Goal: Task Accomplishment & Management: Manage account settings

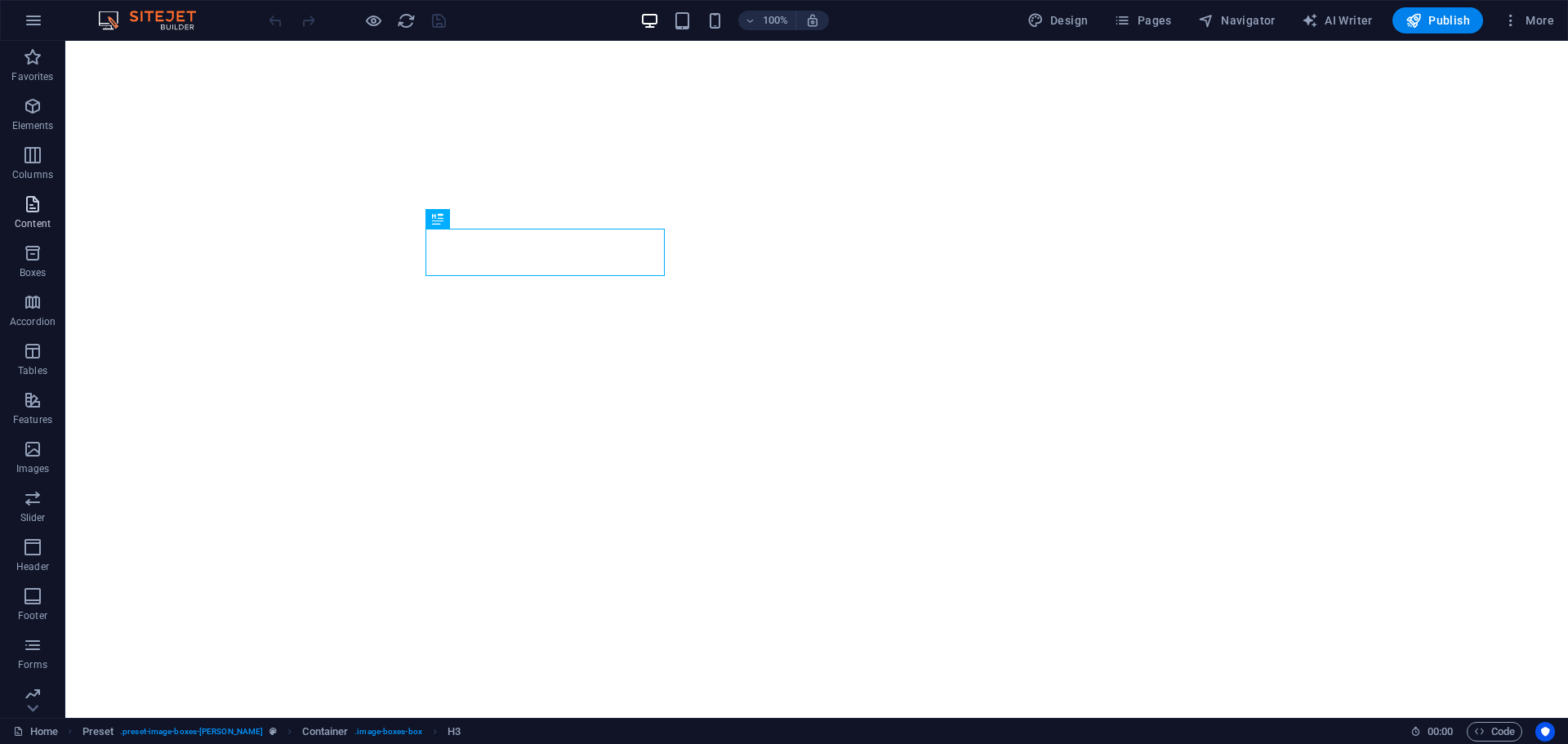
click at [35, 207] on icon "button" at bounding box center [33, 205] width 20 height 20
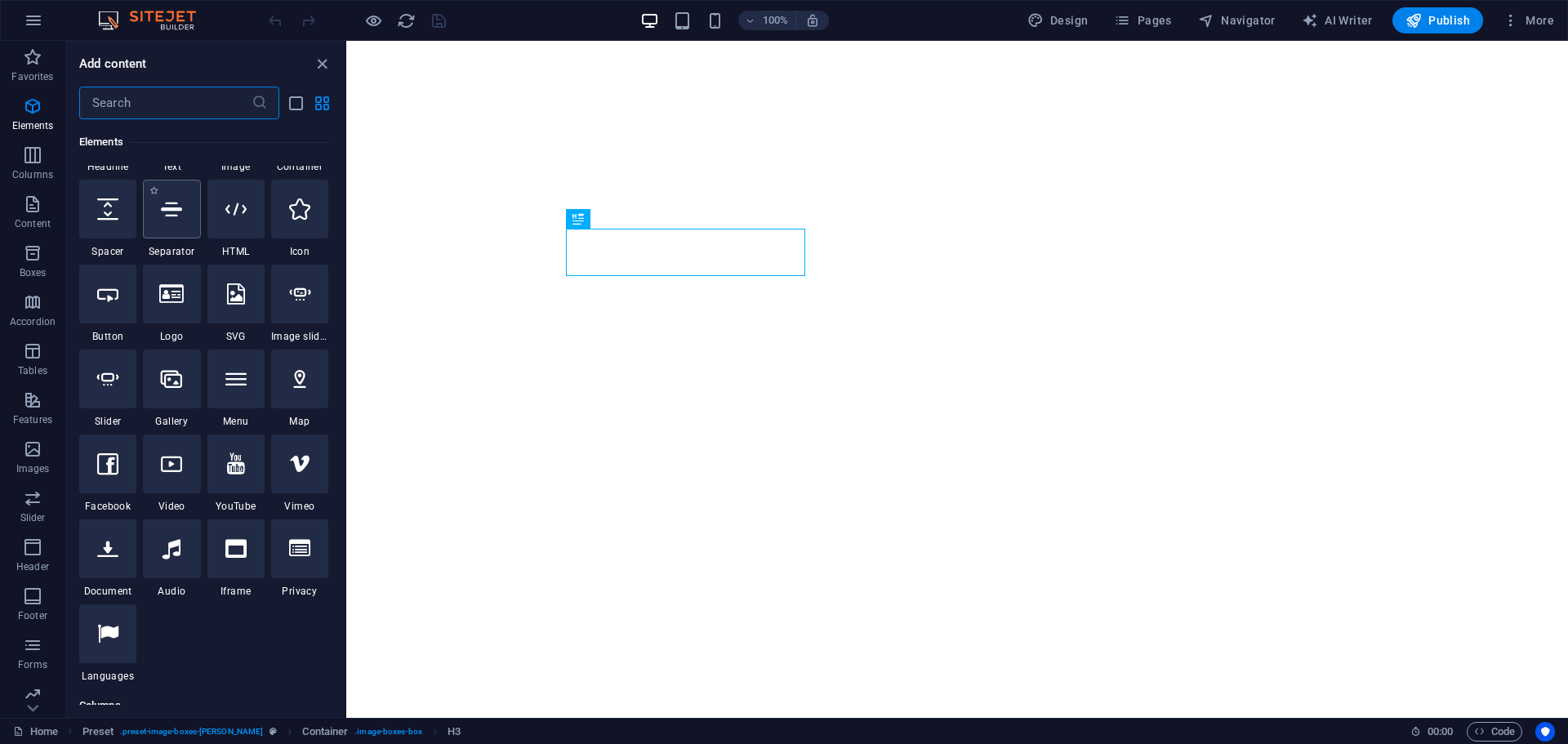
scroll to position [82, 0]
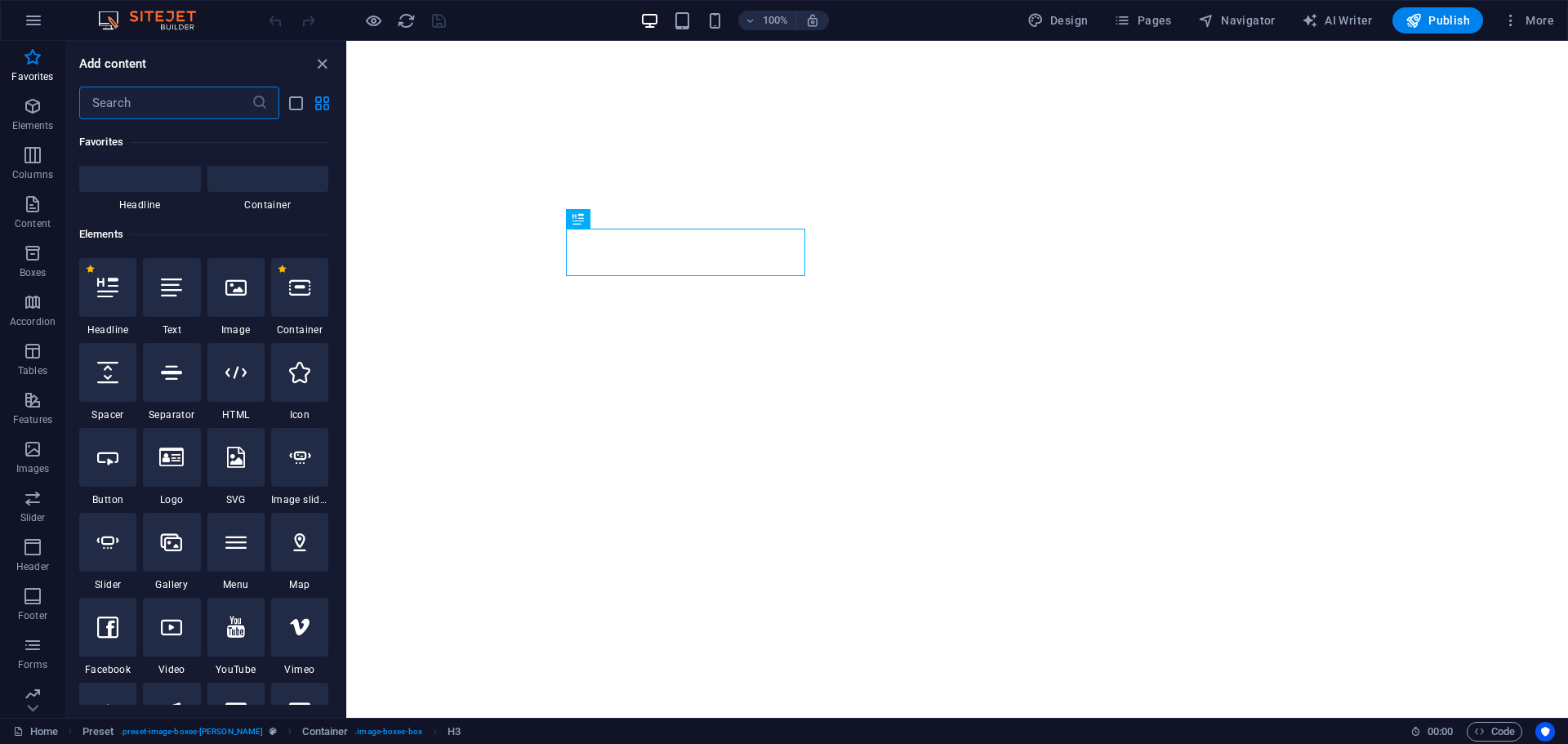
click at [195, 106] on input "text" at bounding box center [165, 102] width 173 height 33
click at [203, 99] on input "text" at bounding box center [165, 102] width 173 height 33
paste input "WP Chat App – Ninja Team"
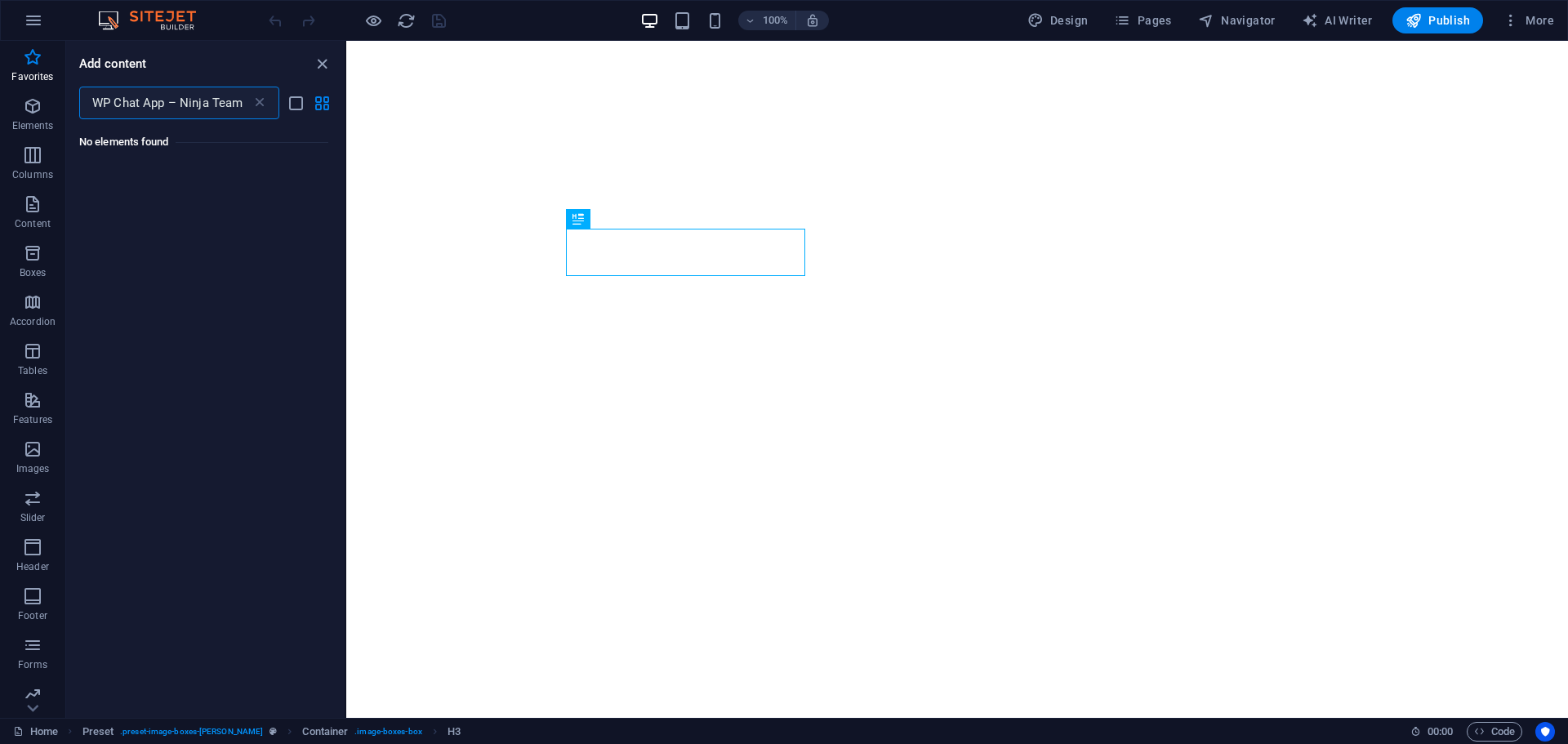
scroll to position [0, 0]
type input "WP Chat App – Ninja Team"
drag, startPoint x: 244, startPoint y: 100, endPoint x: 64, endPoint y: 97, distance: 180.0
click at [64, 97] on div "Favorites Elements Columns Content Boxes Accordion Tables Features Images Slide…" at bounding box center [173, 379] width 346 height 677
click at [39, 21] on icon "button" at bounding box center [34, 20] width 20 height 20
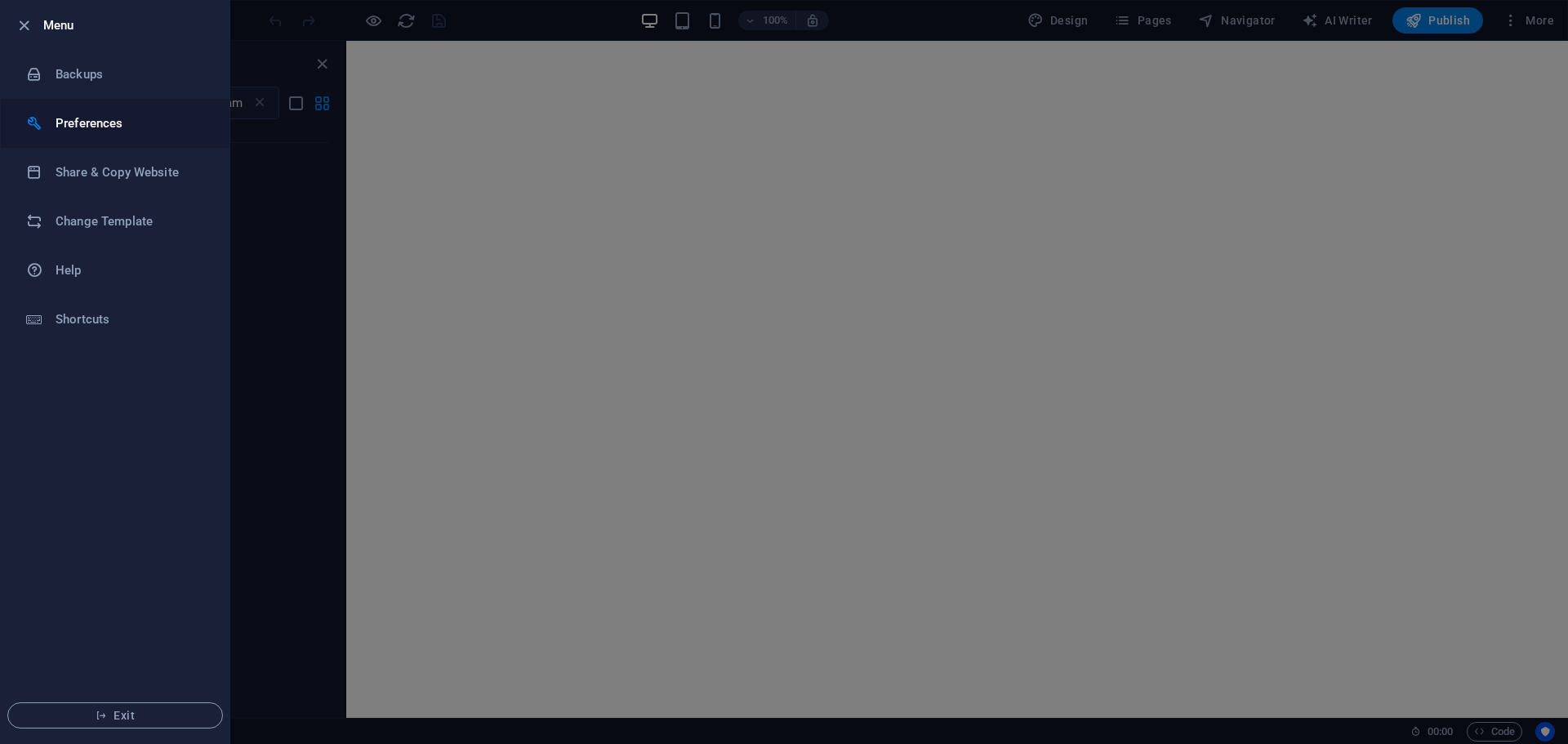
click at [65, 125] on h6 "Preferences" at bounding box center [131, 124] width 151 height 20
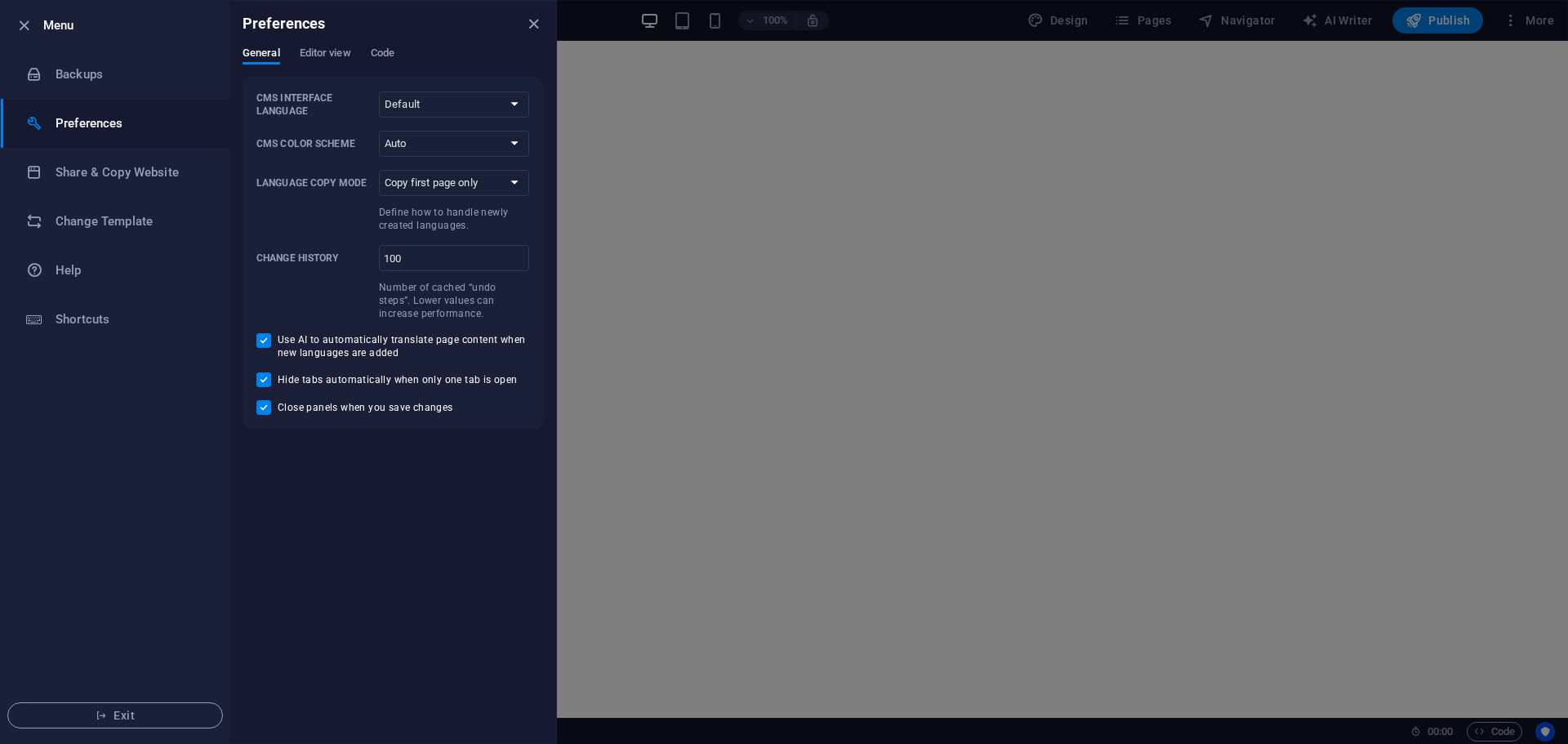
click at [413, 587] on div "Preferences General Editor view Code CMS Interface Language Default Deutsch Eng…" at bounding box center [392, 372] width 326 height 743
click at [12, 24] on li "Menu" at bounding box center [115, 25] width 229 height 49
click at [19, 24] on icon "button" at bounding box center [24, 25] width 19 height 19
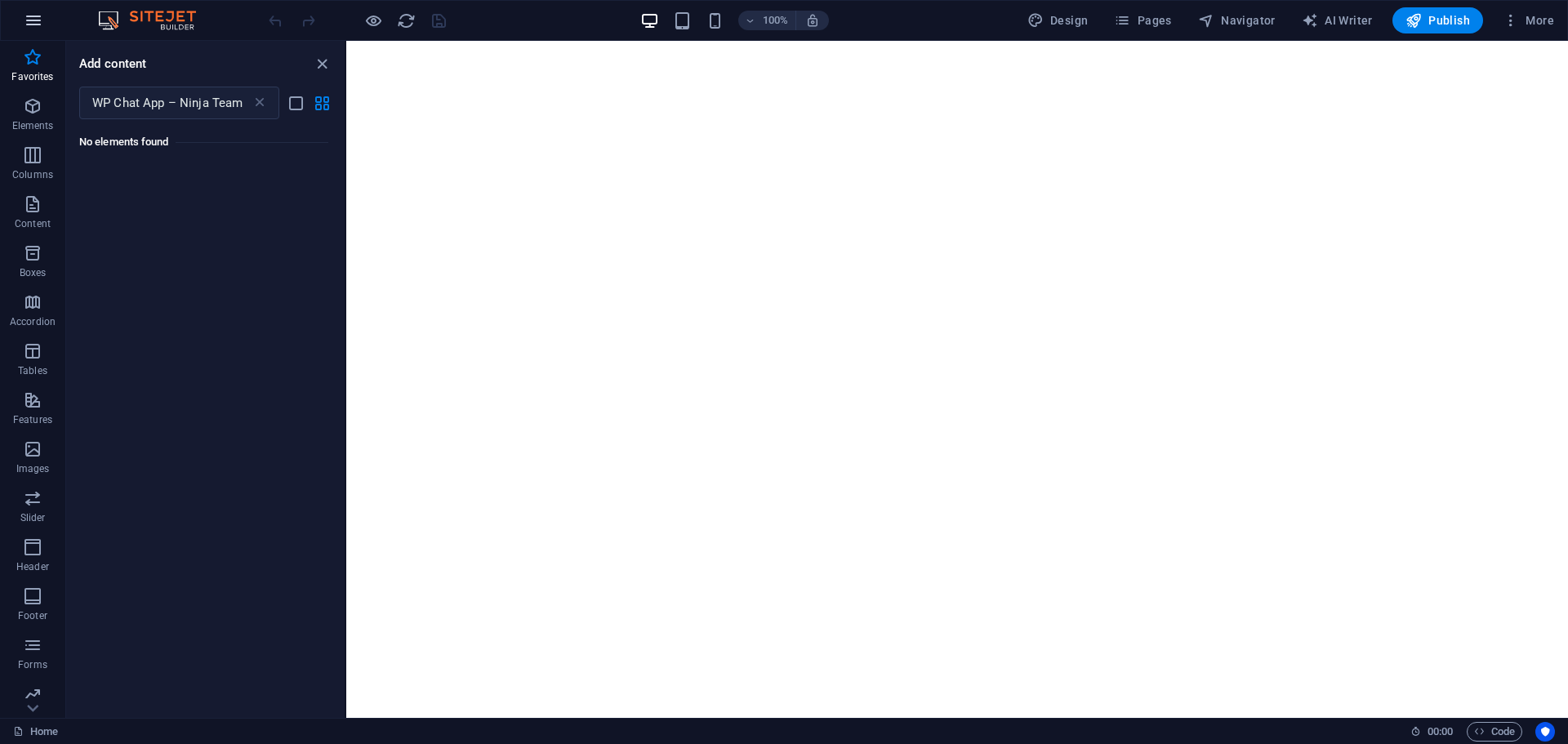
click at [36, 23] on icon "button" at bounding box center [34, 20] width 20 height 20
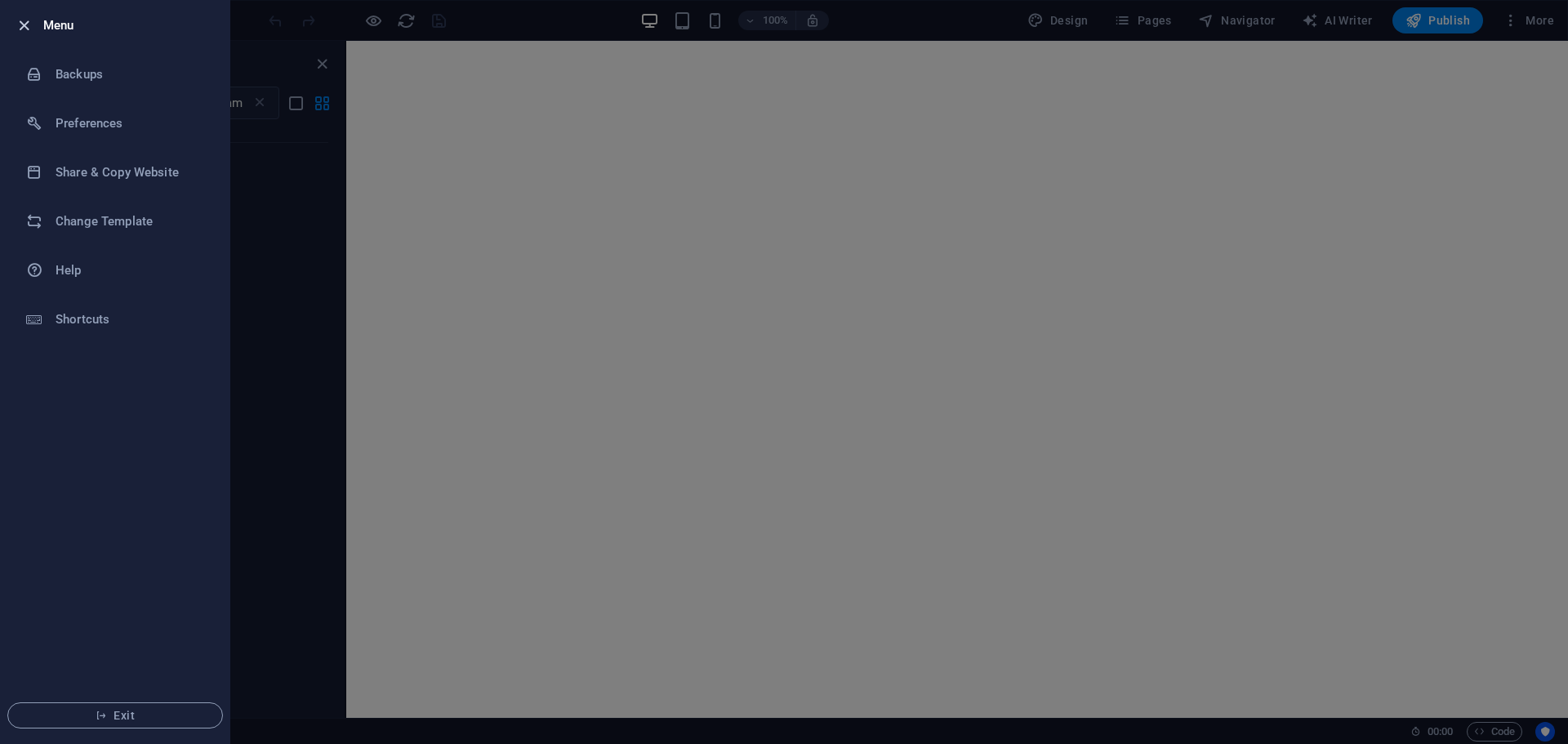
click at [24, 25] on icon "button" at bounding box center [24, 25] width 19 height 19
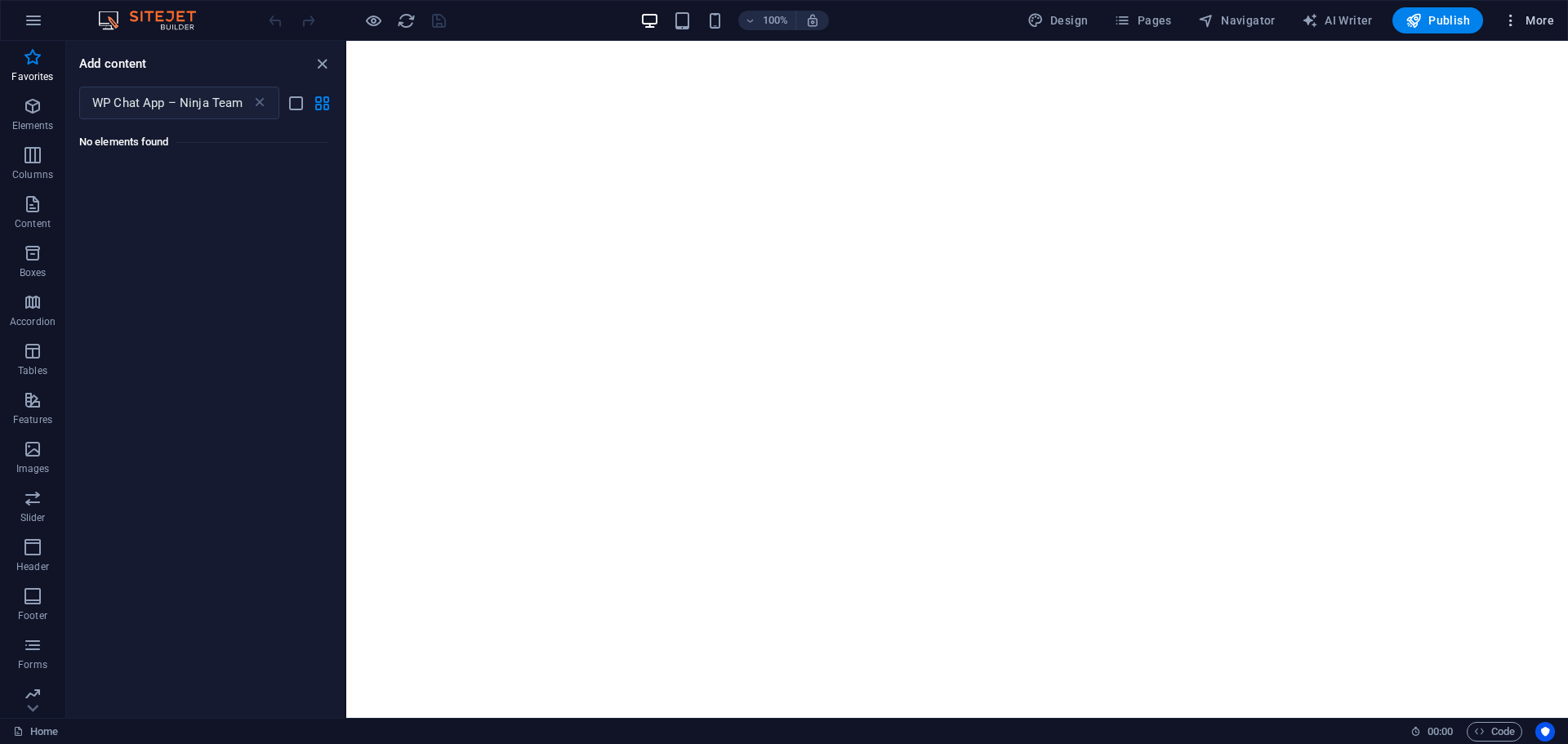
click at [1542, 19] on span "More" at bounding box center [1528, 20] width 52 height 16
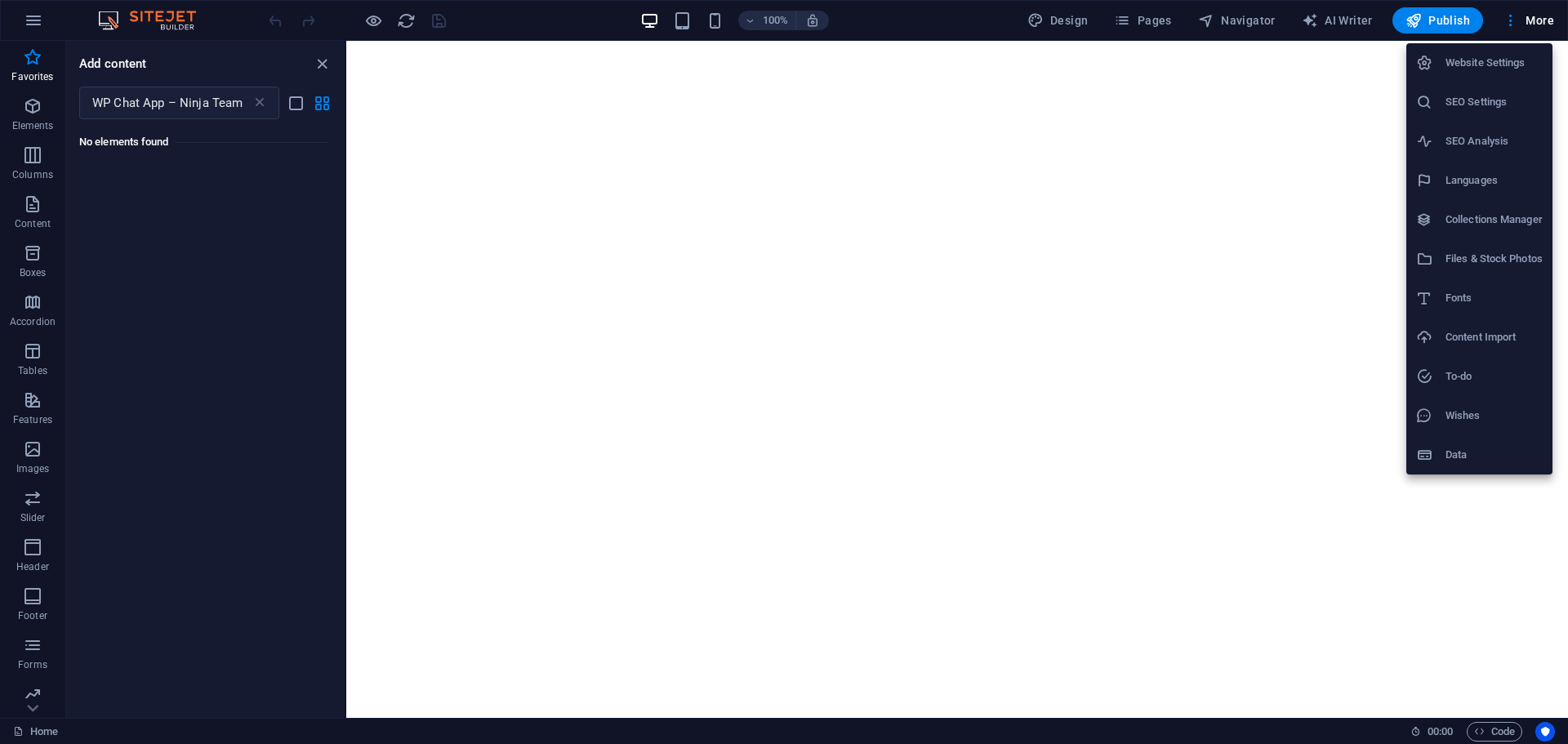
click at [1470, 55] on h6 "Website Settings" at bounding box center [1493, 63] width 97 height 20
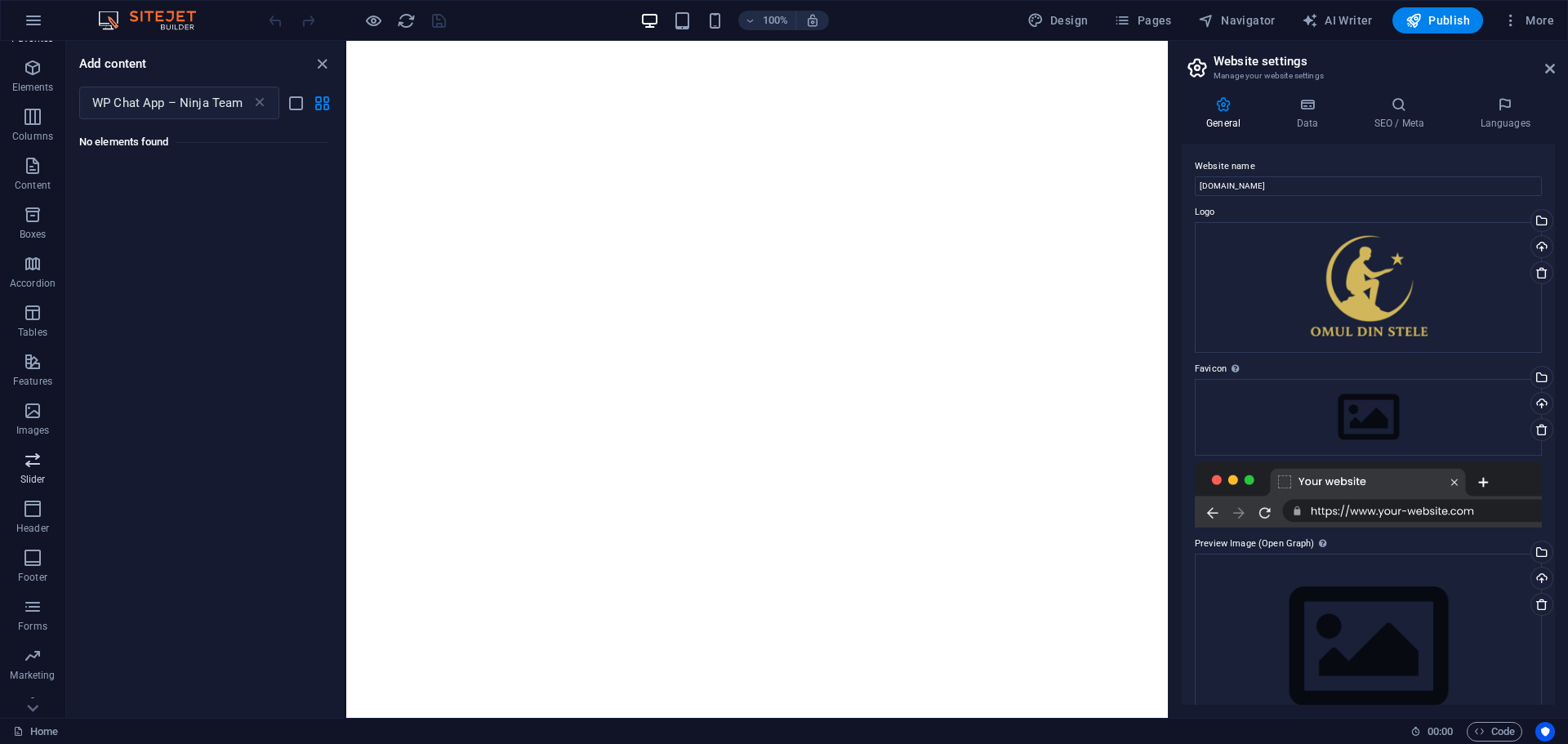
scroll to position [58, 0]
click at [131, 15] on img at bounding box center [156, 20] width 123 height 20
click at [40, 23] on icon "button" at bounding box center [34, 20] width 20 height 20
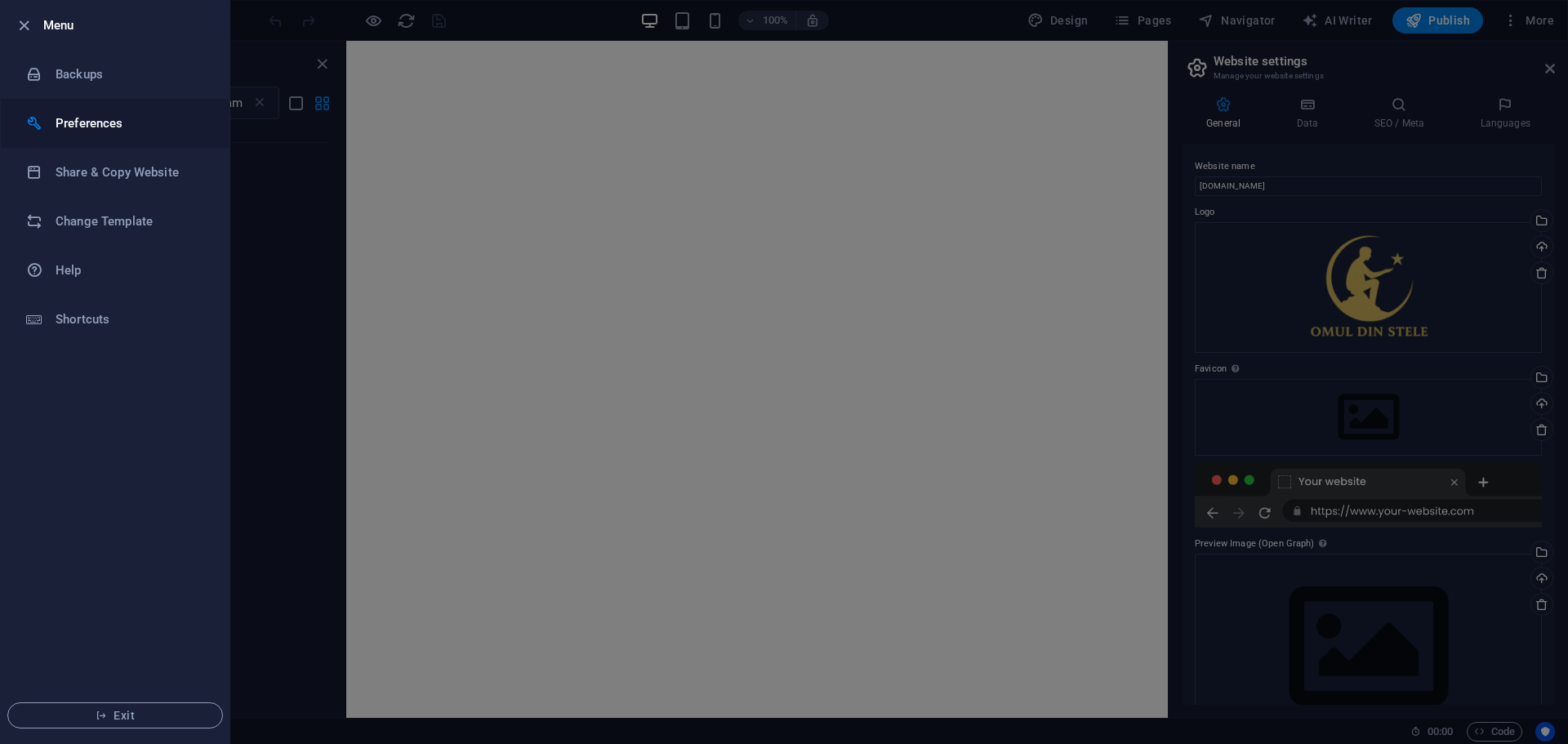
click at [89, 126] on h6 "Preferences" at bounding box center [131, 124] width 151 height 20
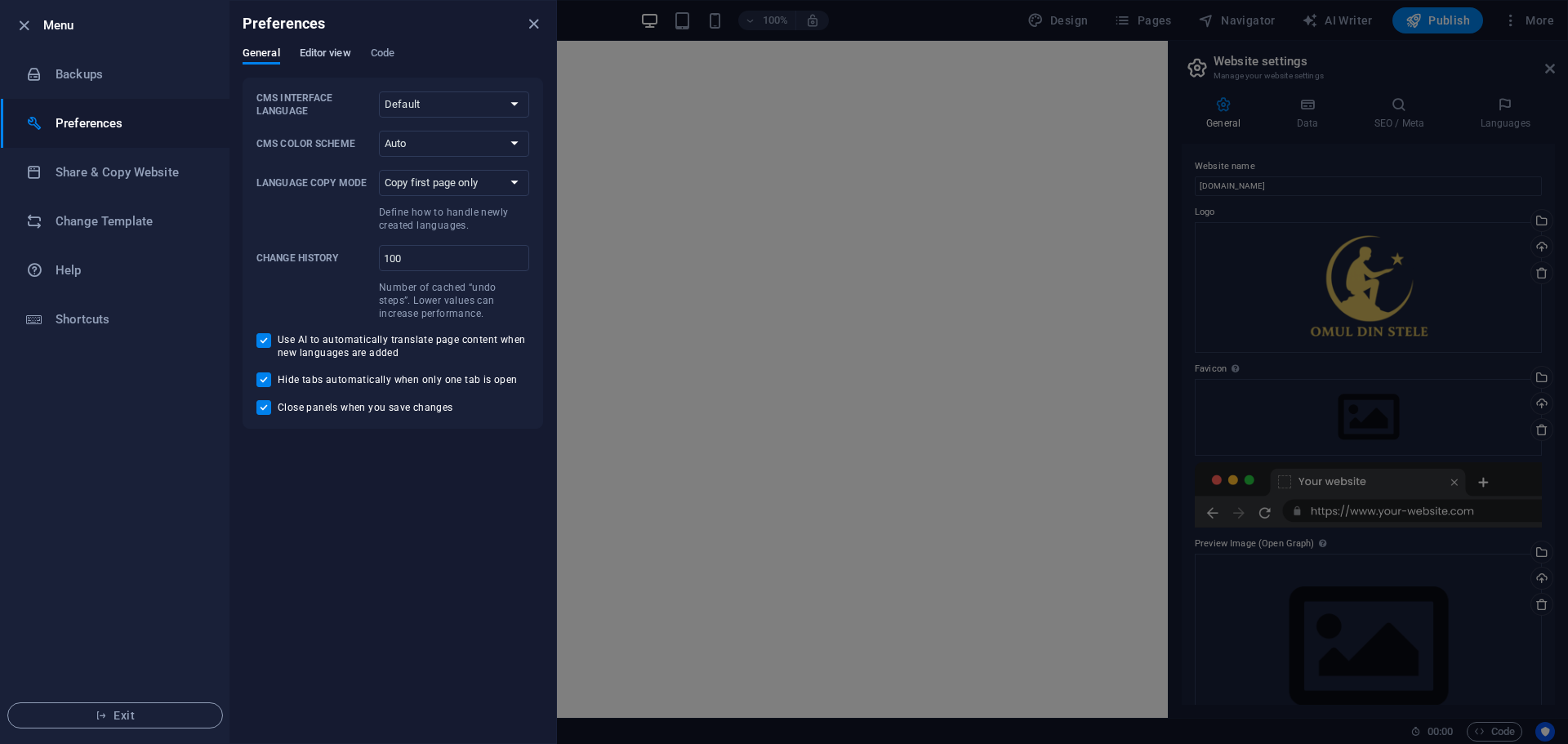
click at [312, 55] on span "Editor view" at bounding box center [326, 55] width 52 height 23
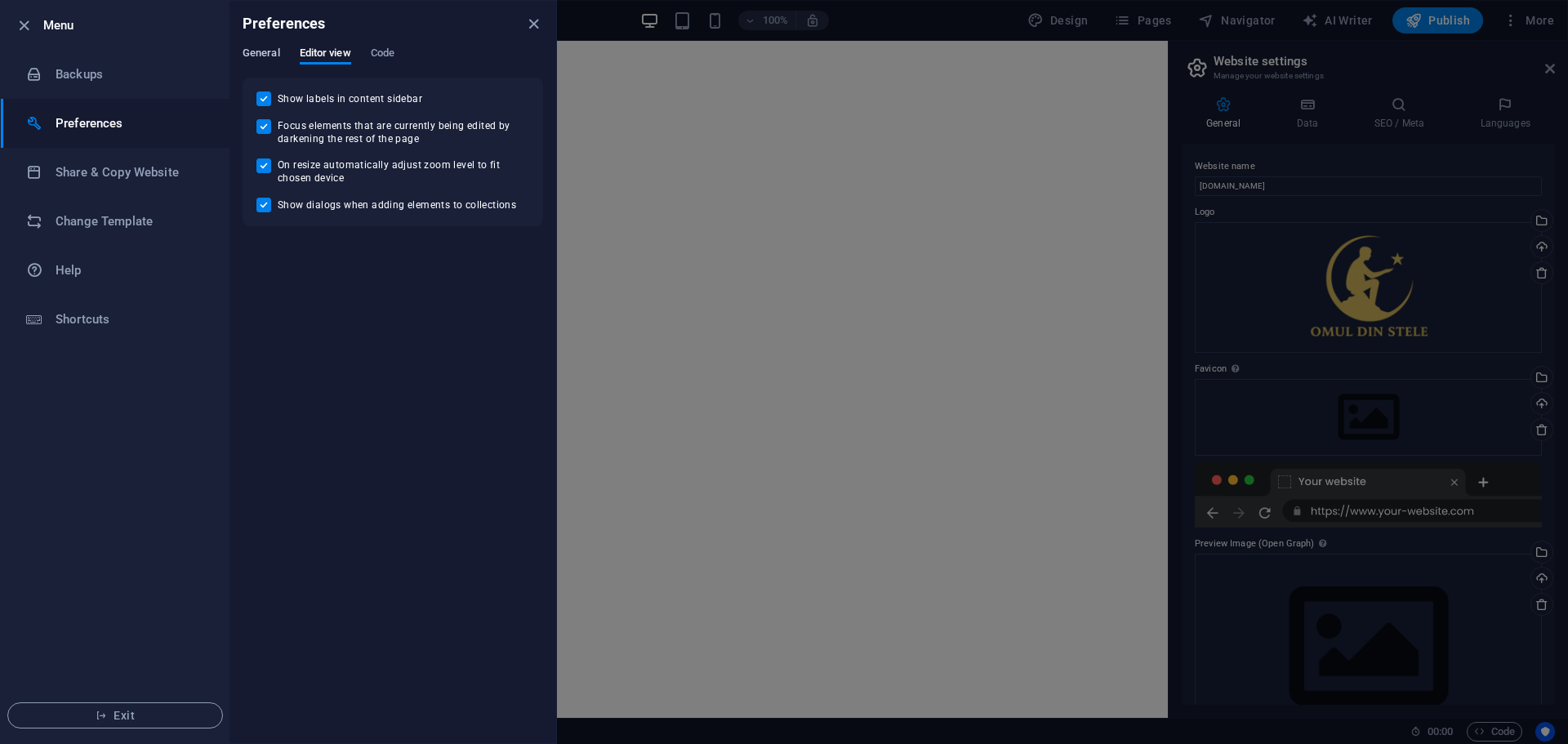
click at [267, 53] on span "General" at bounding box center [261, 55] width 37 height 23
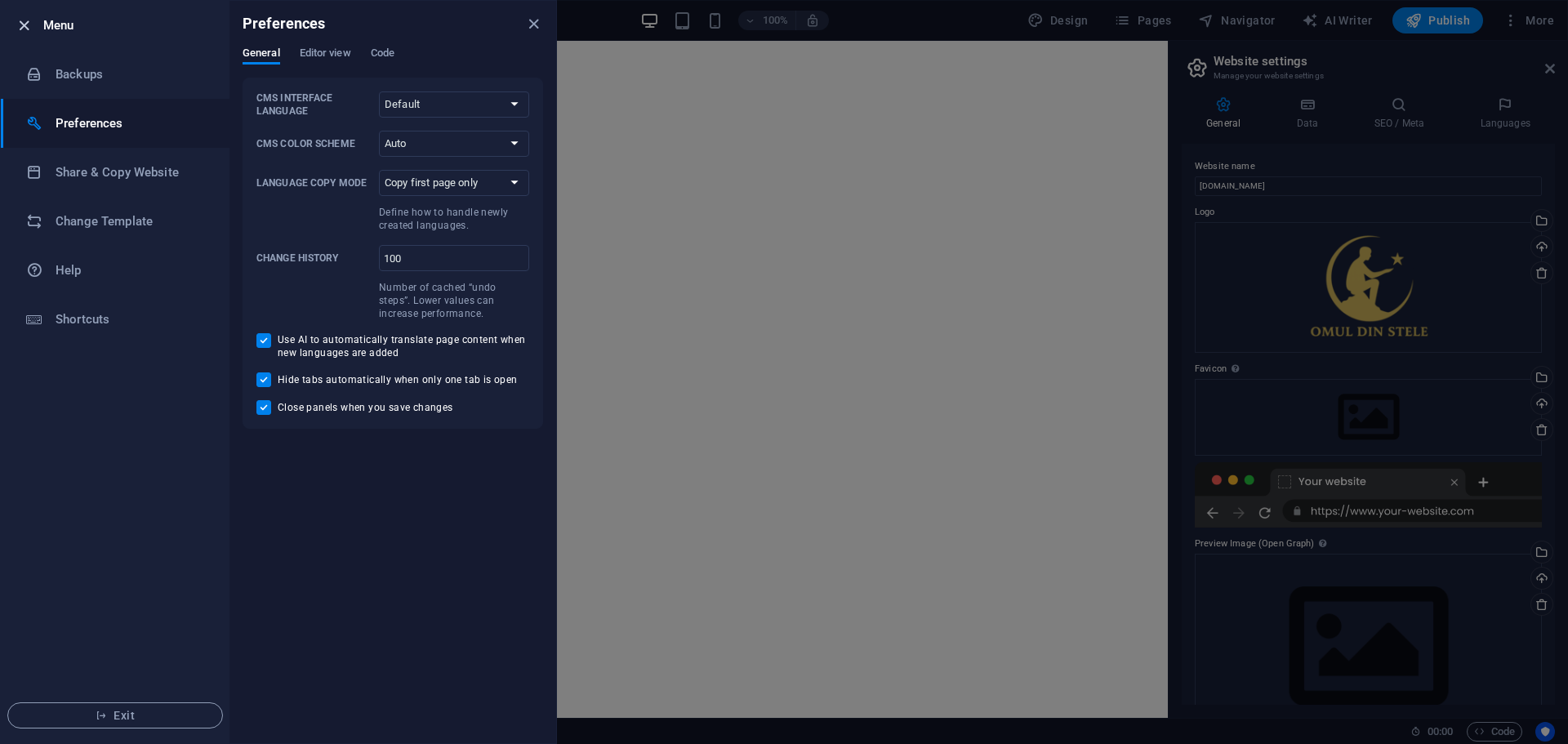
click at [23, 25] on icon "button" at bounding box center [24, 25] width 19 height 19
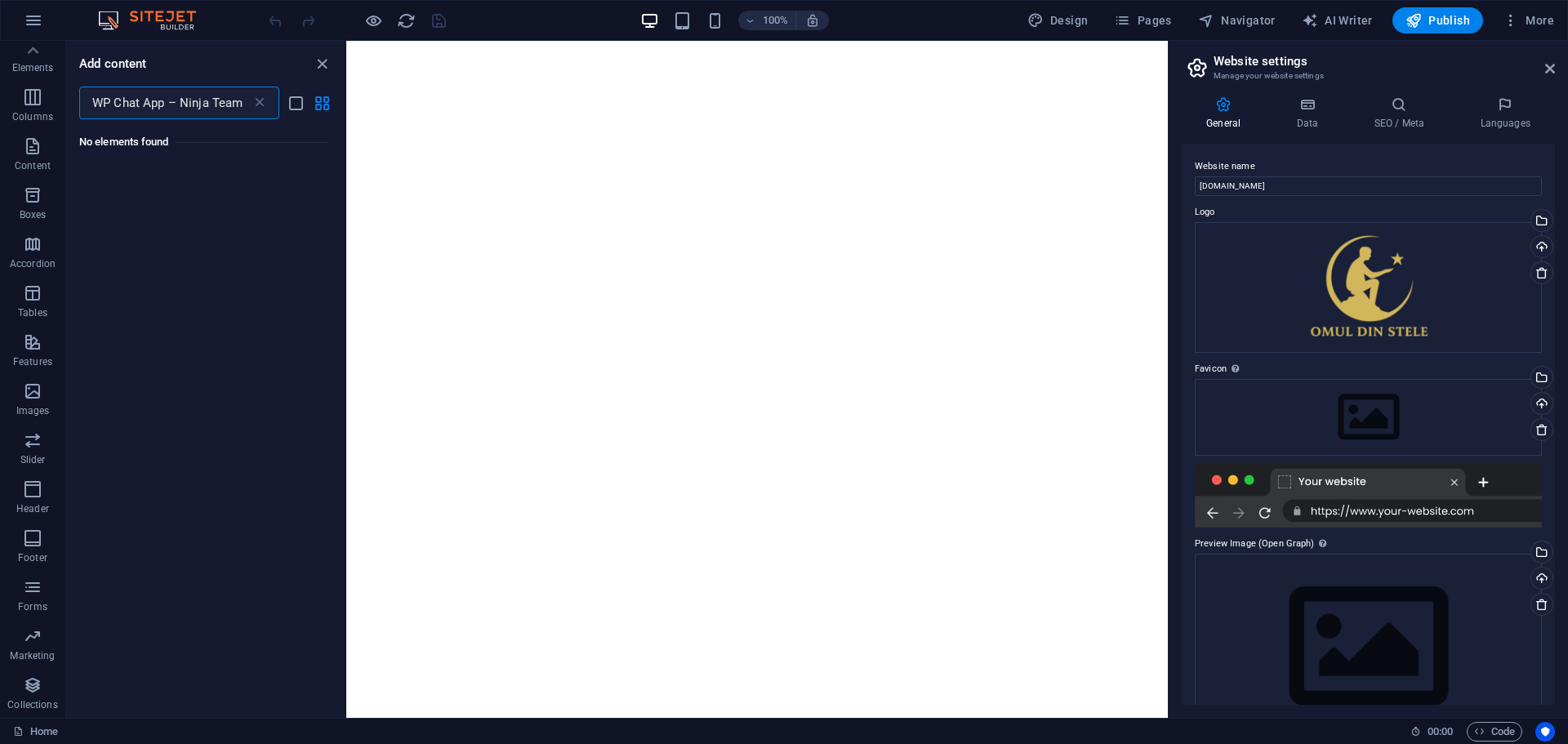
drag, startPoint x: 245, startPoint y: 104, endPoint x: 77, endPoint y: 105, distance: 168.0
click at [77, 105] on div "WP Chat App – Ninja Team ​" at bounding box center [205, 102] width 278 height 33
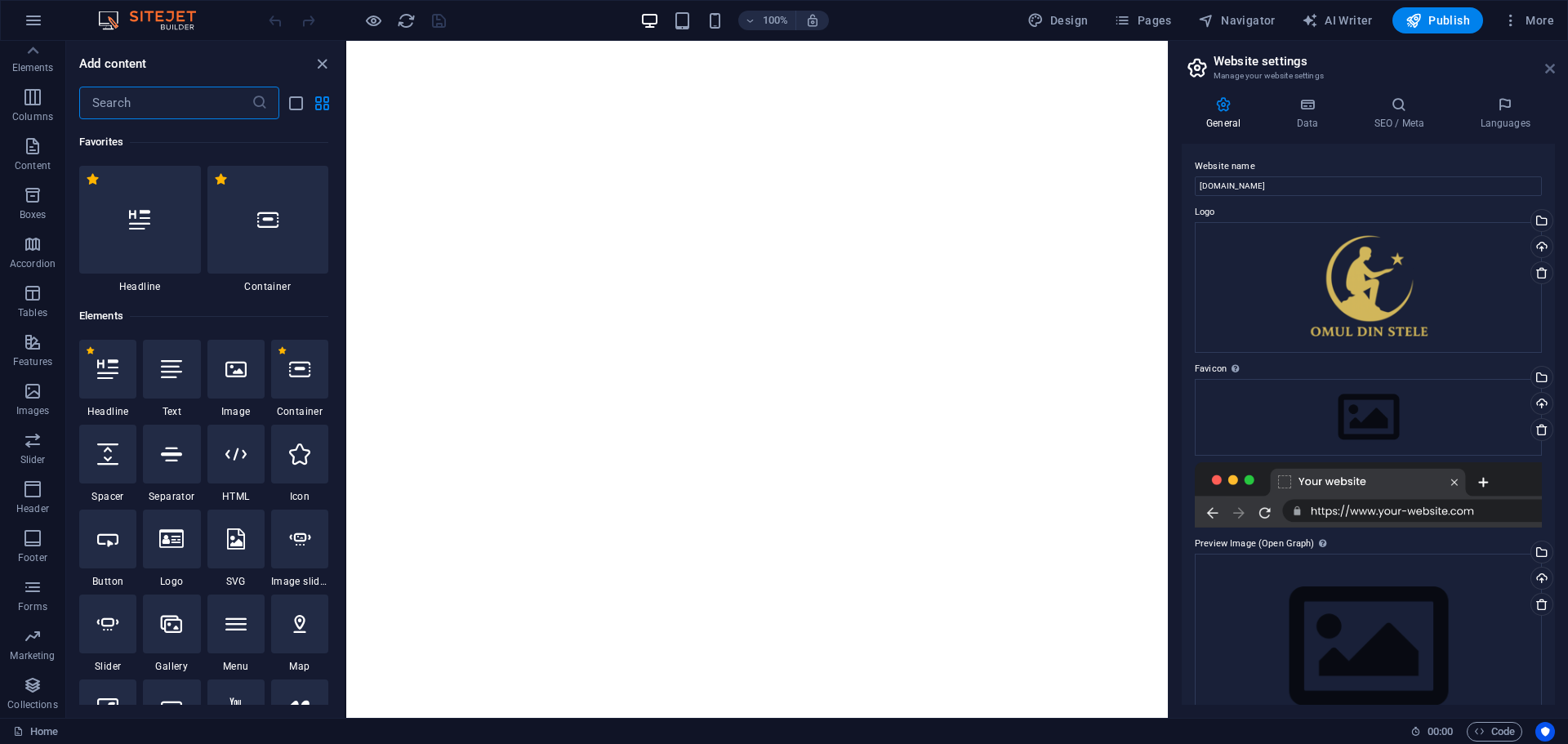
click at [1551, 71] on icon at bounding box center [1549, 69] width 10 height 13
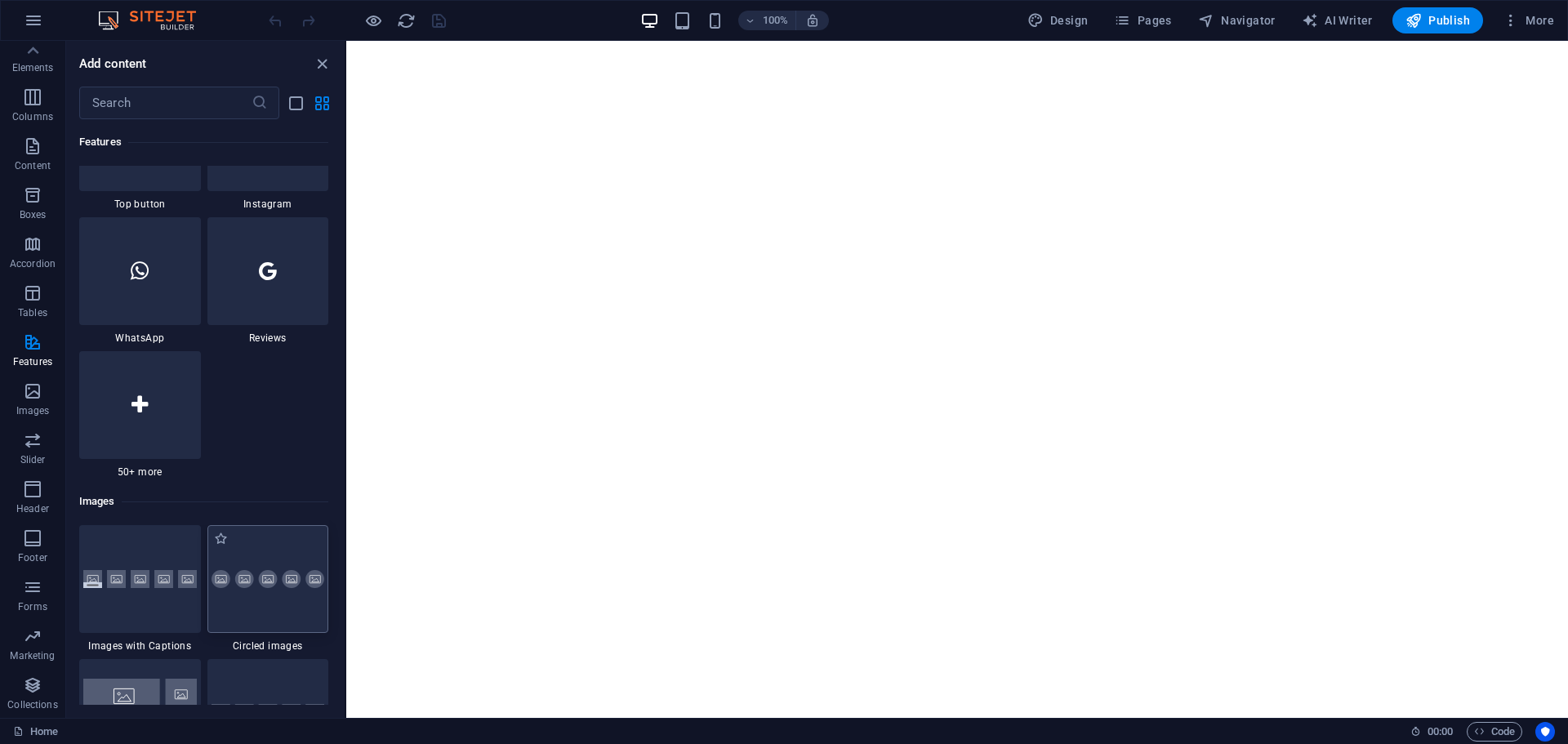
scroll to position [7844, 0]
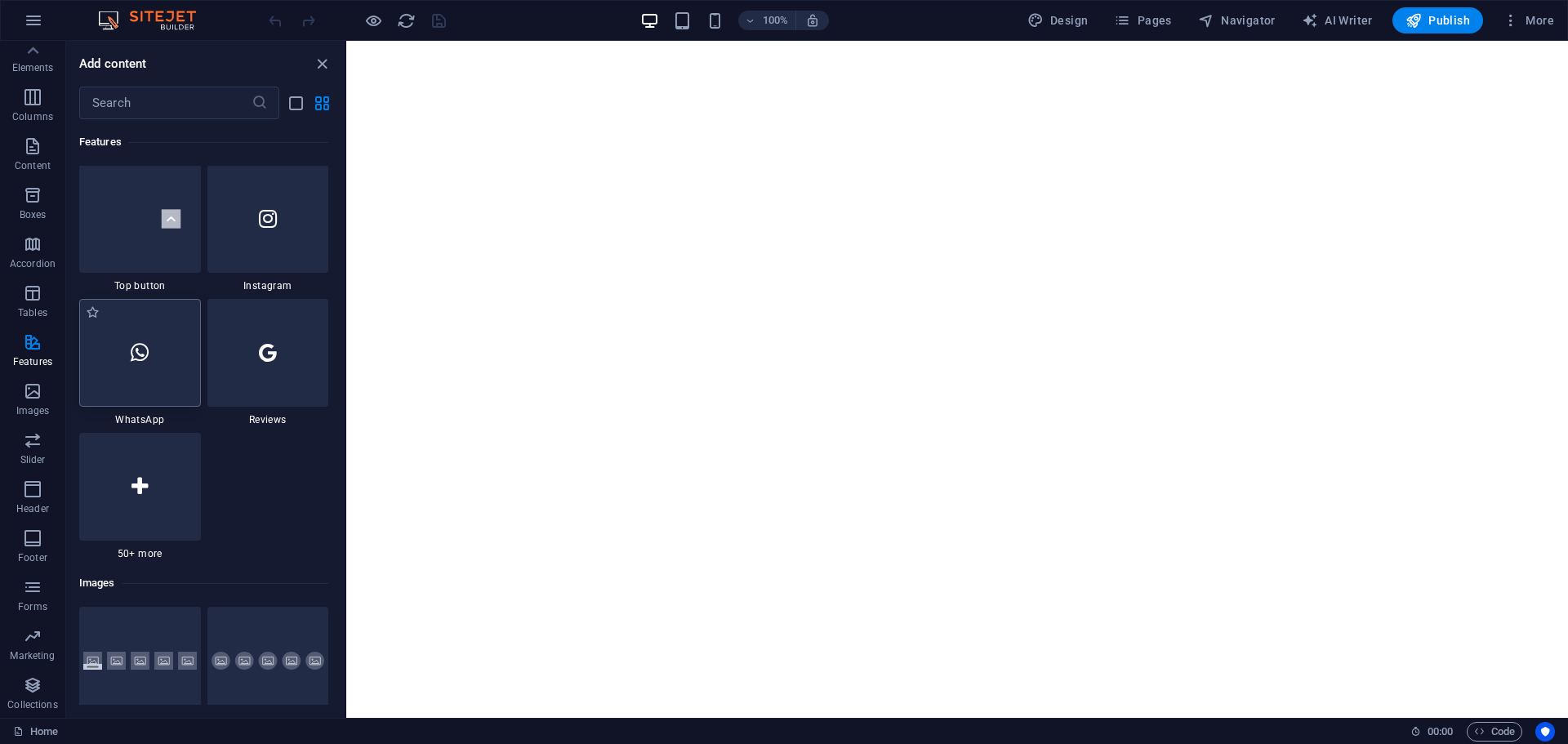
click at [158, 370] on div at bounding box center [140, 352] width 122 height 108
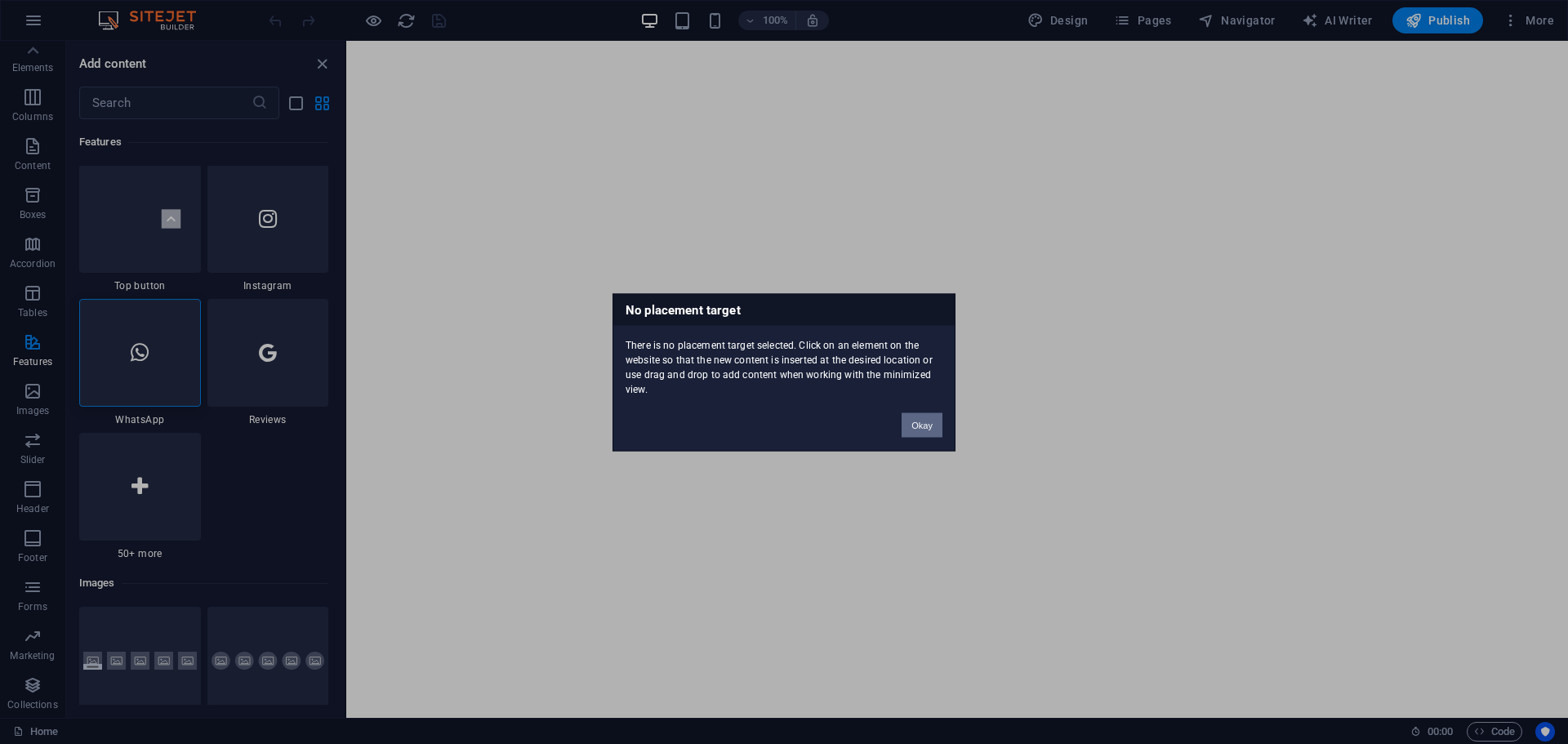
click at [937, 425] on button "Okay" at bounding box center [922, 425] width 41 height 25
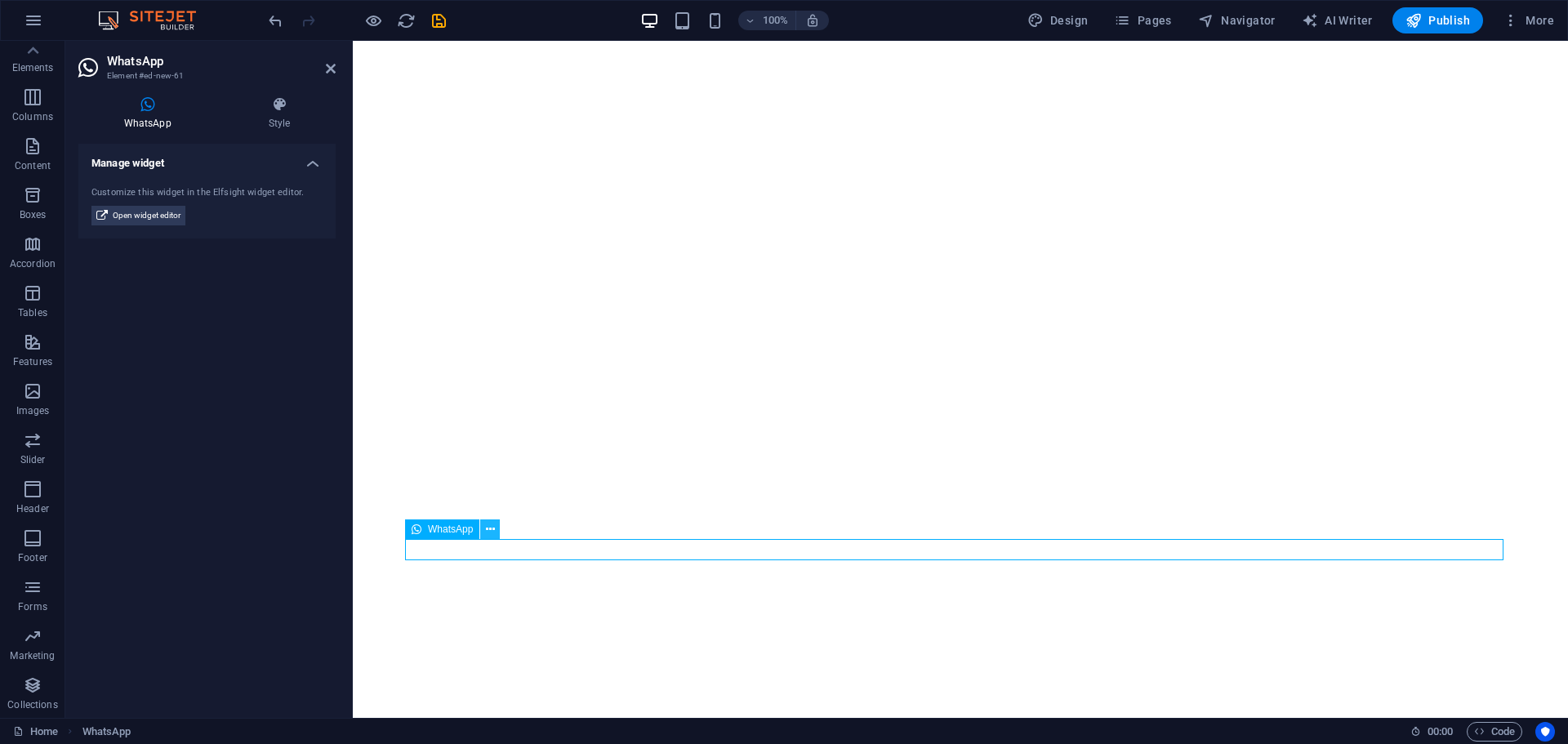
click at [487, 532] on icon at bounding box center [490, 530] width 9 height 17
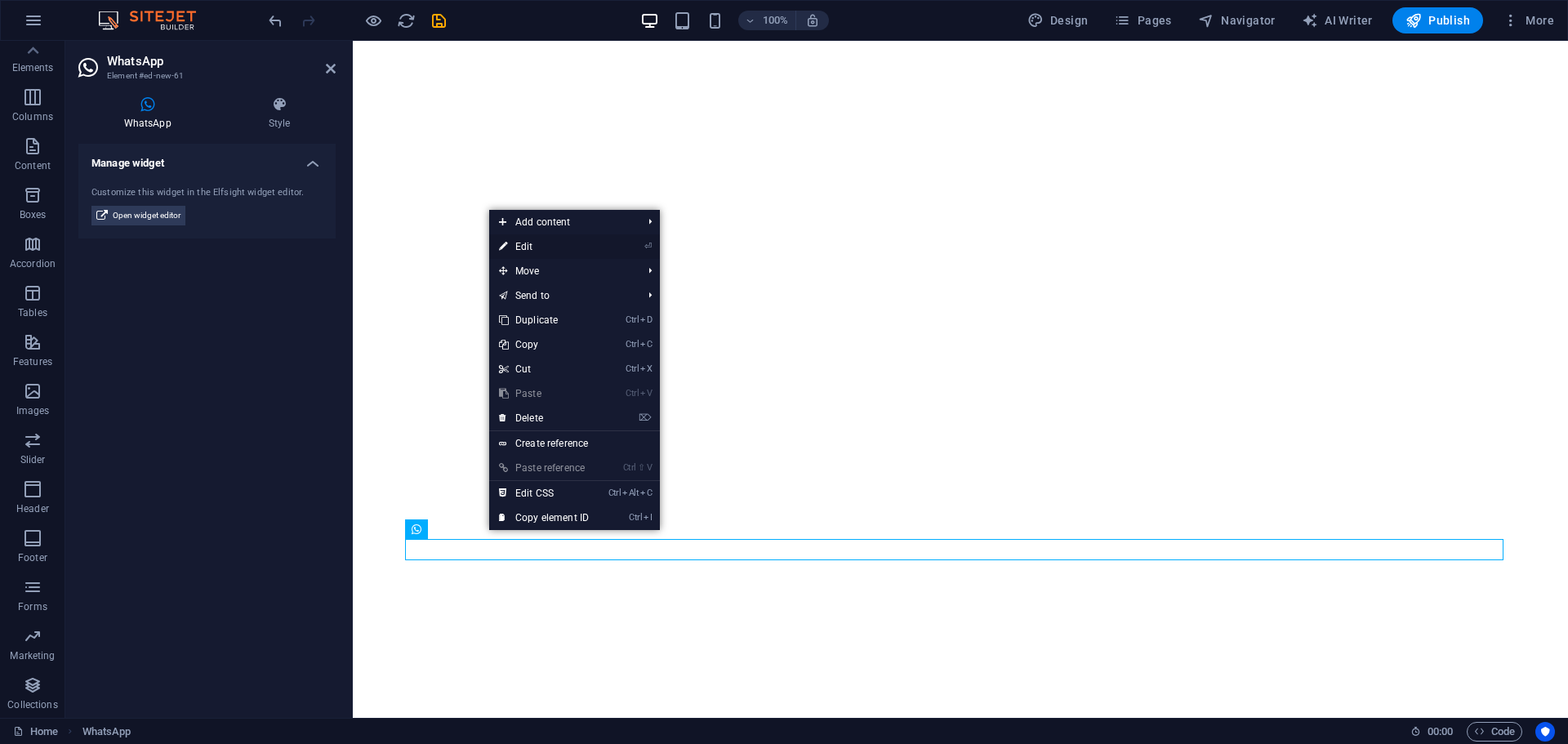
click at [570, 245] on link "⏎ Edit" at bounding box center [543, 247] width 109 height 25
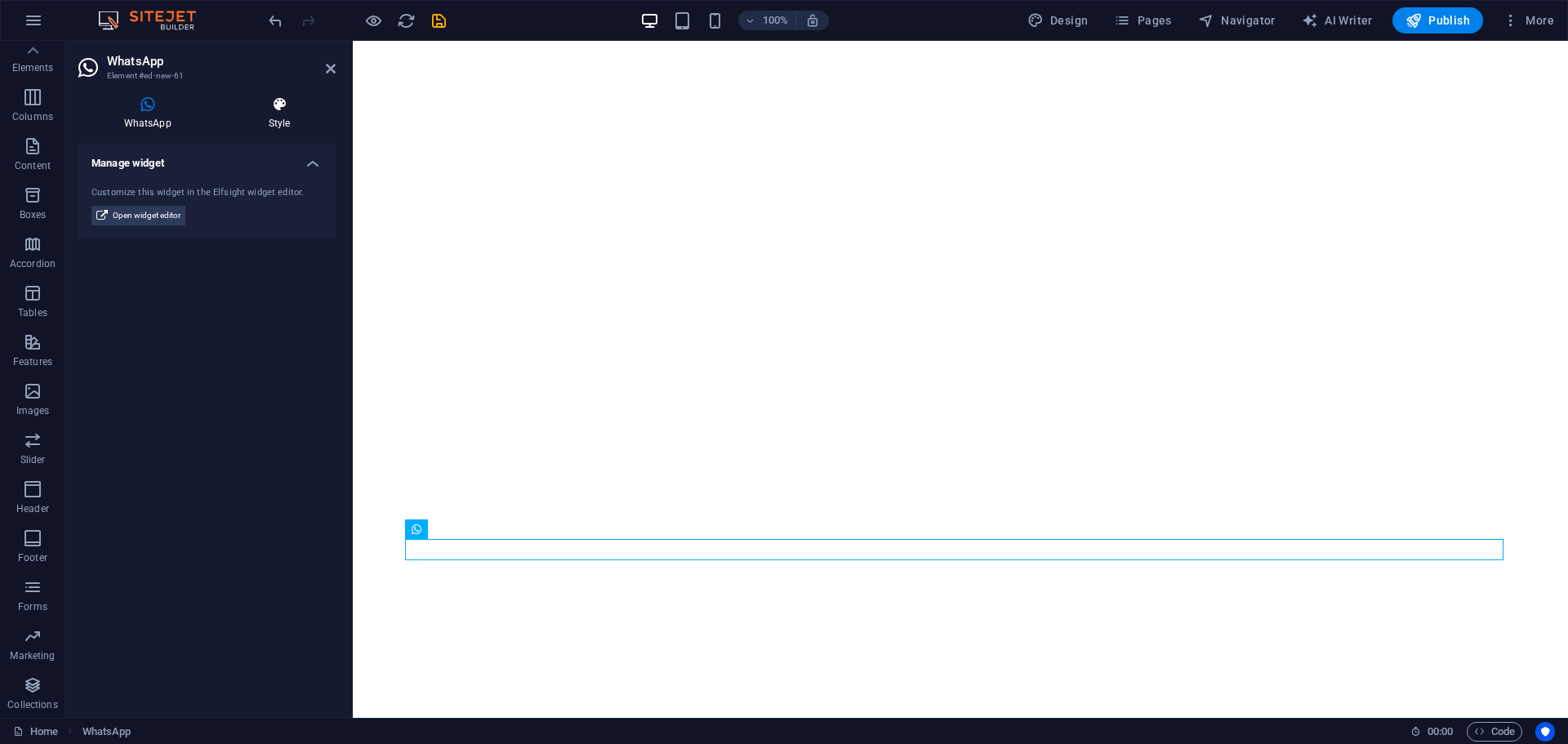
click at [274, 118] on h4 "Style" at bounding box center [279, 113] width 113 height 35
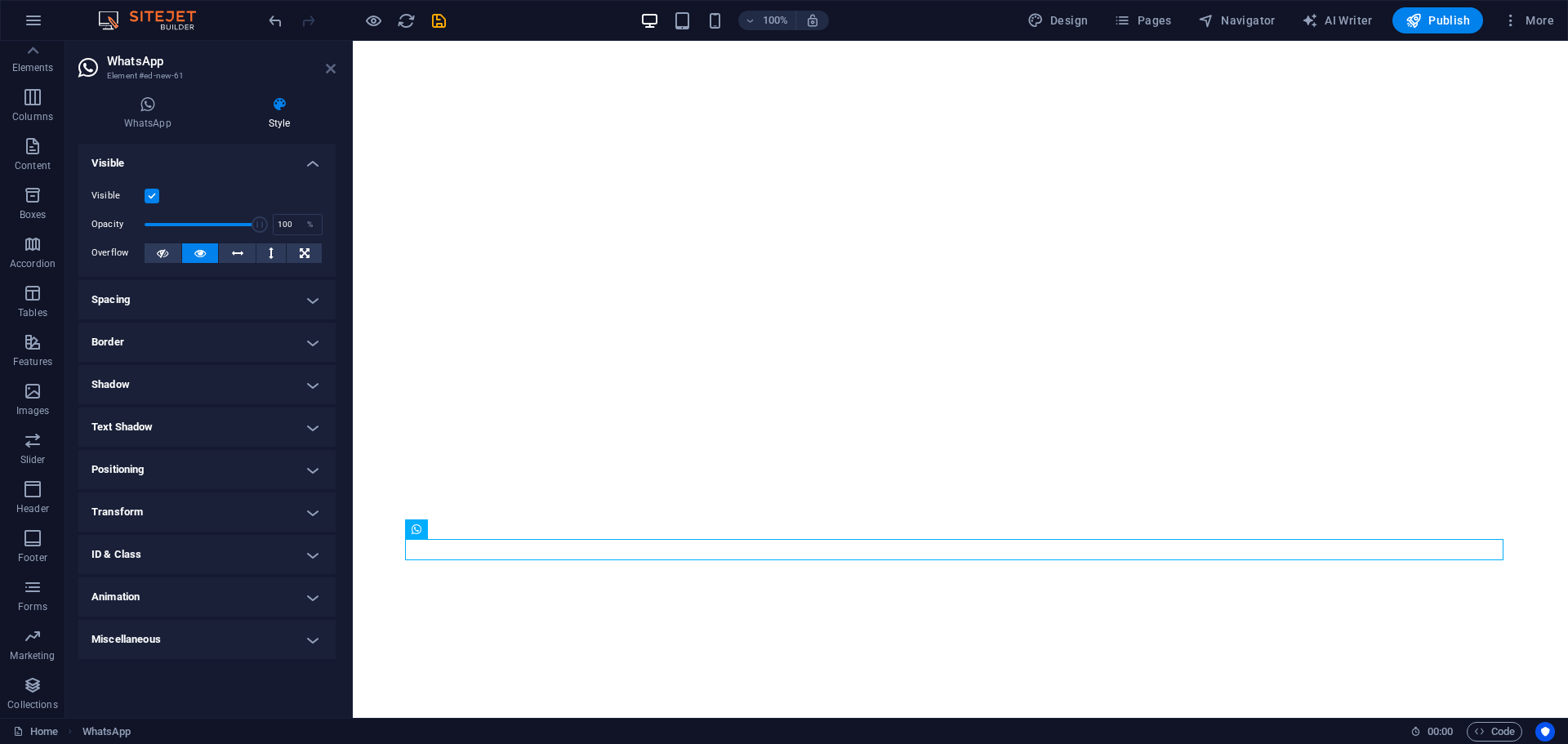
click at [334, 71] on icon at bounding box center [330, 69] width 10 height 13
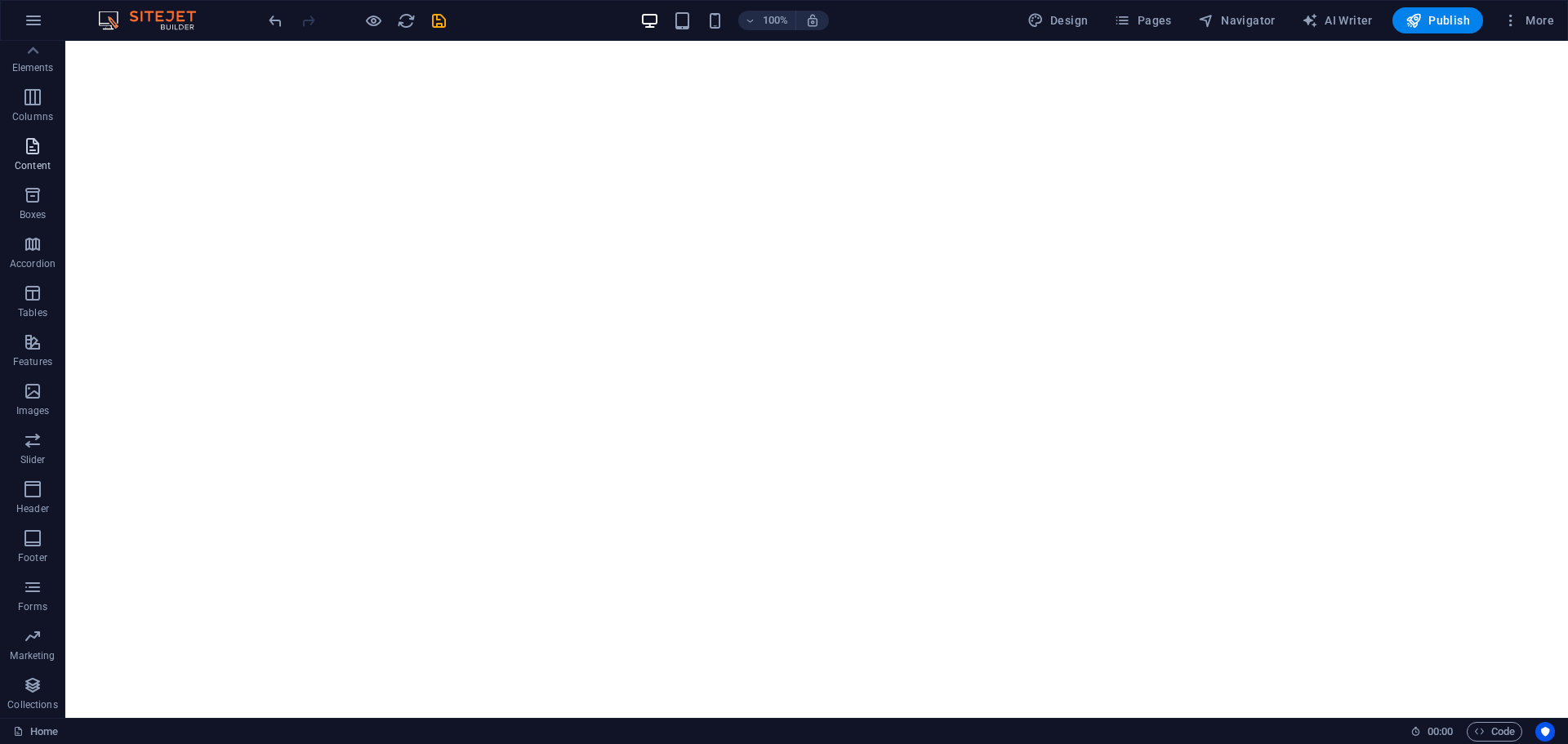
click at [38, 155] on icon "button" at bounding box center [33, 146] width 20 height 20
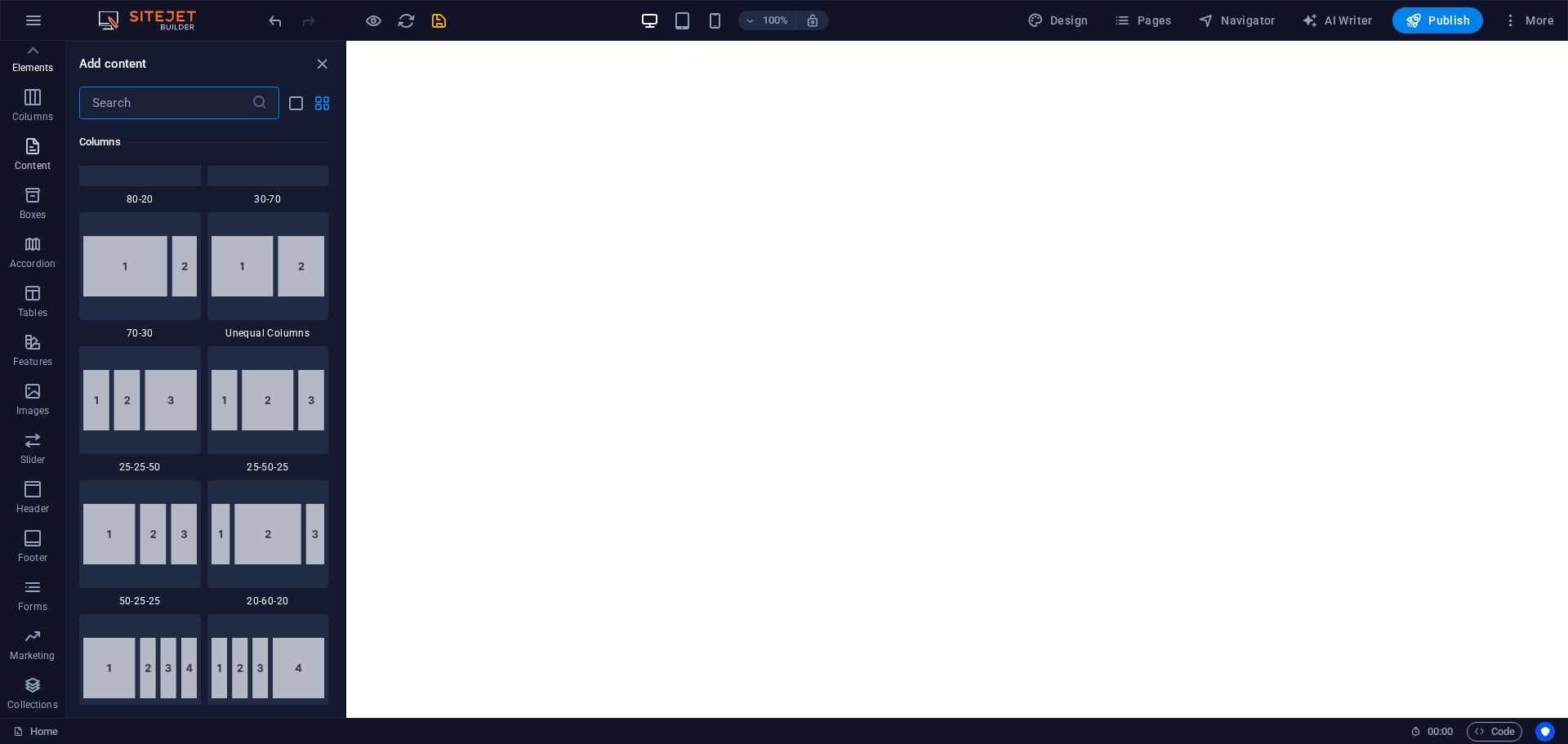
scroll to position [2859, 0]
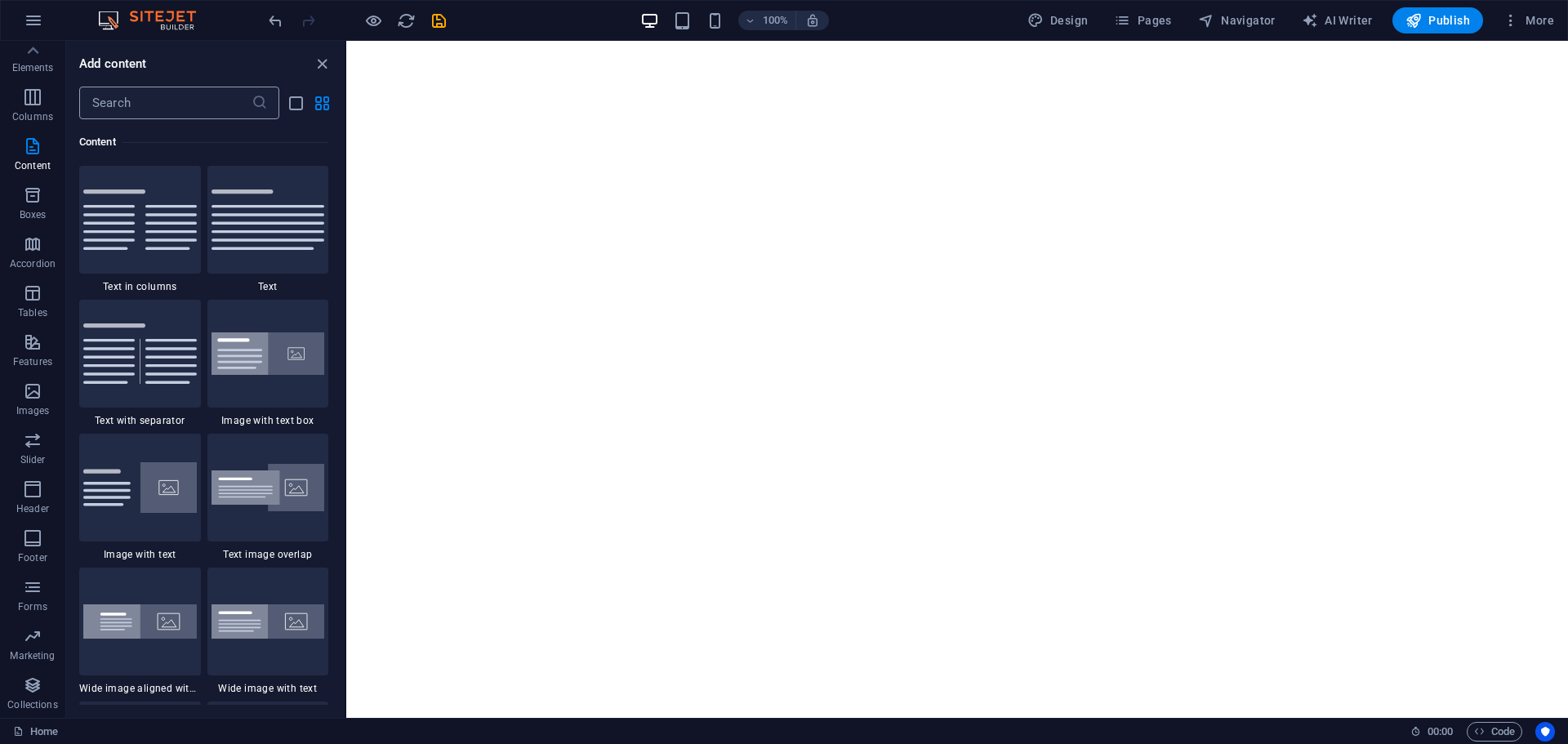
click at [173, 99] on input "text" at bounding box center [165, 102] width 173 height 33
paste input "Common Ninja – WhatsApp Chat"
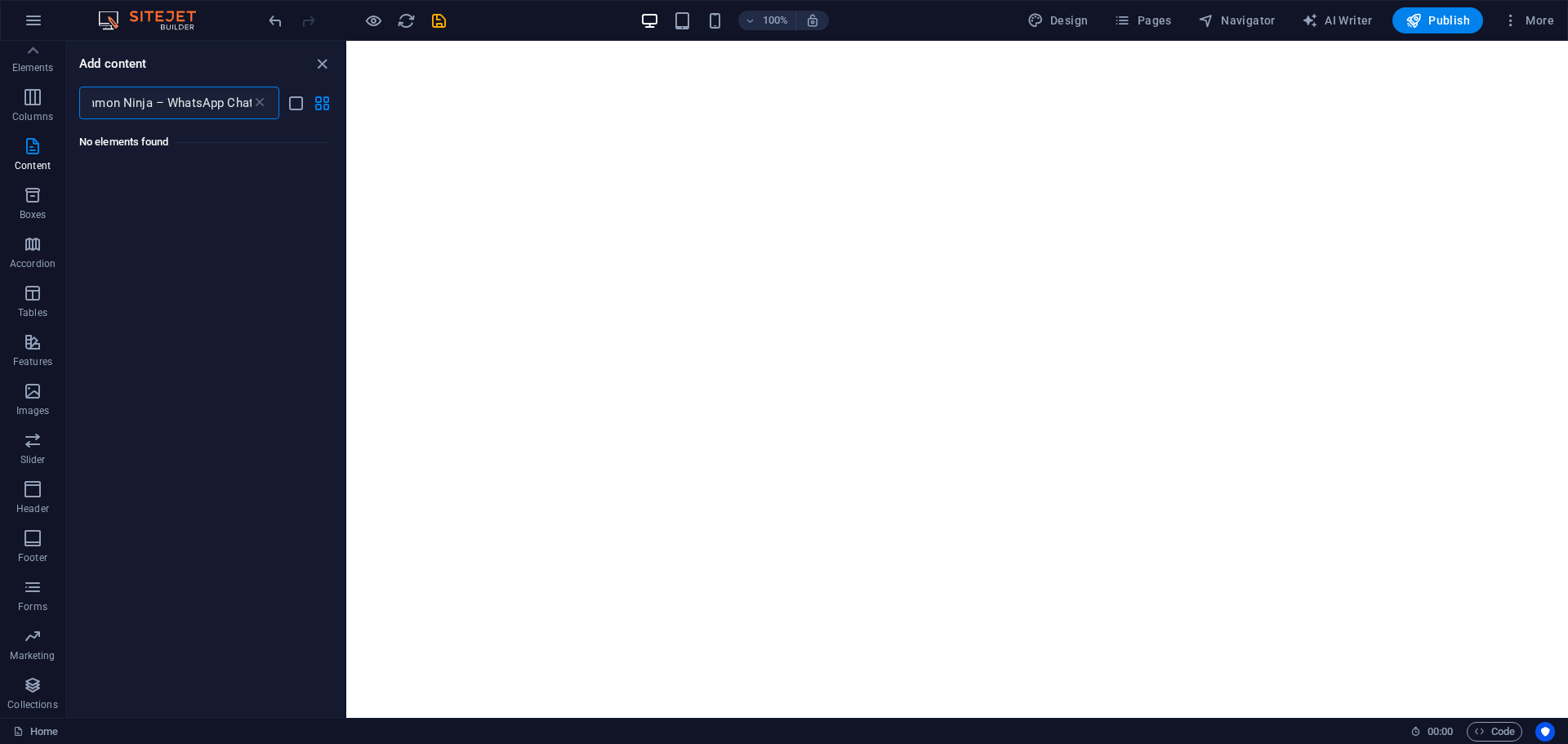
scroll to position [0, 0]
type input "Common Ninja – WhatsApp Chat"
click at [264, 101] on icon at bounding box center [260, 102] width 16 height 16
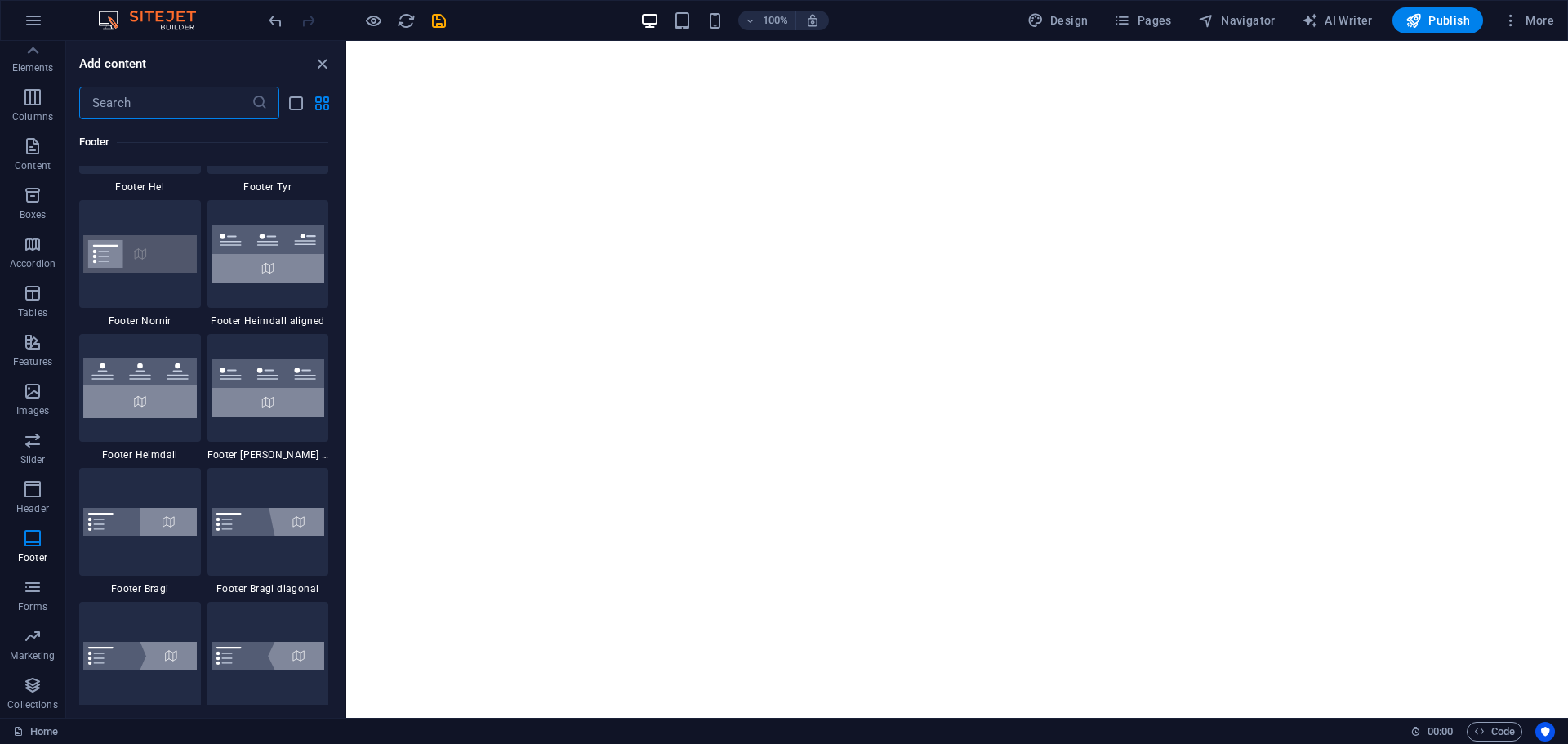
scroll to position [10865, 0]
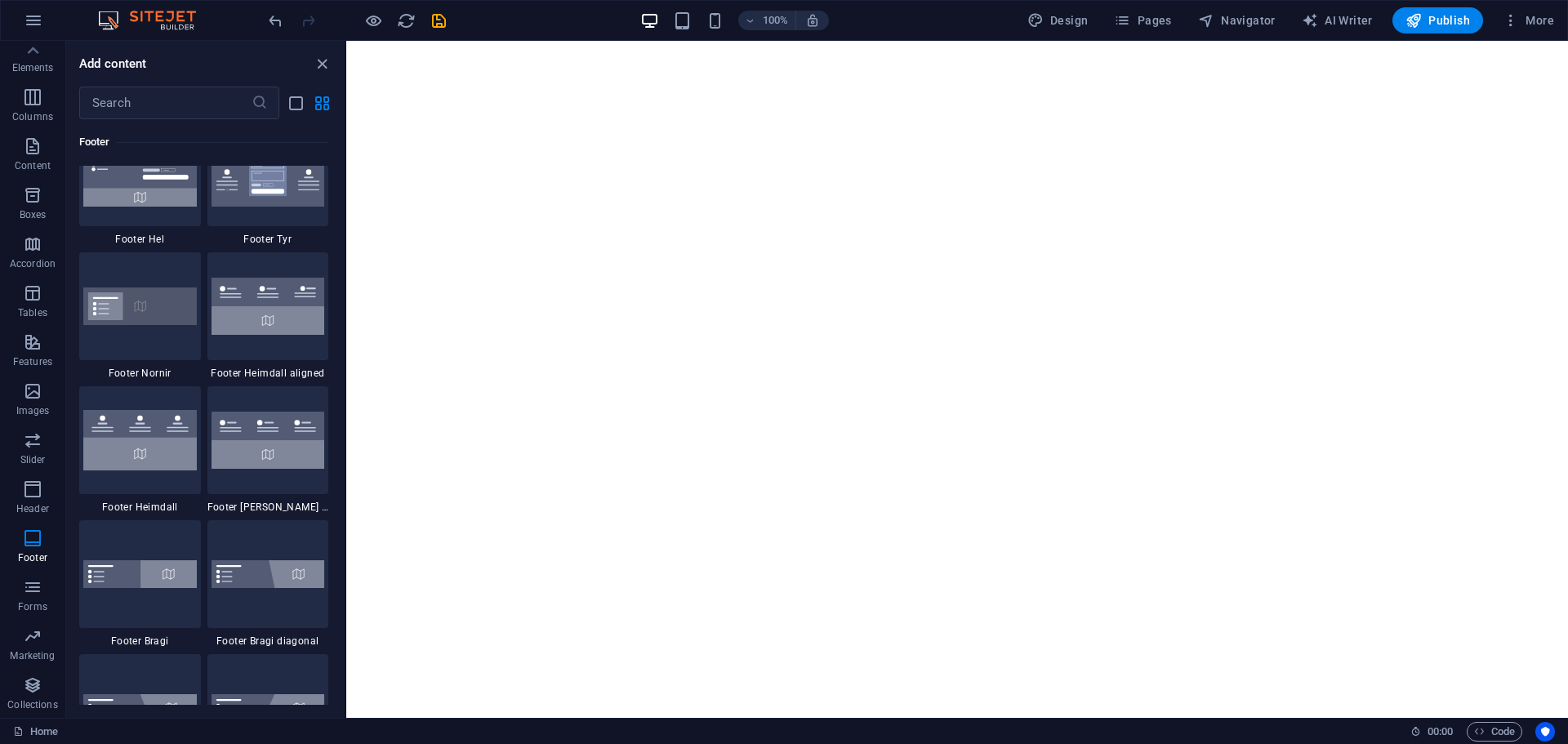
click at [1086, 36] on div "100% Design Pages Navigator AI Writer Publish More" at bounding box center [784, 20] width 1566 height 39
click at [1067, 19] on span "Design" at bounding box center [1057, 20] width 61 height 16
select select "px"
select select "300"
select select "px"
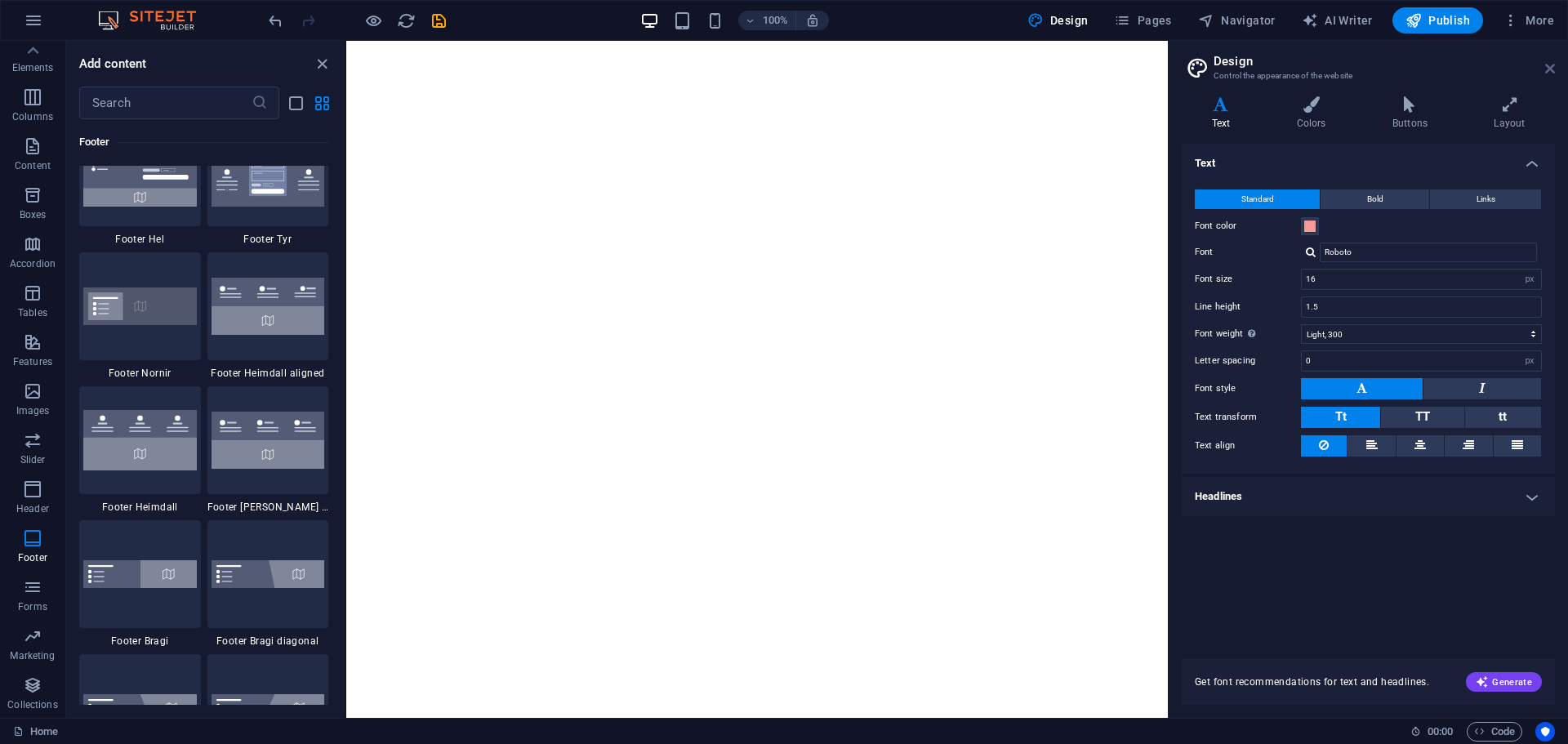
click at [1550, 65] on icon at bounding box center [1549, 69] width 10 height 13
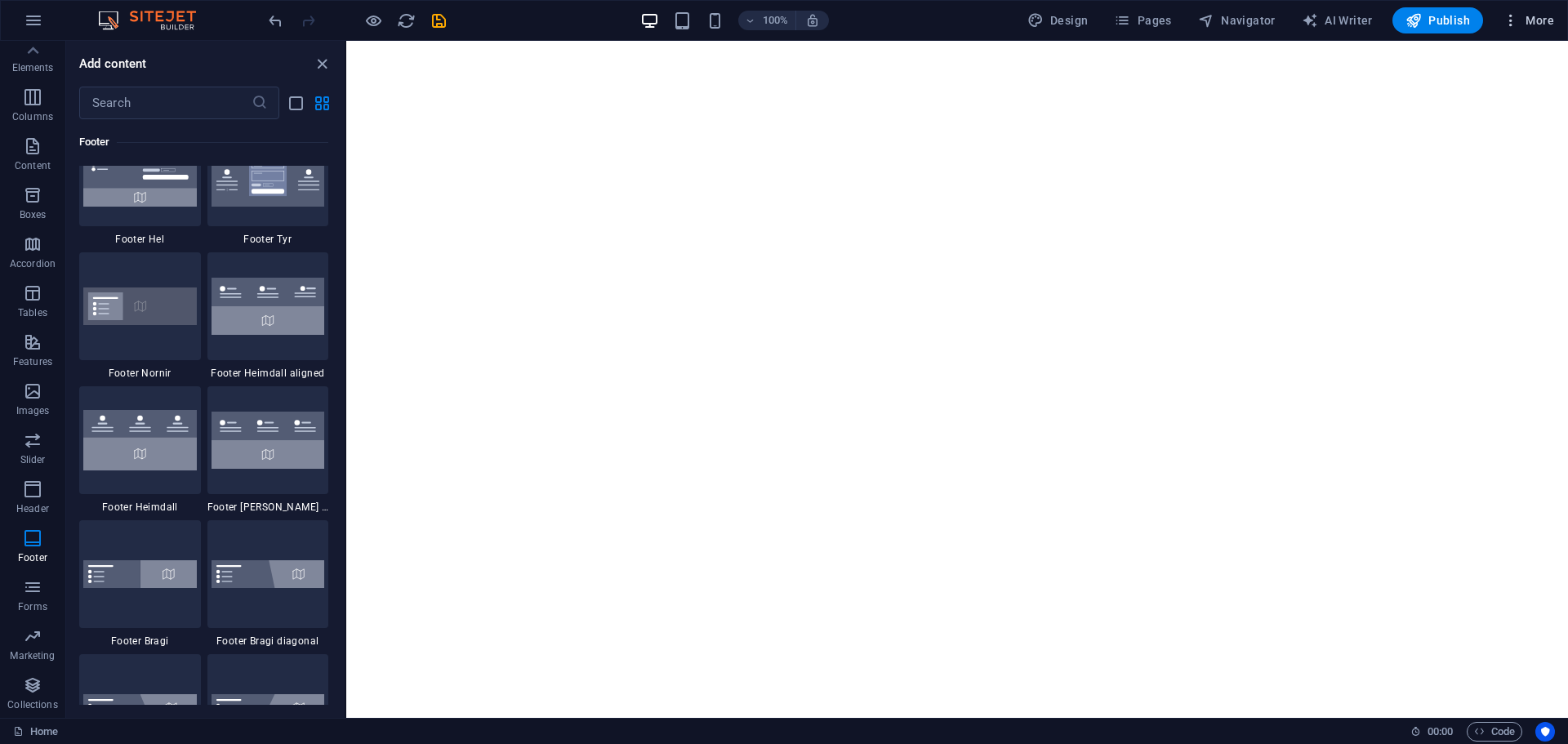
click at [1534, 25] on span "More" at bounding box center [1528, 20] width 52 height 16
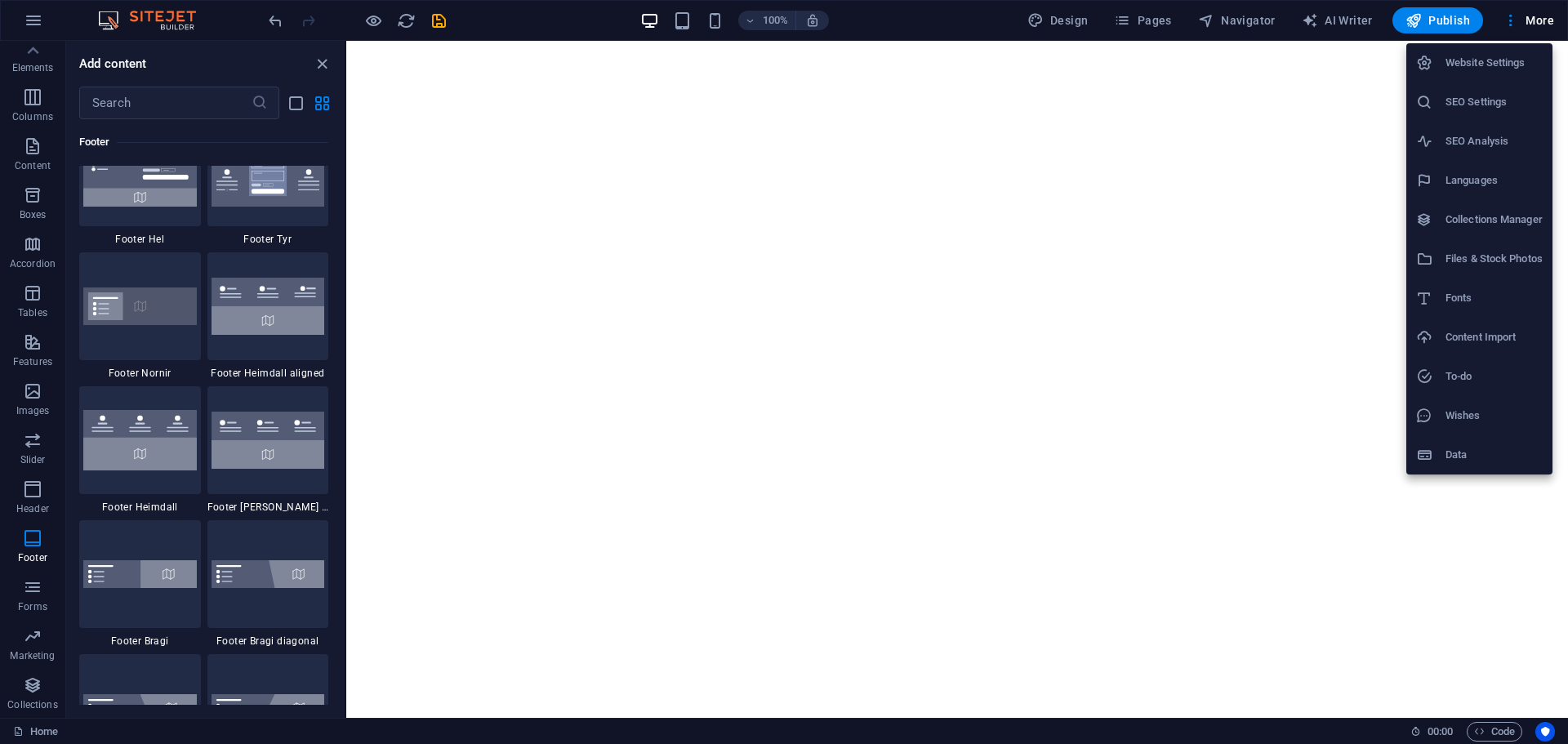
click at [1550, 21] on div at bounding box center [784, 372] width 1568 height 744
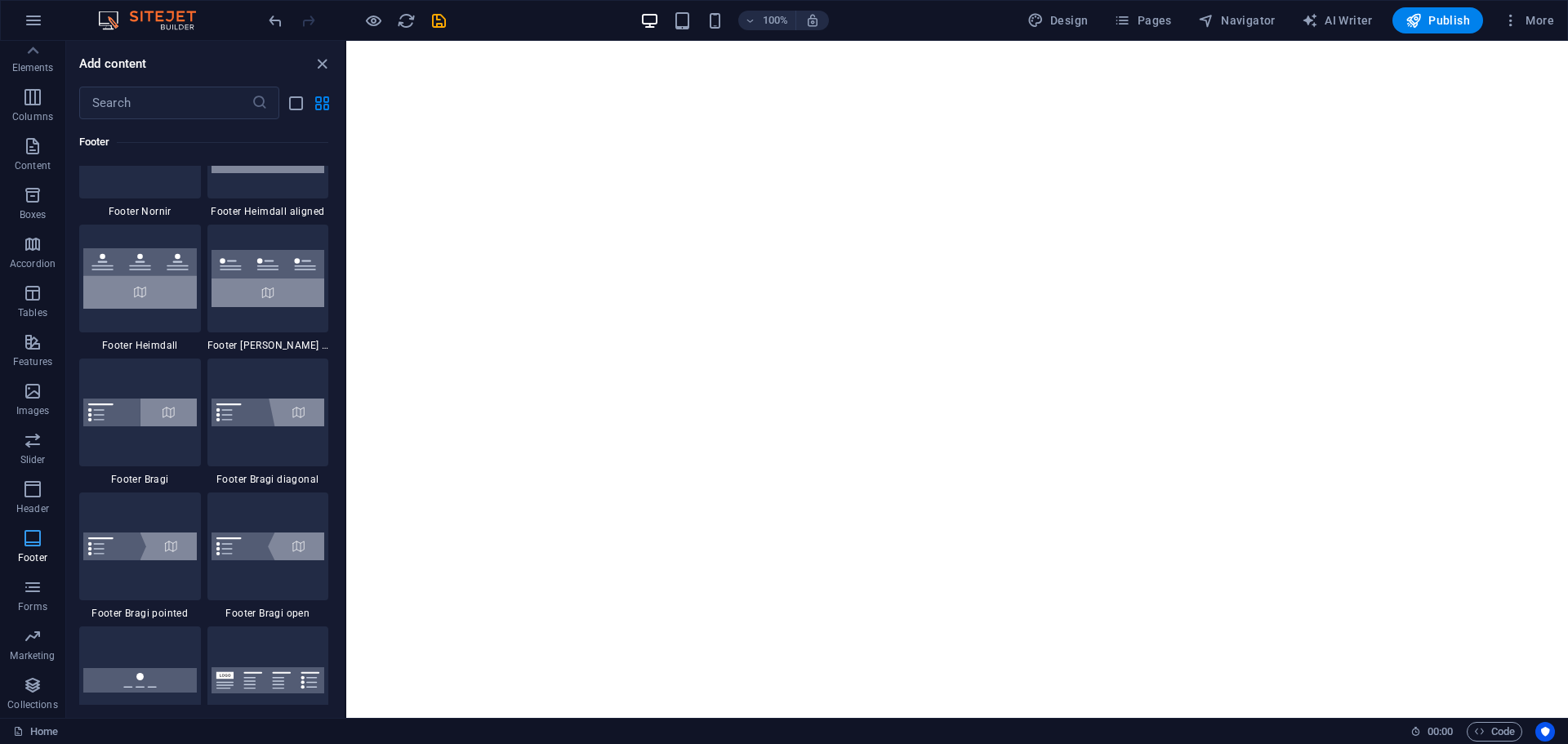
scroll to position [11027, 0]
click at [35, 637] on icon "button" at bounding box center [33, 636] width 20 height 20
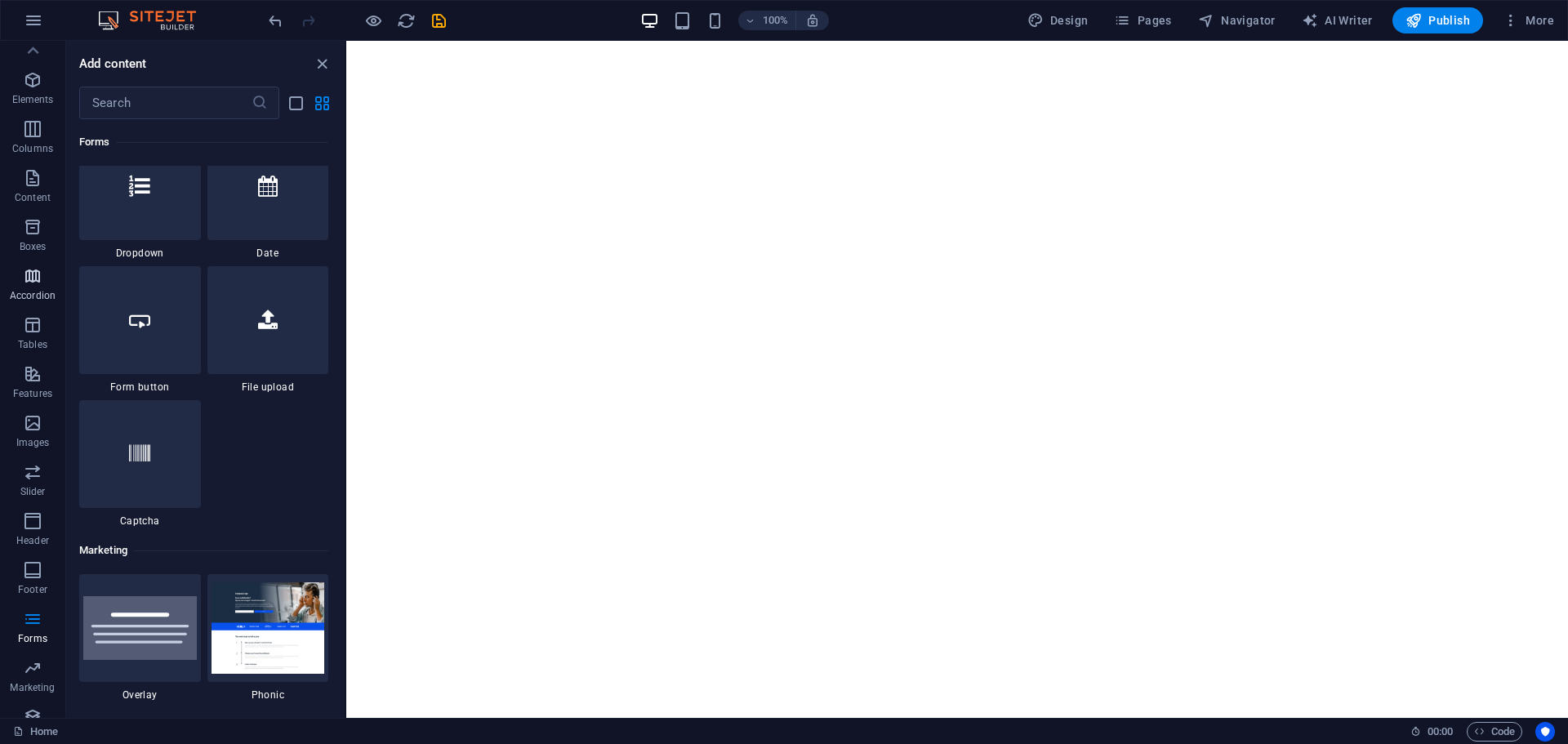
scroll to position [0, 0]
click at [35, 205] on icon "button" at bounding box center [33, 205] width 20 height 20
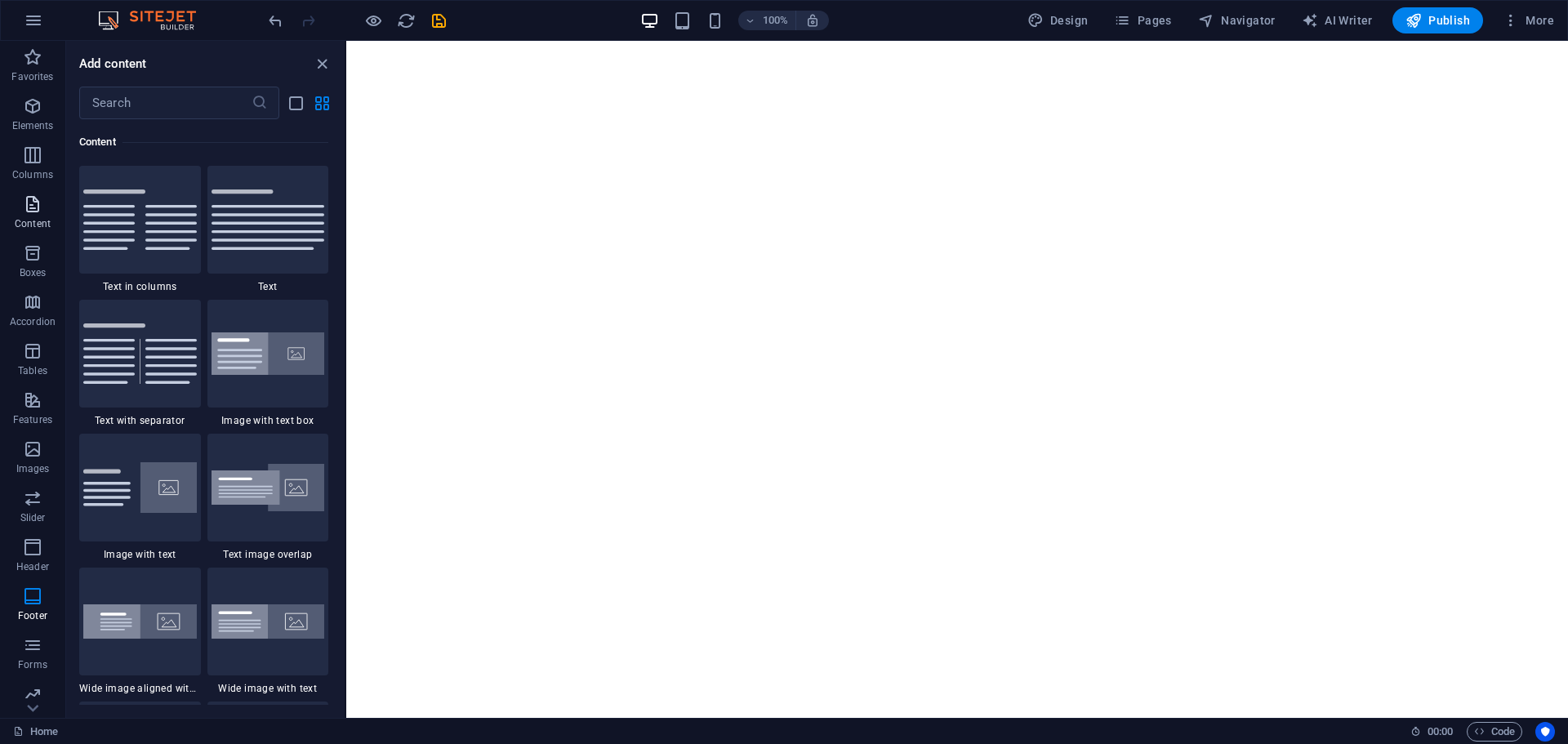
scroll to position [2859, 0]
click at [35, 118] on span "Elements" at bounding box center [32, 116] width 65 height 39
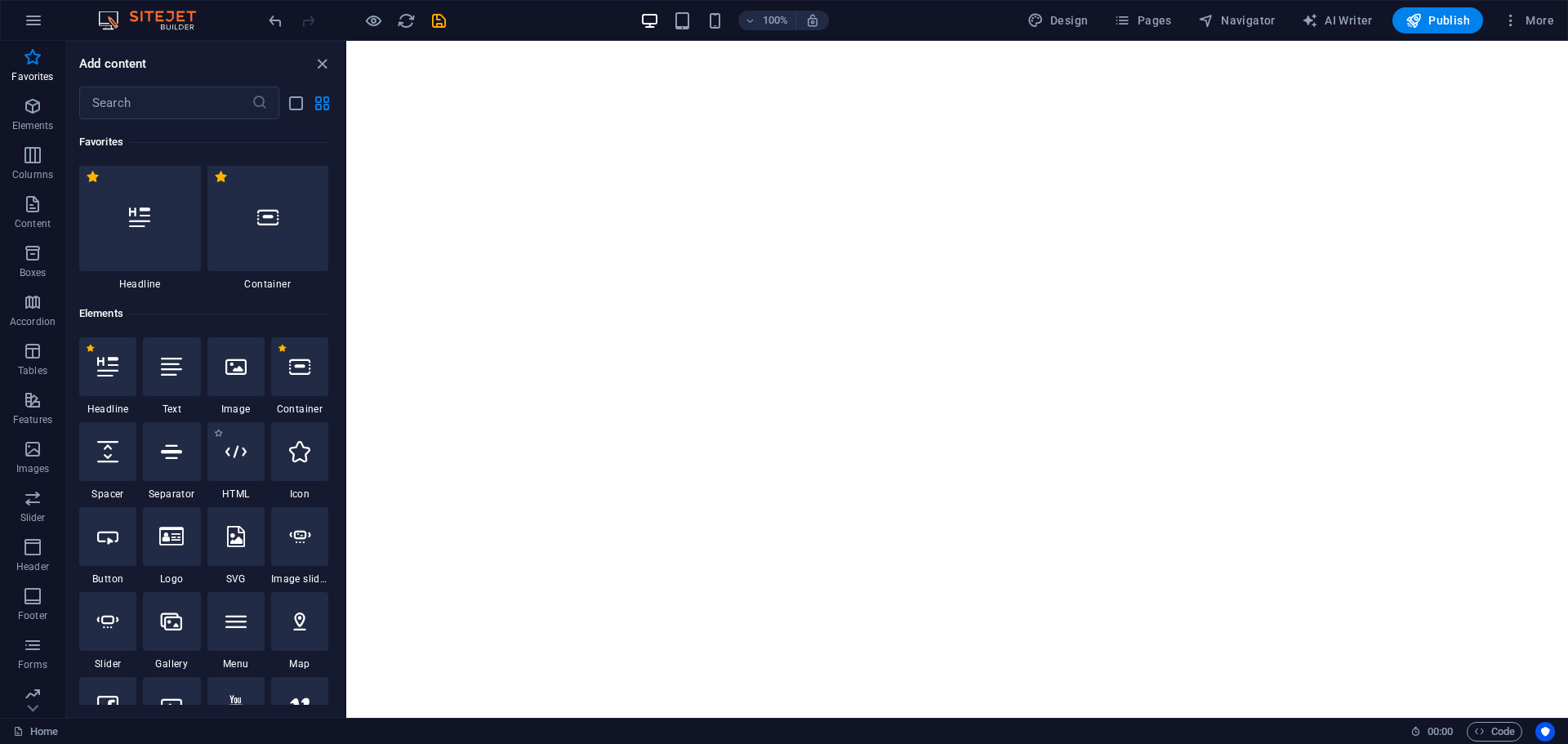
scroll to position [0, 0]
click at [37, 23] on icon "button" at bounding box center [34, 20] width 20 height 20
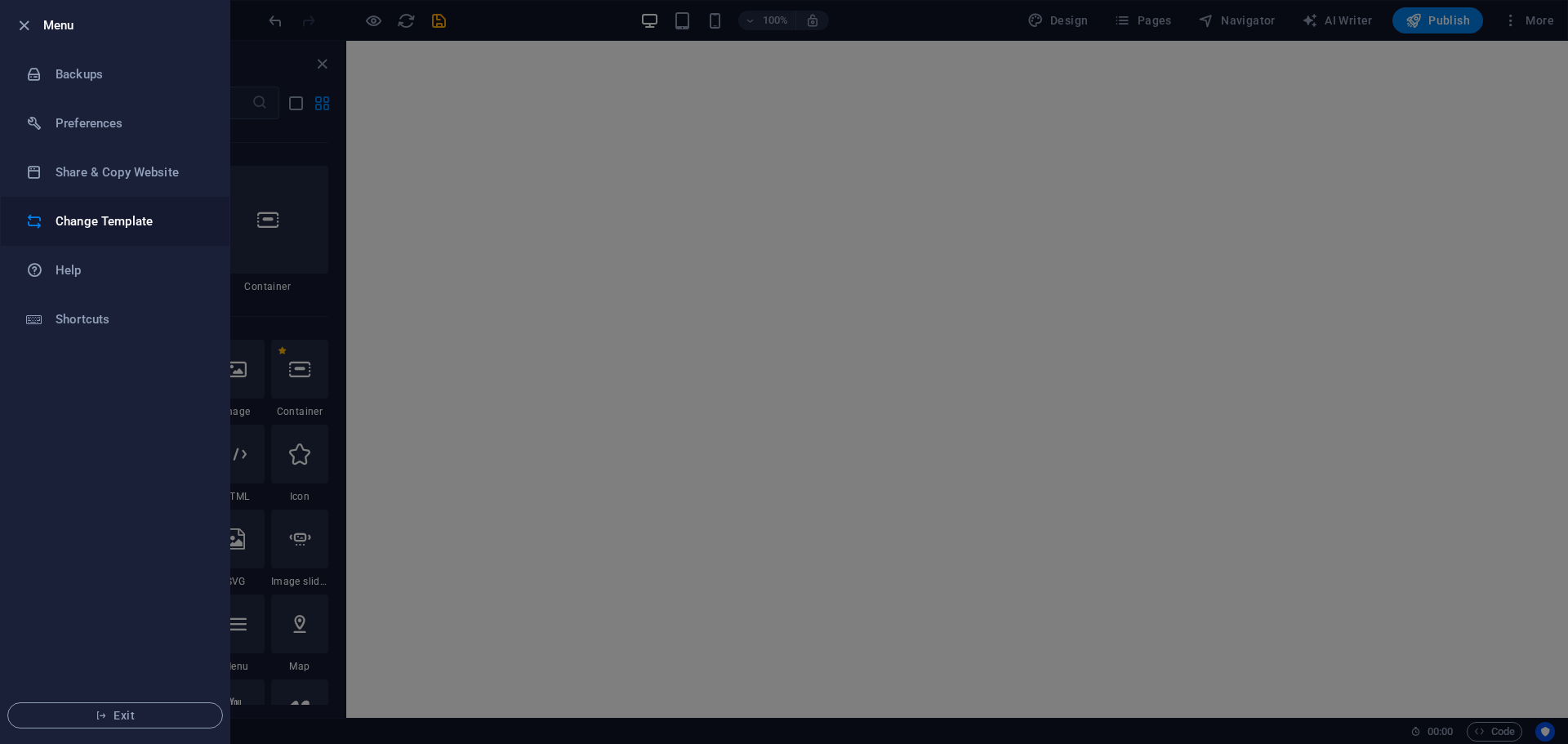
click at [69, 217] on h6 "Change Template" at bounding box center [131, 222] width 151 height 20
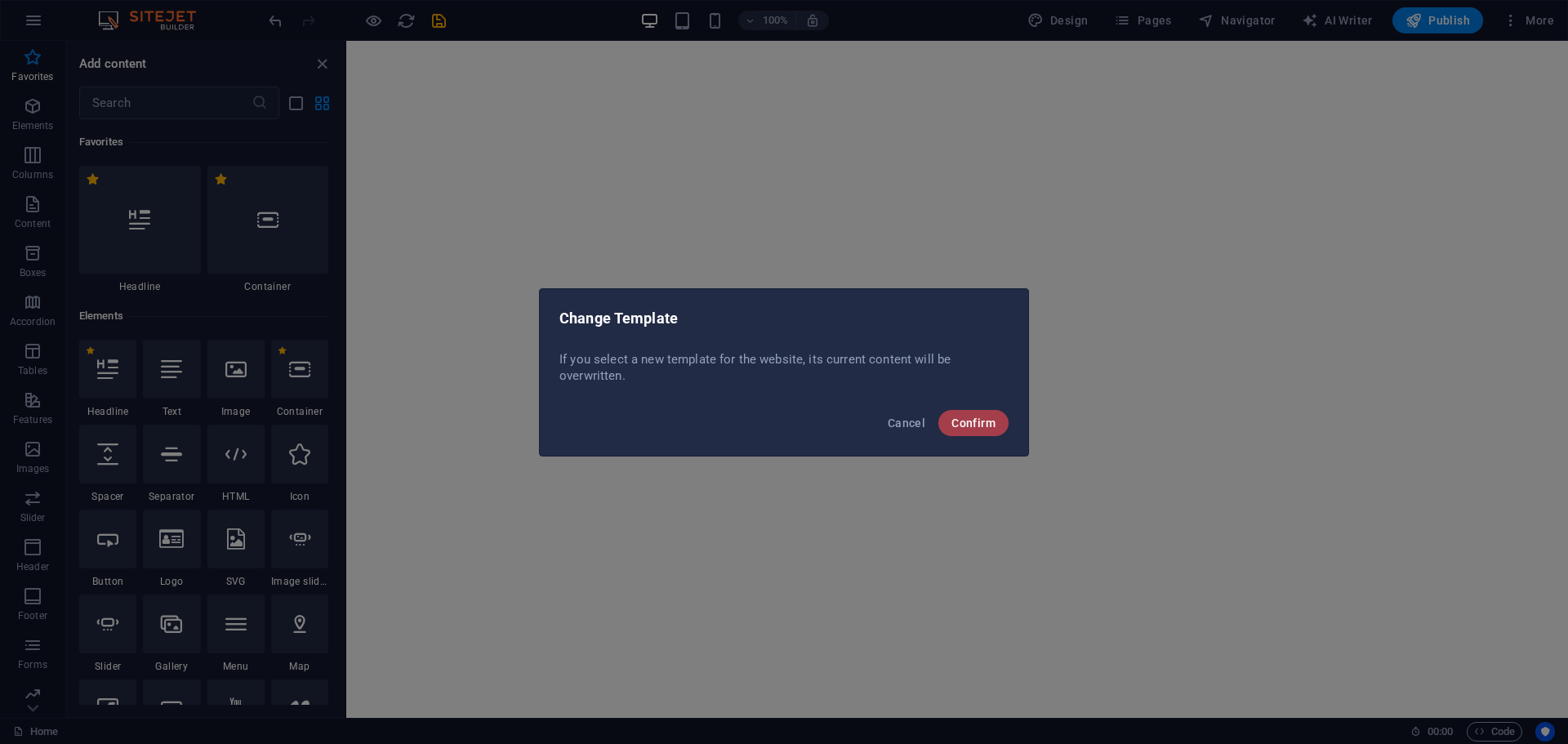
click at [962, 419] on span "Confirm" at bounding box center [974, 423] width 44 height 13
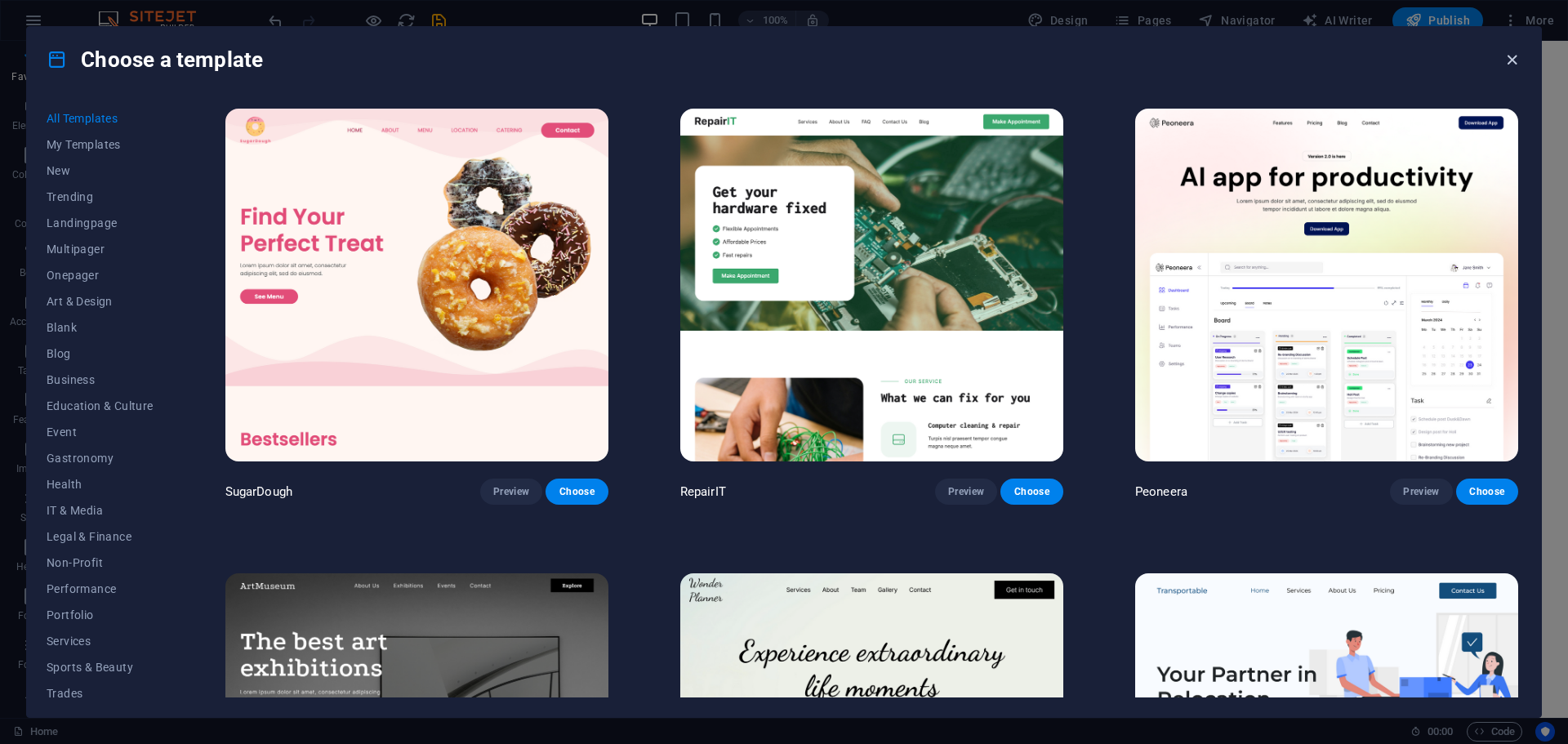
click at [1516, 61] on icon "button" at bounding box center [1511, 60] width 19 height 19
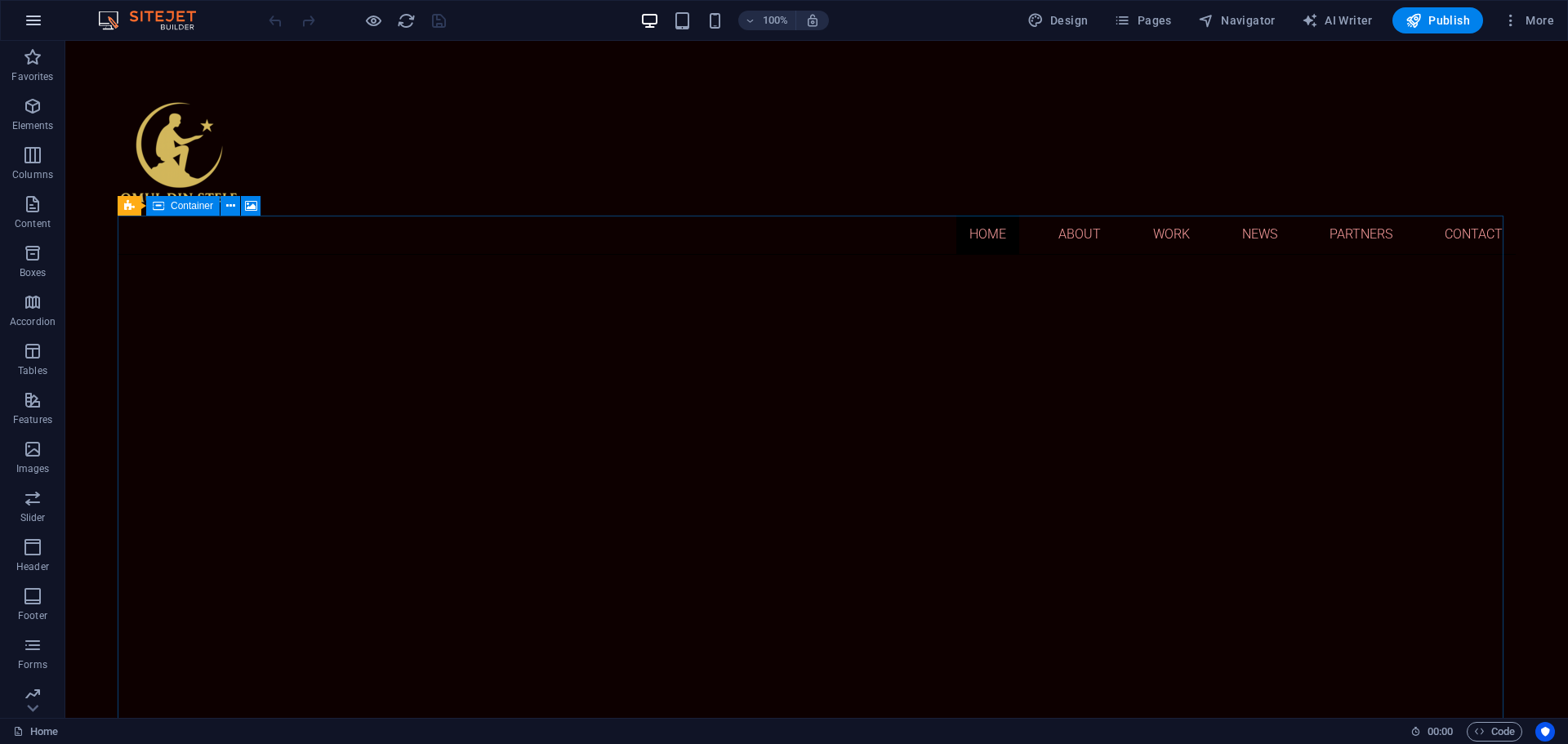
click at [40, 23] on icon "button" at bounding box center [34, 20] width 20 height 20
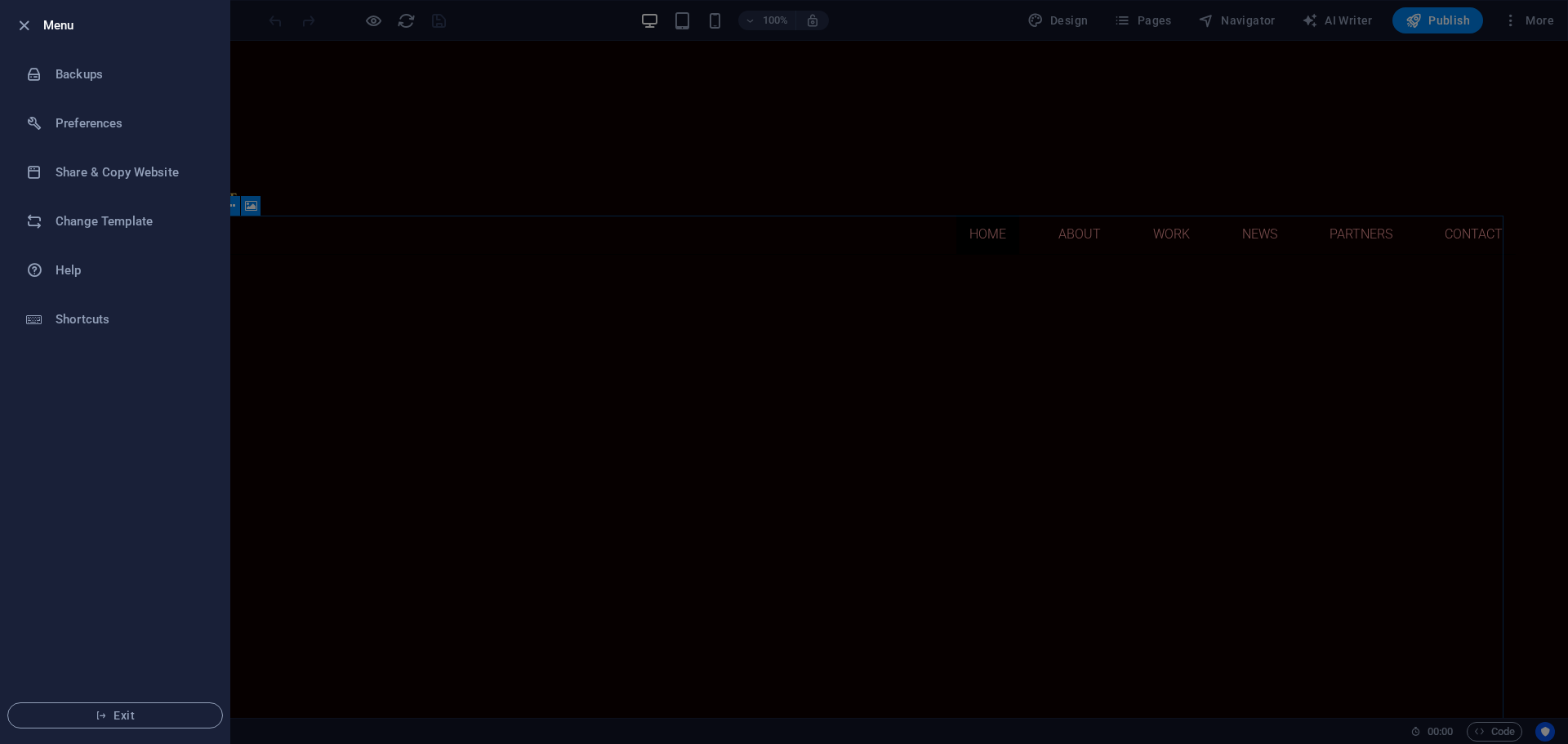
click at [1470, 110] on div at bounding box center [784, 372] width 1568 height 744
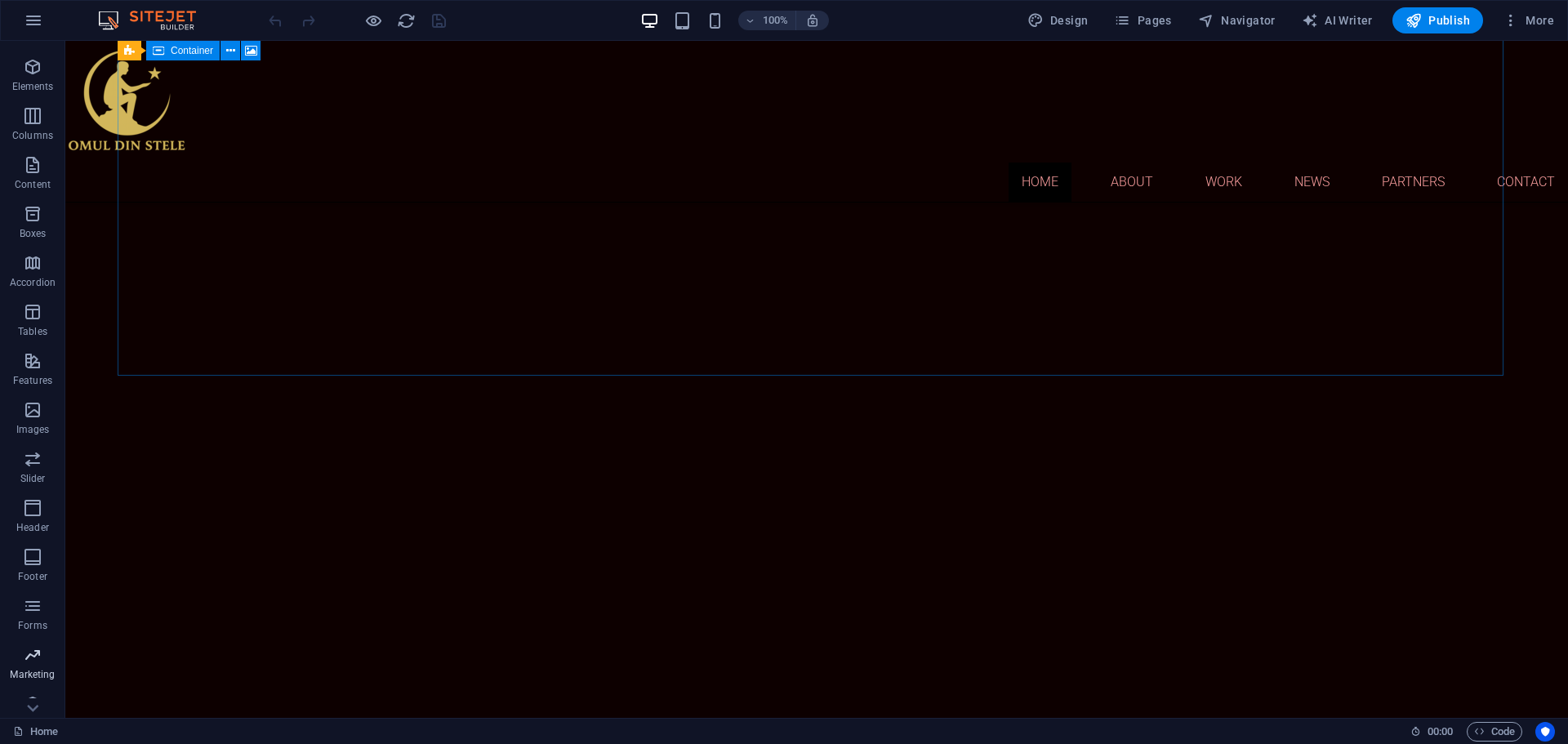
scroll to position [58, 0]
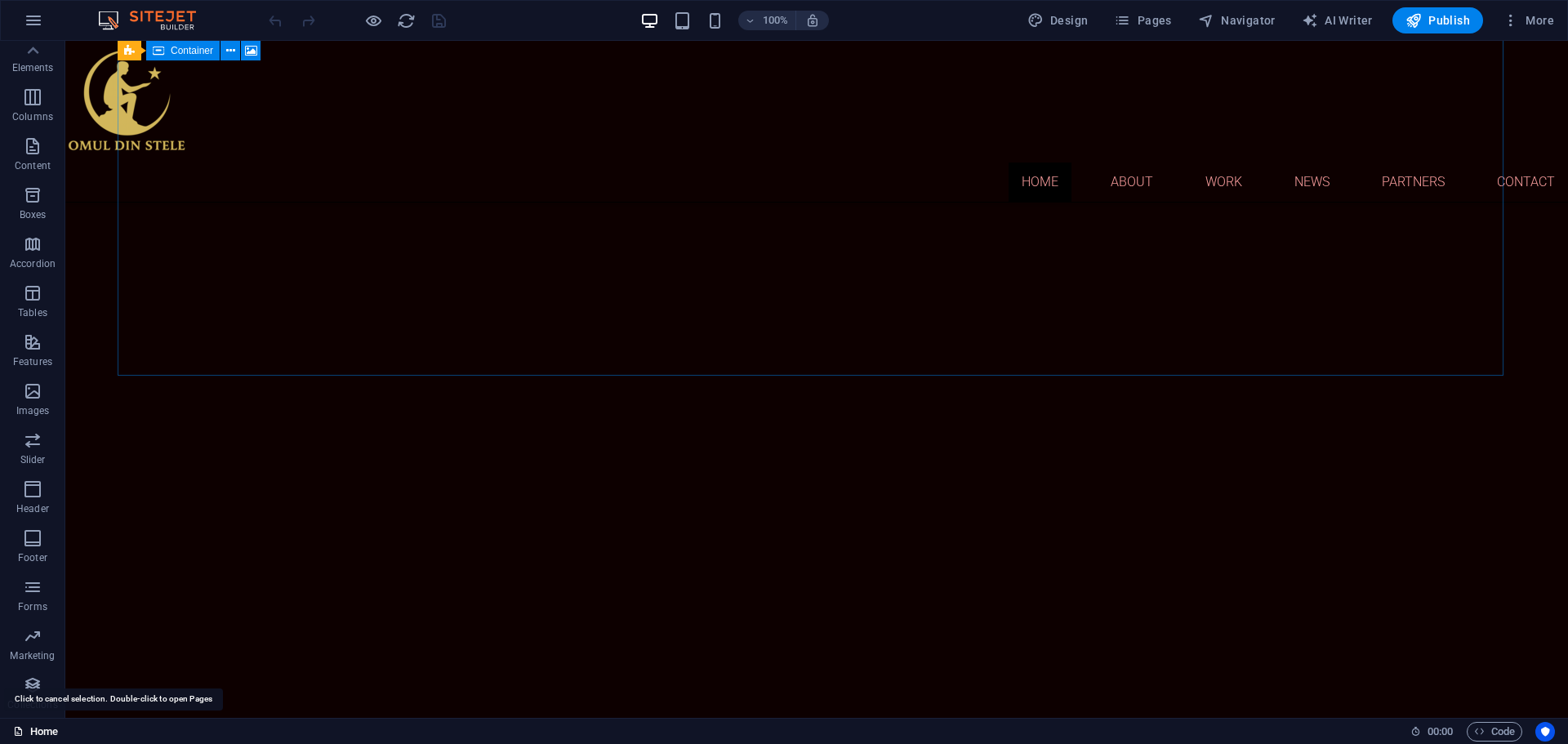
click at [29, 732] on link "Home" at bounding box center [36, 732] width 44 height 20
click at [52, 727] on link "Home" at bounding box center [36, 732] width 44 height 20
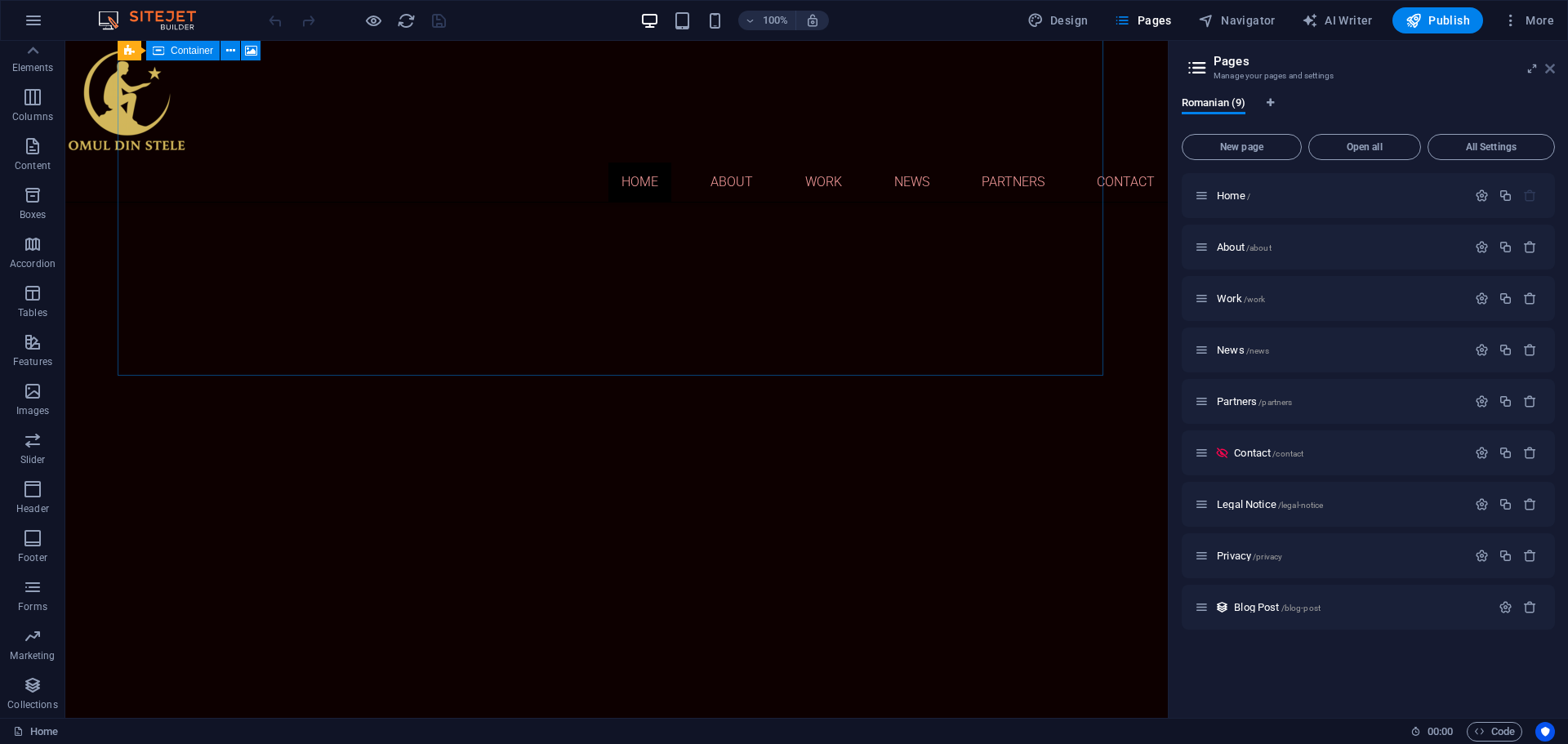
click at [1552, 65] on icon at bounding box center [1549, 69] width 10 height 13
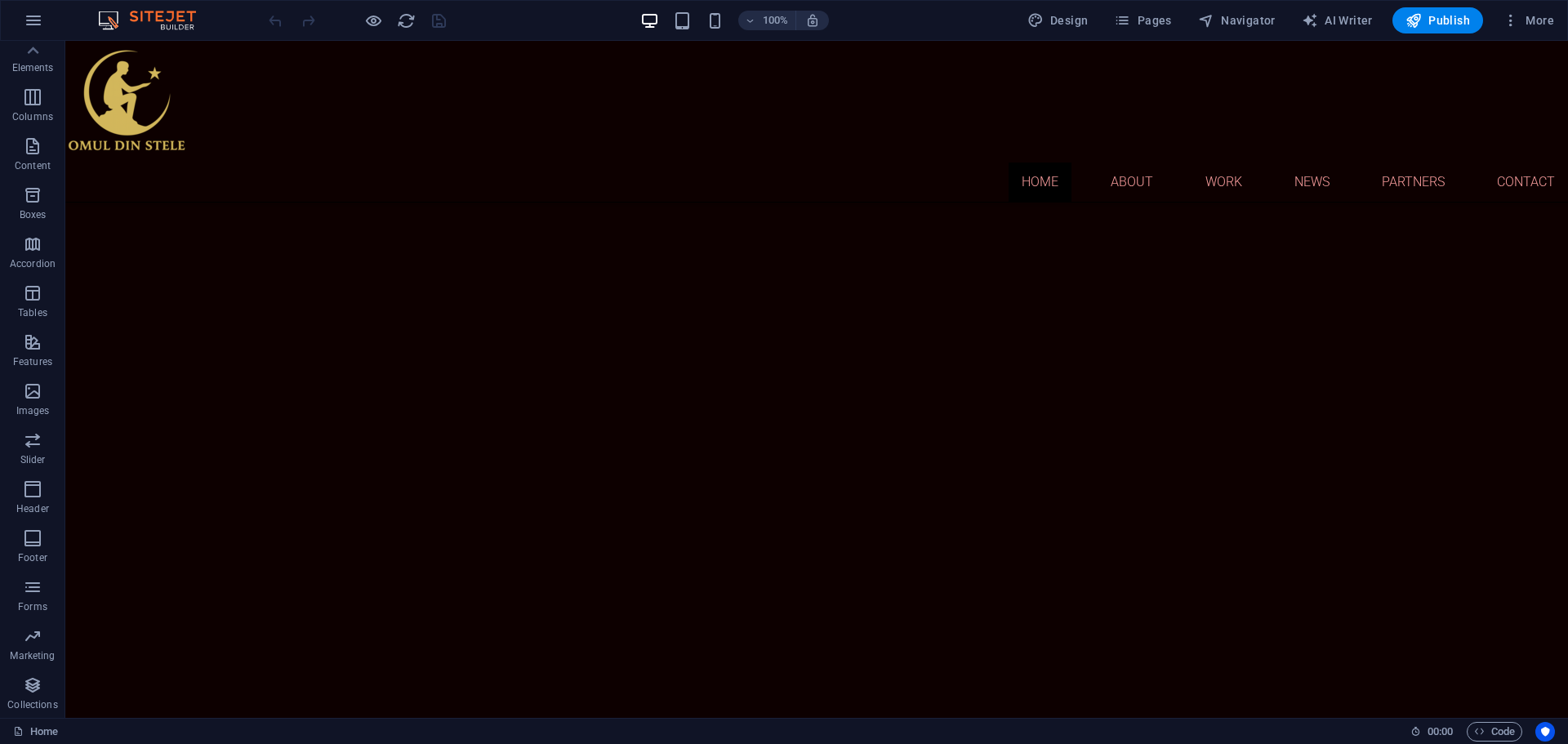
click at [151, 24] on img at bounding box center [156, 20] width 123 height 20
click at [159, 11] on div "100% Design Pages Navigator AI Writer Publish More" at bounding box center [784, 20] width 1566 height 39
click at [158, 14] on img at bounding box center [156, 20] width 123 height 20
click at [37, 23] on icon "button" at bounding box center [34, 20] width 20 height 20
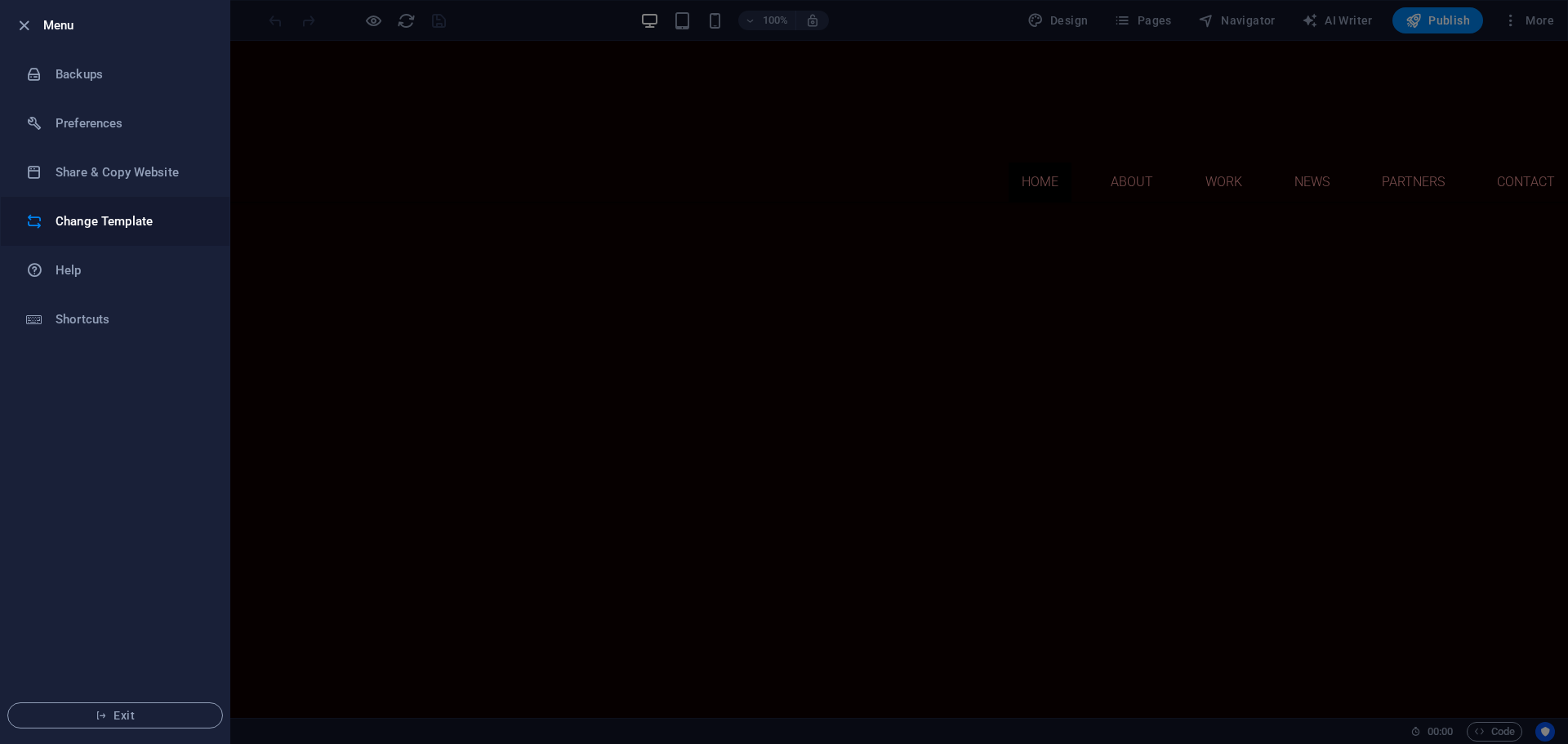
click at [94, 222] on h6 "Change Template" at bounding box center [131, 222] width 151 height 20
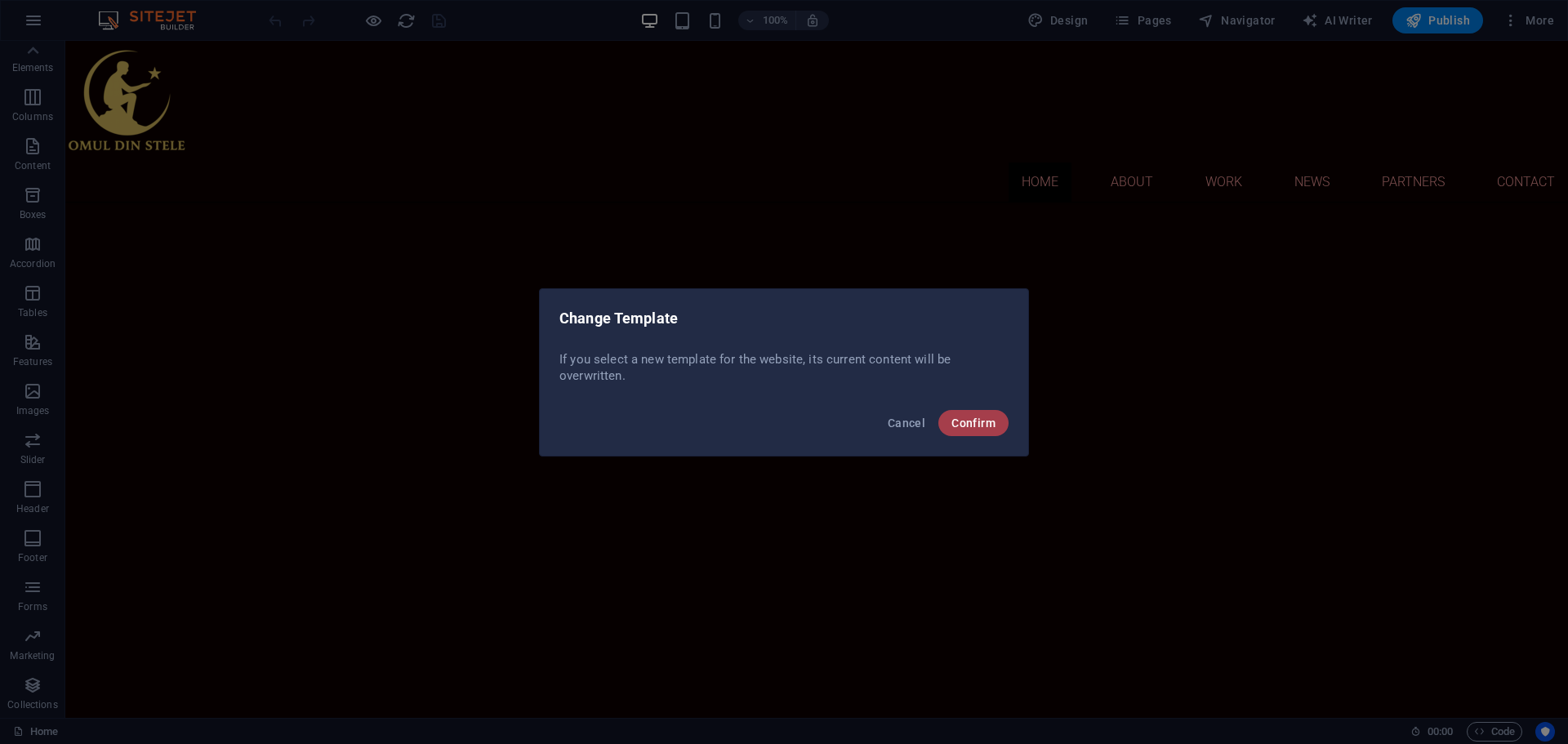
click at [985, 425] on span "Confirm" at bounding box center [974, 423] width 44 height 13
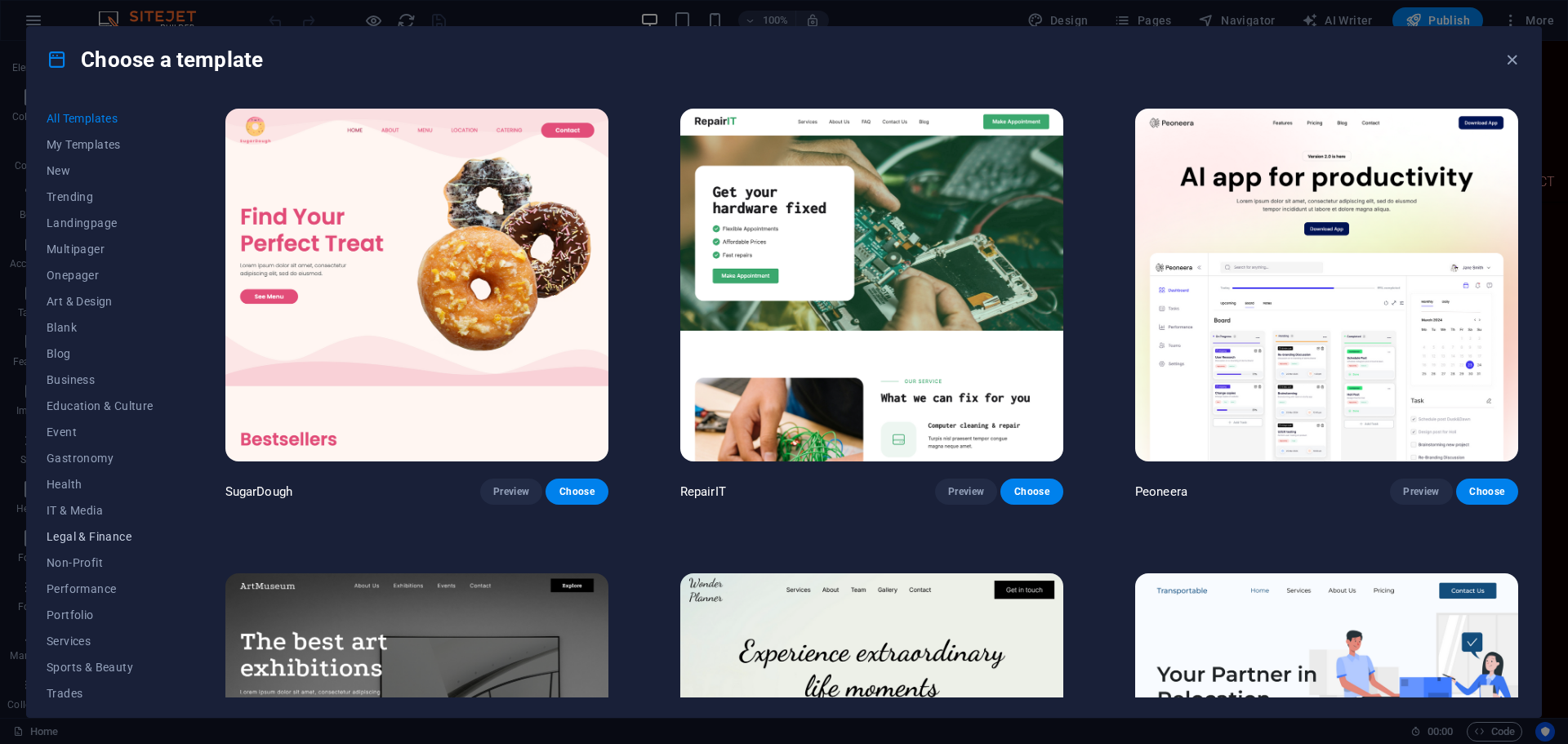
scroll to position [61, 0]
click at [1514, 59] on icon "button" at bounding box center [1511, 60] width 19 height 19
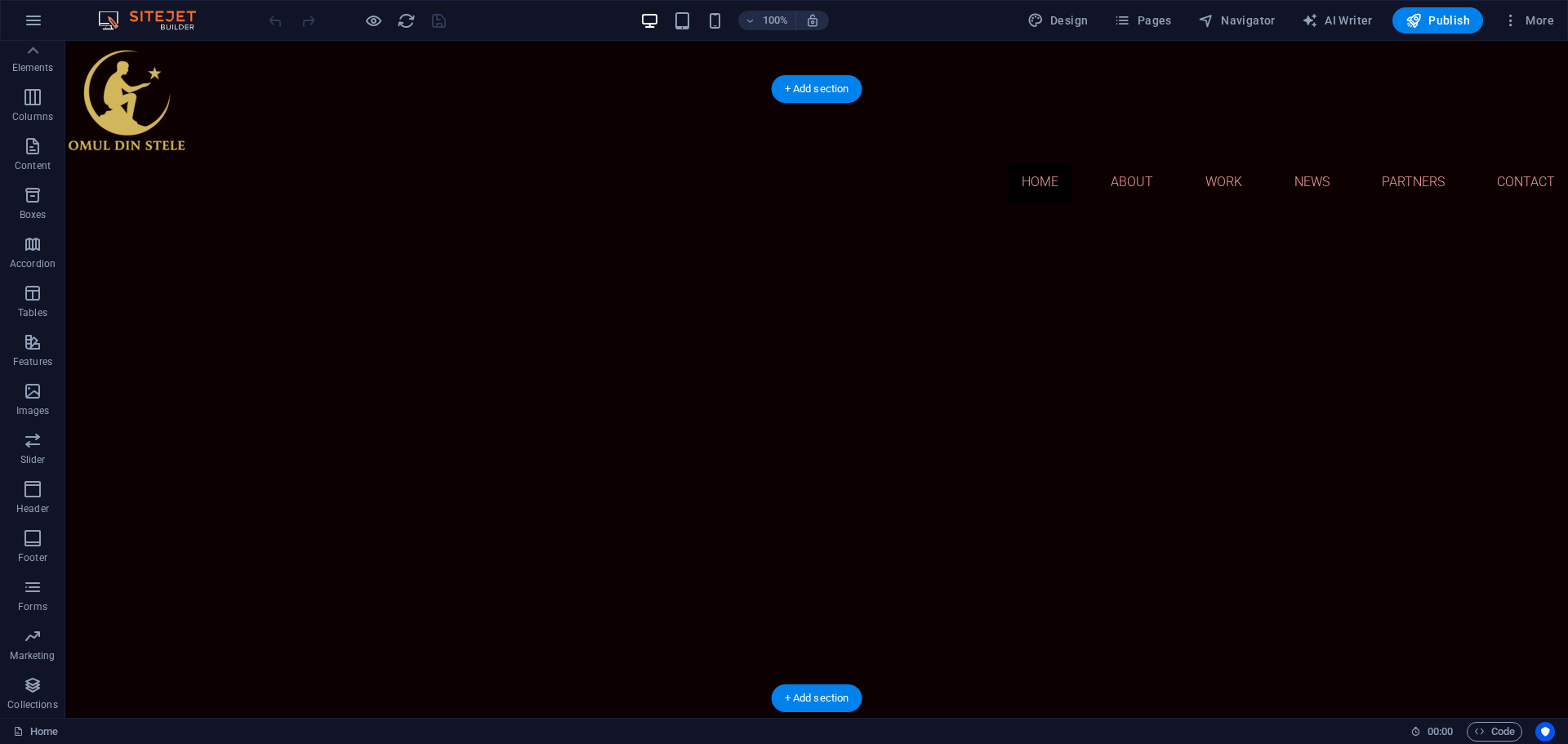
scroll to position [0, 0]
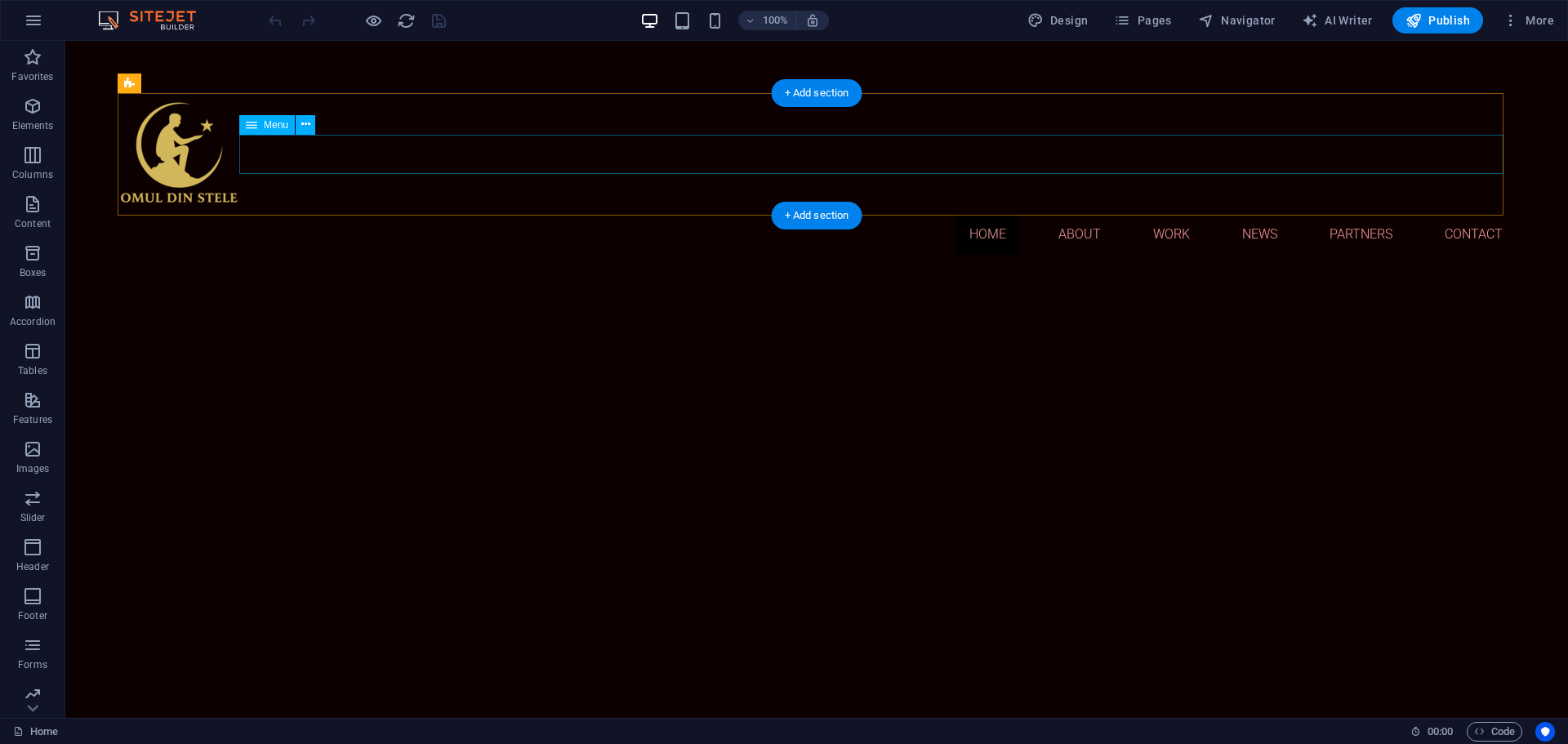
click at [1465, 214] on nav "Home About Work News Partners Contact" at bounding box center [816, 234] width 1398 height 39
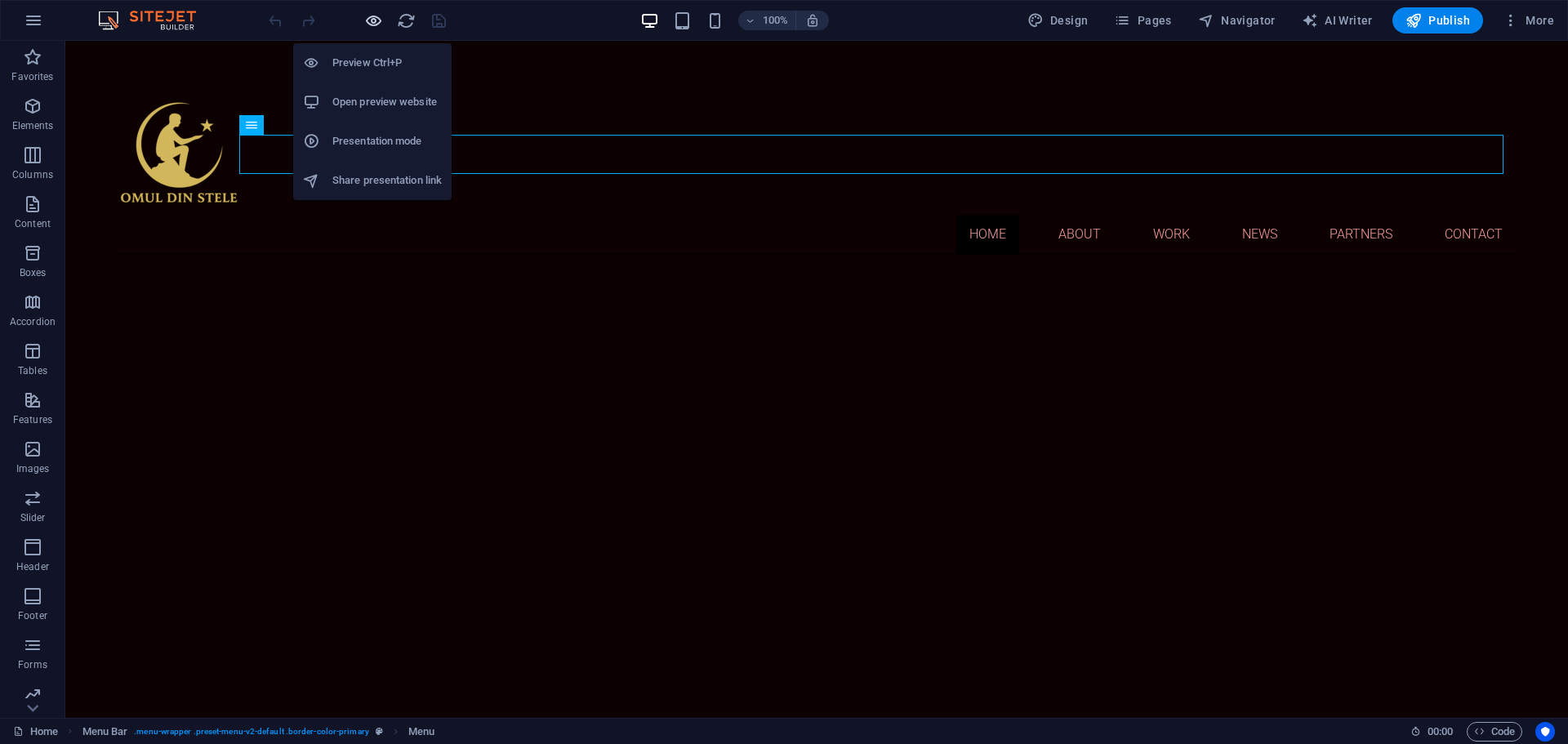
click at [372, 21] on icon "button" at bounding box center [373, 20] width 19 height 19
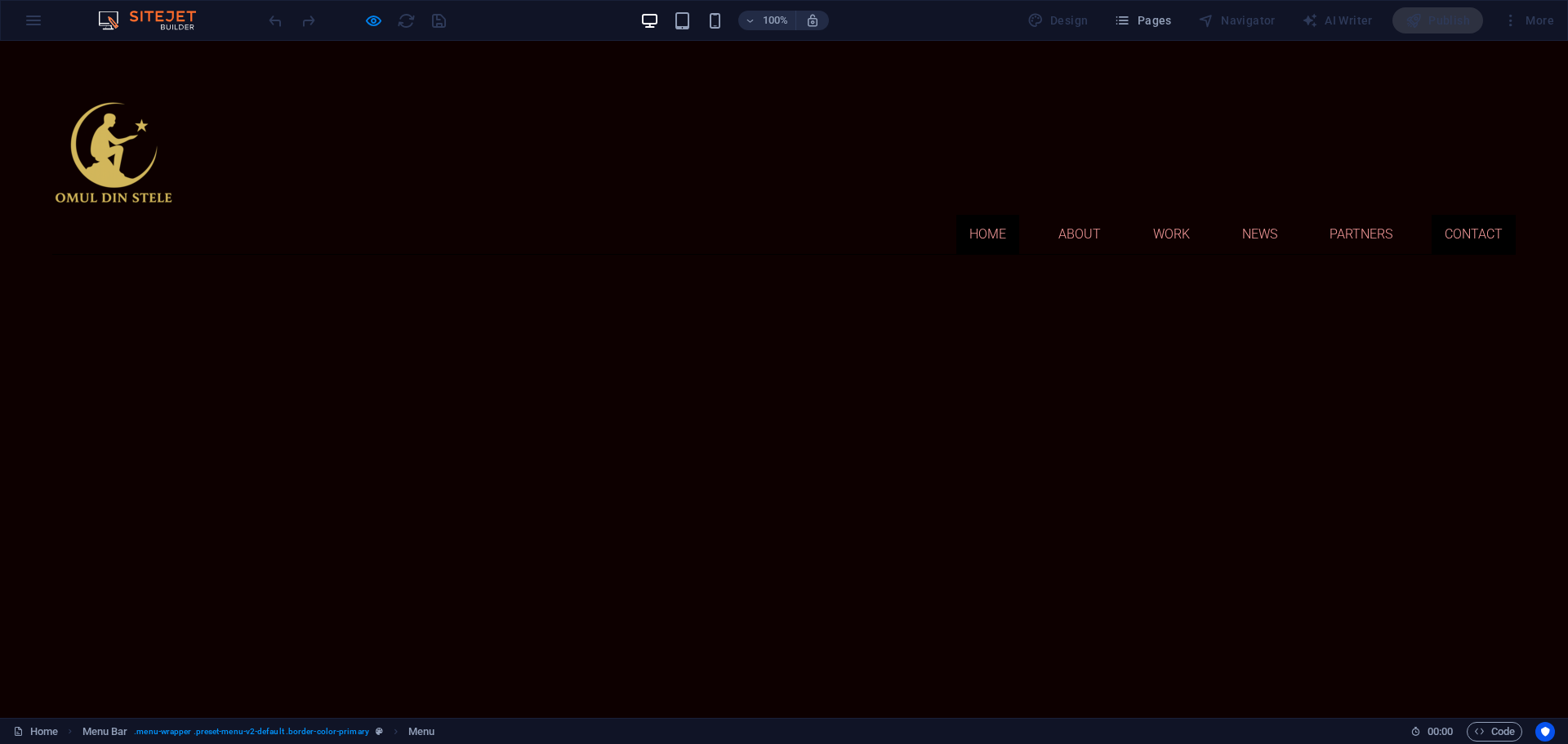
click at [1458, 214] on link "Contact" at bounding box center [1473, 234] width 84 height 39
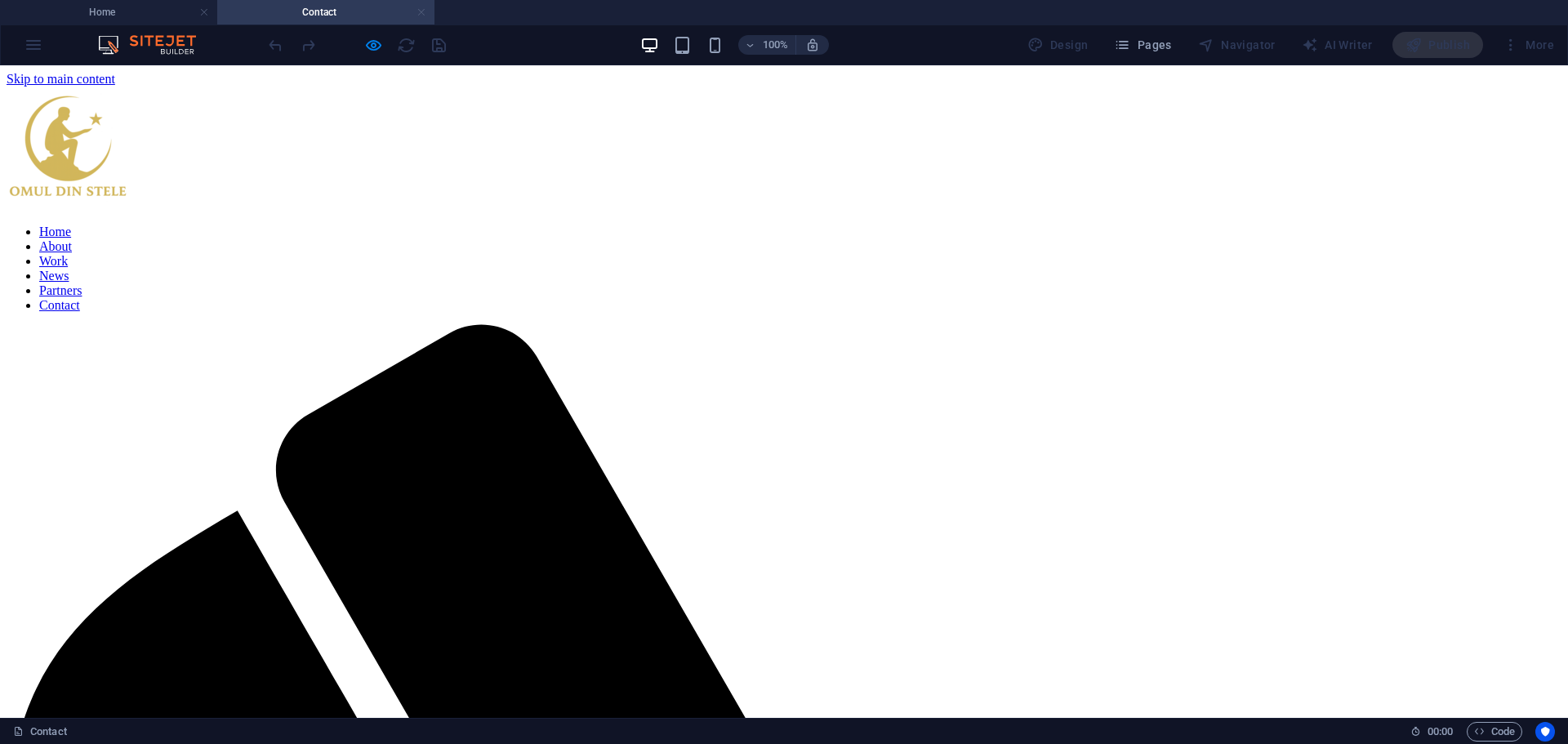
click at [421, 12] on link at bounding box center [421, 12] width 10 height 15
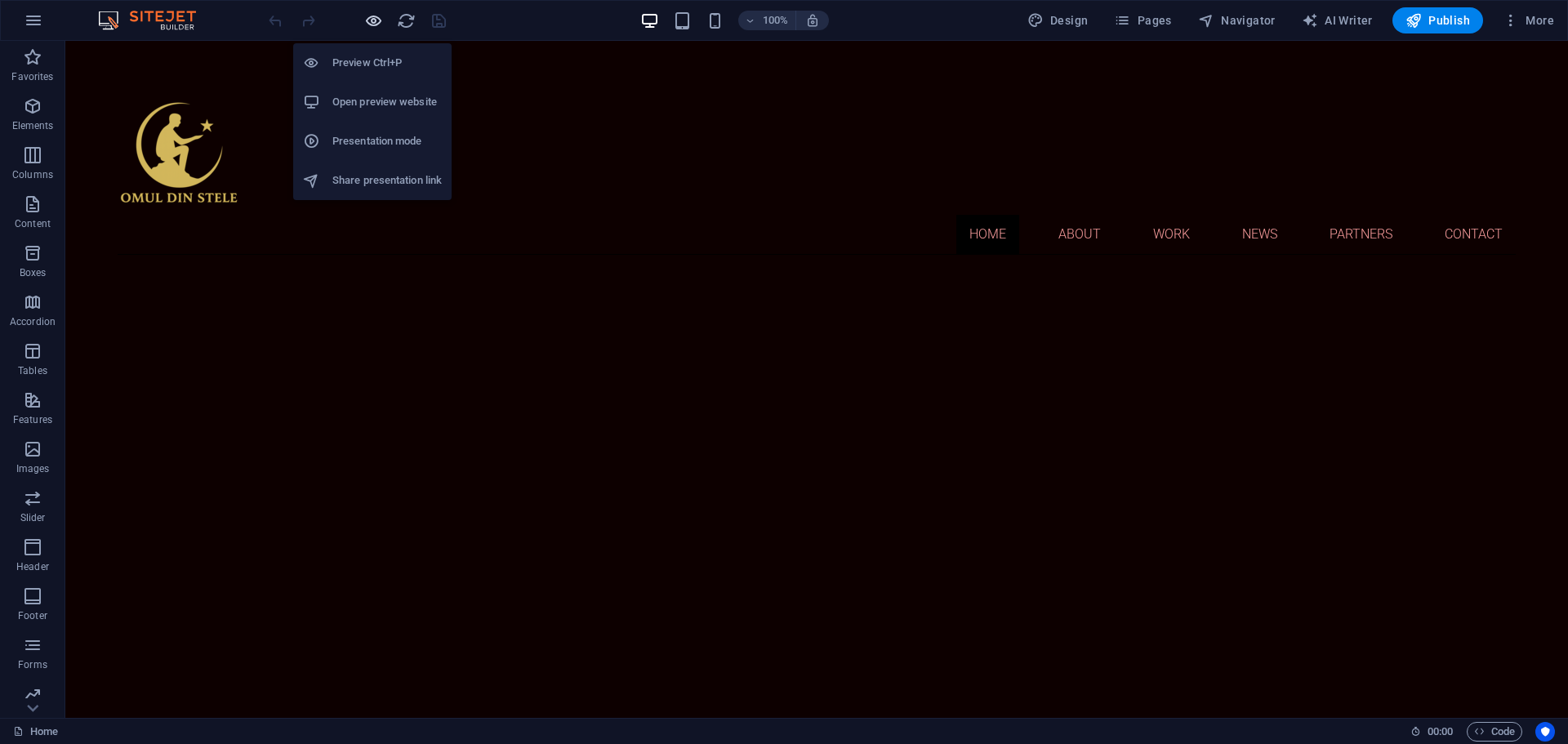
click at [372, 25] on icon "button" at bounding box center [373, 20] width 19 height 19
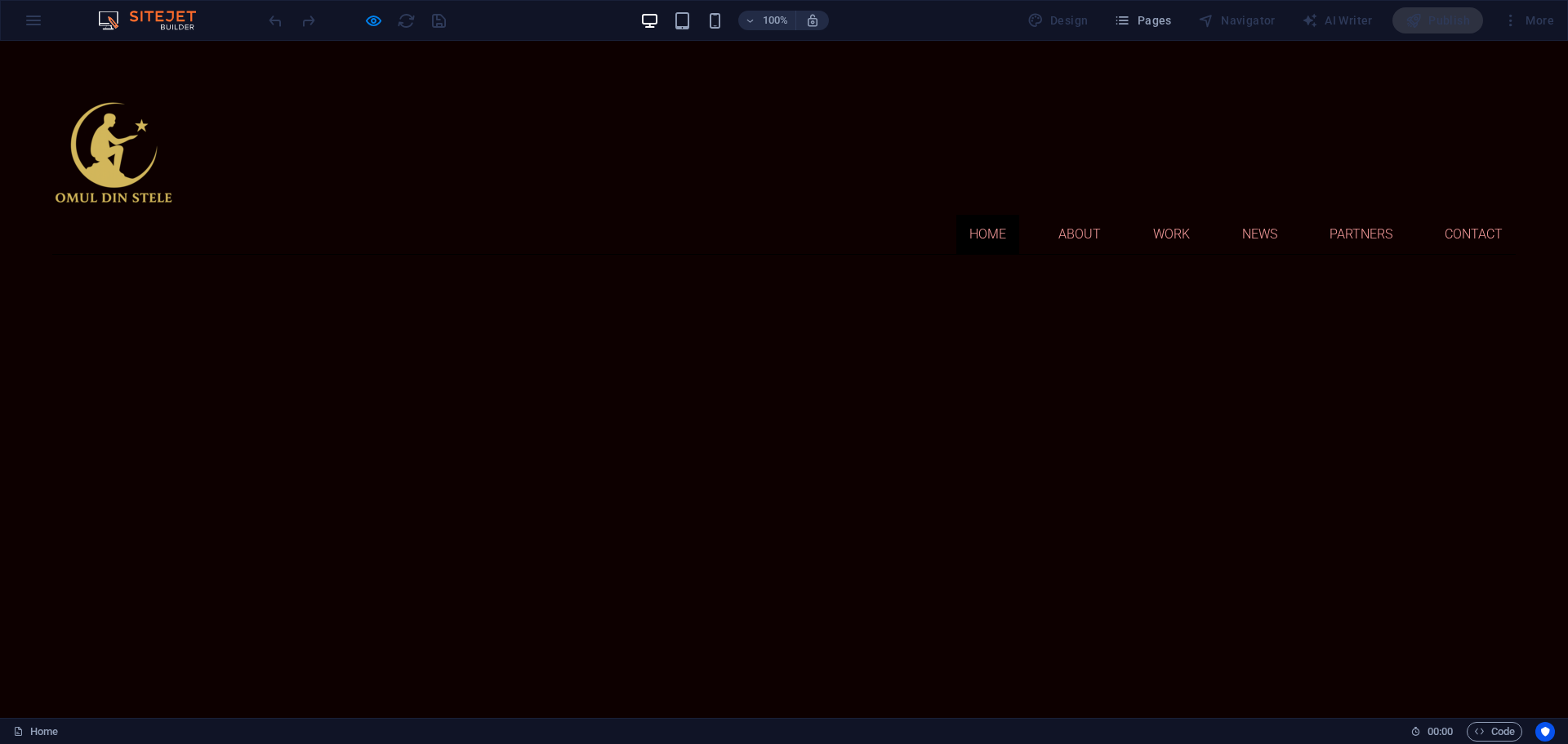
click at [34, 18] on div "100% Design Pages Navigator AI Writer Publish More" at bounding box center [784, 20] width 1566 height 39
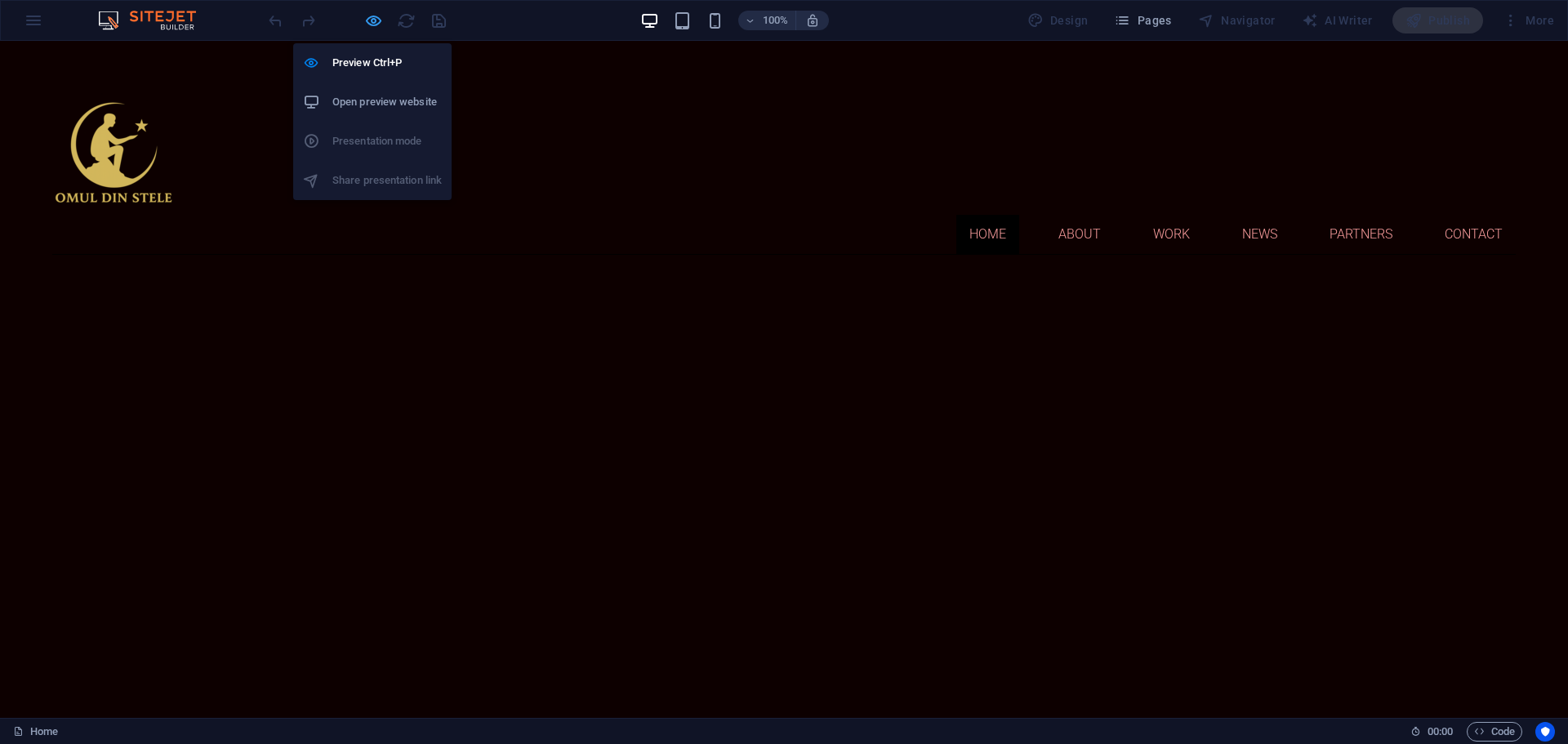
click at [374, 25] on icon "button" at bounding box center [373, 20] width 19 height 19
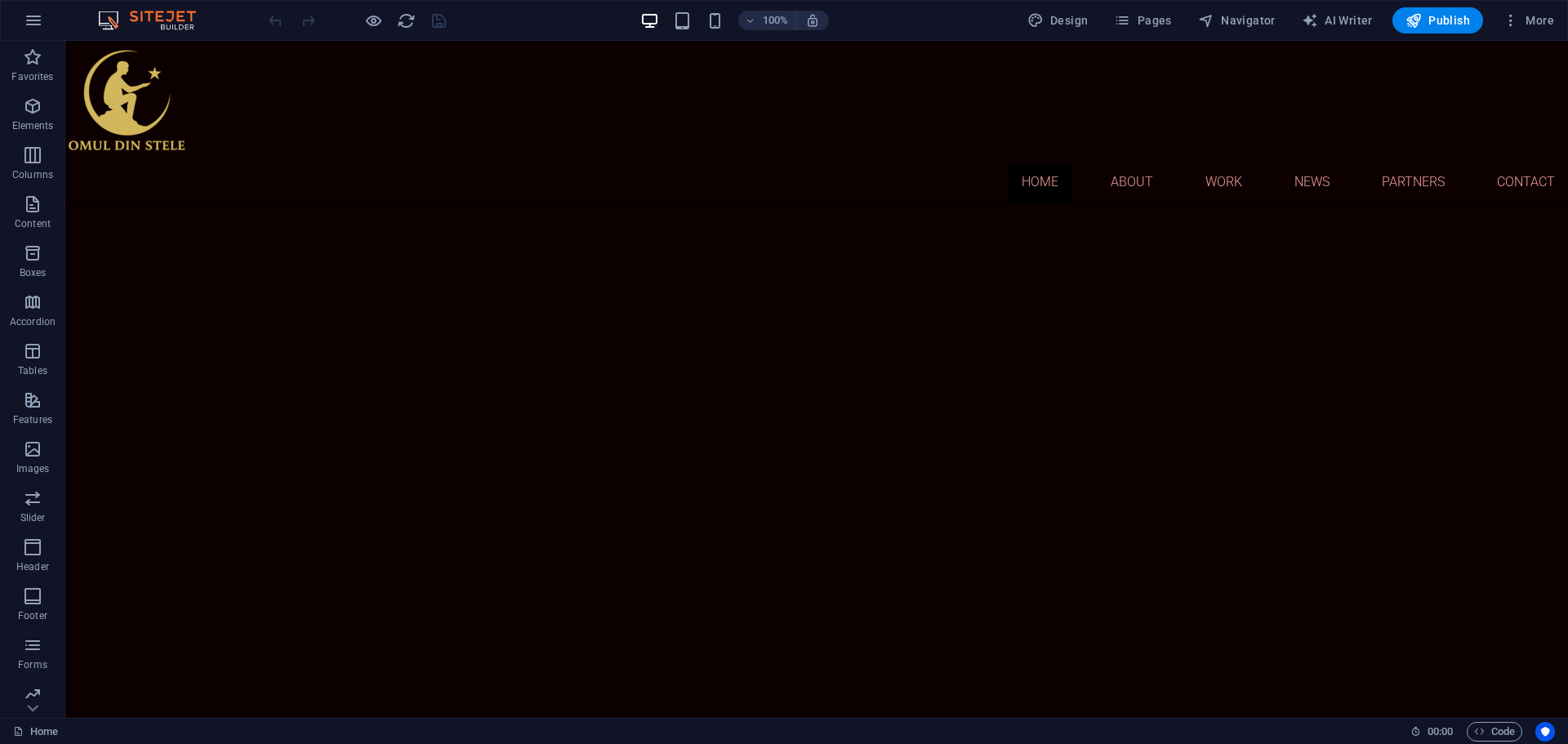
scroll to position [327, 0]
click at [26, 117] on span "Elements" at bounding box center [32, 116] width 65 height 39
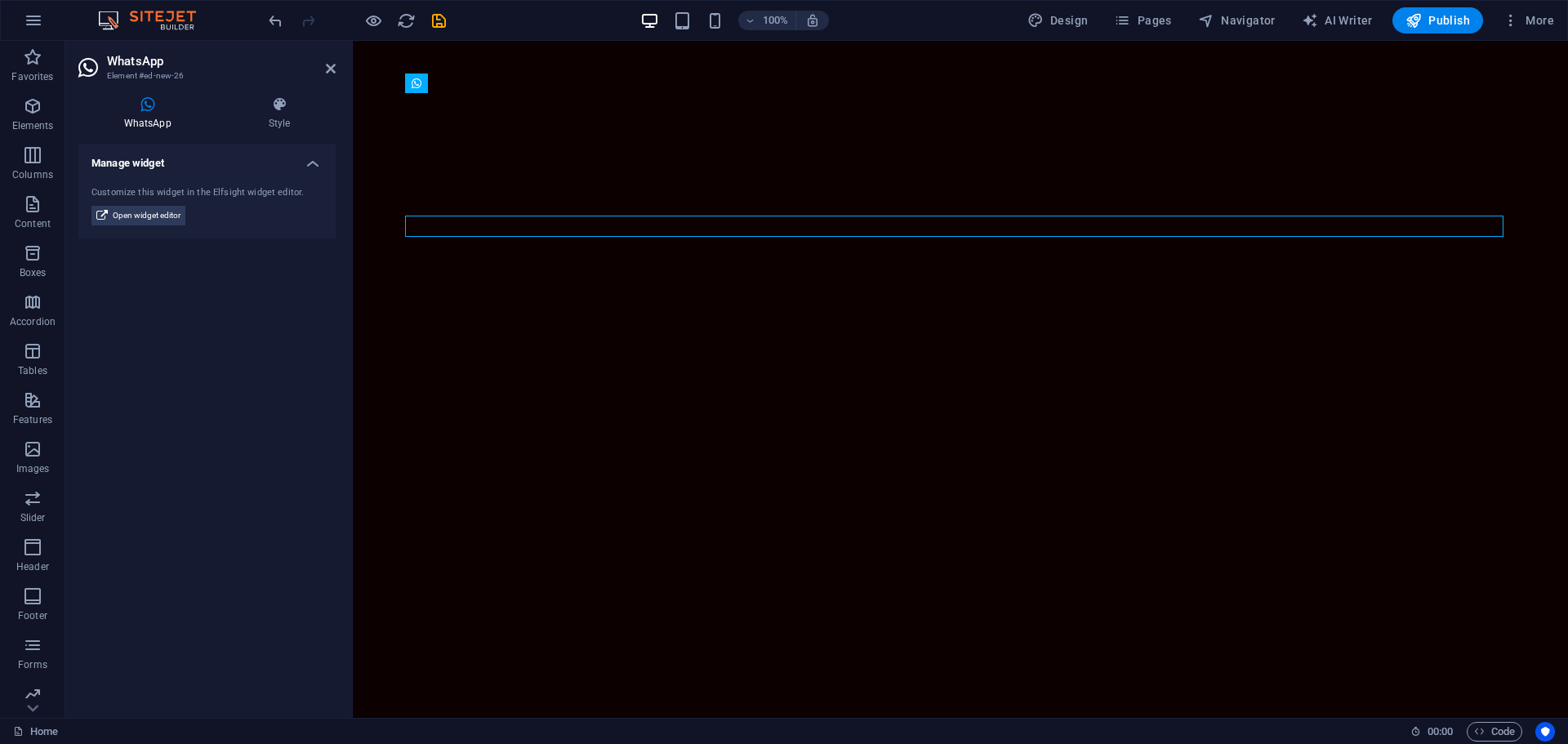
scroll to position [0, 0]
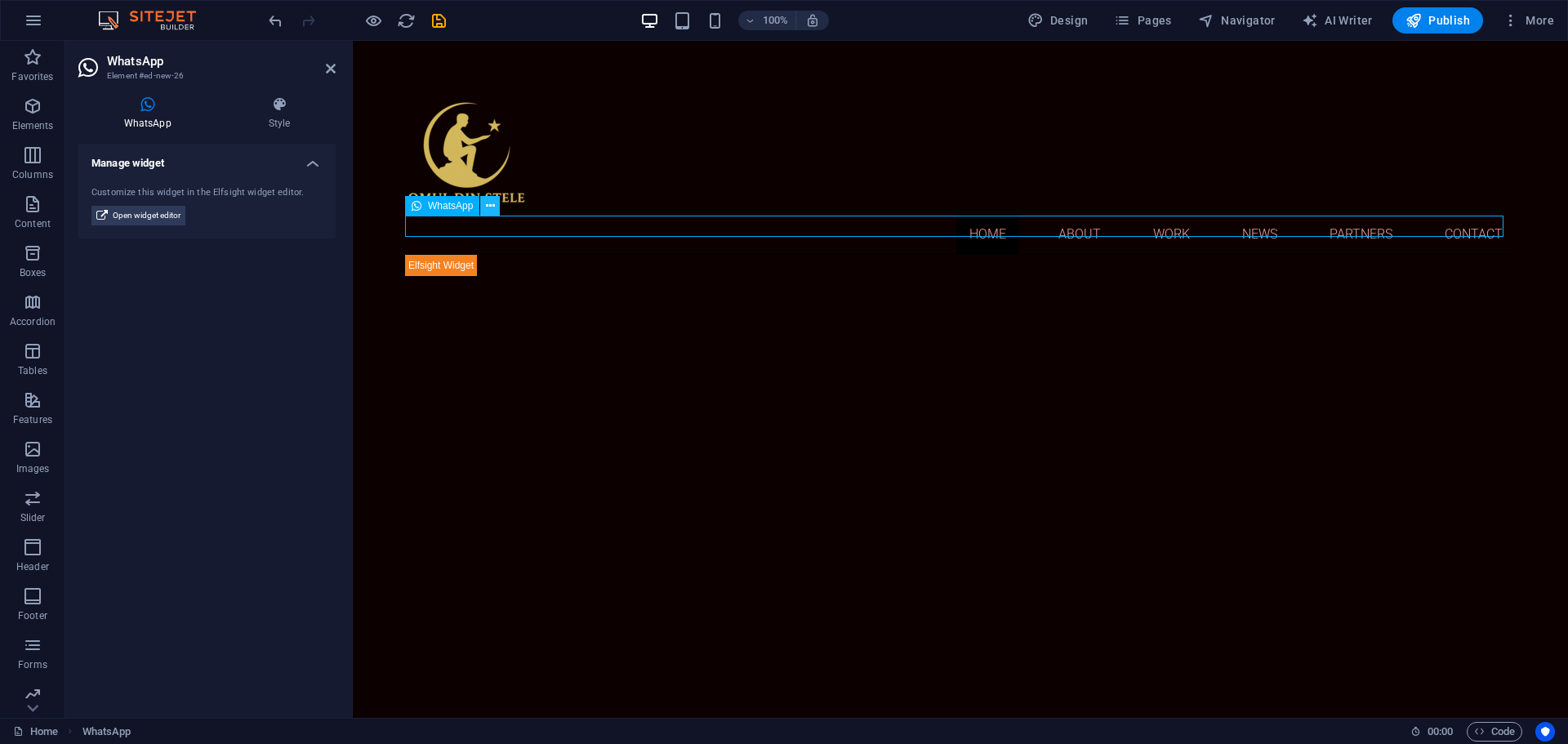
click at [490, 205] on icon at bounding box center [490, 206] width 9 height 17
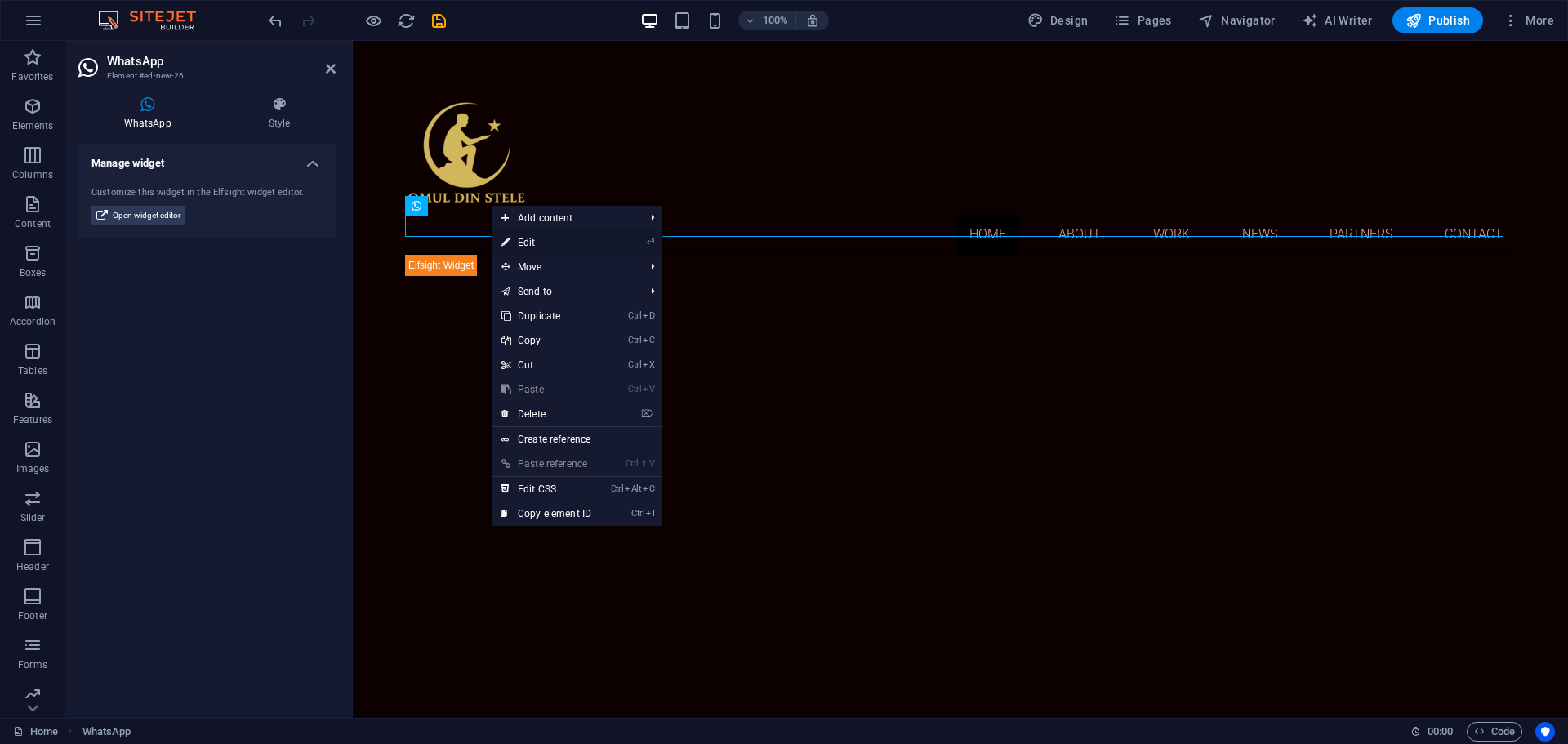
click at [524, 247] on link "⏎ Edit" at bounding box center [546, 243] width 109 height 25
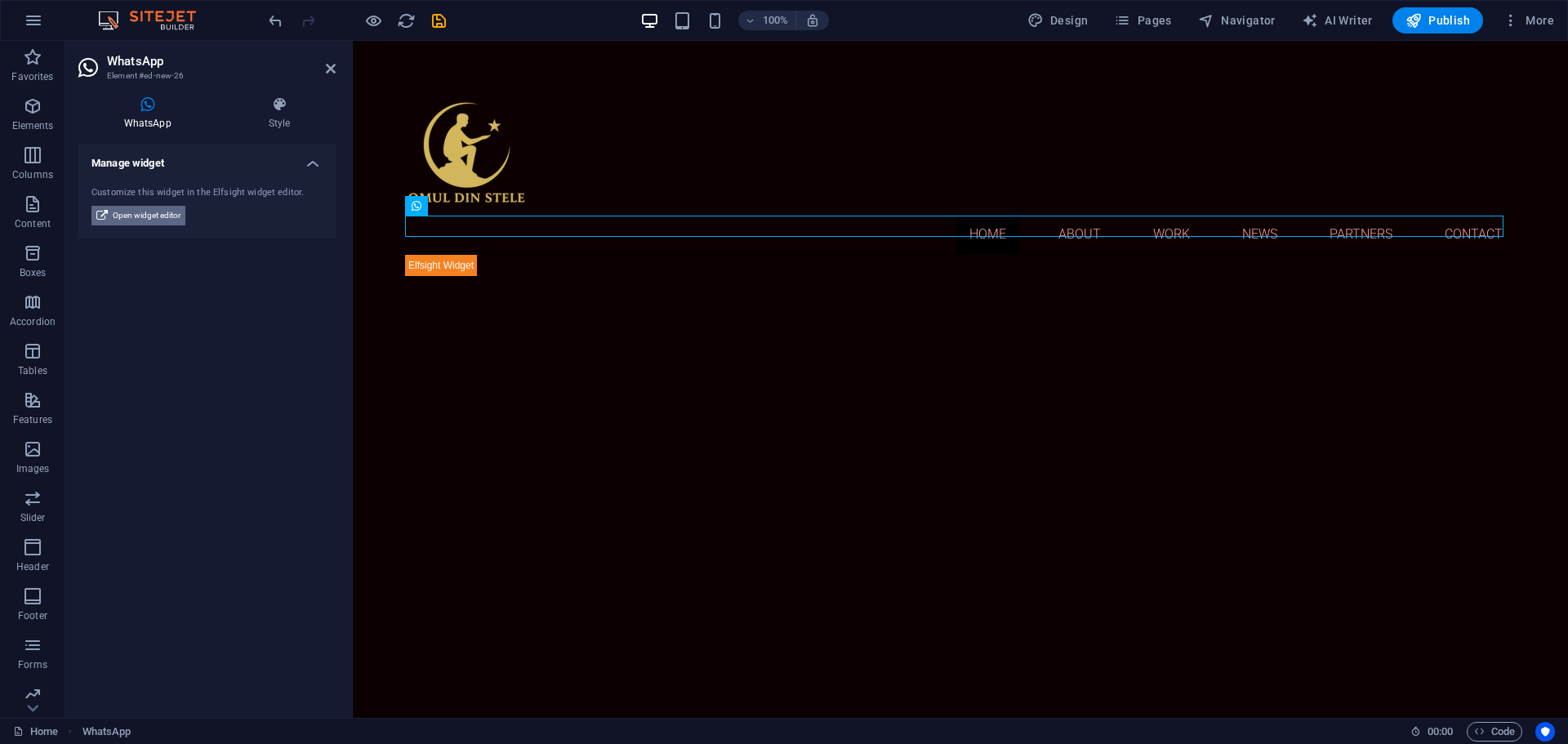
click at [142, 214] on span "Open widget editor" at bounding box center [147, 215] width 68 height 20
click at [279, 110] on icon at bounding box center [279, 104] width 113 height 16
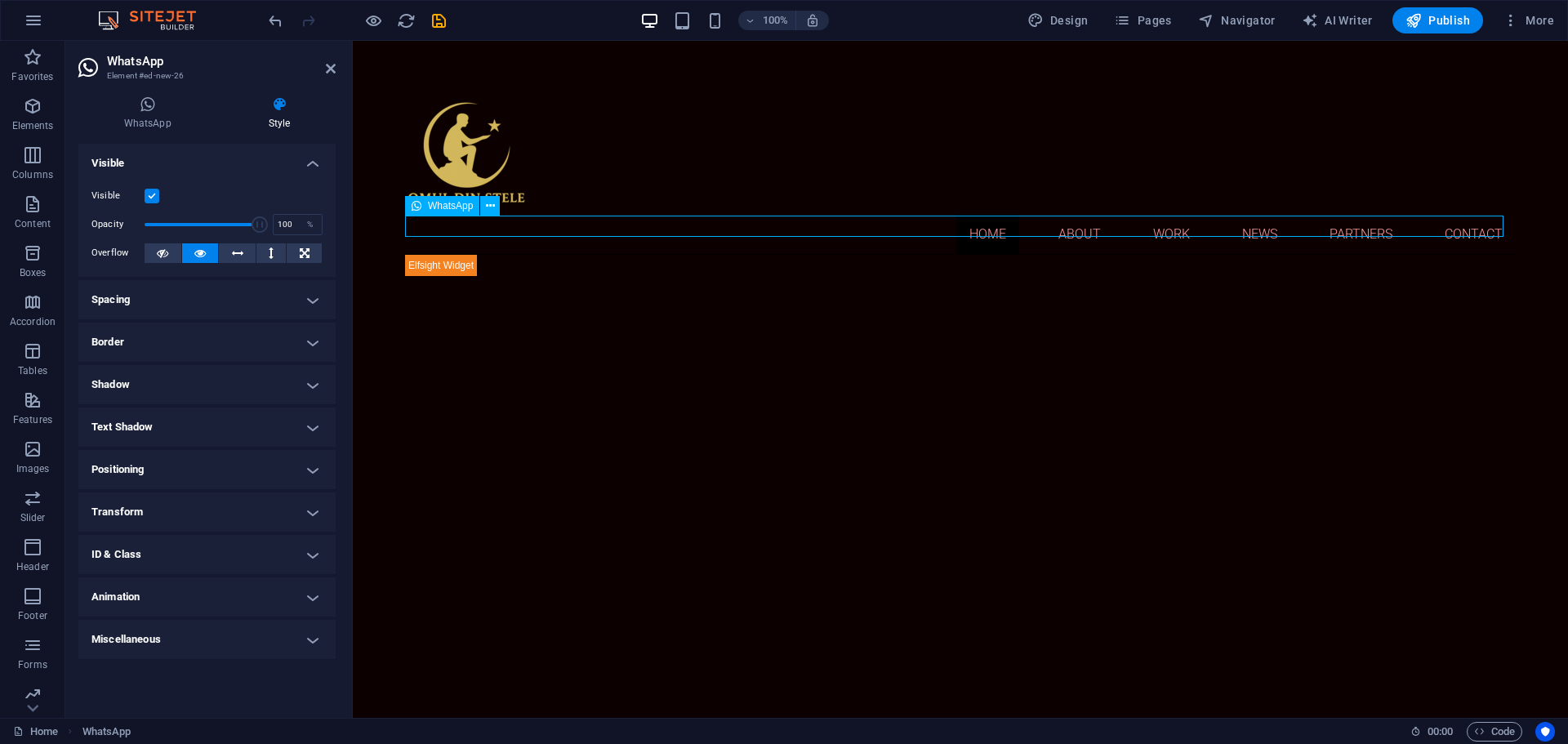
click at [422, 206] on div "WhatsApp" at bounding box center [442, 206] width 75 height 20
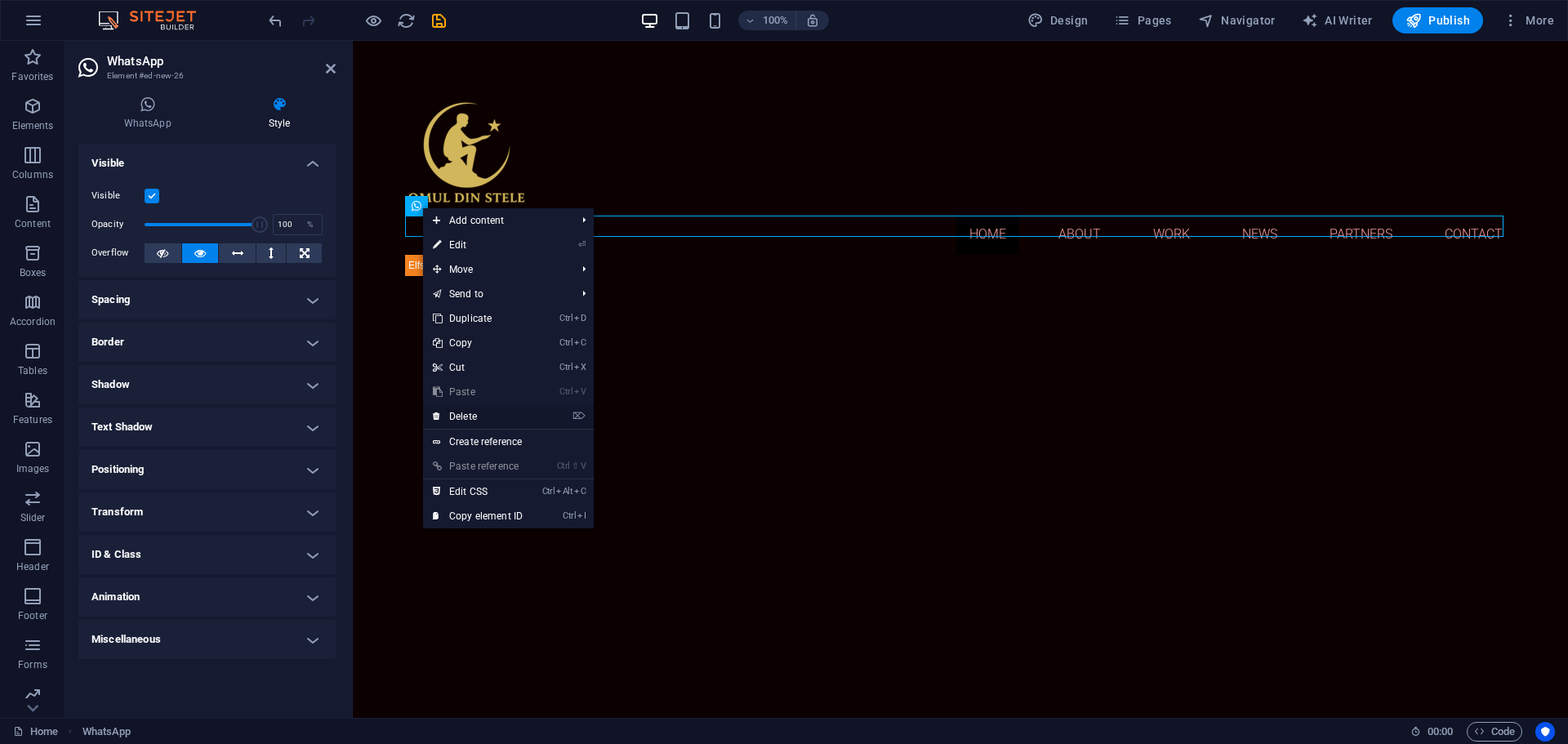
click at [478, 412] on link "⌦ Delete" at bounding box center [478, 416] width 109 height 25
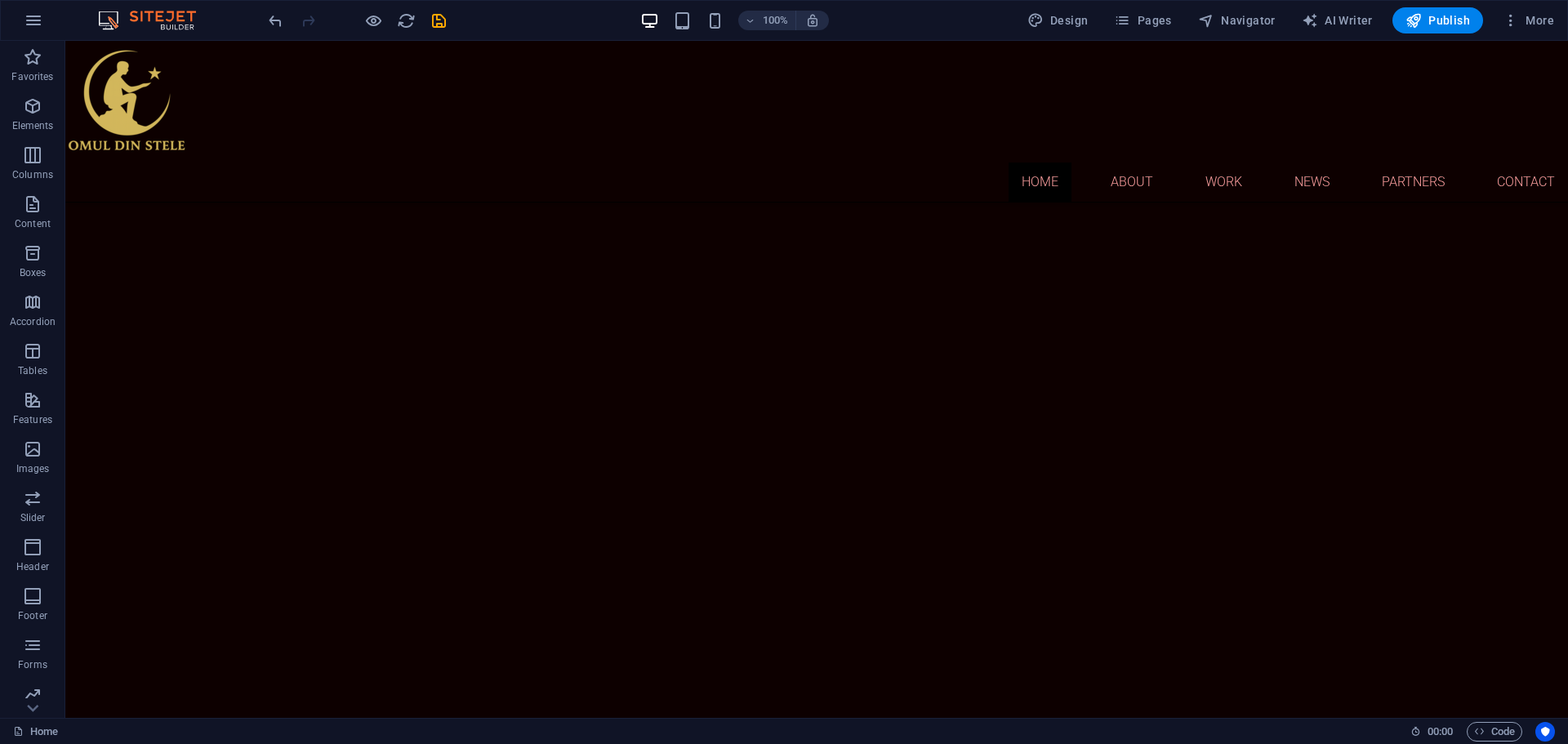
scroll to position [245, 0]
click at [28, 25] on icon "button" at bounding box center [34, 20] width 20 height 20
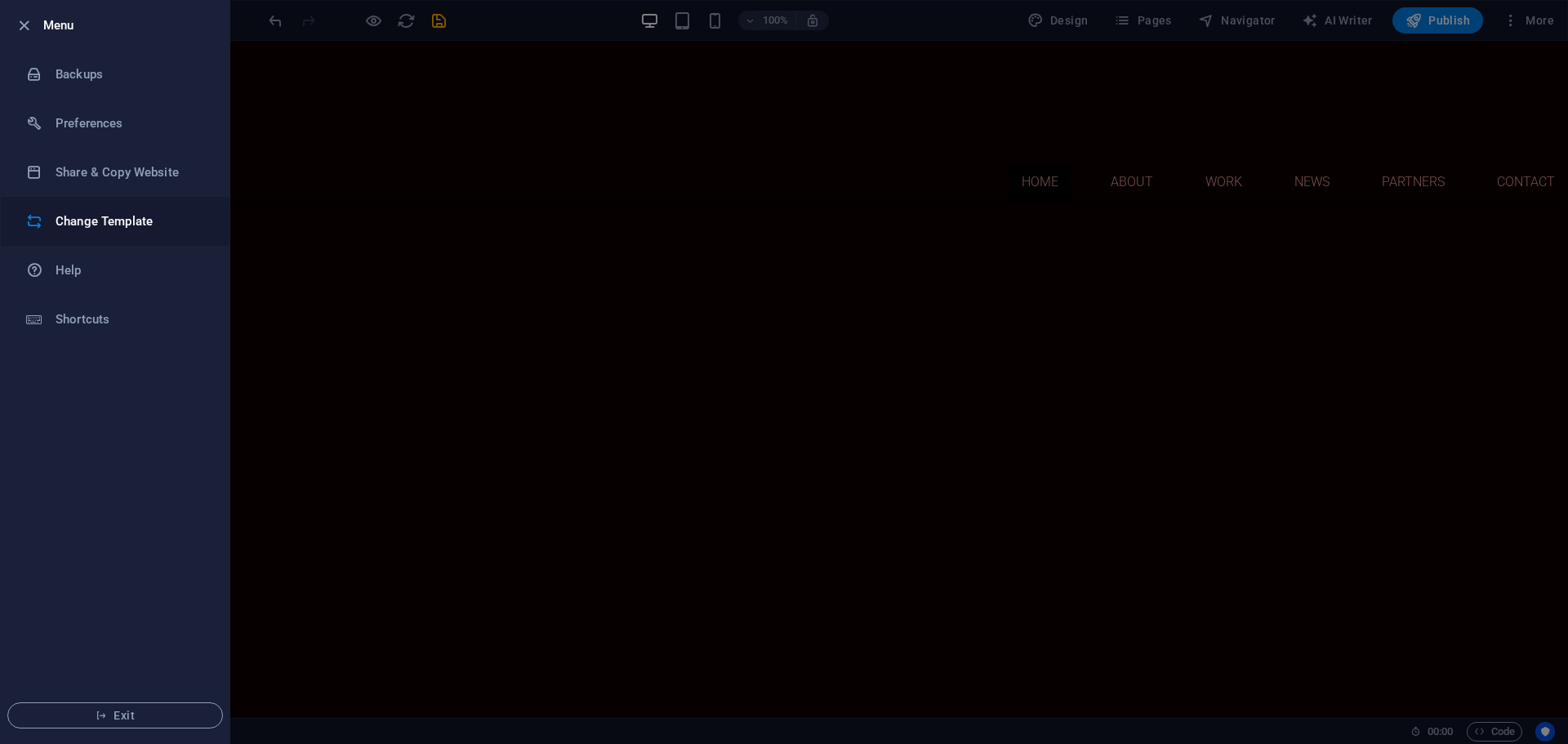
click at [57, 208] on li "Change Template" at bounding box center [115, 221] width 229 height 49
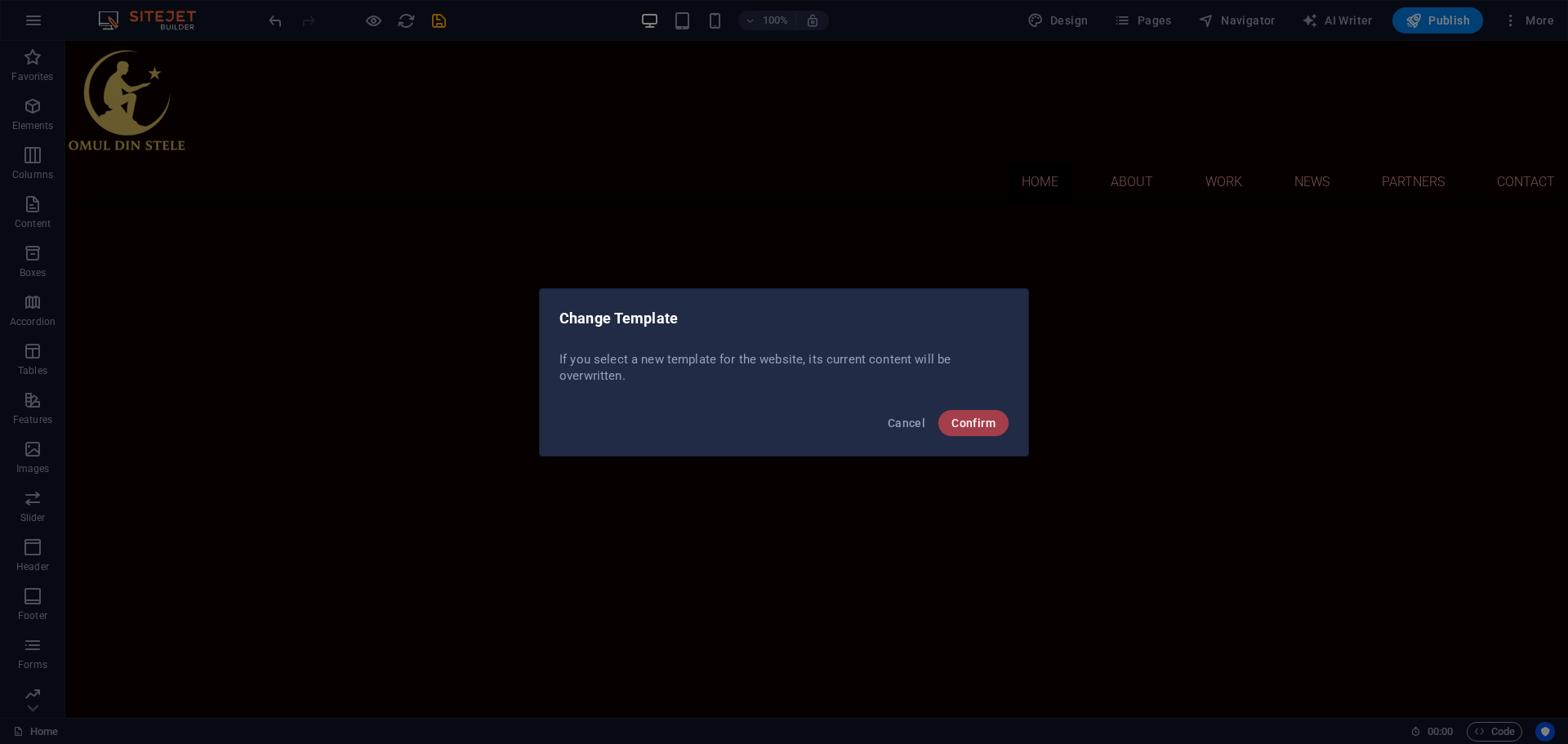
click at [972, 424] on span "Confirm" at bounding box center [974, 423] width 44 height 13
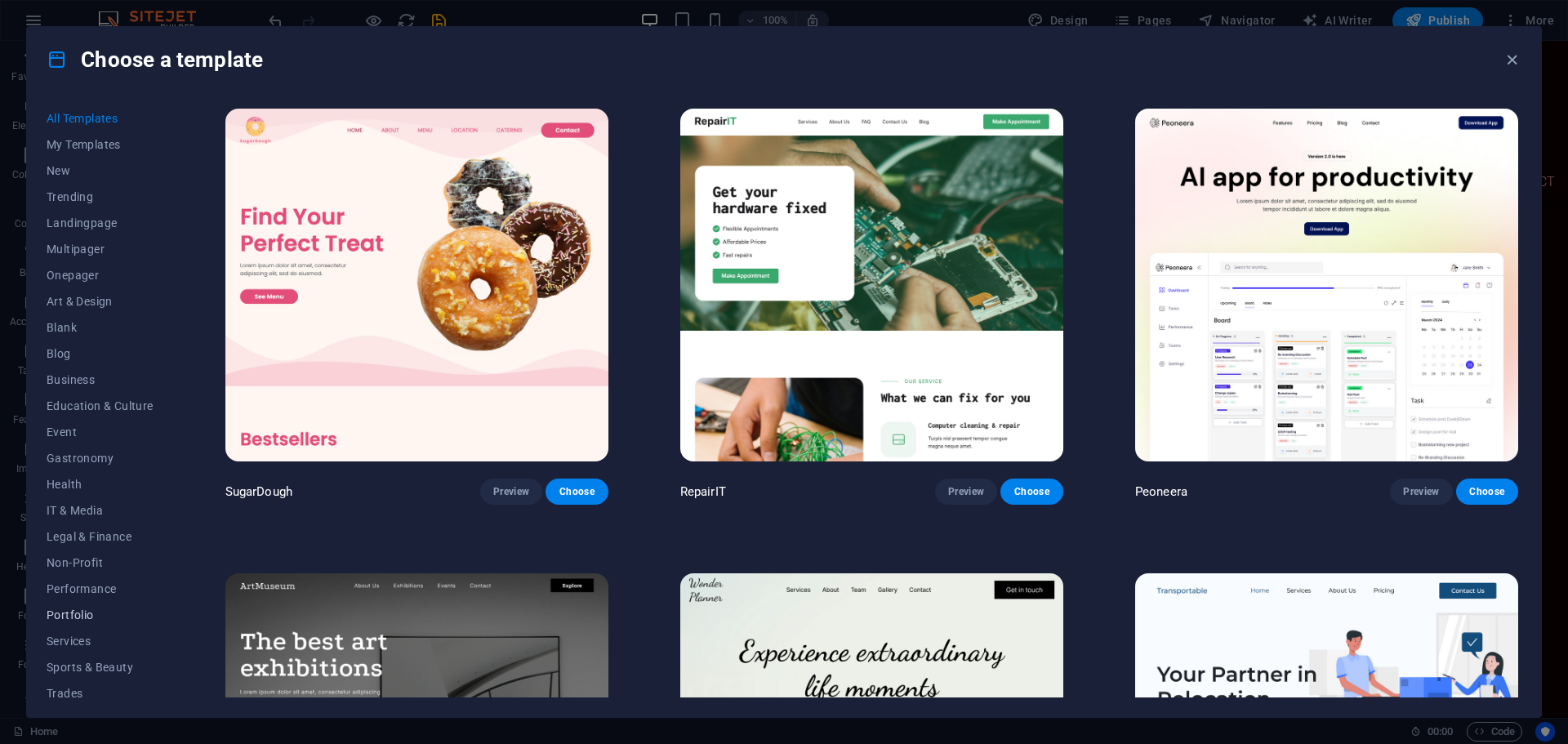
click at [82, 613] on span "Portfolio" at bounding box center [100, 615] width 107 height 13
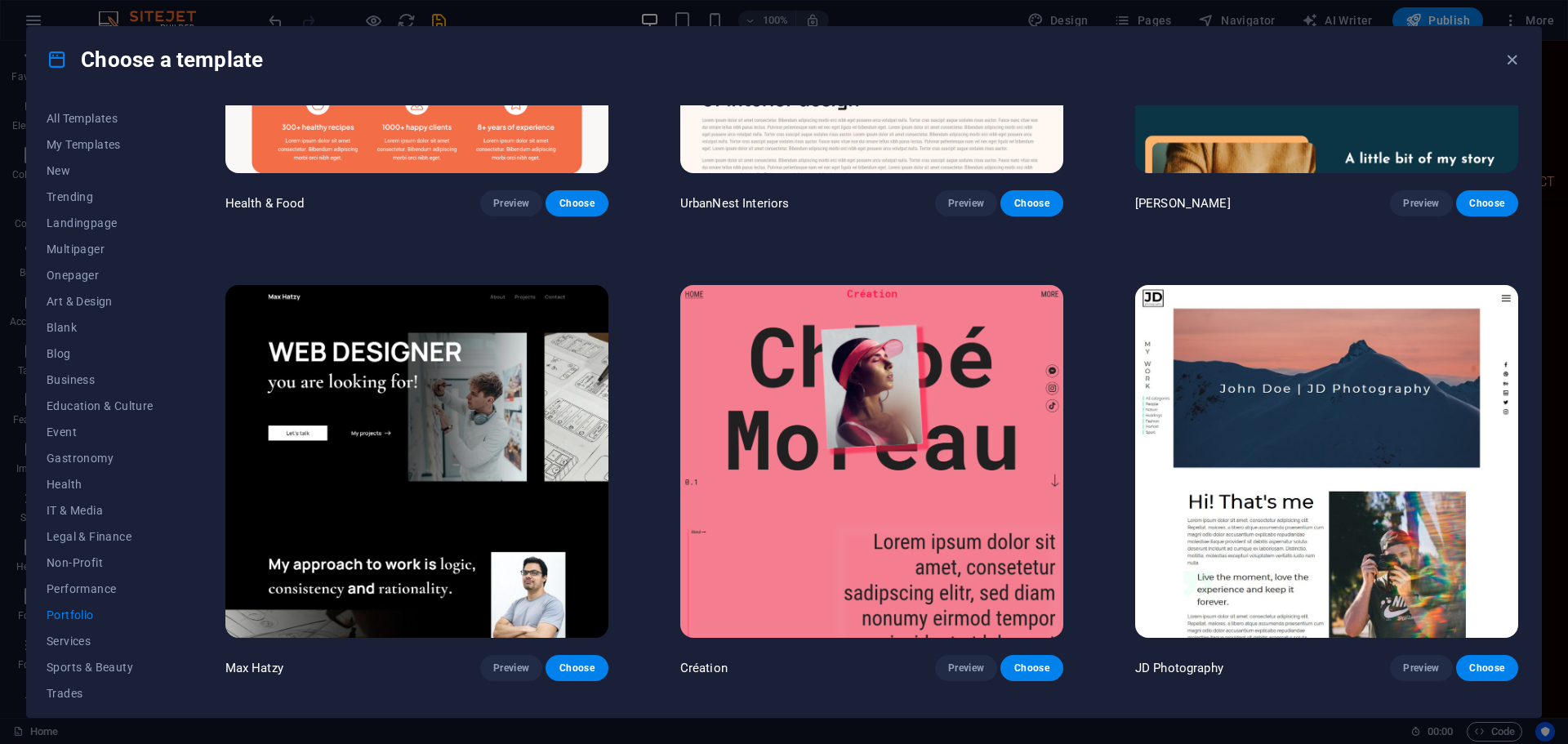
scroll to position [327, 0]
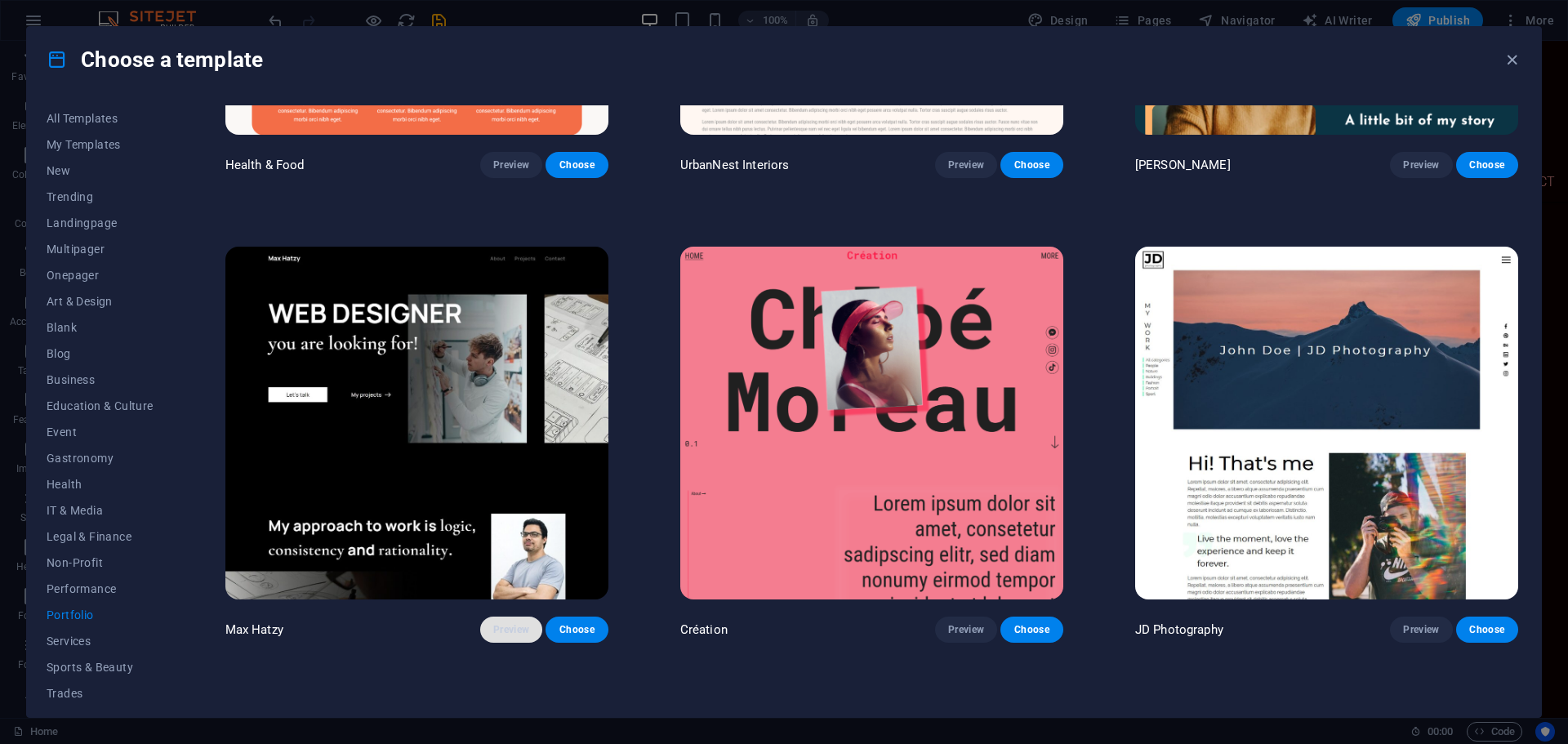
click at [509, 617] on button "Preview" at bounding box center [511, 629] width 62 height 26
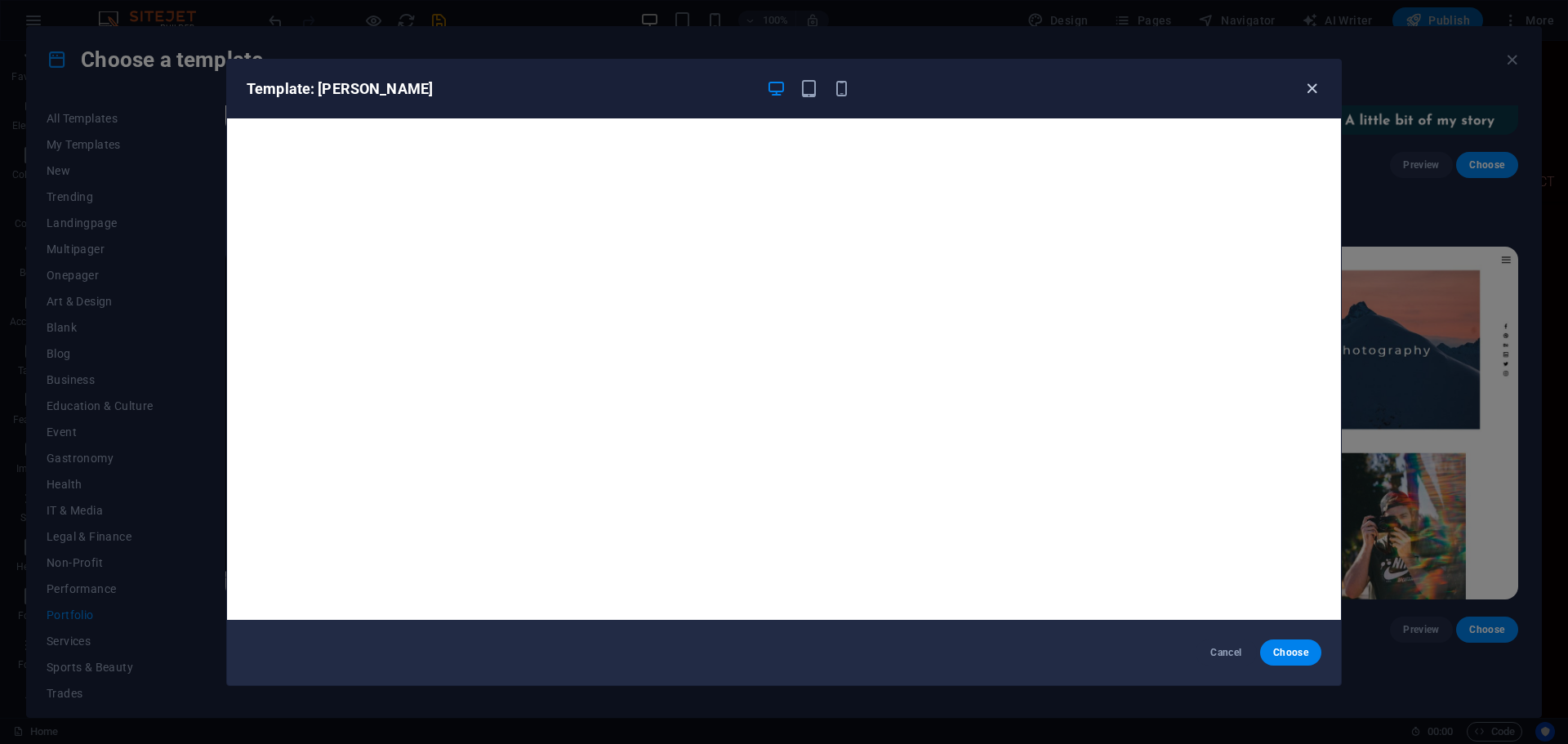
click at [1311, 89] on icon "button" at bounding box center [1311, 88] width 19 height 19
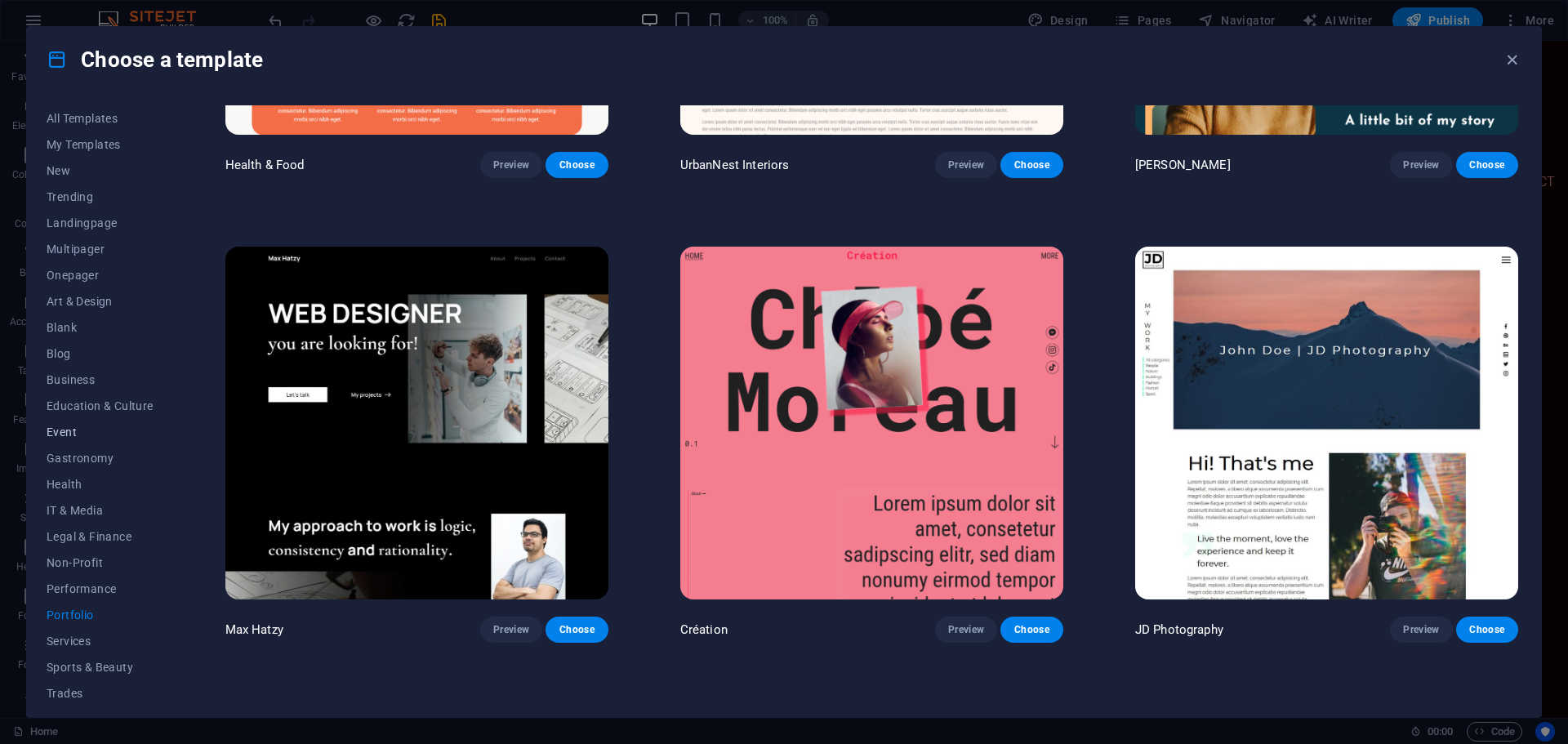
click at [71, 433] on span "Event" at bounding box center [100, 432] width 107 height 13
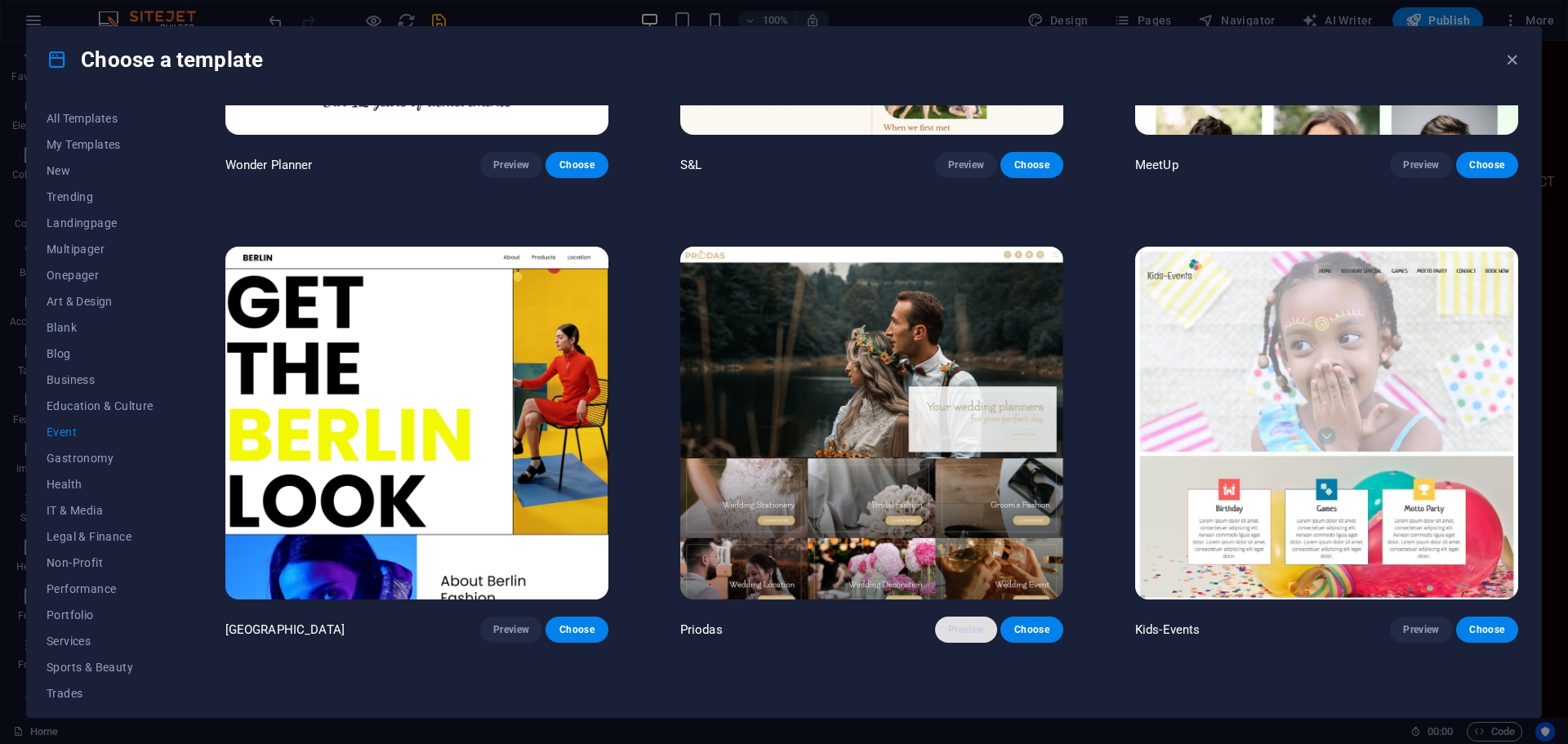
click at [964, 628] on span "Preview" at bounding box center [966, 629] width 36 height 13
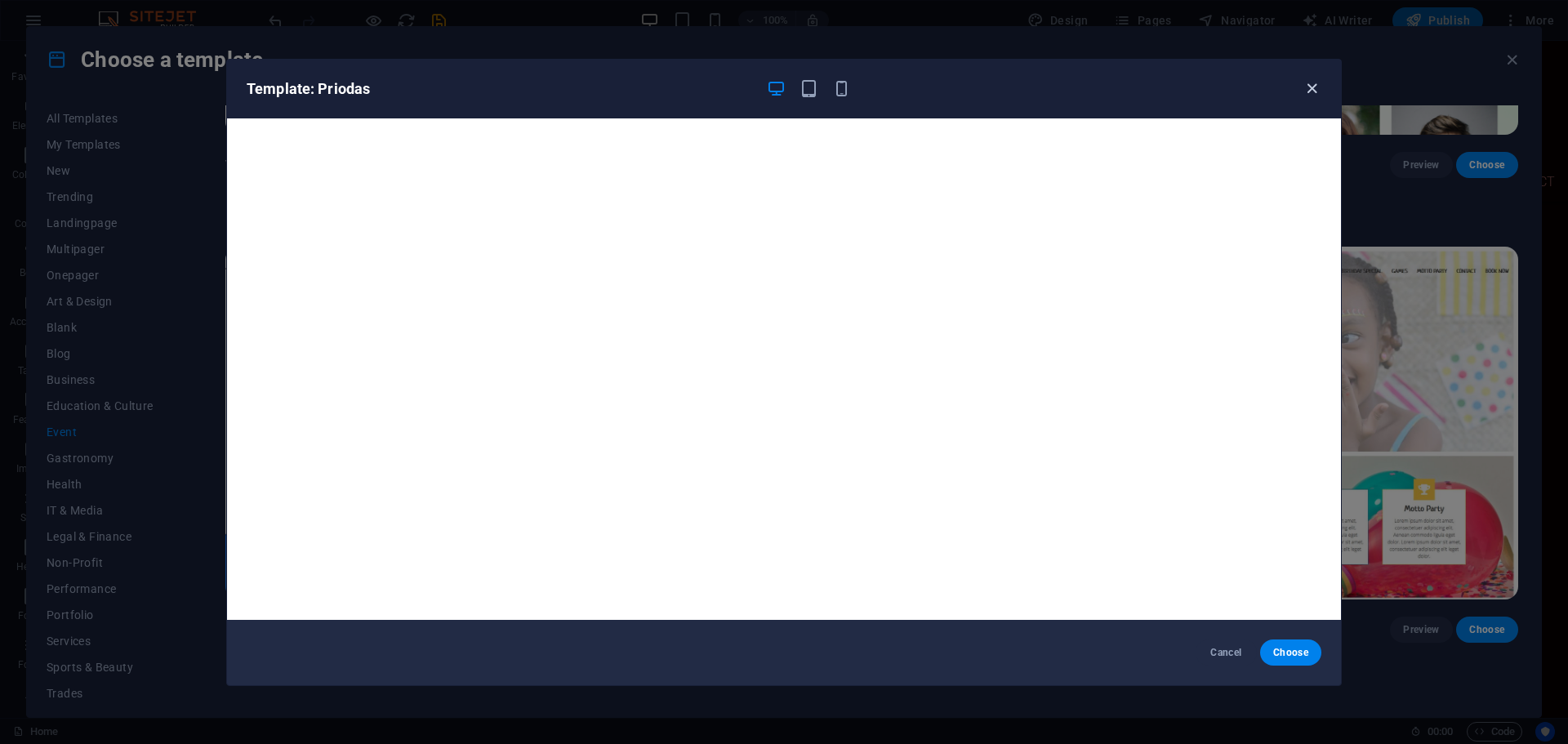
click at [1307, 84] on icon "button" at bounding box center [1311, 88] width 19 height 19
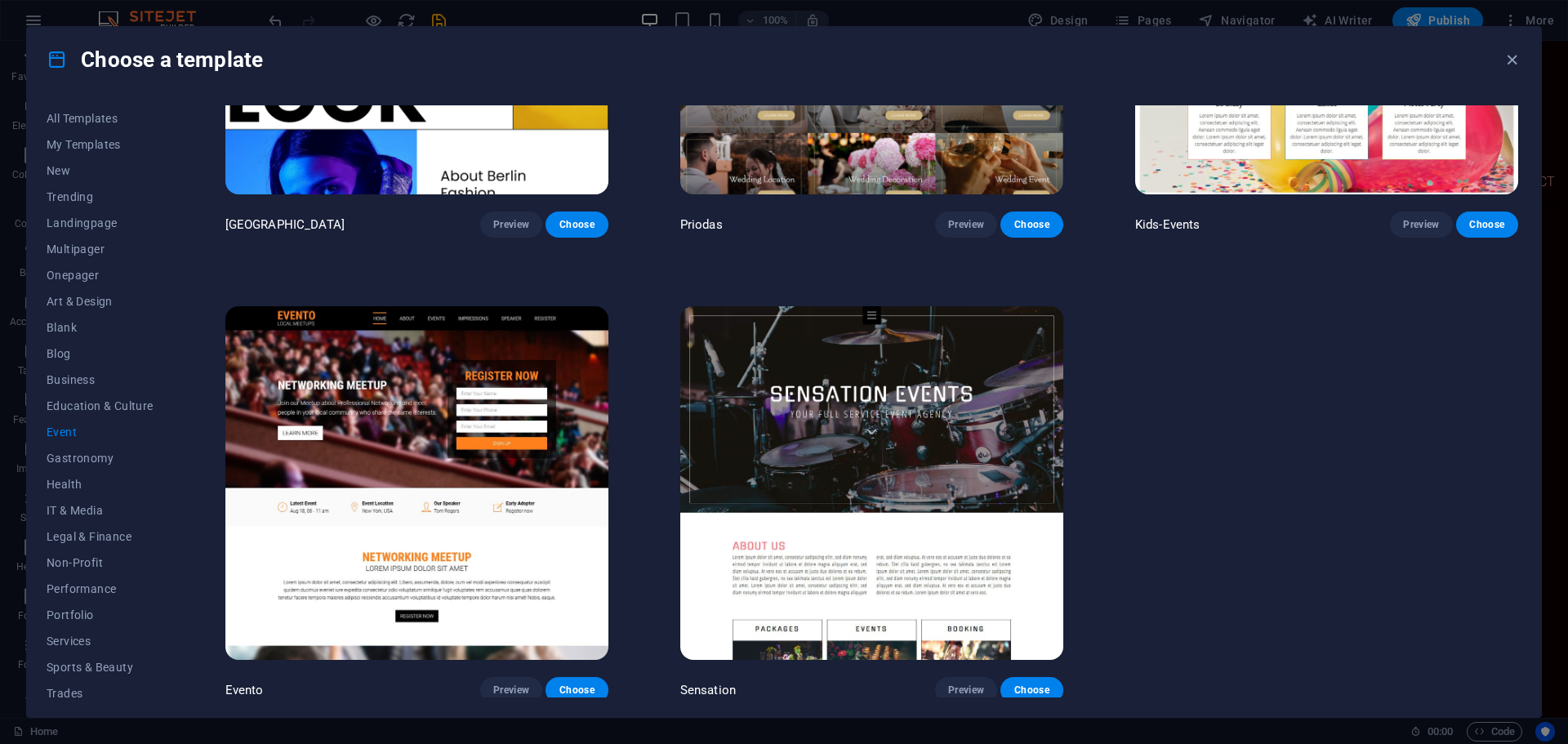
scroll to position [405, 0]
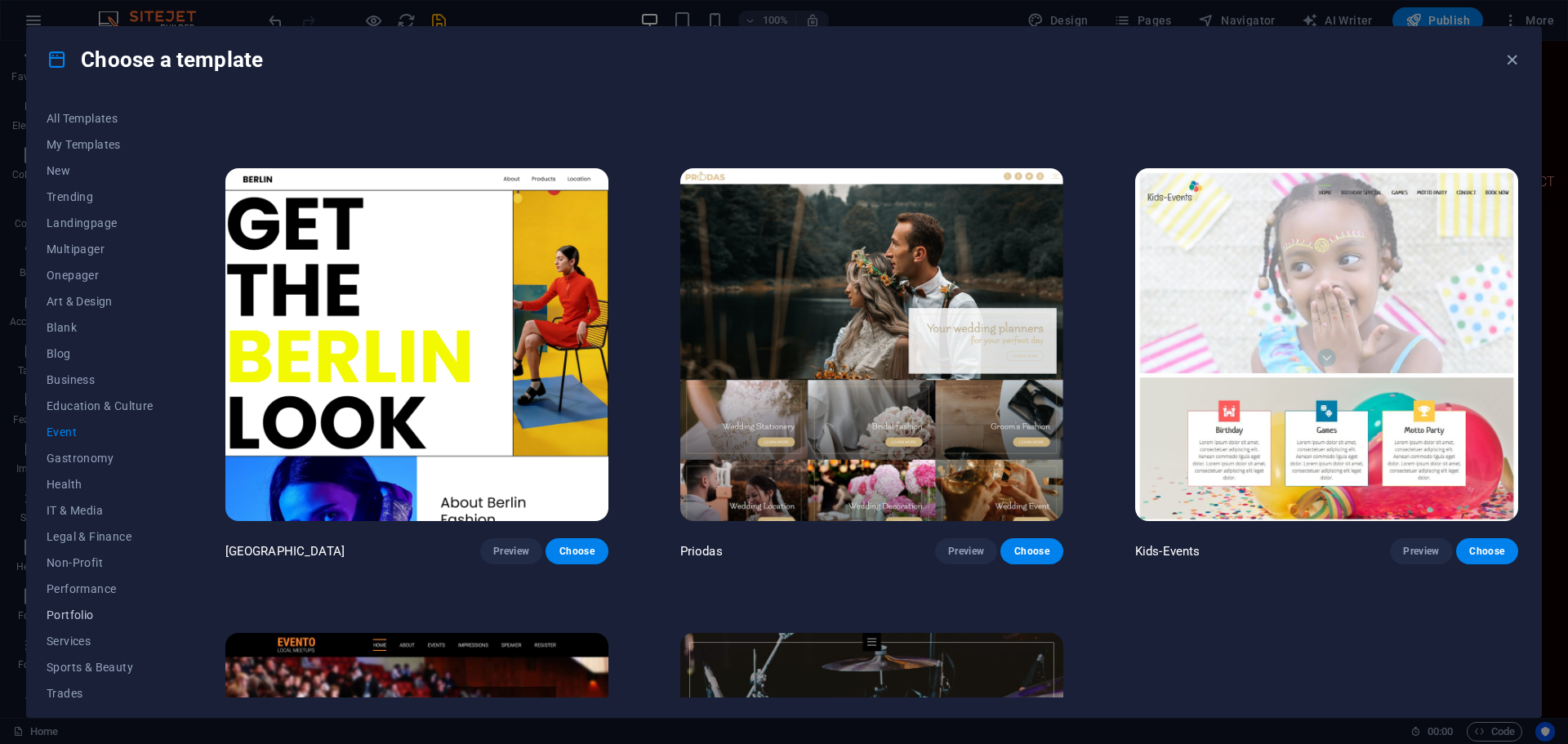
click at [70, 619] on span "Portfolio" at bounding box center [100, 615] width 107 height 13
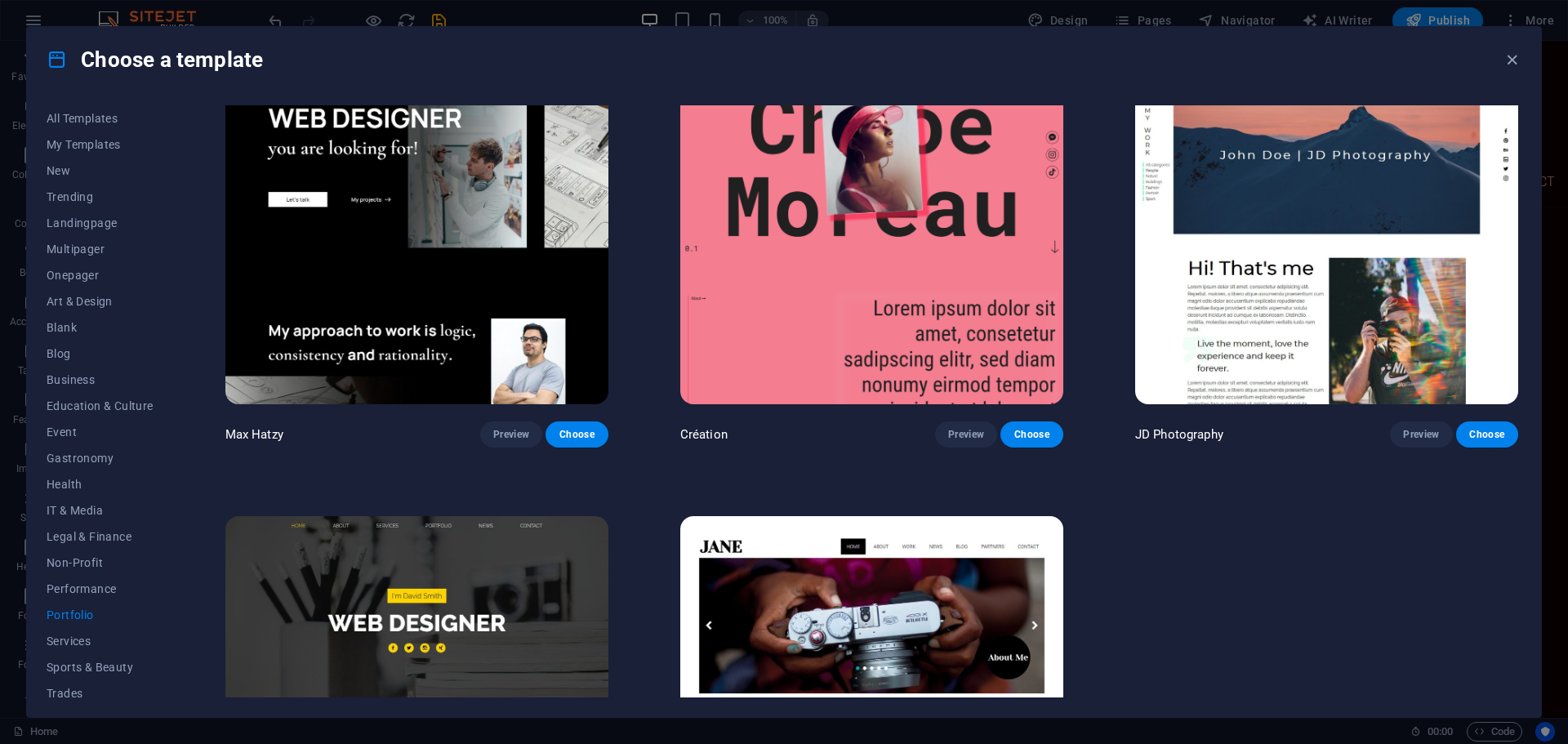
scroll to position [487, 0]
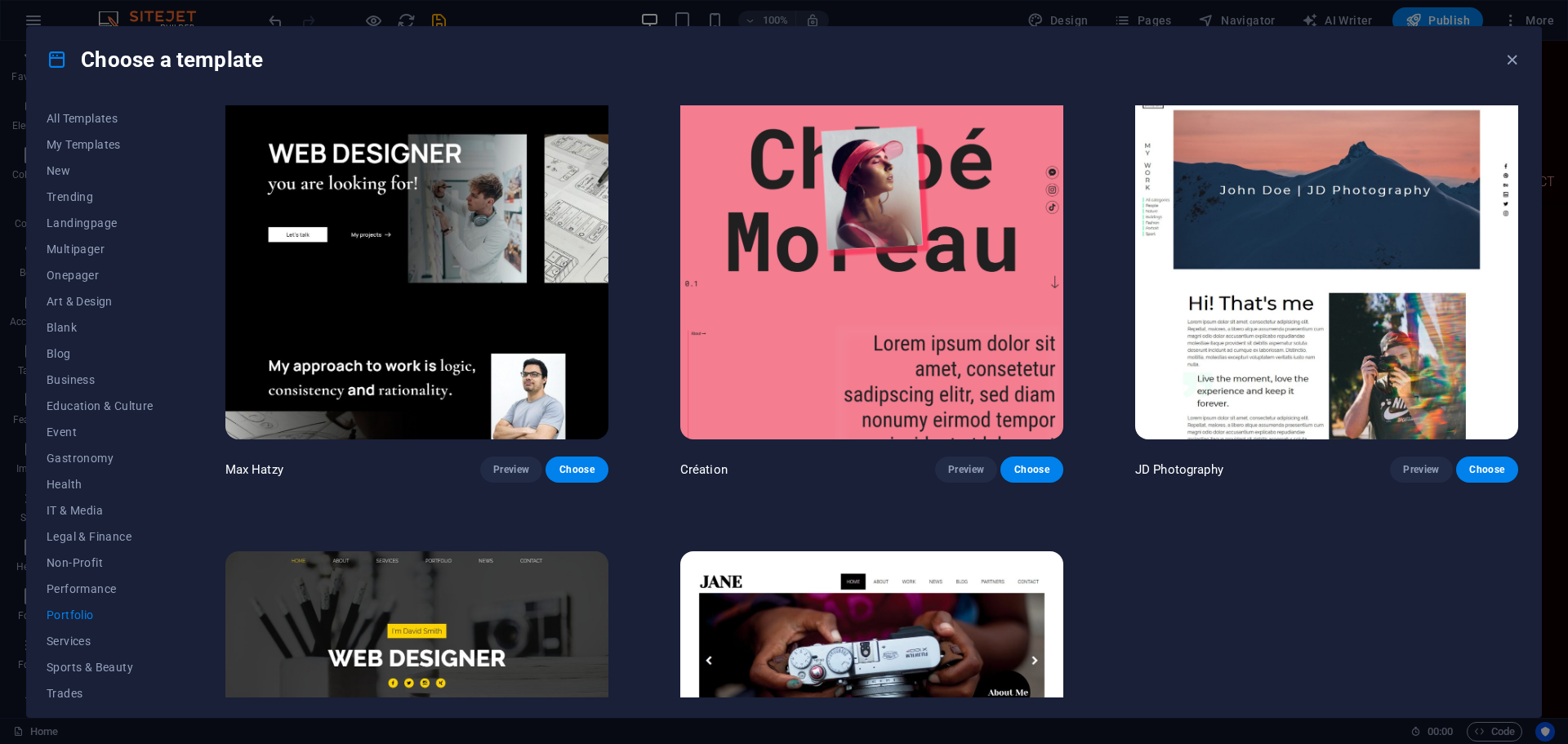
click at [1309, 242] on img at bounding box center [1326, 263] width 383 height 353
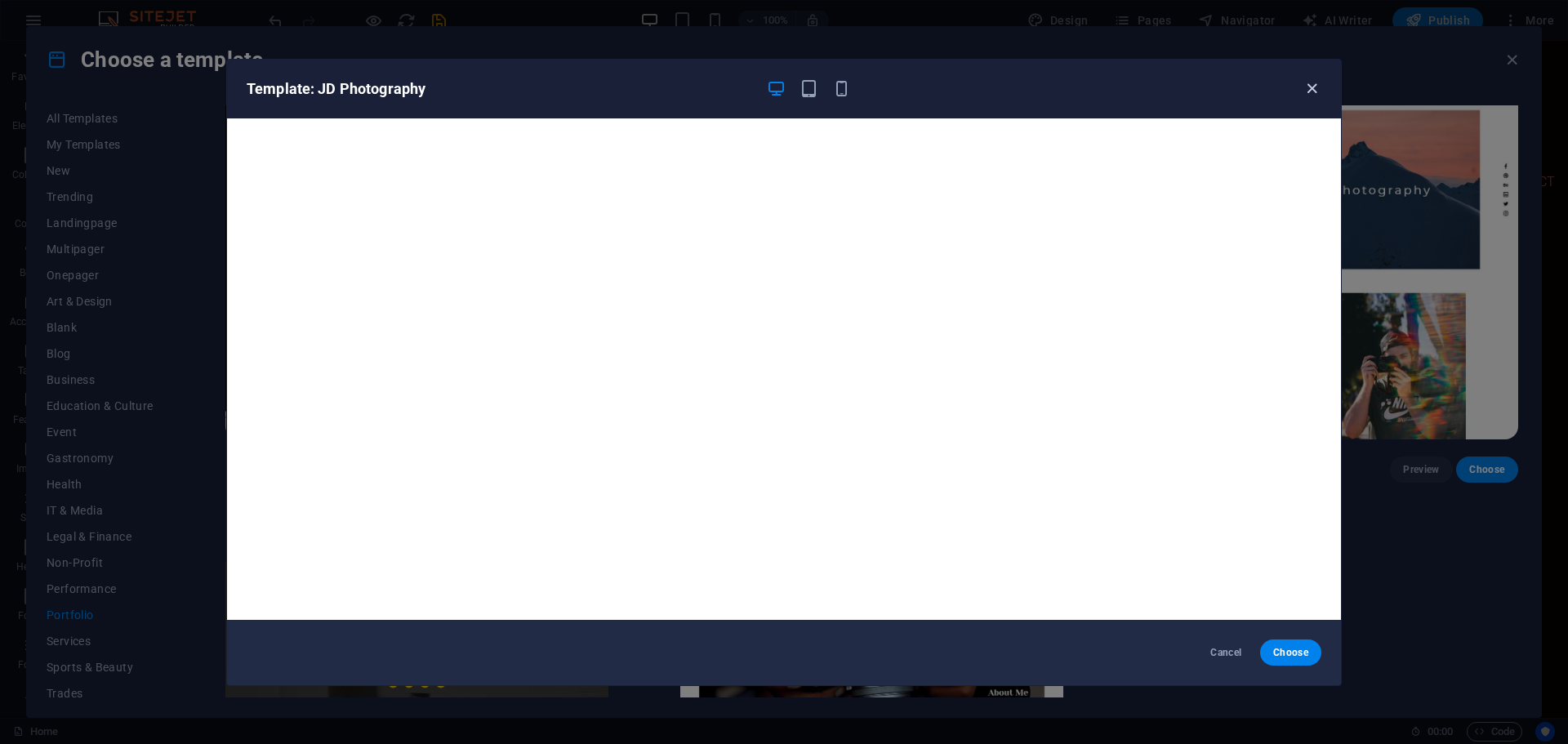
click at [1303, 80] on icon "button" at bounding box center [1311, 88] width 19 height 19
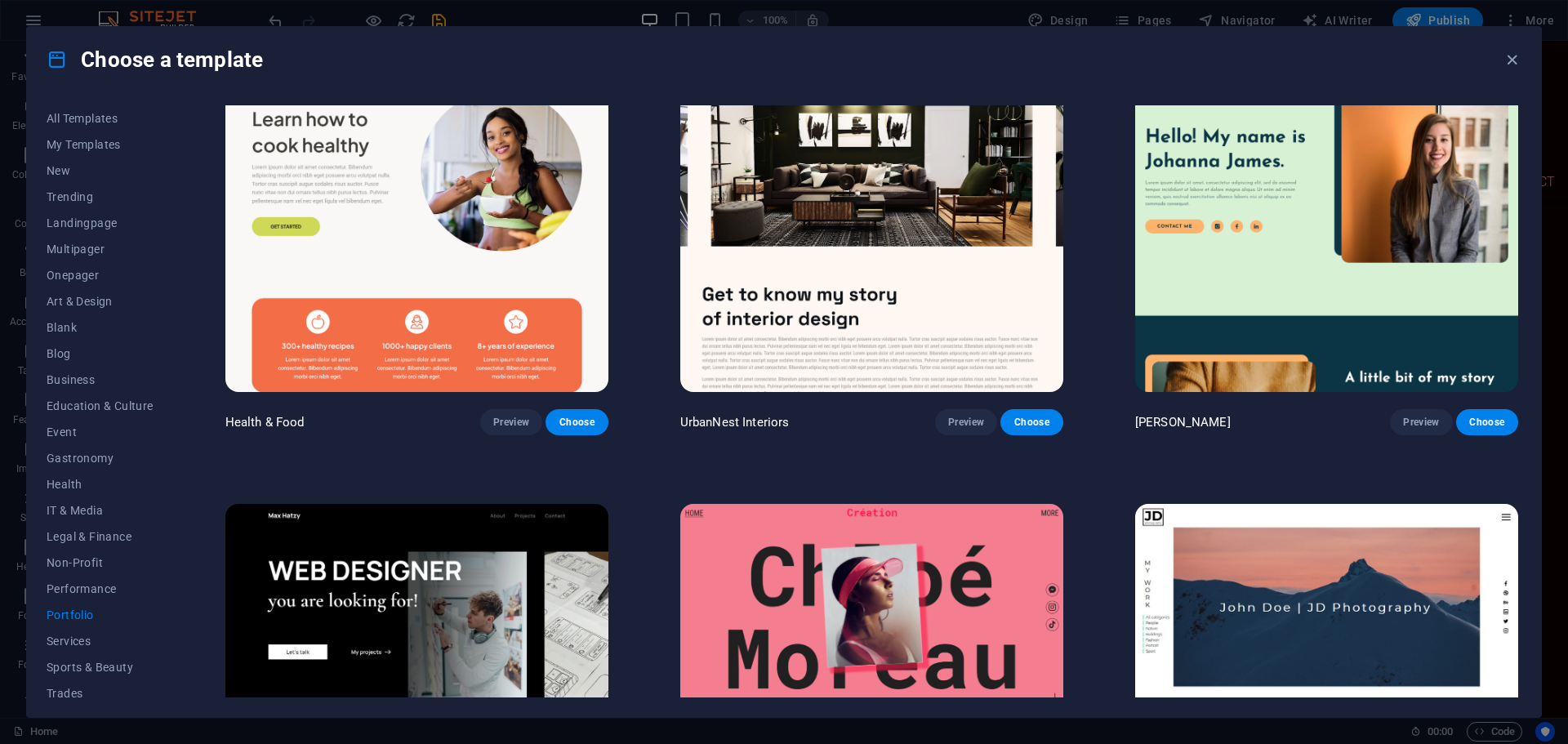
scroll to position [0, 0]
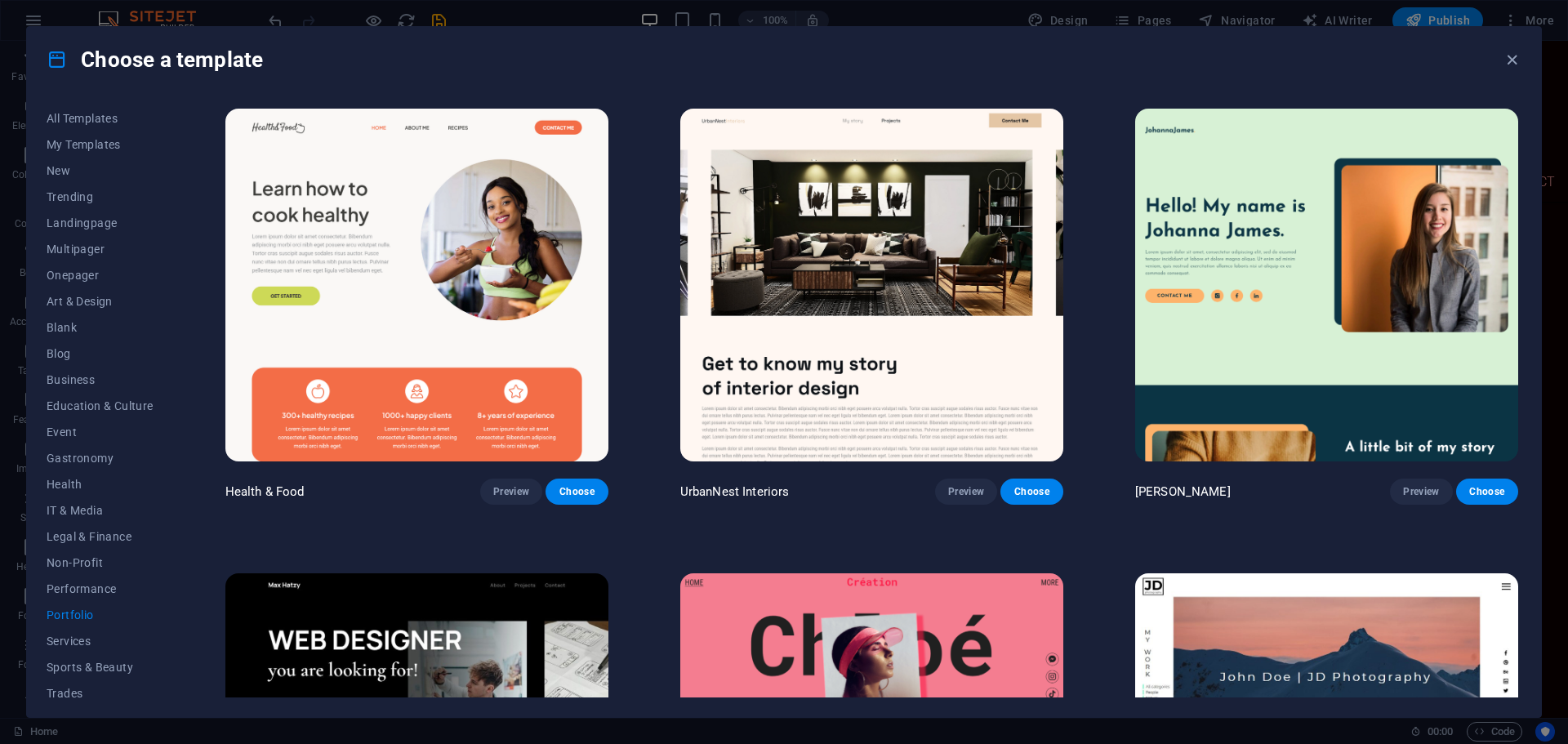
click at [1318, 271] on img at bounding box center [1326, 285] width 383 height 353
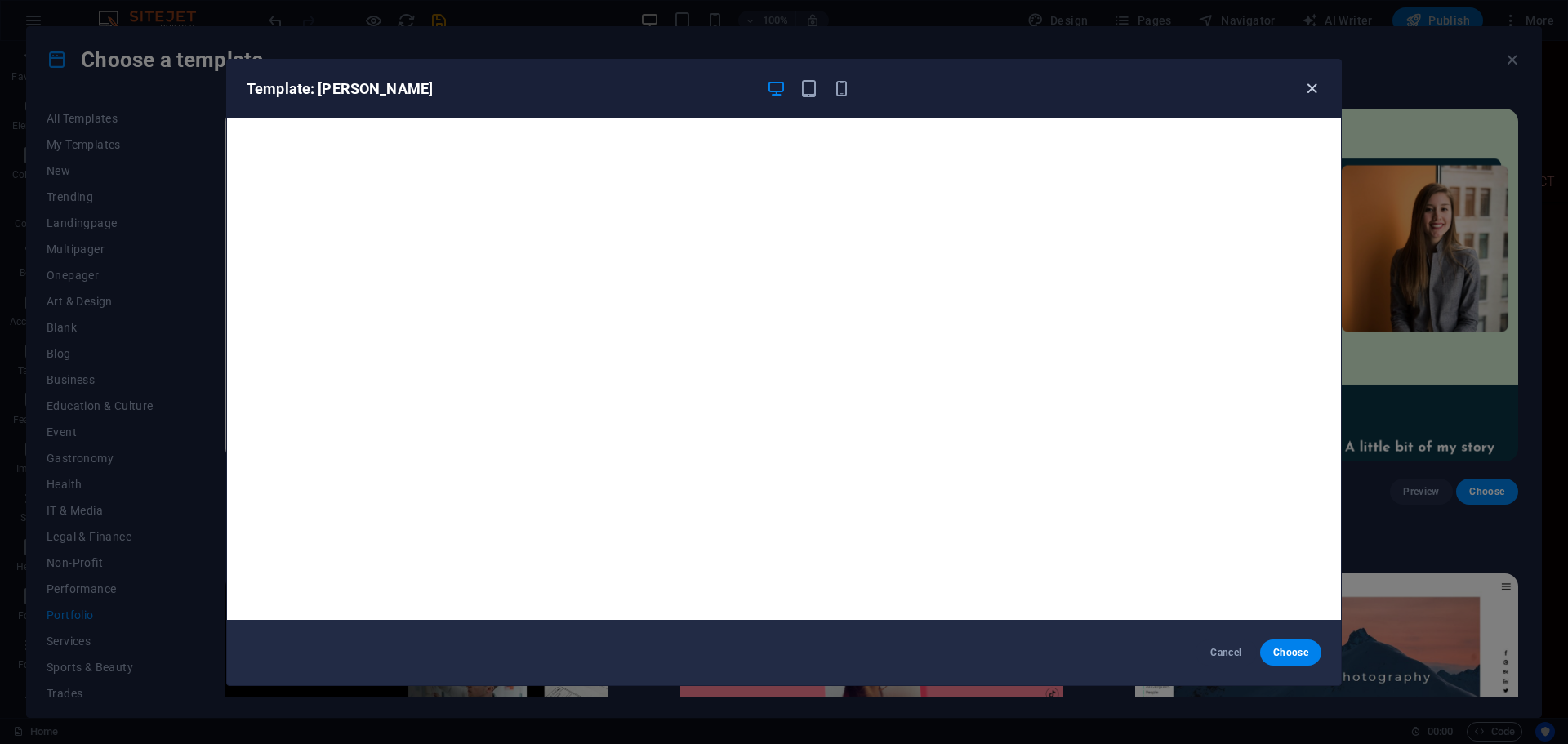
click at [1314, 86] on icon "button" at bounding box center [1311, 88] width 19 height 19
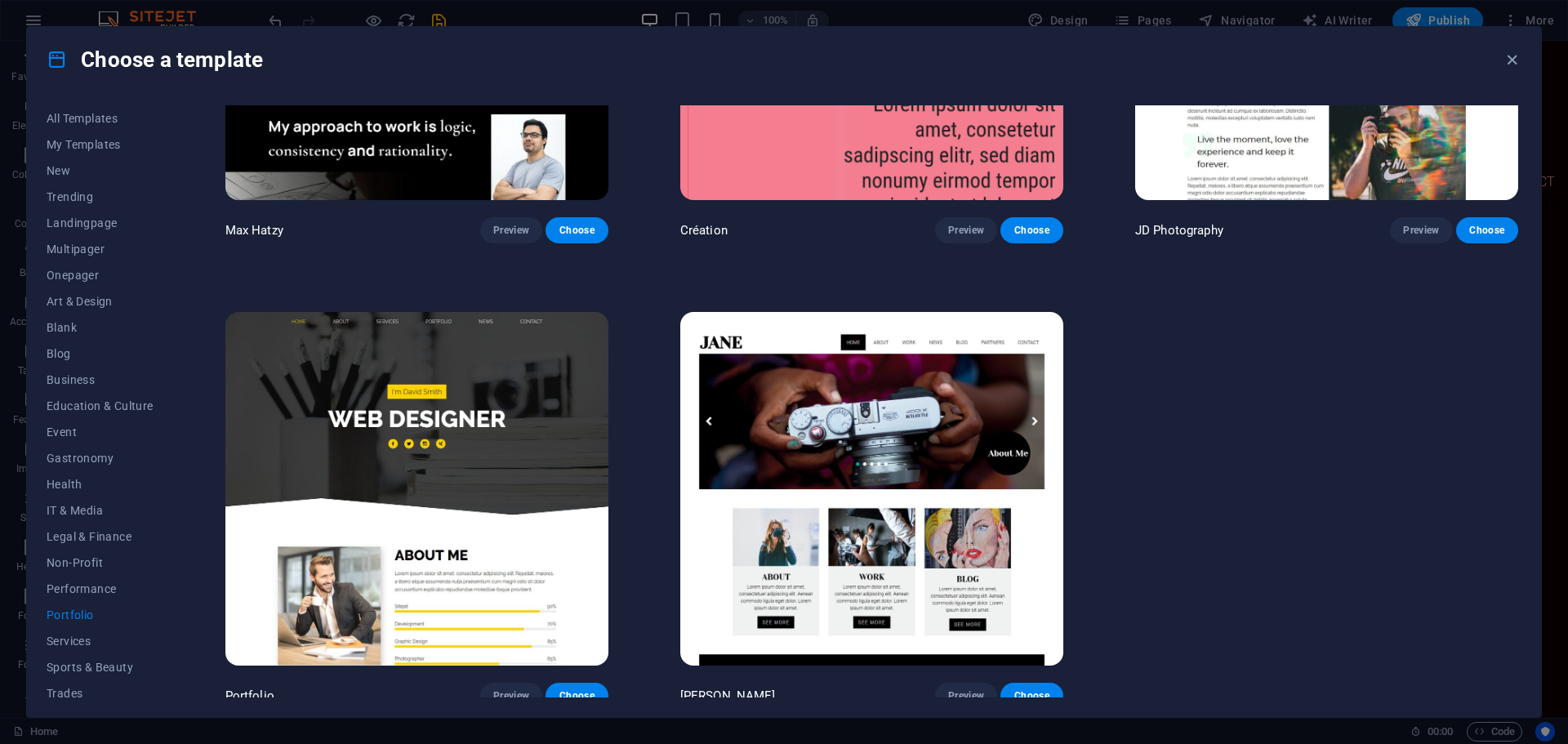
scroll to position [732, 0]
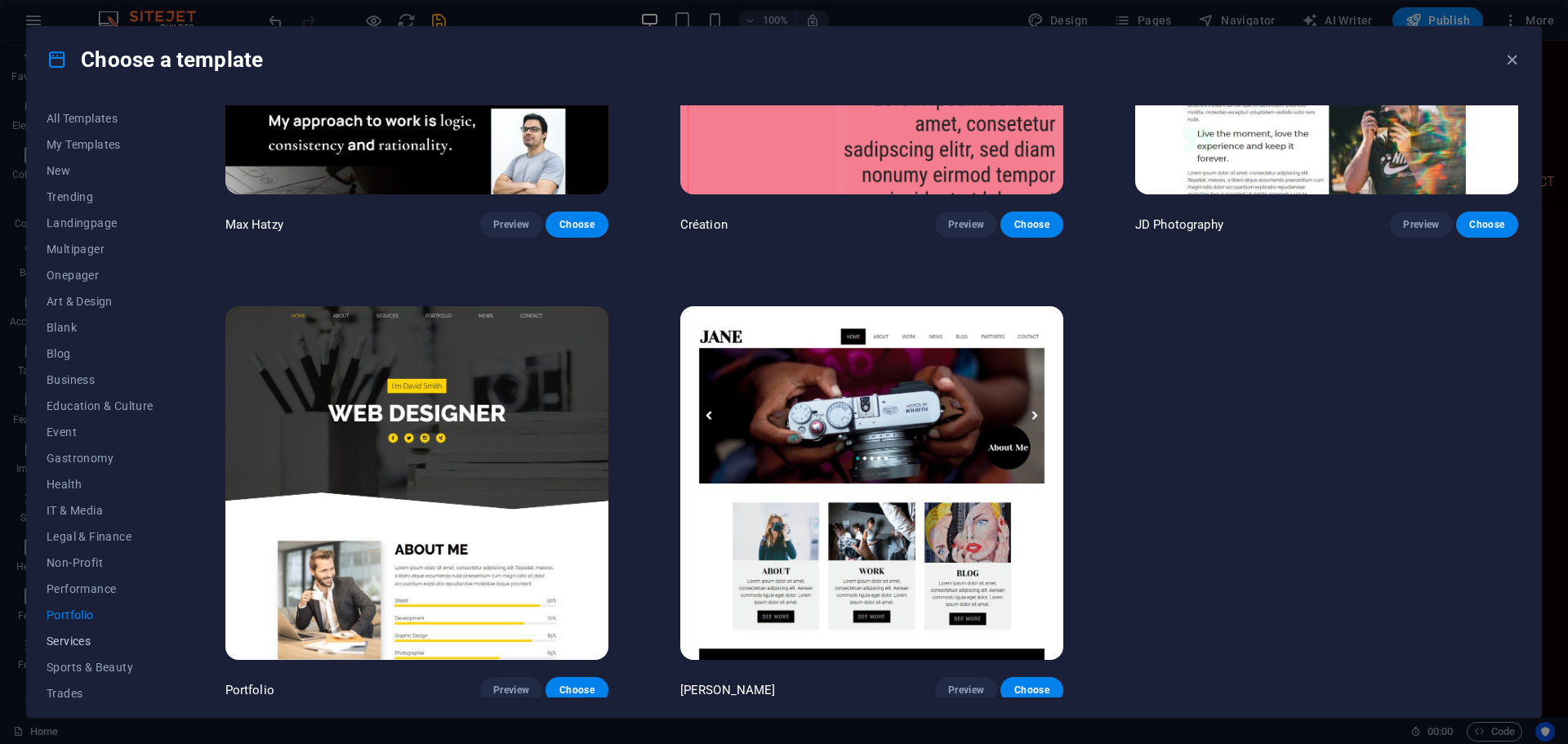
click at [71, 640] on span "Services" at bounding box center [100, 641] width 107 height 13
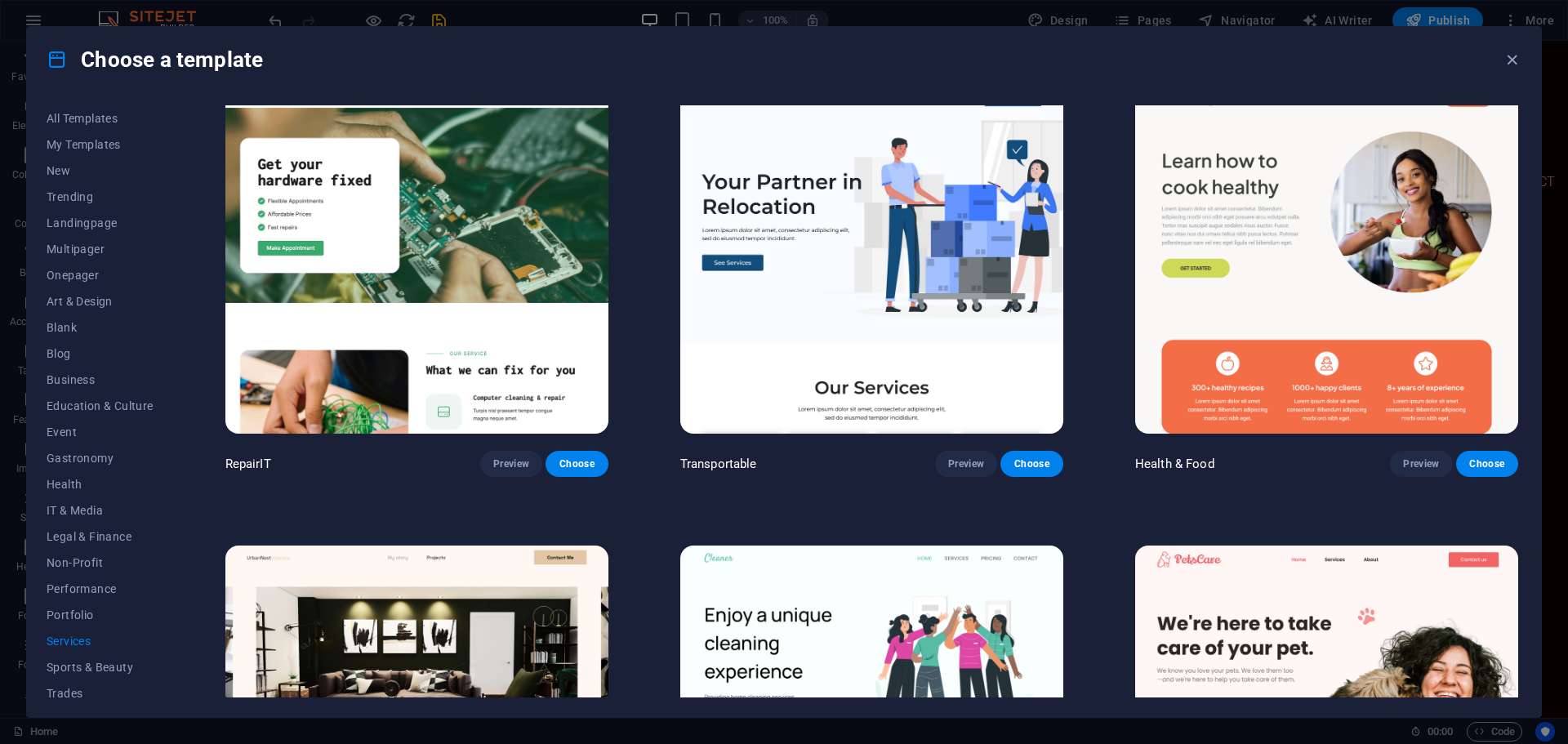
scroll to position [0, 0]
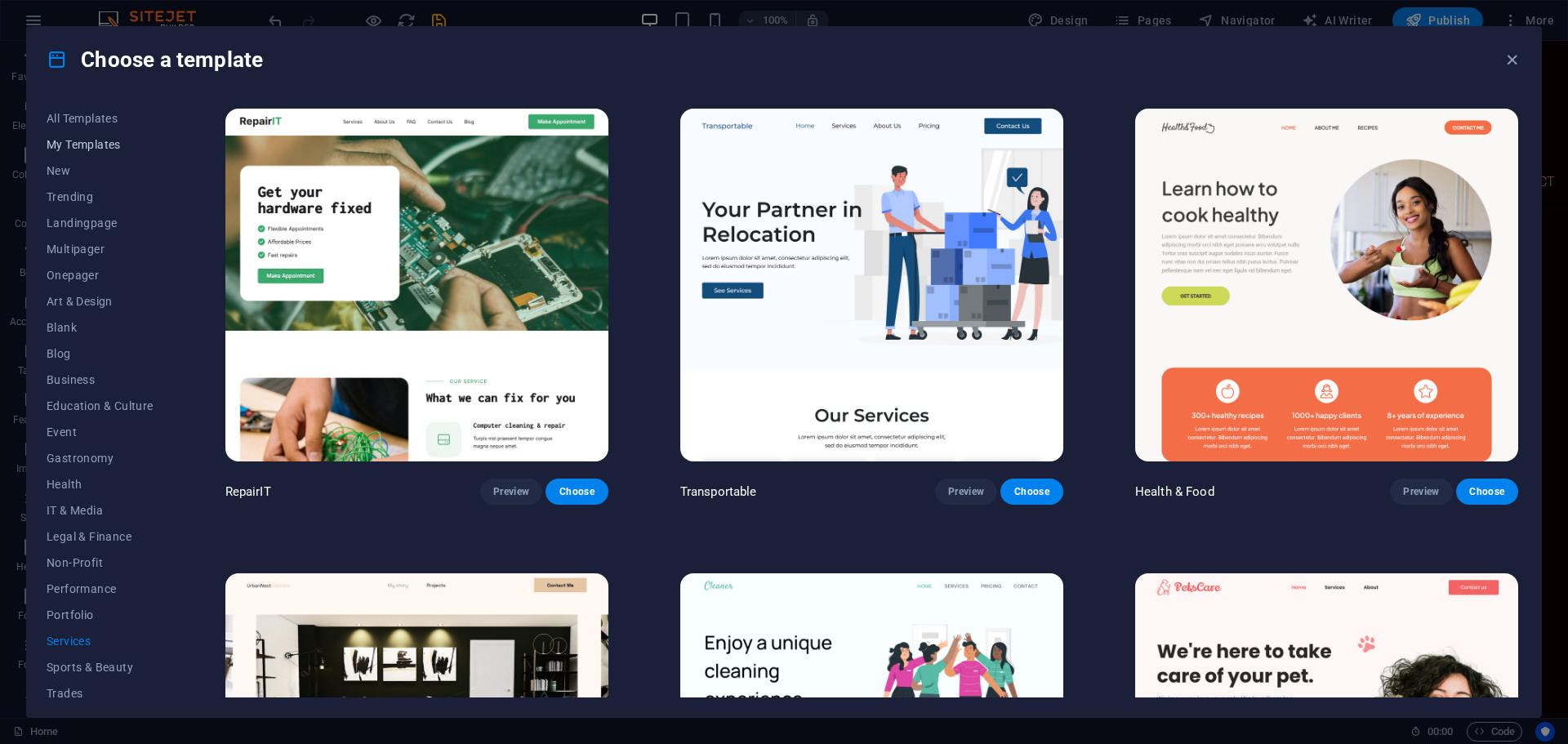
click at [100, 138] on span "My Templates" at bounding box center [100, 144] width 107 height 13
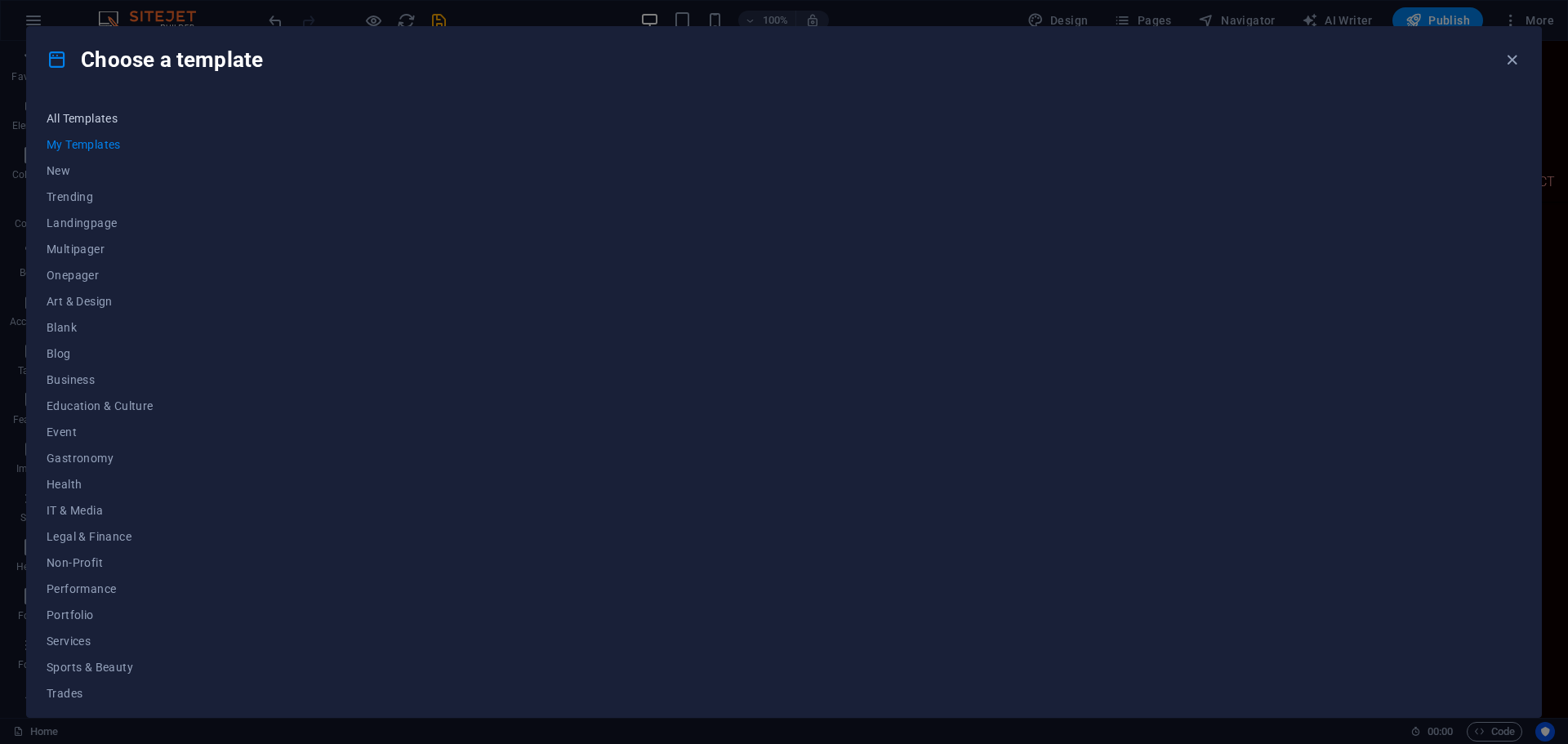
click at [96, 119] on span "All Templates" at bounding box center [100, 118] width 107 height 13
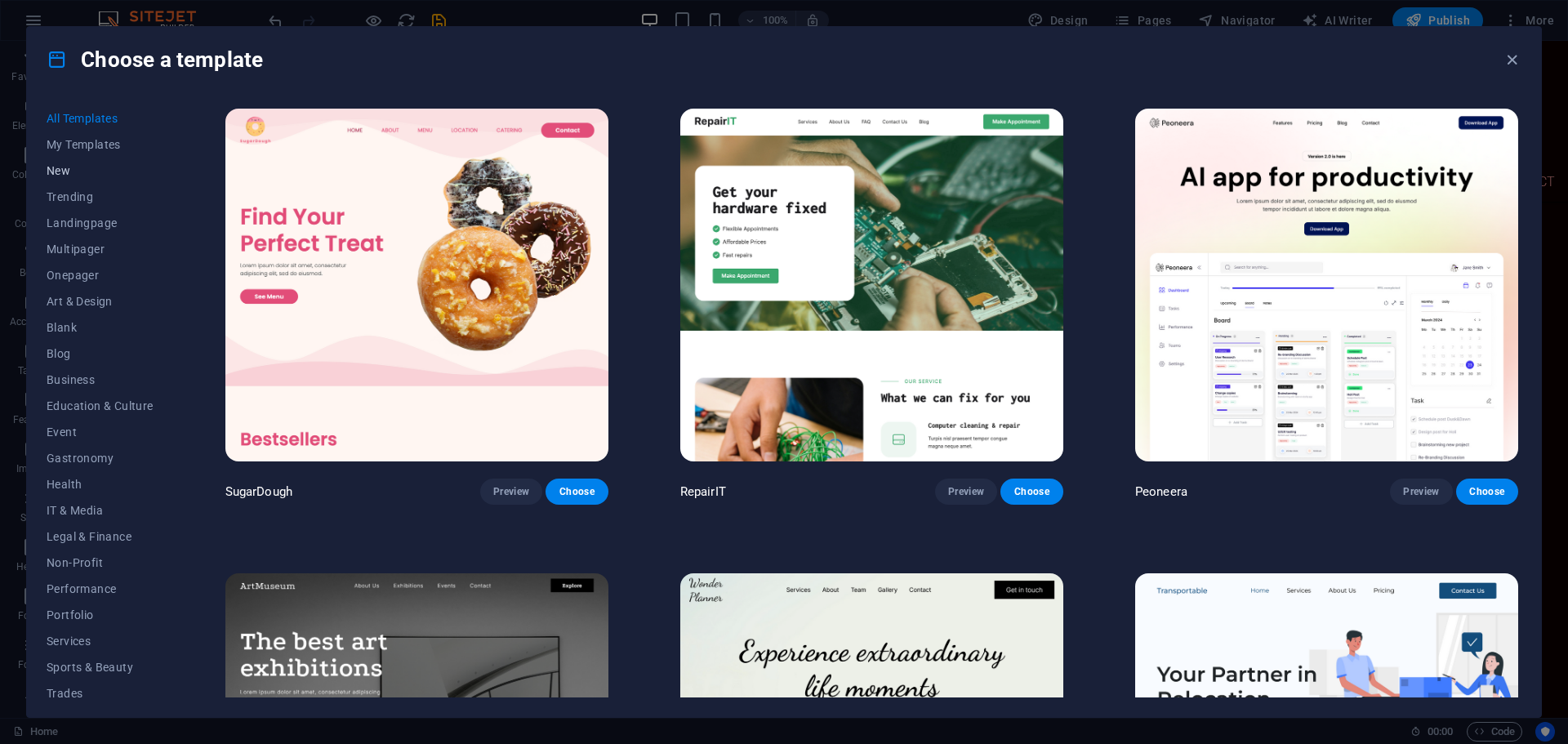
click at [74, 173] on span "New" at bounding box center [100, 171] width 107 height 13
click at [75, 194] on span "Trending" at bounding box center [100, 197] width 107 height 13
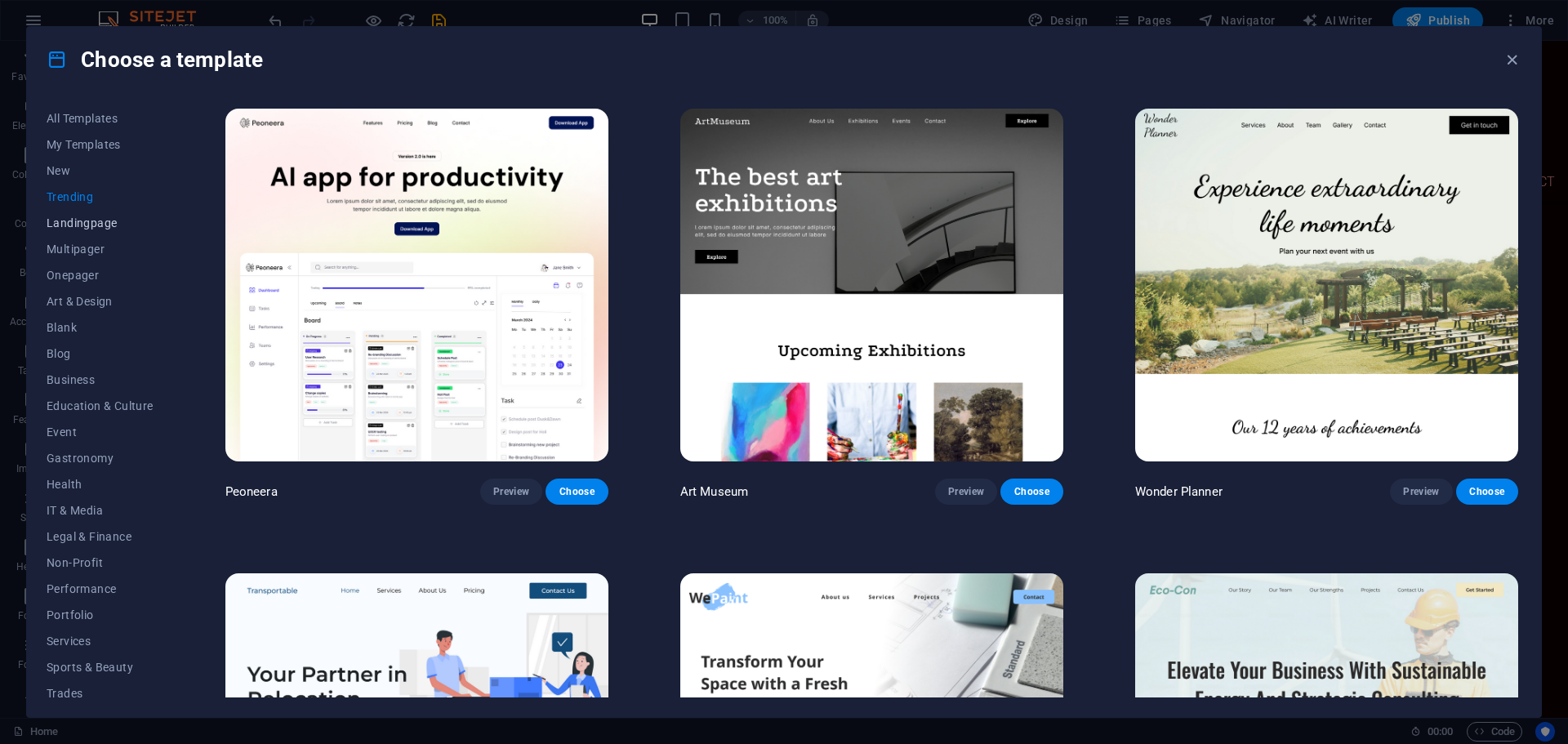
click at [99, 223] on span "Landingpage" at bounding box center [100, 222] width 107 height 13
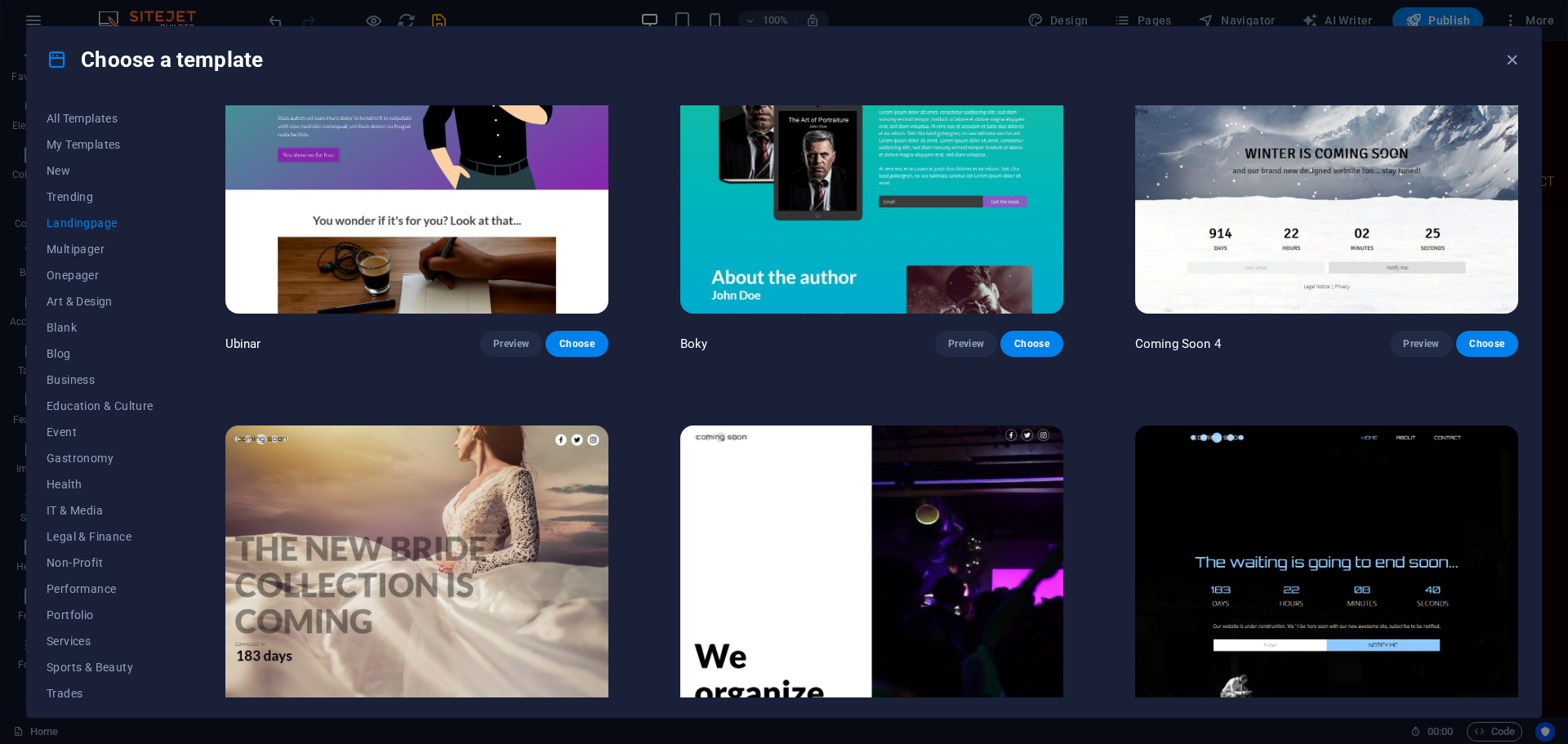
scroll to position [3512, 0]
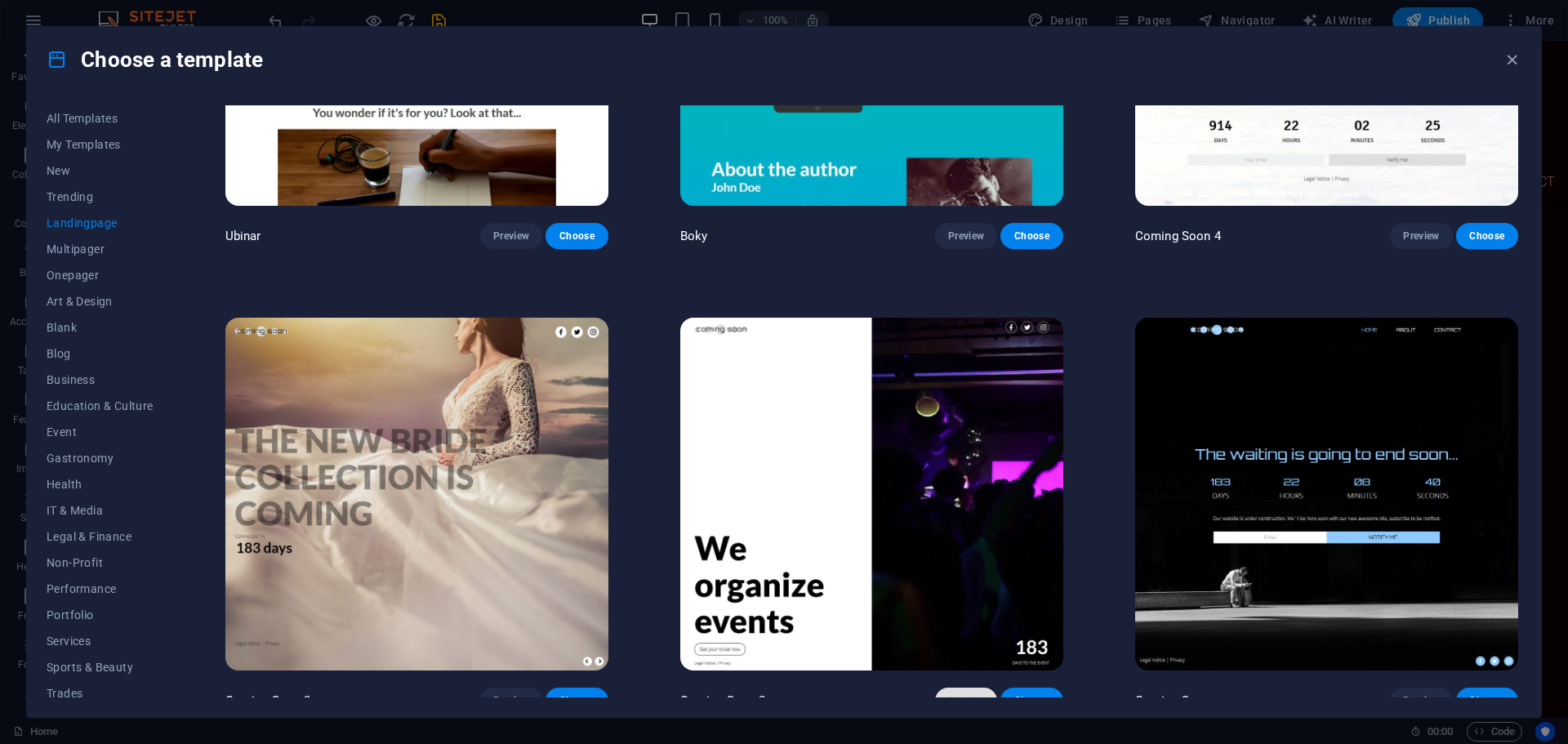
click at [976, 694] on span "Preview" at bounding box center [966, 700] width 36 height 13
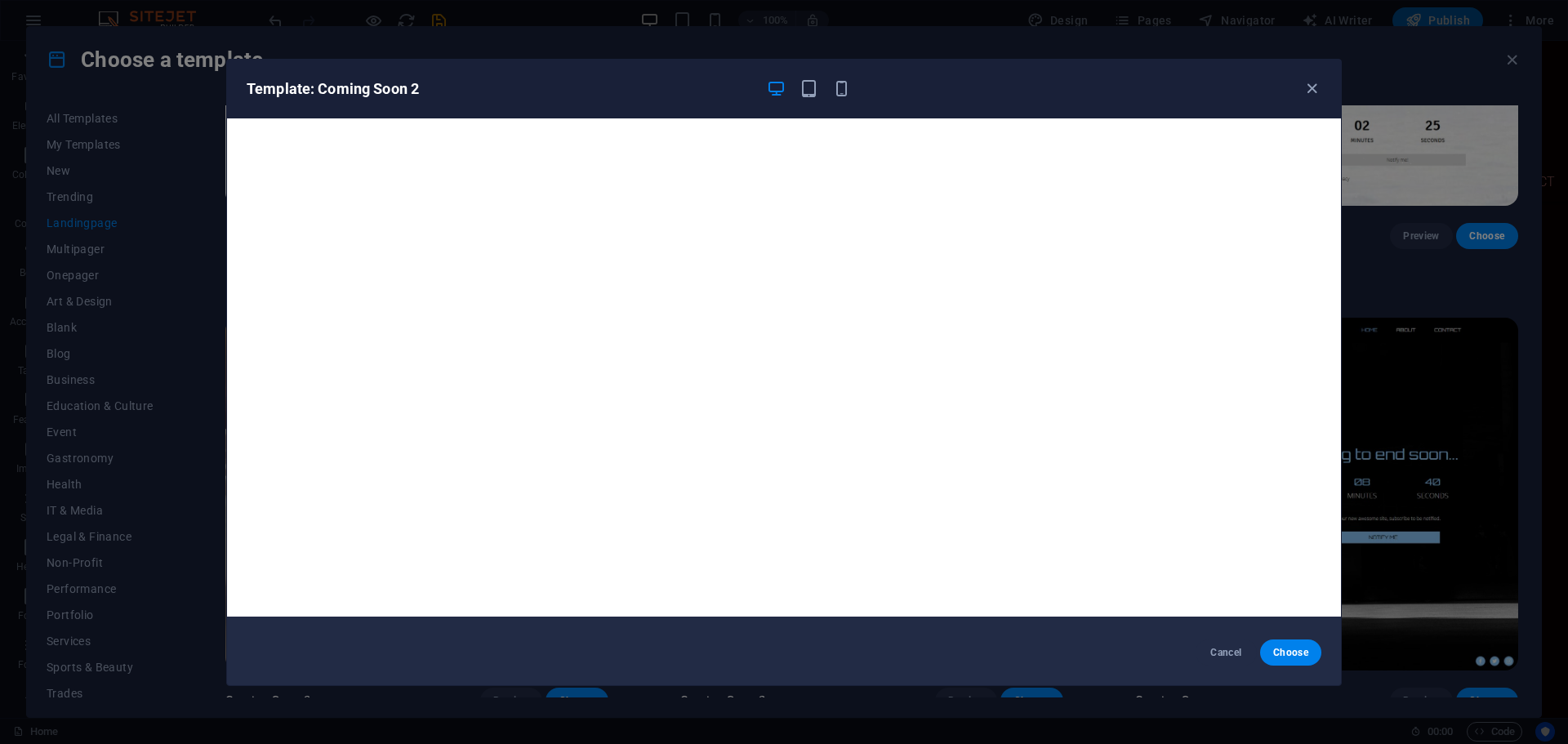
scroll to position [4, 0]
click at [1304, 84] on icon "button" at bounding box center [1311, 88] width 19 height 19
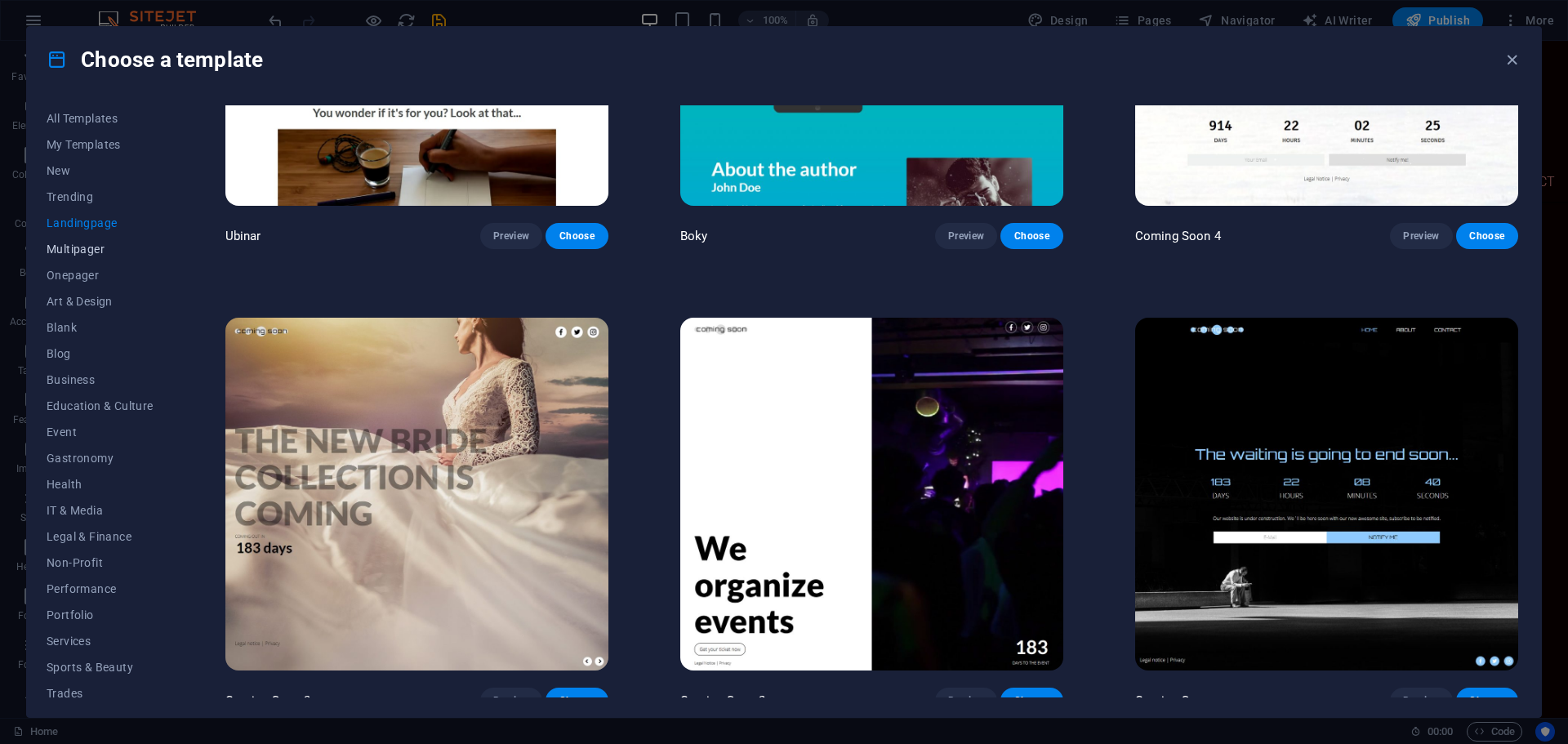
click at [80, 249] on span "Multipager" at bounding box center [100, 249] width 107 height 13
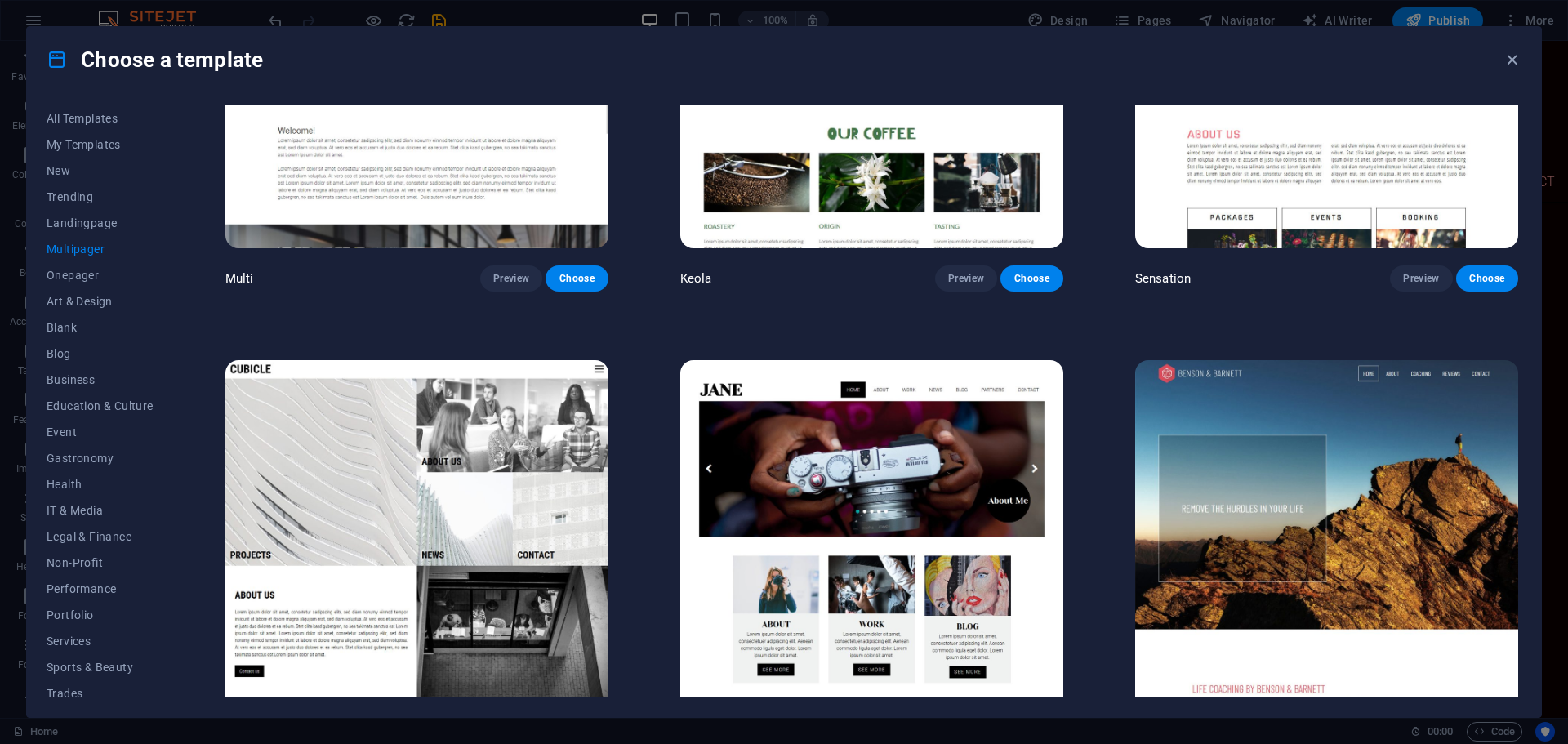
scroll to position [9534, 0]
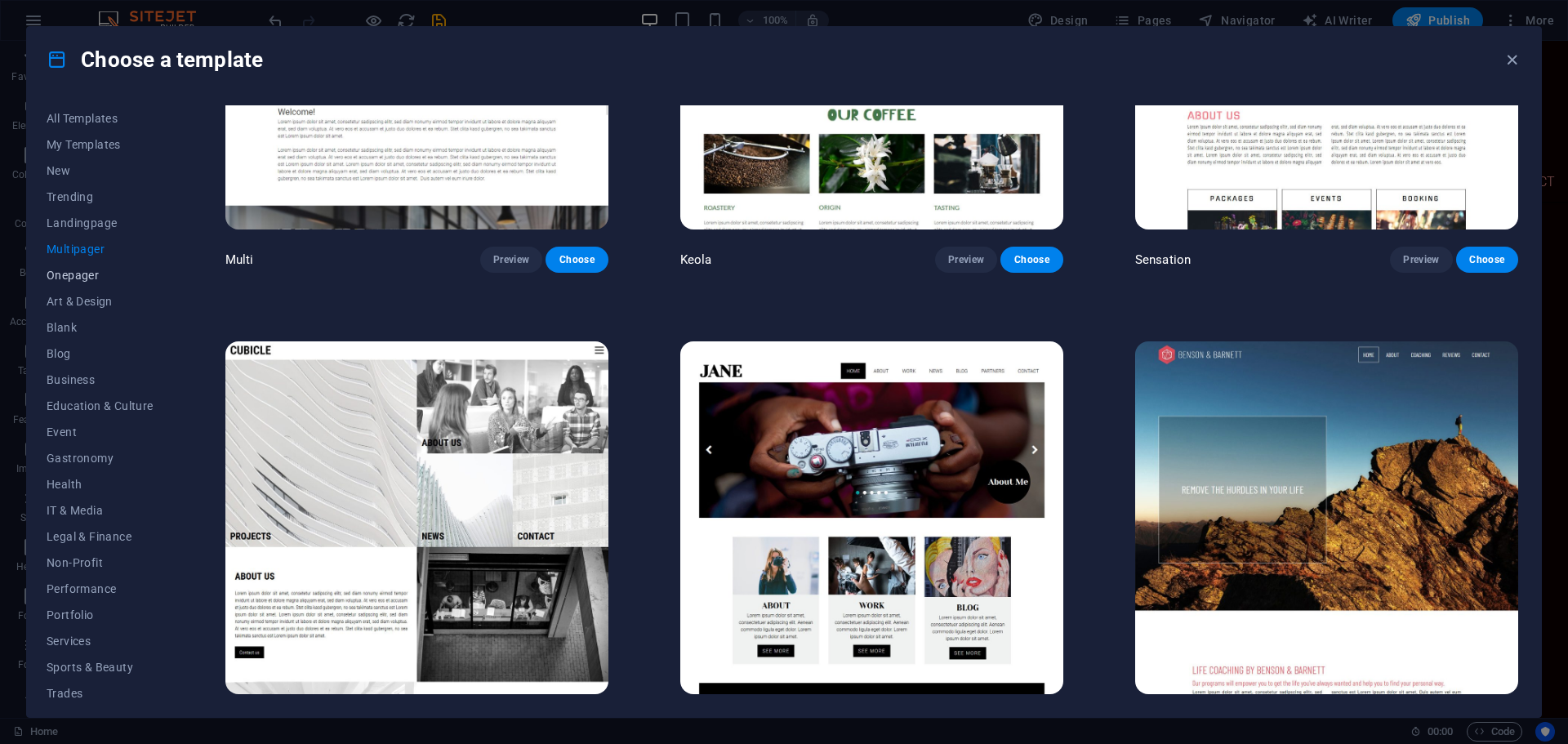
click at [75, 272] on span "Onepager" at bounding box center [100, 275] width 107 height 13
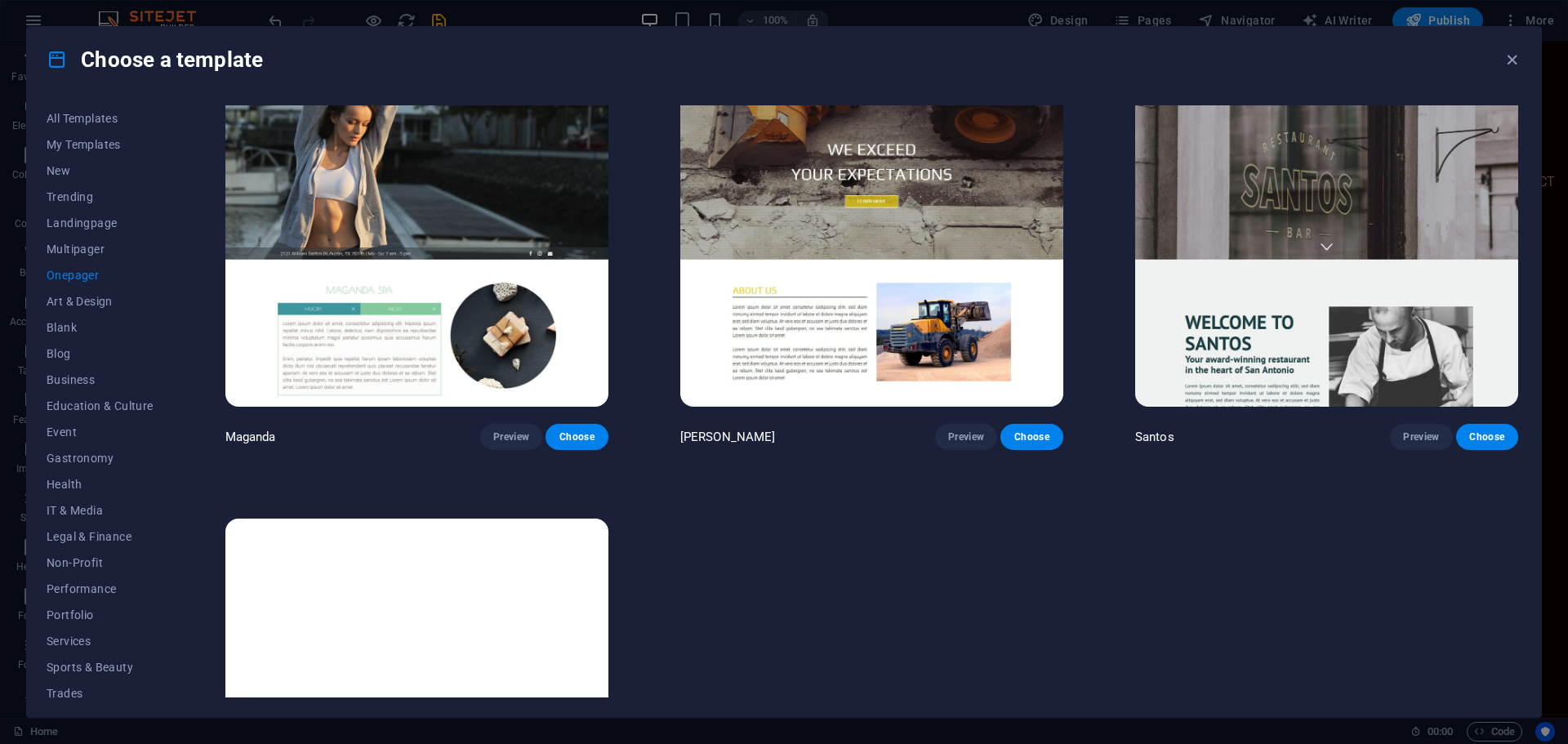
scroll to position [10460, 0]
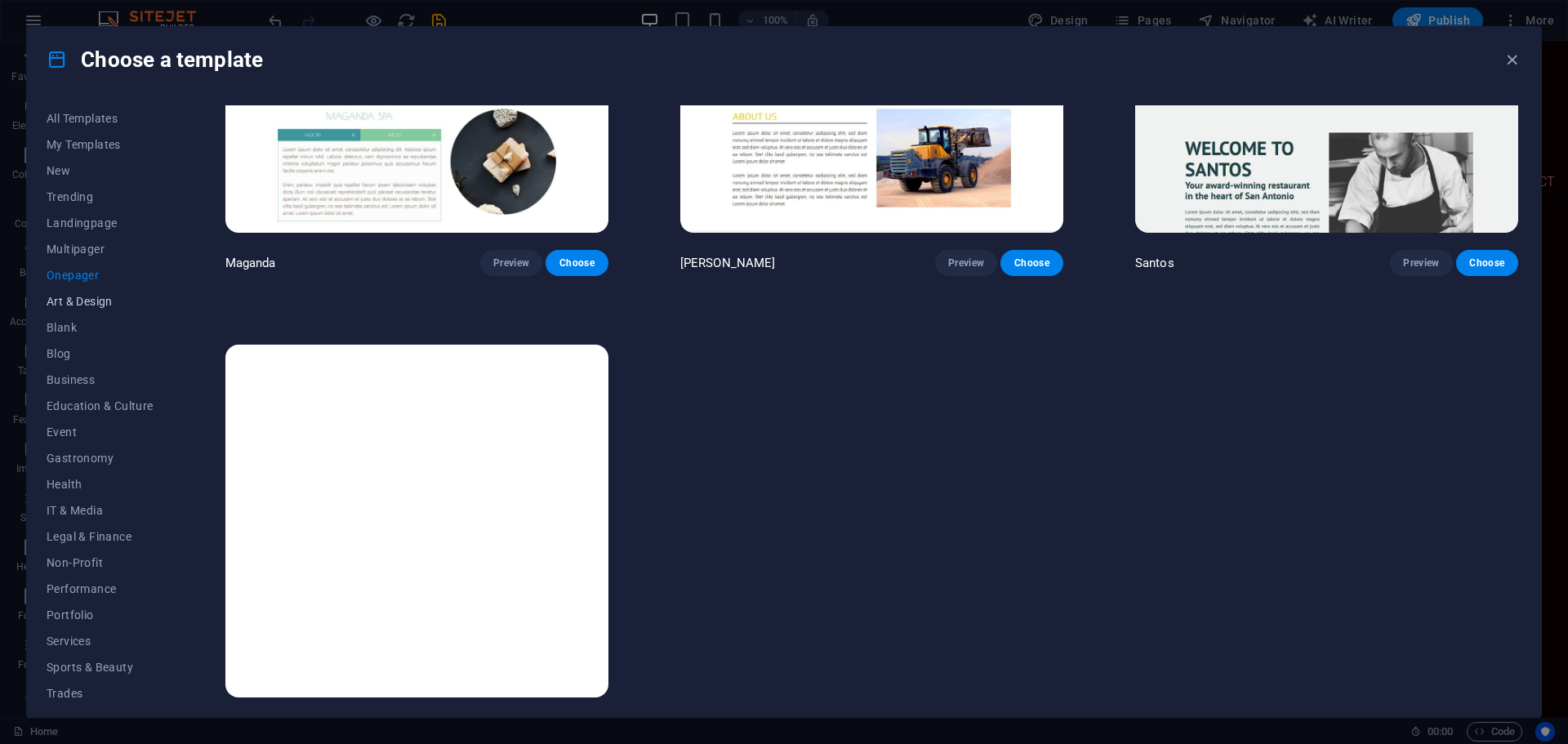
click at [94, 303] on span "Art & Design" at bounding box center [100, 301] width 107 height 13
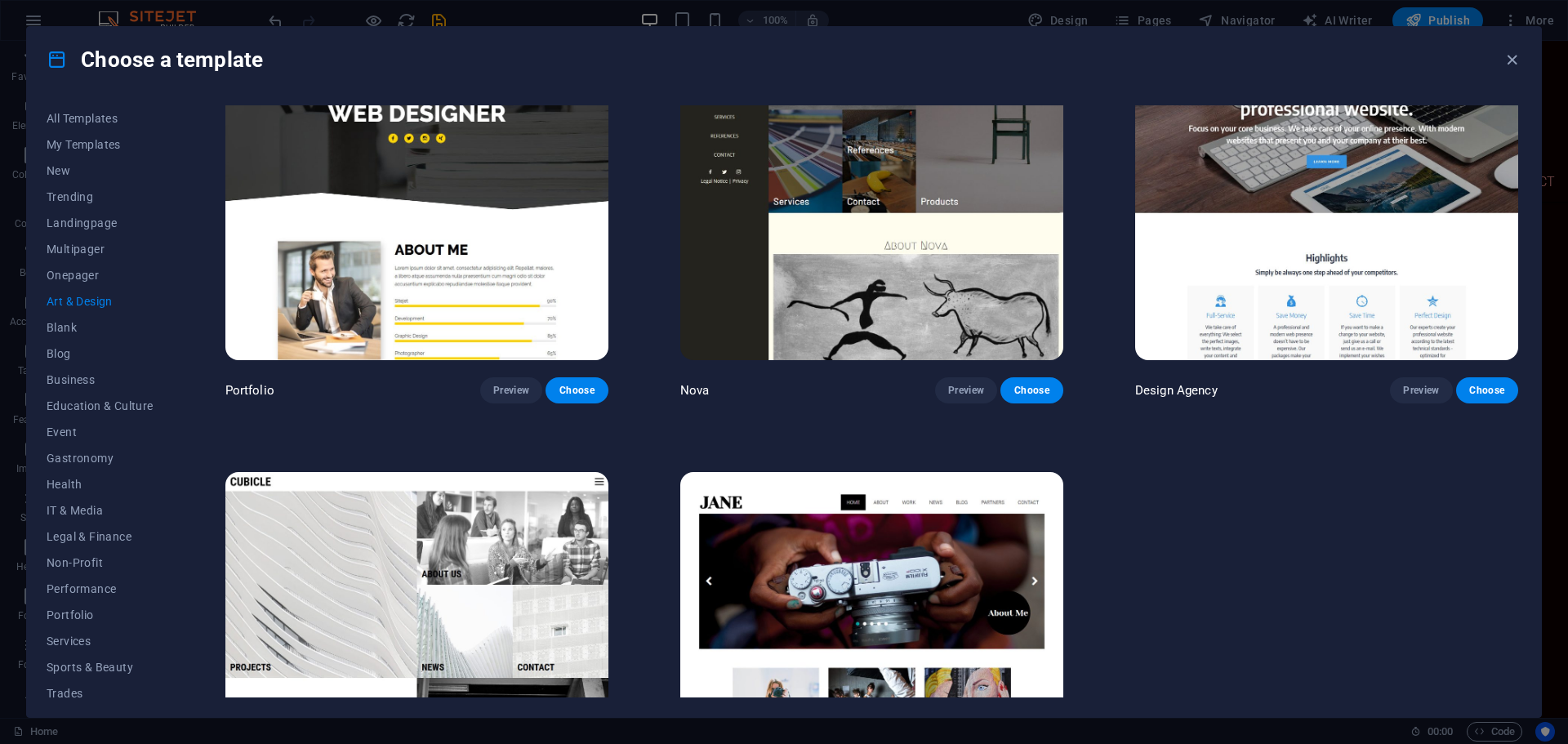
scroll to position [1331, 0]
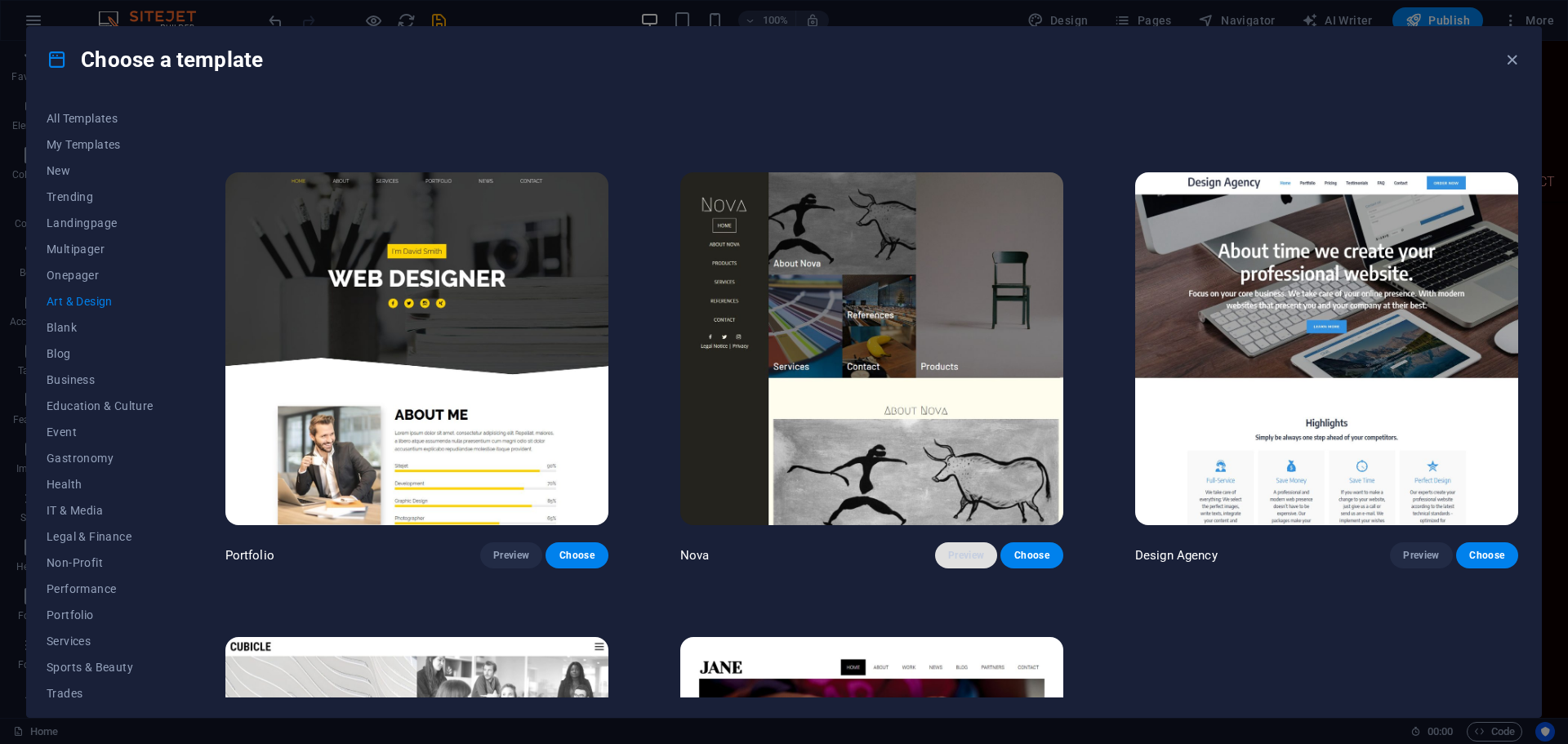
click at [955, 549] on span "Preview" at bounding box center [966, 555] width 36 height 13
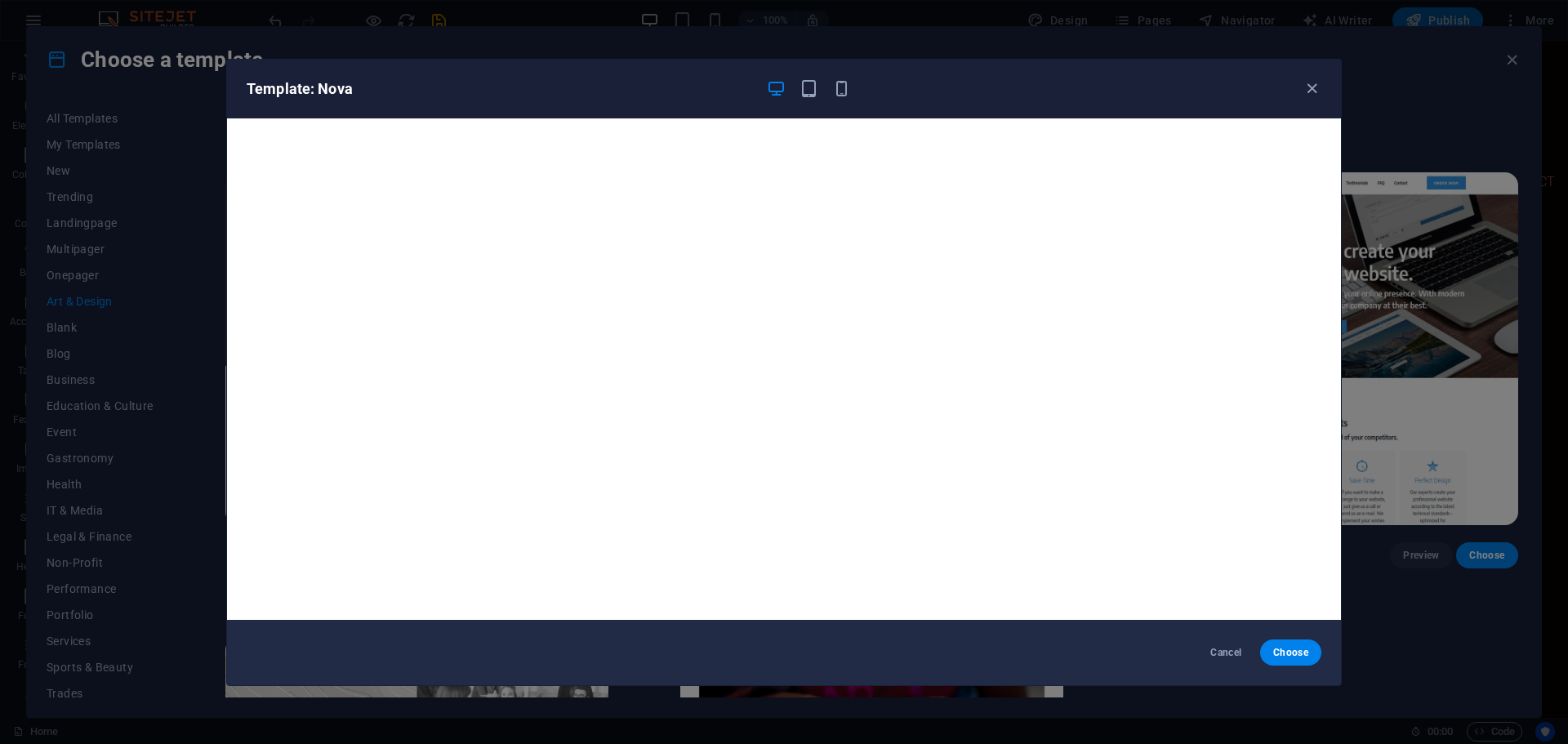
scroll to position [4, 0]
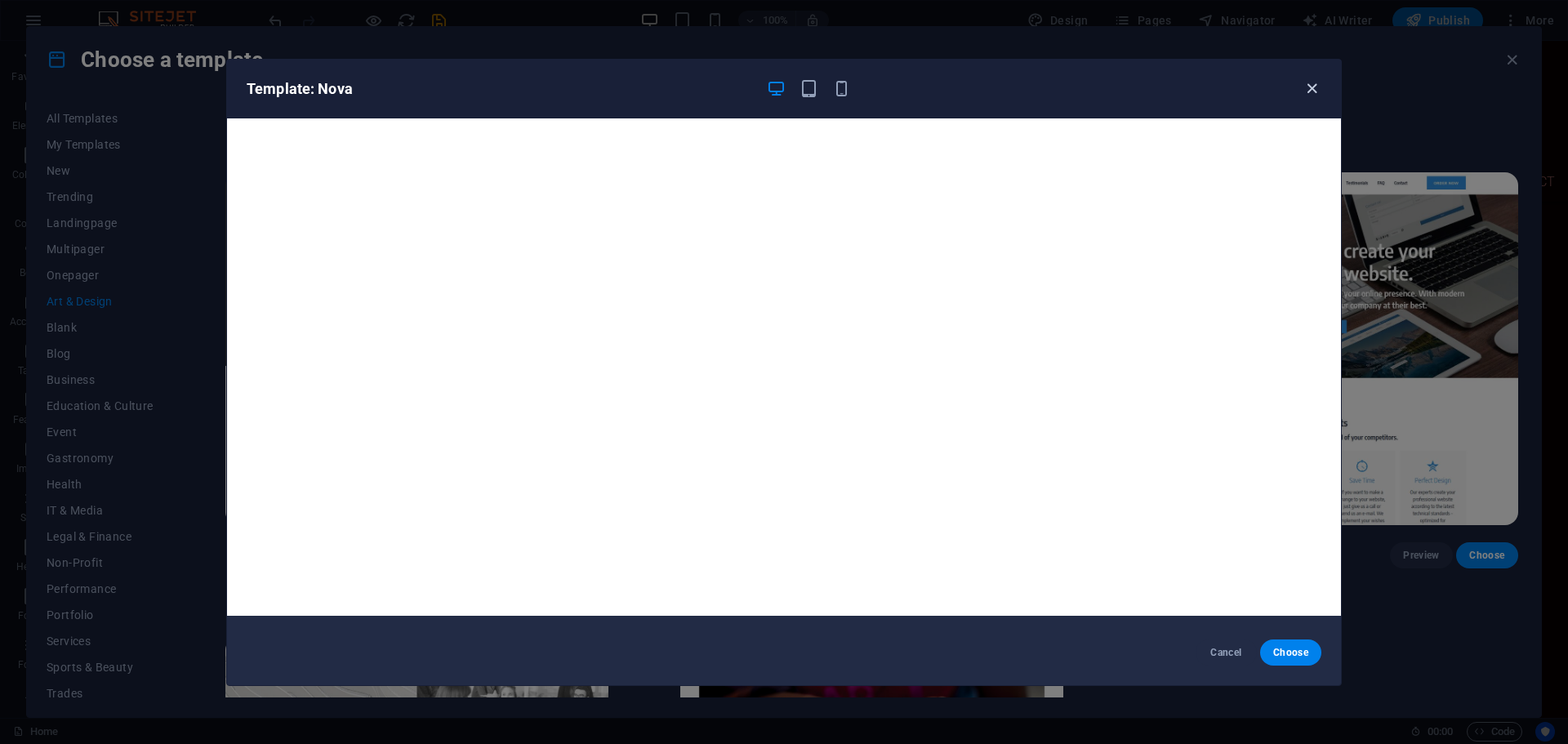
click at [1311, 88] on icon "button" at bounding box center [1311, 88] width 19 height 19
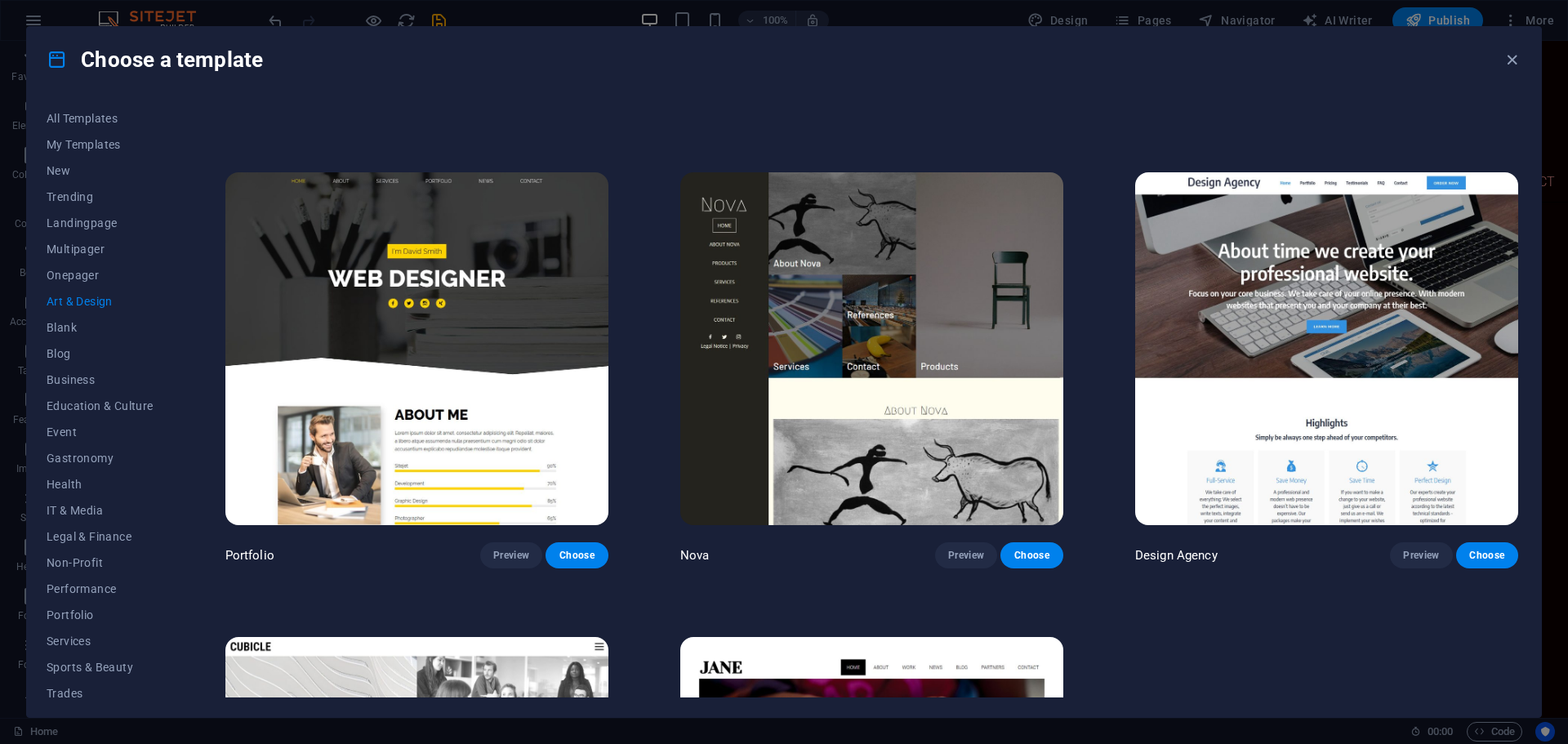
click at [1358, 312] on img at bounding box center [1326, 349] width 383 height 353
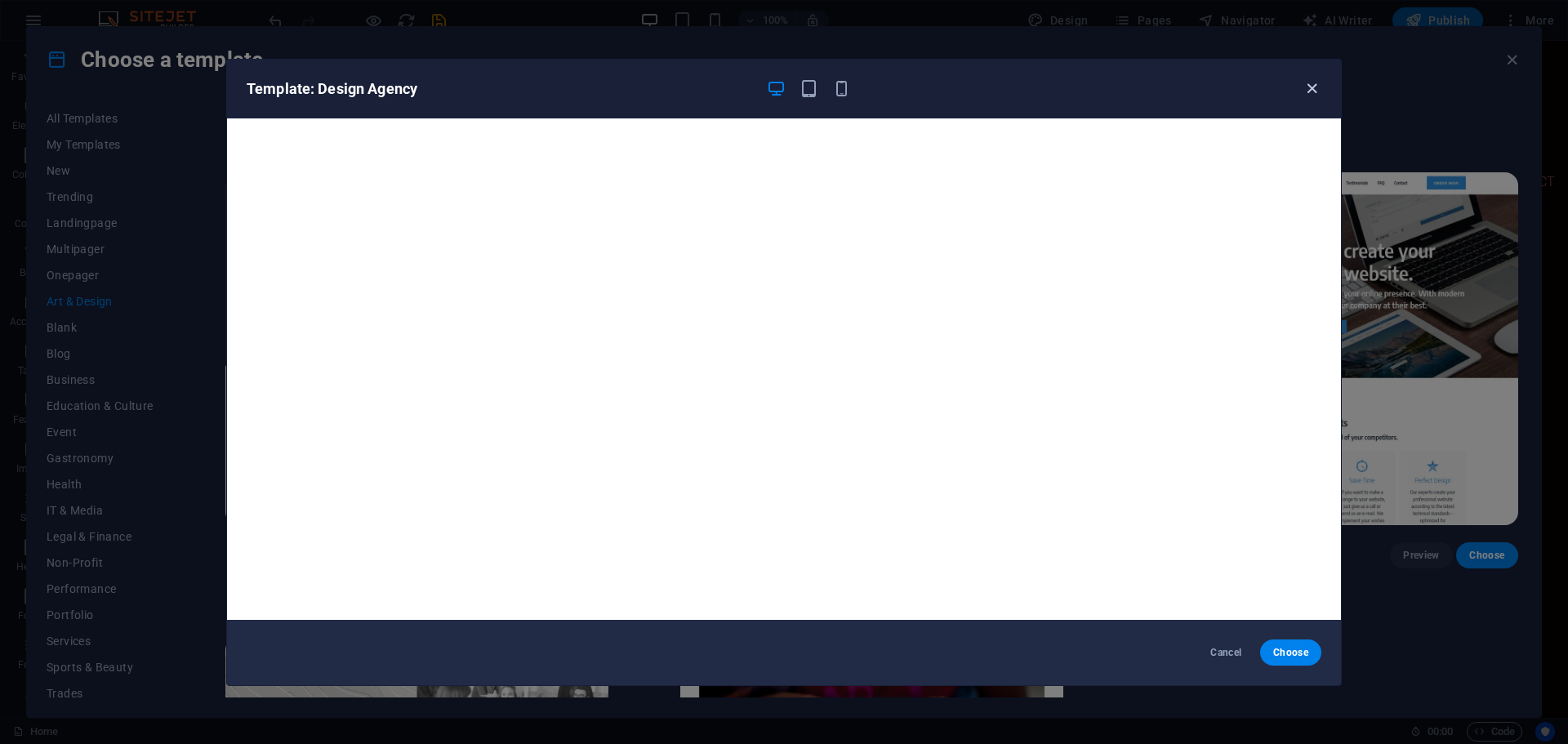
click at [1306, 83] on icon "button" at bounding box center [1311, 88] width 19 height 19
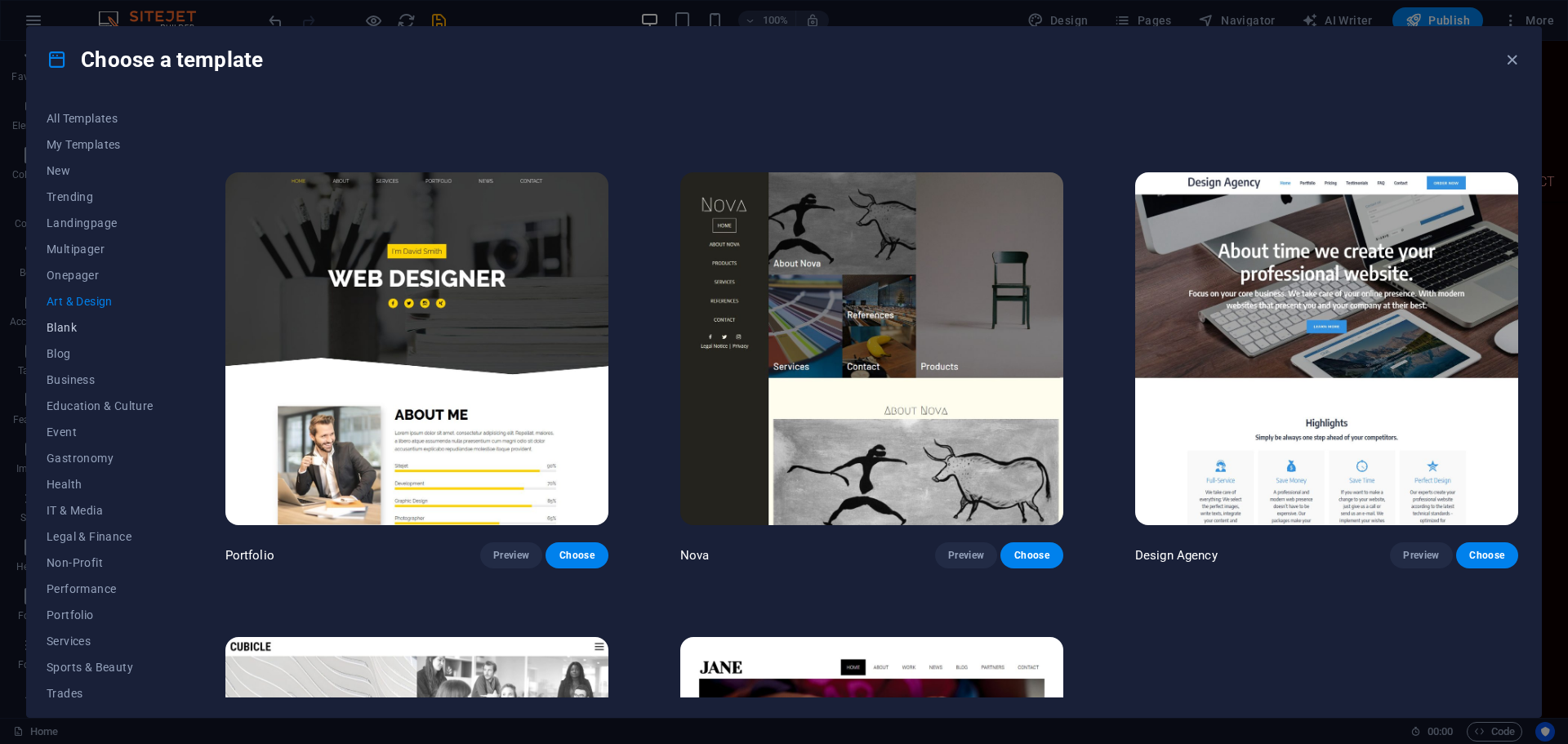
click at [60, 326] on span "Blank" at bounding box center [100, 328] width 107 height 13
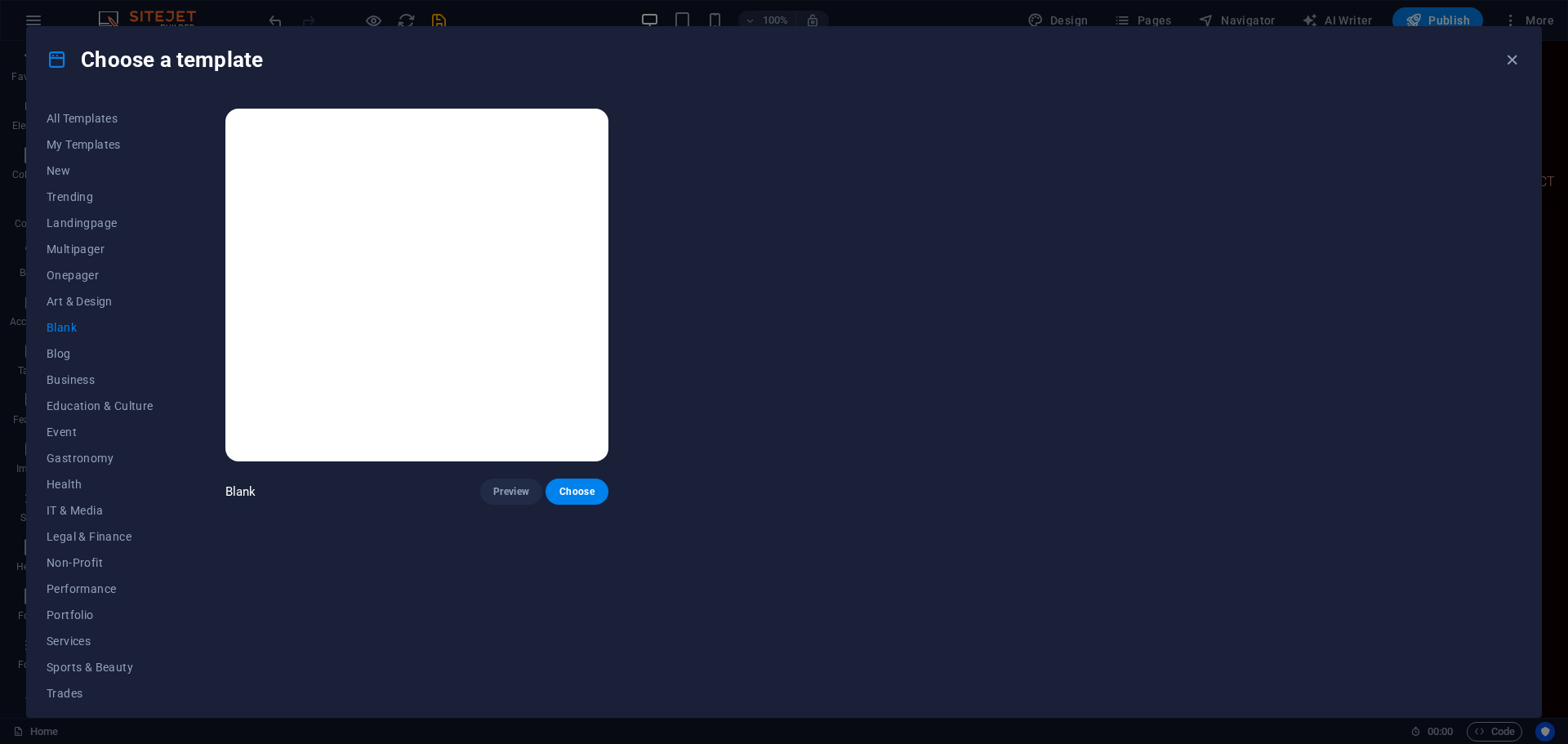
scroll to position [0, 0]
click at [72, 364] on button "Blog" at bounding box center [100, 353] width 107 height 26
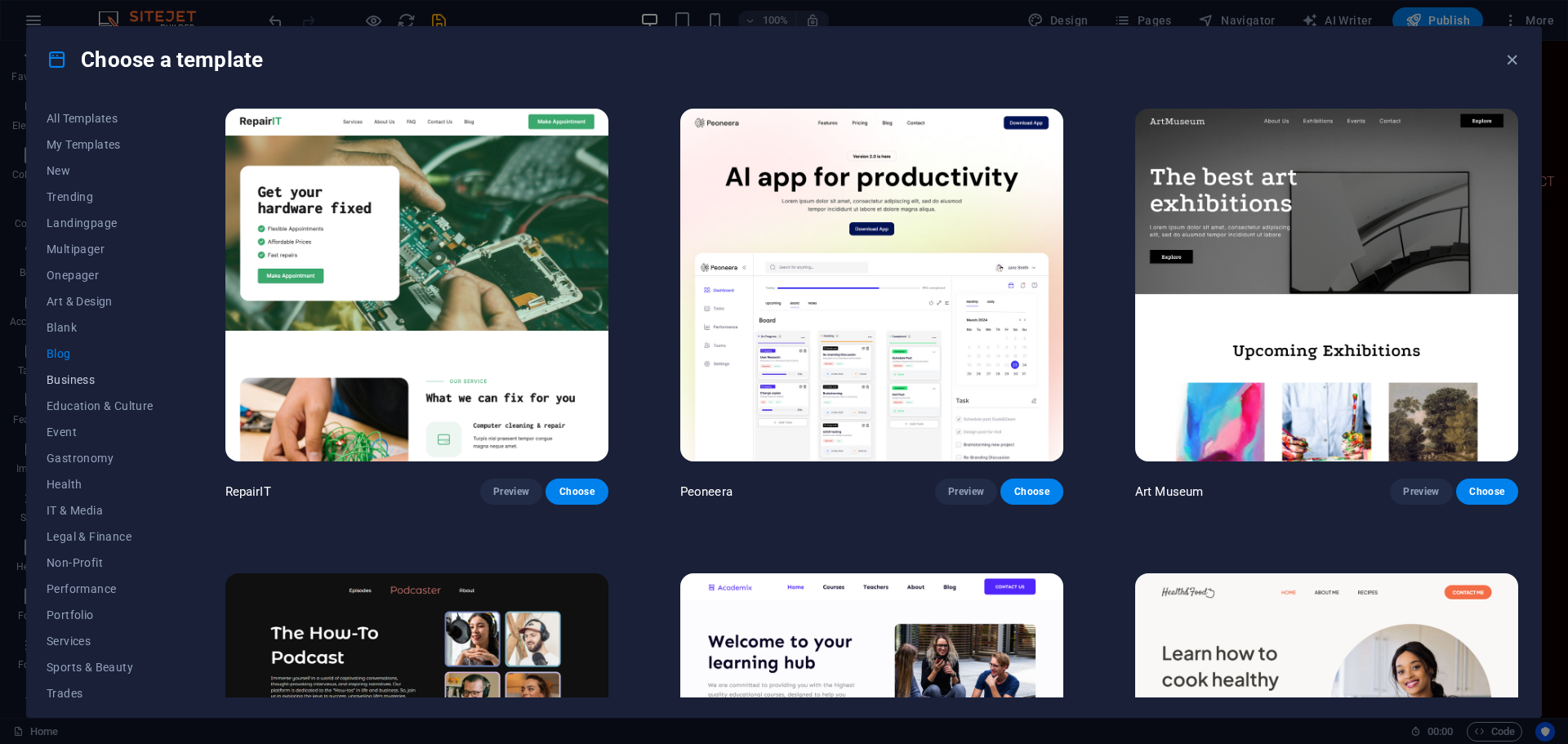
click at [81, 381] on span "Business" at bounding box center [100, 380] width 107 height 13
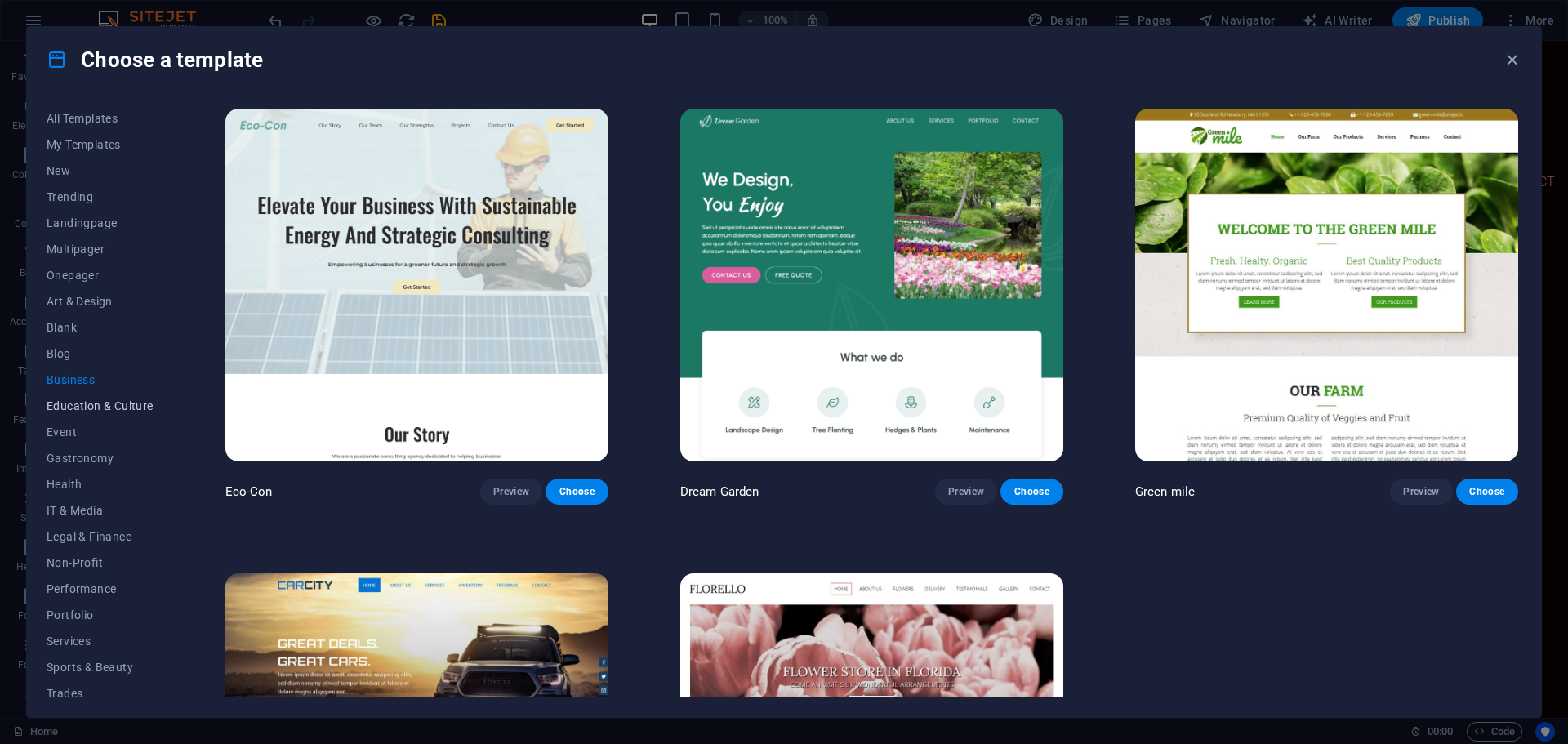
click at [98, 401] on span "Education & Culture" at bounding box center [100, 406] width 107 height 13
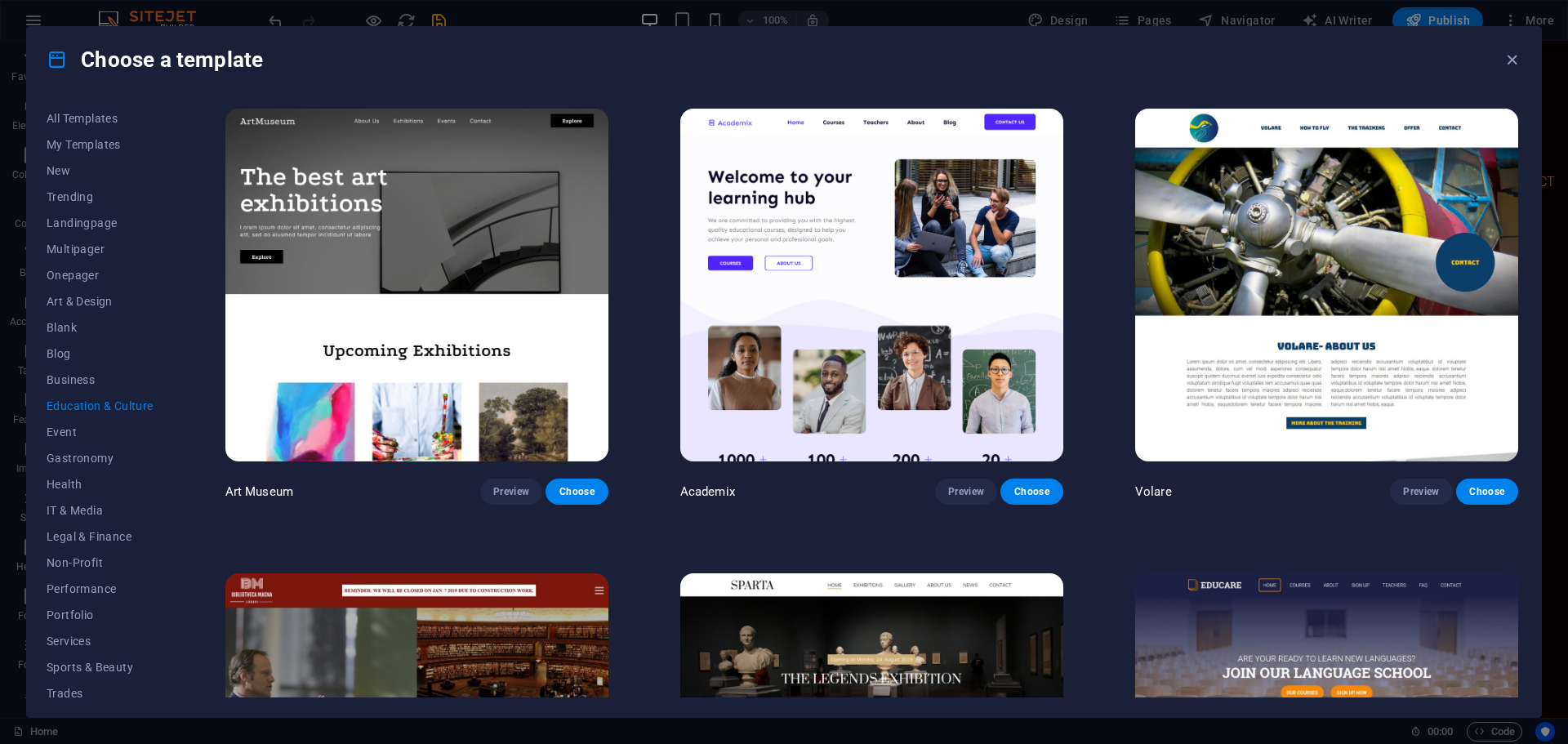
click at [346, 252] on img at bounding box center [416, 285] width 383 height 353
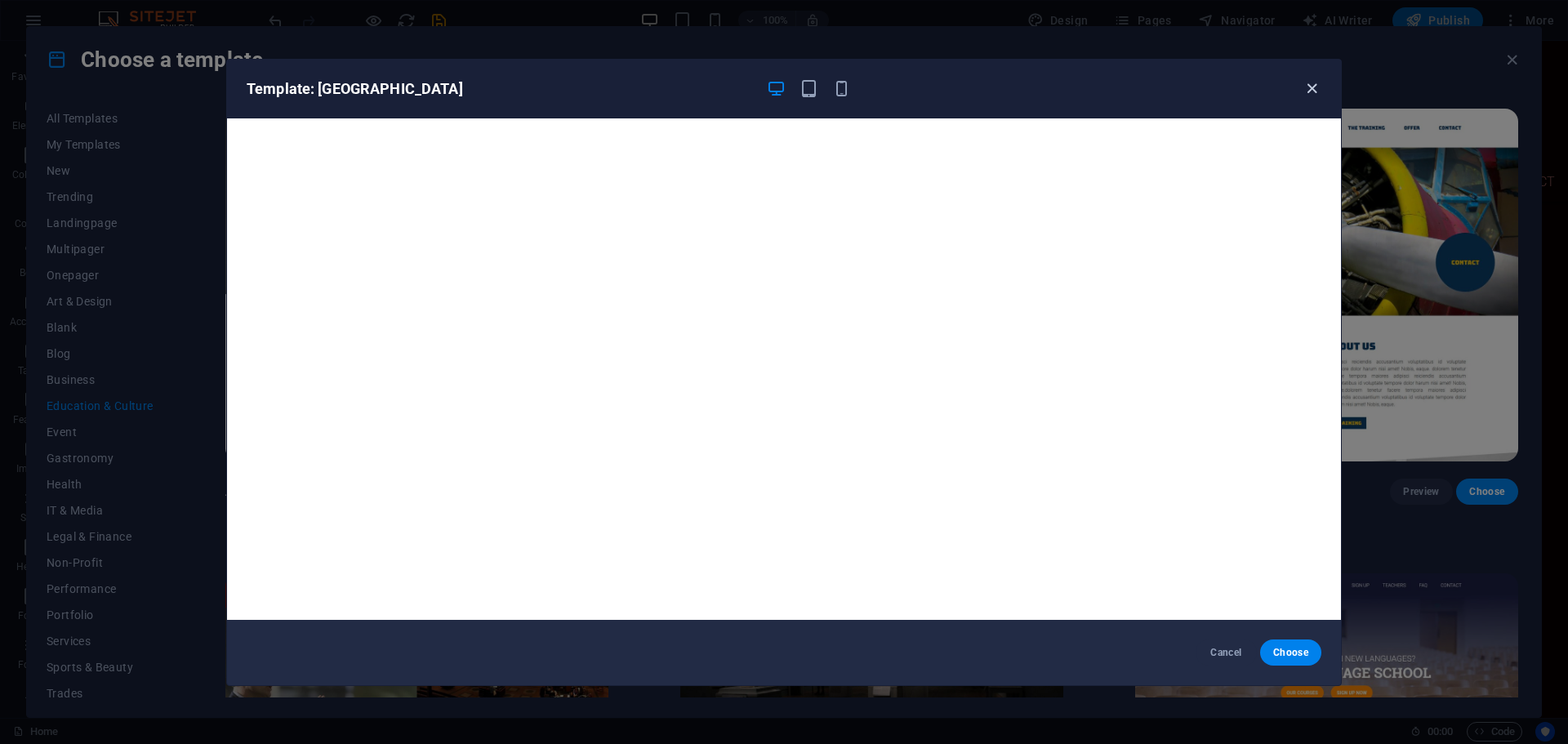
click at [1310, 85] on icon "button" at bounding box center [1311, 88] width 19 height 19
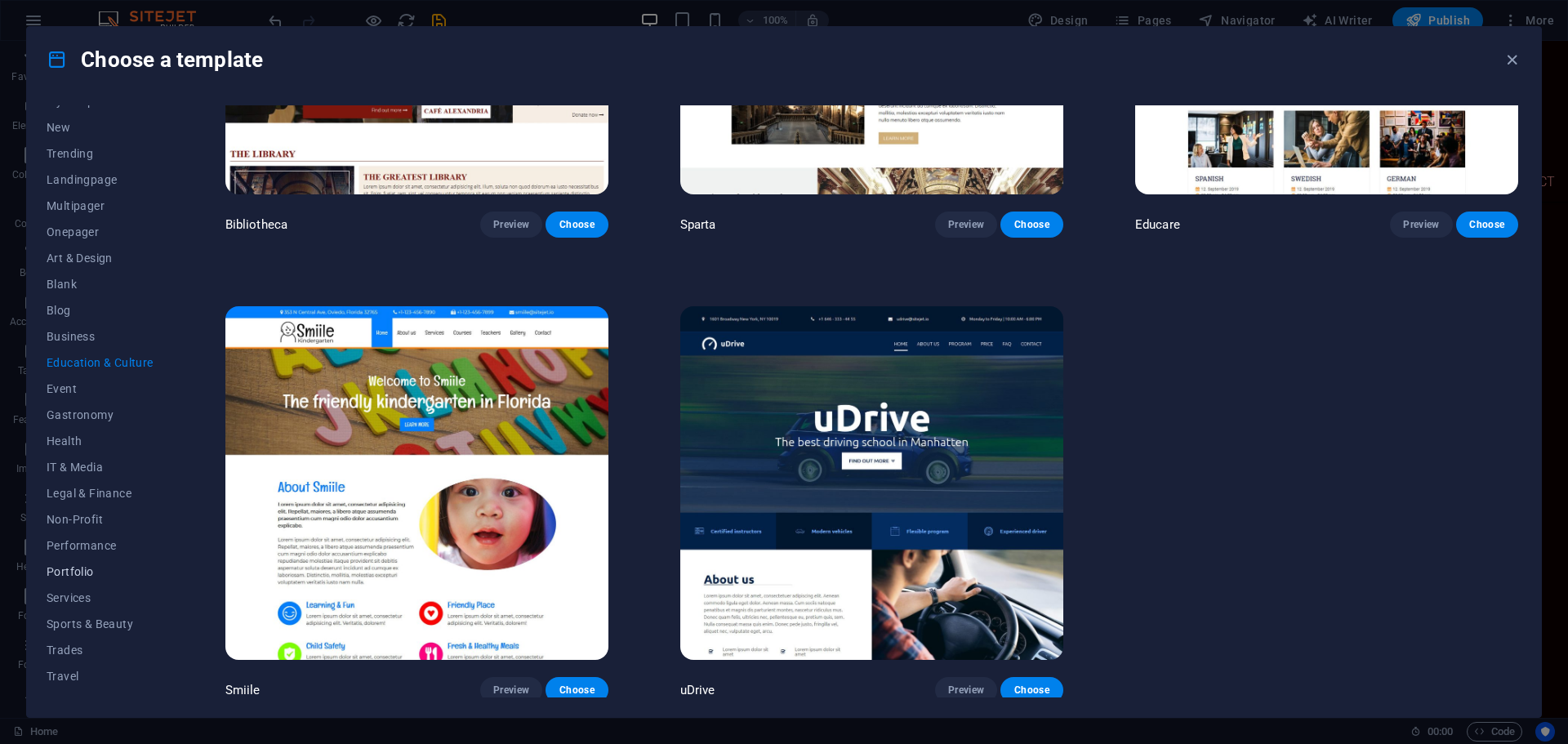
scroll to position [61, 0]
click at [68, 580] on span "Services" at bounding box center [100, 579] width 107 height 13
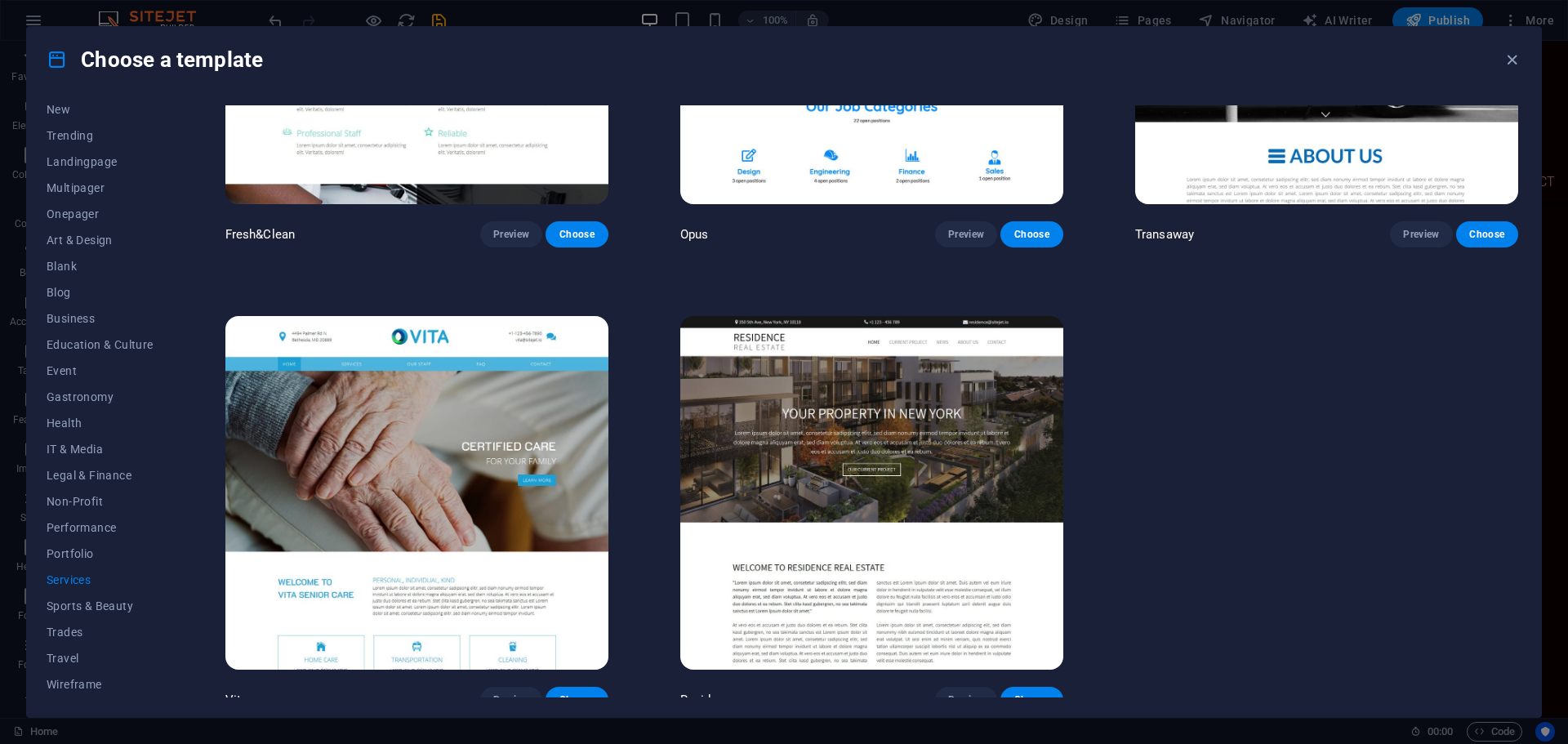
scroll to position [2585, 0]
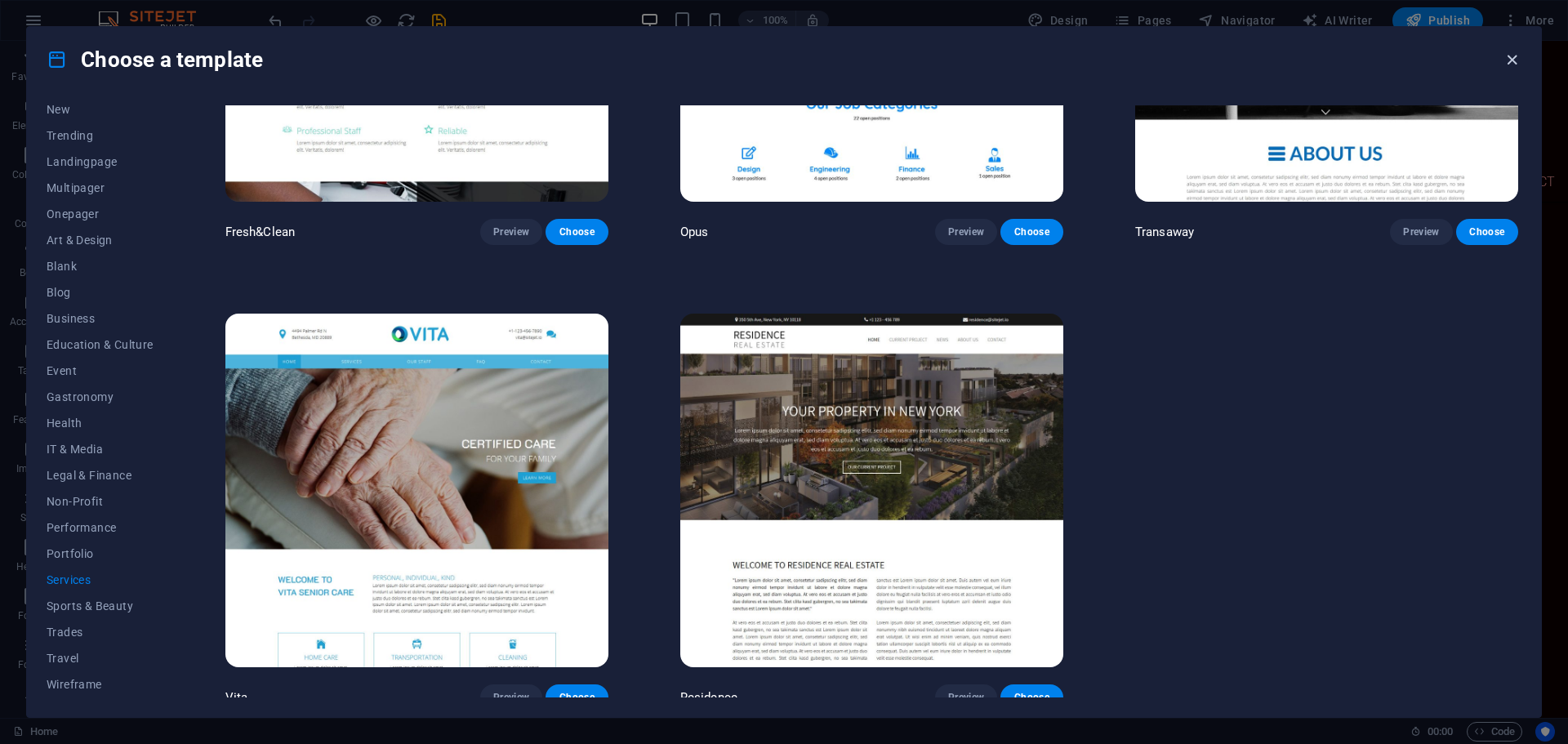
click at [1510, 57] on icon "button" at bounding box center [1511, 60] width 19 height 19
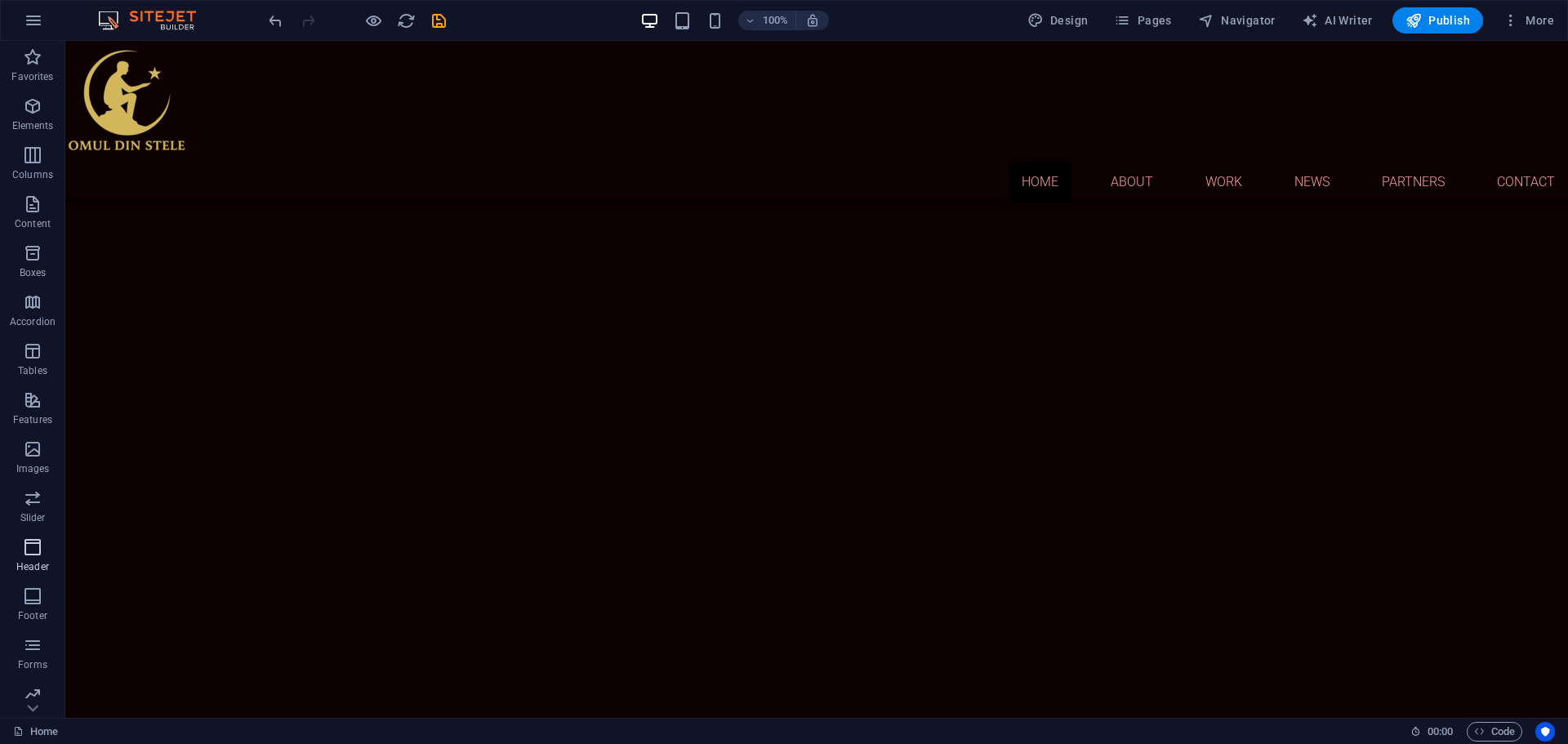
click at [35, 541] on icon "button" at bounding box center [33, 547] width 20 height 20
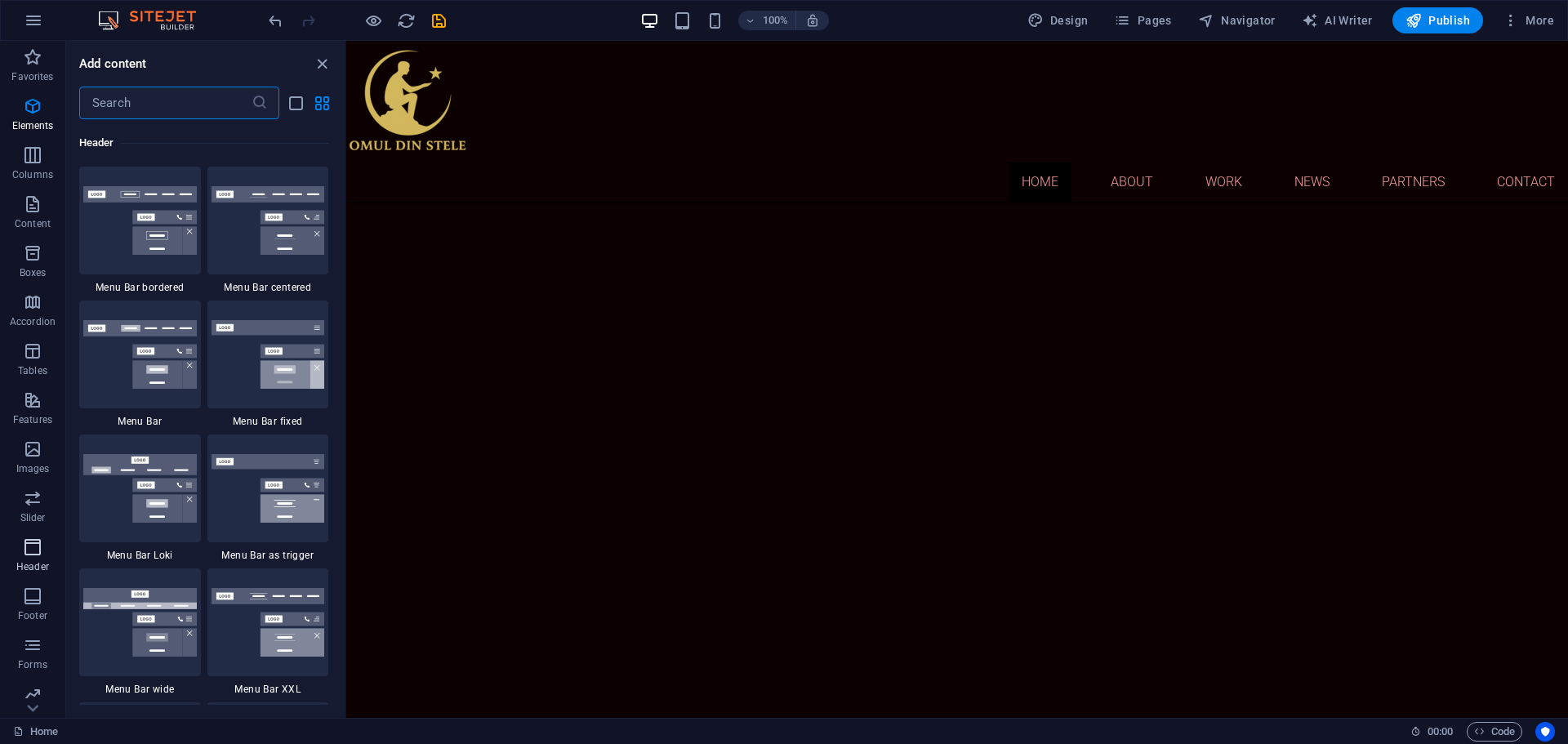
scroll to position [9838, 0]
click at [141, 201] on img at bounding box center [141, 219] width 114 height 69
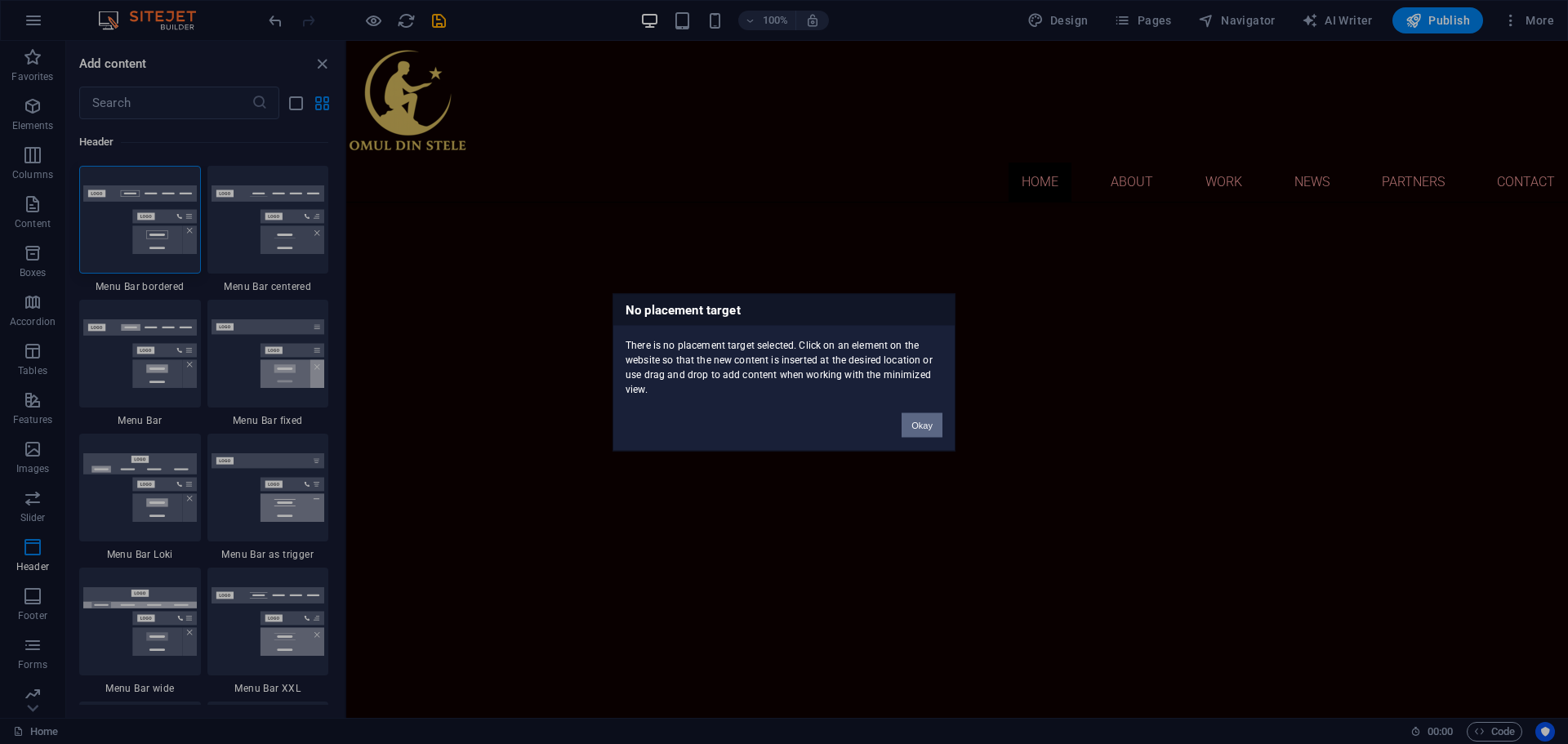
click at [919, 424] on button "Okay" at bounding box center [922, 425] width 41 height 25
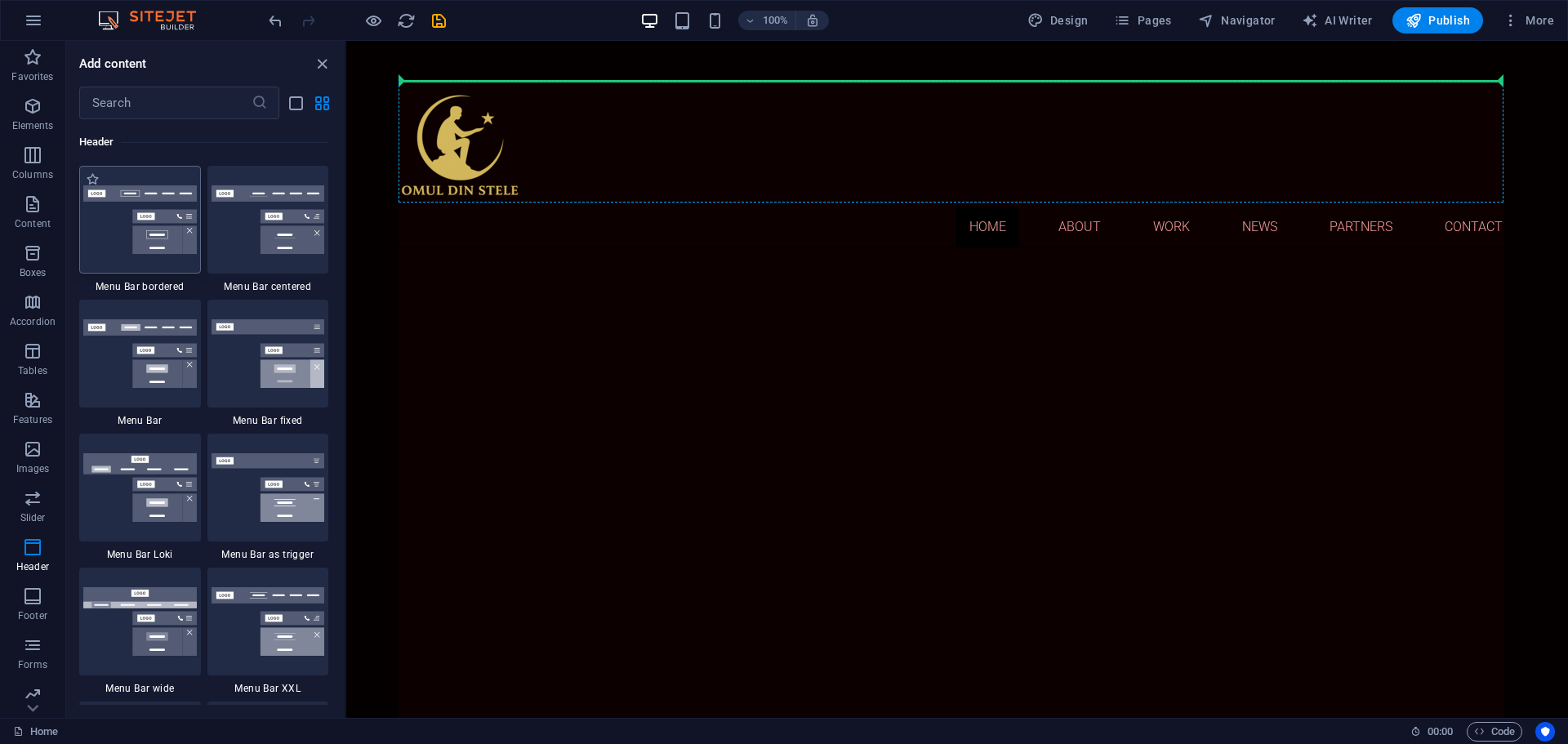
scroll to position [0, 0]
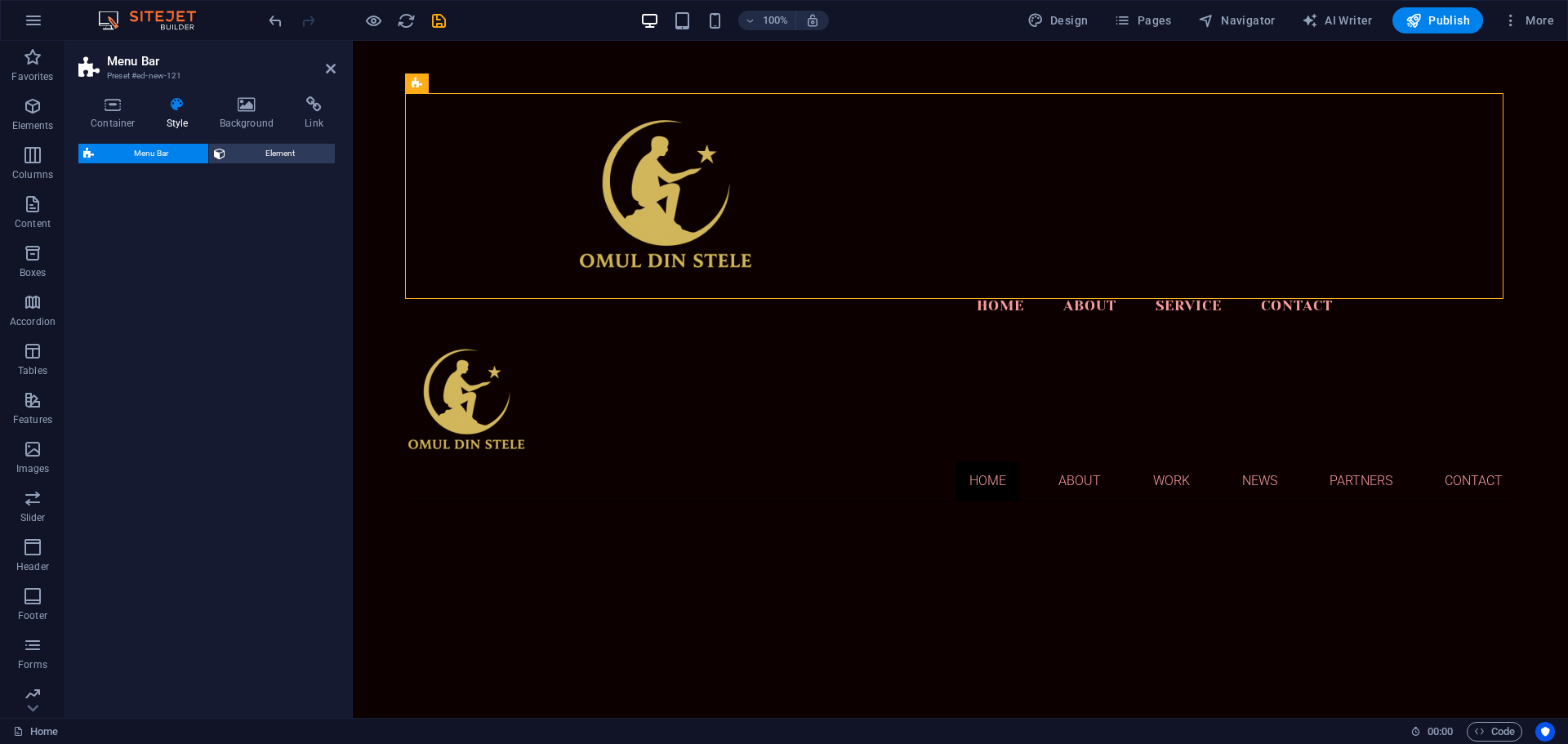
select select "rem"
select select "preset-menu-v2-border"
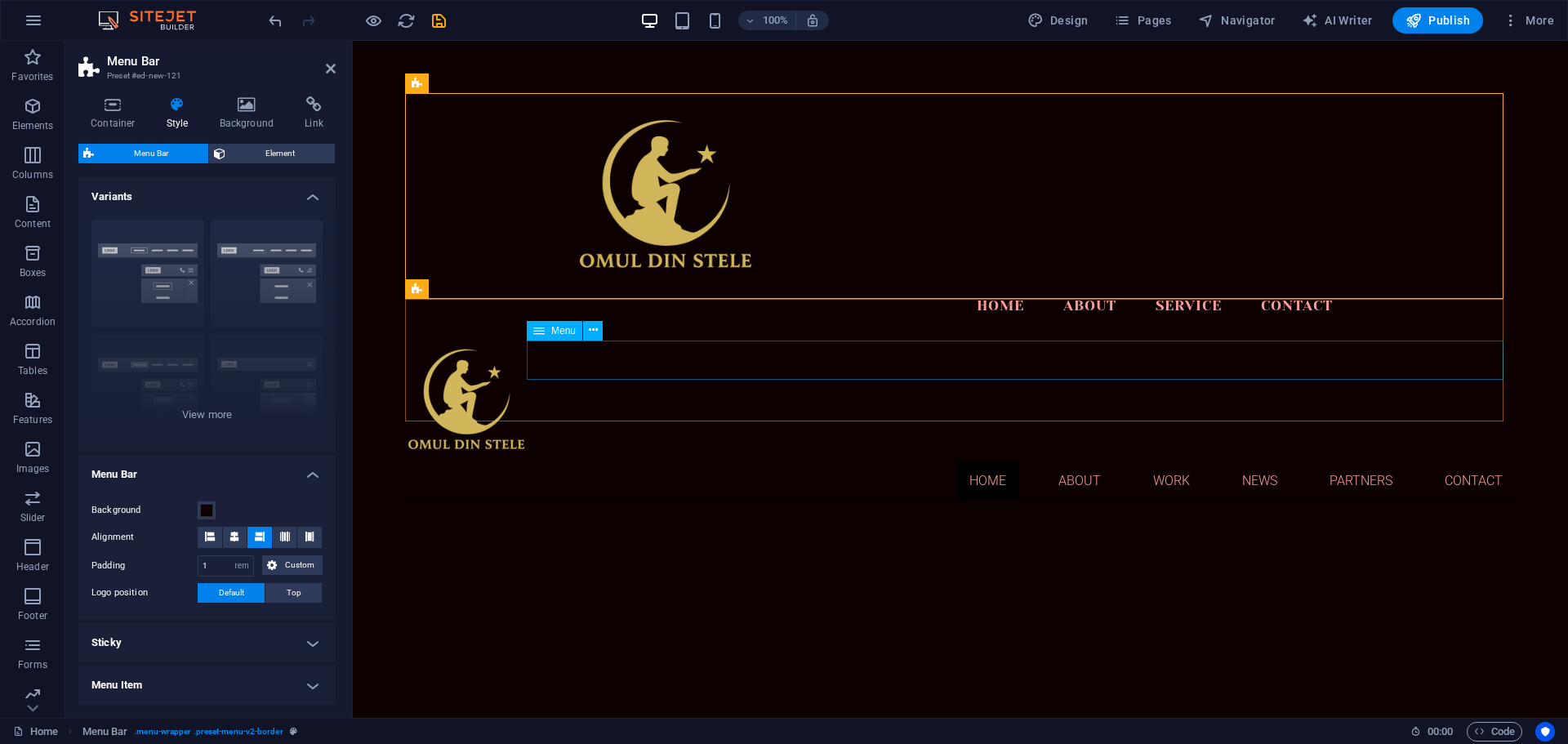
click at [1338, 462] on nav "Home About Work News Partners Contact" at bounding box center [960, 481] width 1111 height 39
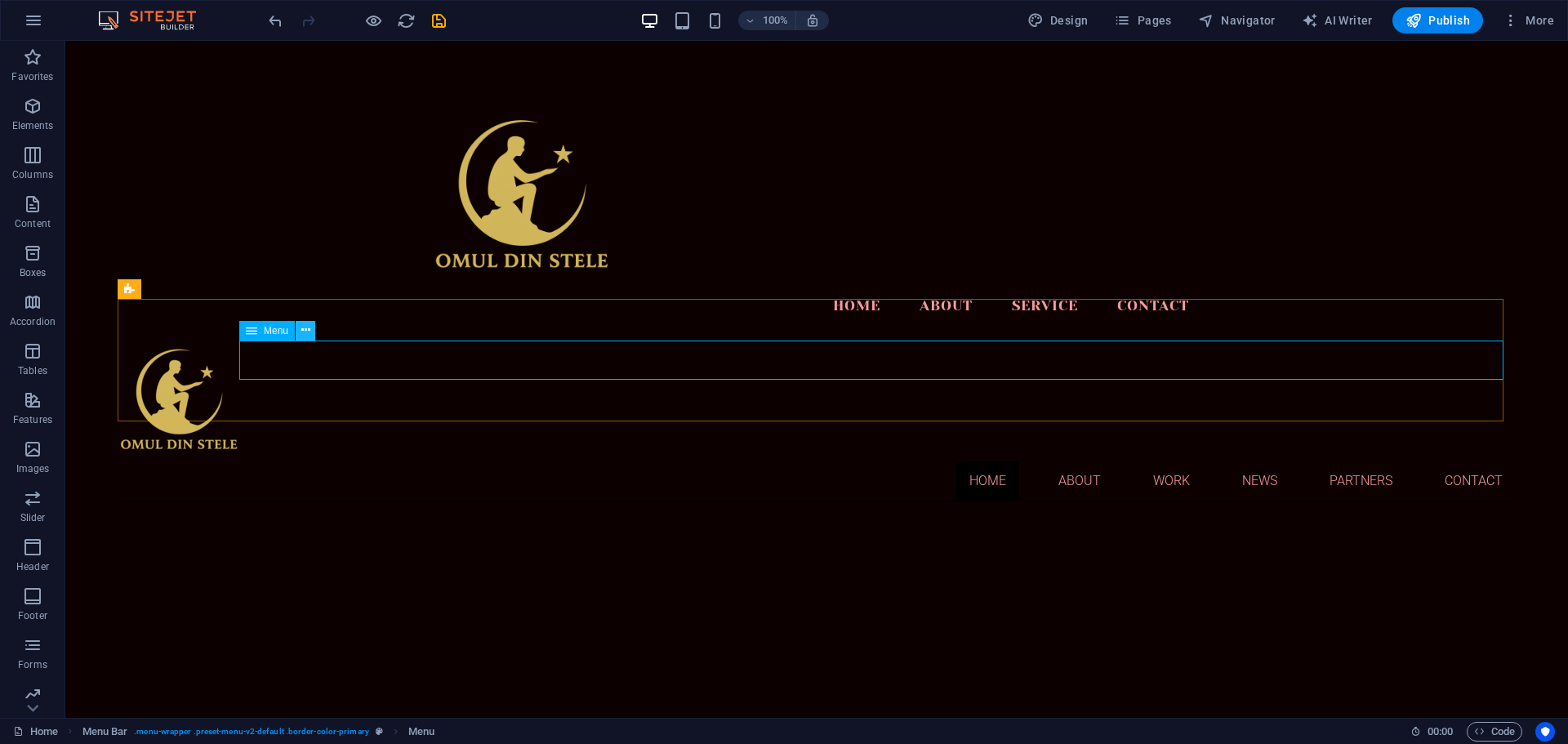
click at [307, 330] on icon at bounding box center [306, 330] width 9 height 17
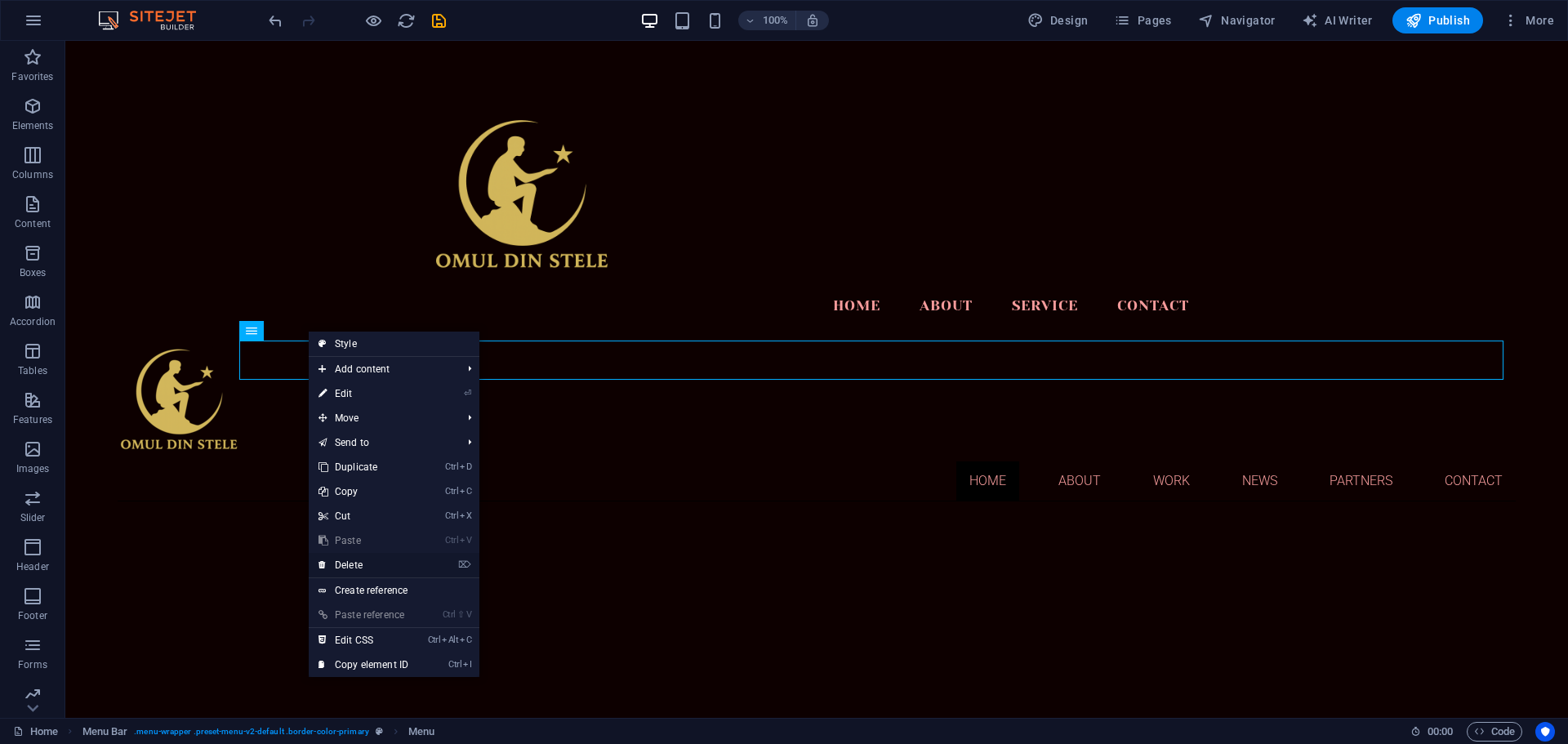
click at [349, 563] on link "⌦ Delete" at bounding box center [363, 566] width 109 height 25
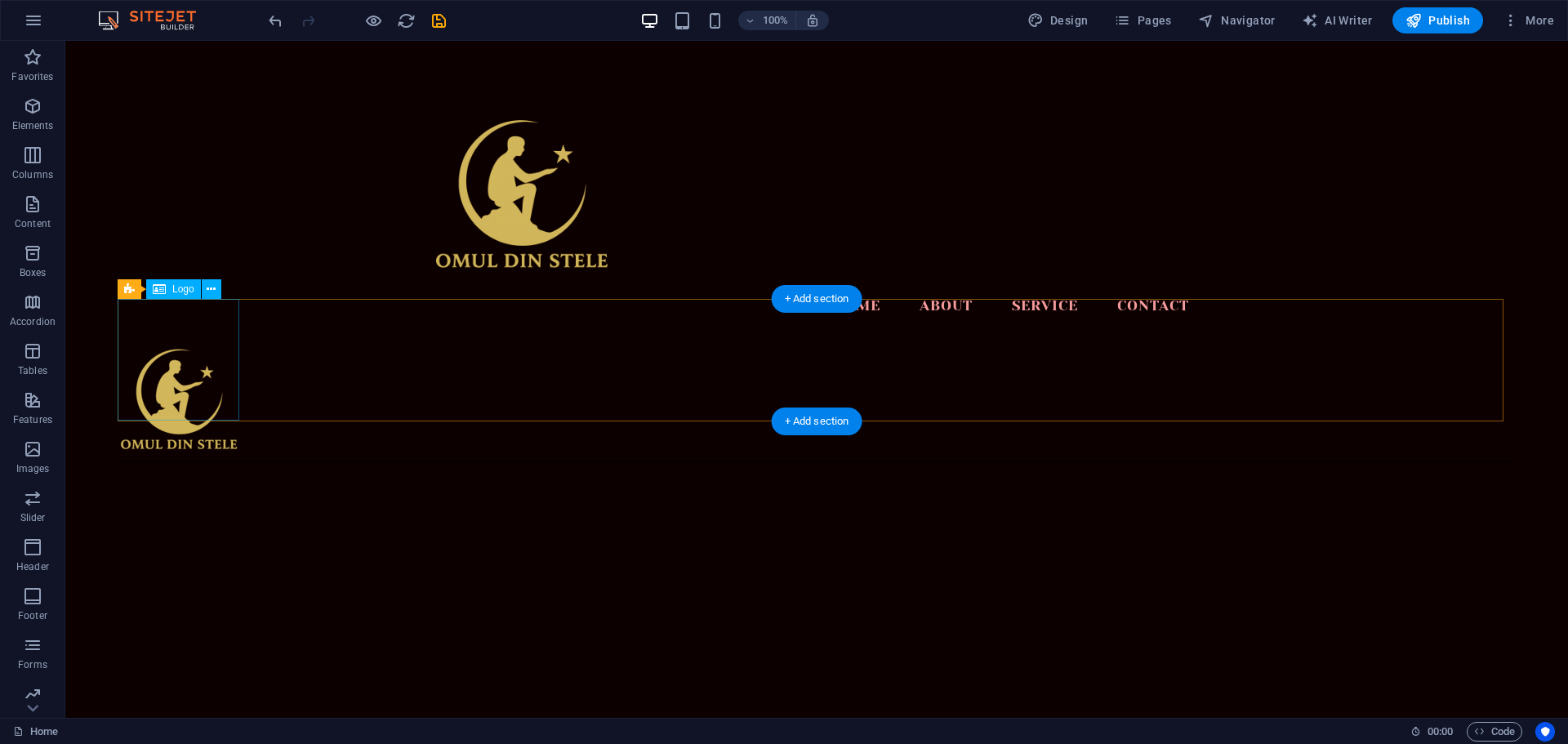
click at [197, 362] on div at bounding box center [816, 400] width 1398 height 122
click at [209, 288] on icon at bounding box center [211, 289] width 9 height 17
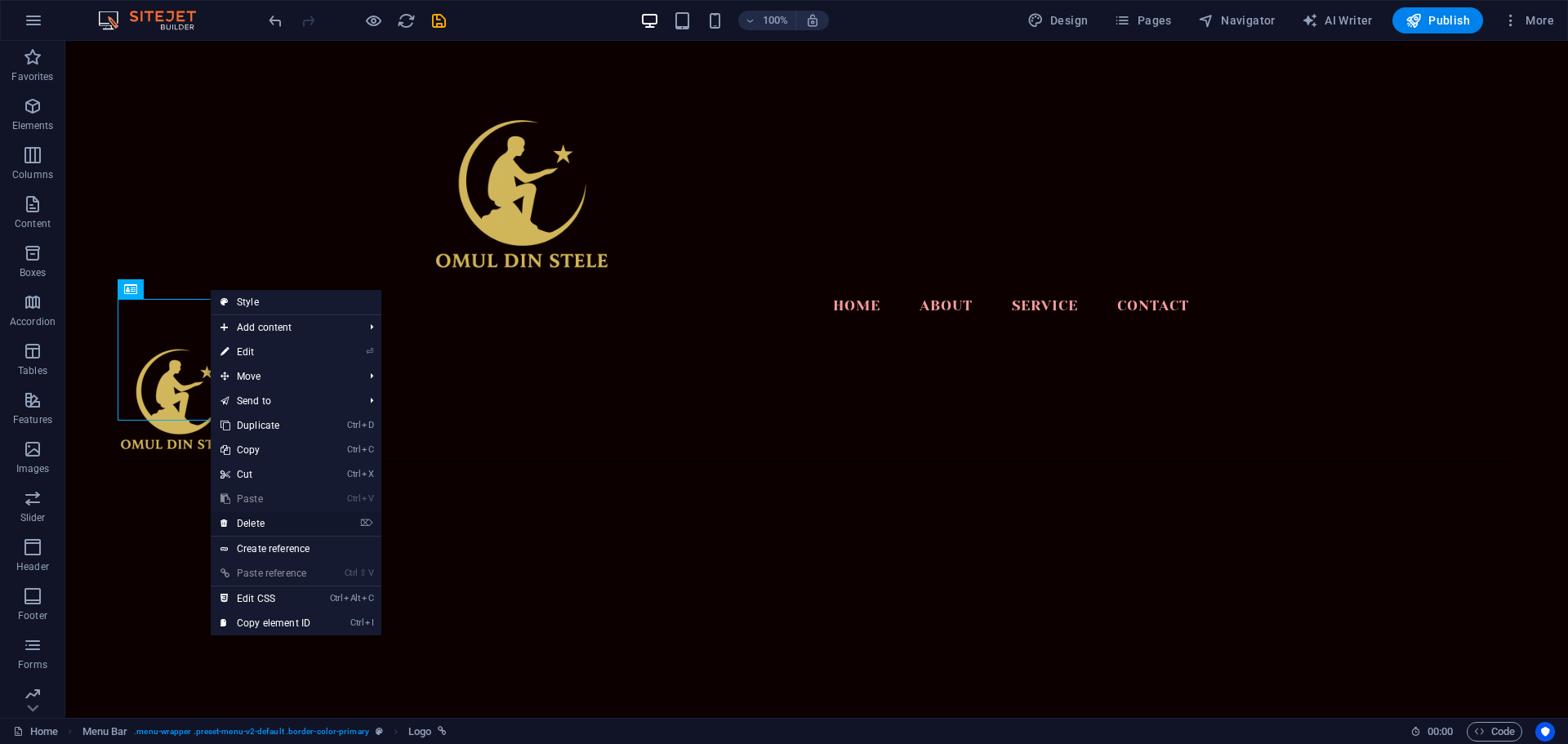
click at [261, 514] on link "⌦ Delete" at bounding box center [265, 524] width 109 height 25
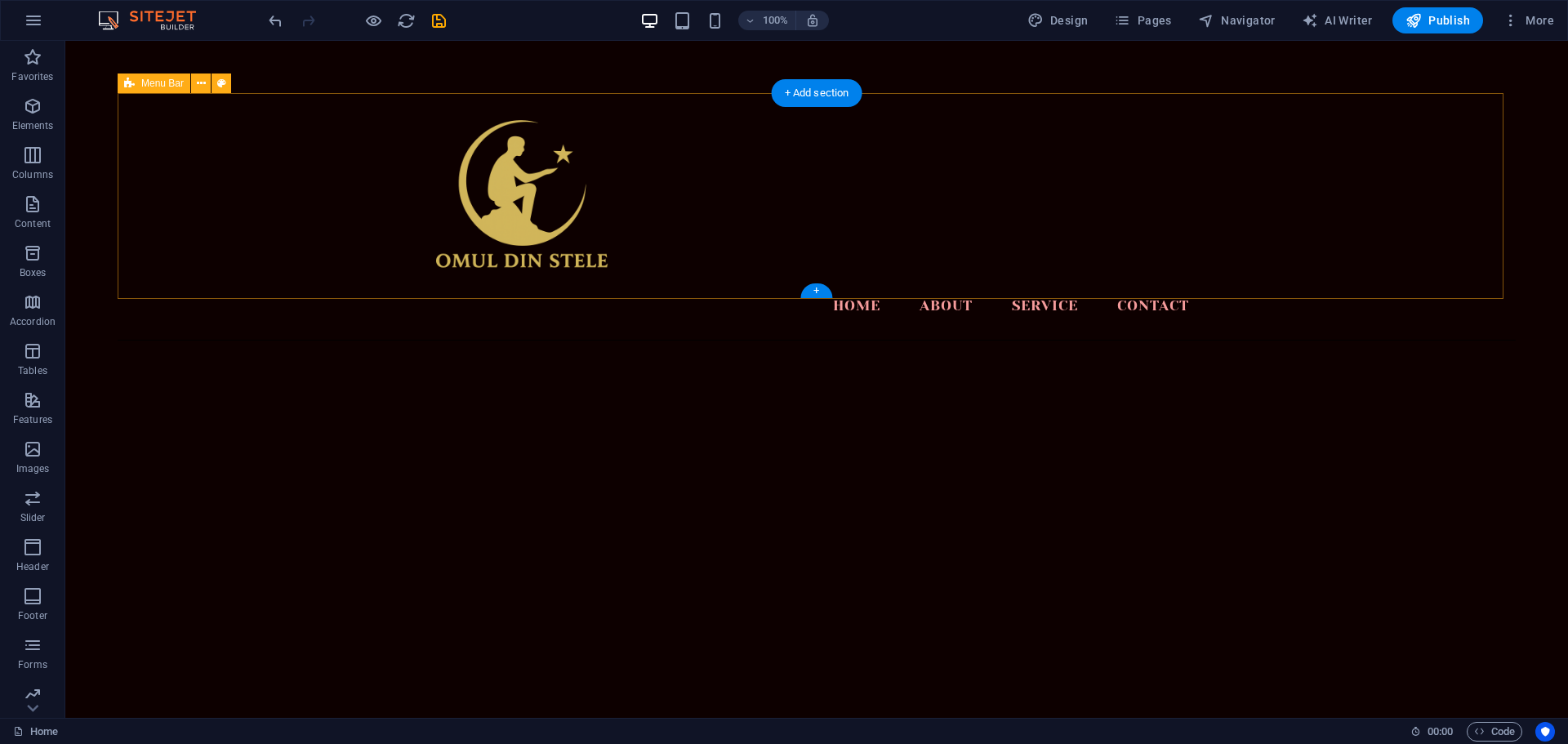
click at [246, 123] on div "Menu Home About Service Contact" at bounding box center [816, 216] width 1398 height 247
click at [246, 122] on div "Menu Home About Service Contact" at bounding box center [816, 216] width 1398 height 247
select select "rem"
select select "preset-menu-v2-border"
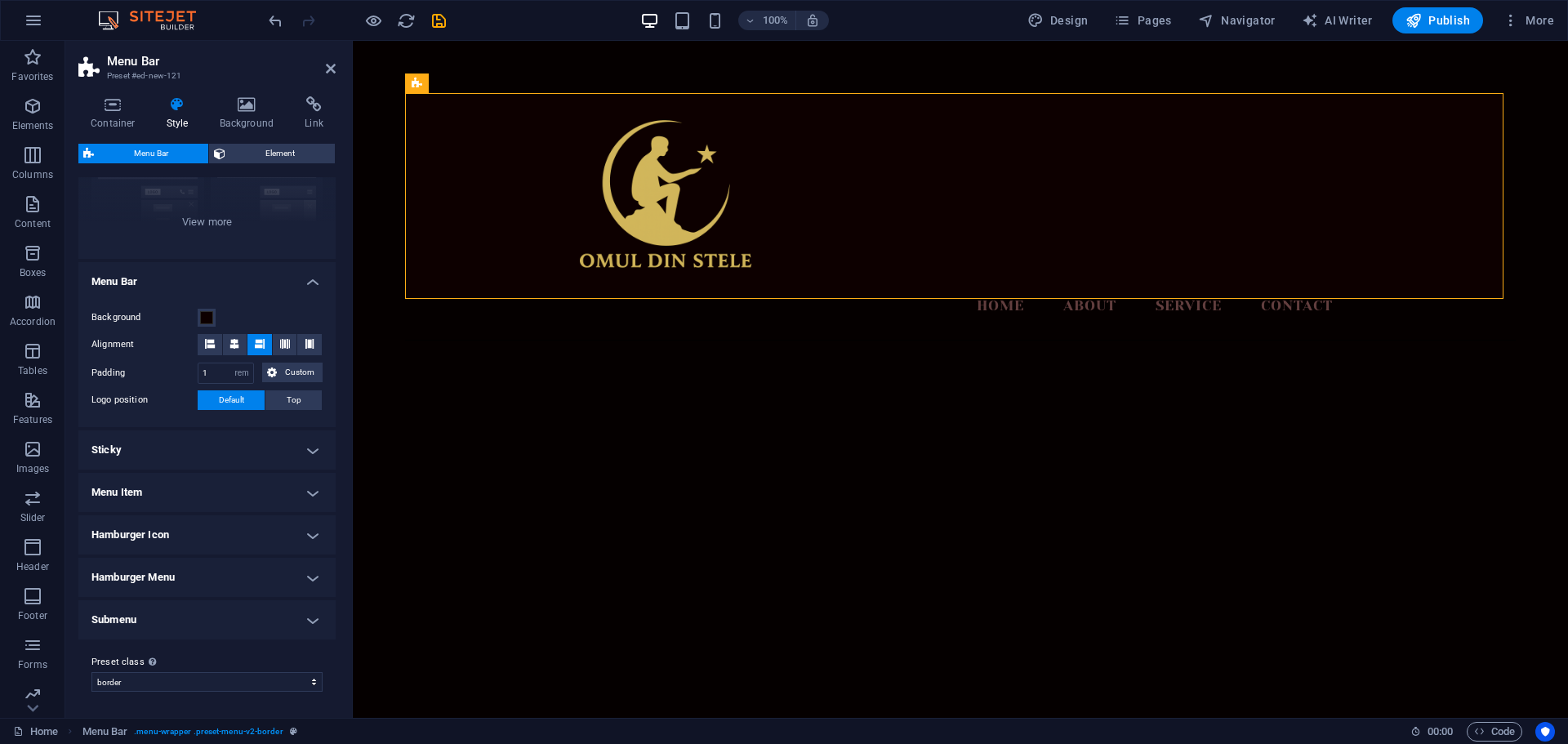
click at [375, 5] on div "100% Design Pages Navigator AI Writer Publish More" at bounding box center [784, 20] width 1566 height 39
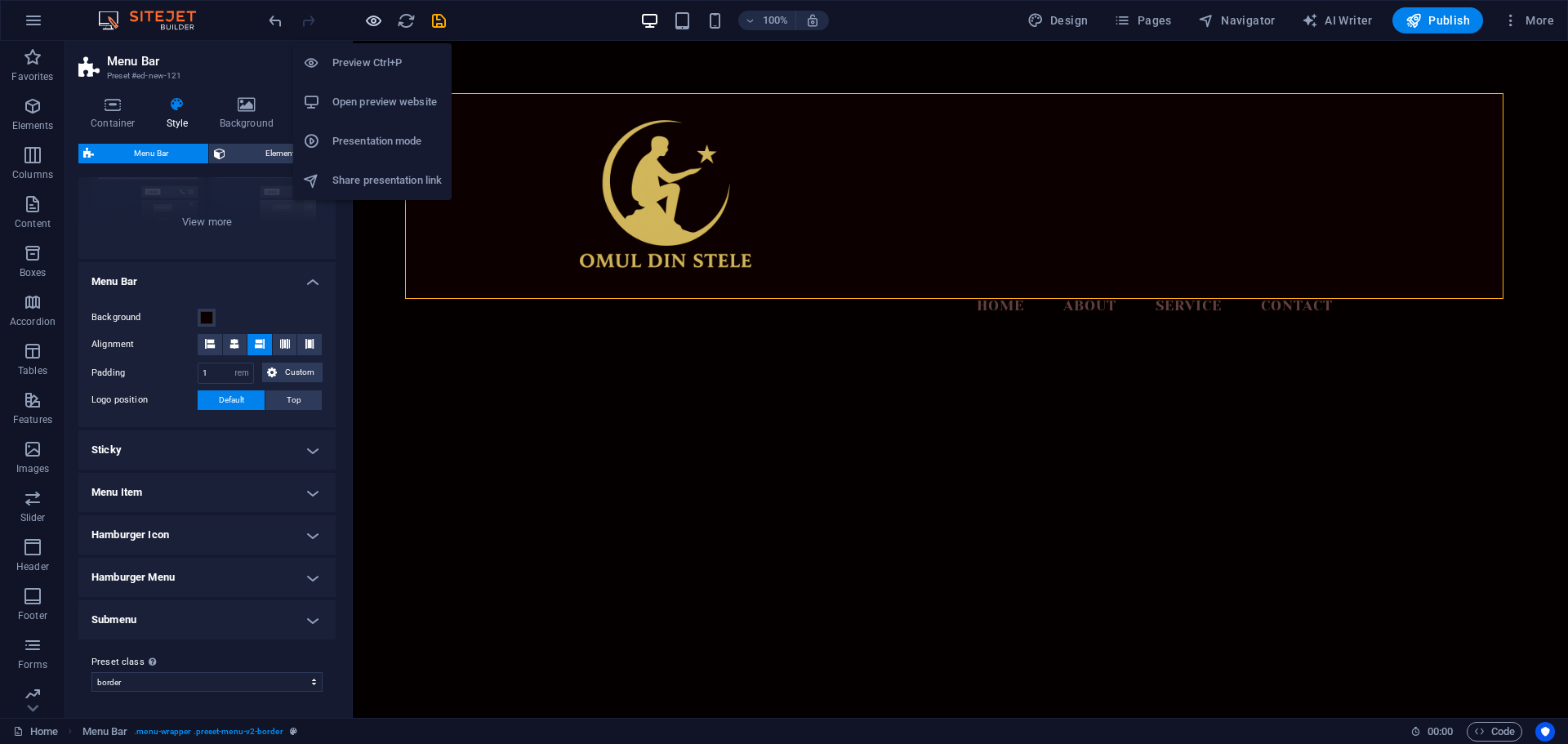
click at [374, 17] on icon "button" at bounding box center [373, 20] width 19 height 19
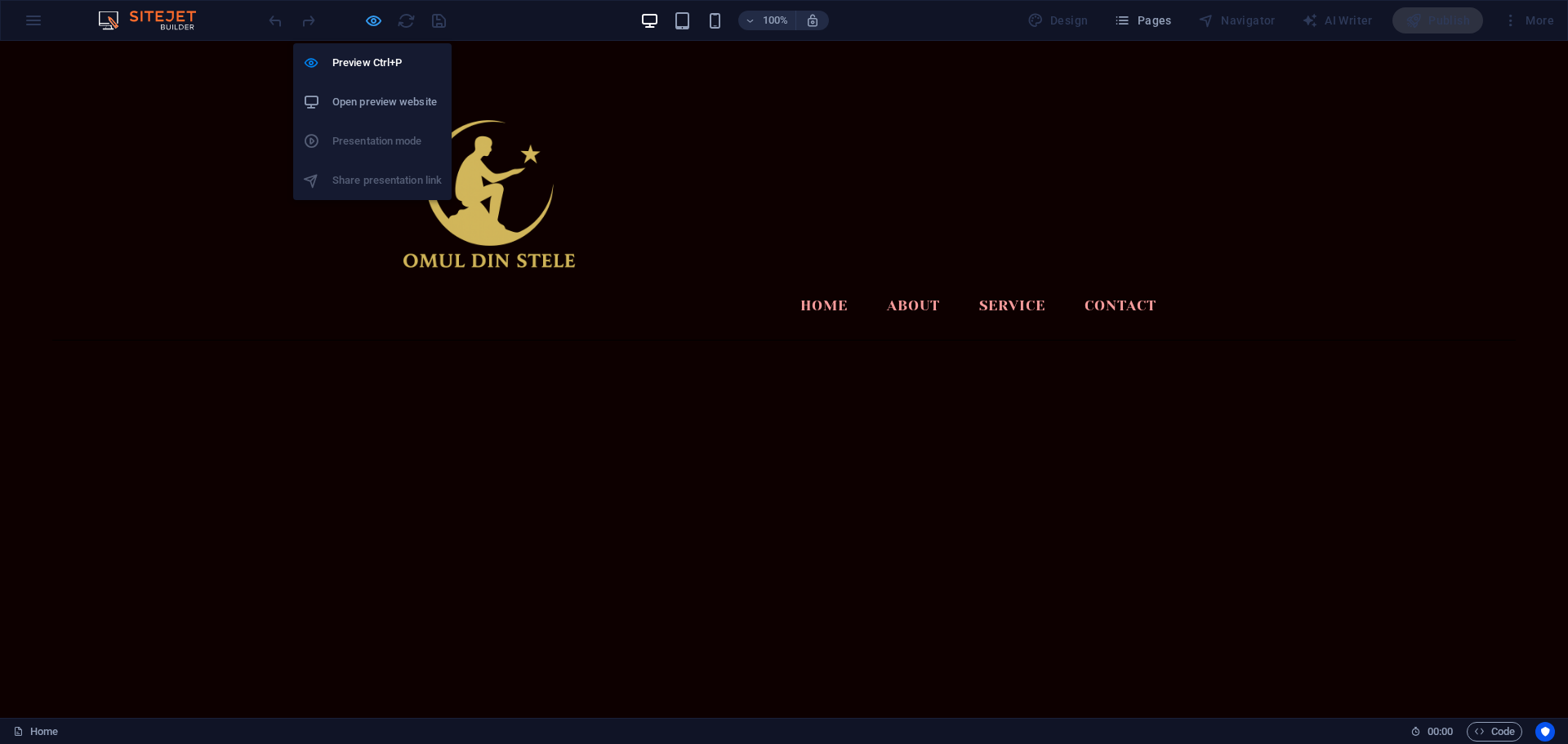
click at [372, 23] on icon "button" at bounding box center [373, 20] width 19 height 19
select select "rem"
select select "preset-menu-v2-border"
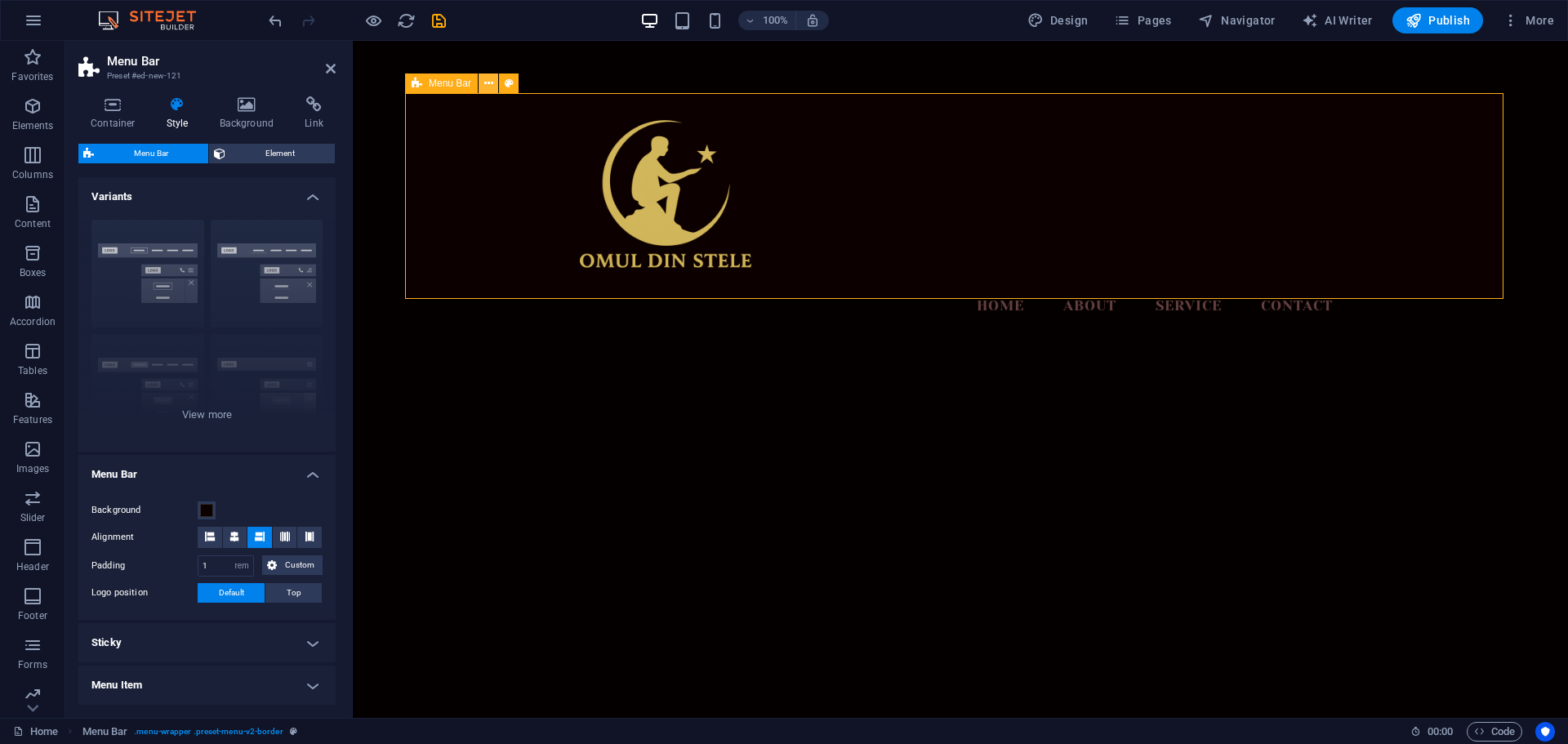
click at [491, 85] on icon at bounding box center [488, 83] width 9 height 17
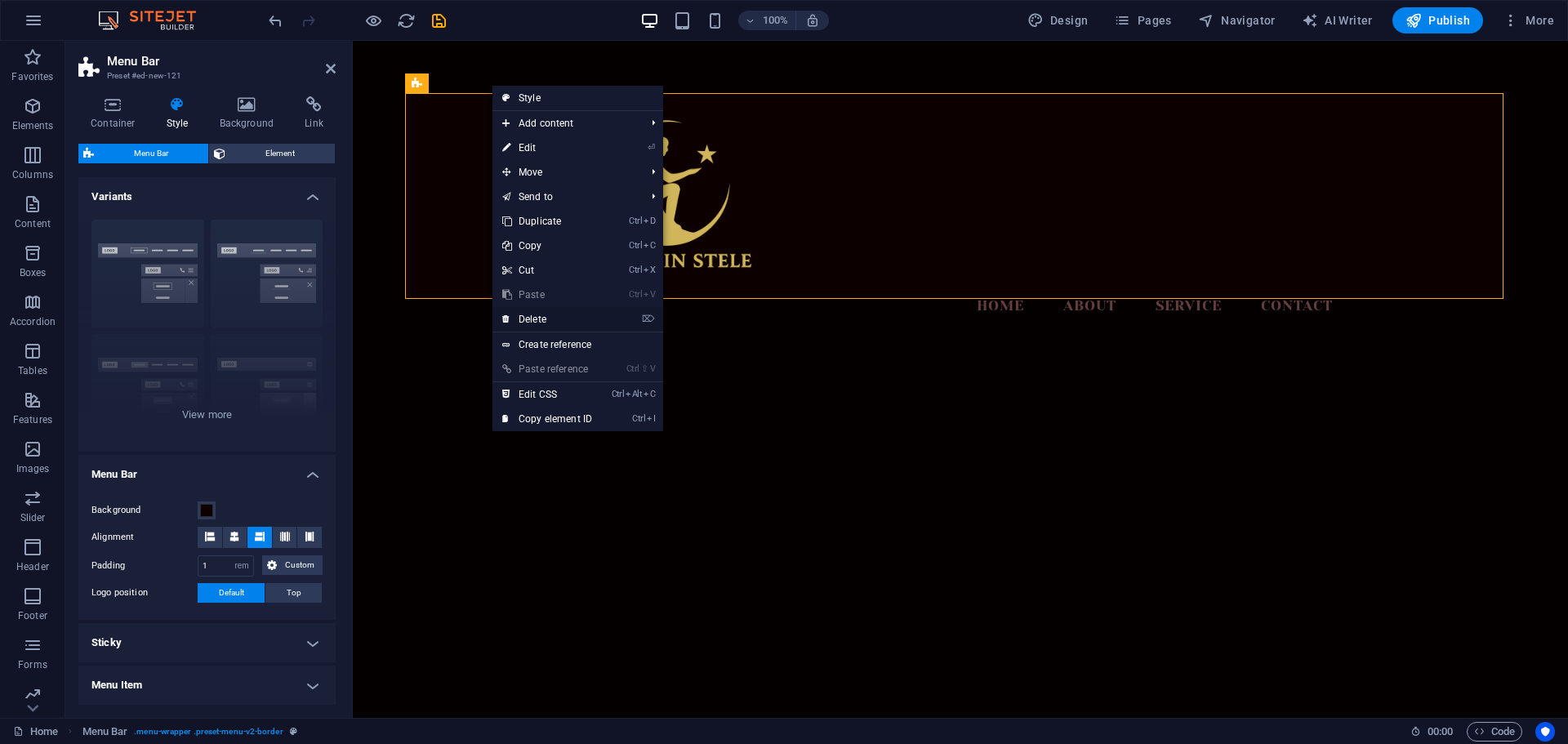
click at [539, 322] on link "⌦ Delete" at bounding box center [547, 319] width 109 height 25
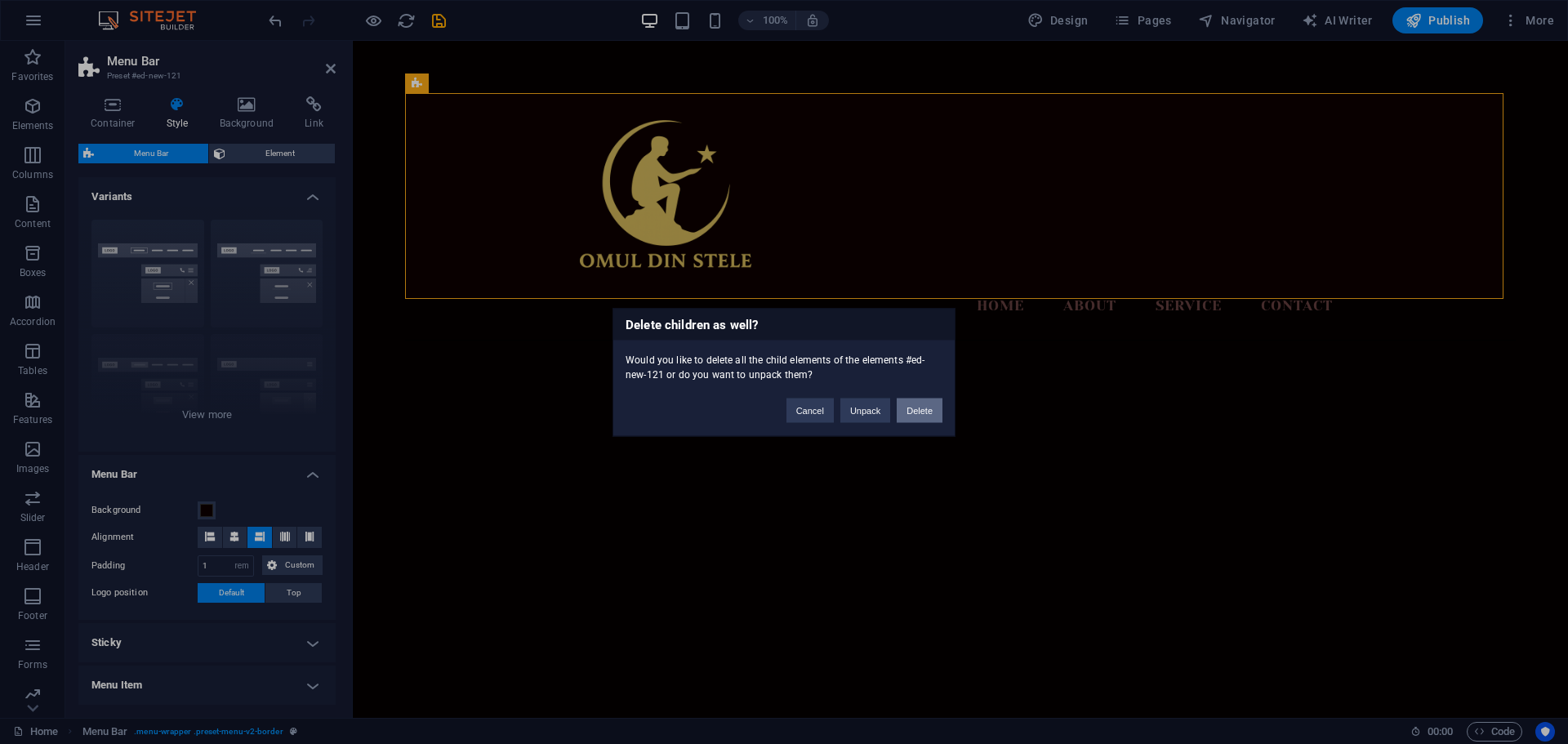
click at [912, 420] on button "Delete" at bounding box center [919, 410] width 45 height 25
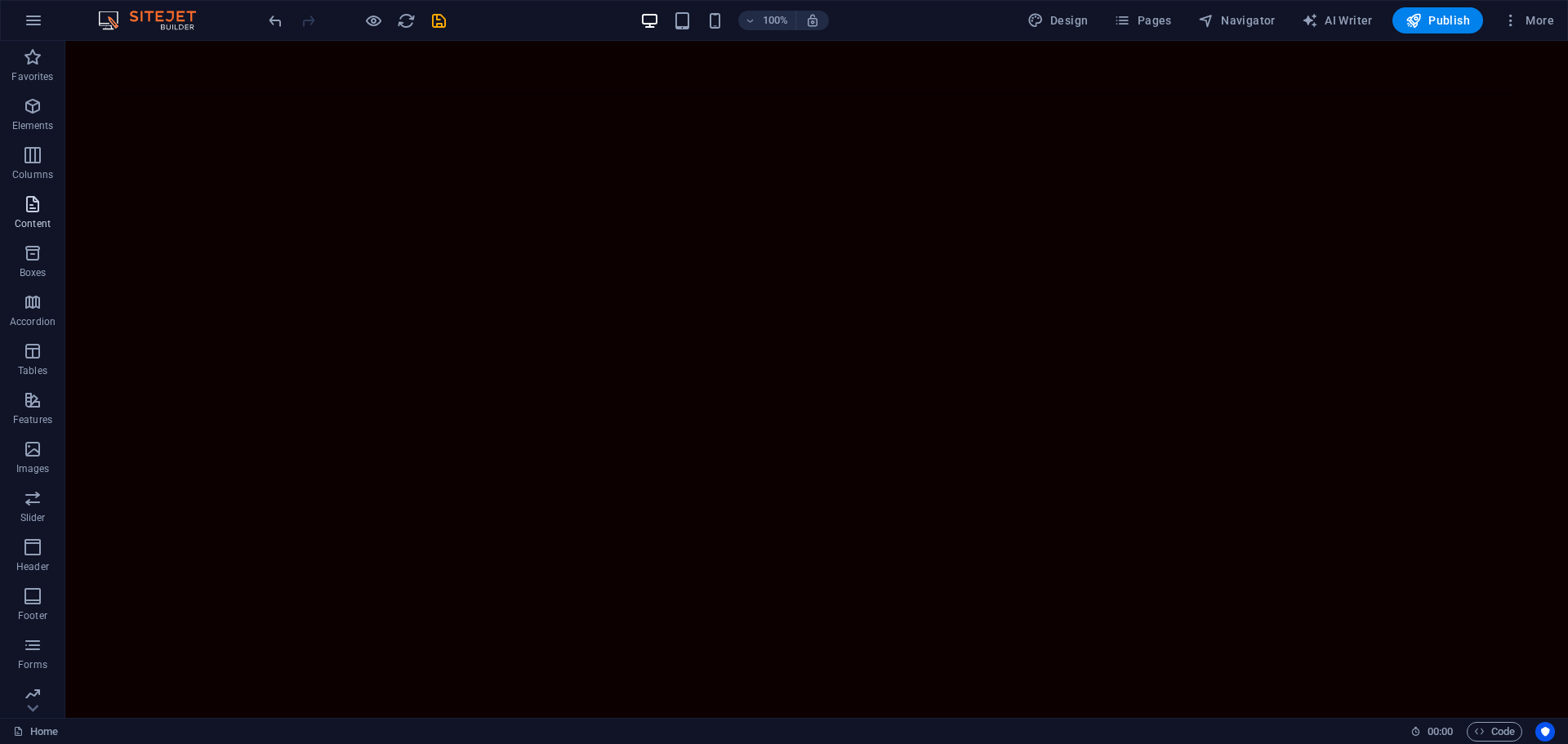
click at [34, 221] on p "Content" at bounding box center [33, 223] width 36 height 13
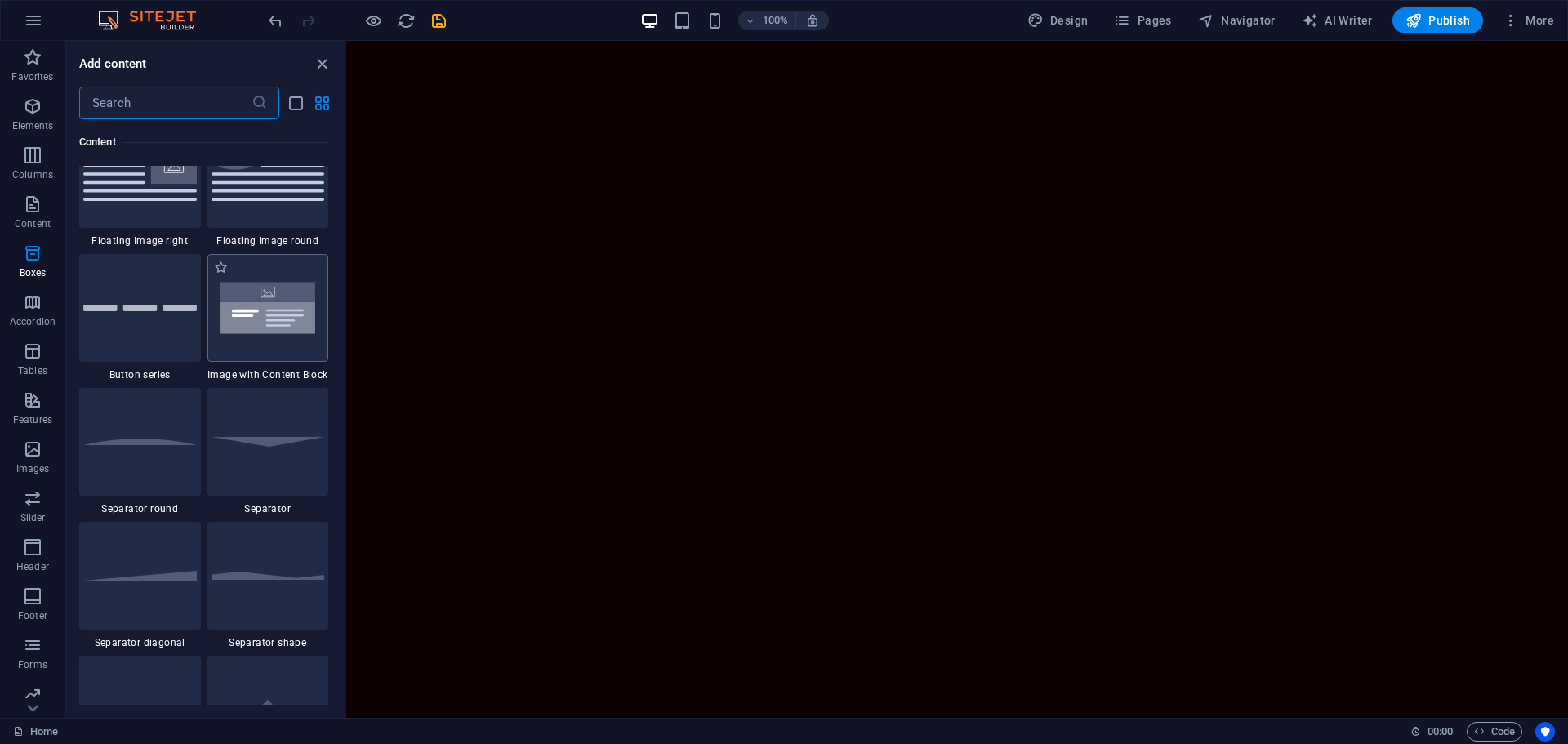
scroll to position [3513, 0]
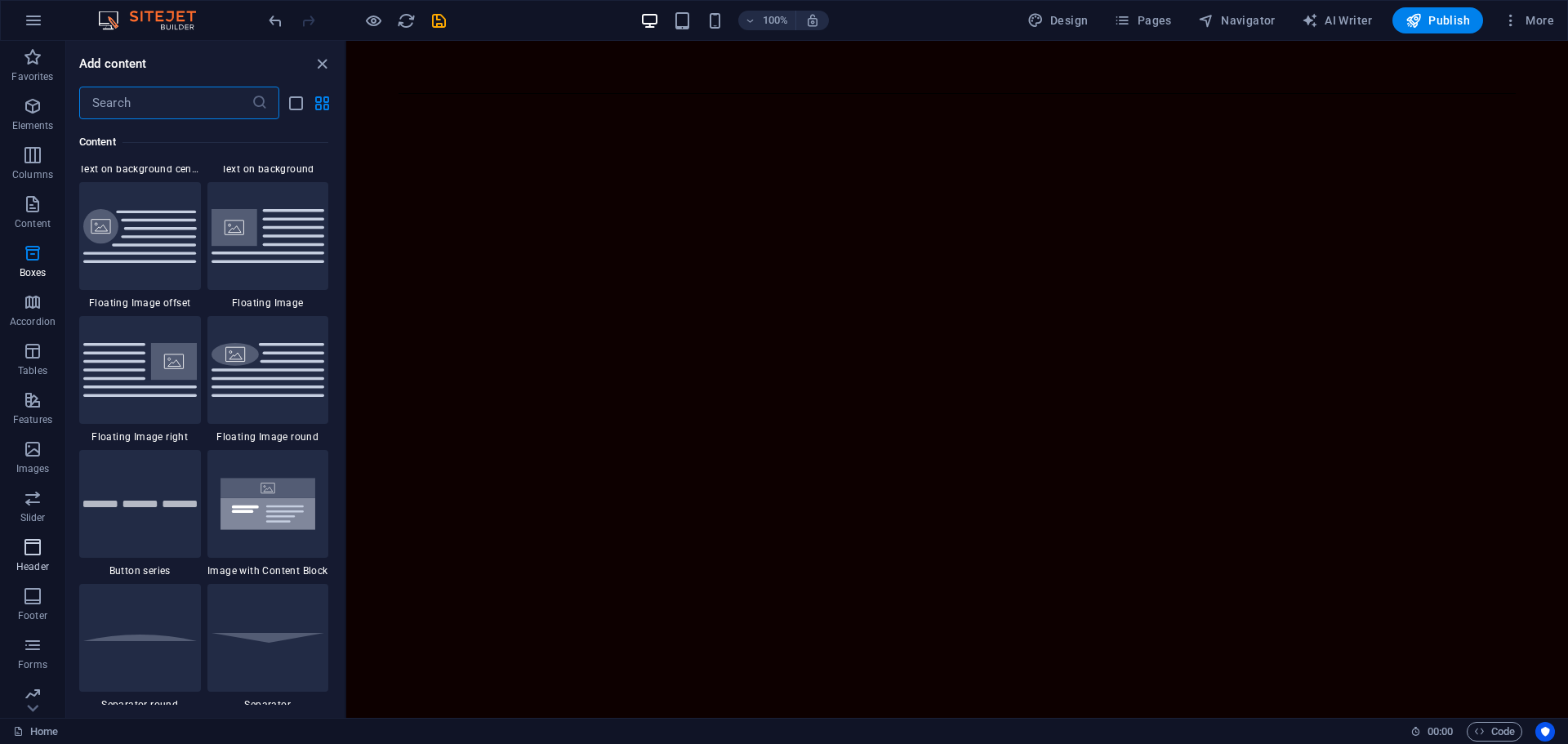
click at [36, 544] on icon "button" at bounding box center [33, 547] width 20 height 20
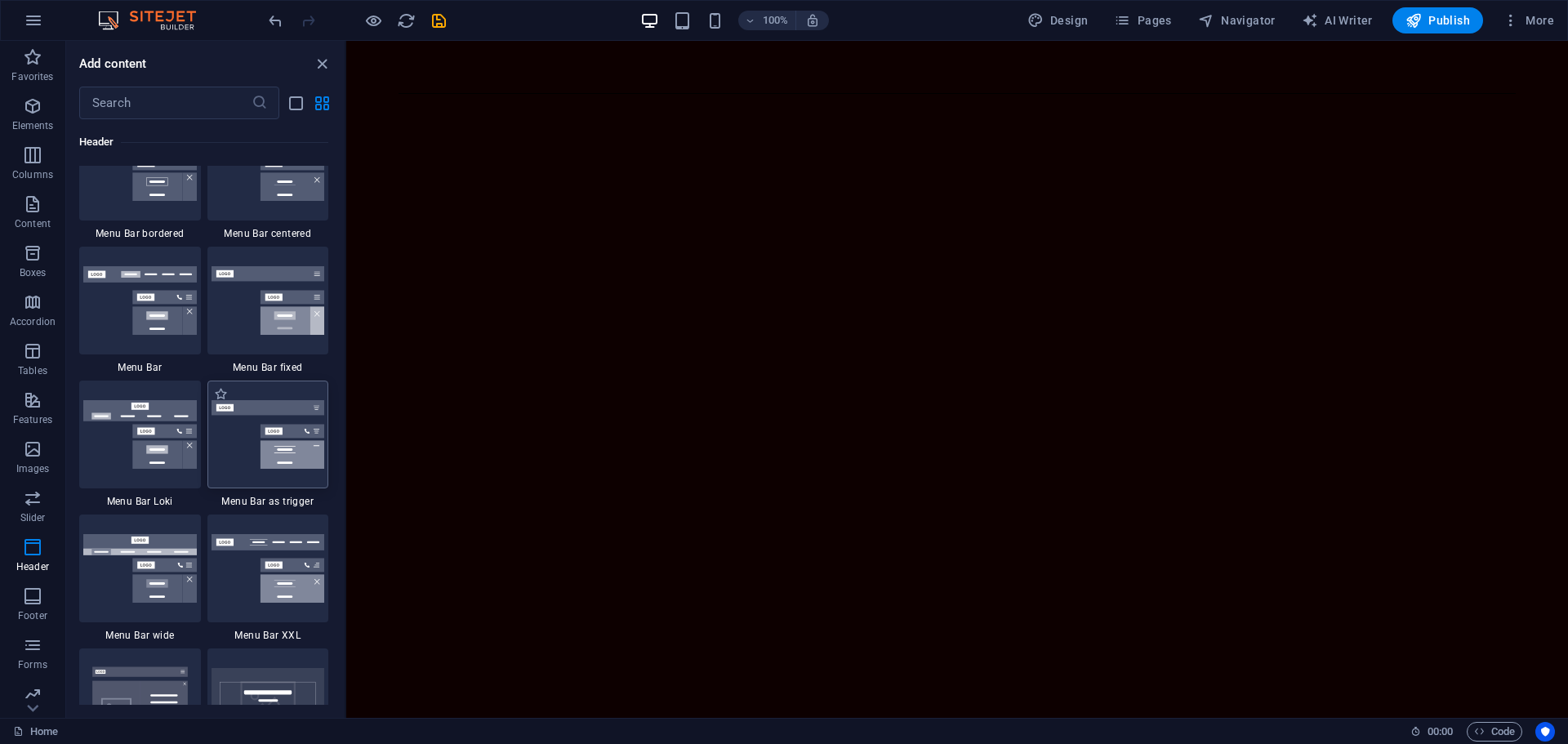
scroll to position [9920, 0]
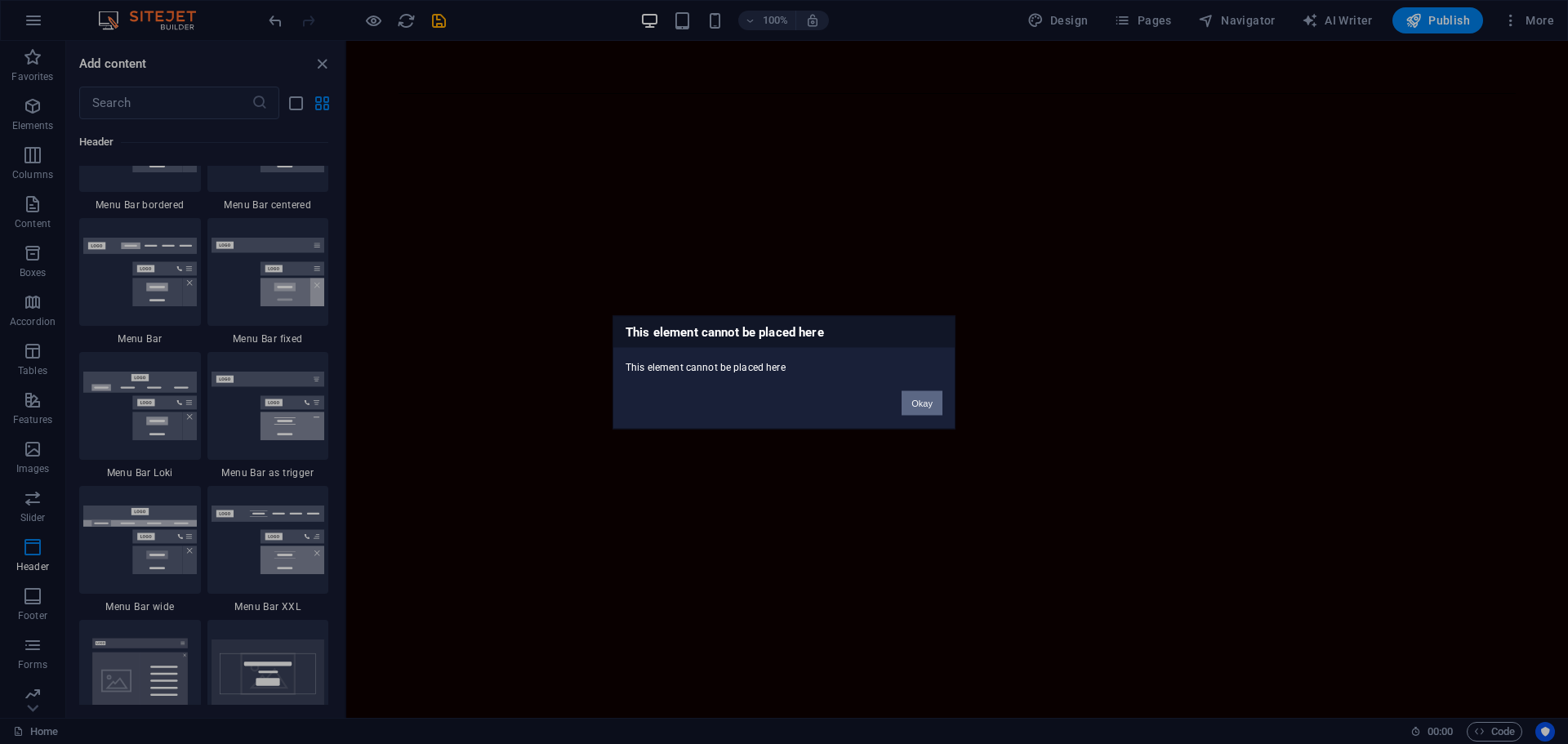
drag, startPoint x: 923, startPoint y: 400, endPoint x: 575, endPoint y: 356, distance: 350.8
click at [923, 400] on button "Okay" at bounding box center [922, 403] width 41 height 25
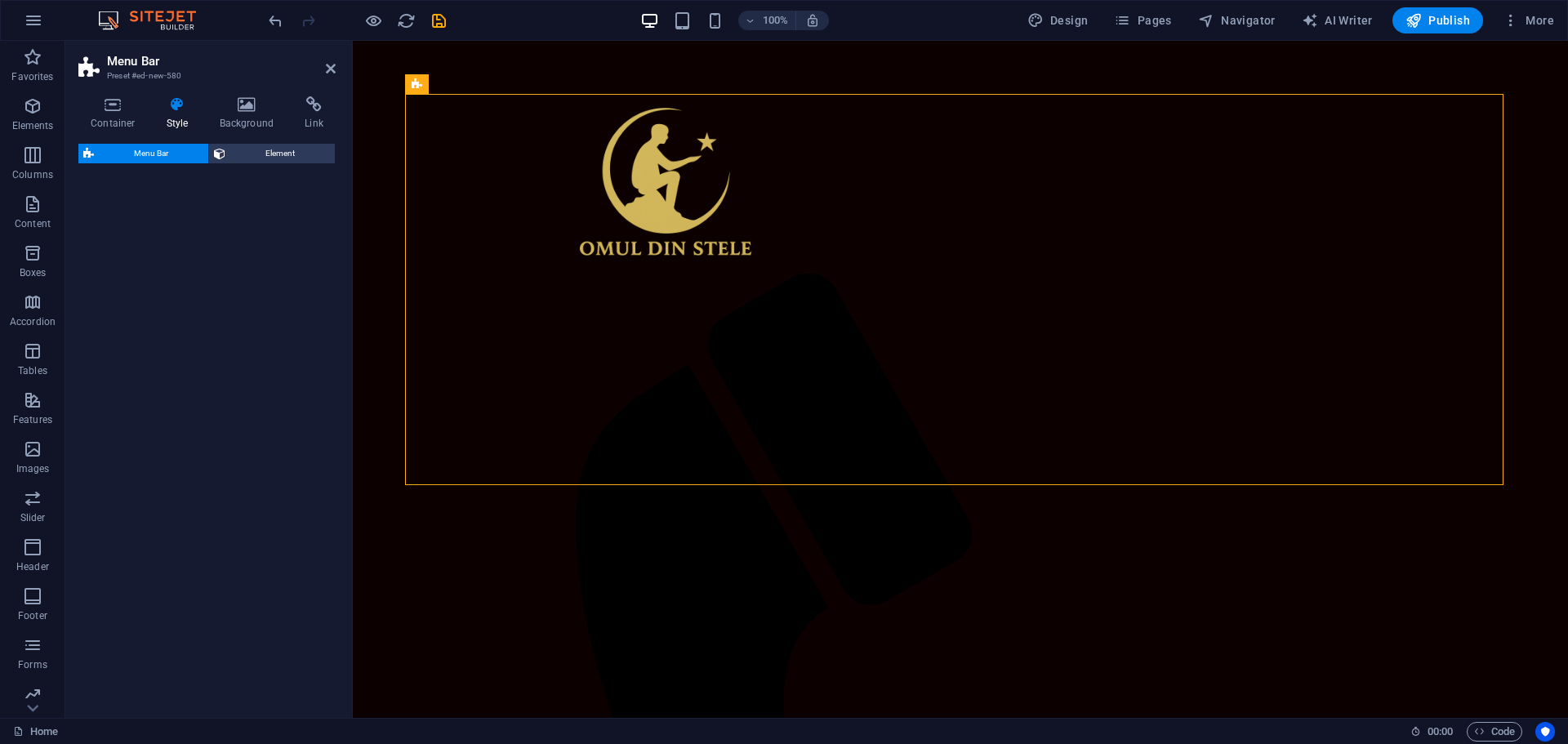
select select "rem"
select select "preset-menu-v2-wide"
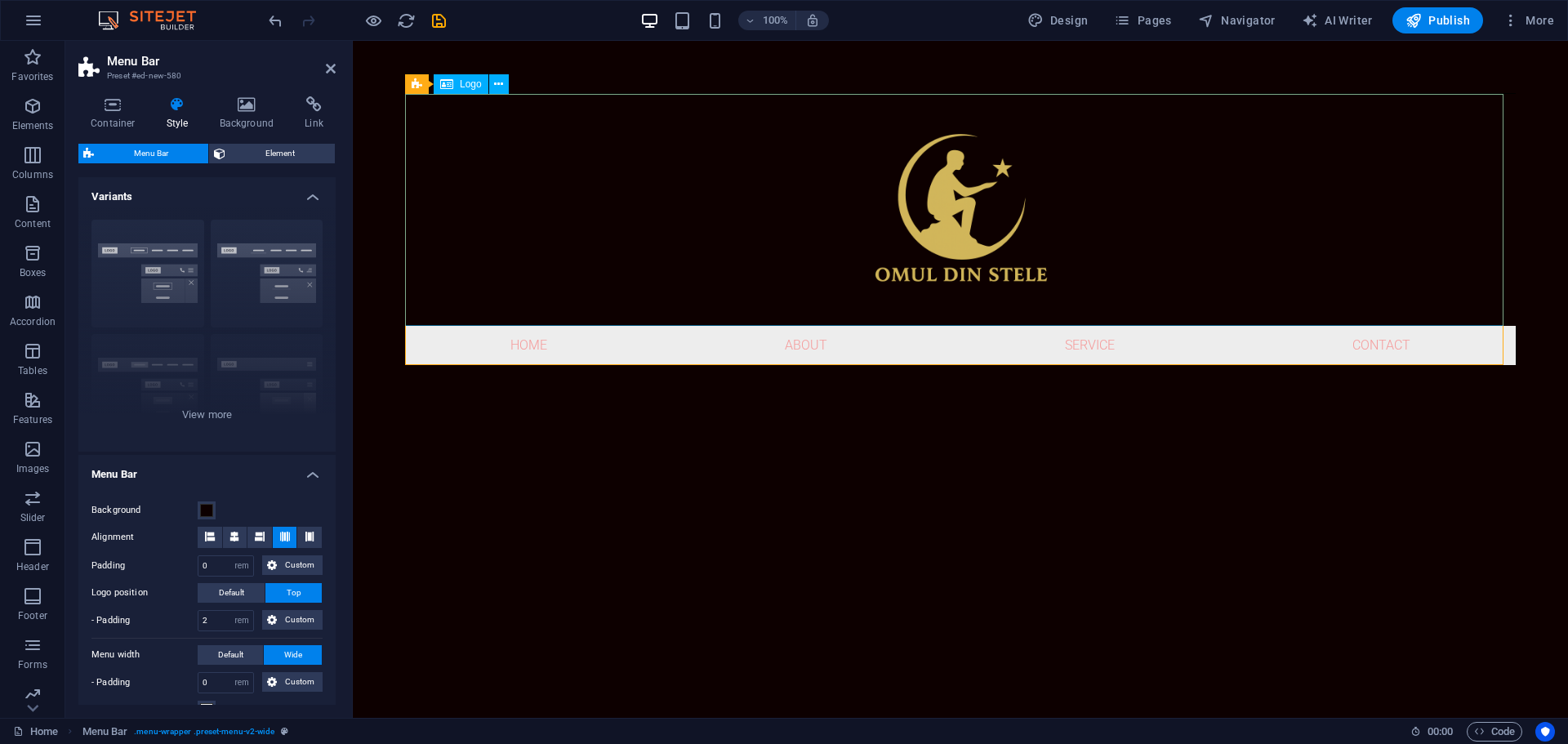
click at [1331, 255] on div at bounding box center [960, 210] width 1111 height 232
click at [940, 198] on div at bounding box center [960, 210] width 1111 height 232
select select "px"
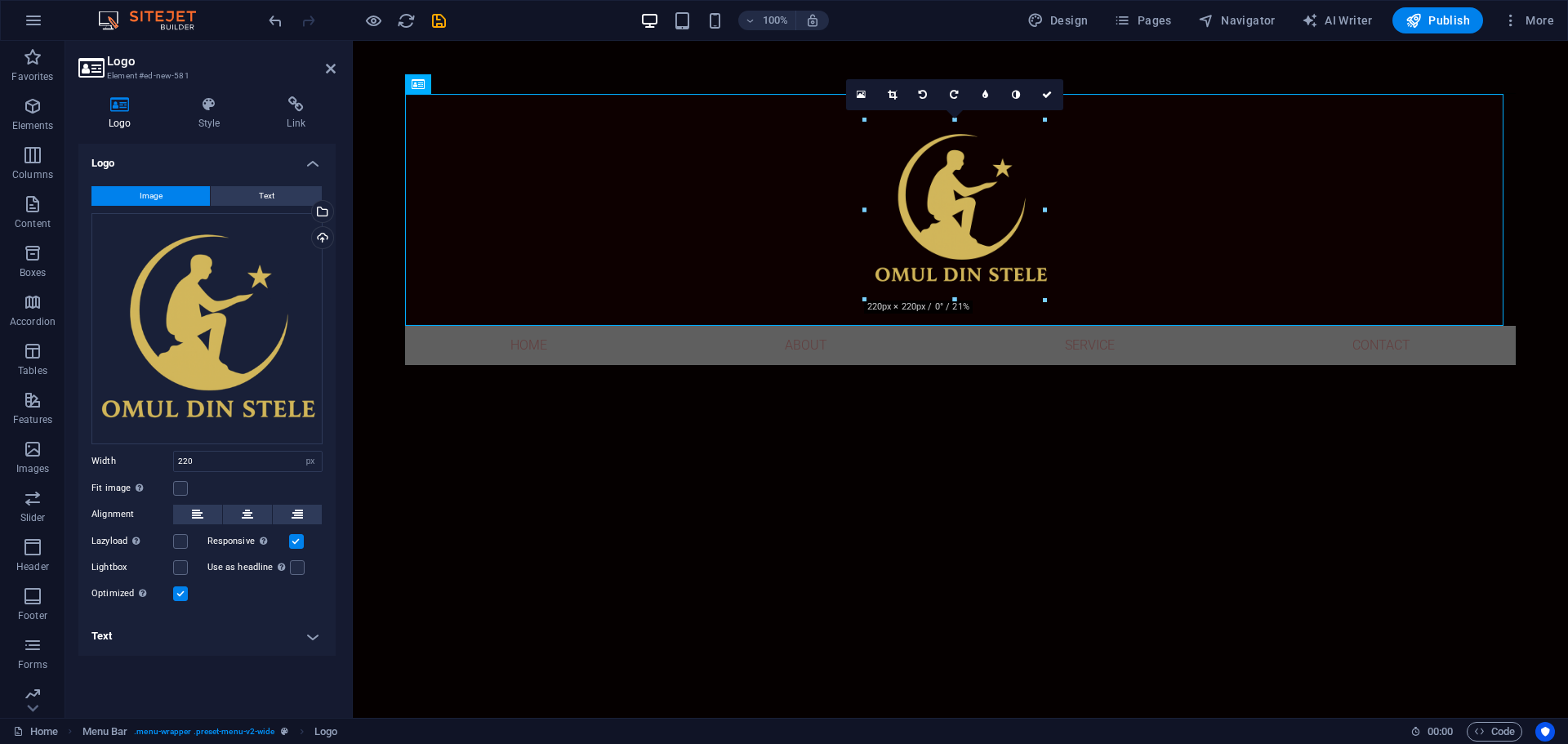
click at [1046, 110] on div "16:10 16:9 4:3 1:1 1:2 0" at bounding box center [954, 94] width 217 height 31
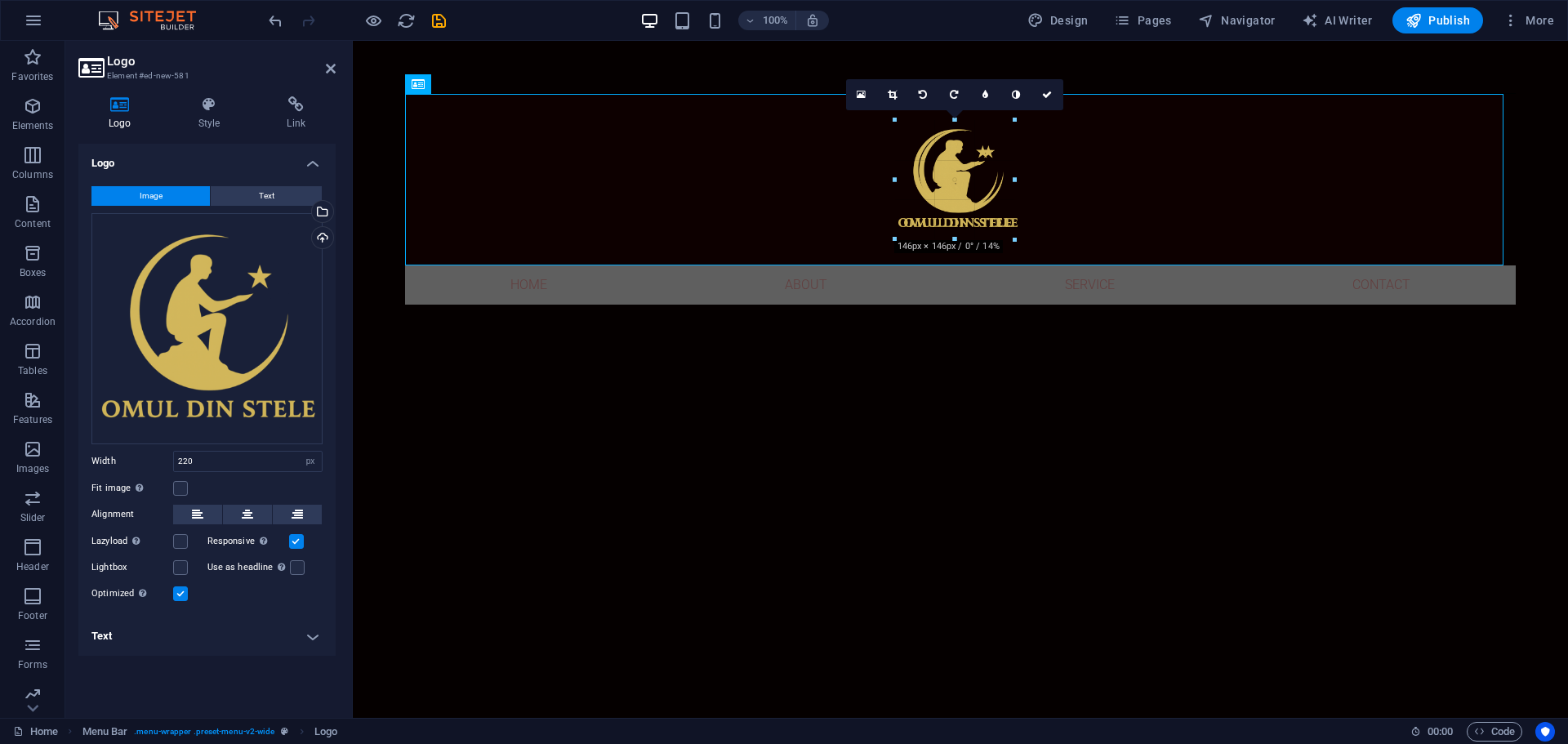
drag, startPoint x: 1046, startPoint y: 300, endPoint x: 984, endPoint y: 197, distance: 120.2
type input "146"
click at [1262, 227] on div at bounding box center [960, 180] width 1111 height 172
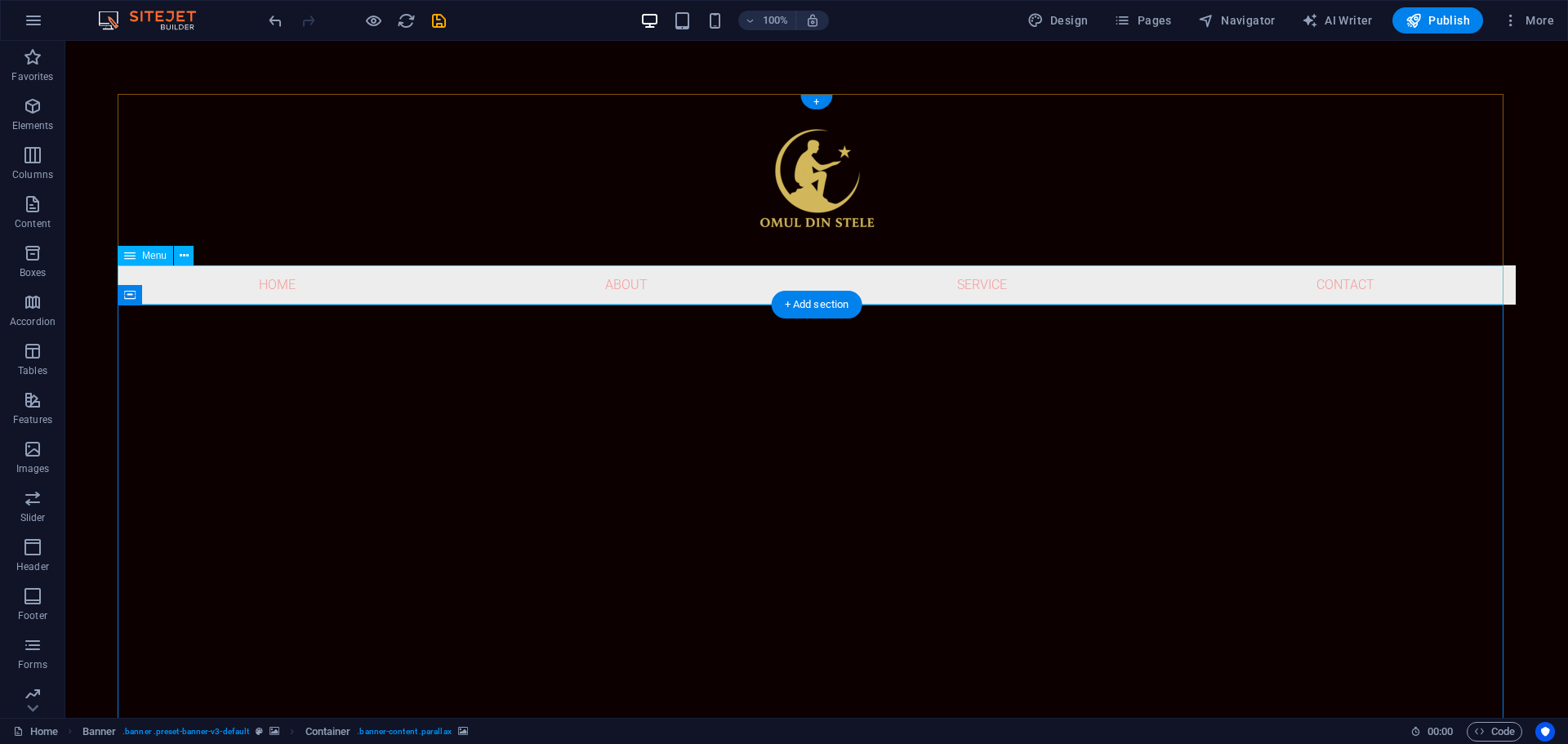
click at [1325, 284] on nav "Home About Service Contact" at bounding box center [816, 285] width 1398 height 39
select select
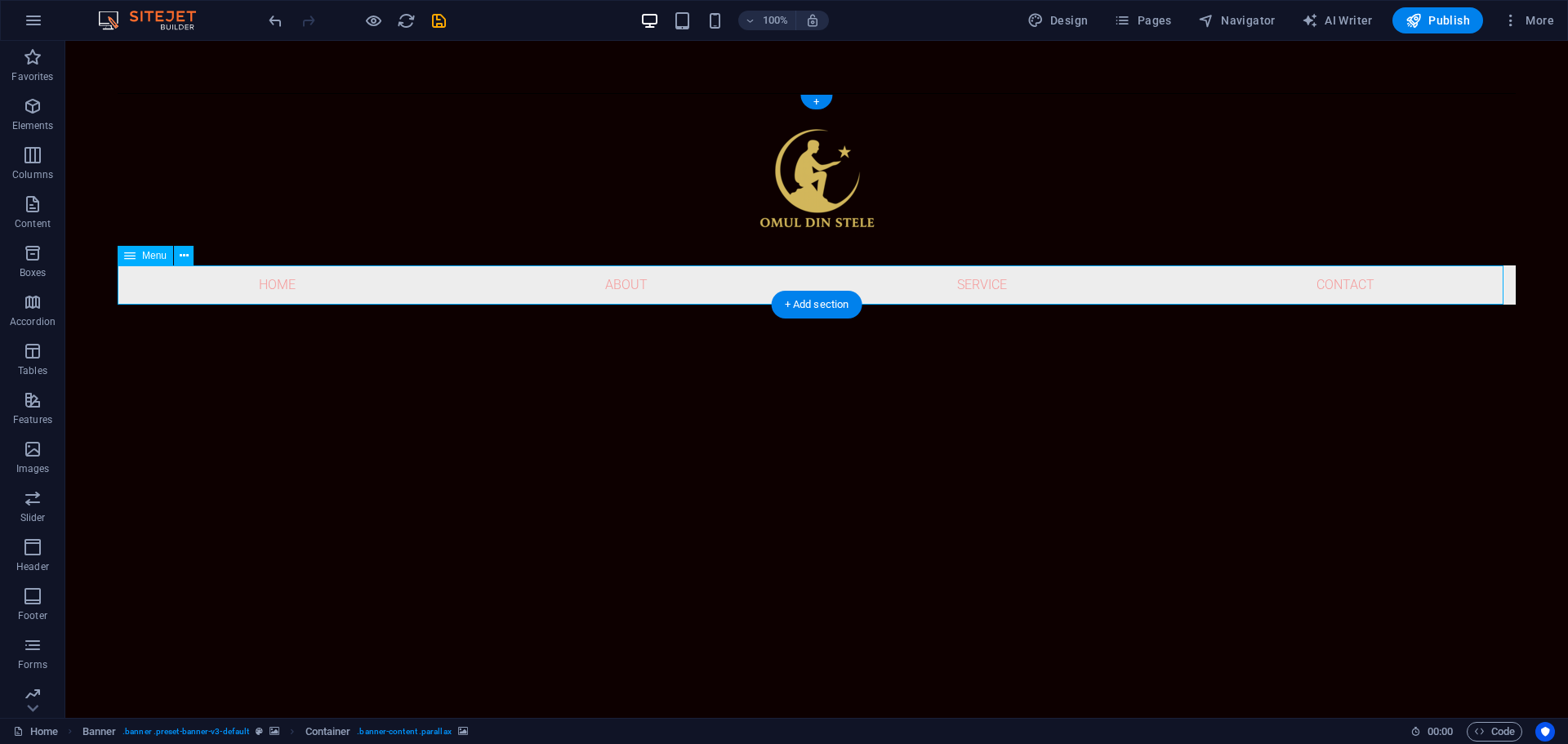
select select
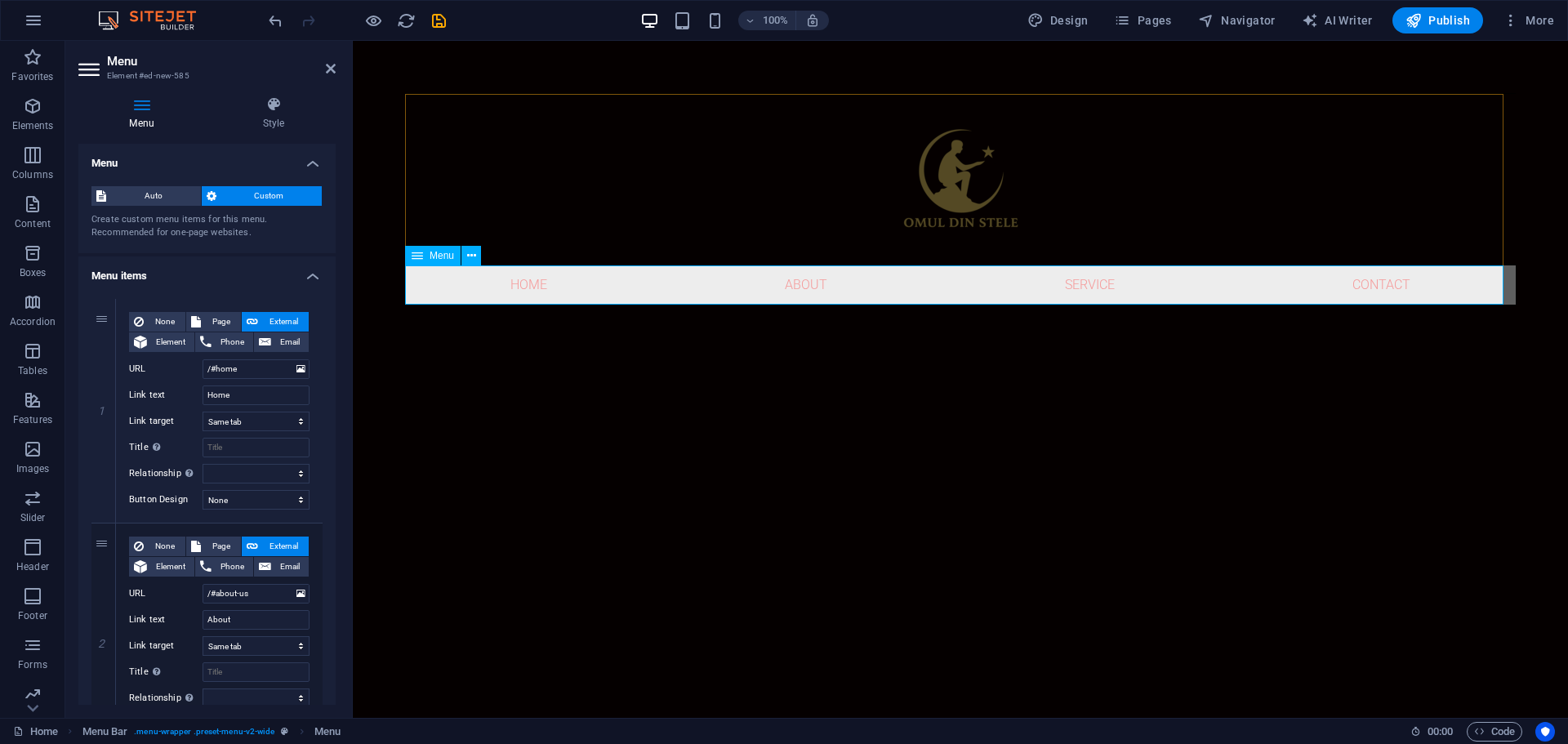
click at [527, 284] on nav "Home About Service Contact" at bounding box center [960, 285] width 1111 height 39
click at [285, 121] on h4 "Style" at bounding box center [274, 113] width 125 height 35
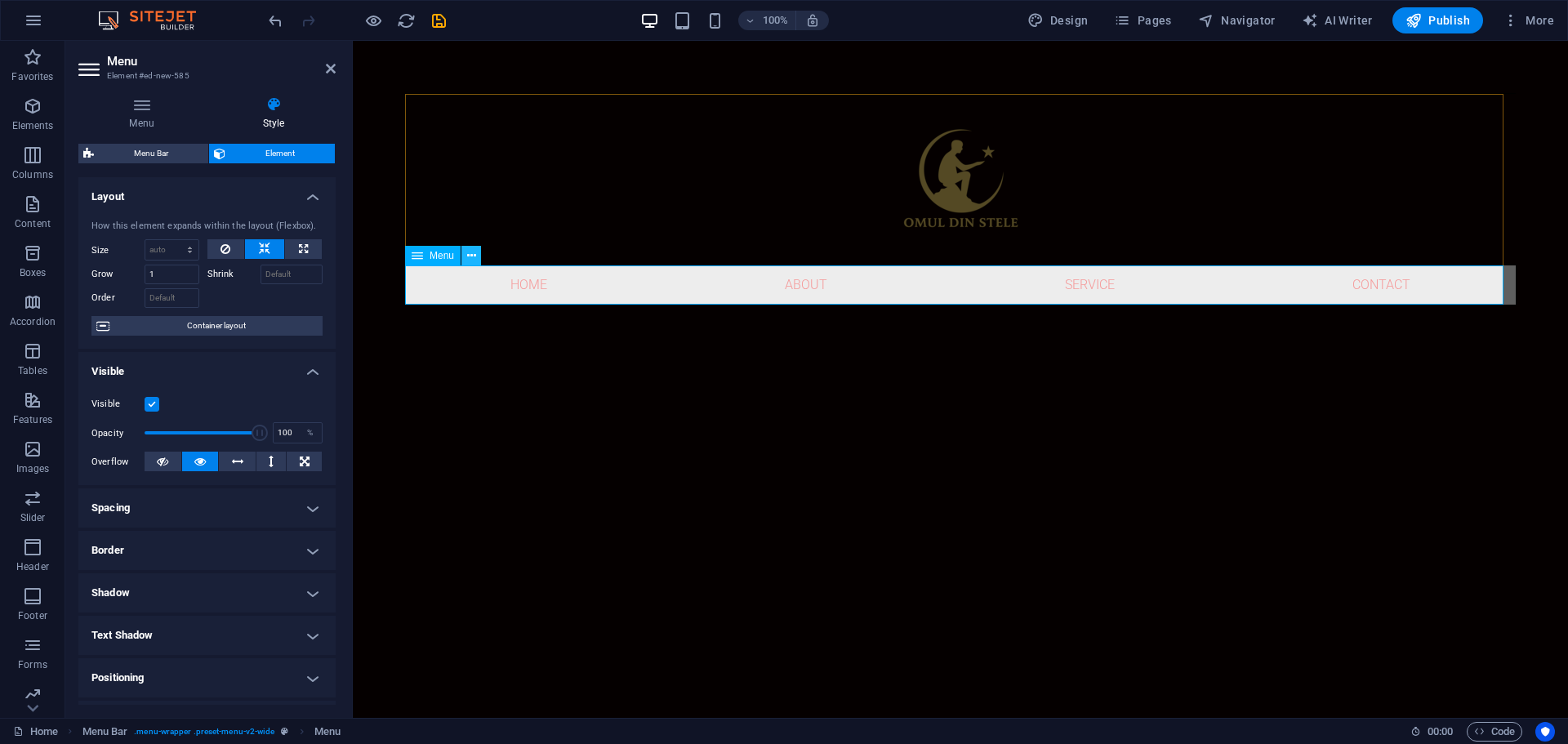
click at [473, 255] on icon at bounding box center [471, 255] width 9 height 17
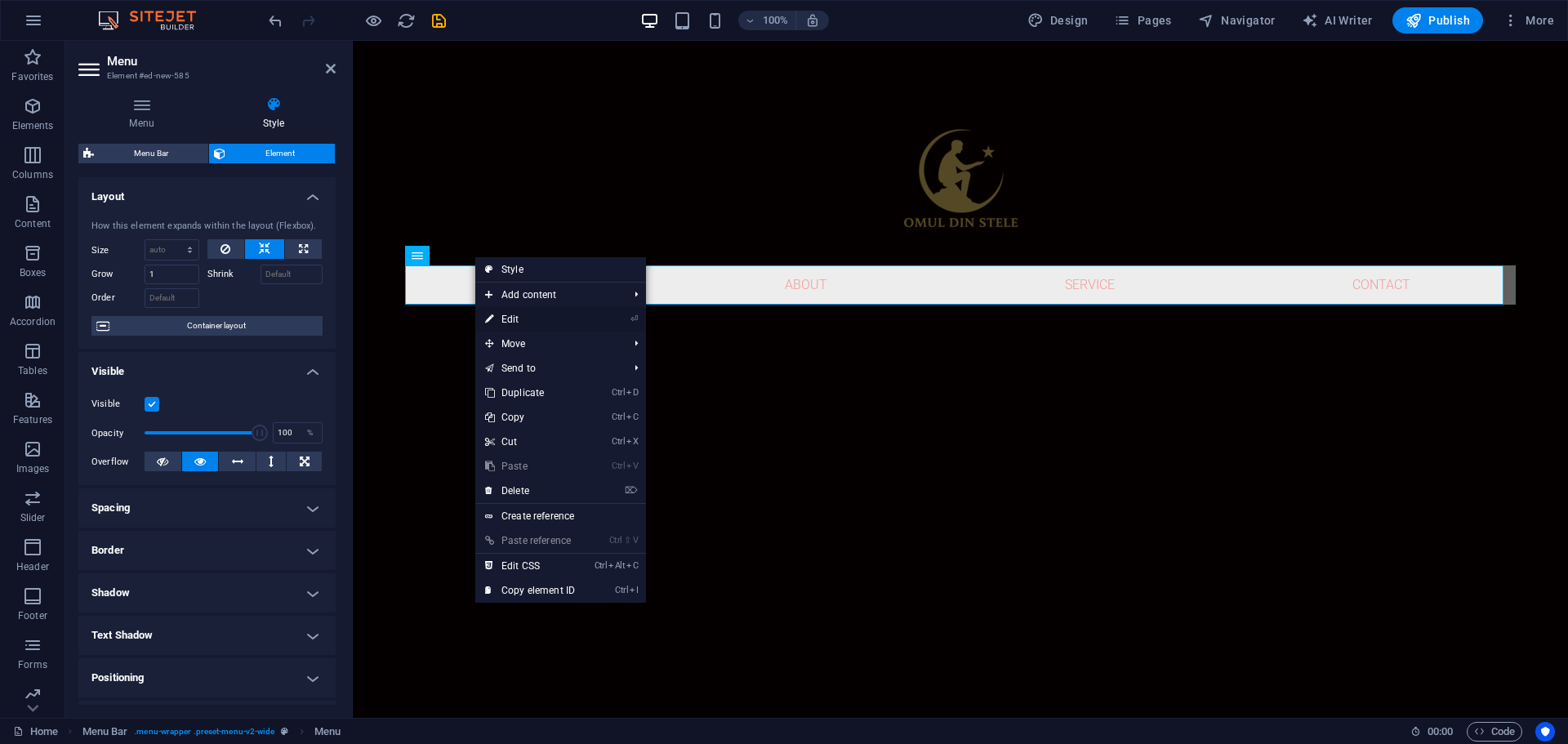
click at [520, 321] on link "⏎ Edit" at bounding box center [529, 319] width 109 height 25
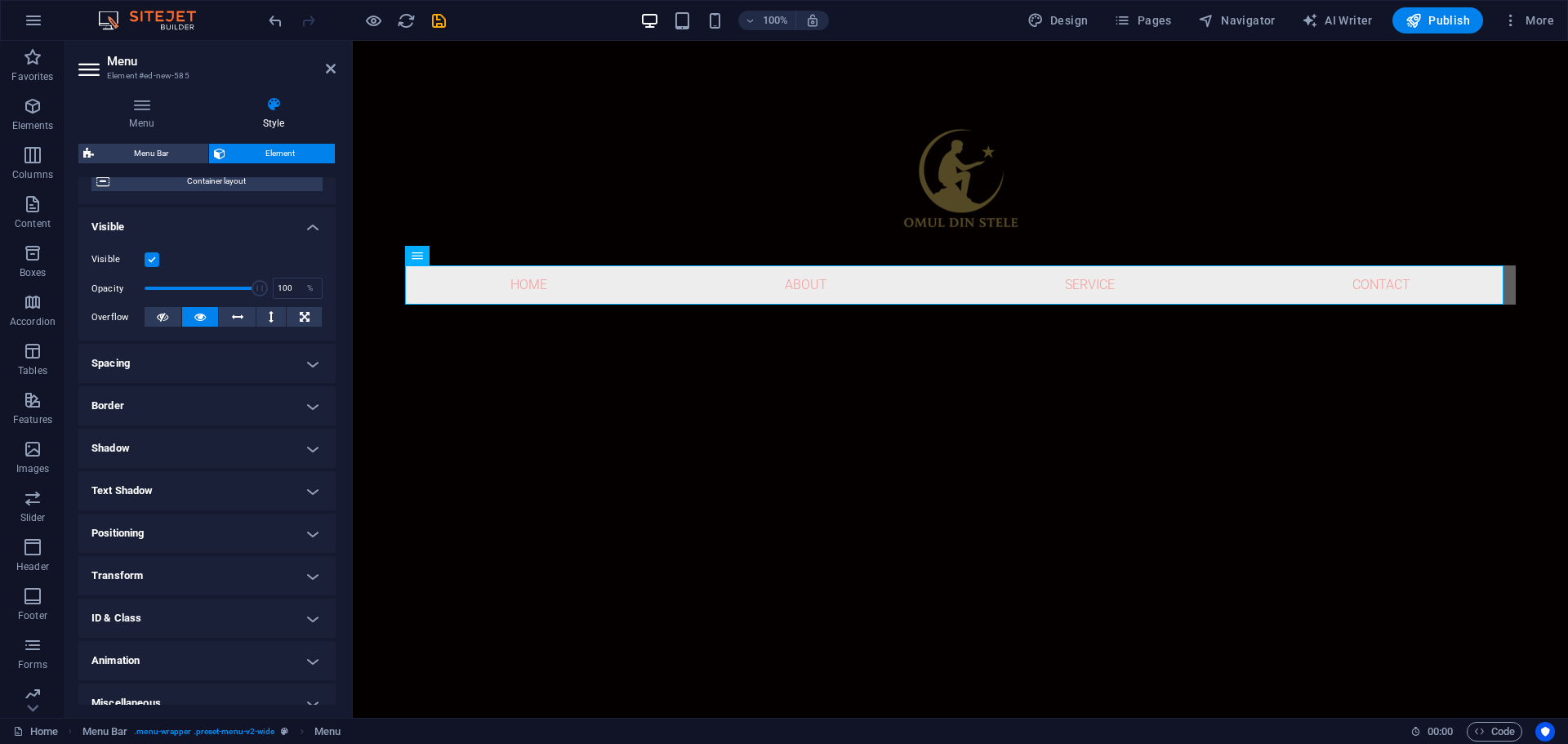
scroll to position [163, 0]
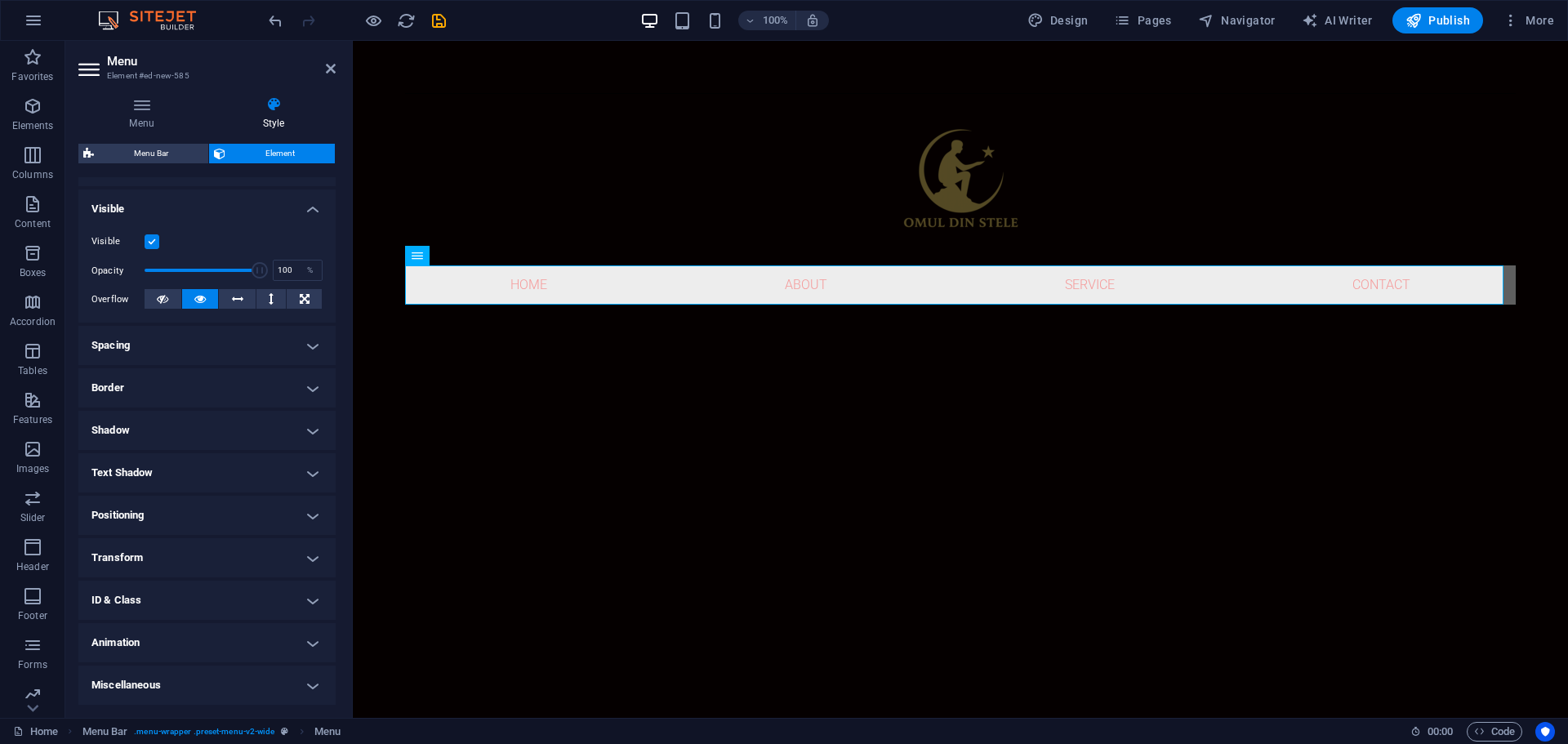
click at [315, 473] on h4 "Text Shadow" at bounding box center [206, 473] width 257 height 39
click at [285, 505] on span "Outside" at bounding box center [281, 505] width 28 height 20
type input "rgba(0, 0, 0, 0.2)"
type input "2"
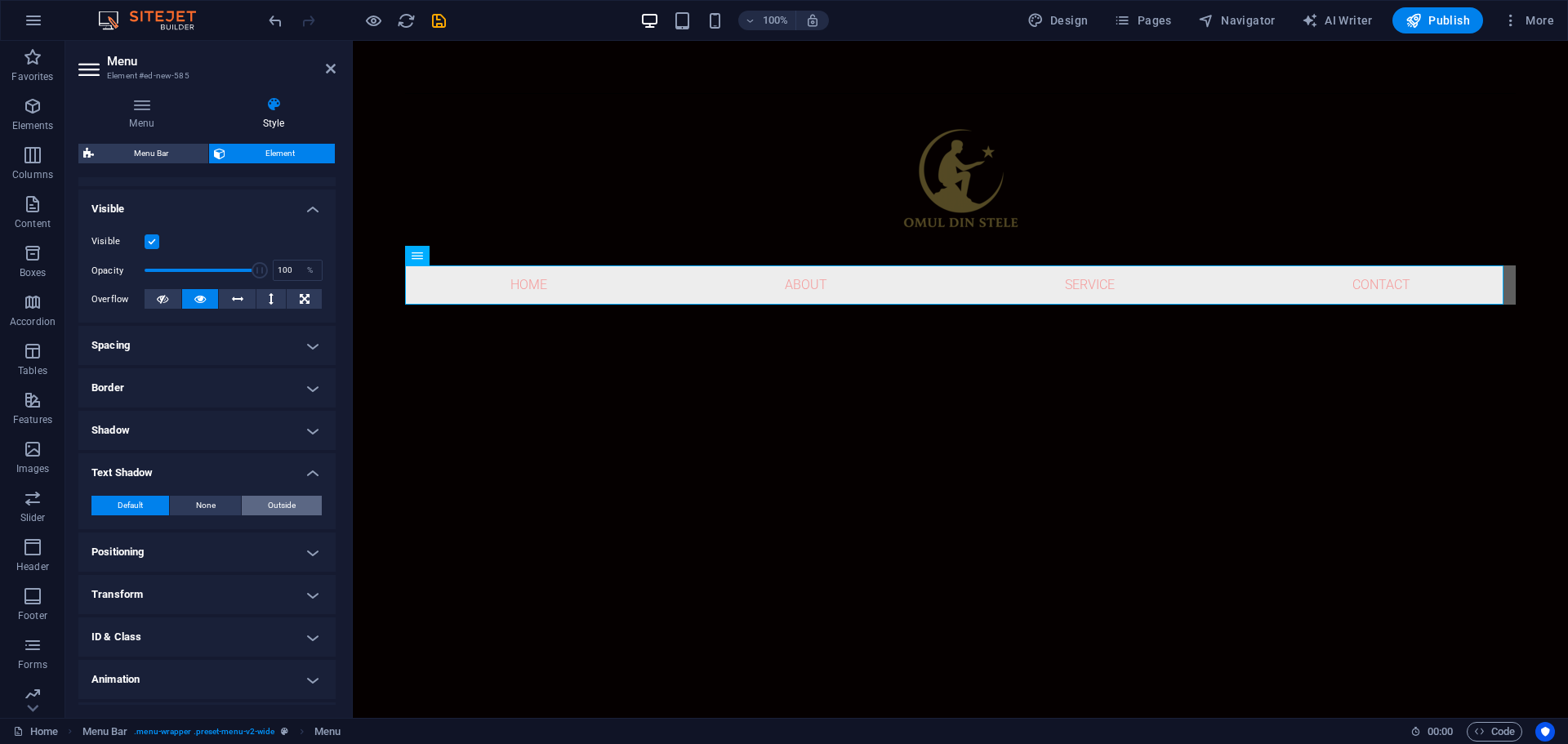
type input "4"
click at [164, 528] on div "Color" at bounding box center [207, 533] width 231 height 20
click at [160, 530] on button "Color" at bounding box center [153, 532] width 18 height 18
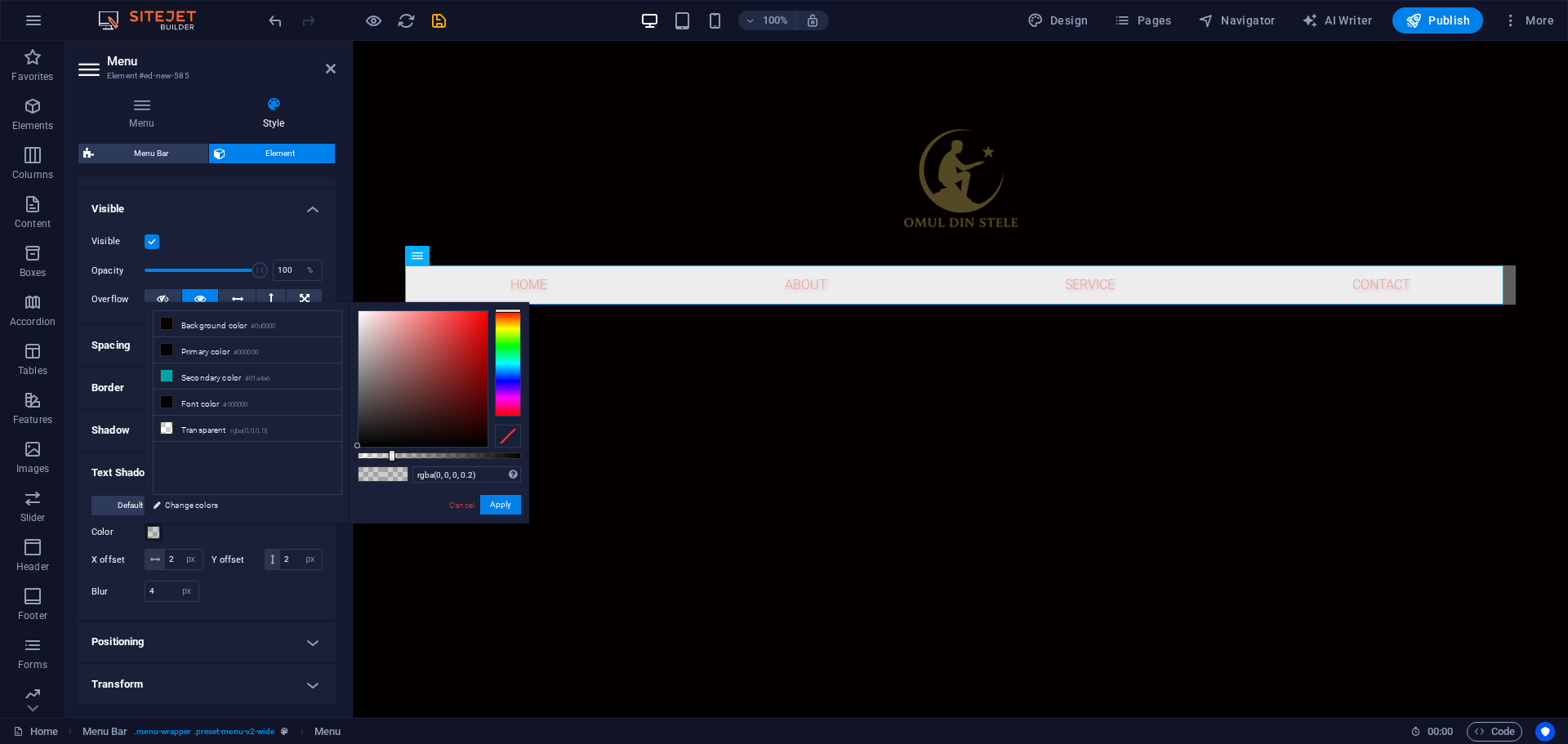
type input "rgba(6, 0, 0, 0.2)"
click at [482, 443] on div at bounding box center [422, 379] width 129 height 135
click at [509, 505] on button "Apply" at bounding box center [501, 505] width 41 height 20
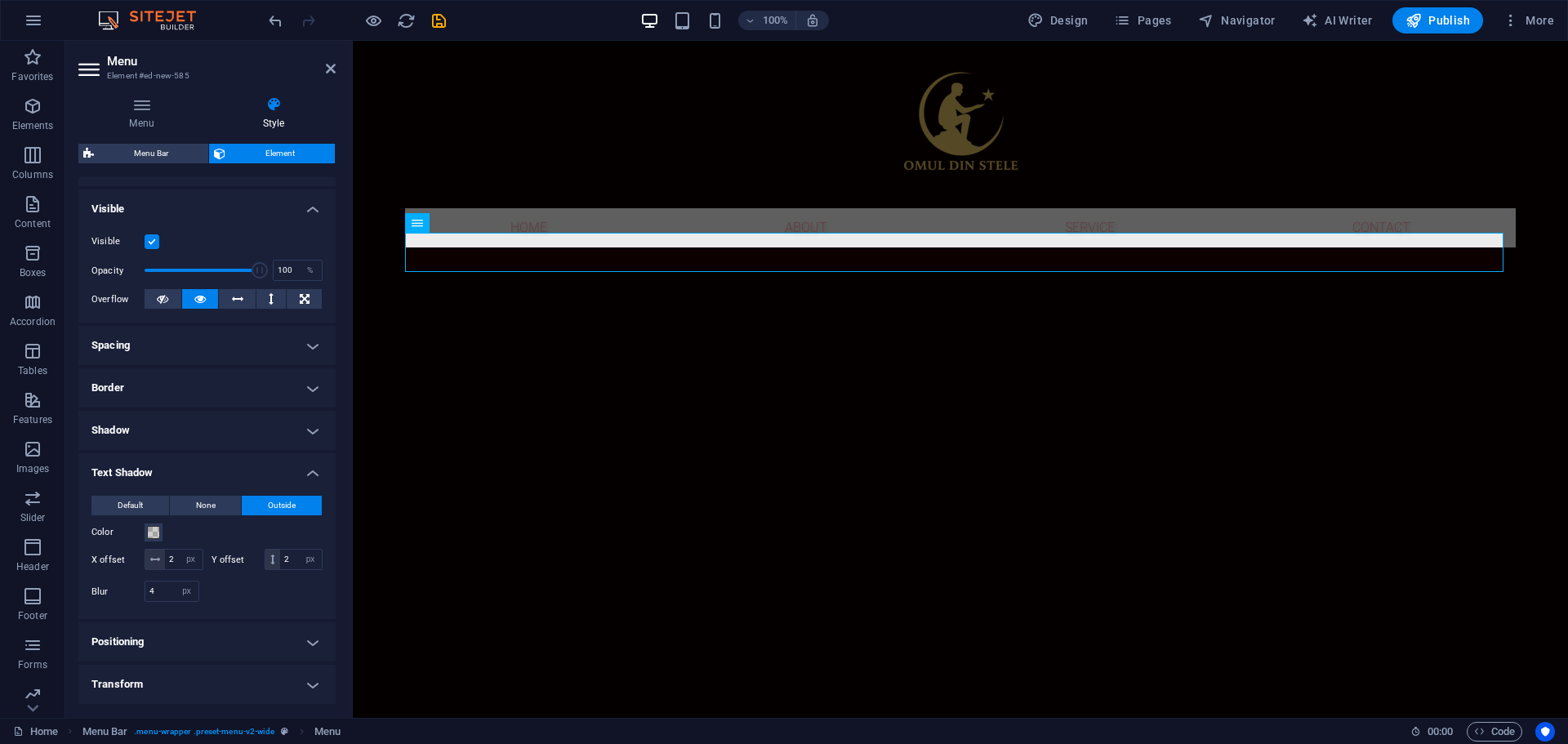
scroll to position [166, 0]
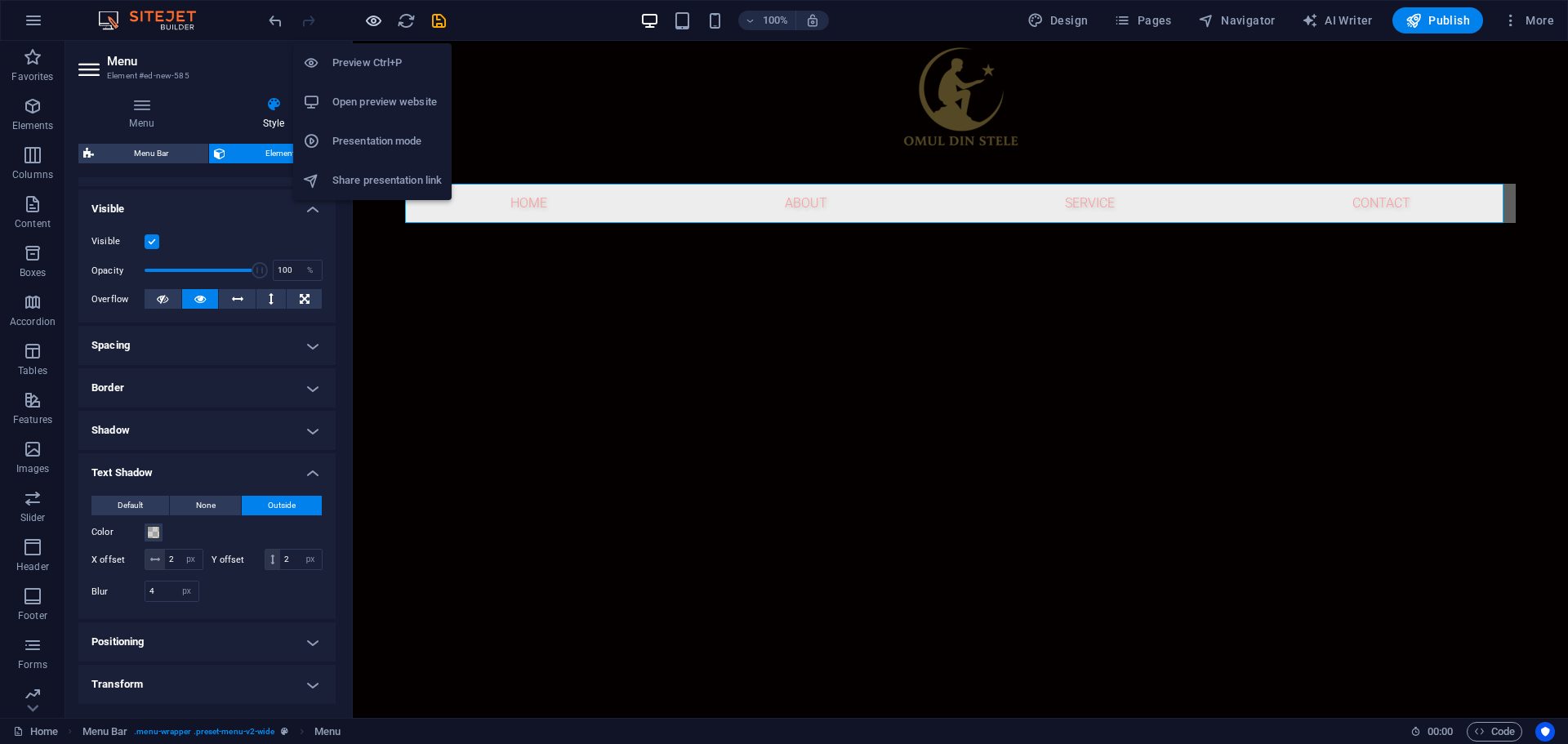
click at [375, 21] on icon "button" at bounding box center [373, 20] width 19 height 19
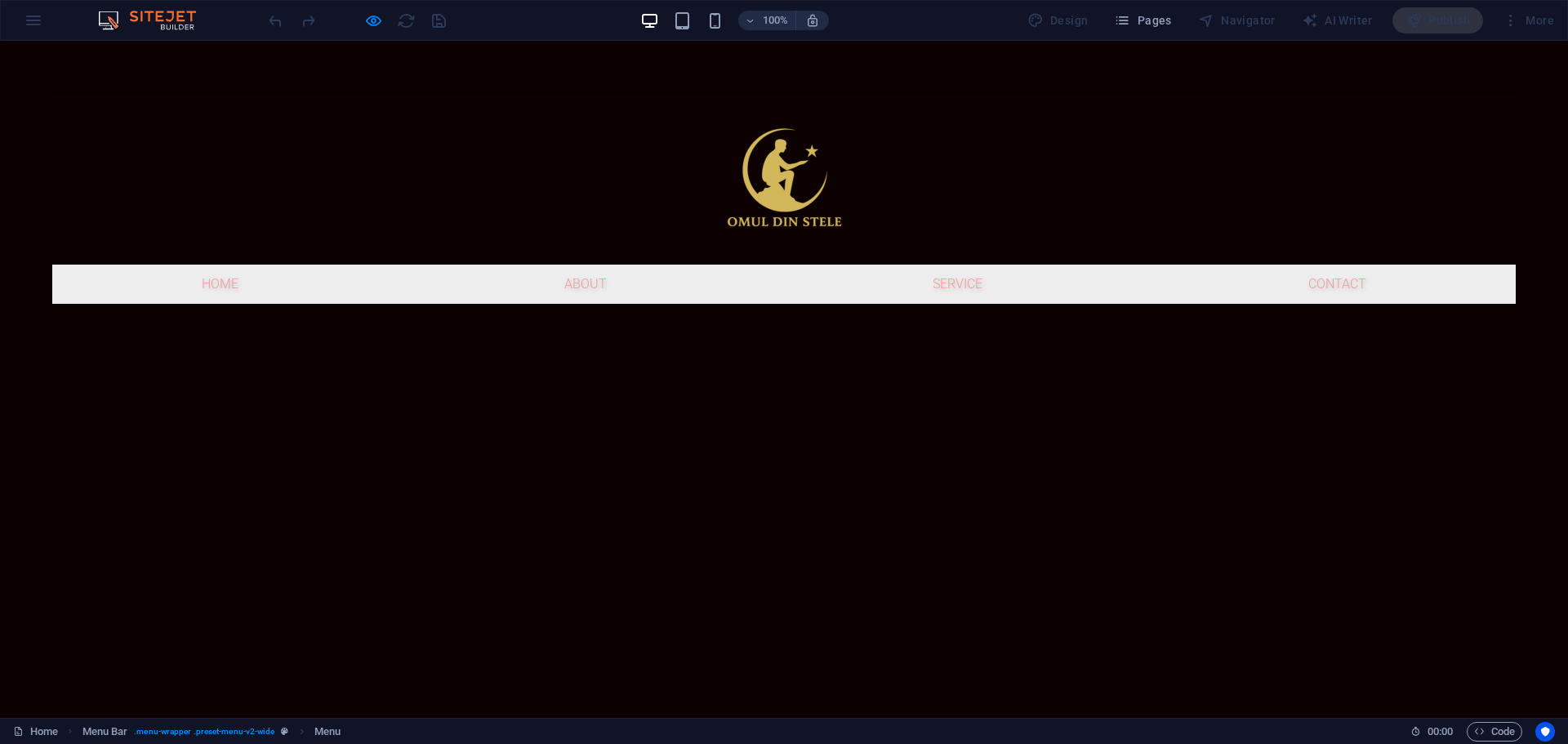
scroll to position [0, 0]
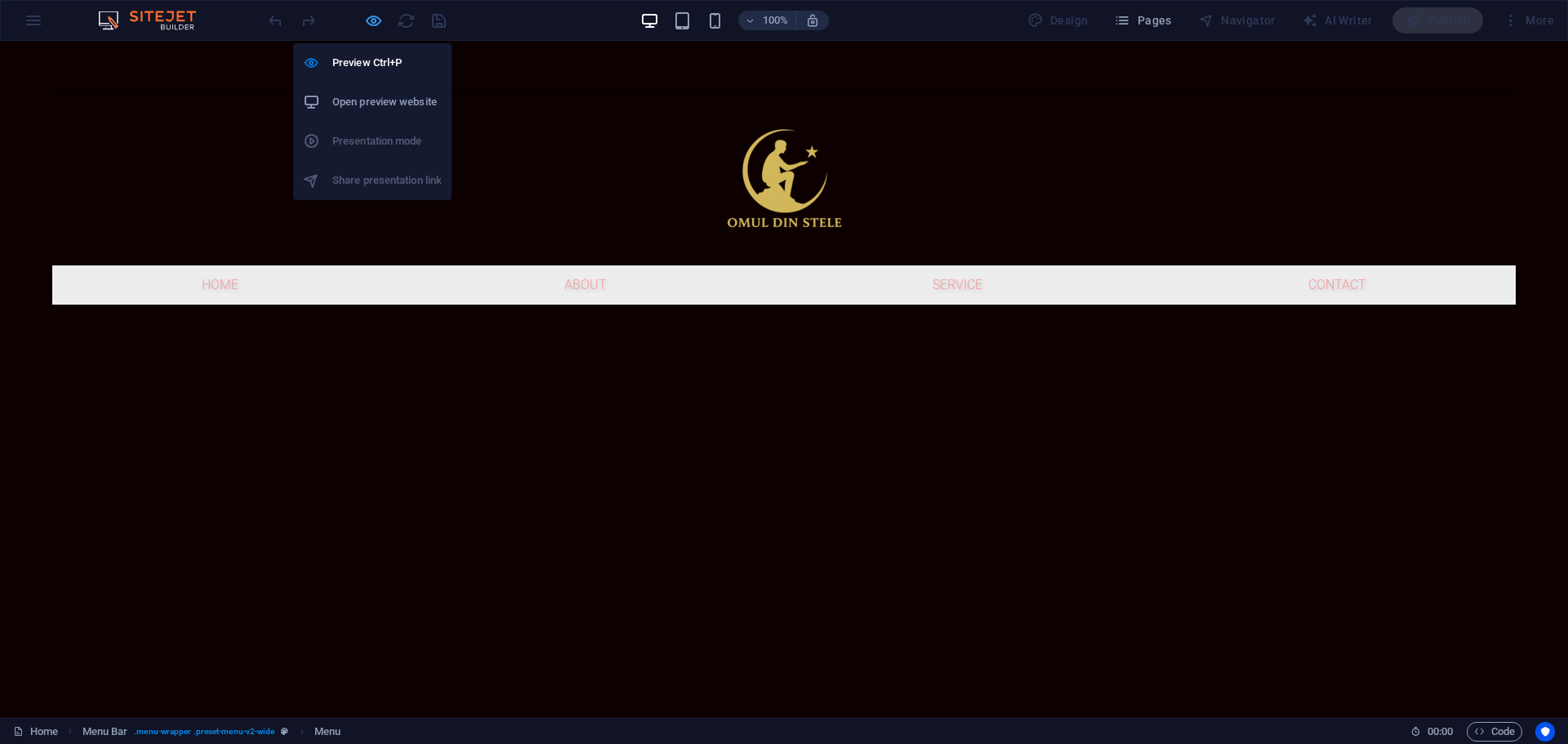
click at [382, 15] on div at bounding box center [357, 20] width 183 height 26
click at [371, 21] on icon "button" at bounding box center [373, 20] width 19 height 19
select select "px"
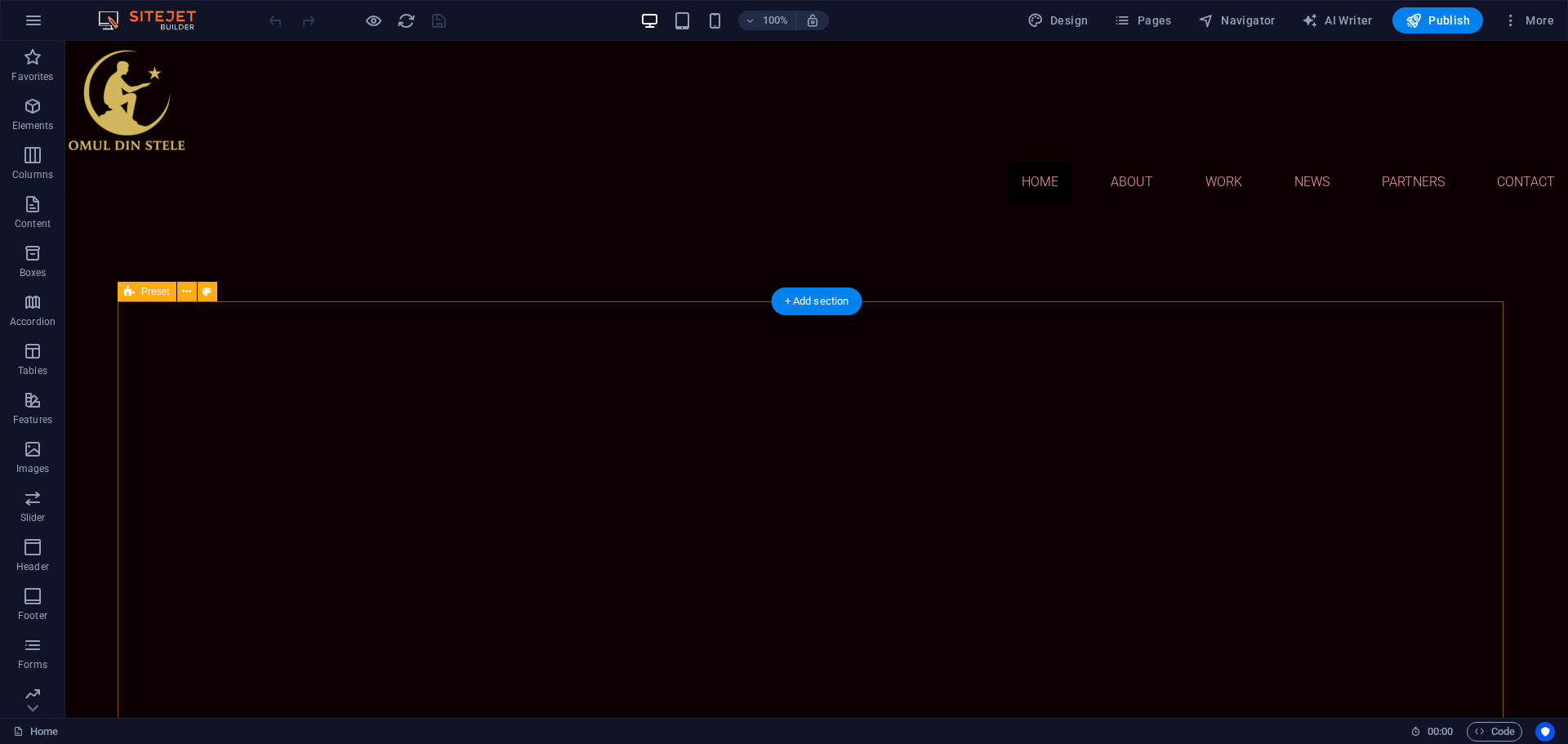
scroll to position [604, 0]
click at [1450, 31] on button "Publish" at bounding box center [1437, 20] width 91 height 26
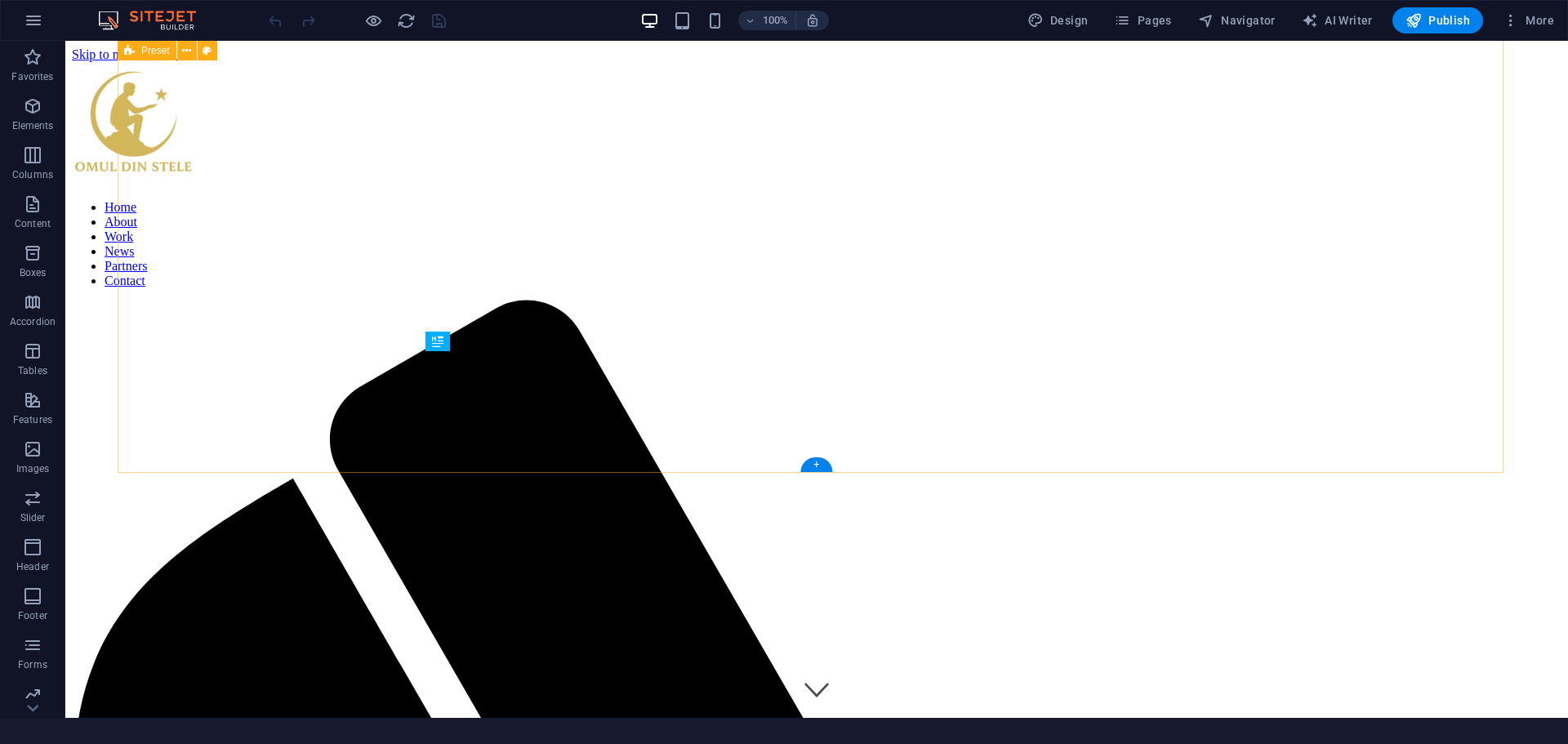
scroll to position [686, 0]
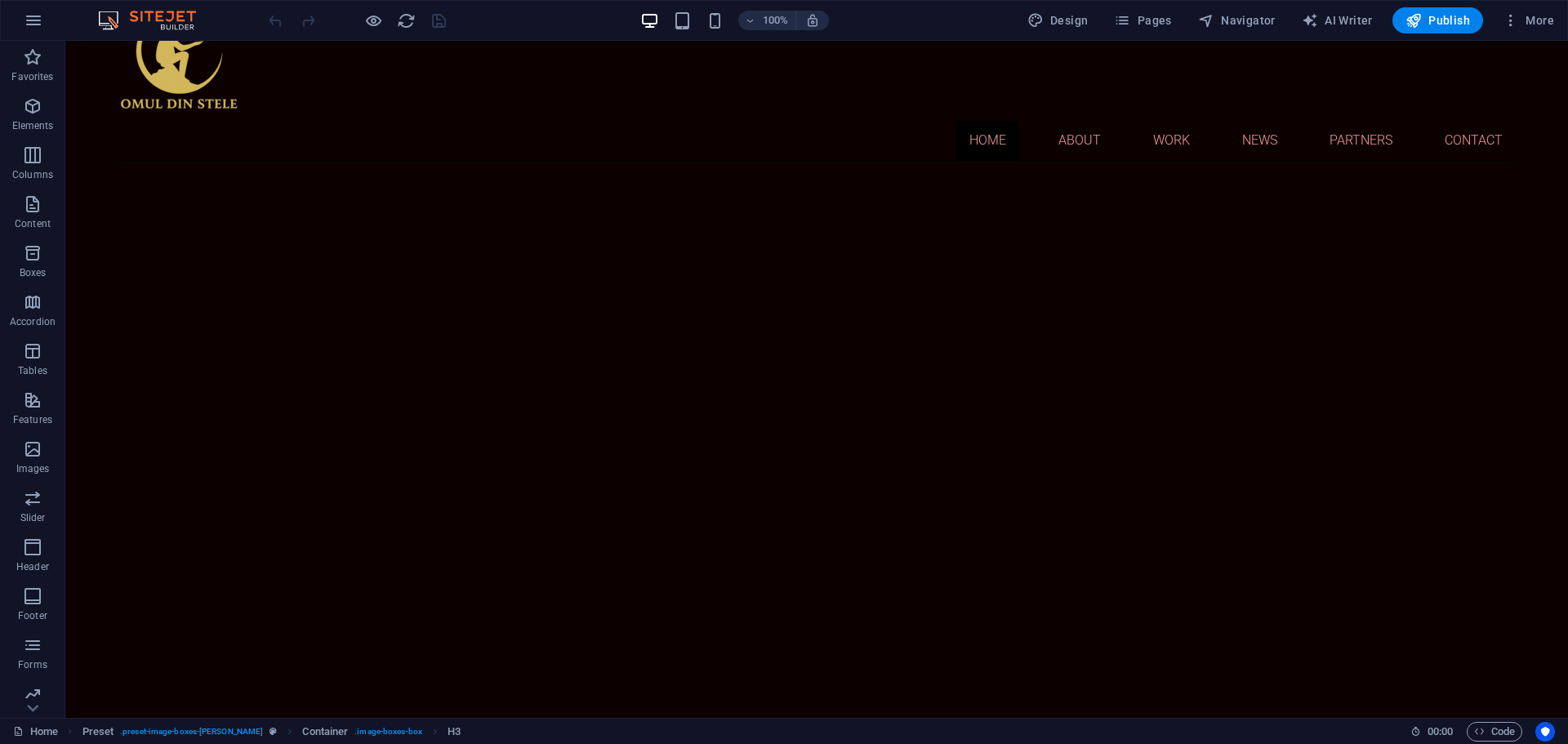
scroll to position [0, 0]
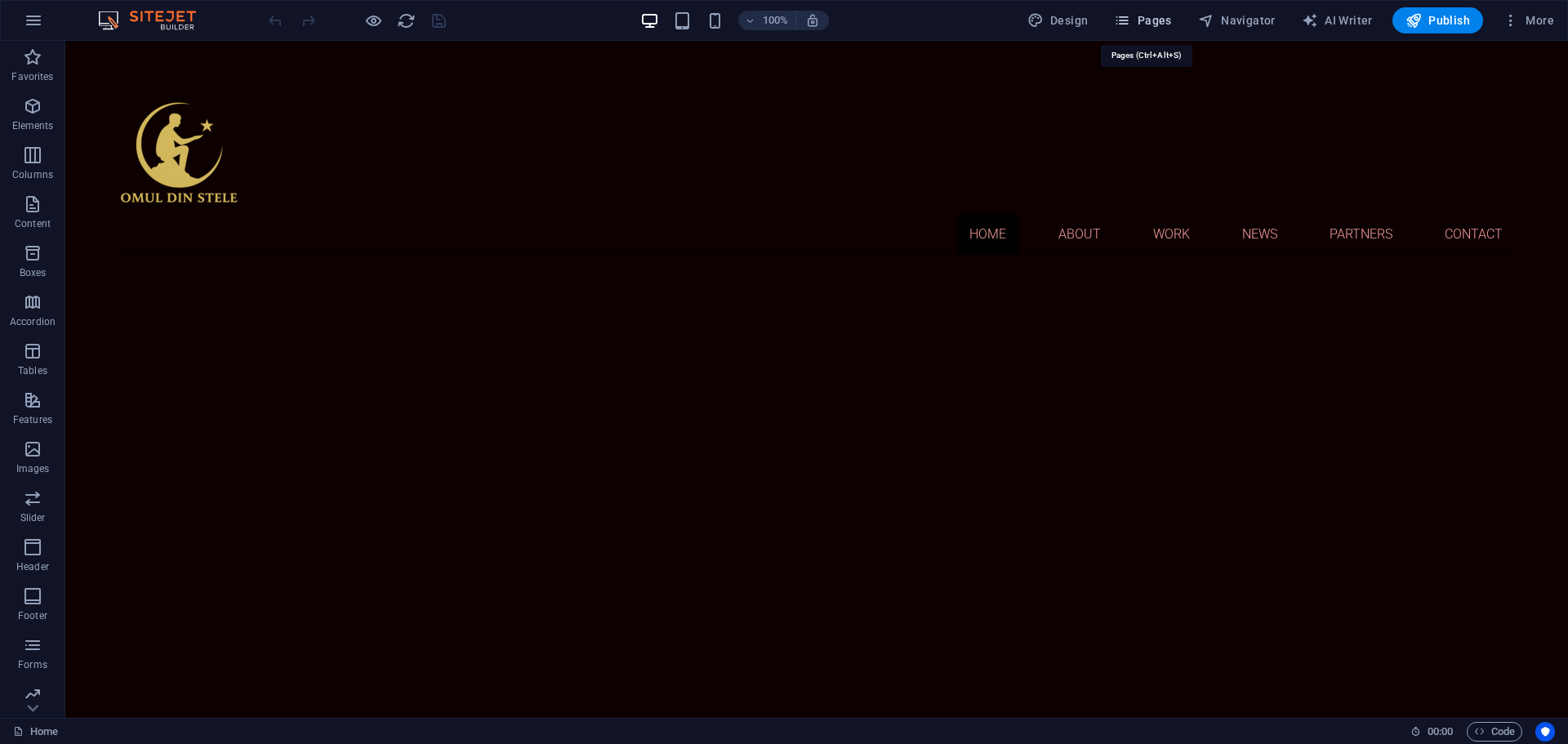
click at [1141, 15] on span "Pages" at bounding box center [1142, 20] width 57 height 16
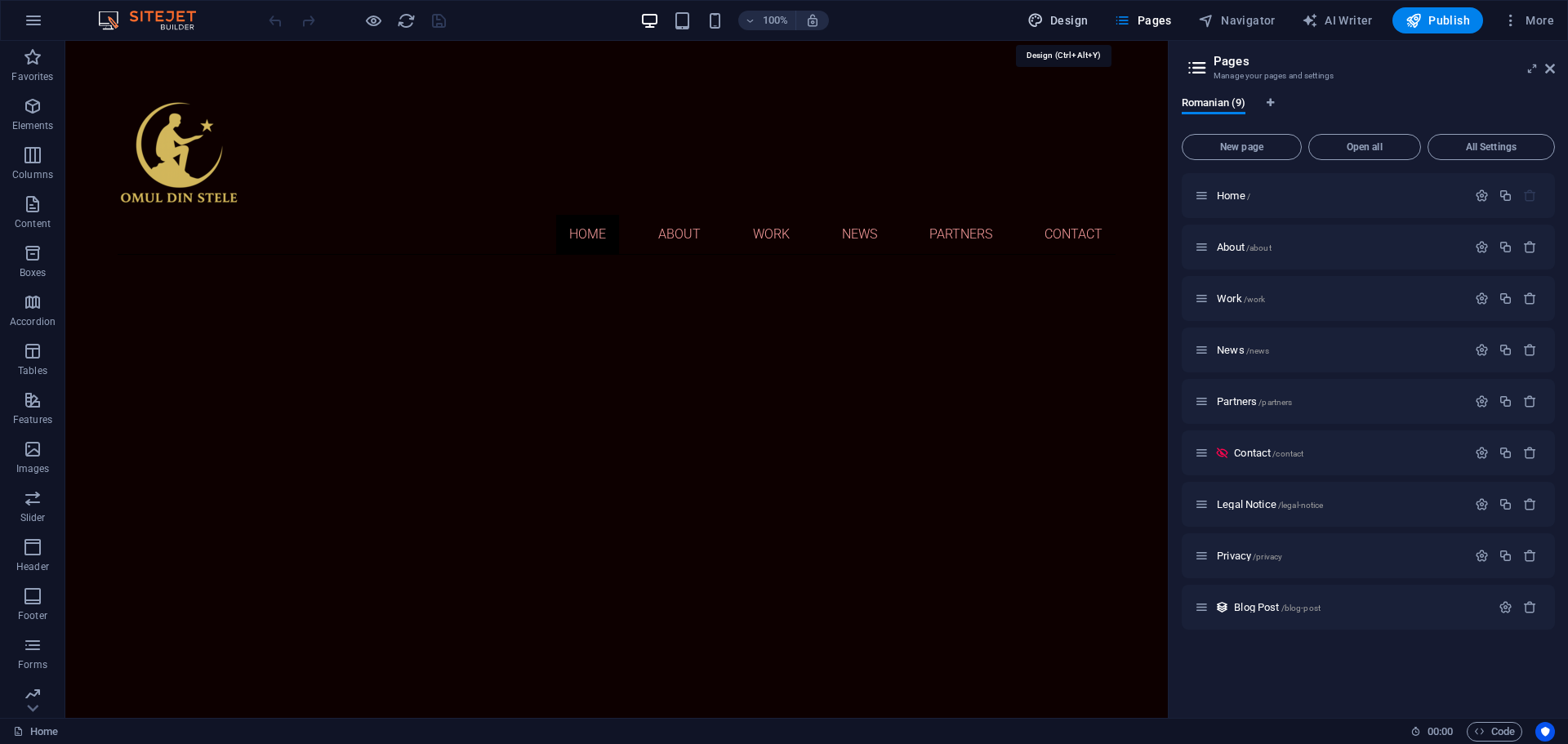
click at [1075, 18] on span "Design" at bounding box center [1057, 20] width 61 height 16
select select "px"
select select "300"
select select "px"
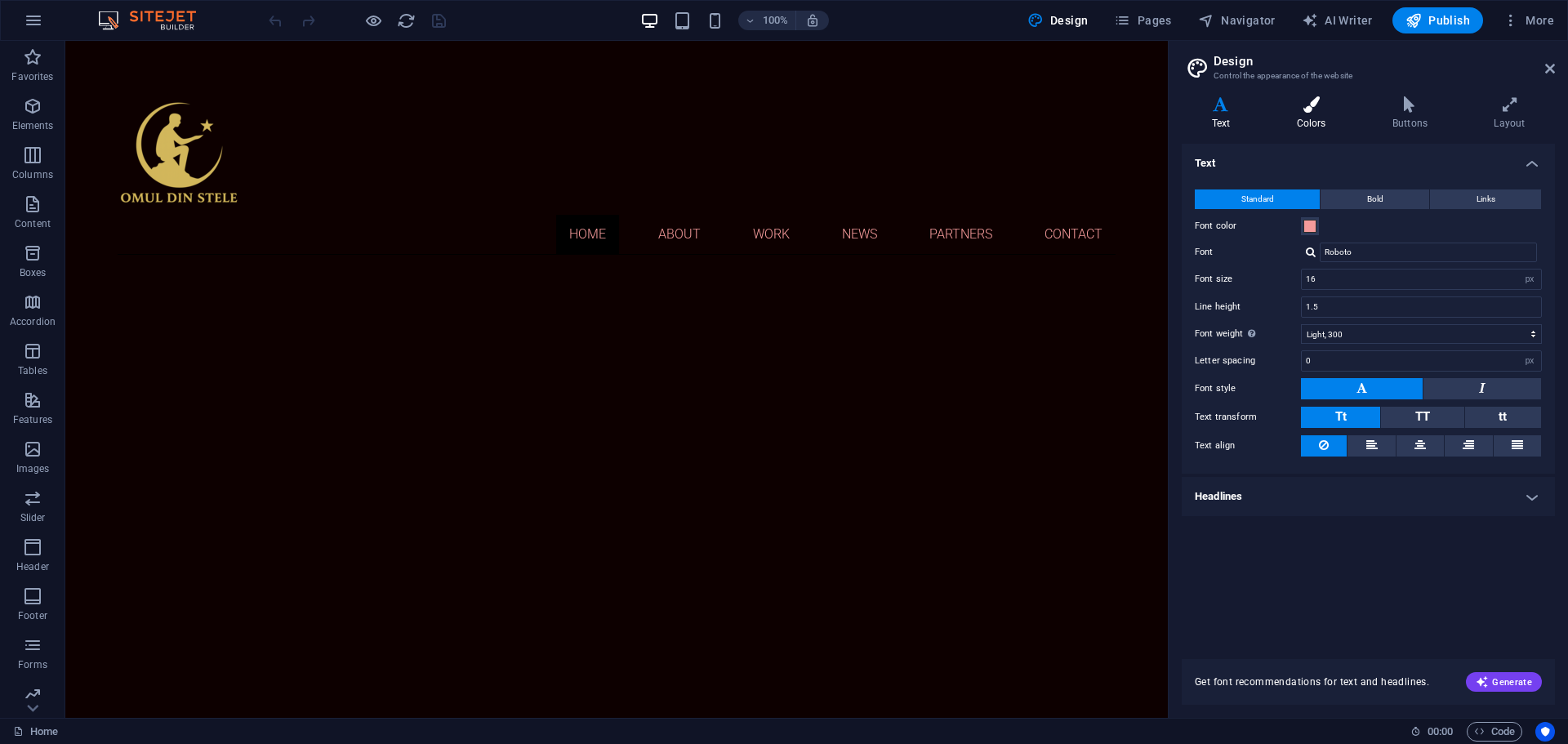
click at [1318, 113] on h4 "Colors" at bounding box center [1314, 113] width 95 height 35
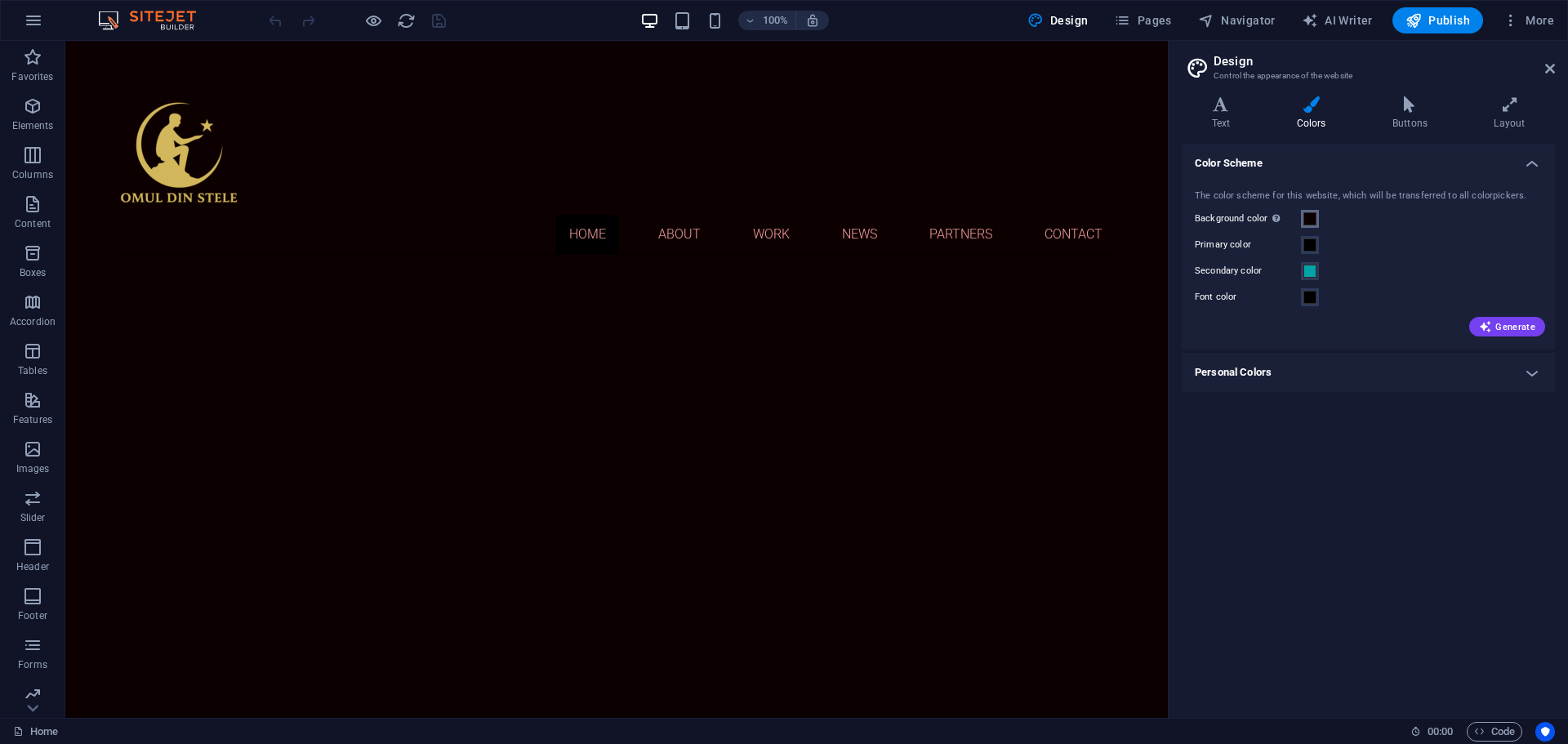
click at [1314, 218] on span at bounding box center [1309, 219] width 13 height 13
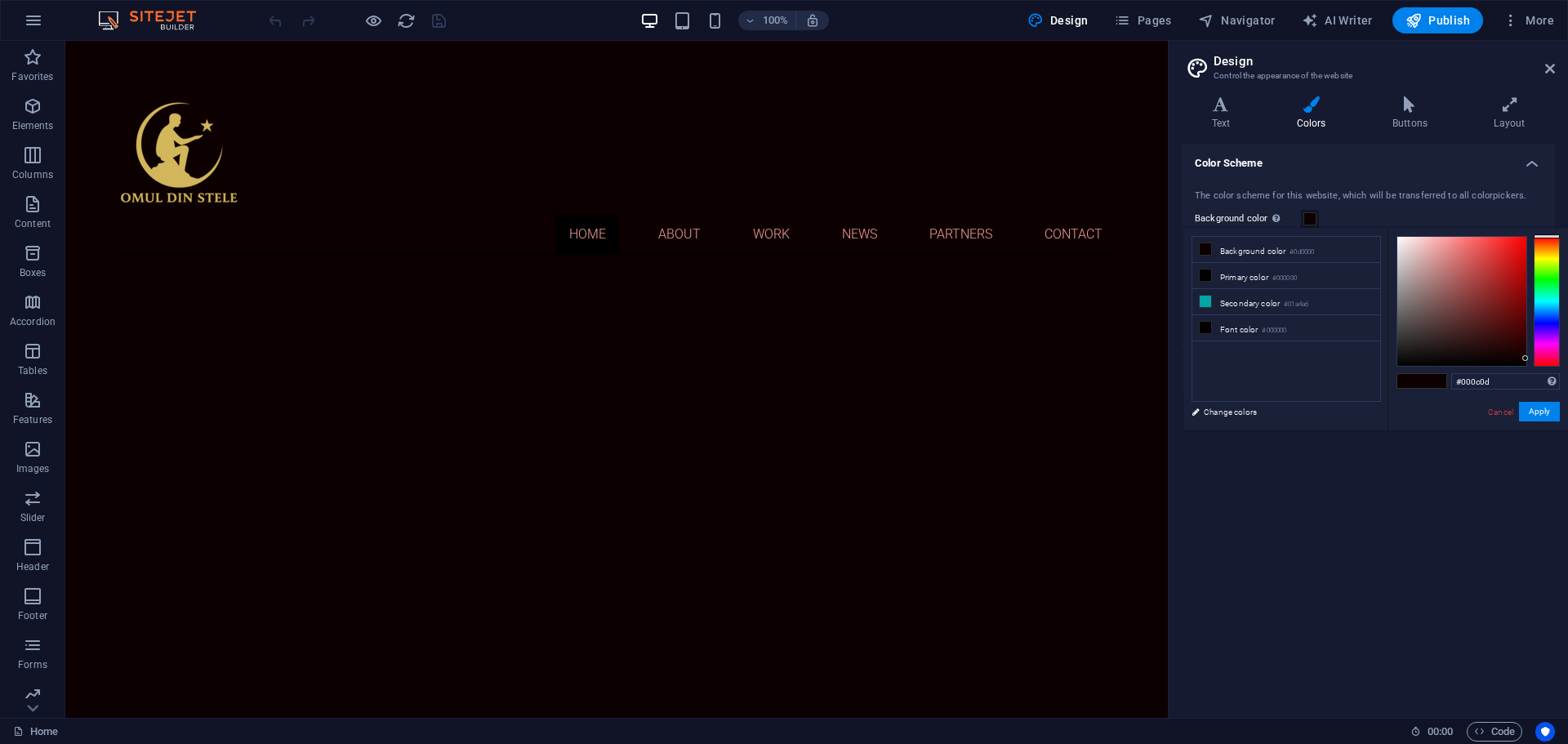
click at [1547, 303] on div at bounding box center [1546, 301] width 26 height 131
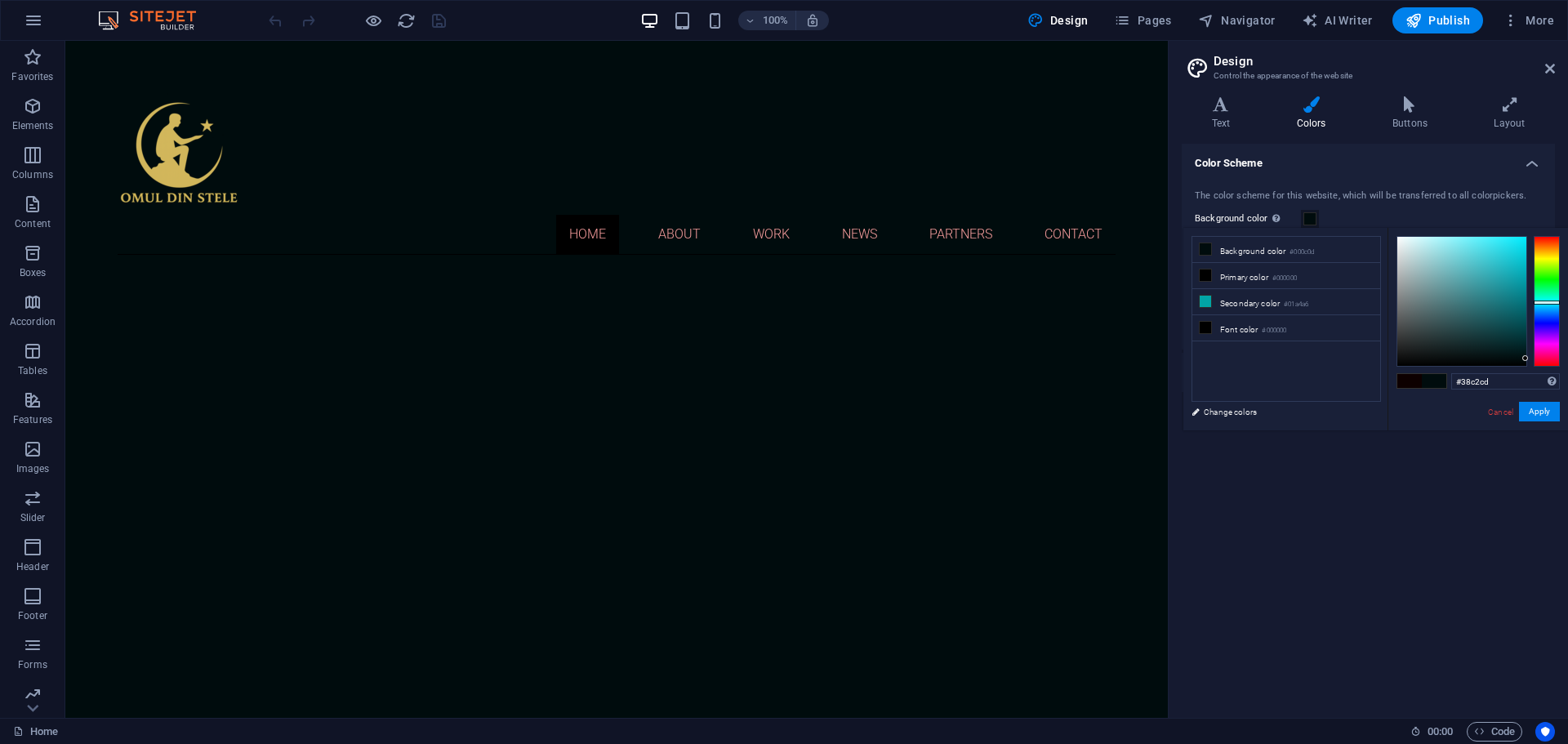
click at [1490, 262] on div at bounding box center [1461, 301] width 129 height 129
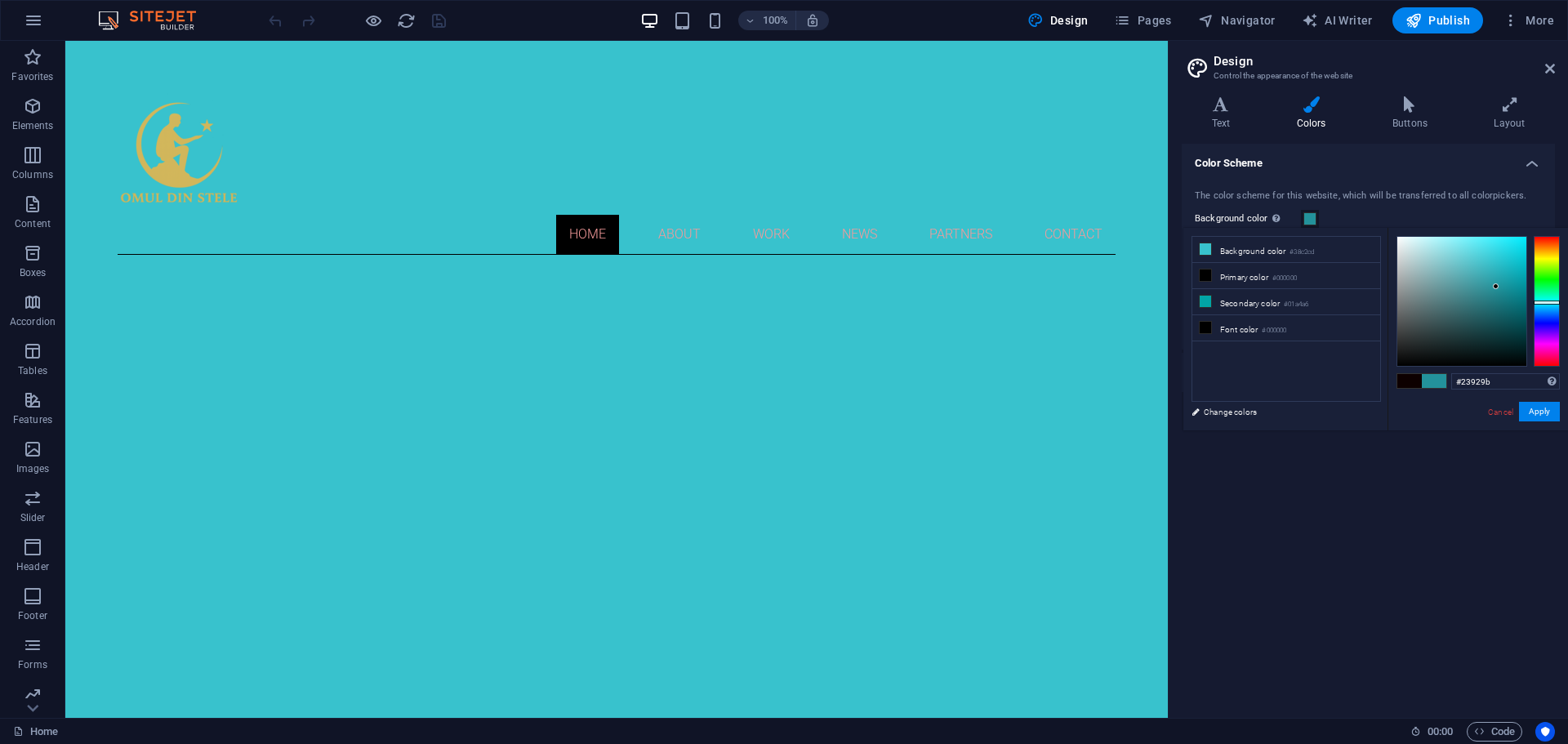
click at [1496, 287] on div at bounding box center [1461, 301] width 129 height 129
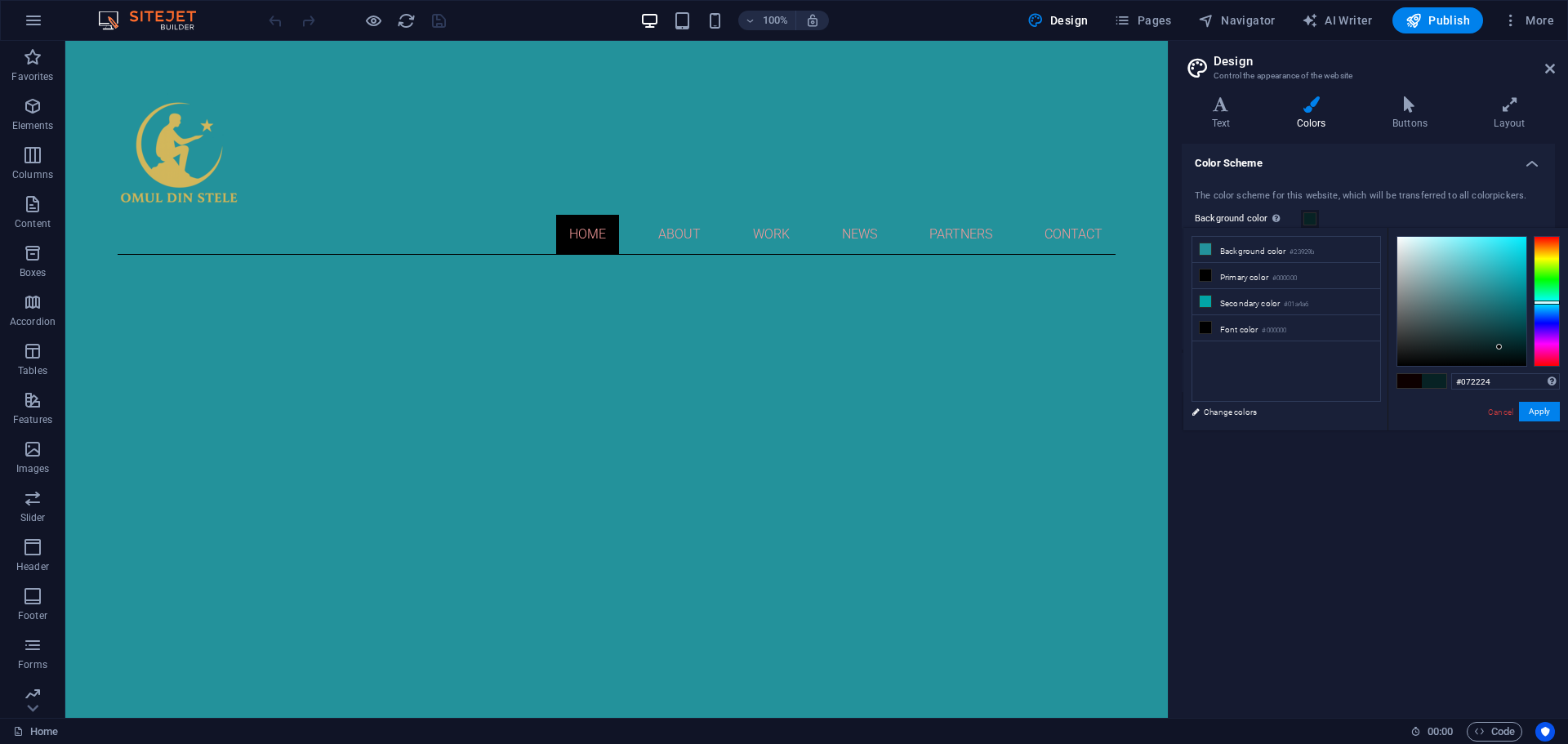
click at [1500, 347] on div at bounding box center [1461, 301] width 129 height 129
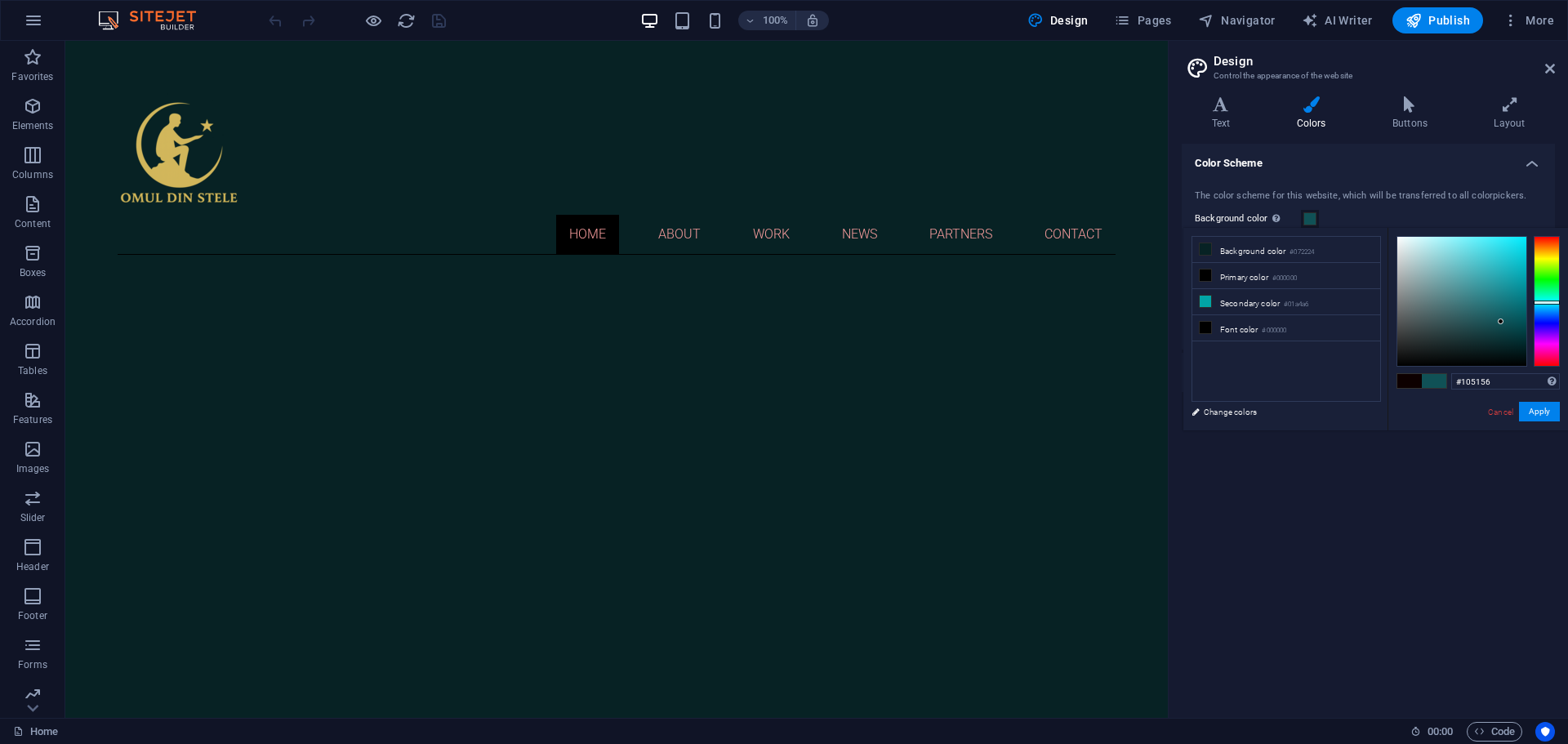
click at [1500, 322] on div at bounding box center [1461, 301] width 129 height 129
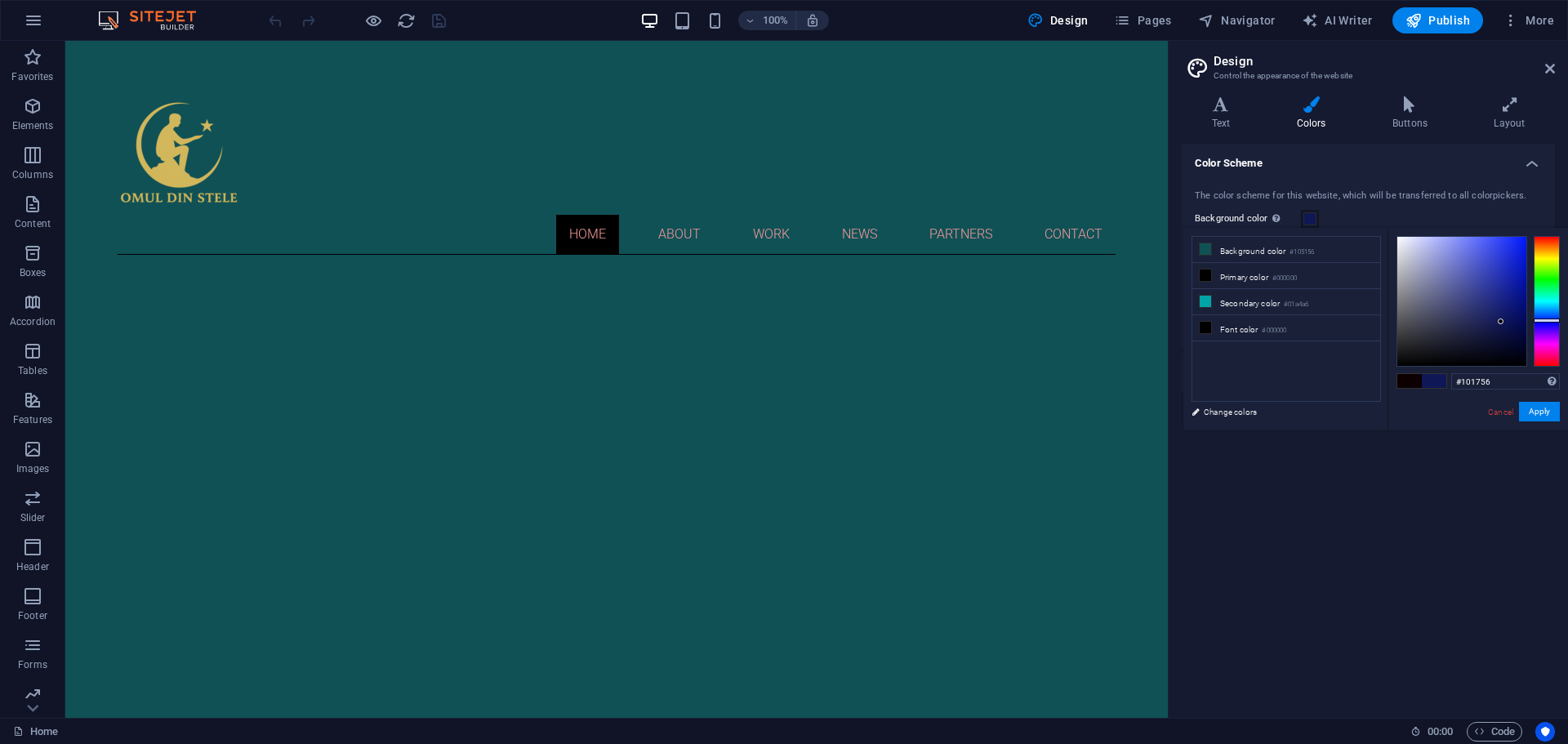
click at [1540, 320] on div at bounding box center [1546, 301] width 26 height 131
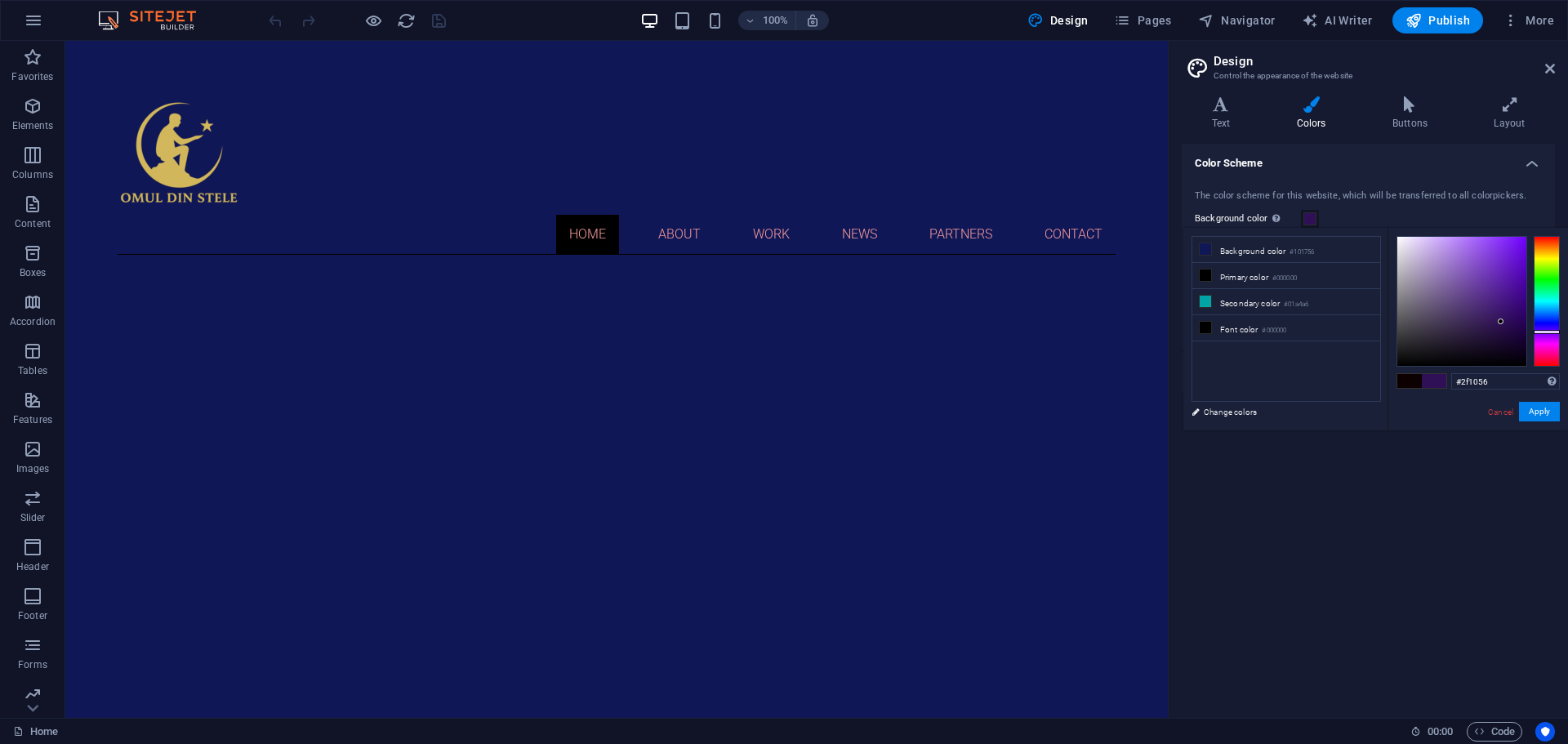
click at [1544, 332] on div at bounding box center [1546, 301] width 26 height 131
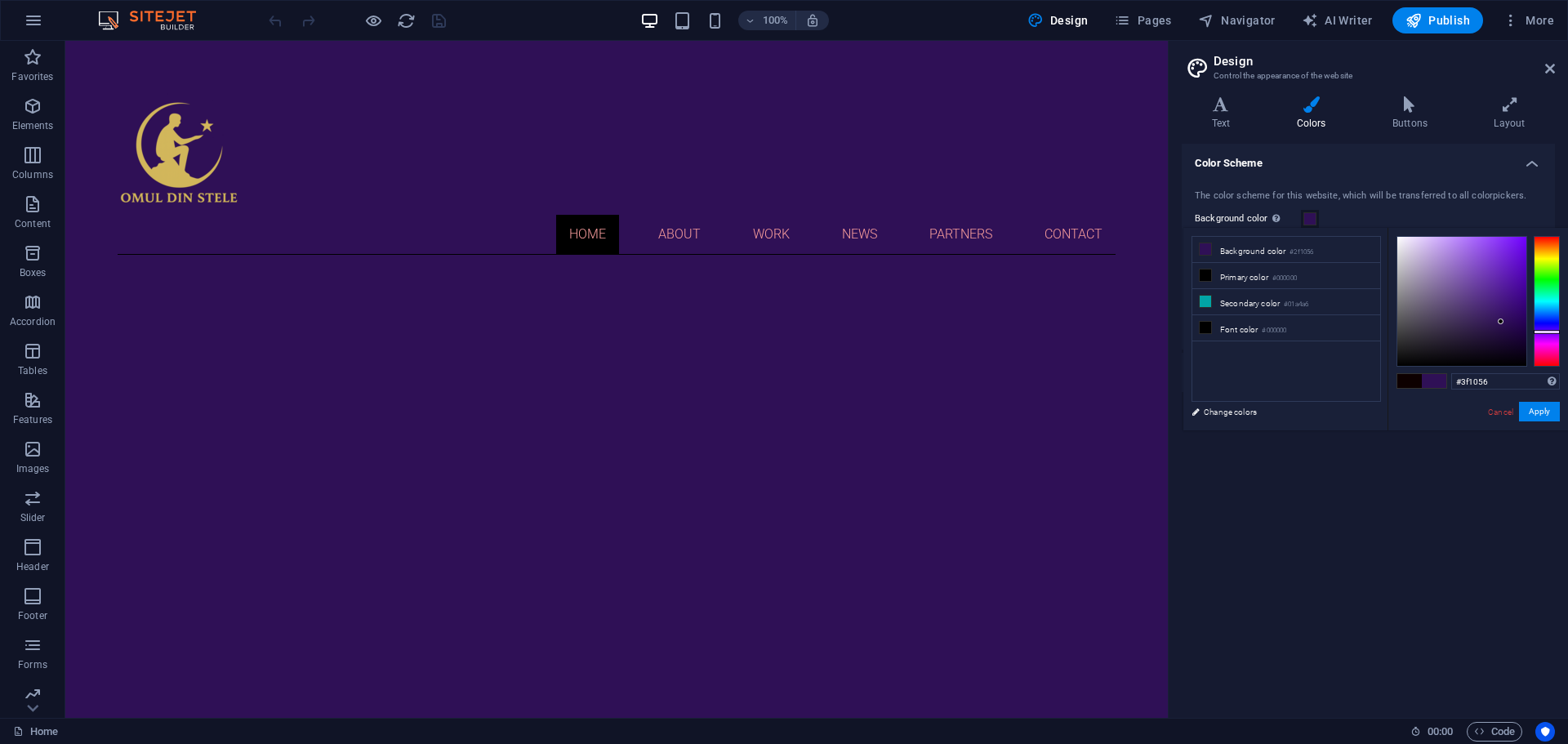
click at [1542, 336] on div at bounding box center [1546, 301] width 26 height 131
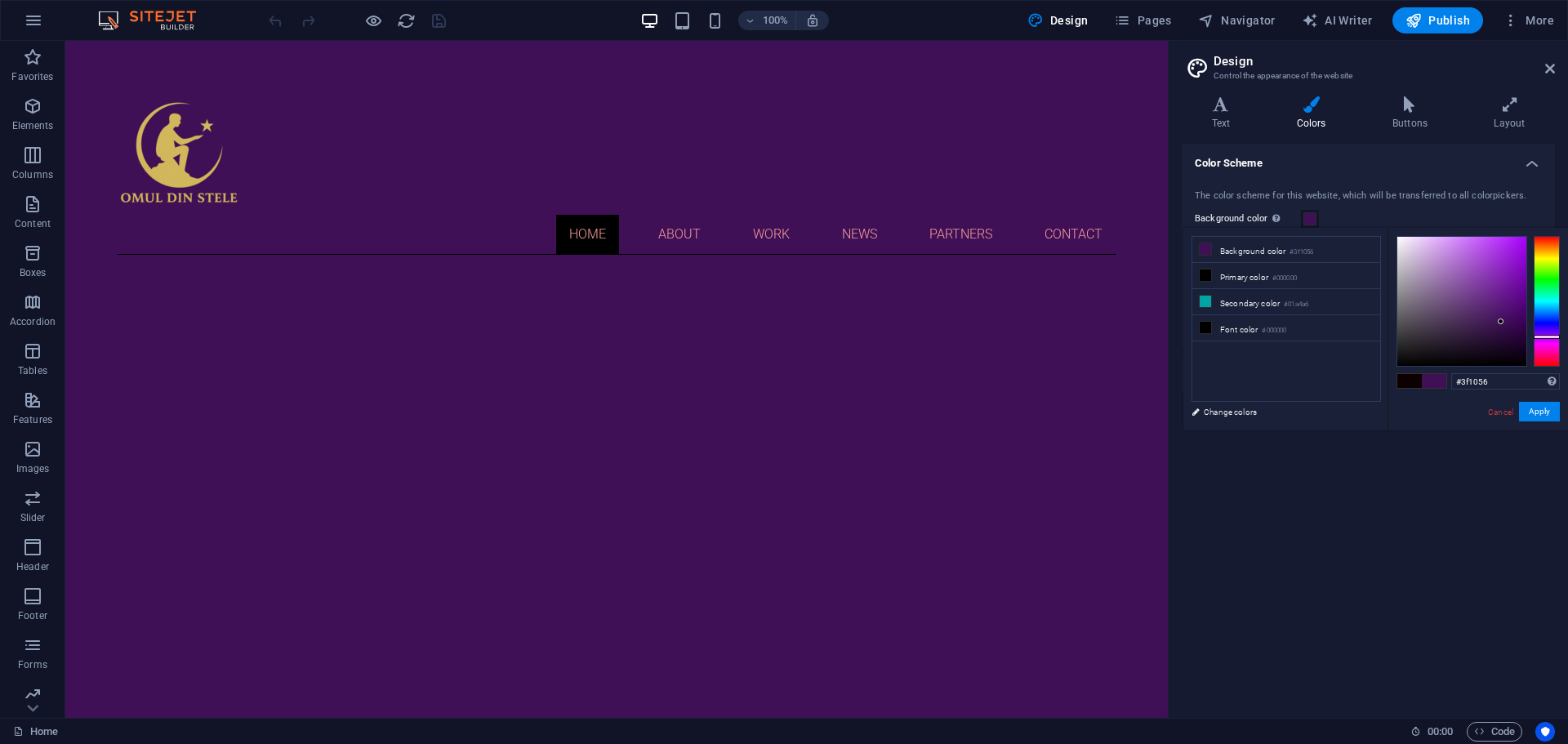
type input "#501a6b"
click at [1493, 311] on div at bounding box center [1461, 301] width 129 height 129
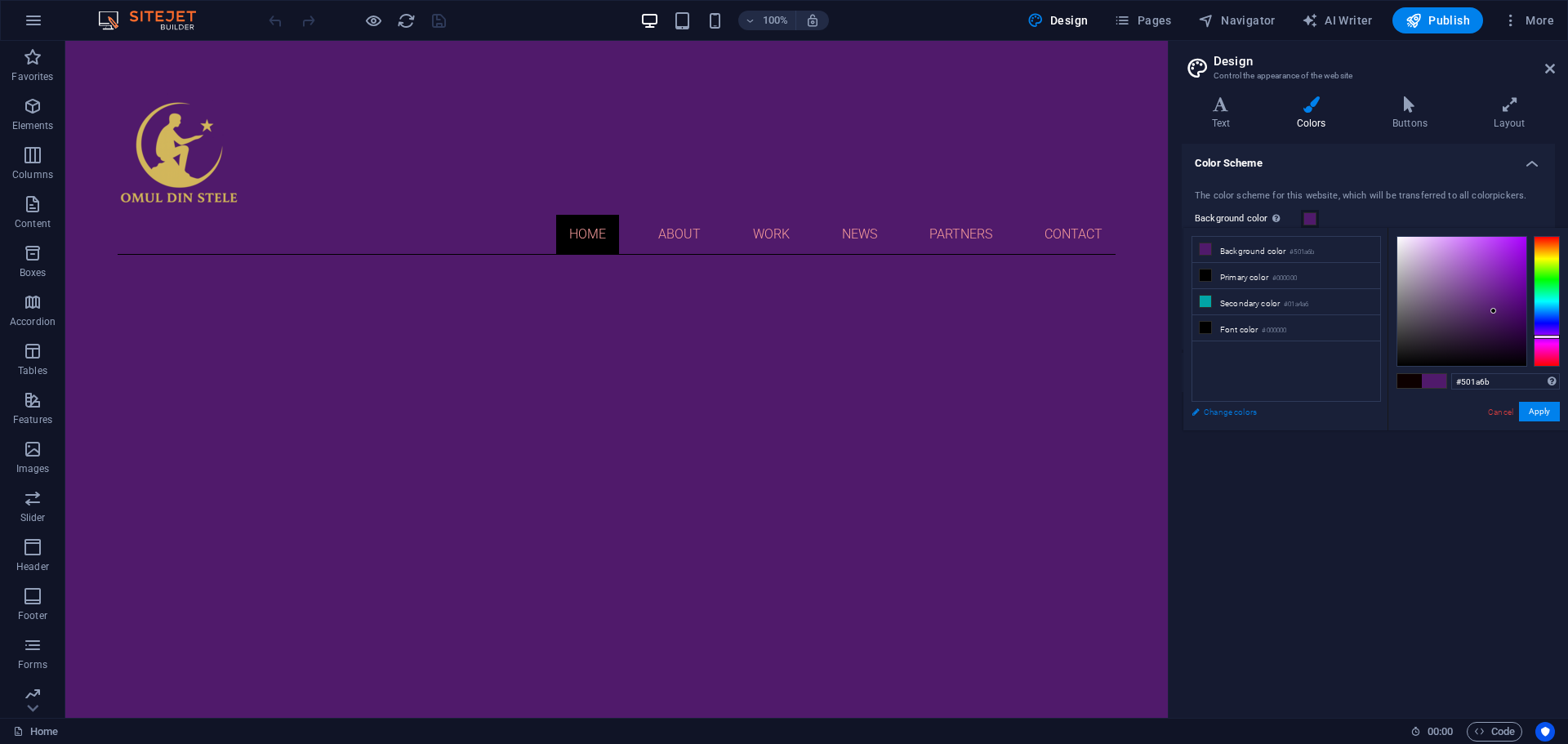
click at [1221, 414] on link "Change colors" at bounding box center [1277, 412] width 189 height 20
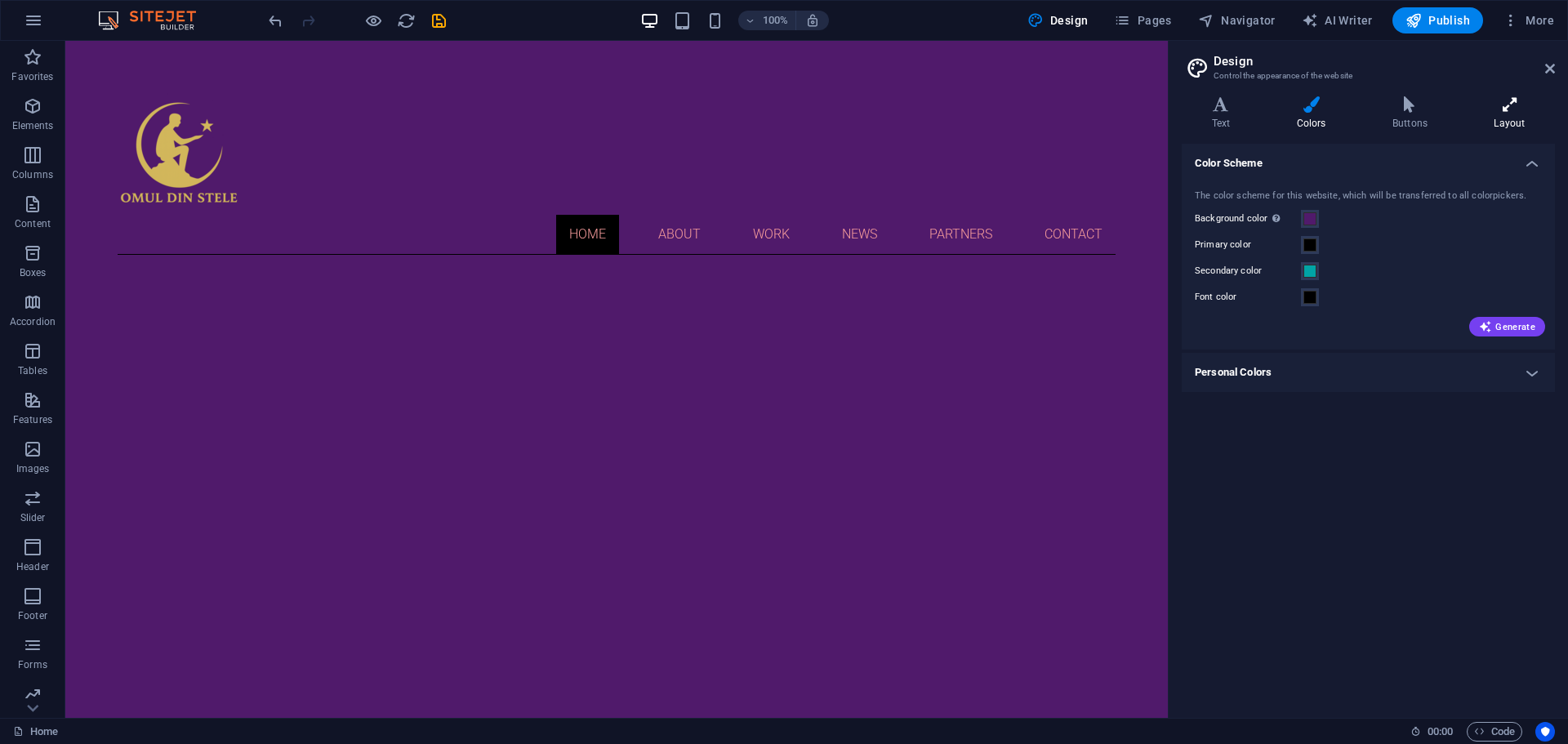
click at [1505, 108] on icon at bounding box center [1509, 104] width 91 height 16
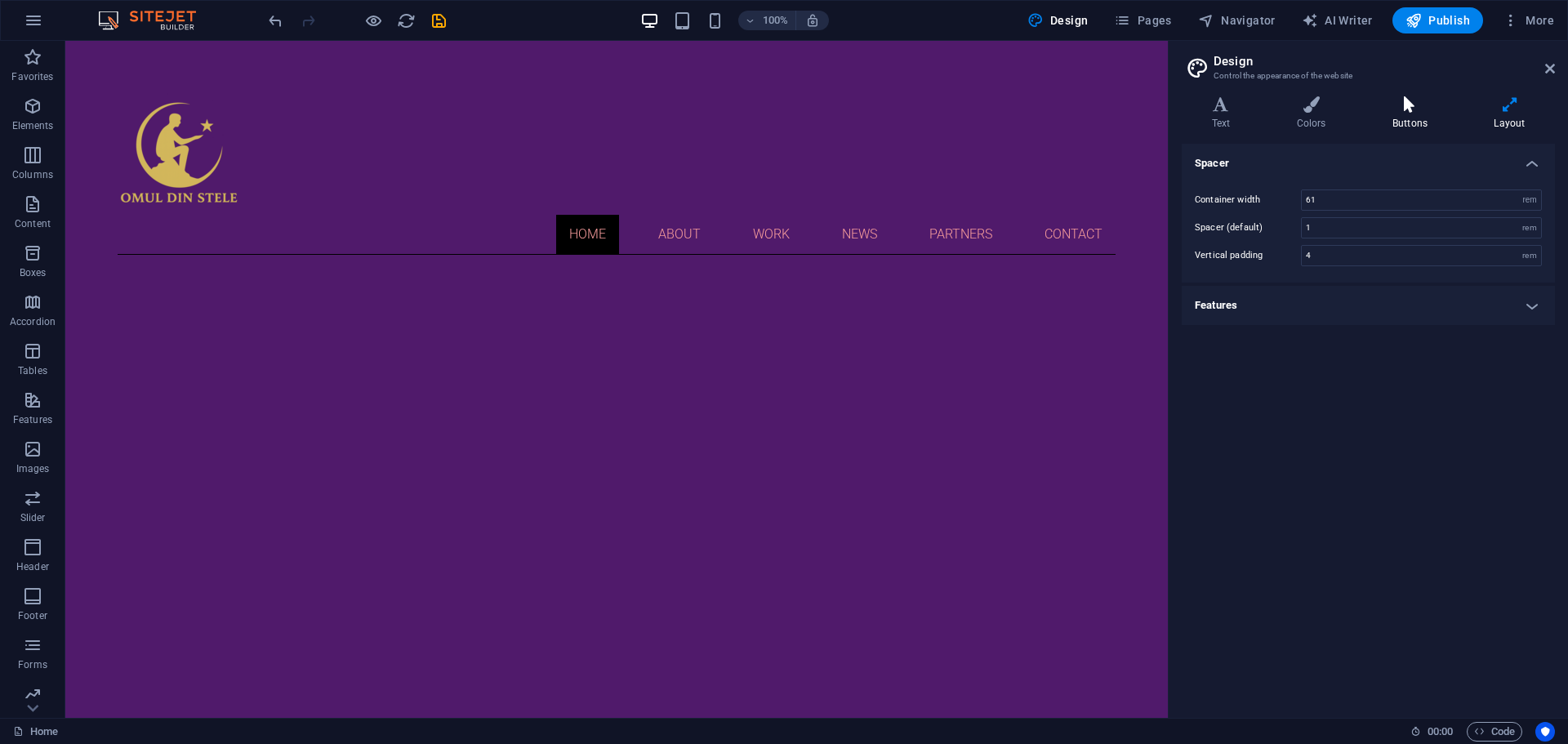
click at [1398, 110] on icon at bounding box center [1409, 104] width 94 height 16
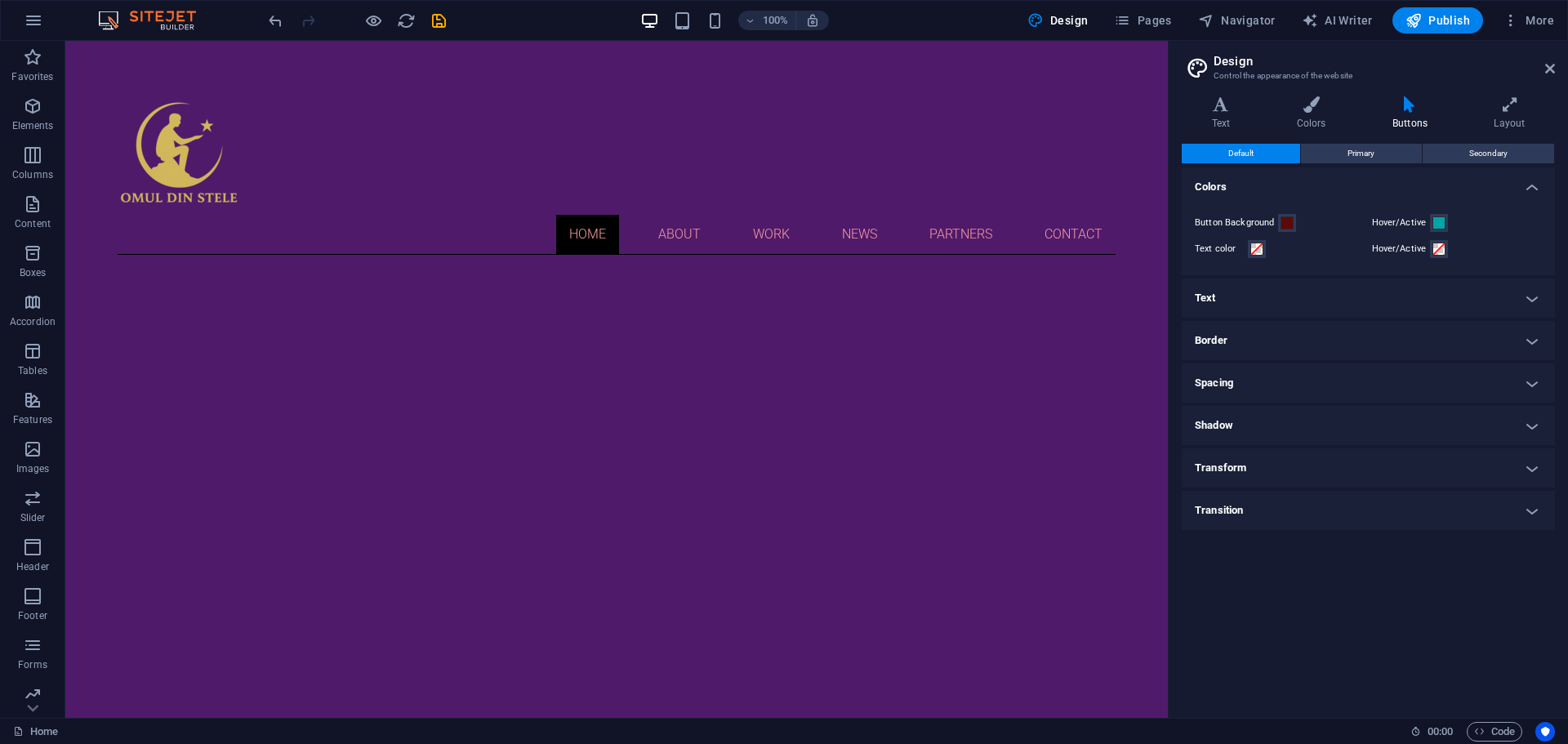
click at [1525, 339] on h4 "Border" at bounding box center [1368, 341] width 374 height 39
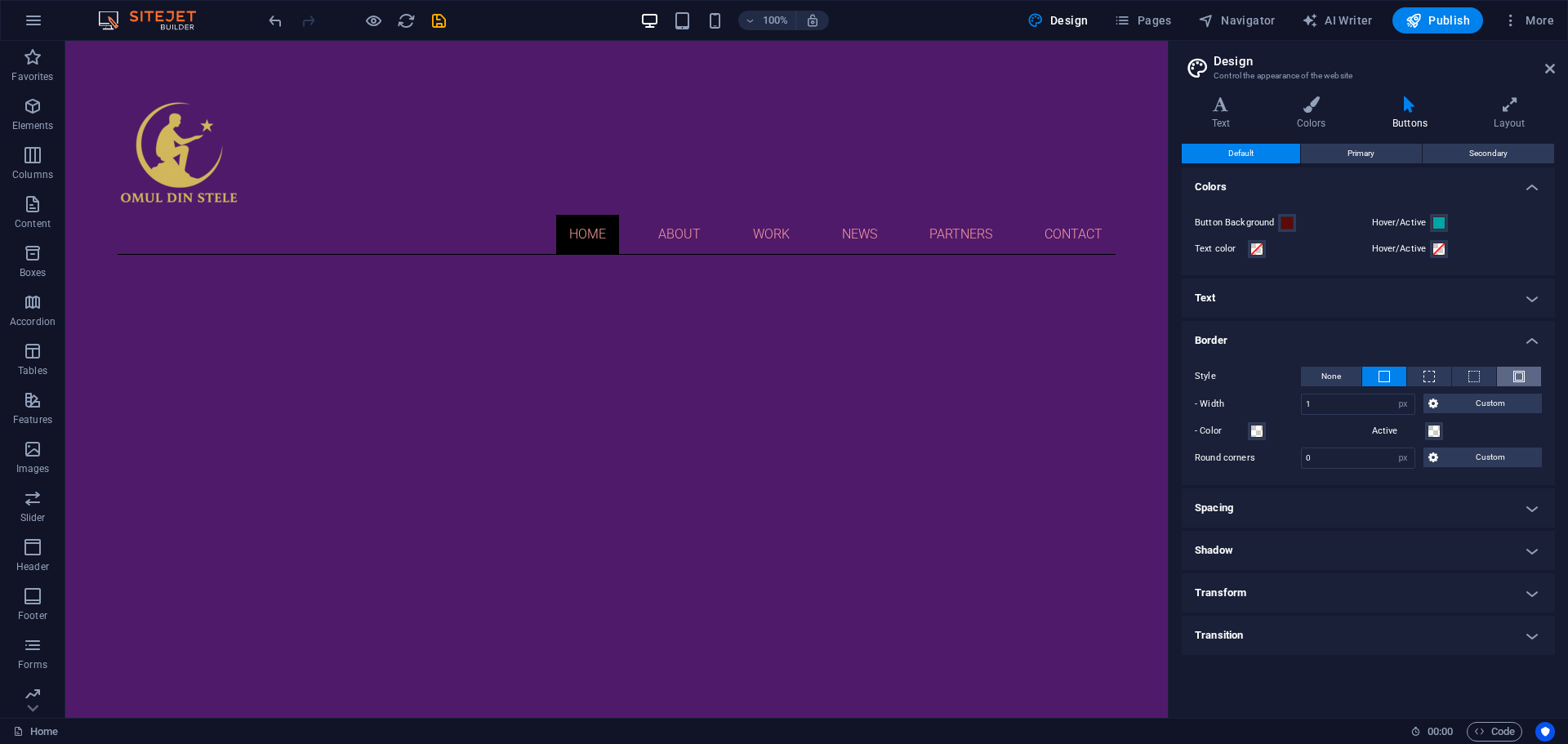
click at [1521, 377] on span at bounding box center [1518, 376] width 12 height 12
click at [1062, 20] on span "Design" at bounding box center [1057, 20] width 61 height 16
click at [1548, 70] on icon at bounding box center [1549, 69] width 10 height 13
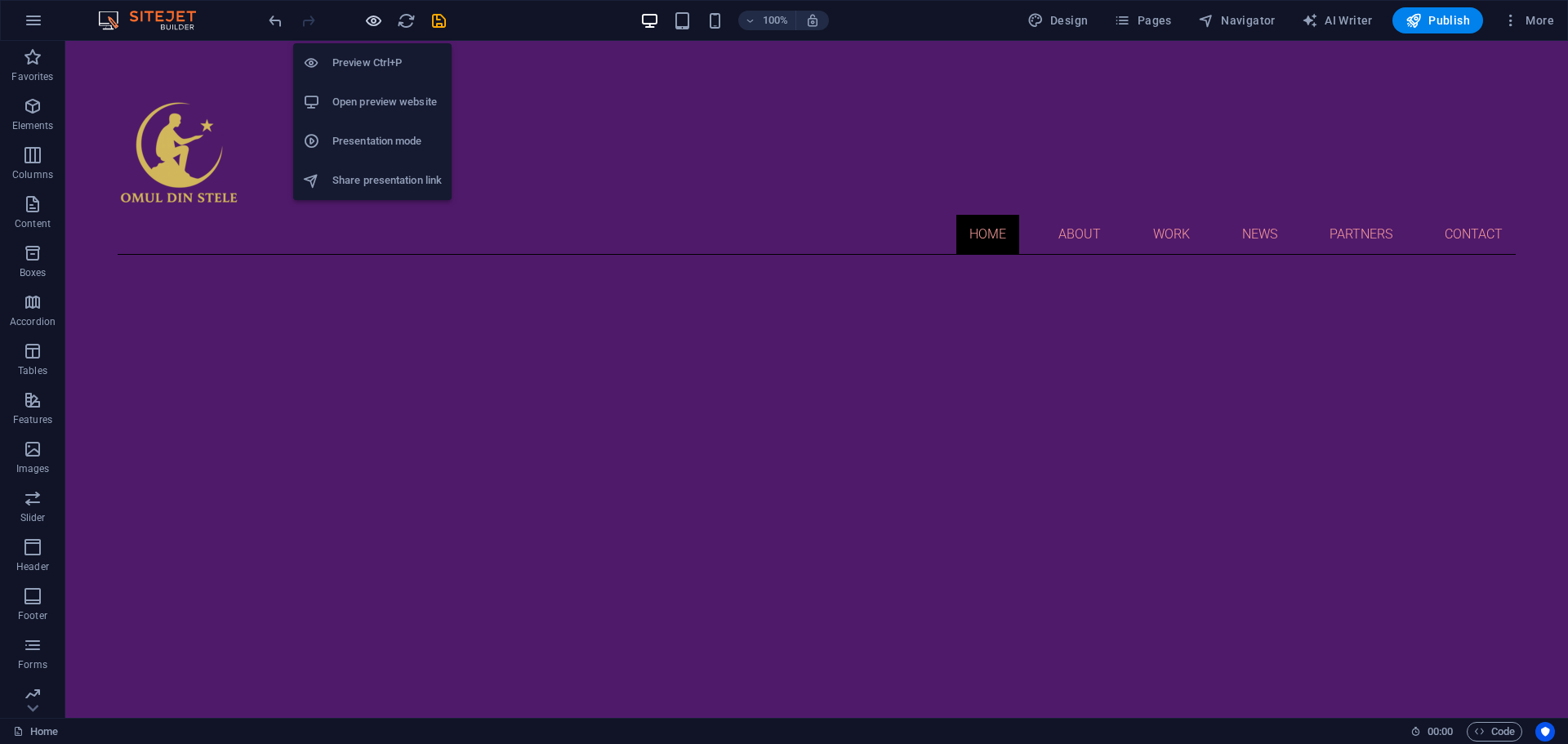
click at [374, 17] on icon "button" at bounding box center [373, 20] width 19 height 19
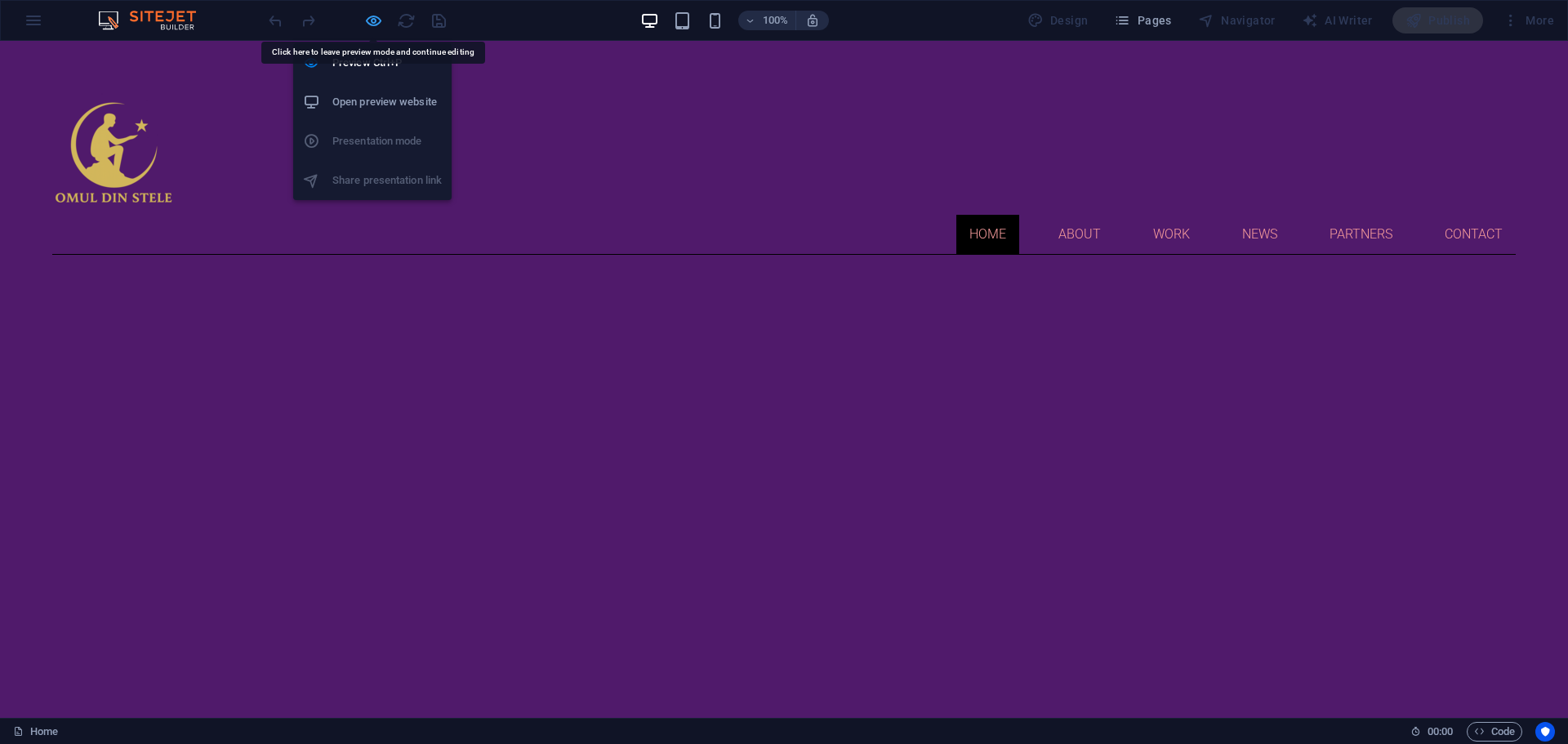
click at [372, 20] on icon "button" at bounding box center [373, 20] width 19 height 19
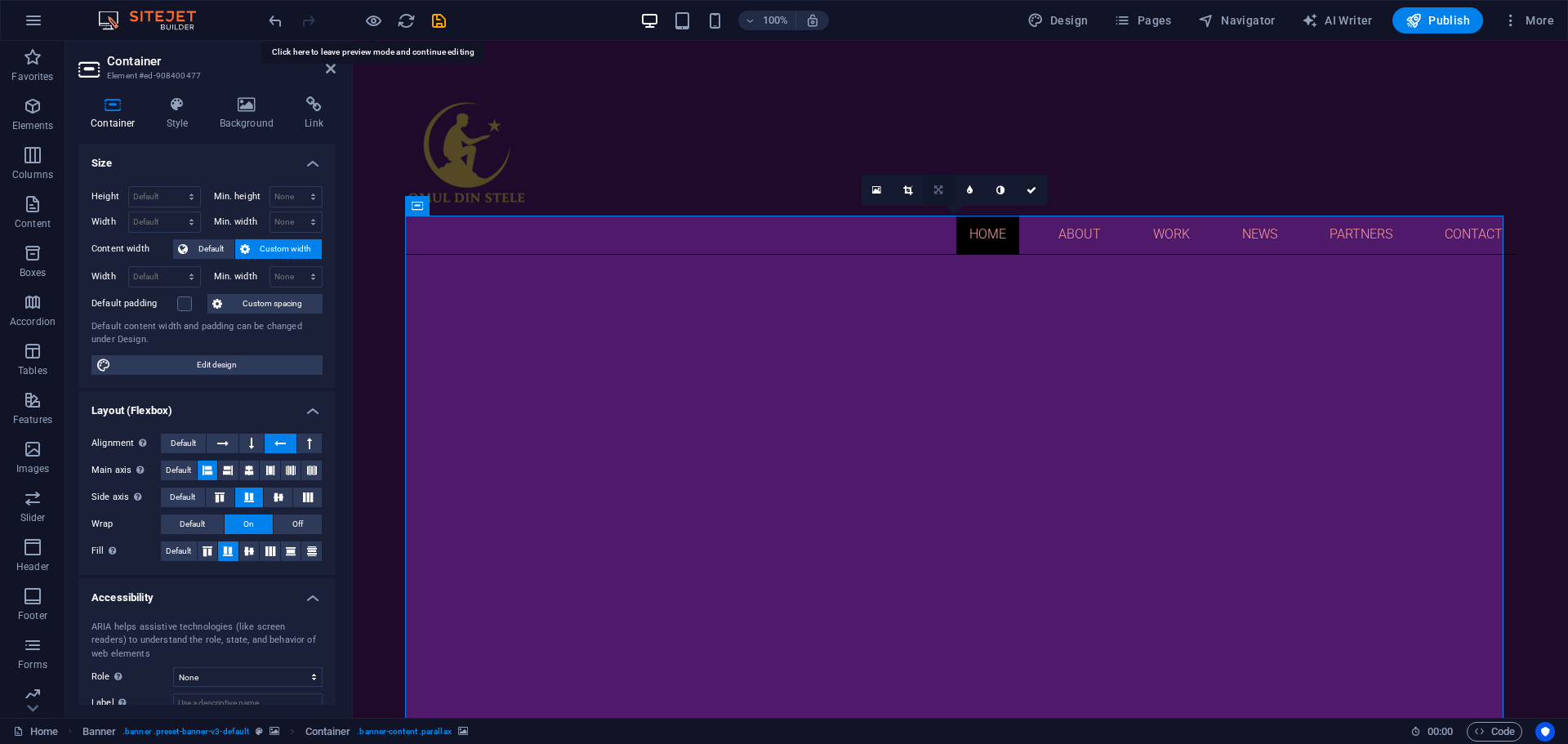
click at [942, 189] on icon at bounding box center [937, 190] width 8 height 10
click at [942, 158] on icon at bounding box center [937, 159] width 10 height 10
click at [937, 188] on icon at bounding box center [937, 190] width 10 height 10
click at [940, 217] on icon at bounding box center [937, 221] width 10 height 10
click at [937, 195] on icon at bounding box center [937, 190] width 10 height 10
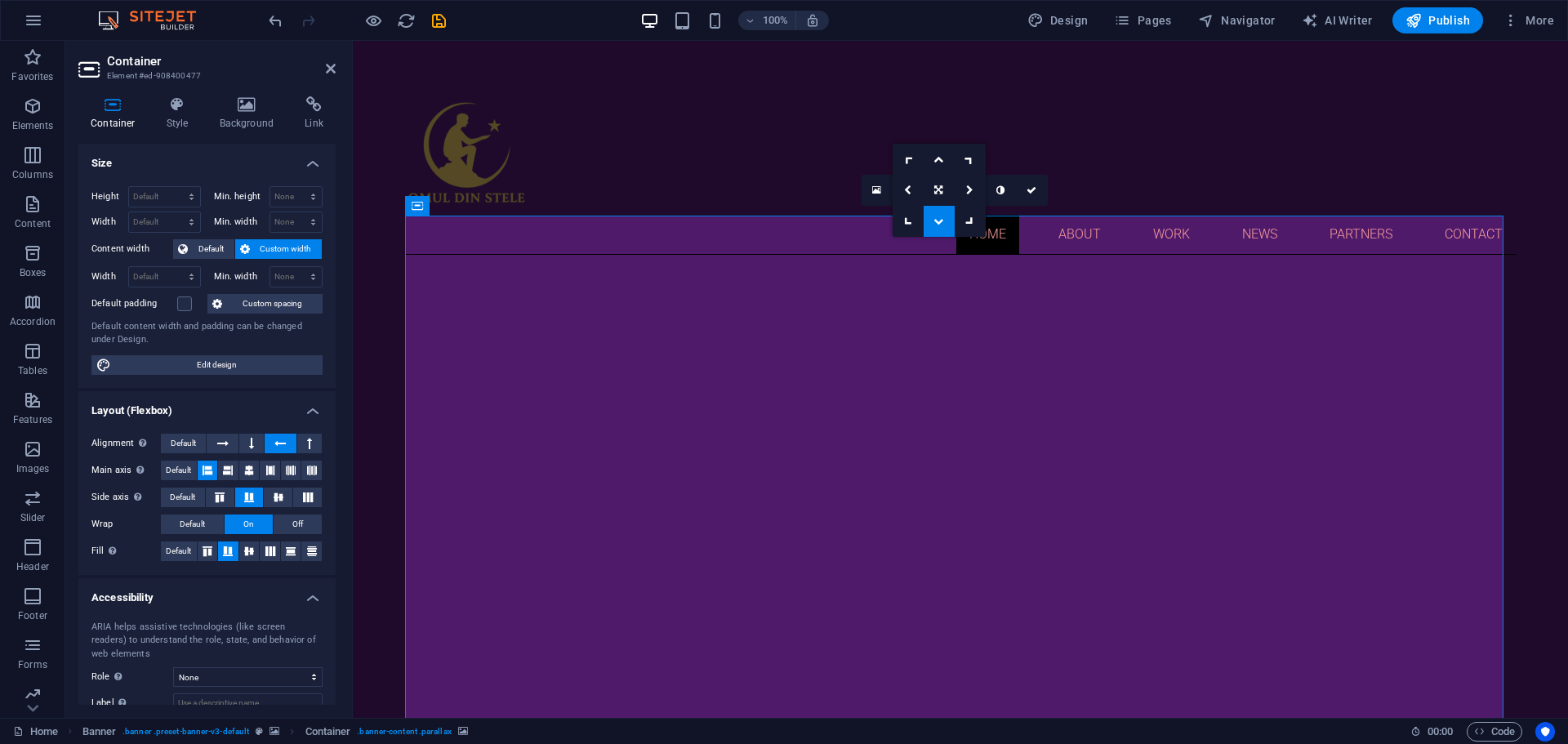
click at [937, 218] on icon at bounding box center [937, 221] width 10 height 10
click at [937, 185] on link at bounding box center [938, 190] width 31 height 31
drag, startPoint x: 941, startPoint y: 156, endPoint x: 588, endPoint y: 117, distance: 355.1
click at [941, 156] on icon at bounding box center [937, 159] width 10 height 10
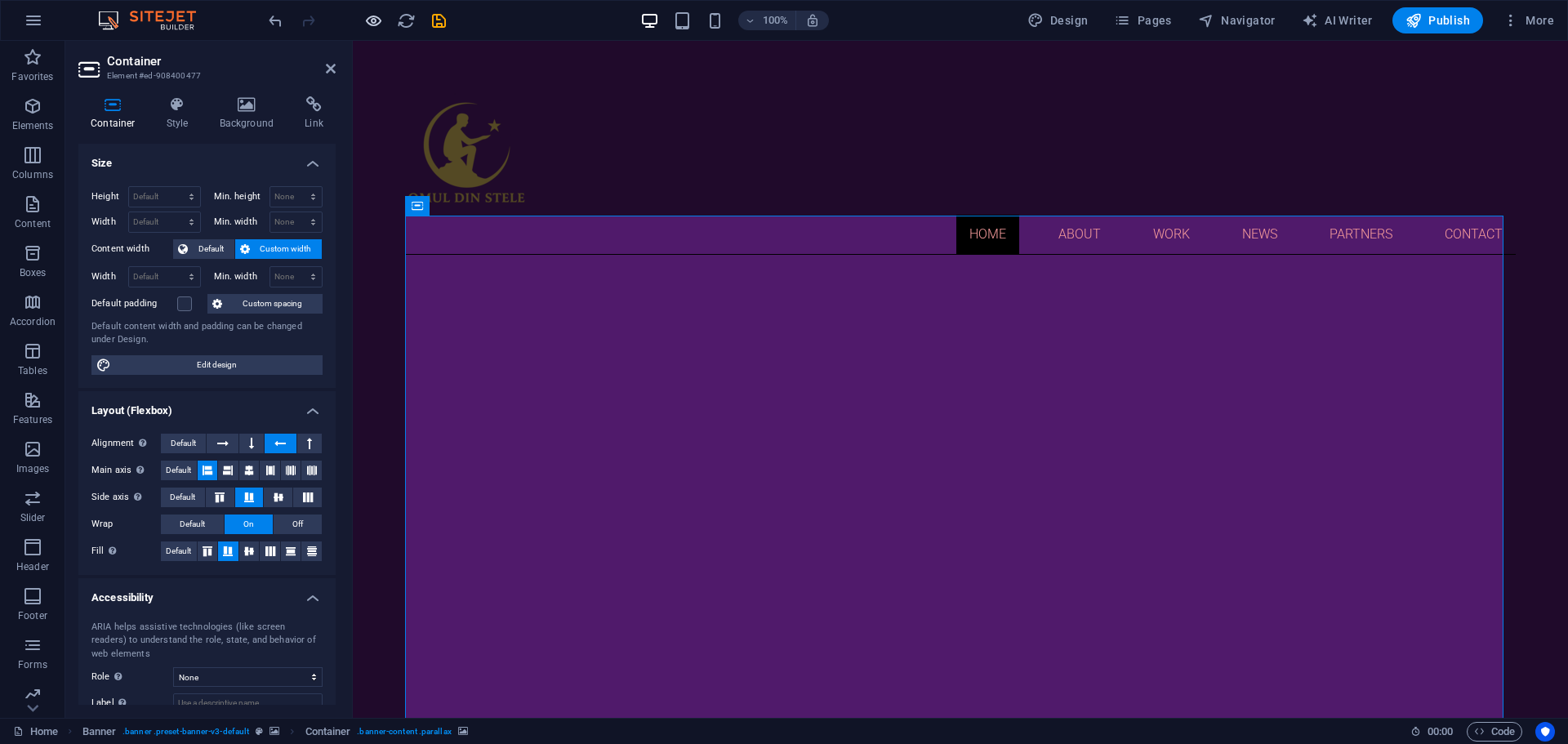
click at [379, 16] on icon "button" at bounding box center [373, 20] width 19 height 19
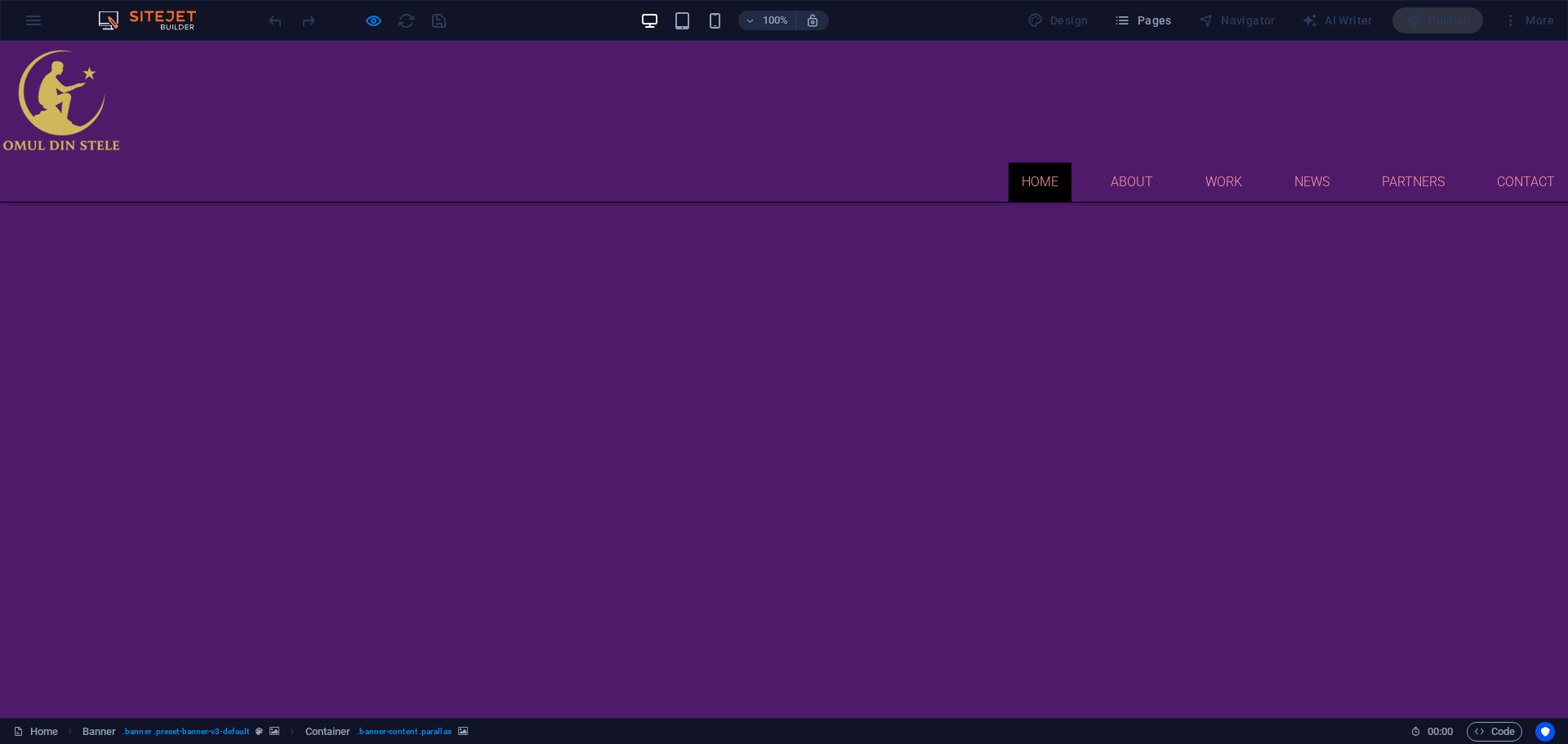
scroll to position [686, 0]
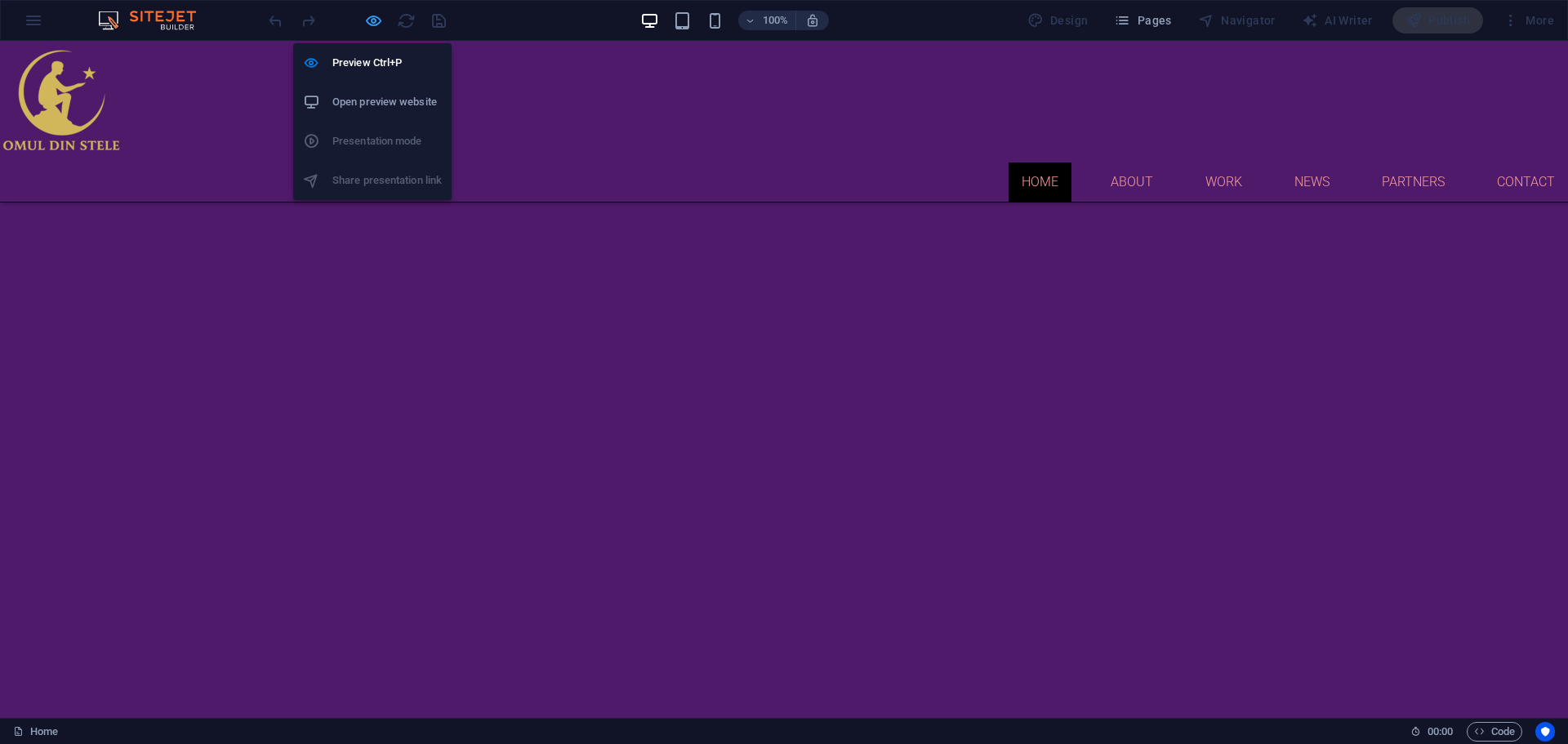
click at [370, 25] on icon "button" at bounding box center [373, 20] width 19 height 19
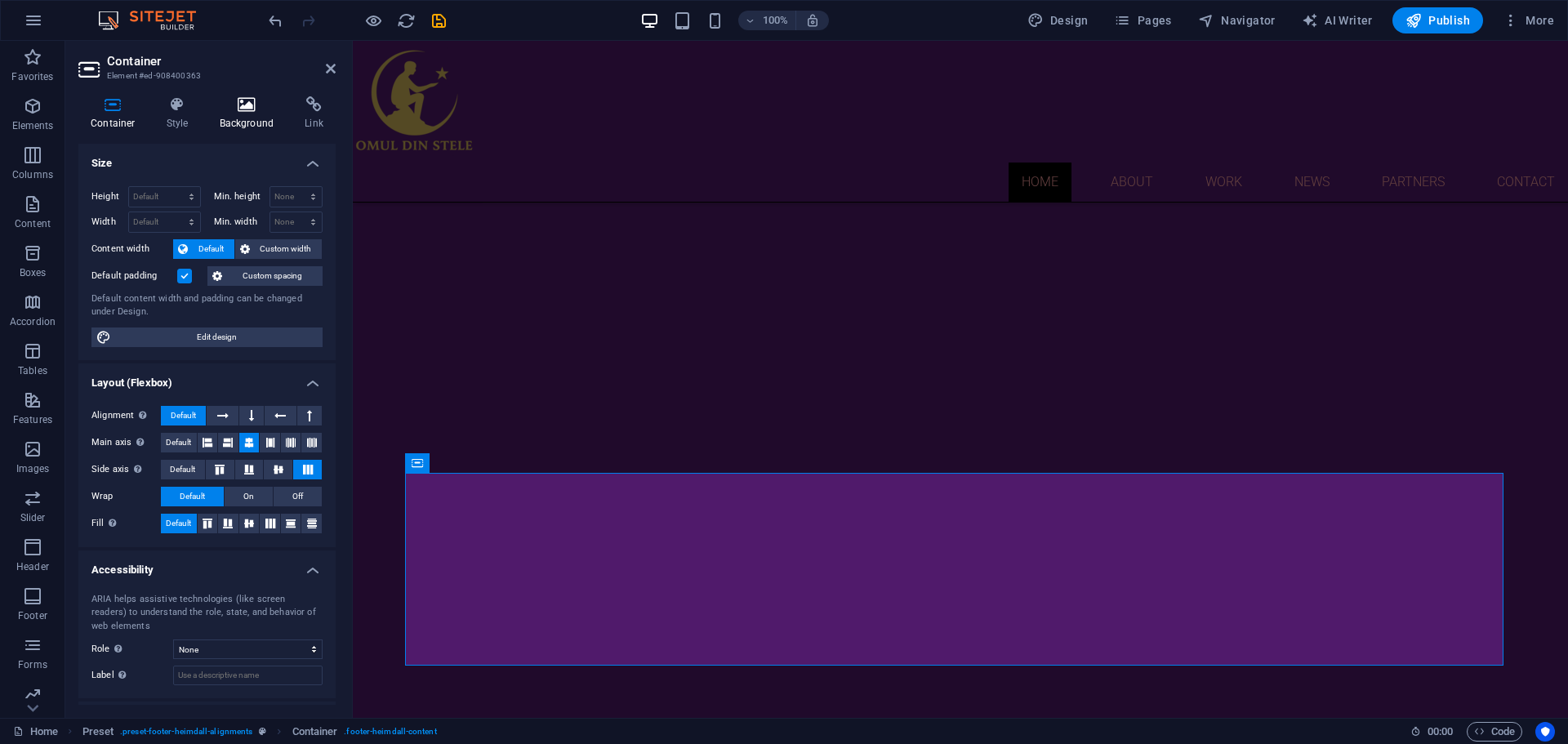
click at [241, 113] on h4 "Background" at bounding box center [250, 113] width 85 height 35
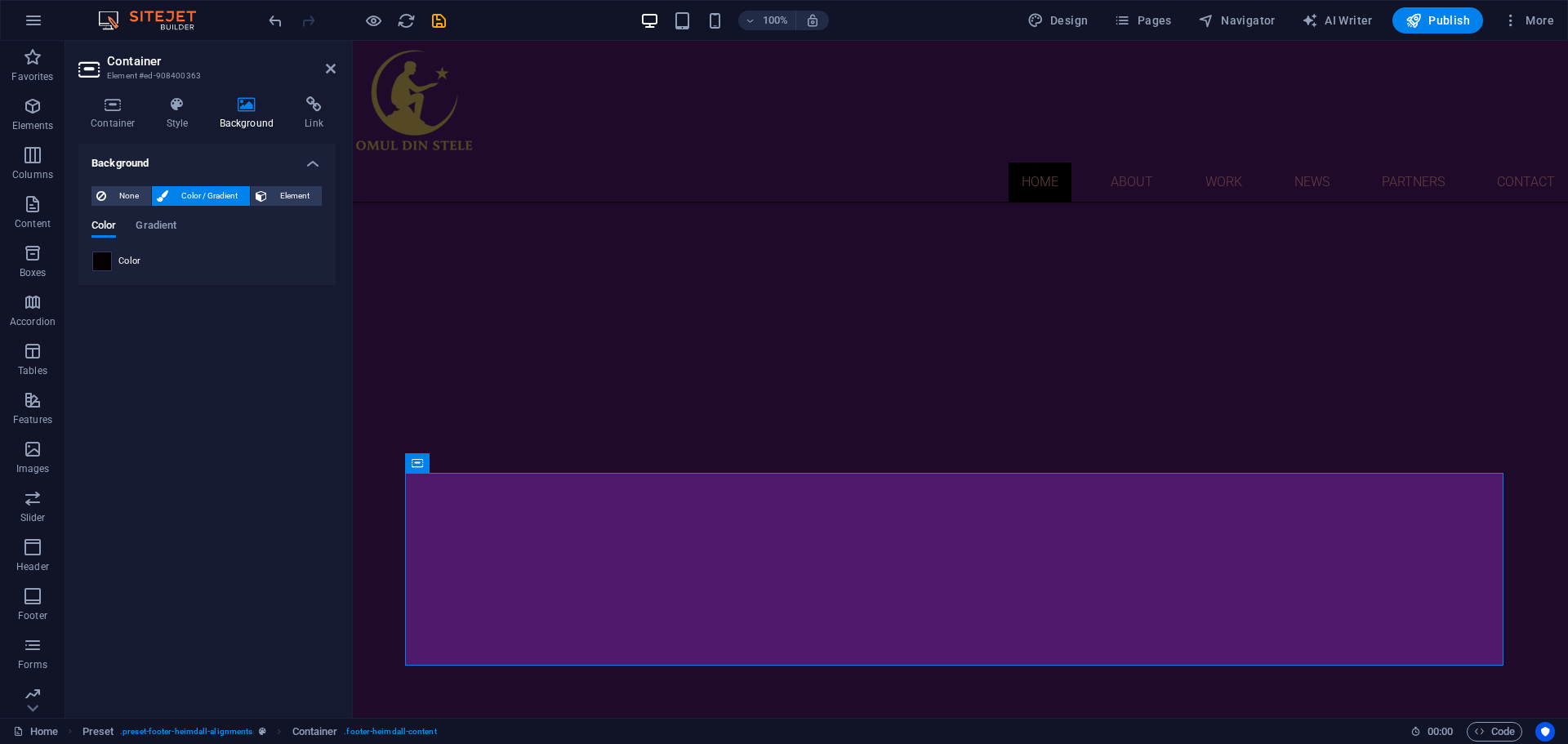
click at [106, 259] on span at bounding box center [102, 262] width 18 height 18
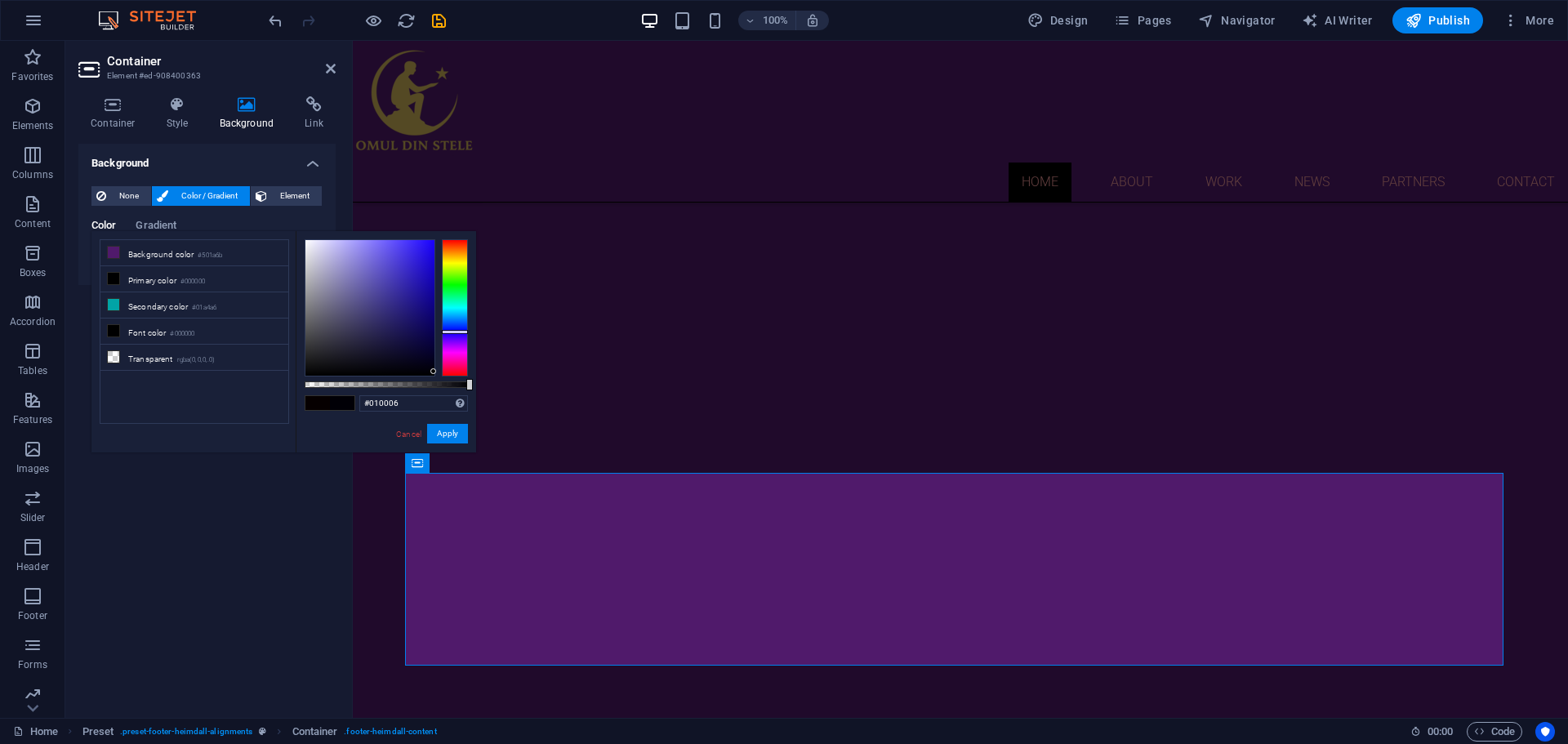
click at [455, 332] on div at bounding box center [454, 308] width 26 height 137
click at [423, 247] on div at bounding box center [369, 308] width 129 height 135
type input "#120776"
click at [425, 312] on div at bounding box center [369, 308] width 129 height 135
drag, startPoint x: 455, startPoint y: 429, endPoint x: 102, endPoint y: 388, distance: 355.4
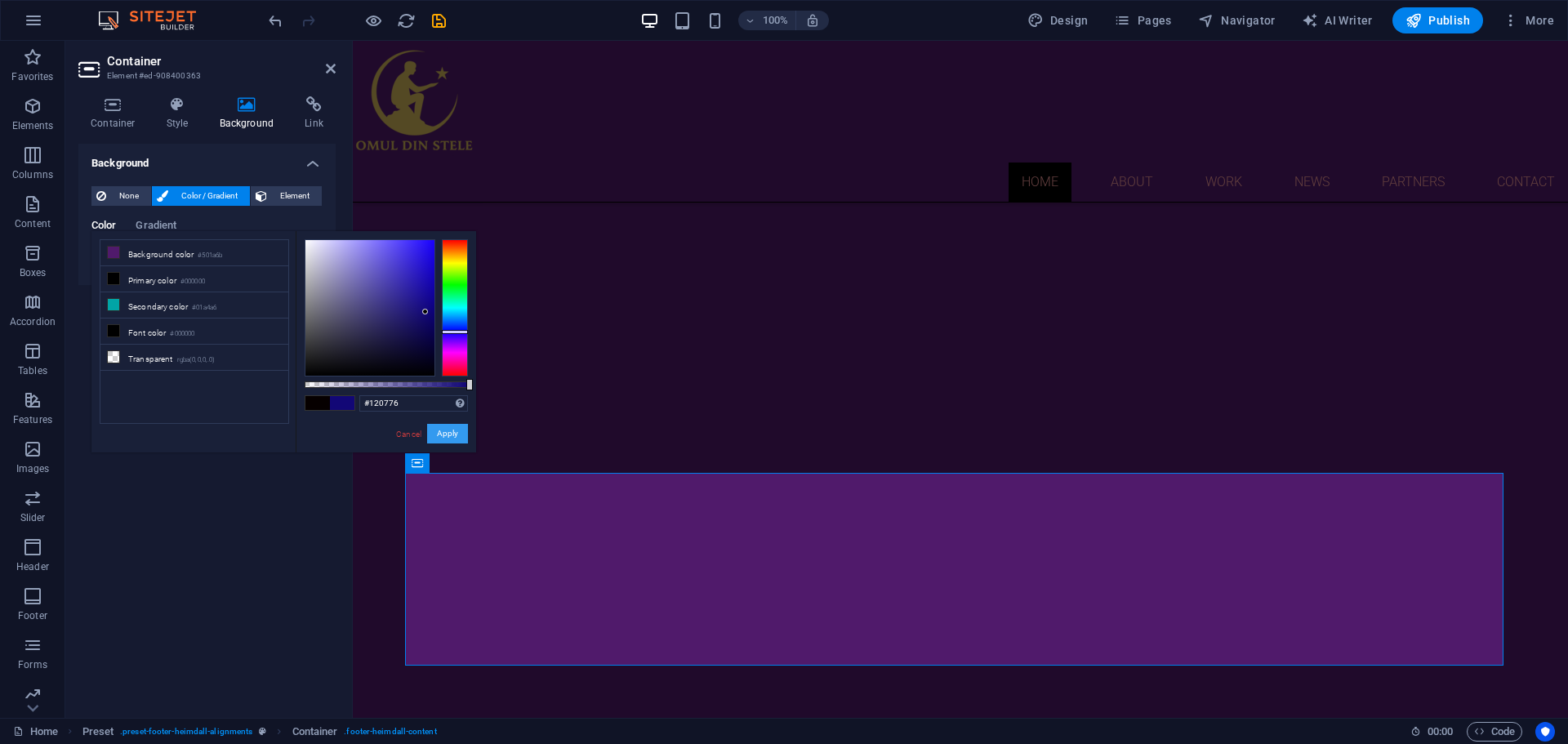
click at [455, 429] on button "Apply" at bounding box center [447, 433] width 41 height 20
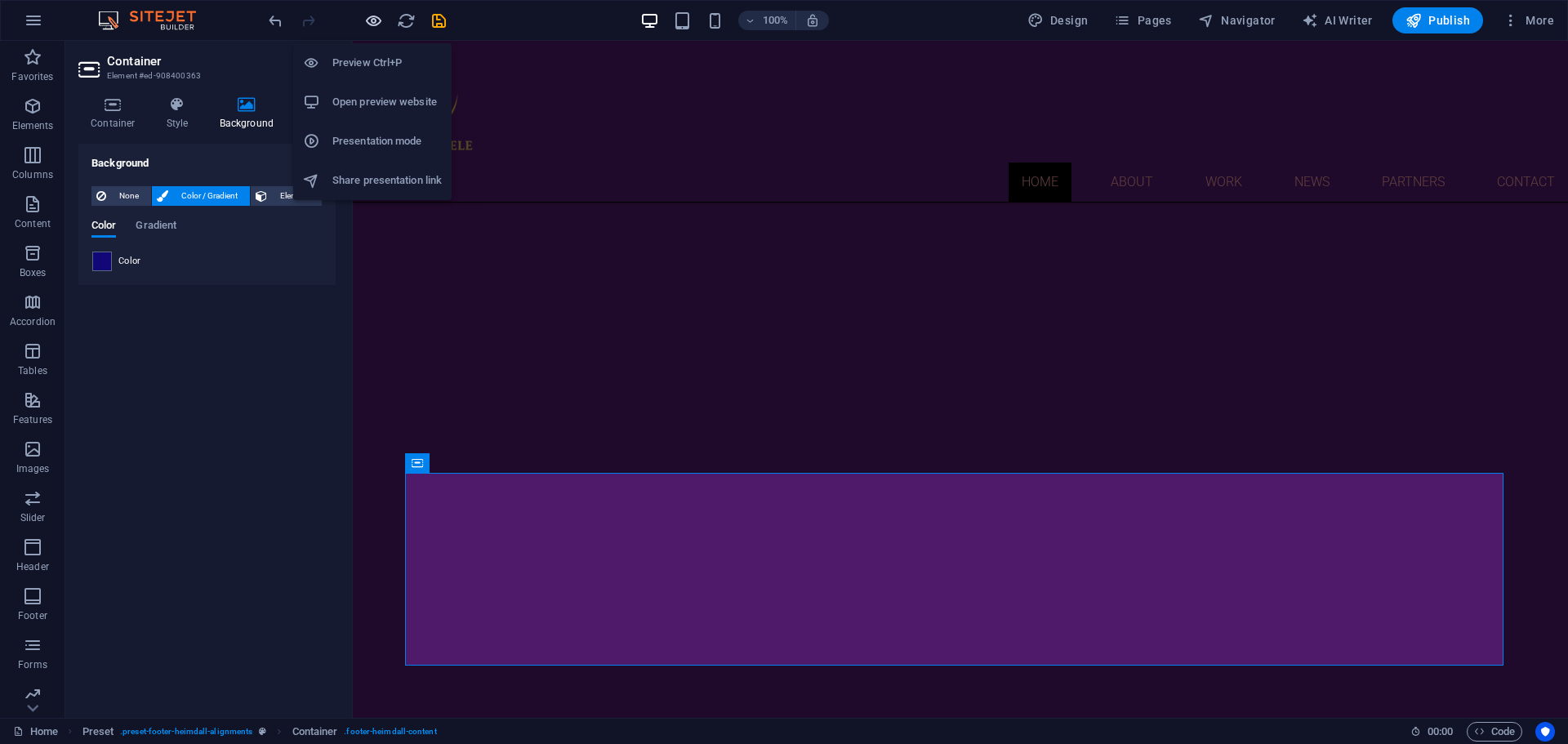
click at [379, 20] on icon "button" at bounding box center [373, 20] width 19 height 19
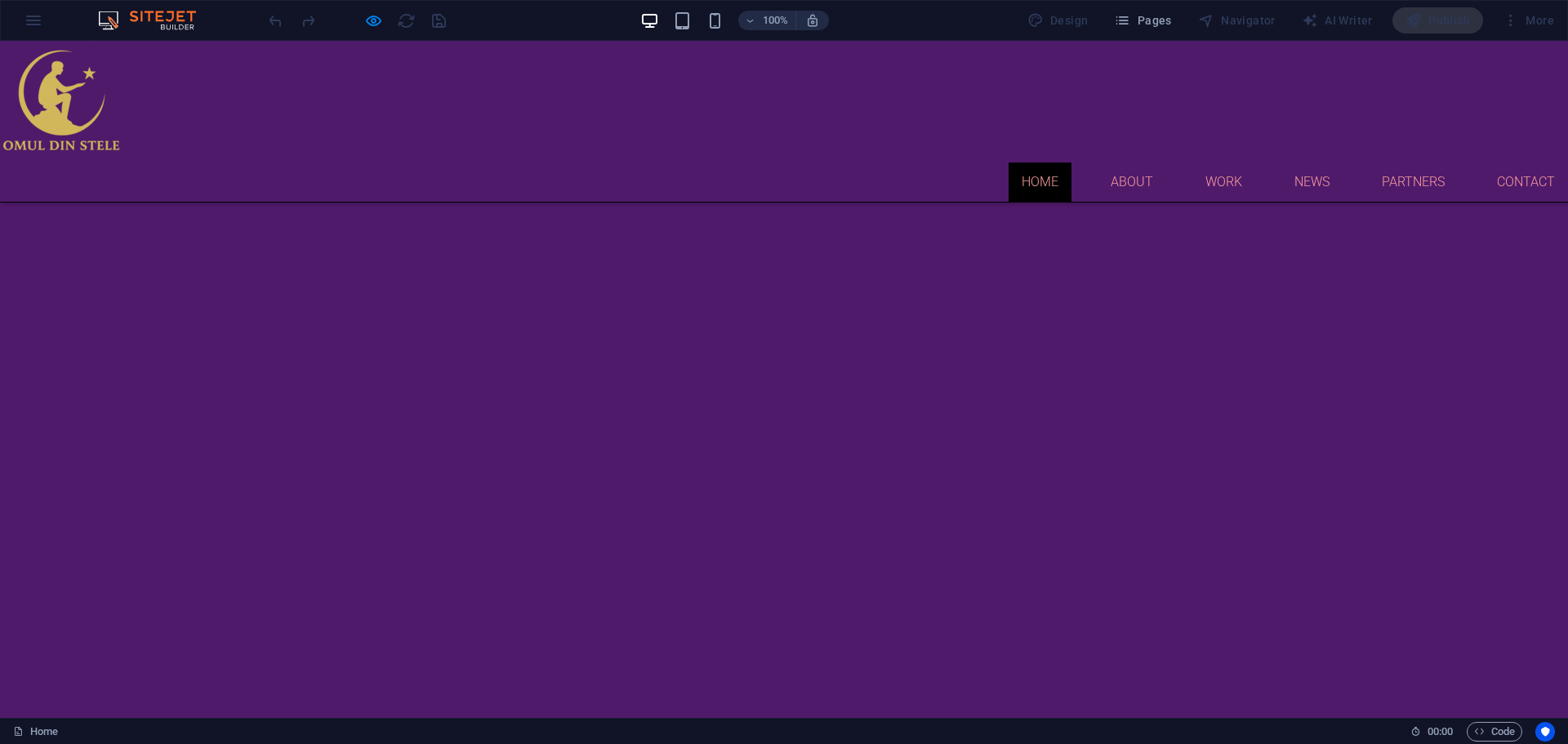
scroll to position [0, 0]
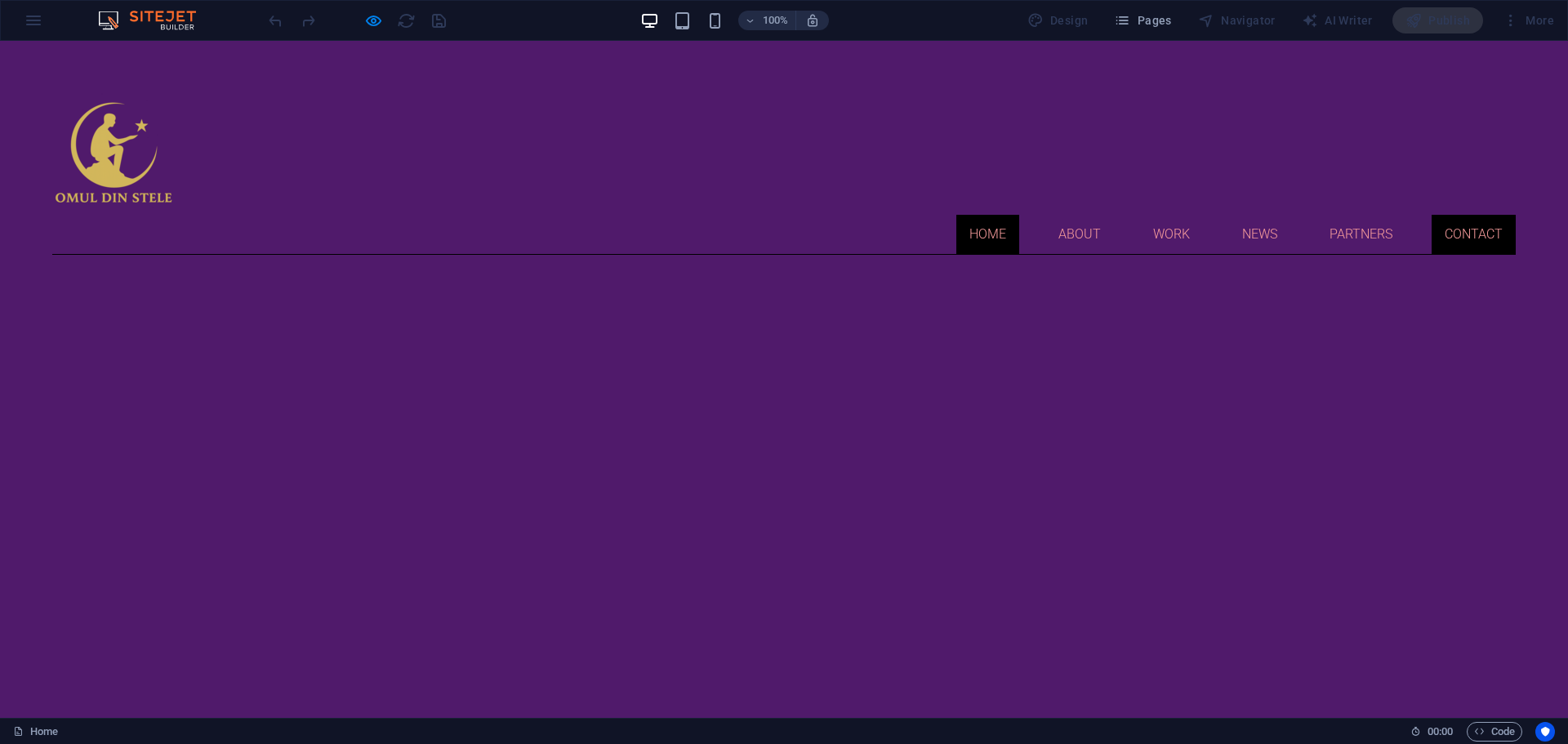
click at [1458, 214] on link "Contact" at bounding box center [1473, 234] width 84 height 39
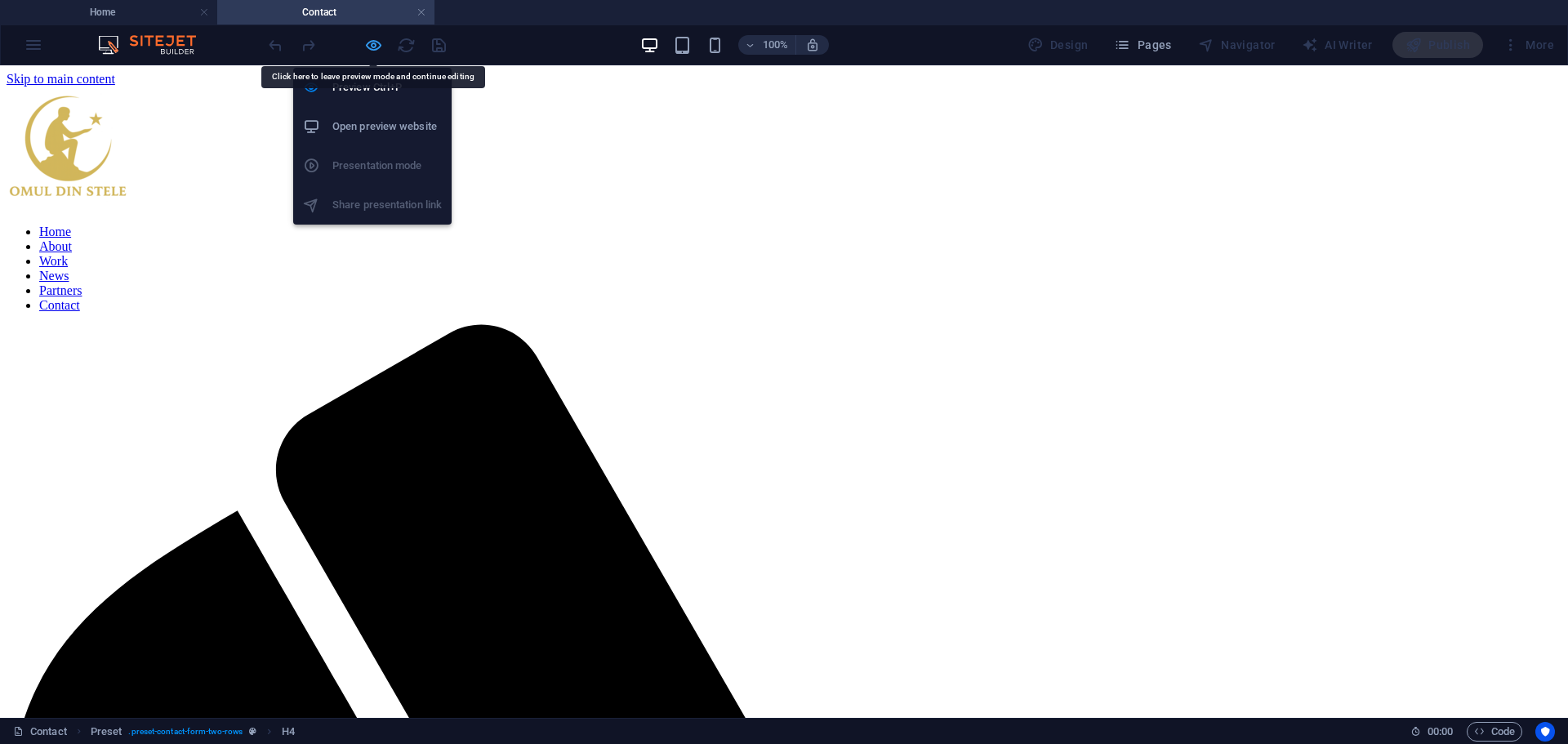
click at [376, 39] on icon "button" at bounding box center [373, 44] width 19 height 19
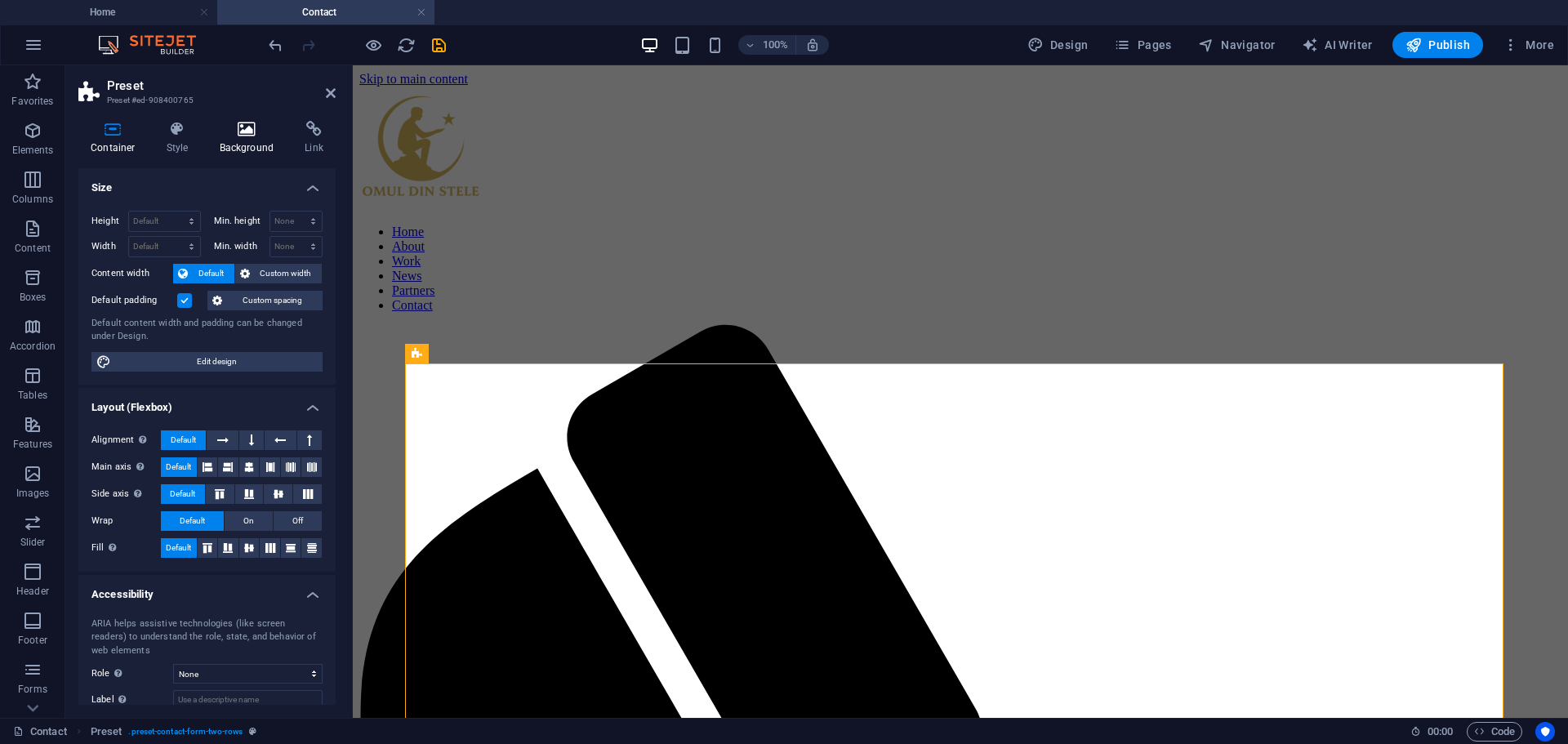
click at [243, 135] on icon at bounding box center [246, 129] width 79 height 16
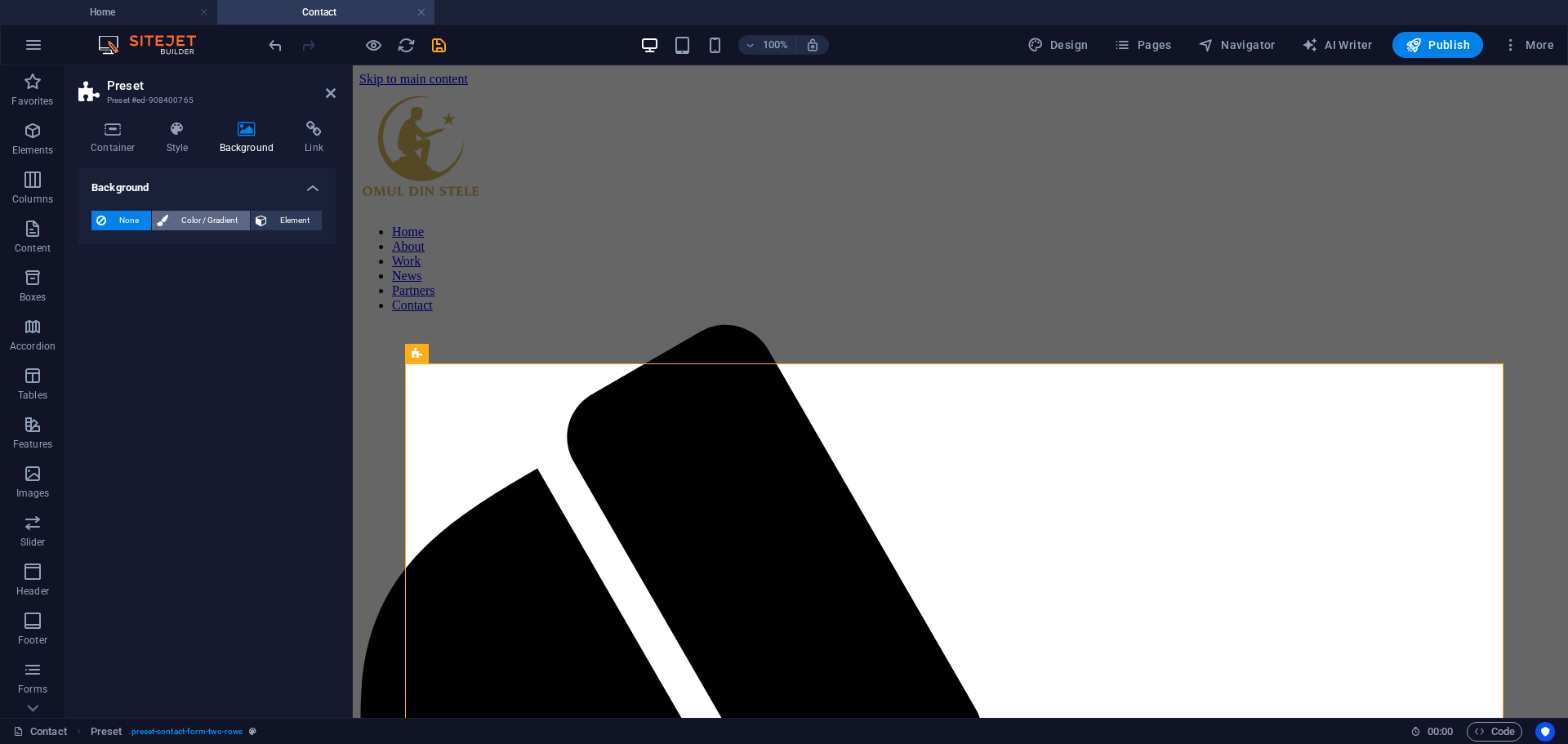
click at [204, 217] on span "Color / Gradient" at bounding box center [209, 221] width 72 height 20
click at [102, 284] on span at bounding box center [102, 286] width 18 height 18
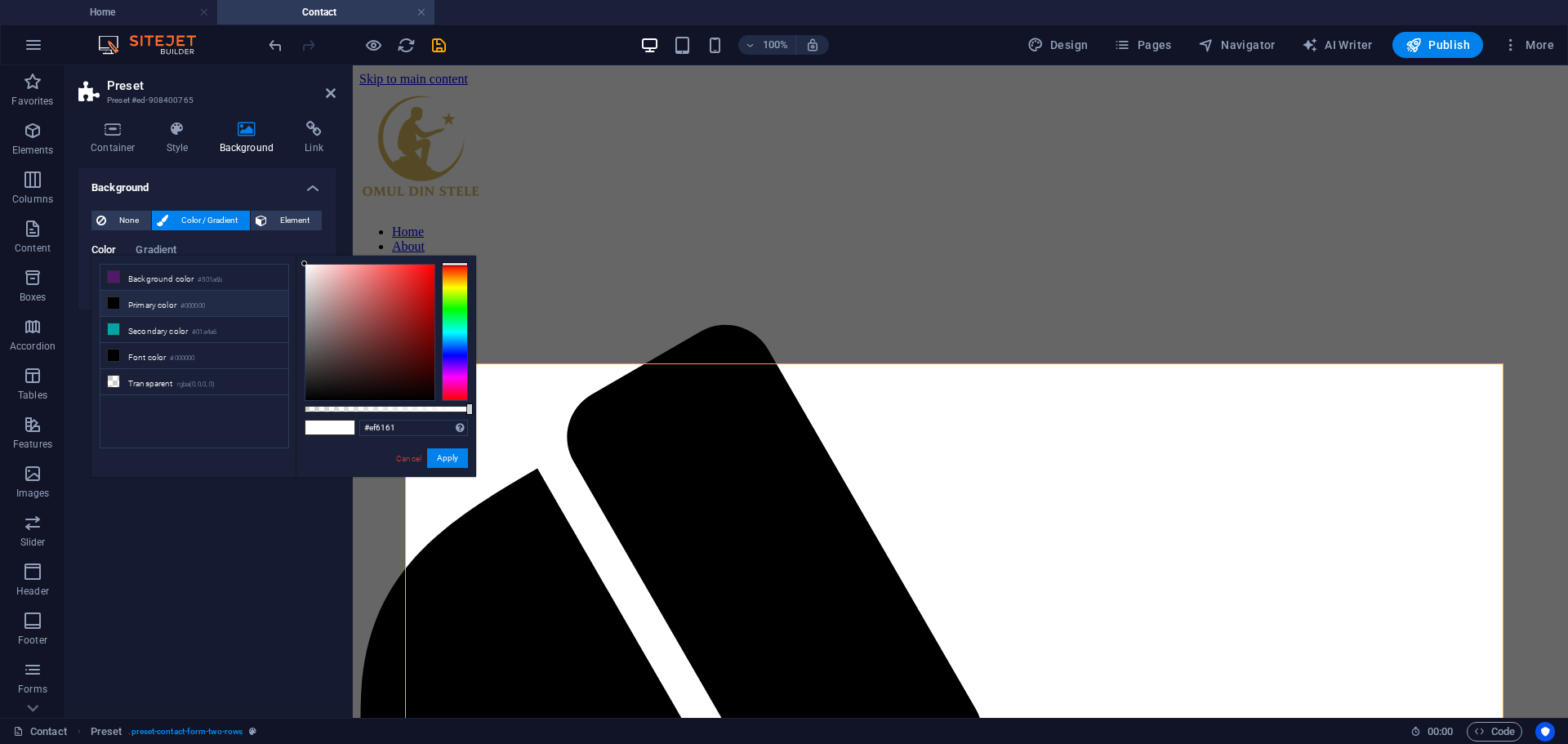
click at [382, 272] on div at bounding box center [369, 332] width 129 height 135
click at [454, 355] on div at bounding box center [454, 333] width 26 height 137
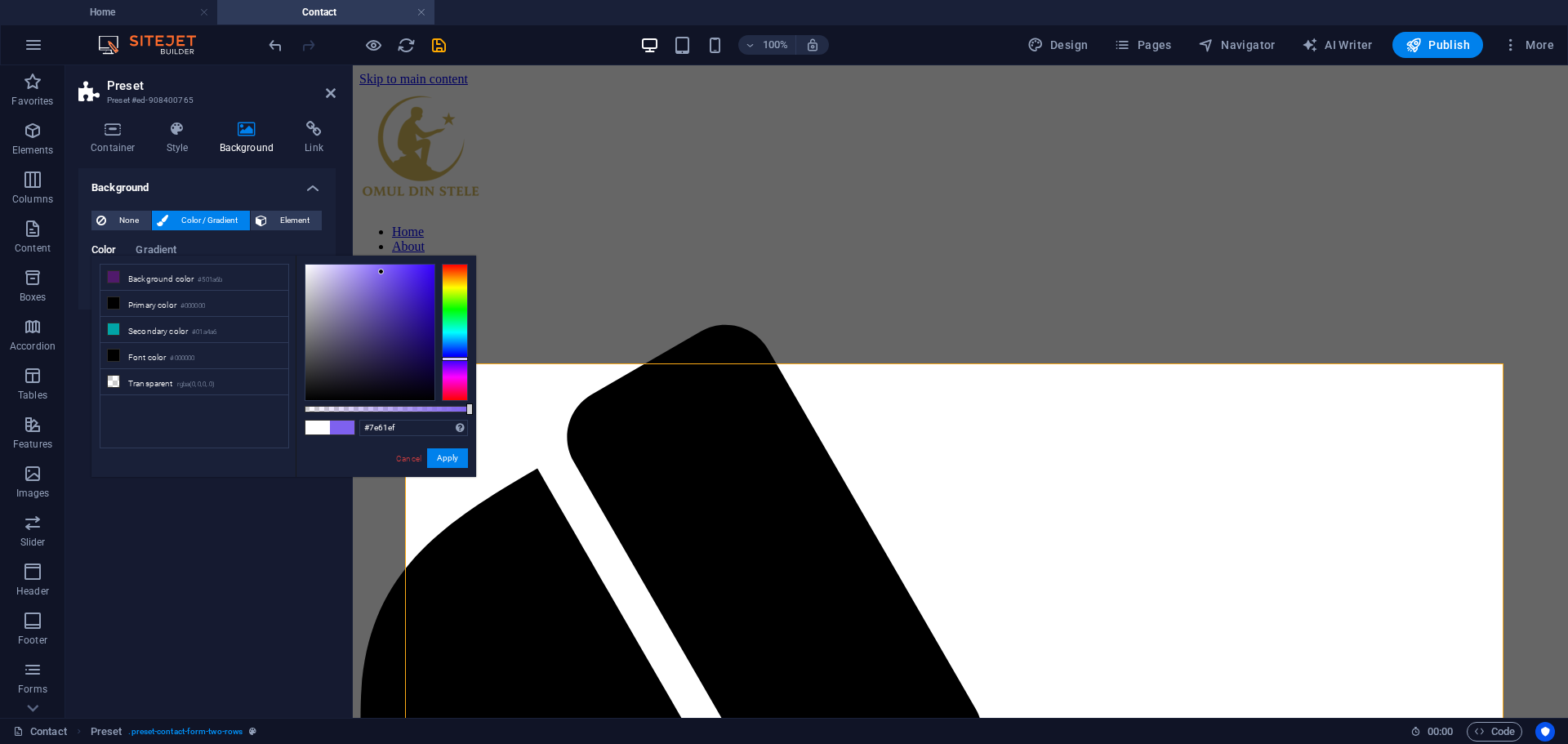
click at [456, 359] on div at bounding box center [454, 333] width 26 height 137
click at [457, 352] on div at bounding box center [454, 333] width 26 height 137
click at [432, 269] on div at bounding box center [369, 332] width 129 height 135
click at [430, 344] on div at bounding box center [369, 332] width 129 height 135
type input "#08117c"
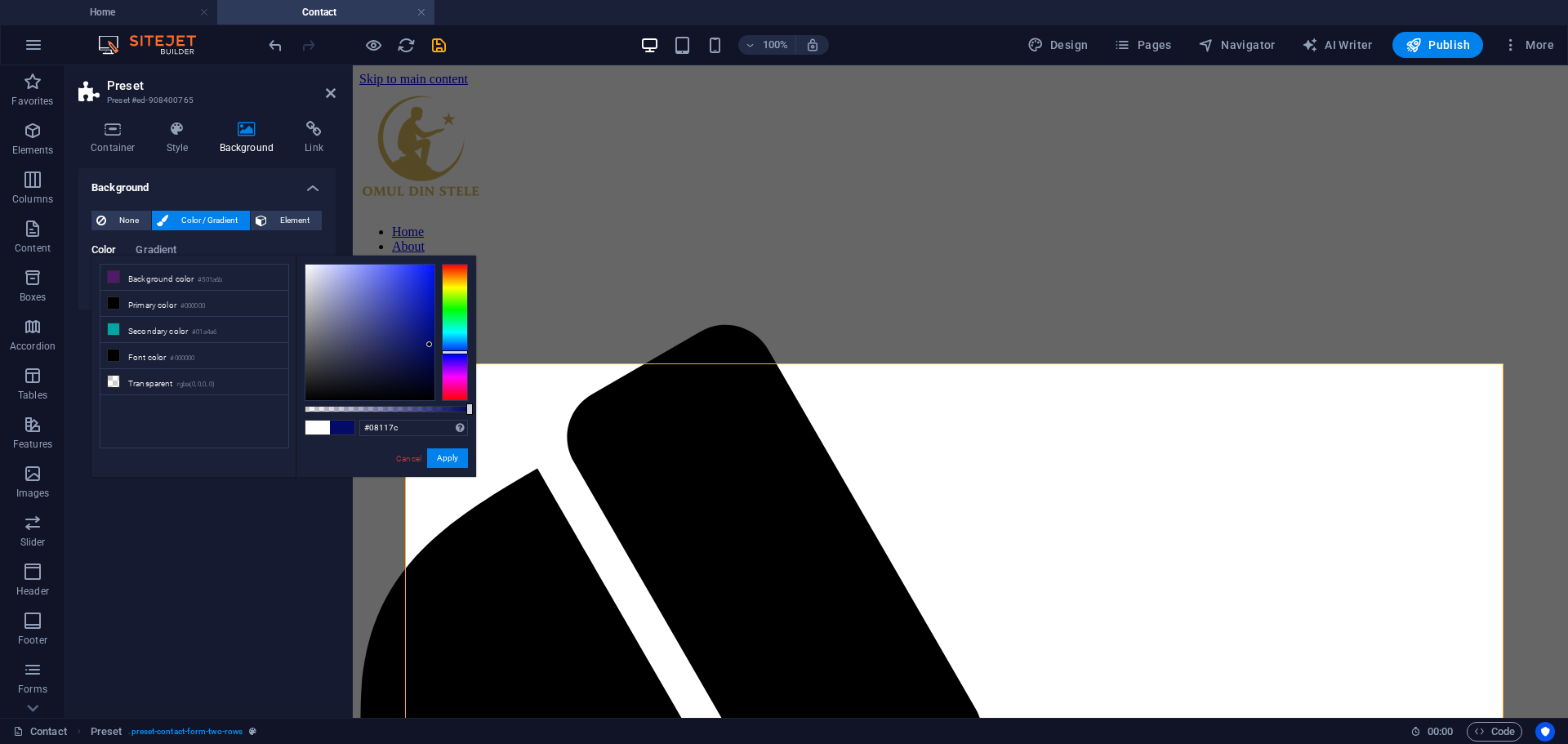
click at [425, 334] on div at bounding box center [369, 332] width 129 height 135
click at [446, 461] on button "Apply" at bounding box center [447, 458] width 41 height 20
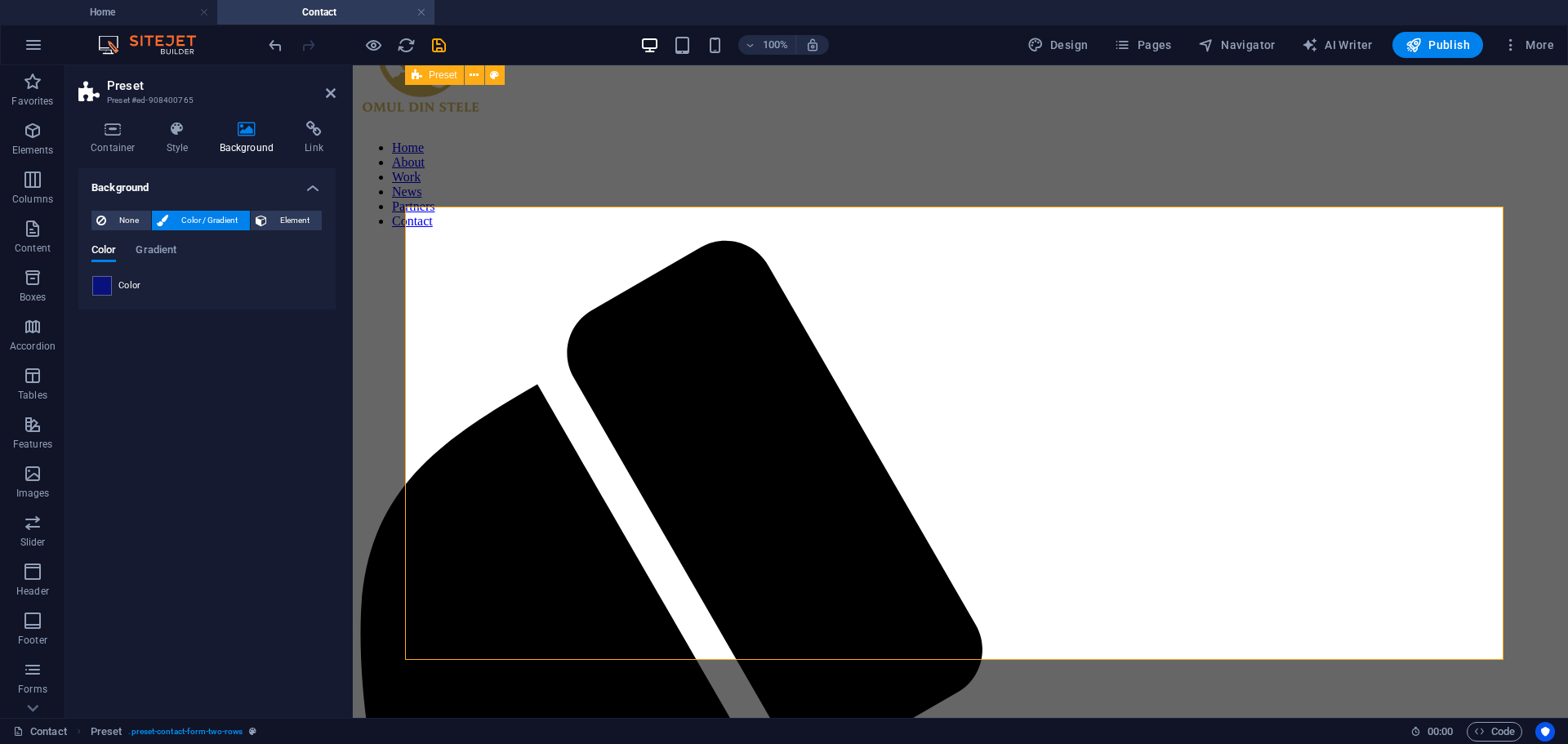
scroll to position [82, 0]
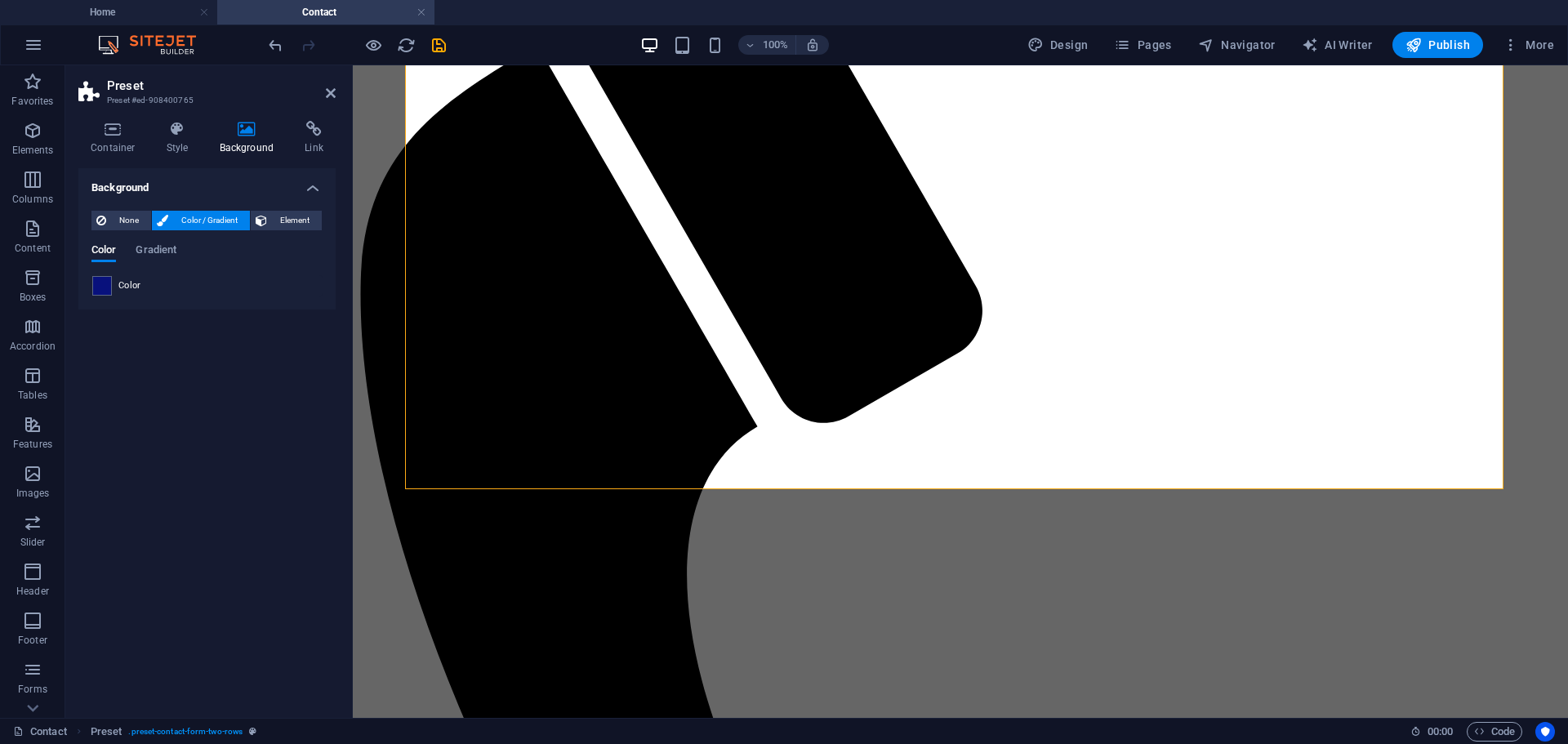
scroll to position [558, 0]
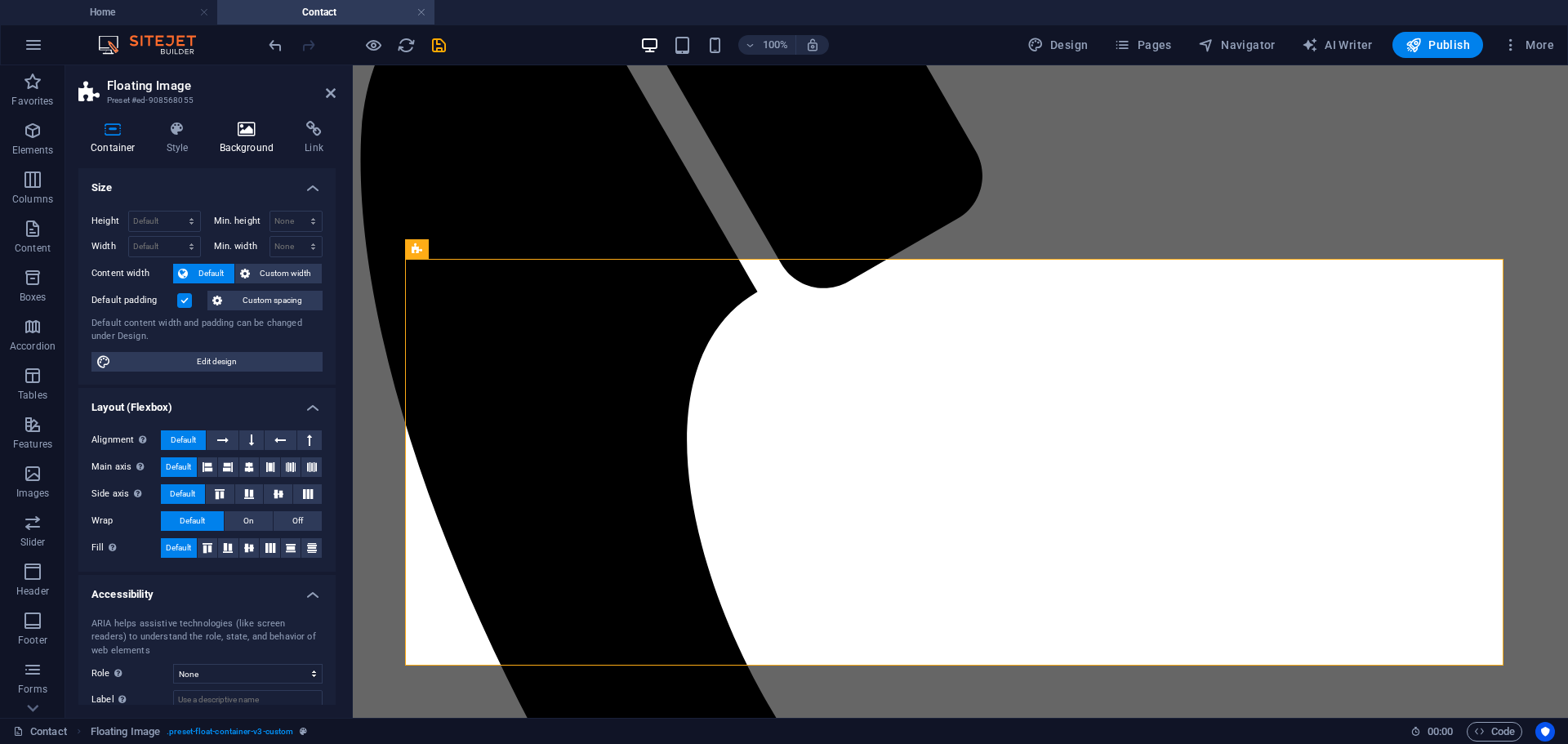
click at [240, 139] on h4 "Background" at bounding box center [250, 138] width 85 height 35
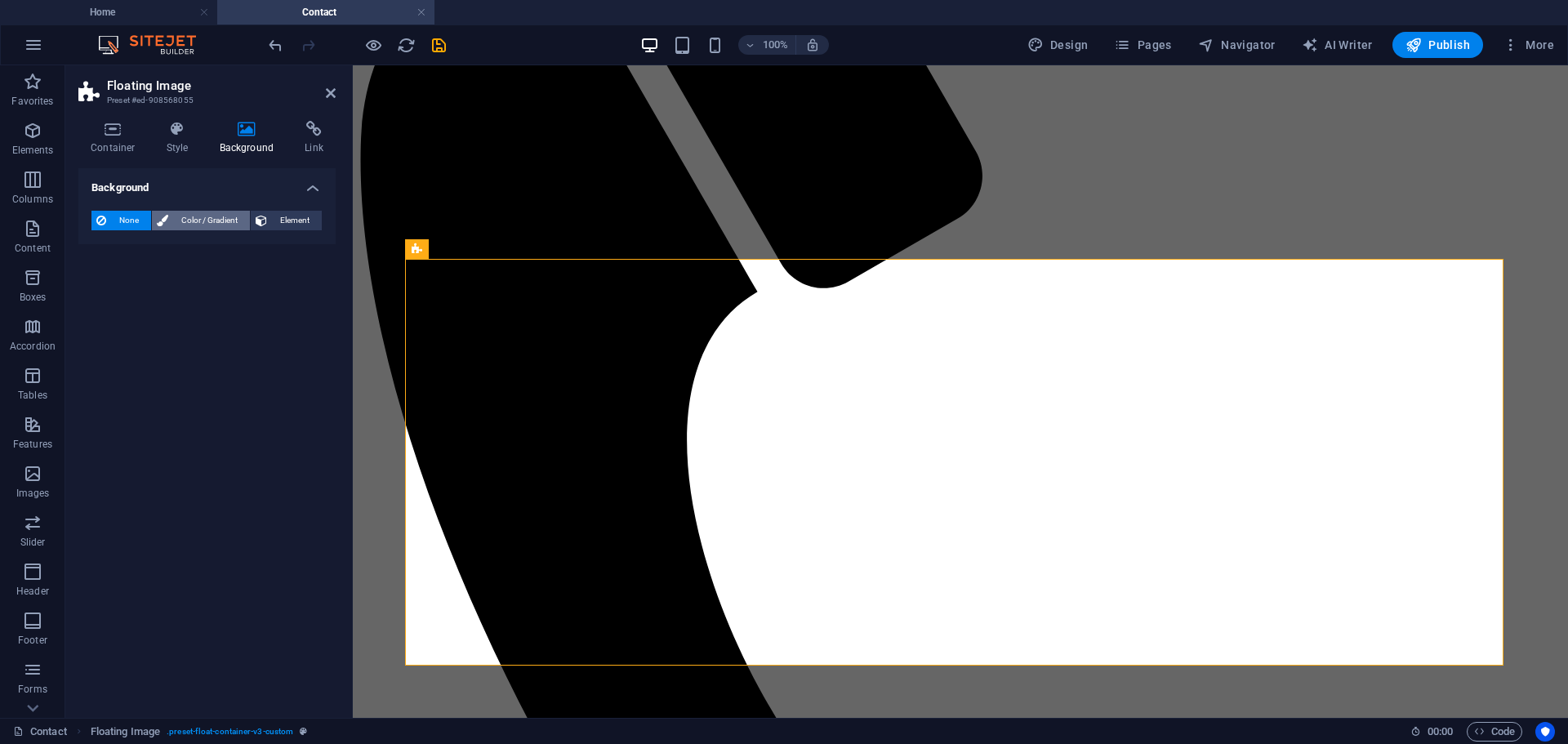
click at [192, 222] on span "Color / Gradient" at bounding box center [209, 221] width 72 height 20
click at [95, 287] on span at bounding box center [102, 286] width 18 height 18
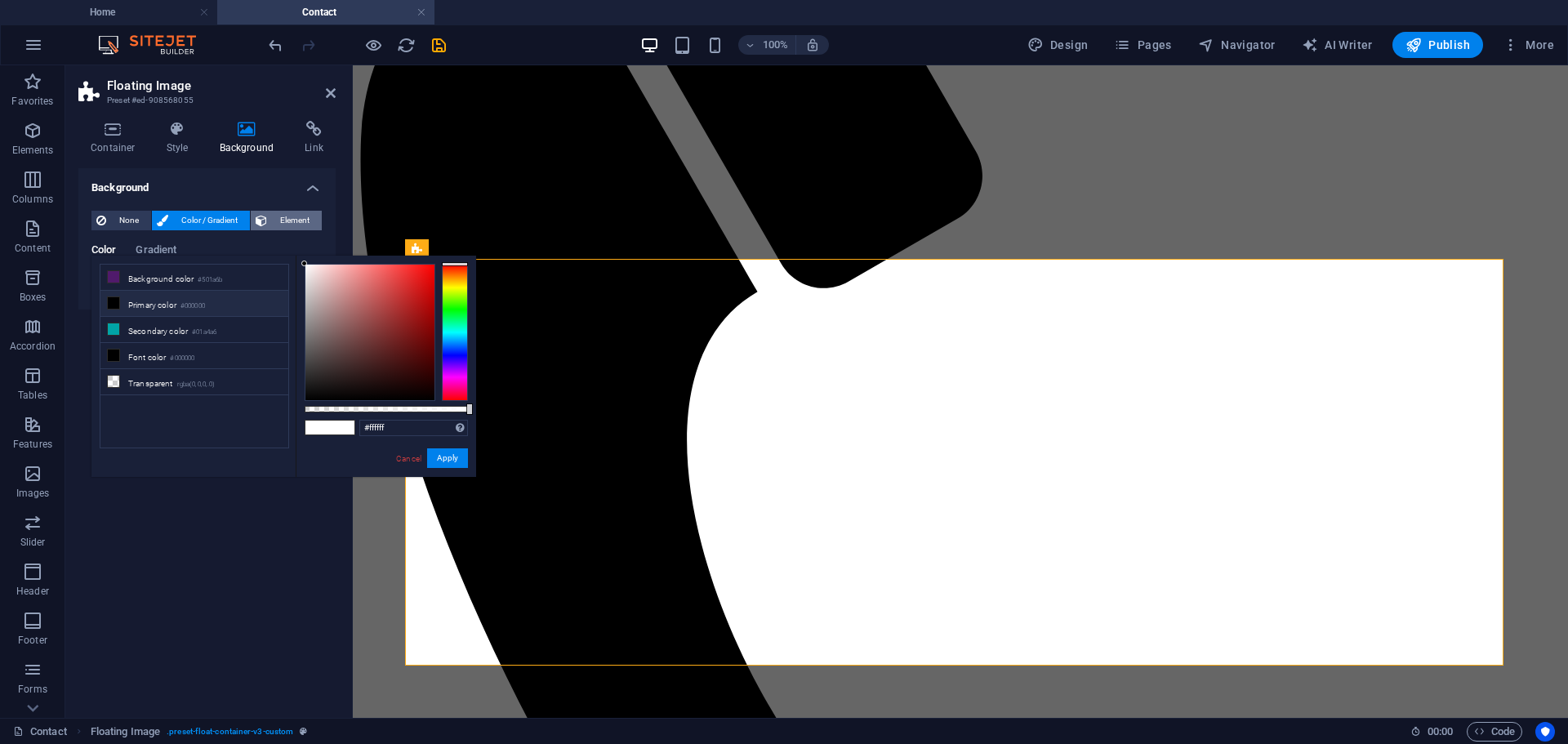
click at [293, 218] on span "Element" at bounding box center [294, 221] width 44 height 20
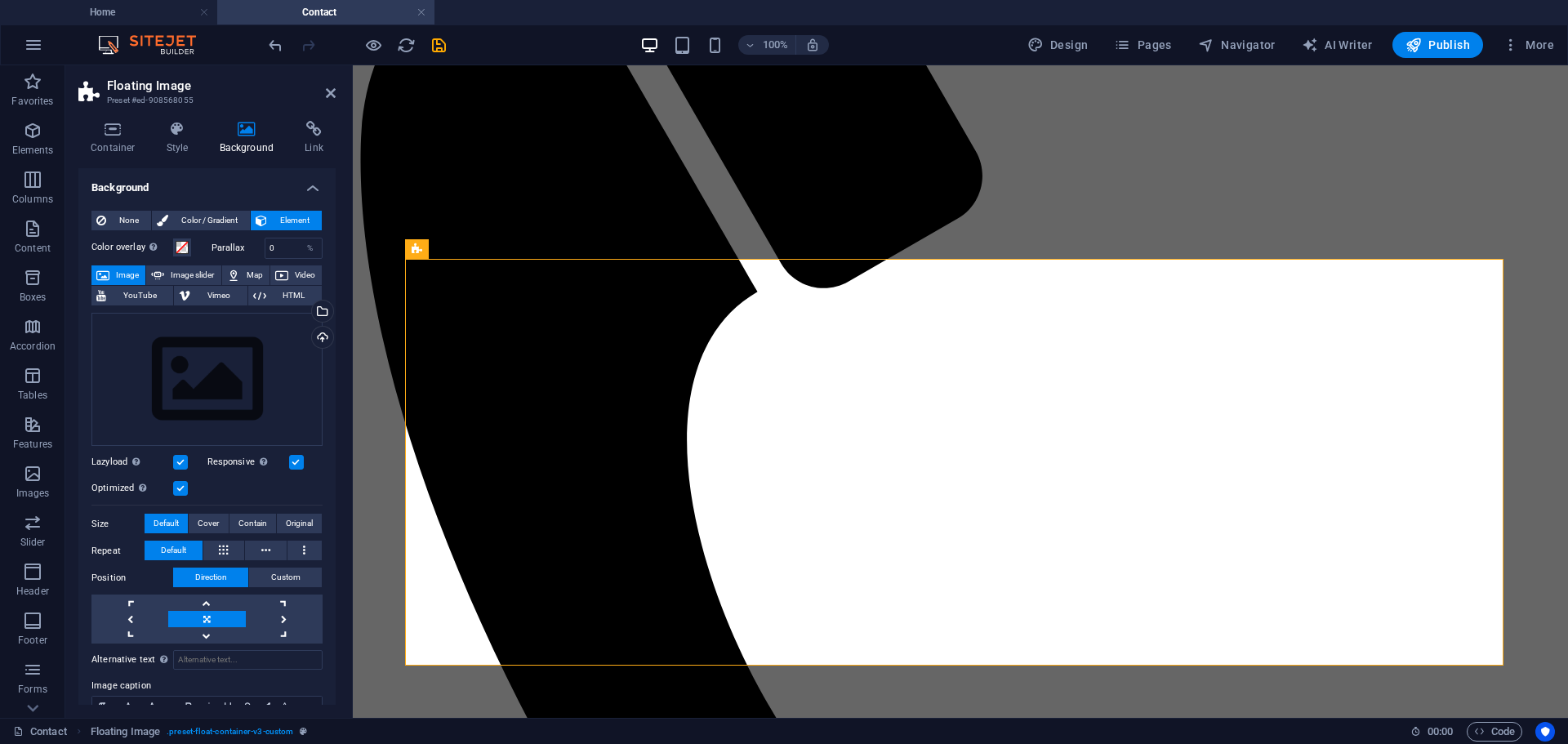
click at [197, 234] on div "Color overlay Places an overlay over the background to colorize it Parallax 0 %…" at bounding box center [207, 510] width 231 height 557
click at [200, 223] on span "Color / Gradient" at bounding box center [209, 221] width 72 height 20
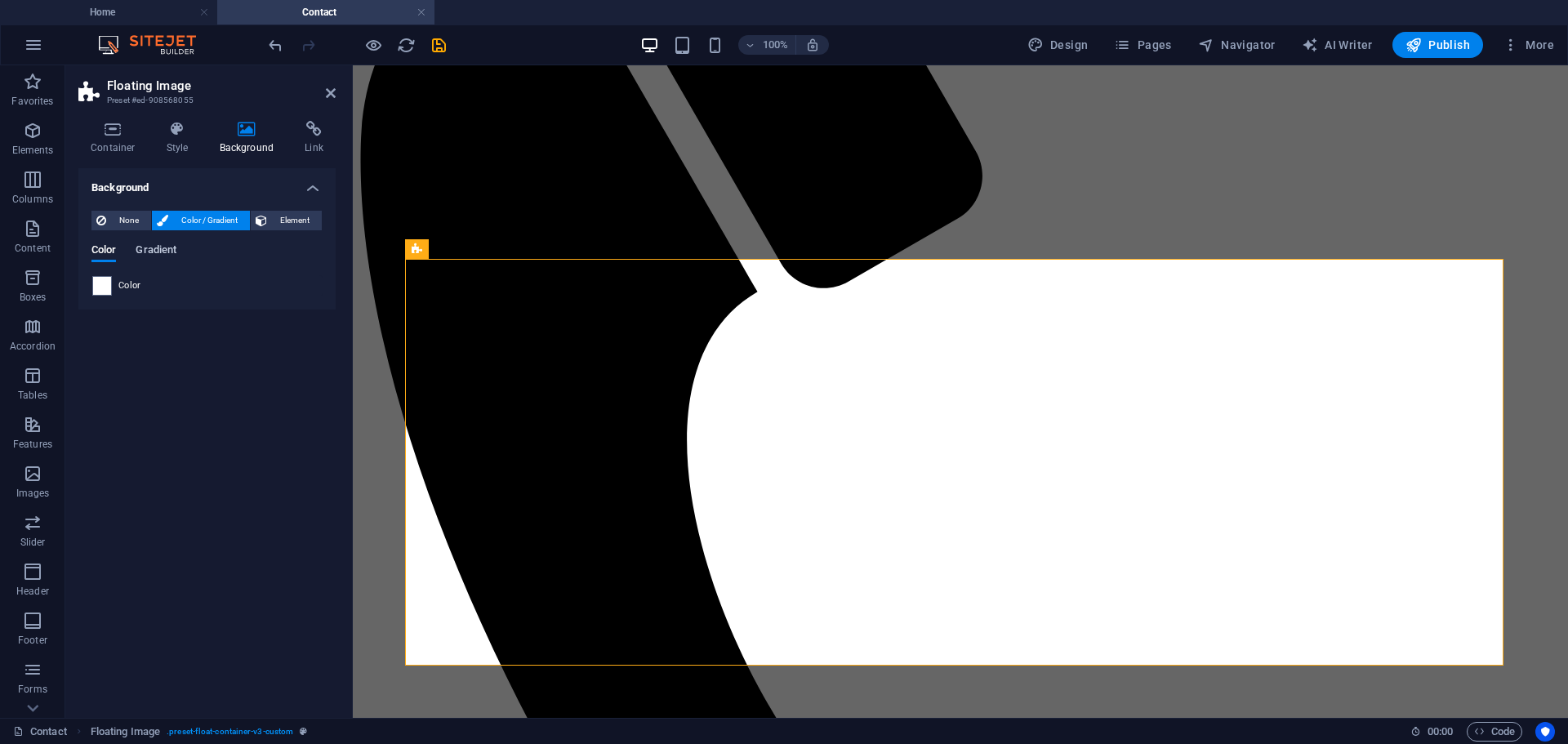
click at [170, 248] on span "Gradient" at bounding box center [156, 252] width 41 height 23
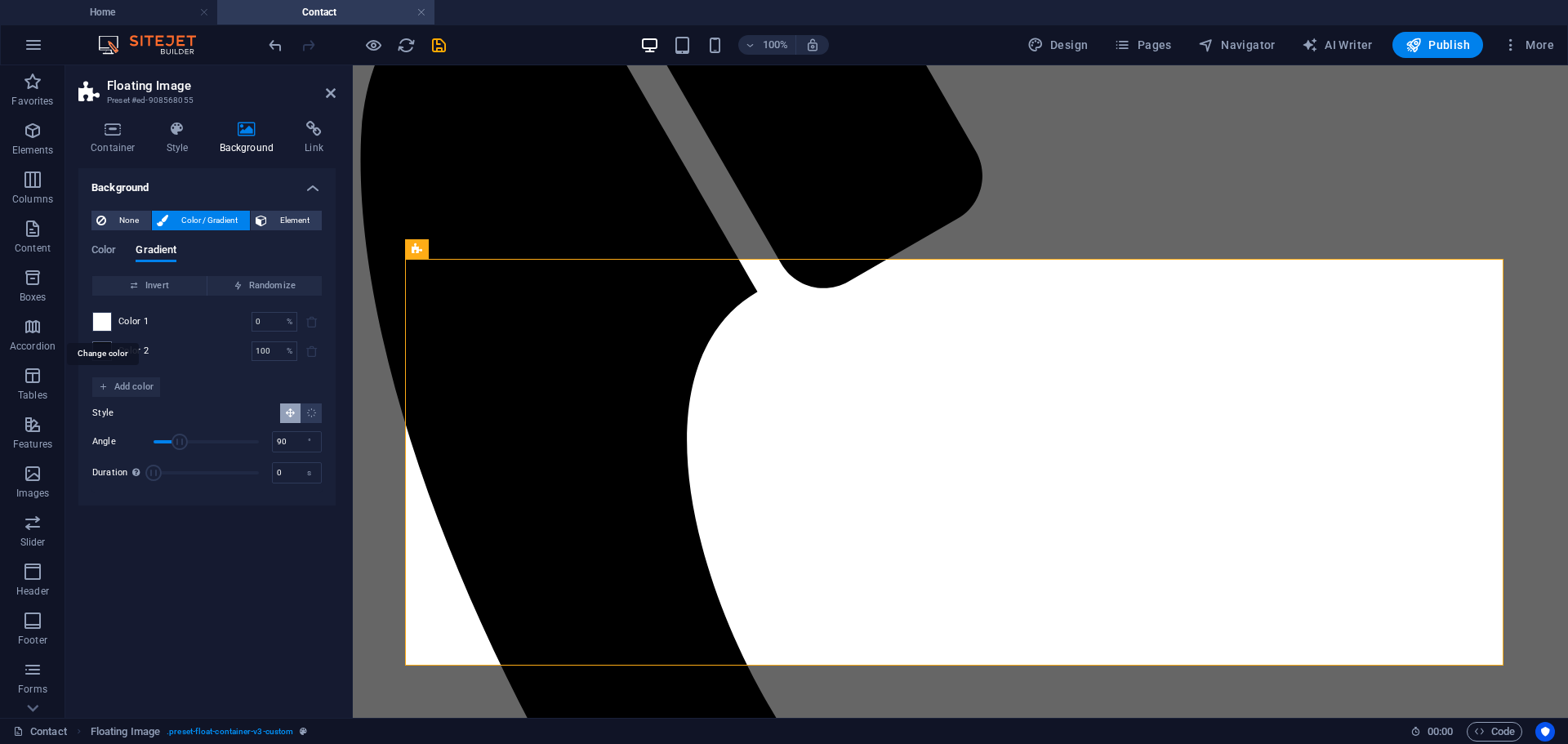
click at [98, 317] on span at bounding box center [102, 322] width 18 height 18
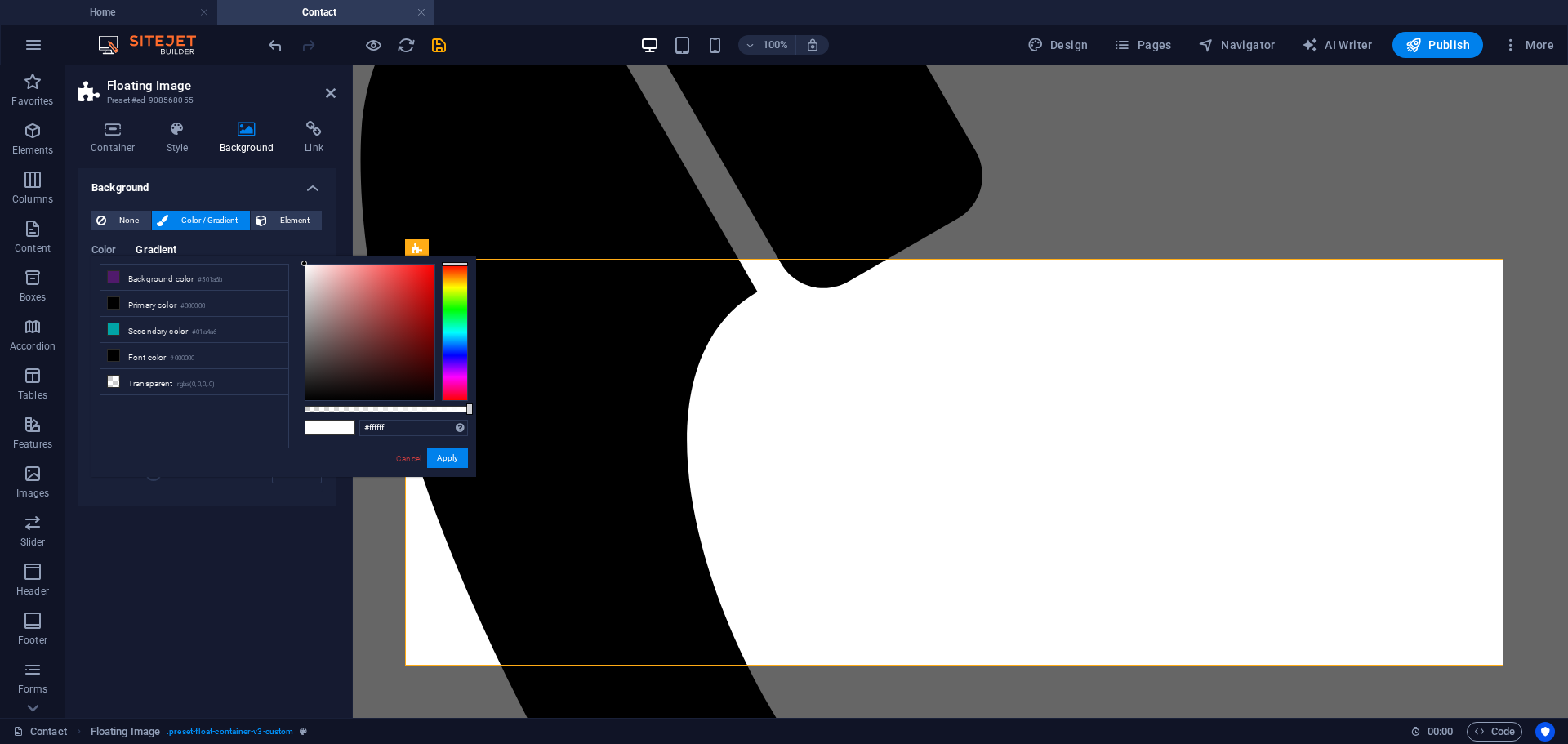
click at [453, 354] on div at bounding box center [454, 333] width 26 height 137
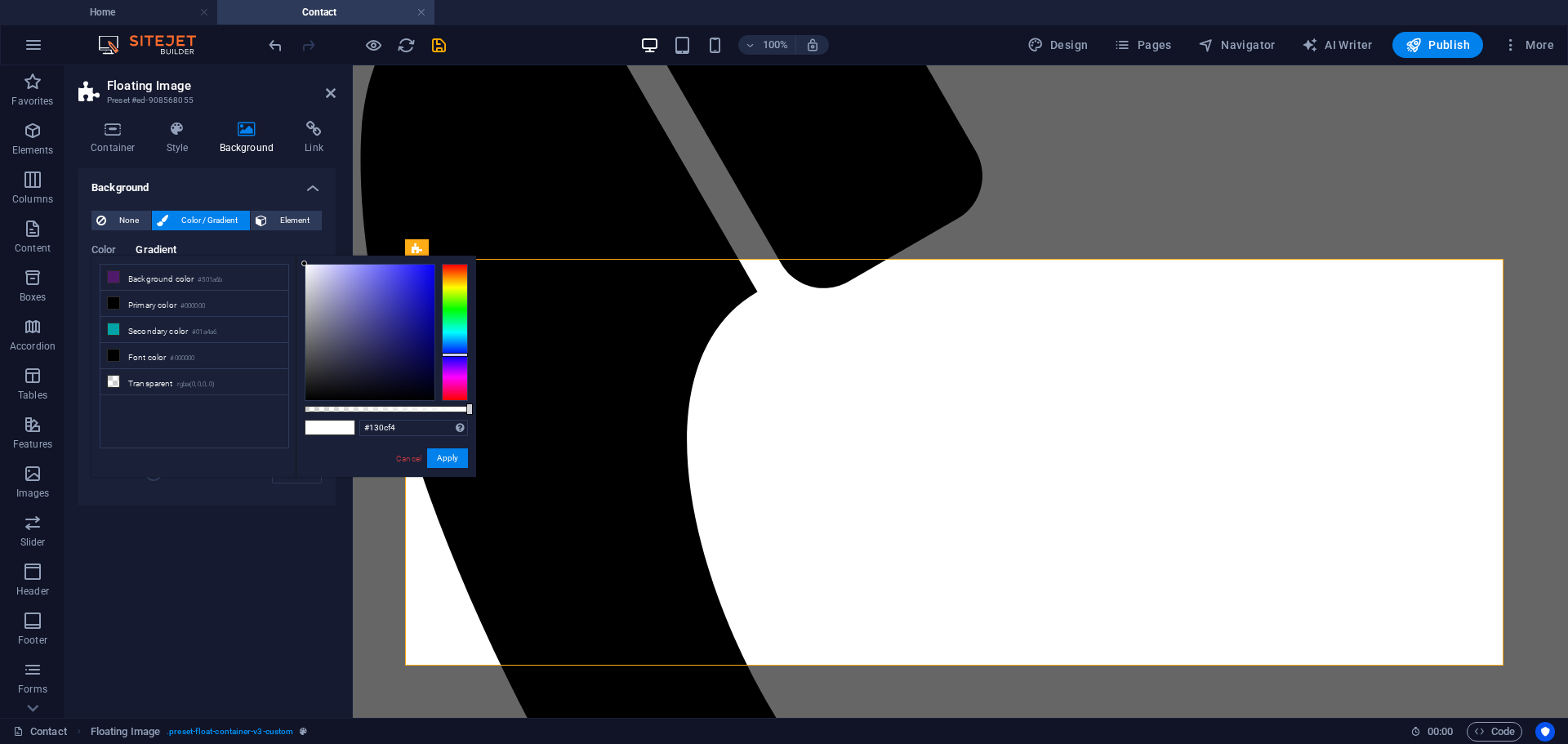
click at [427, 270] on div at bounding box center [369, 332] width 129 height 135
drag, startPoint x: 437, startPoint y: 449, endPoint x: 84, endPoint y: 384, distance: 358.9
click at [437, 450] on button "Apply" at bounding box center [447, 458] width 41 height 20
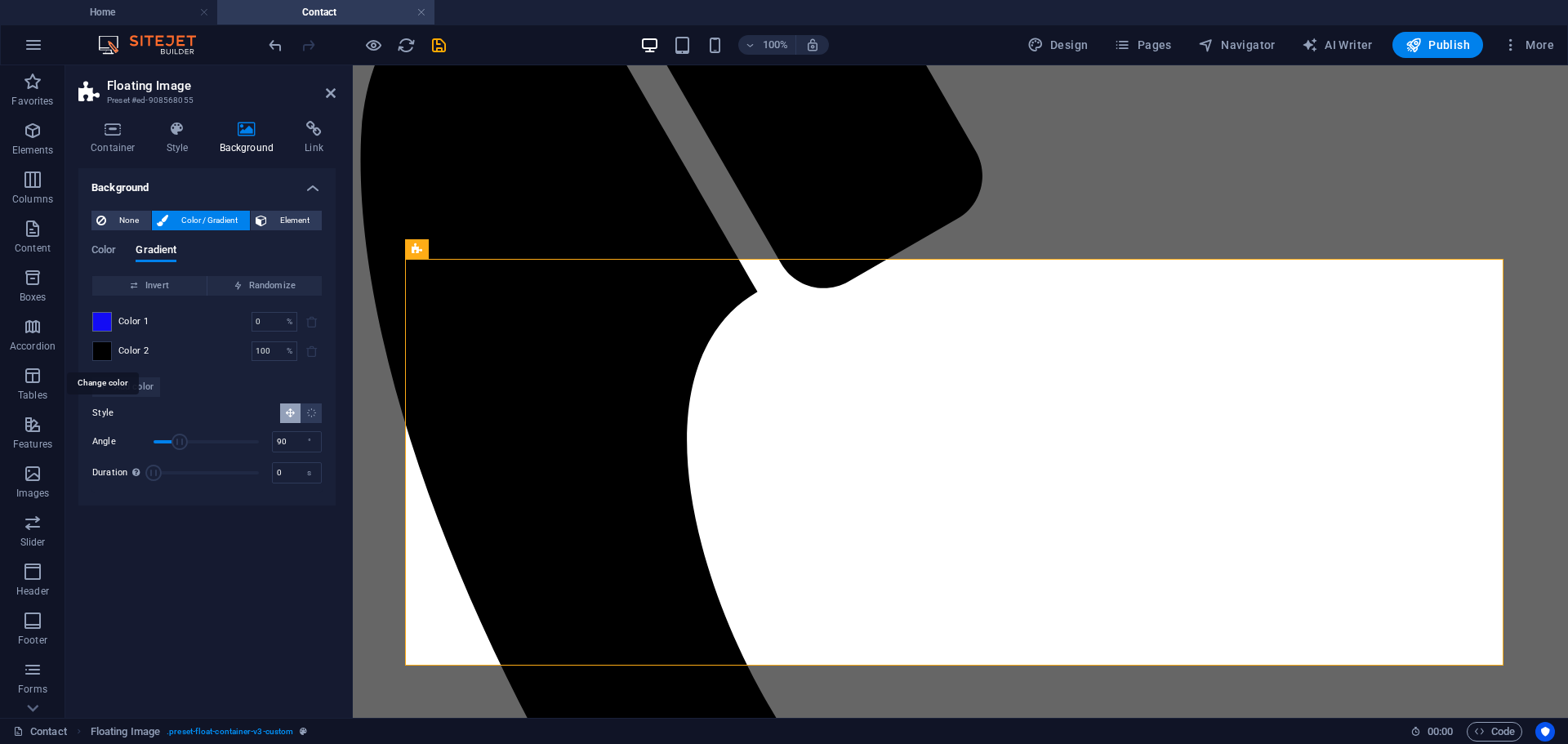
click at [102, 348] on span at bounding box center [102, 352] width 18 height 18
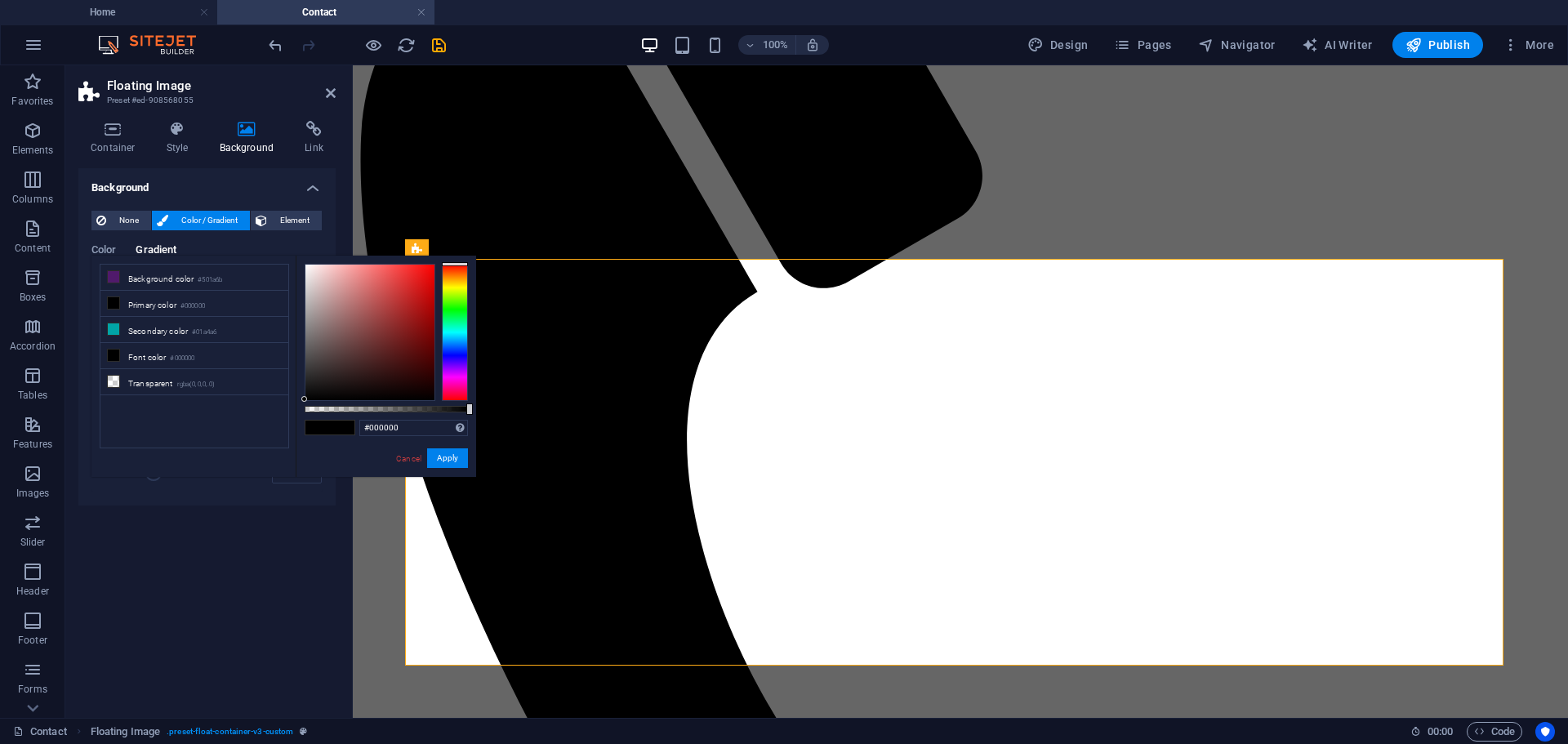
click at [456, 269] on div at bounding box center [454, 333] width 26 height 137
type input "#200801"
click at [430, 383] on div at bounding box center [369, 332] width 129 height 135
click at [444, 456] on button "Apply" at bounding box center [447, 458] width 41 height 20
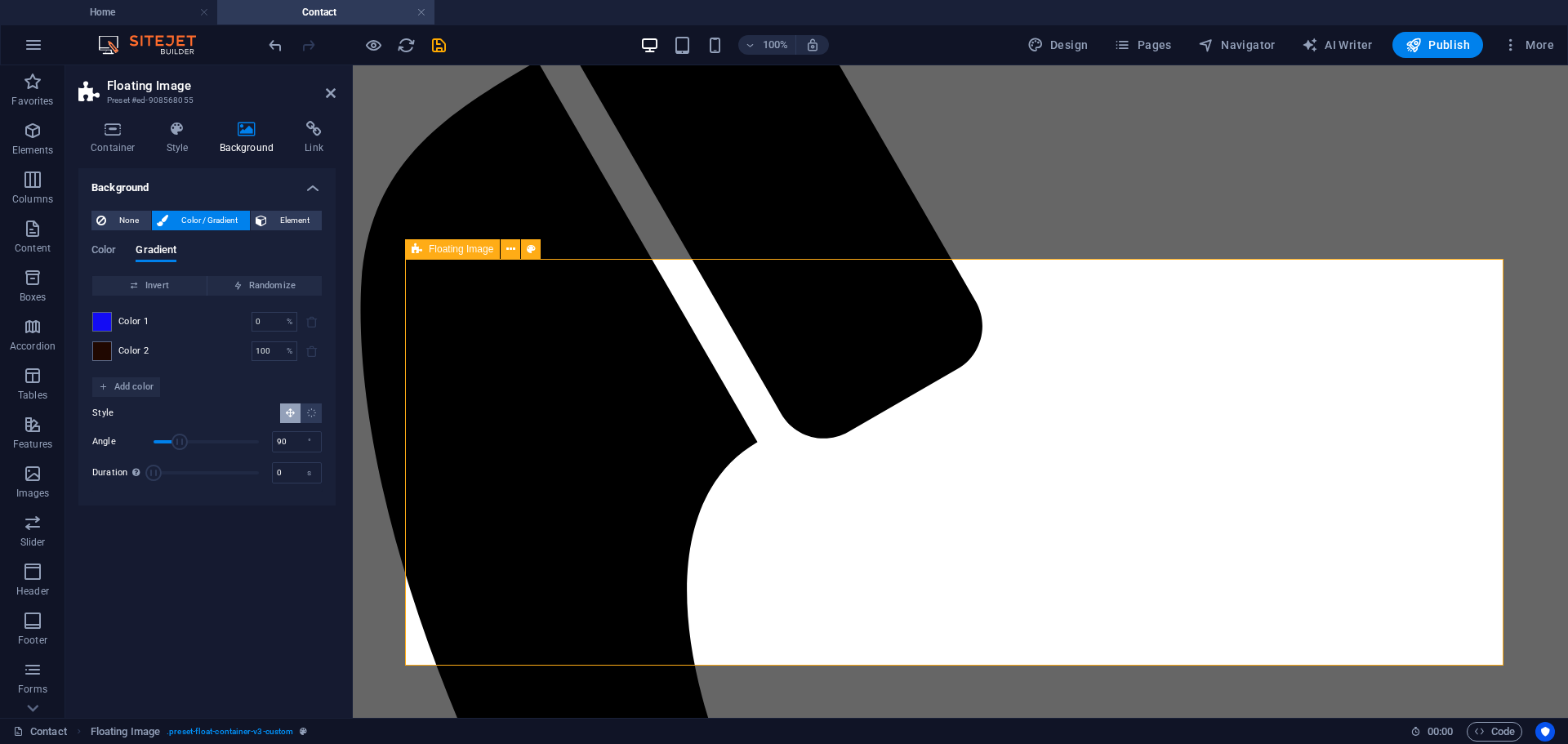
scroll to position [150, 0]
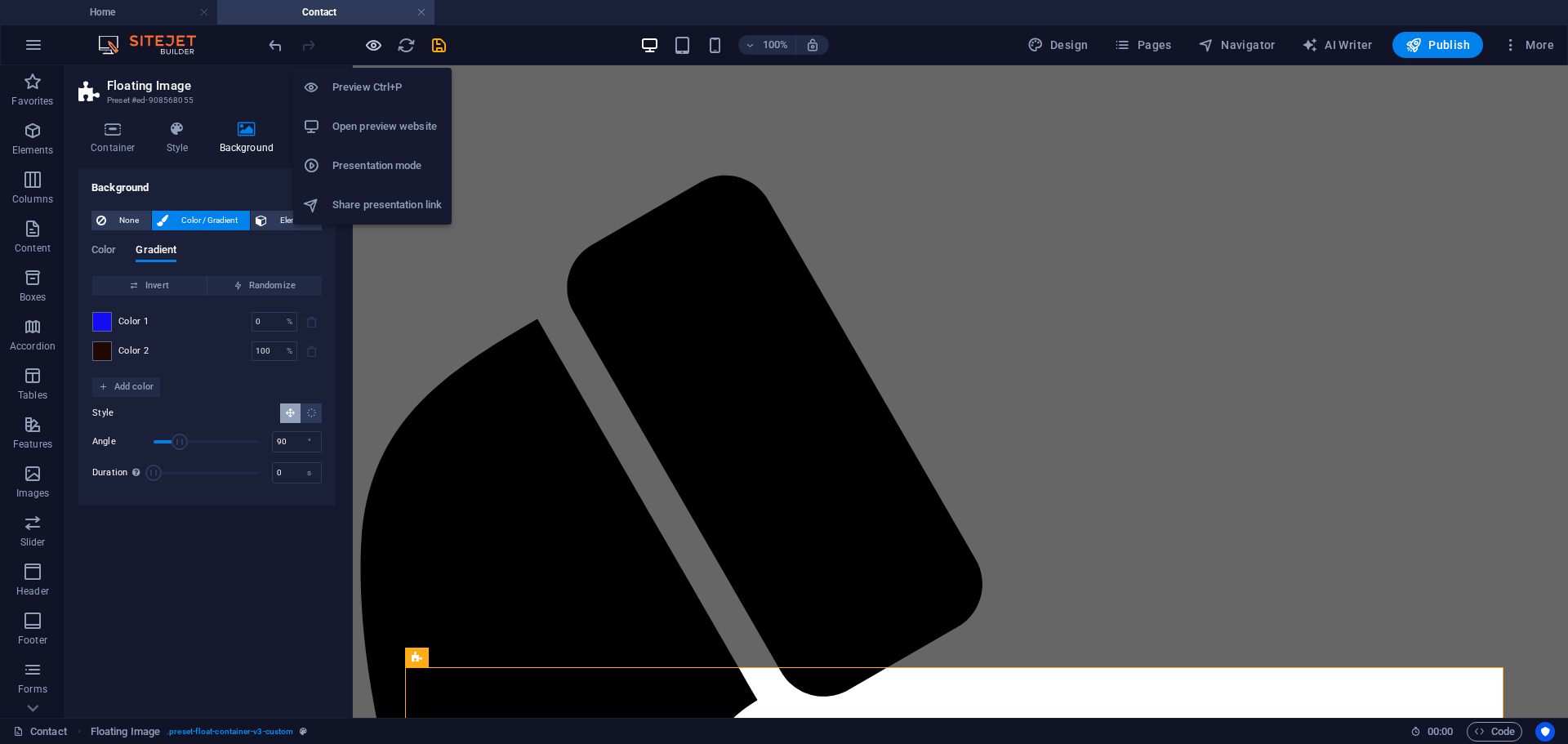
click at [376, 46] on icon "button" at bounding box center [373, 44] width 19 height 19
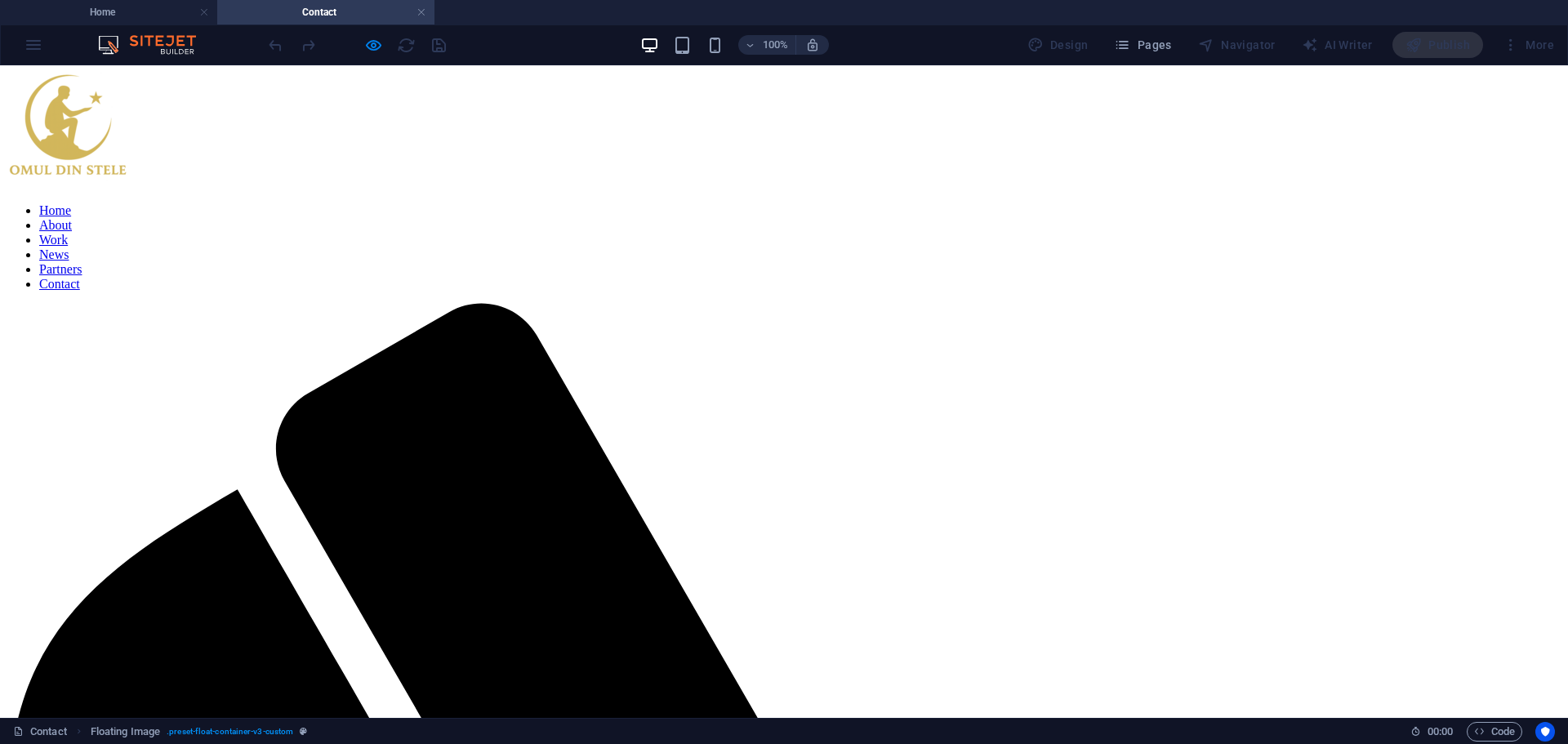
scroll to position [0, 0]
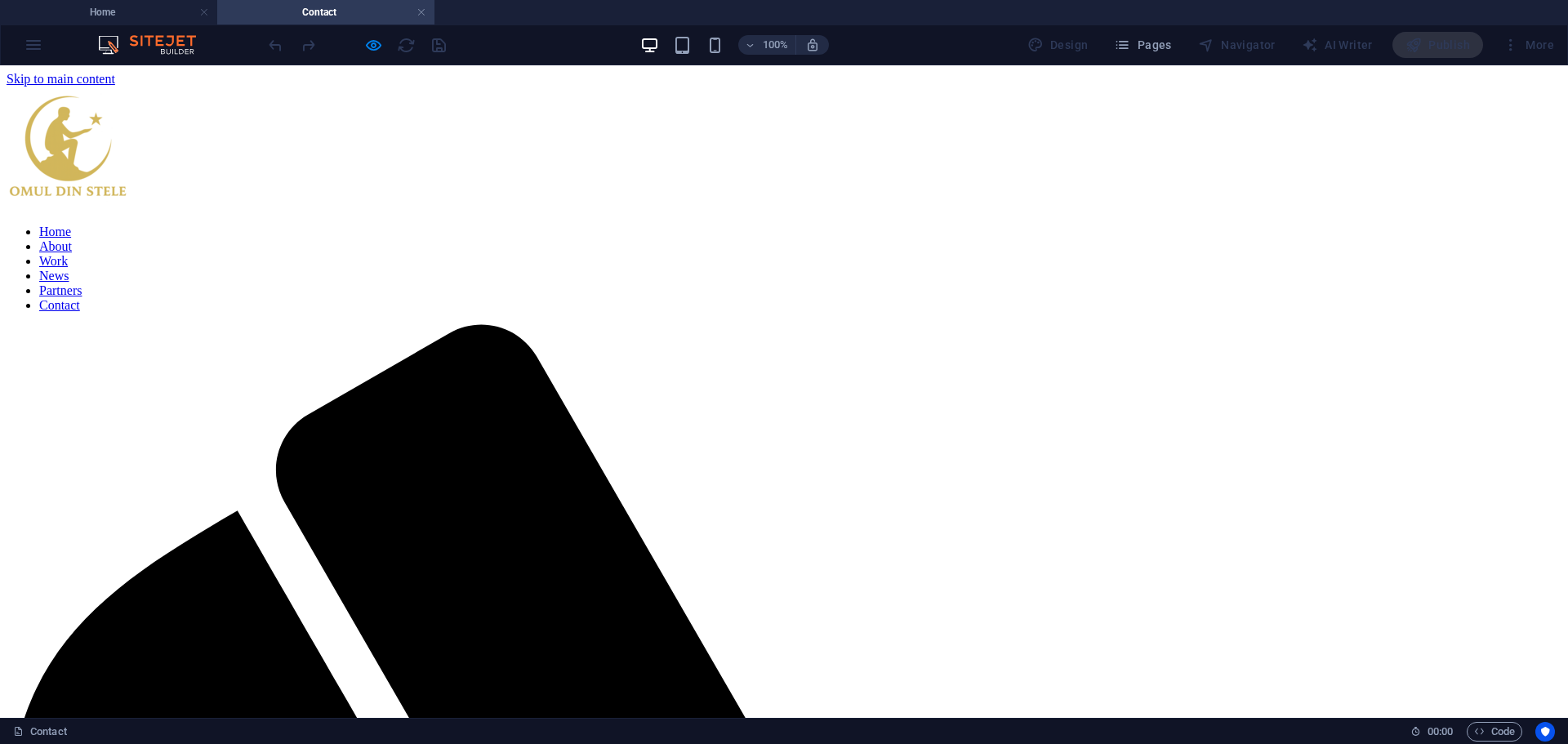
click at [853, 224] on ul "Home About Work News Partners Contact" at bounding box center [784, 268] width 1555 height 88
click at [465, 224] on ul "Home About Work News Partners Contact" at bounding box center [784, 268] width 1555 height 88
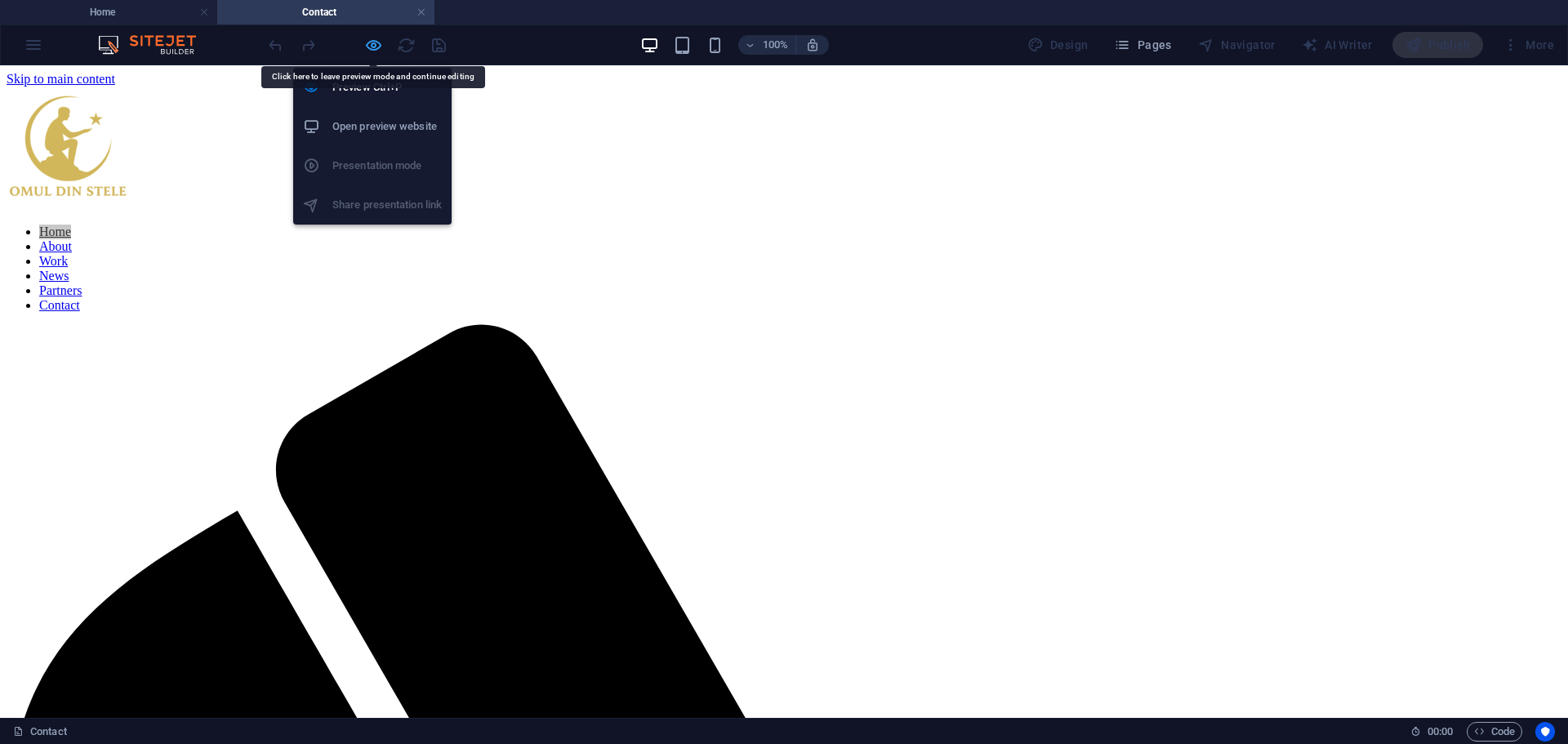
click at [374, 40] on icon "button" at bounding box center [373, 44] width 19 height 19
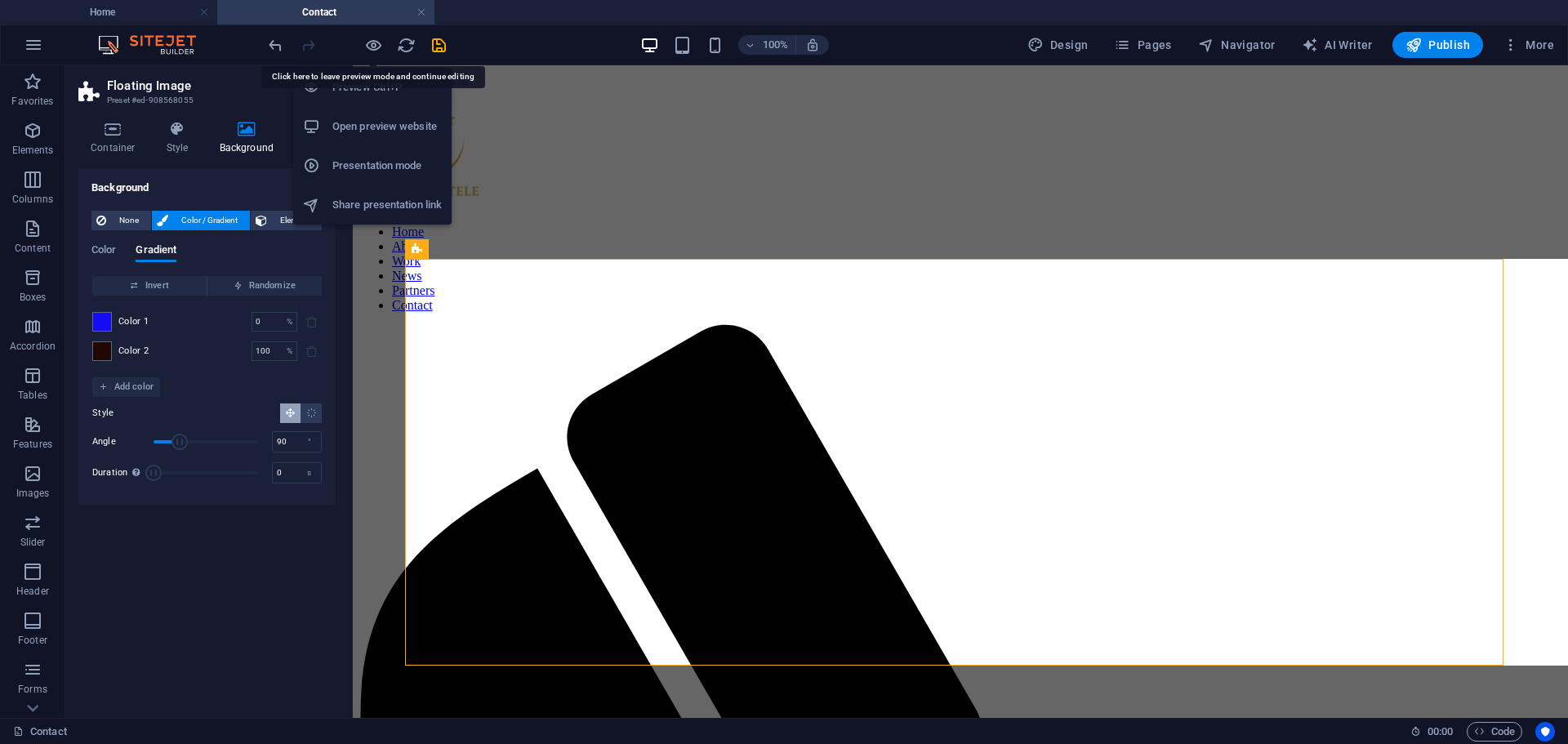
scroll to position [558, 0]
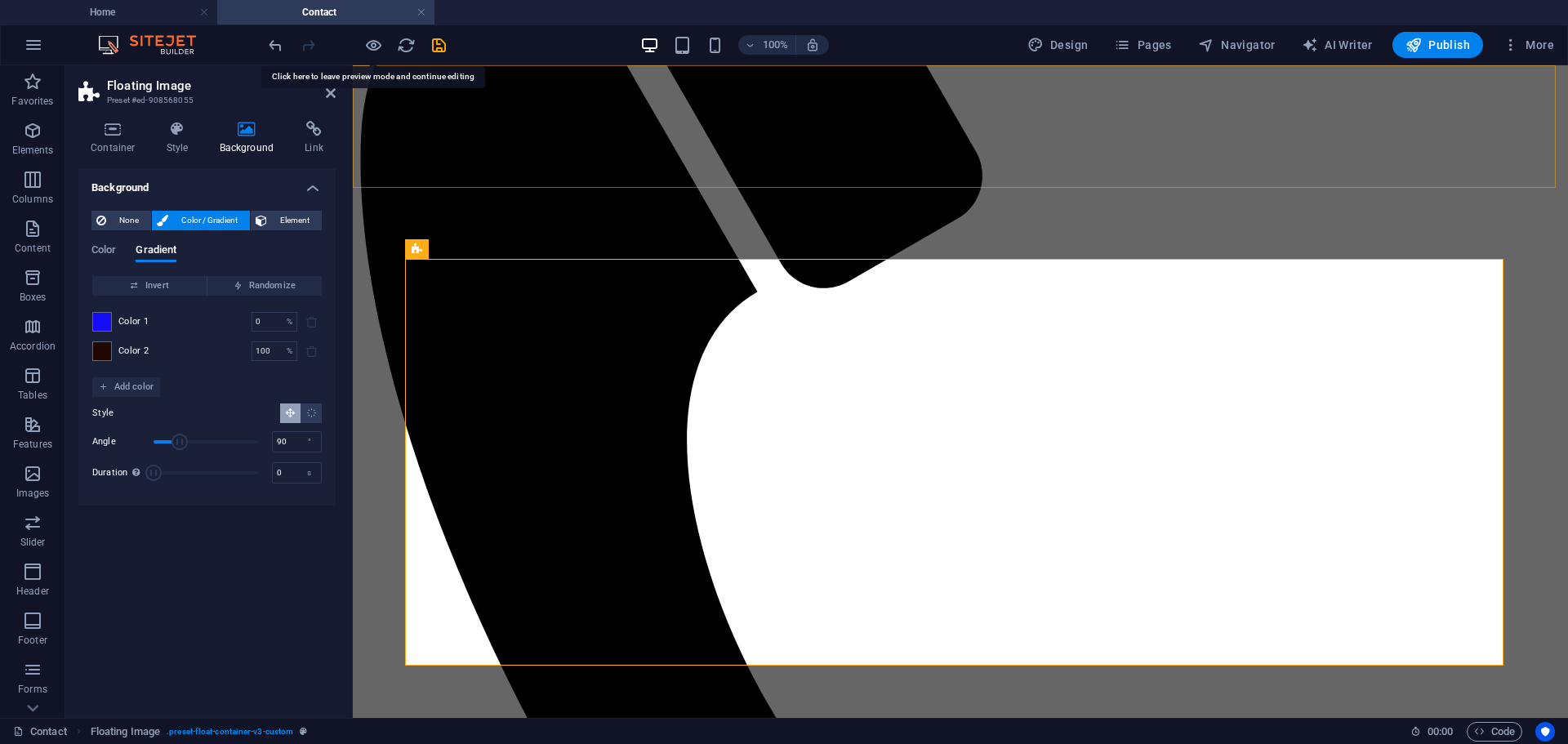
select select "rem"
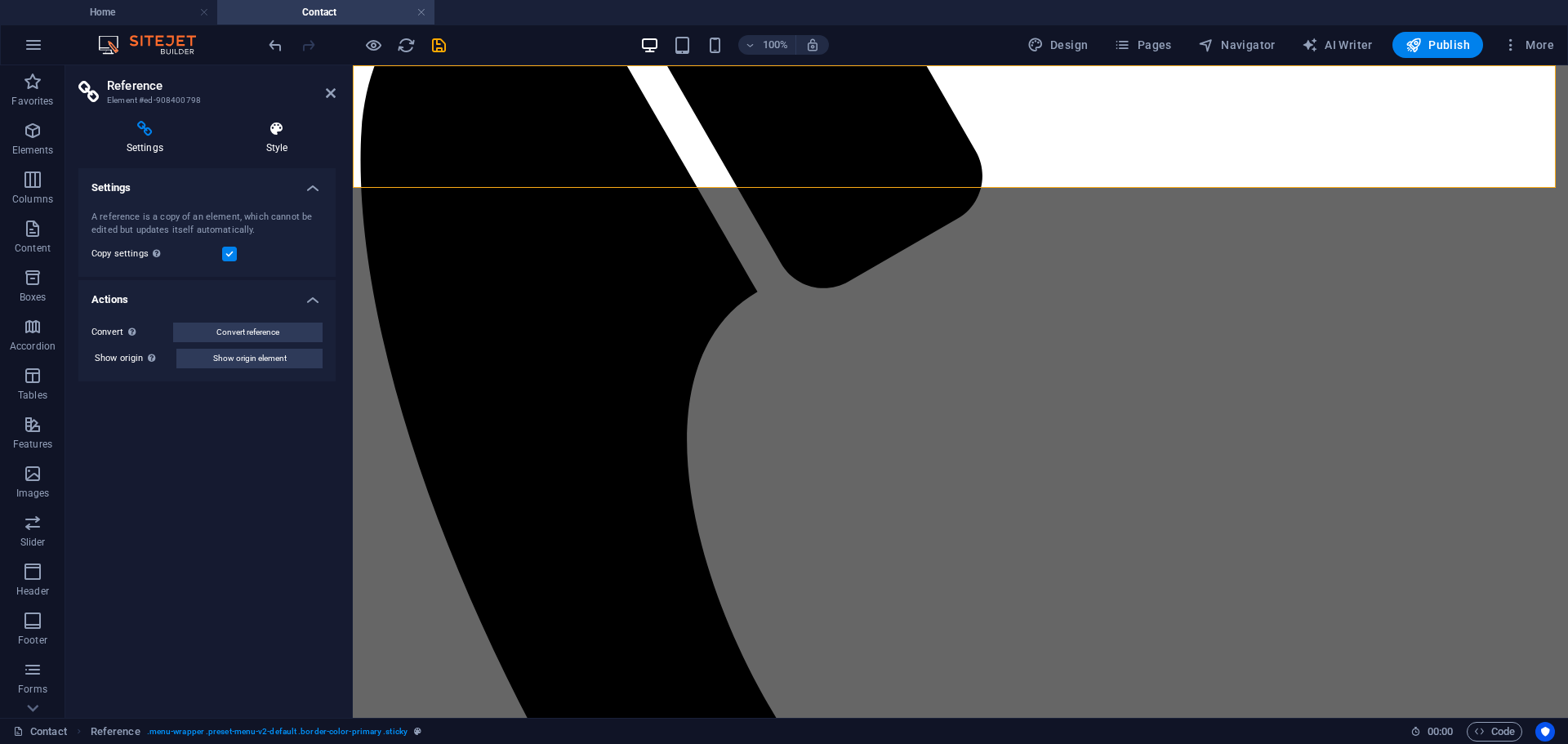
click at [270, 136] on icon at bounding box center [277, 129] width 117 height 16
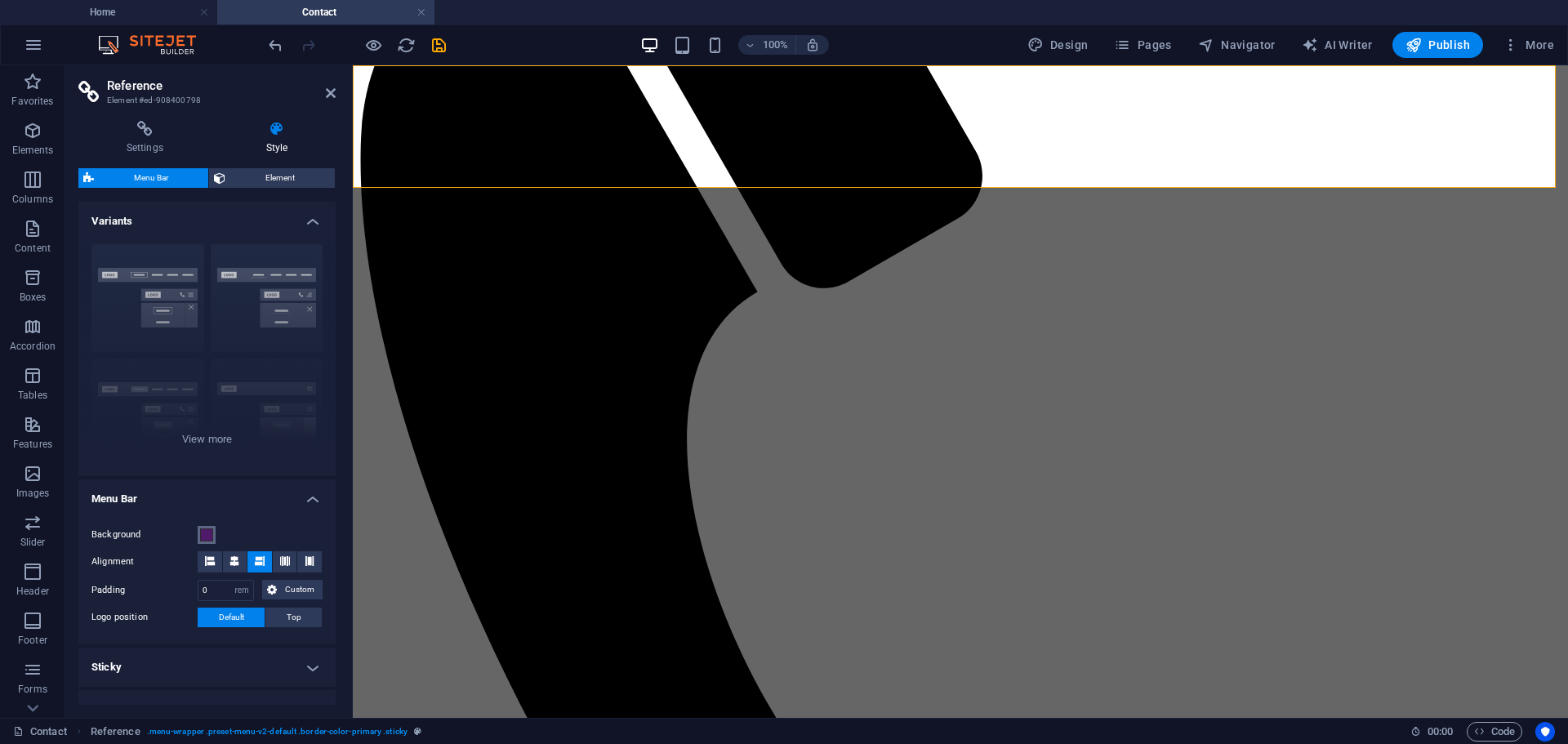
click at [211, 538] on span at bounding box center [206, 535] width 13 height 13
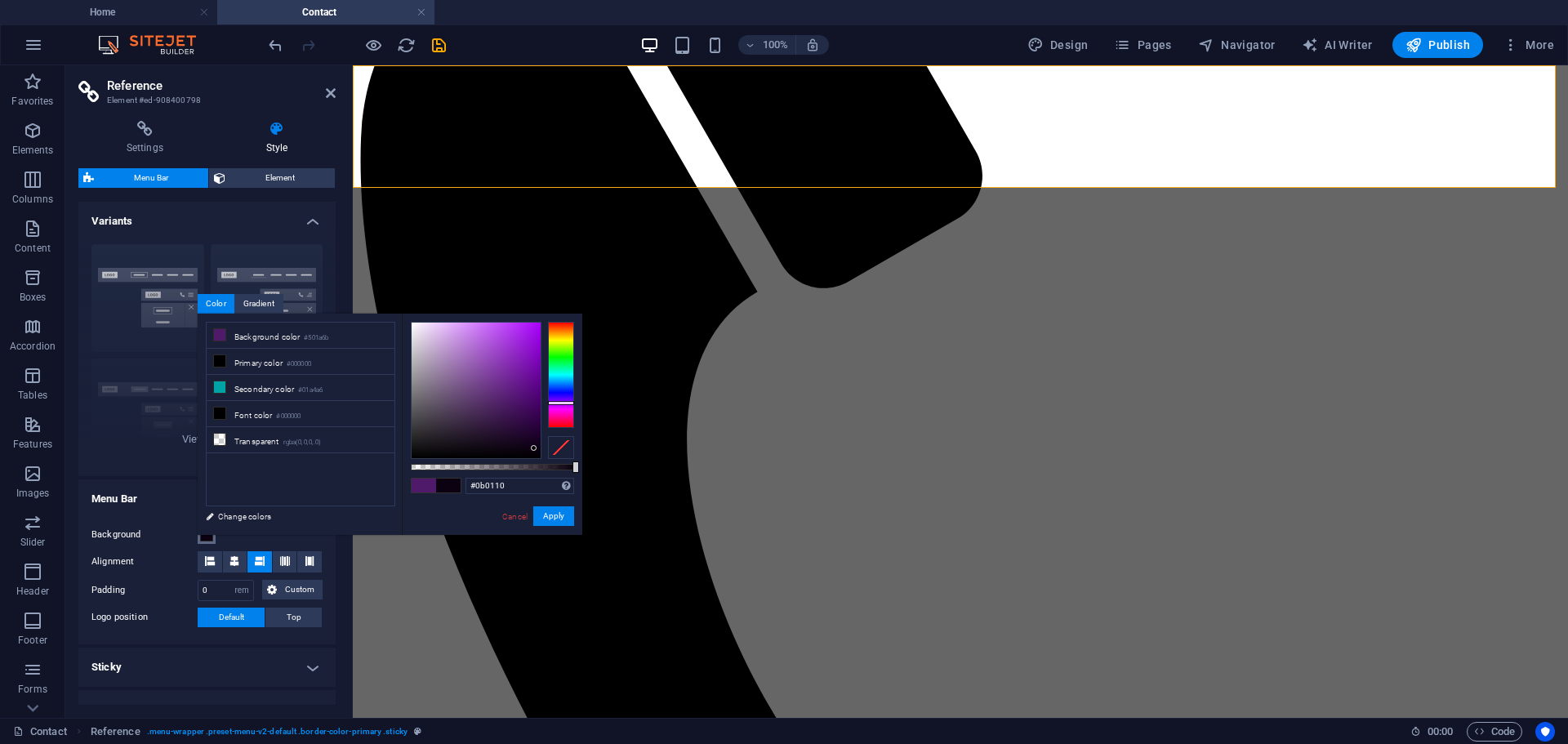
click at [534, 449] on div at bounding box center [476, 391] width 129 height 135
type input "#69079b"
click at [534, 375] on div at bounding box center [476, 391] width 129 height 135
click at [508, 517] on link "Cancel" at bounding box center [515, 517] width 28 height 12
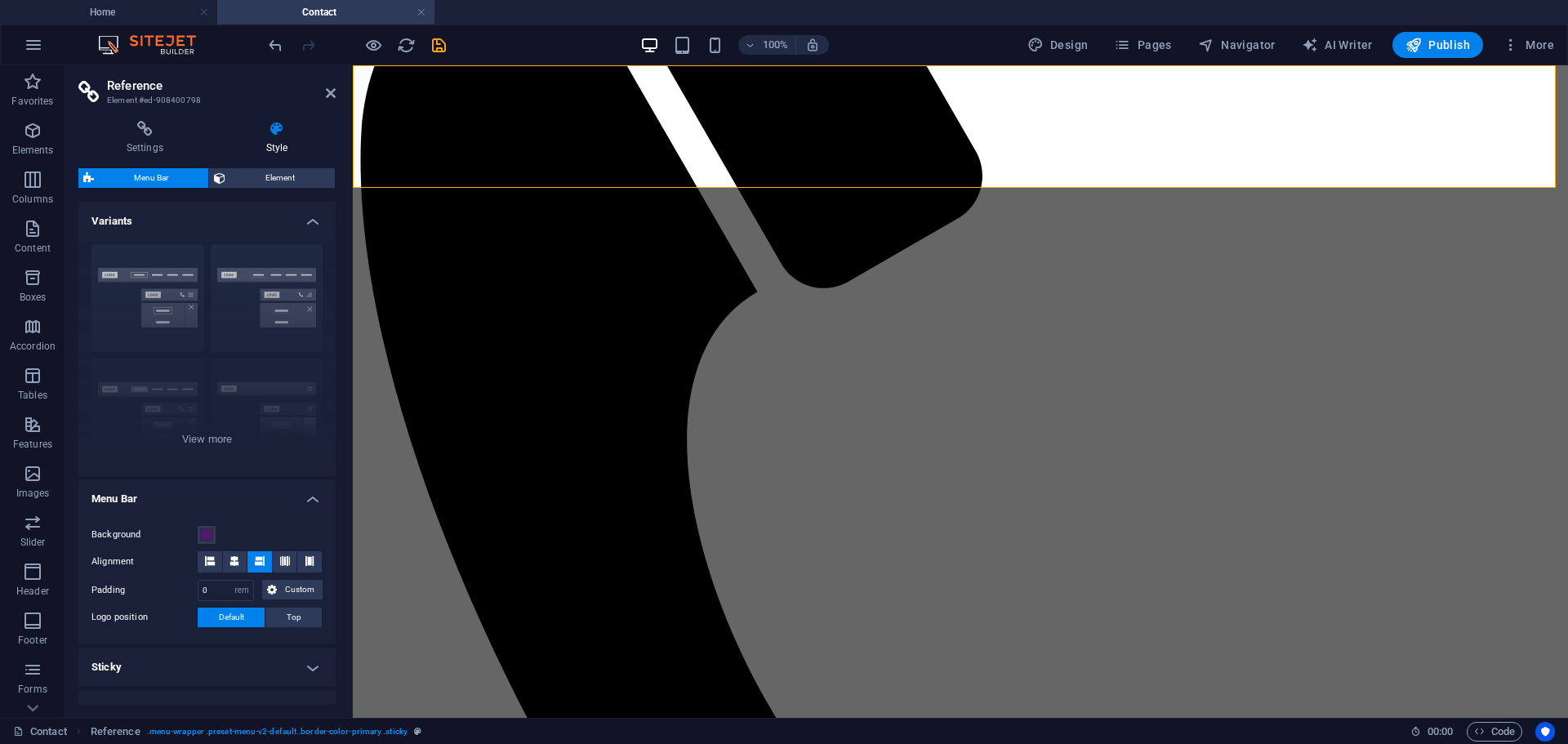
click at [1530, 167] on div "Home About Work News Partners Contact" at bounding box center [960, 447] width 1202 height 1838
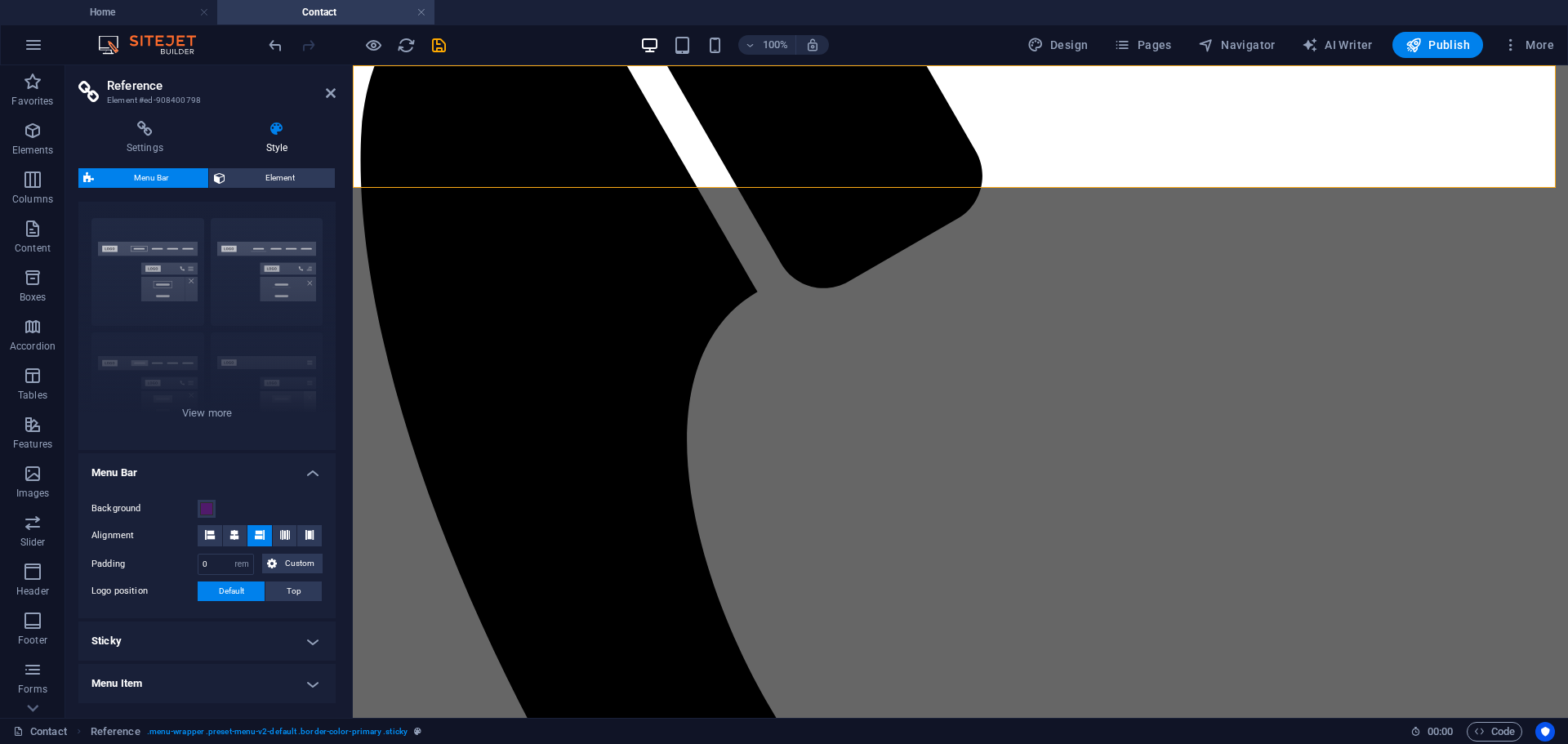
scroll to position [0, 0]
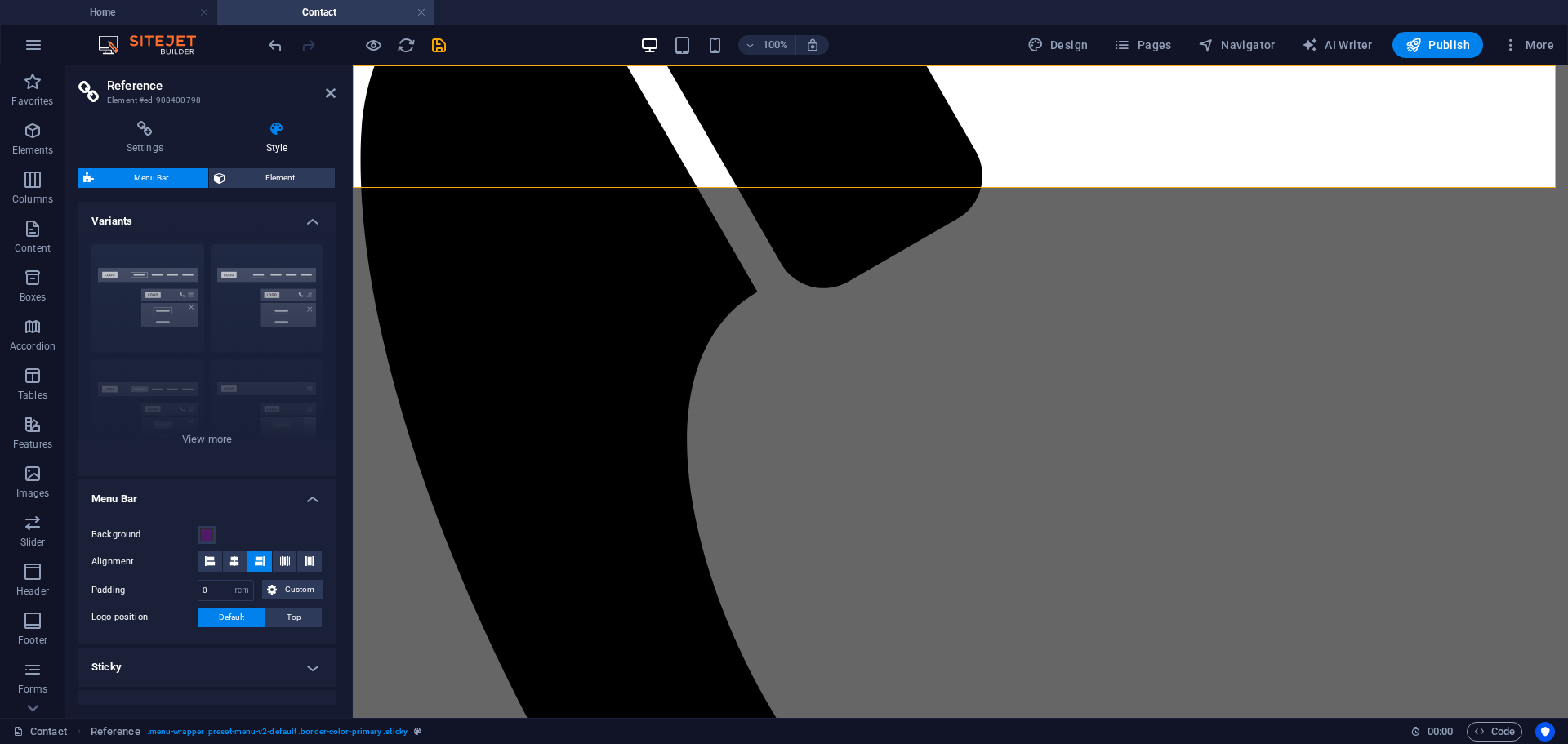
click at [276, 126] on icon at bounding box center [277, 129] width 117 height 16
click at [276, 176] on span "Element" at bounding box center [280, 178] width 100 height 20
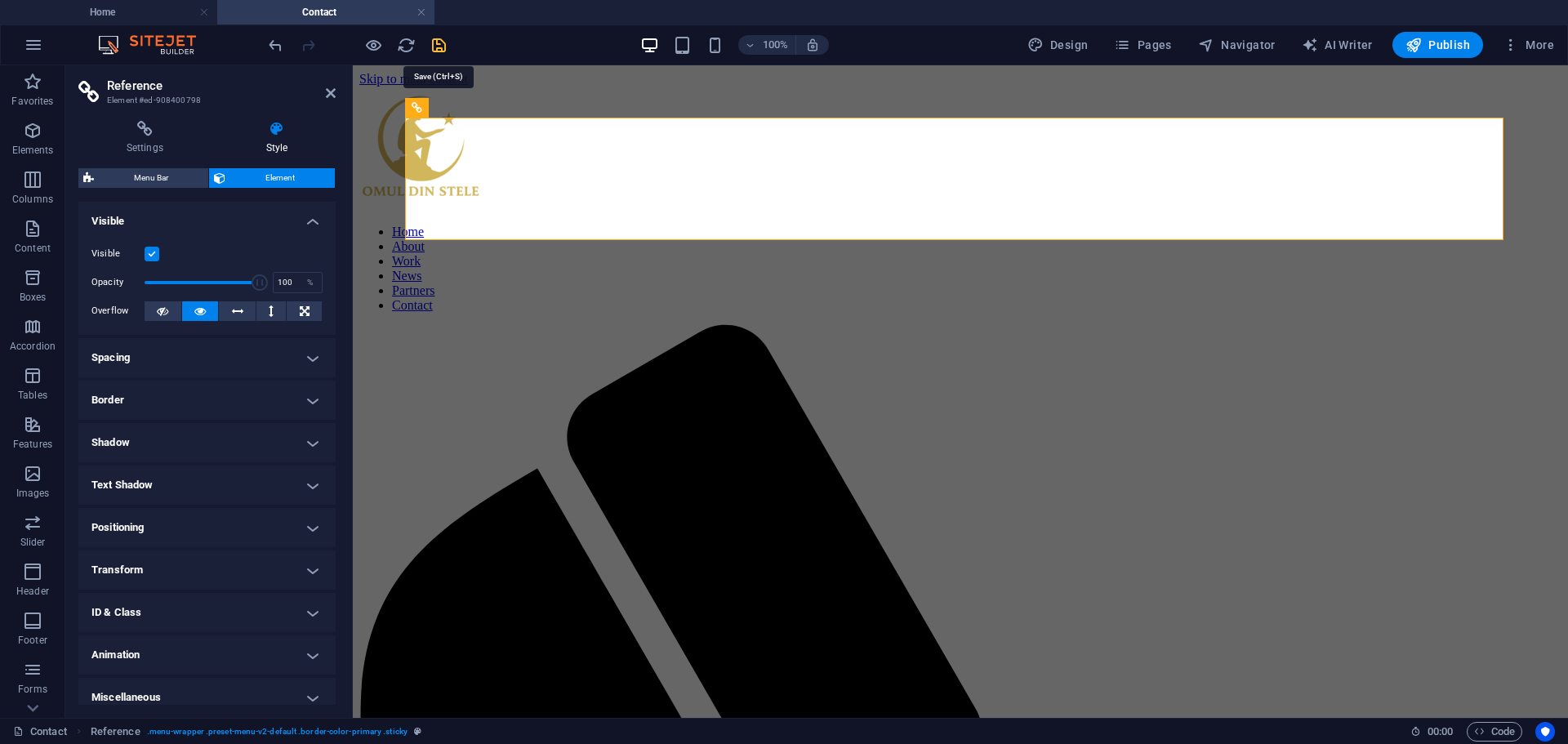
click at [440, 46] on icon "save" at bounding box center [438, 44] width 19 height 19
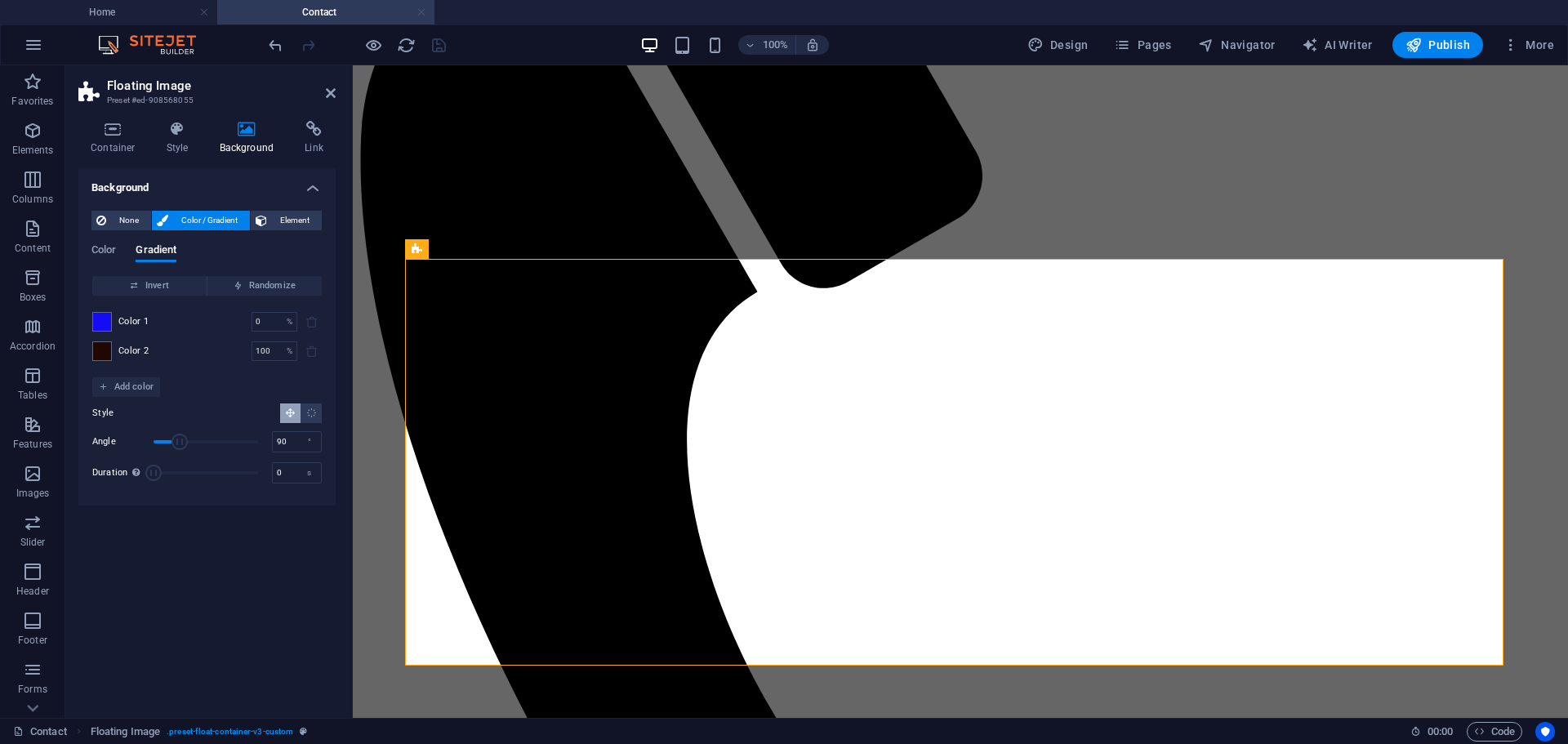
click at [423, 12] on link at bounding box center [421, 12] width 10 height 15
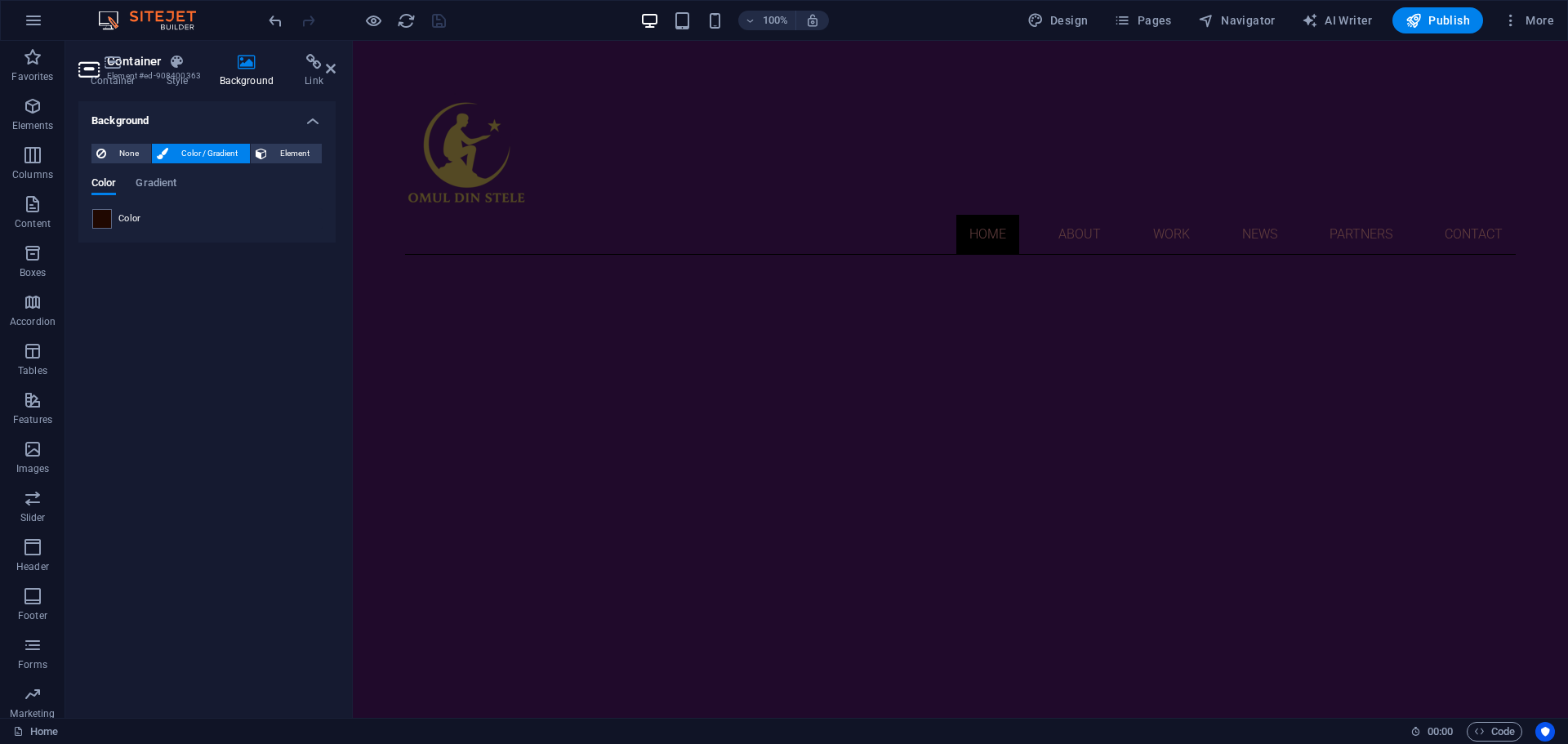
scroll to position [686, 0]
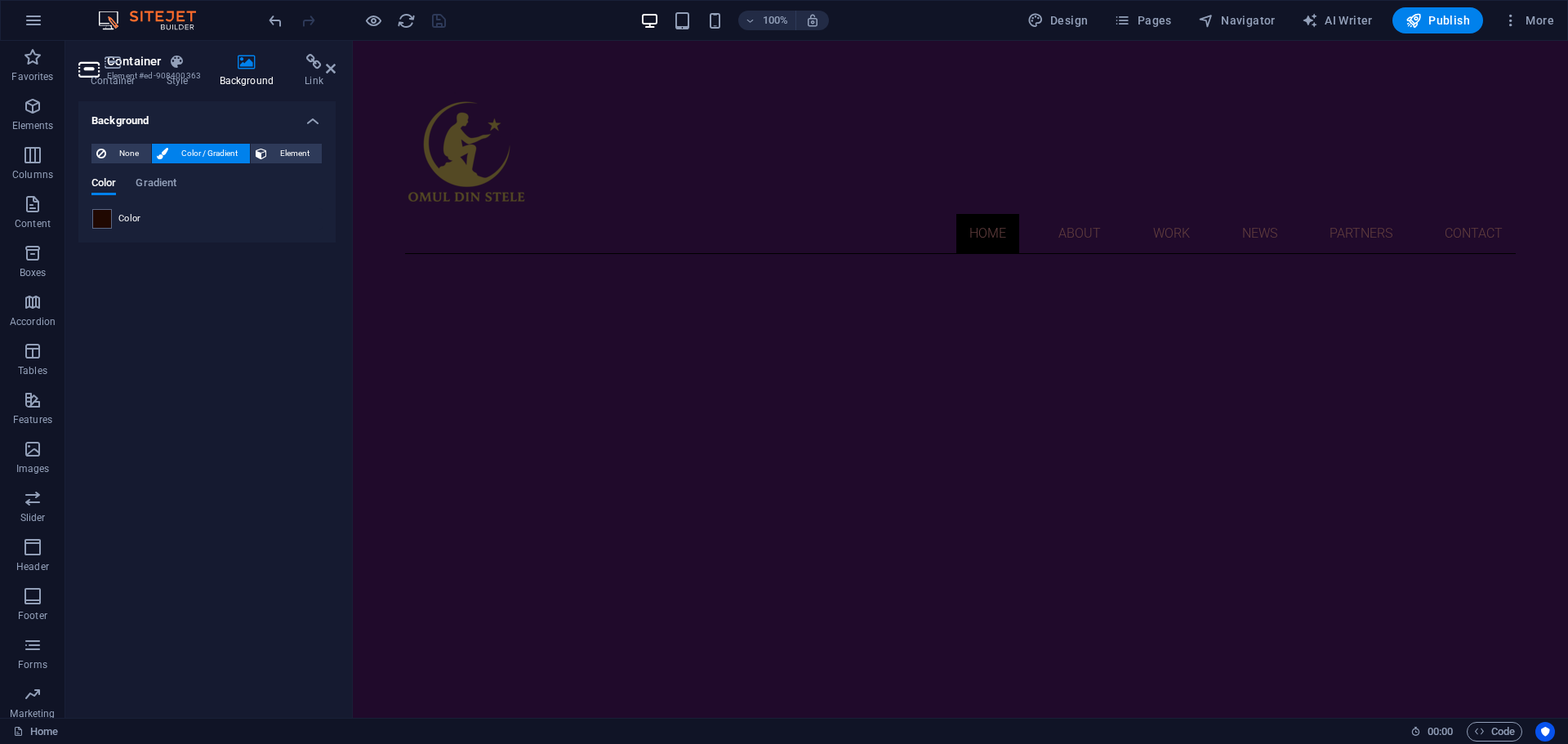
scroll to position [0, 0]
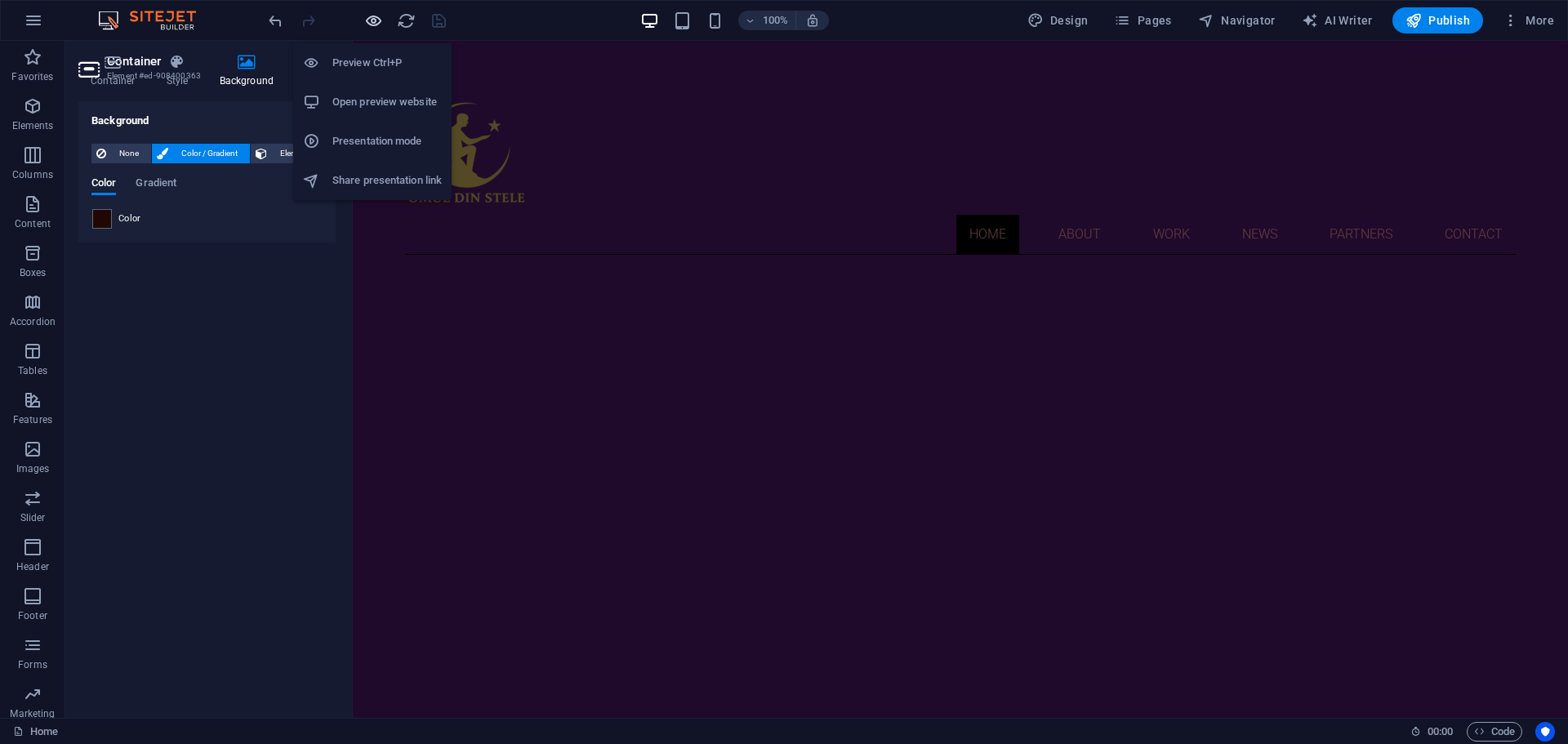
click at [371, 21] on icon "button" at bounding box center [373, 20] width 19 height 19
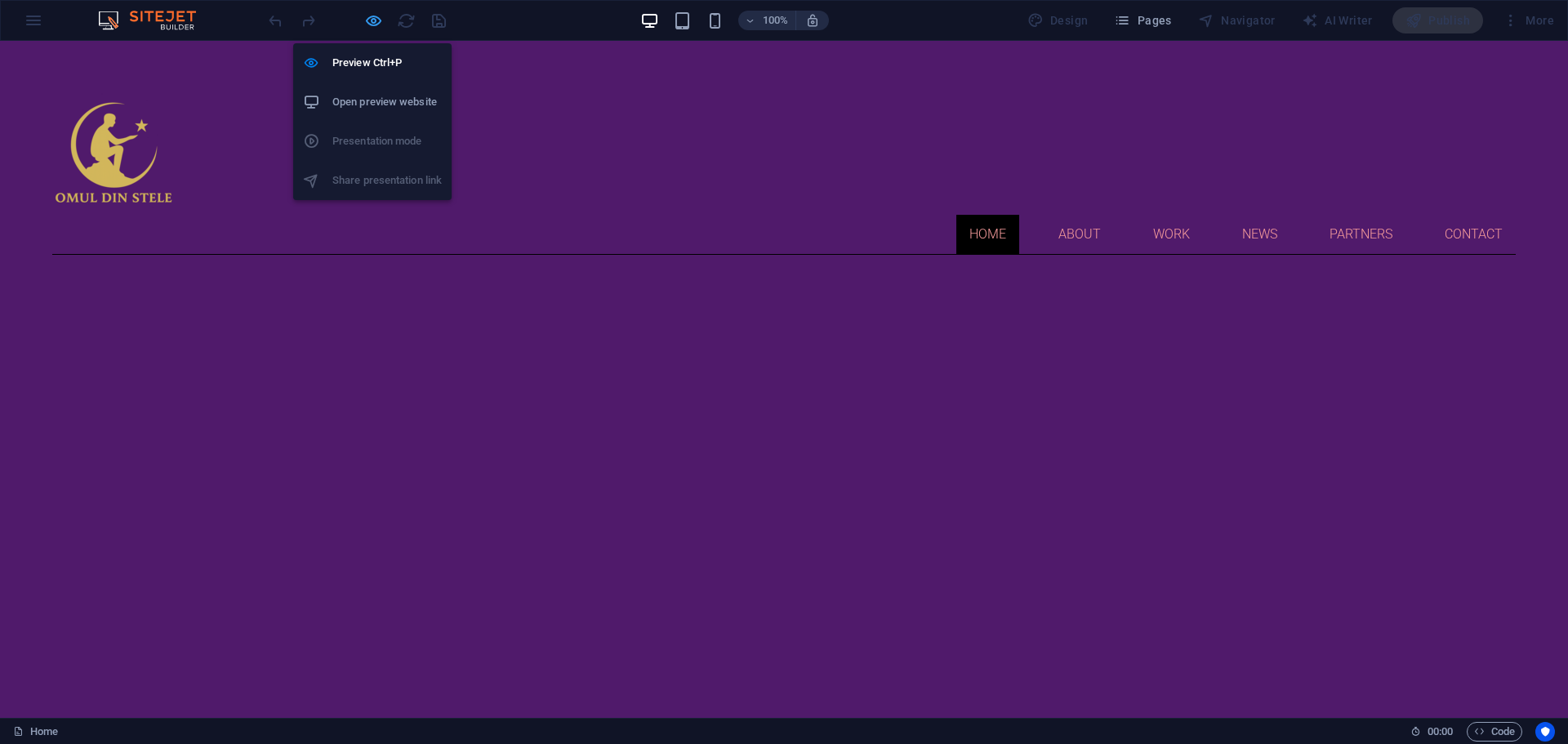
click at [374, 27] on icon "button" at bounding box center [373, 20] width 19 height 19
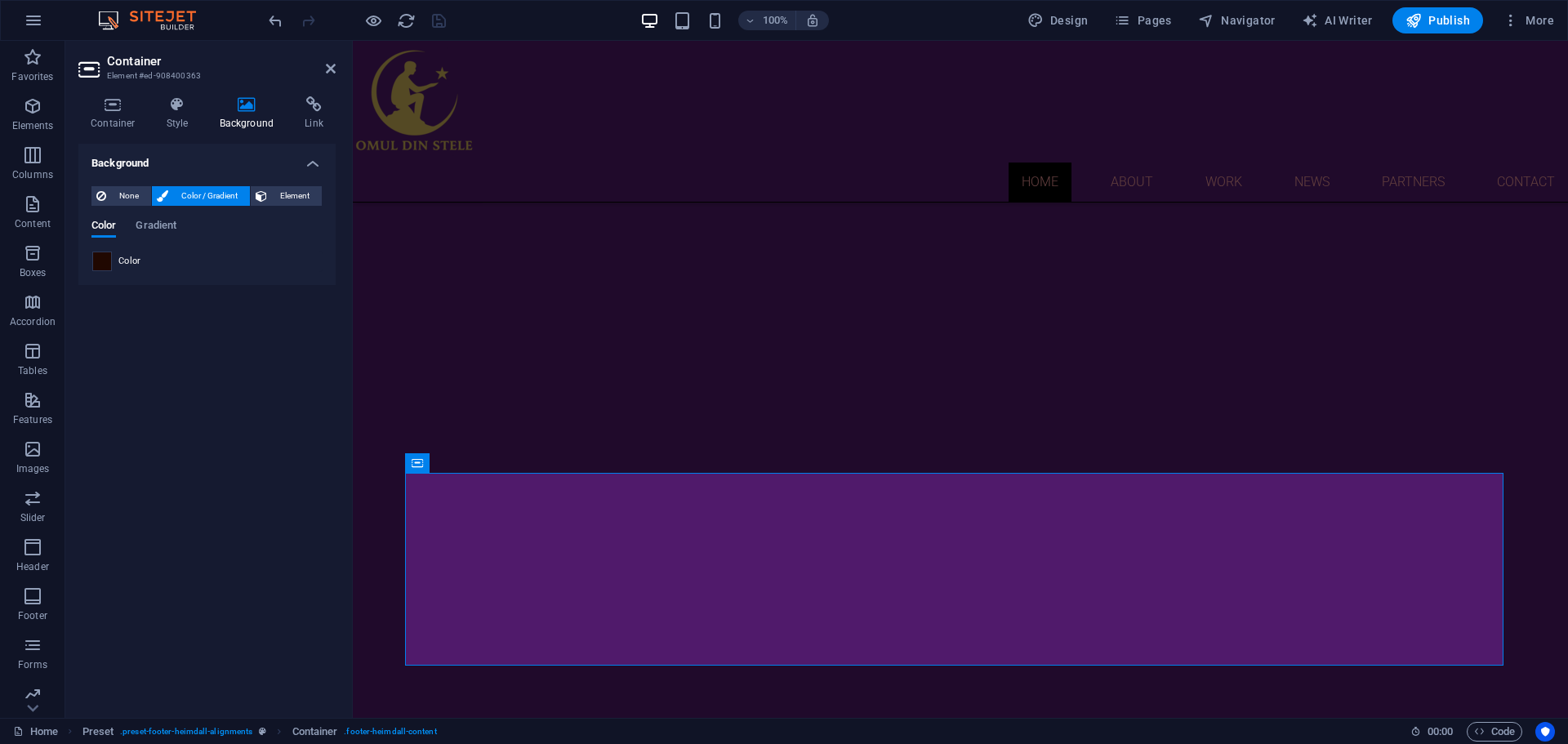
click at [105, 264] on span at bounding box center [102, 262] width 18 height 18
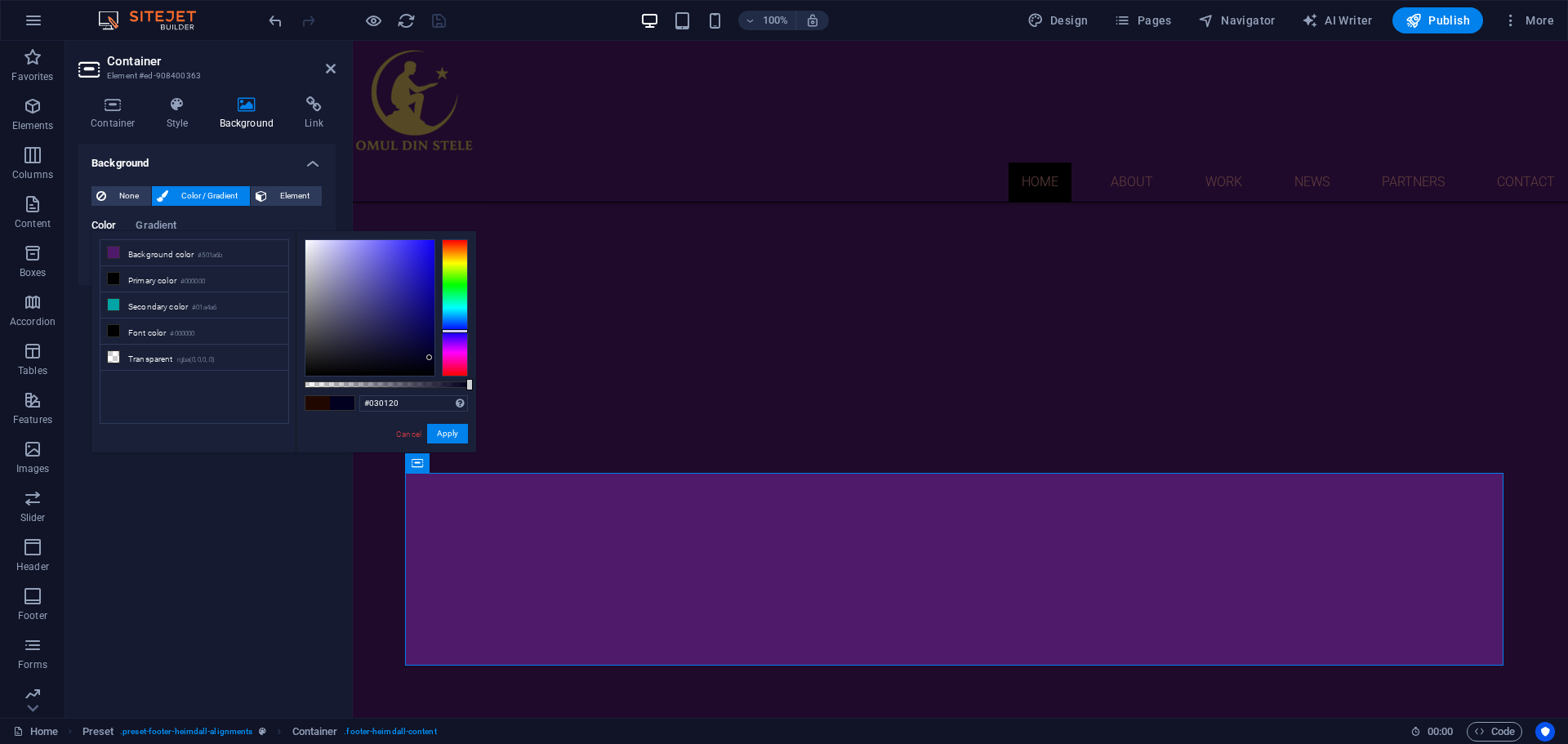
click at [453, 331] on div at bounding box center [454, 308] width 26 height 137
click at [455, 326] on div at bounding box center [454, 308] width 26 height 137
click at [454, 339] on div at bounding box center [454, 308] width 26 height 137
type input "#1e0b37"
drag, startPoint x: 427, startPoint y: 354, endPoint x: 407, endPoint y: 345, distance: 21.9
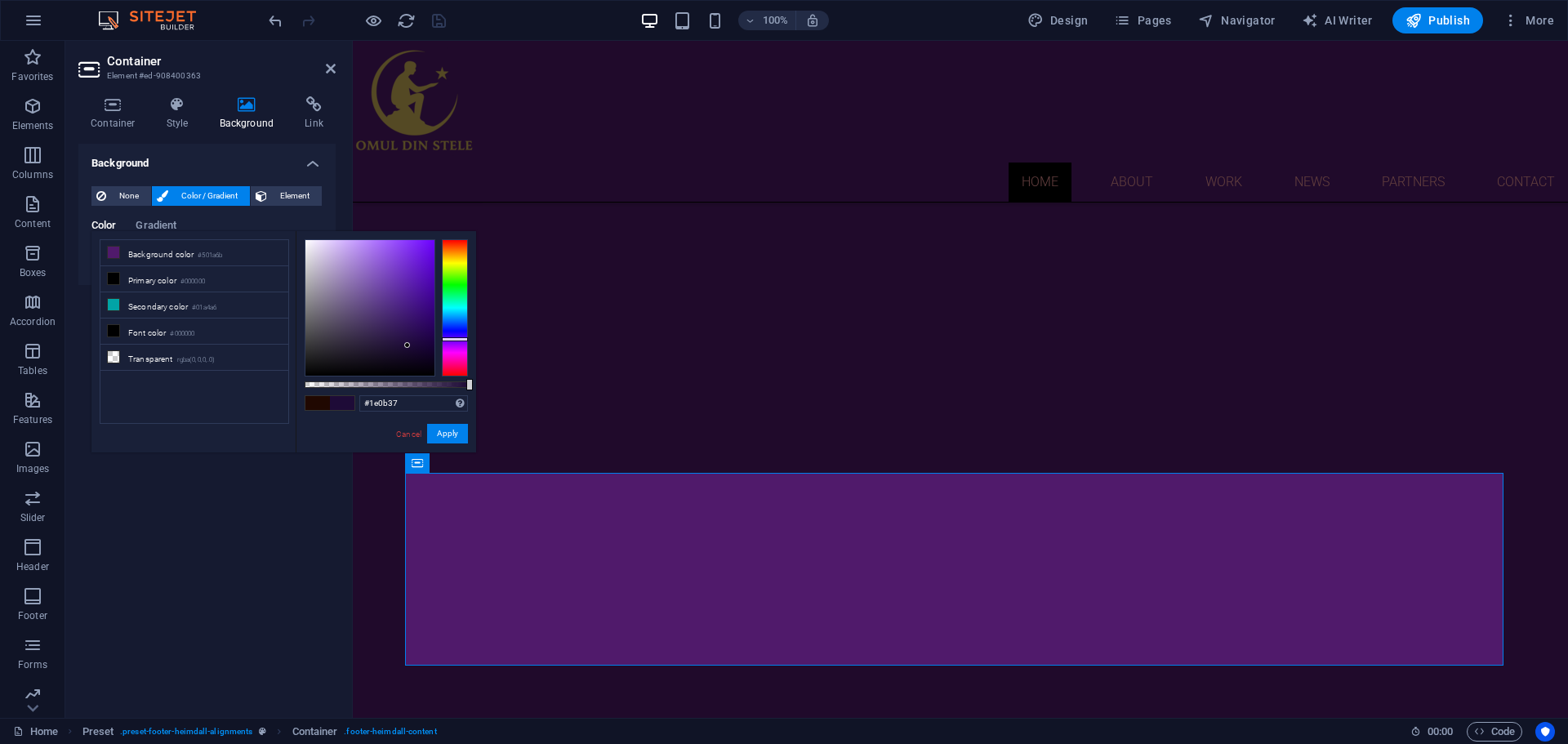
click at [407, 345] on div at bounding box center [369, 308] width 129 height 135
drag, startPoint x: 450, startPoint y: 438, endPoint x: 97, endPoint y: 396, distance: 355.5
click at [450, 438] on button "Apply" at bounding box center [447, 433] width 41 height 20
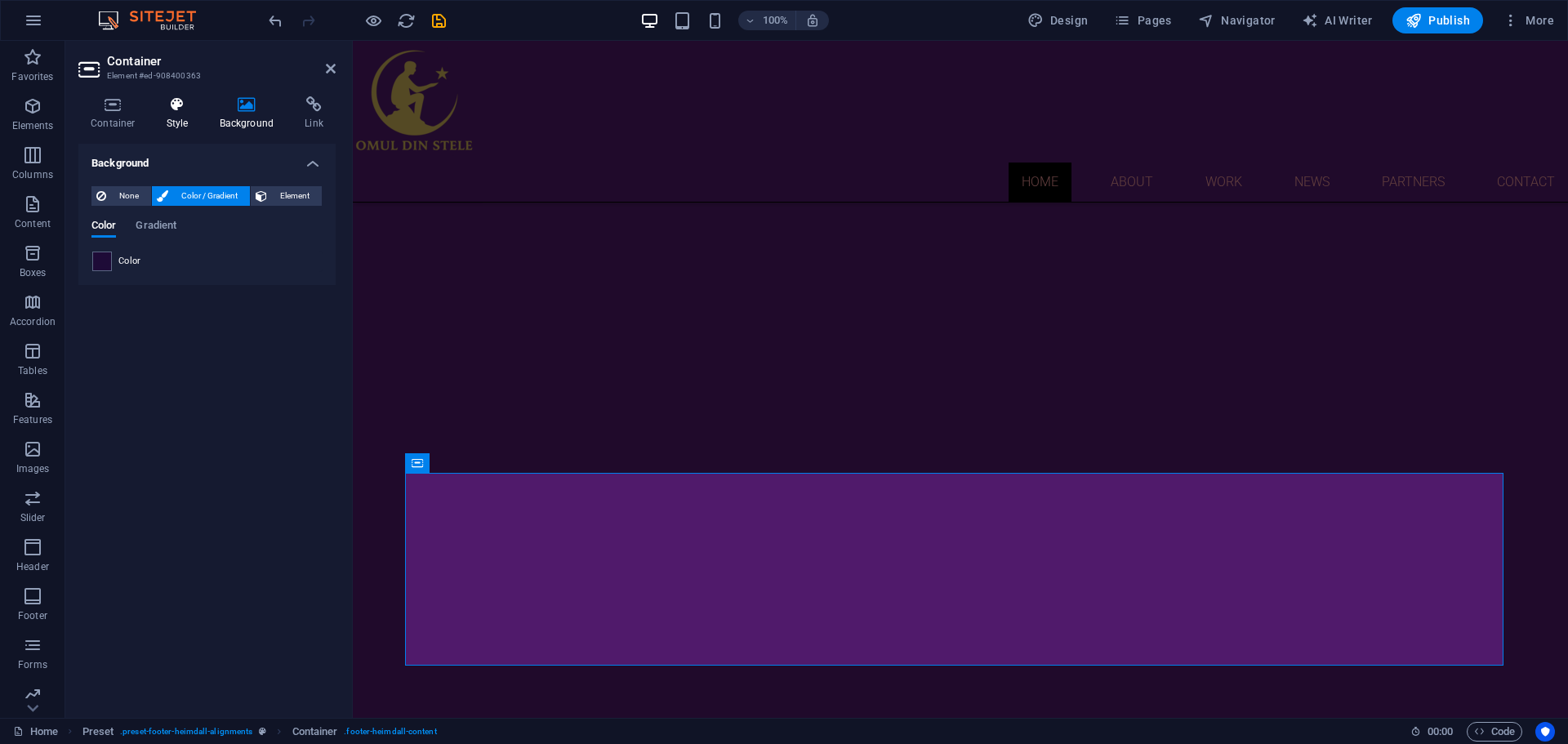
click at [183, 109] on icon at bounding box center [178, 104] width 46 height 16
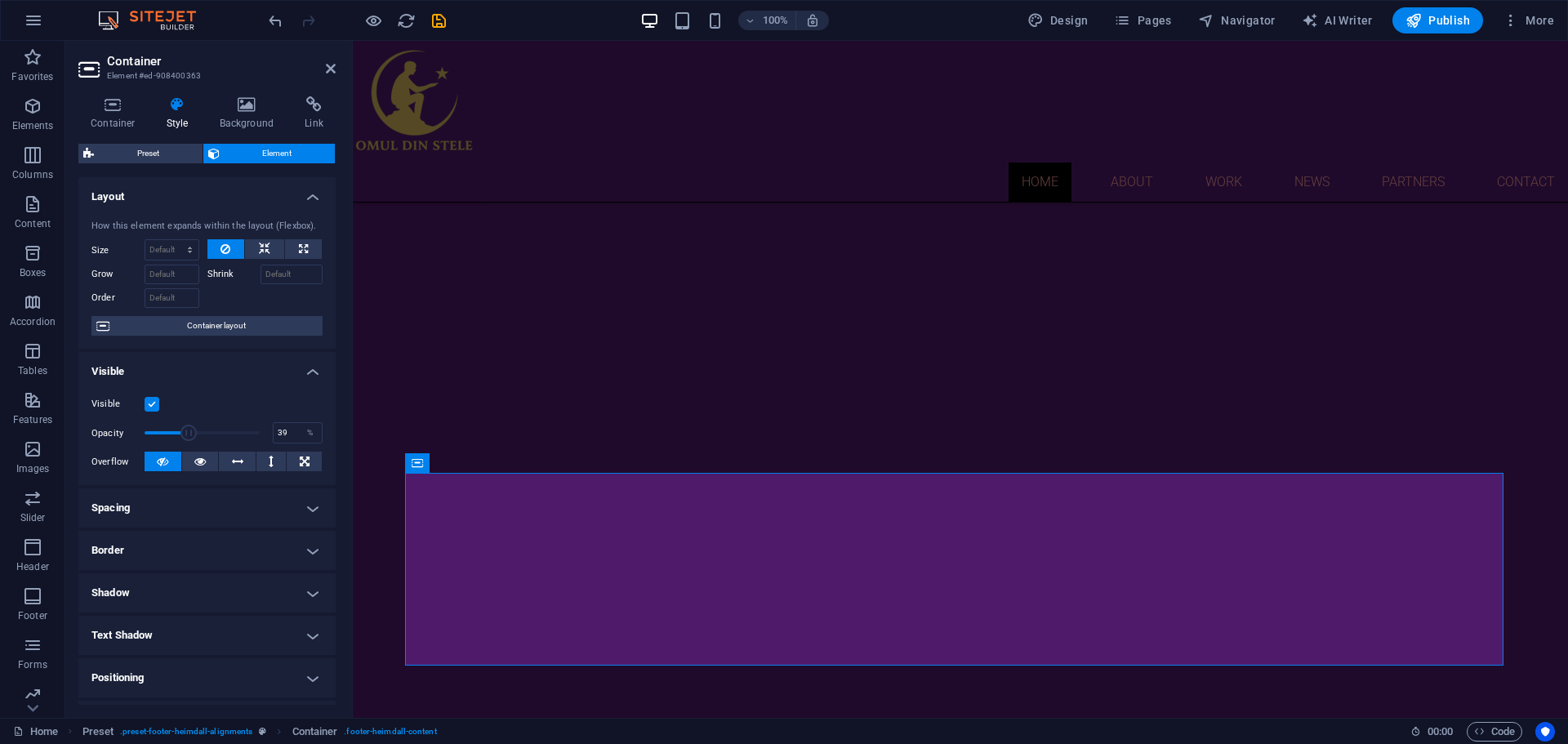
drag, startPoint x: 259, startPoint y: 431, endPoint x: 187, endPoint y: 429, distance: 72.0
click at [187, 429] on span at bounding box center [189, 433] width 16 height 16
drag, startPoint x: 187, startPoint y: 429, endPoint x: 253, endPoint y: 434, distance: 66.2
click at [253, 434] on span at bounding box center [254, 433] width 16 height 16
drag, startPoint x: 253, startPoint y: 434, endPoint x: 230, endPoint y: 433, distance: 23.0
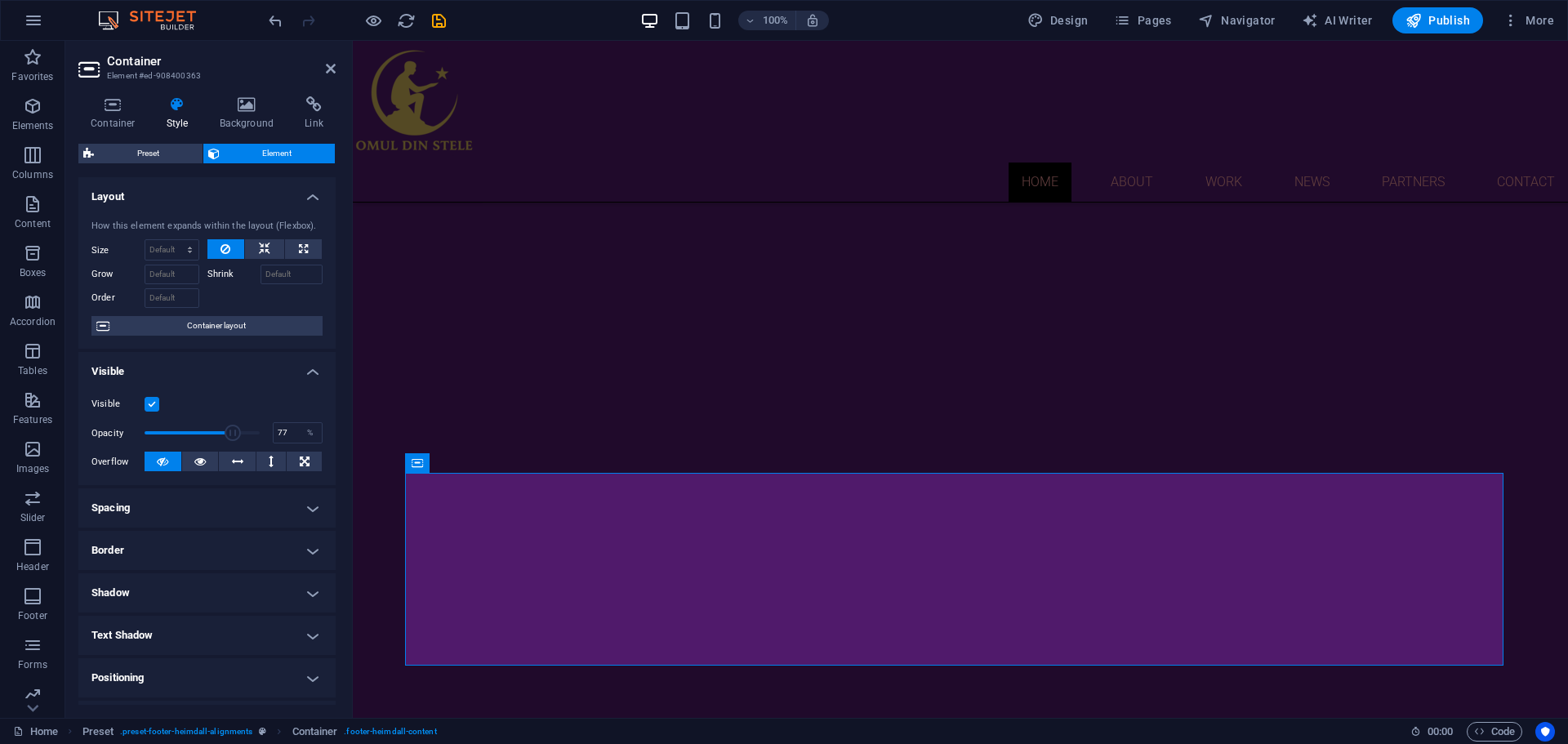
click at [230, 433] on span at bounding box center [232, 433] width 16 height 16
type input "100"
drag, startPoint x: 230, startPoint y: 433, endPoint x: 262, endPoint y: 440, distance: 32.8
click at [262, 440] on span at bounding box center [260, 433] width 16 height 16
click at [236, 460] on icon at bounding box center [237, 462] width 12 height 20
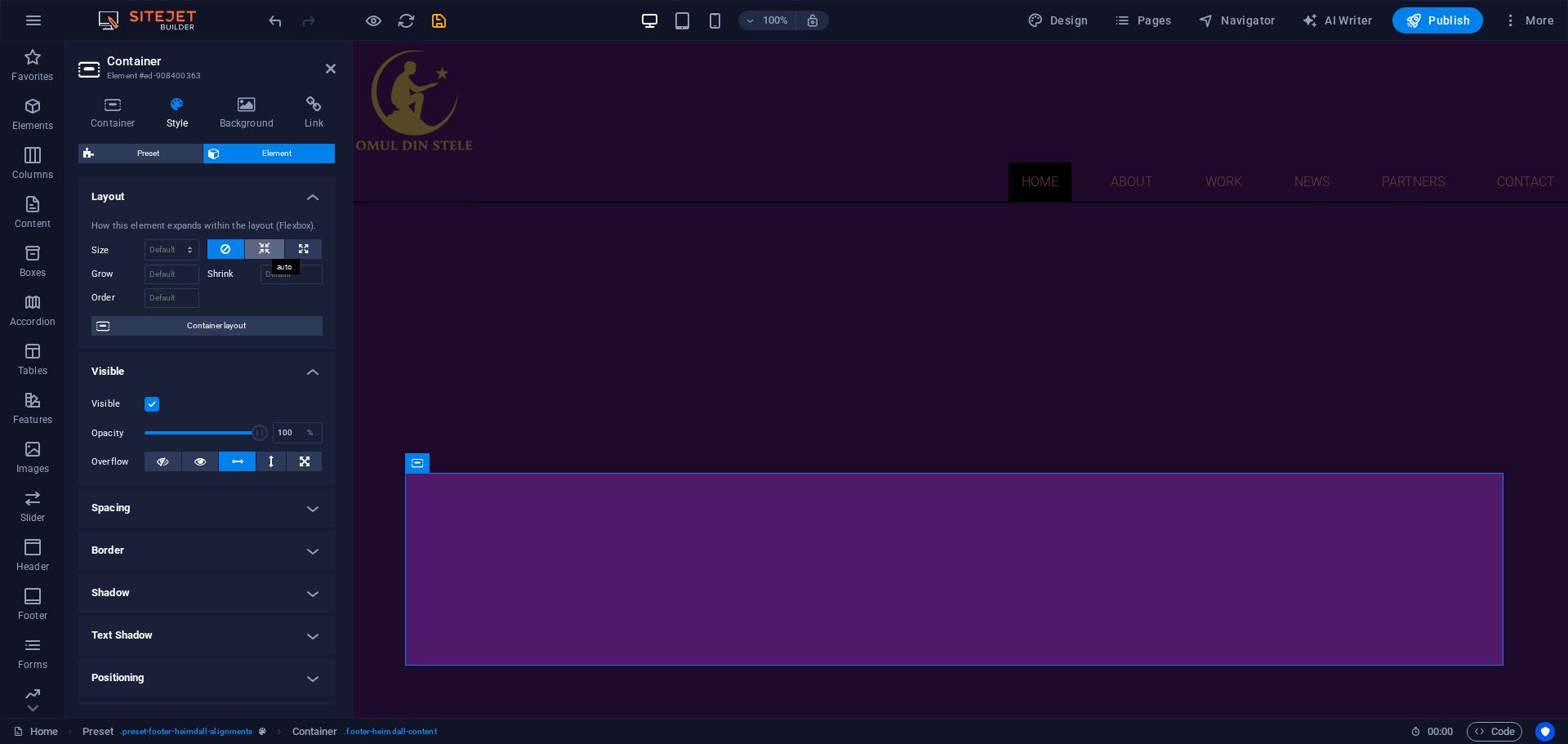
click at [263, 244] on icon at bounding box center [264, 249] width 12 height 20
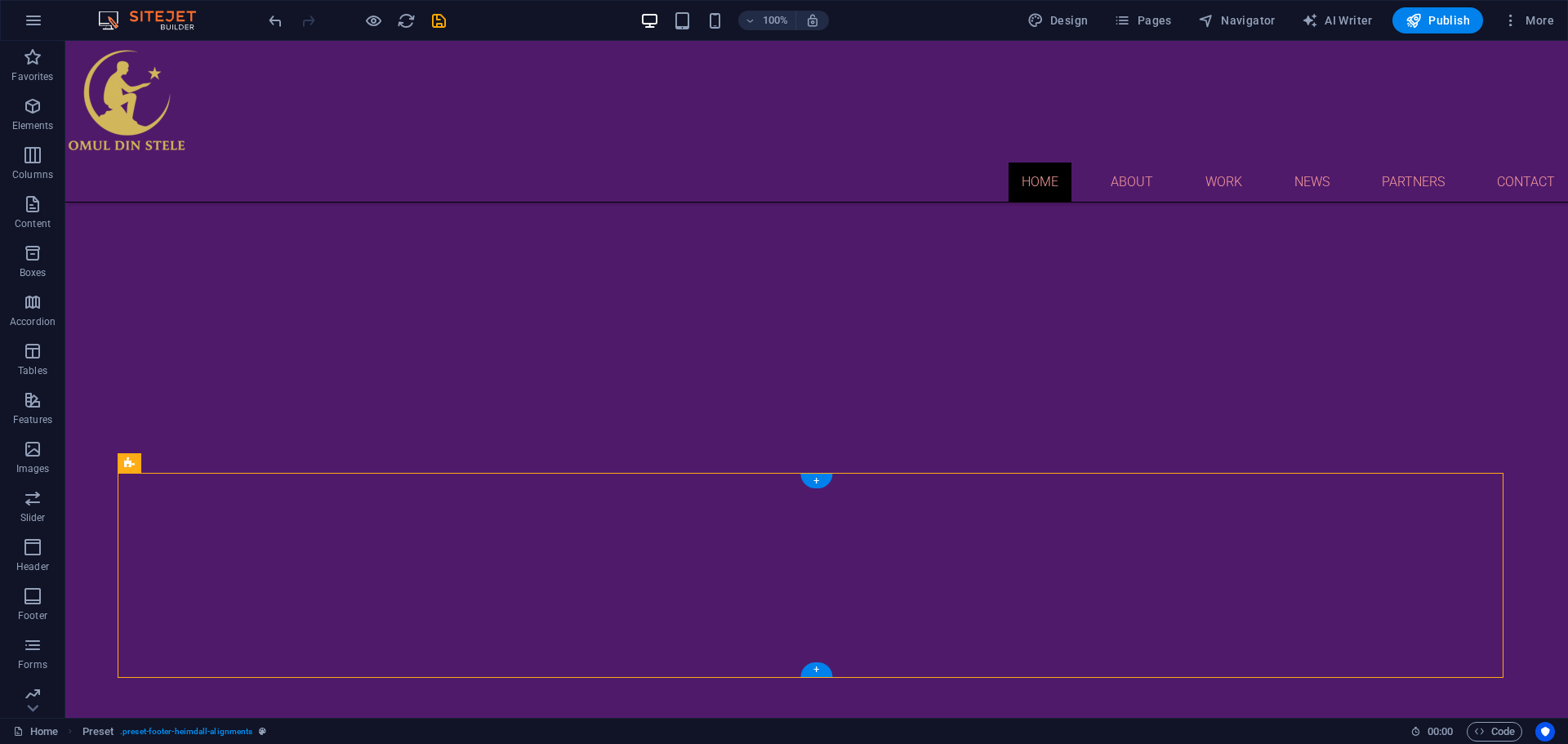
drag, startPoint x: 485, startPoint y: 504, endPoint x: 1054, endPoint y: 525, distance: 569.4
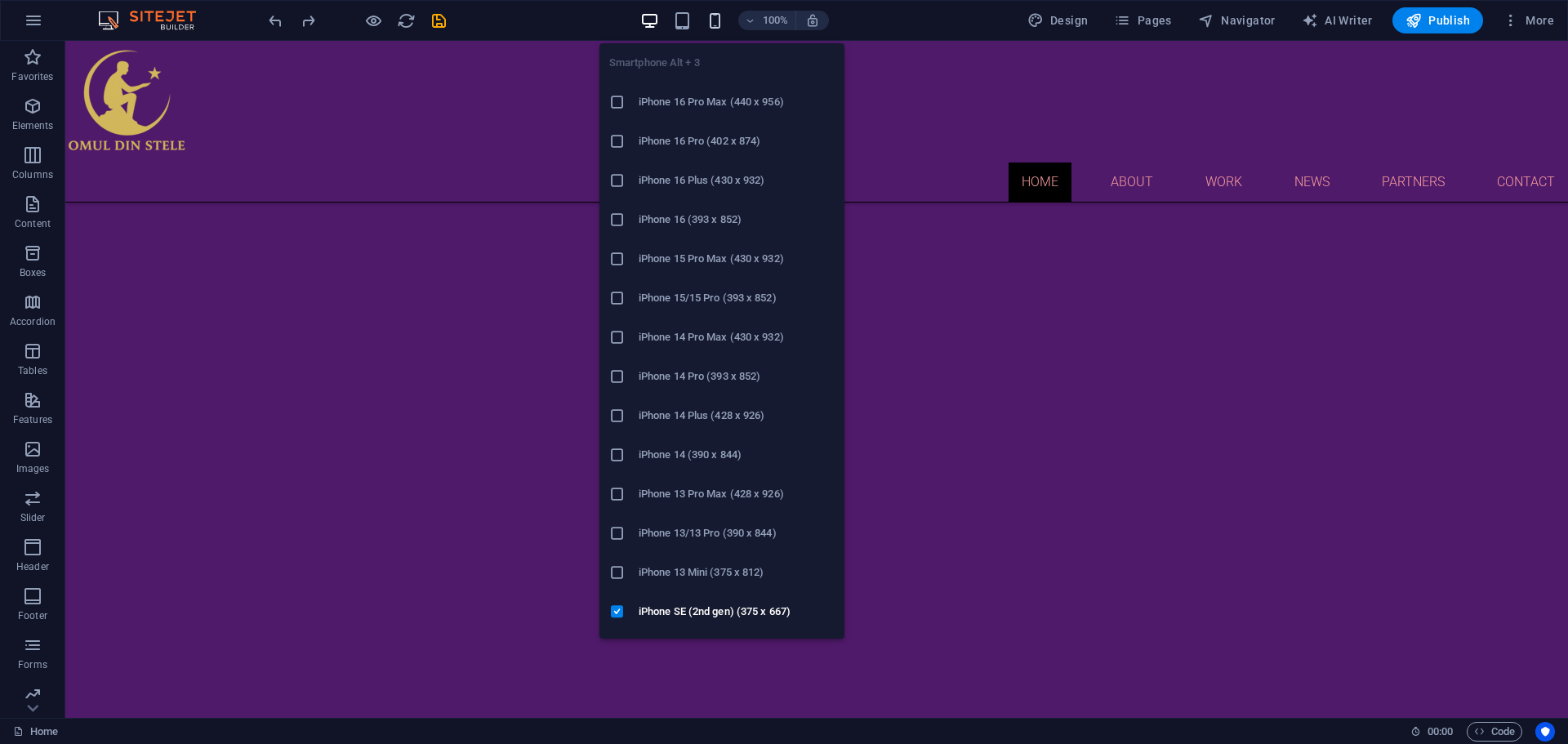
click at [720, 23] on icon "button" at bounding box center [714, 20] width 19 height 19
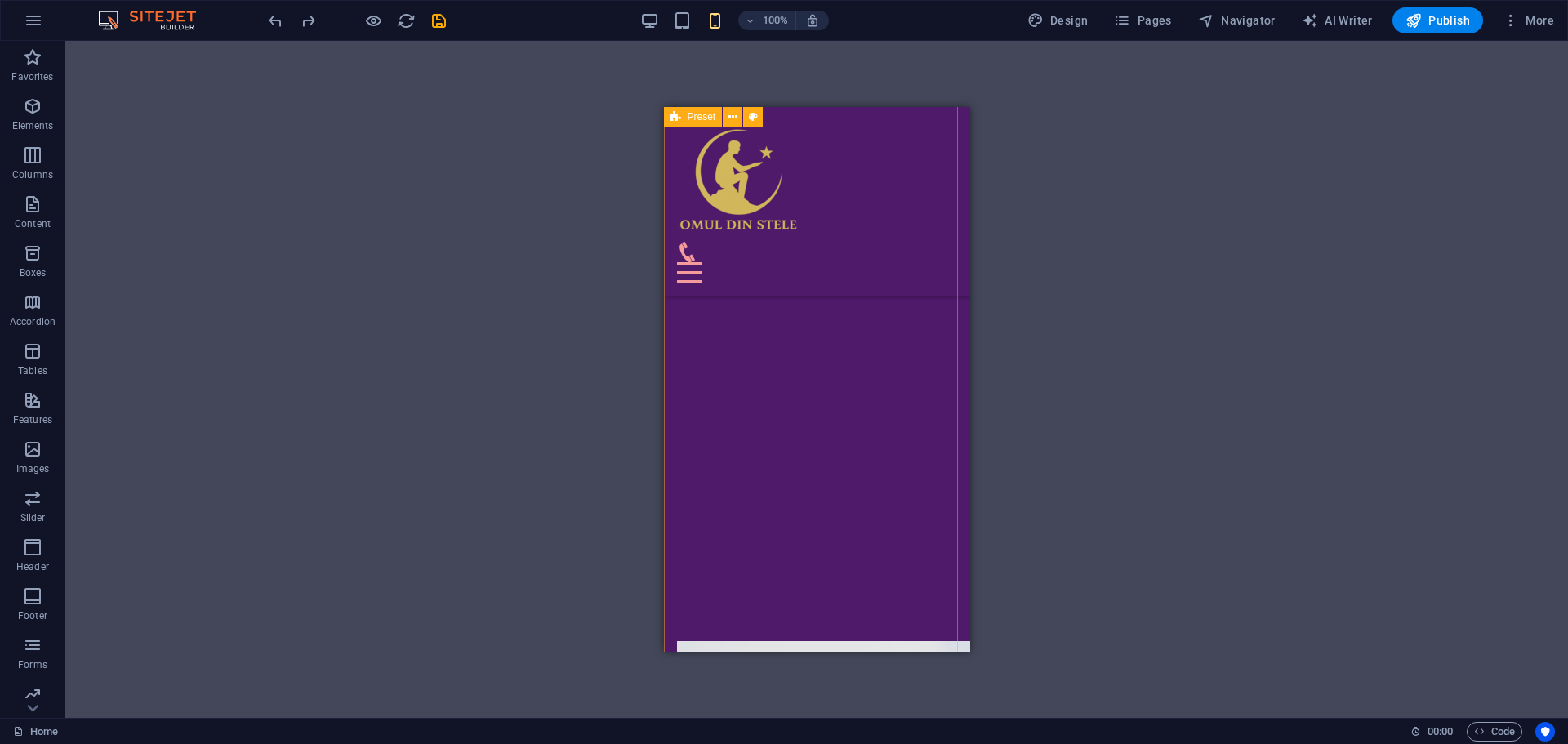
scroll to position [638, 0]
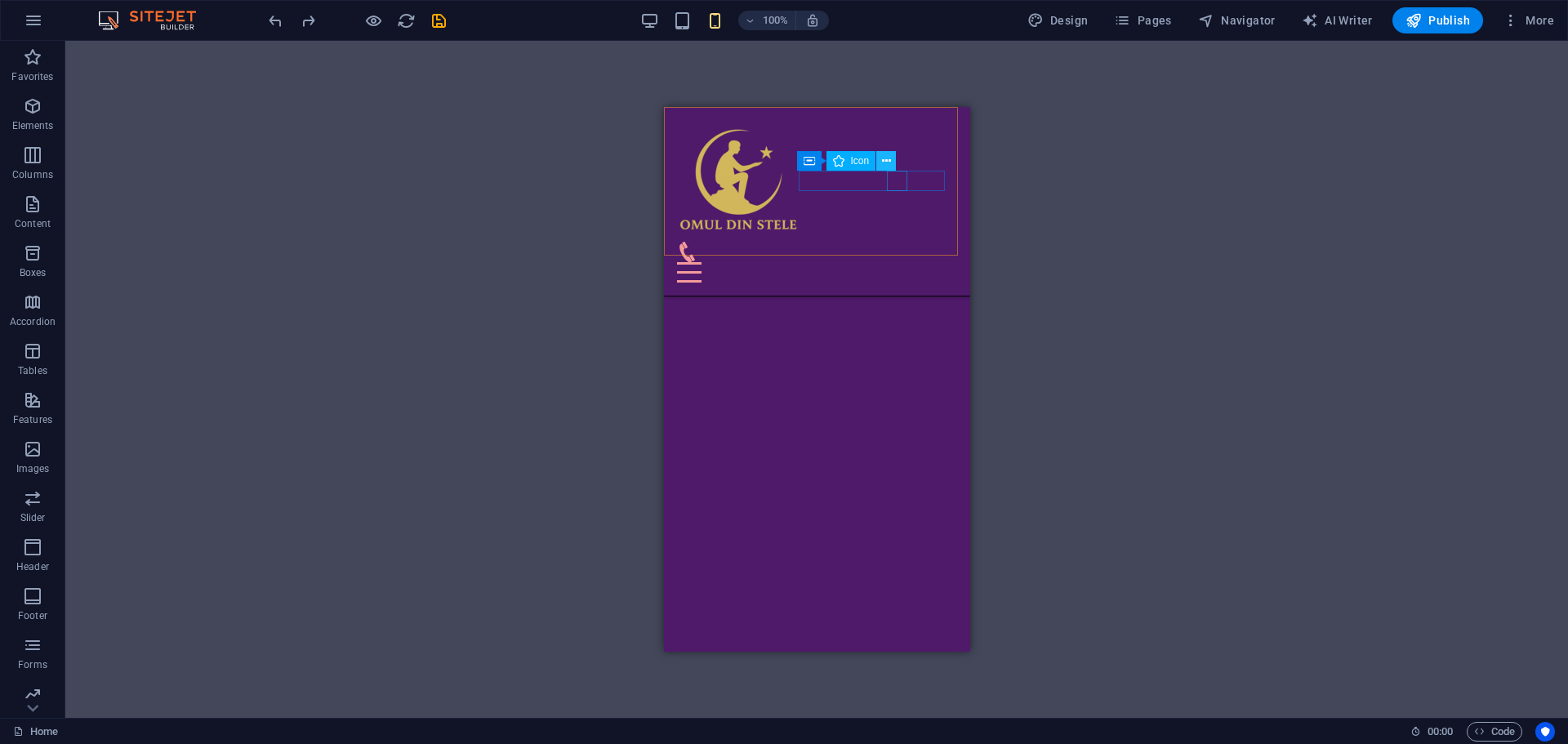
click at [893, 161] on button at bounding box center [886, 161] width 20 height 20
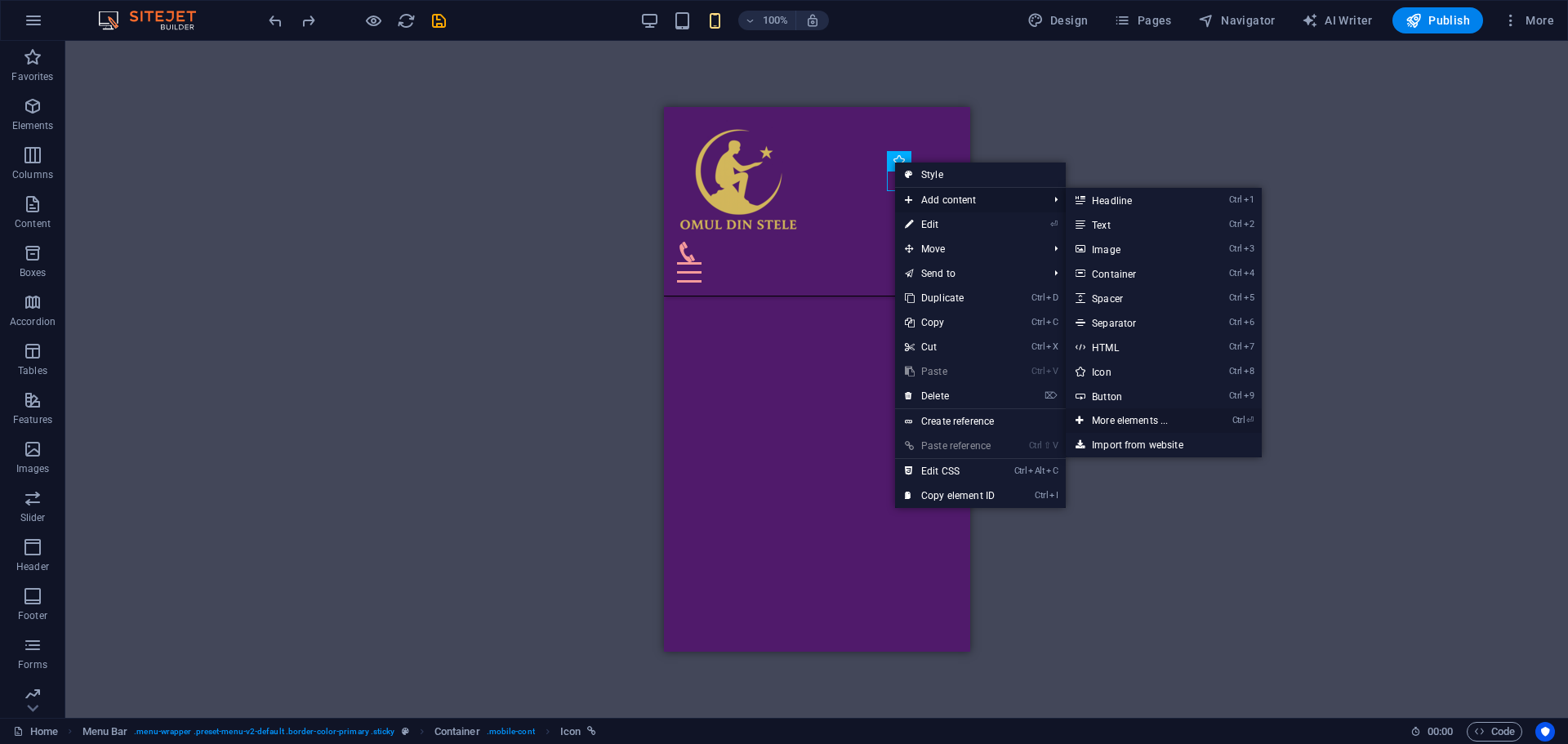
click at [1151, 423] on link "Ctrl ⏎ More elements ..." at bounding box center [1132, 421] width 134 height 25
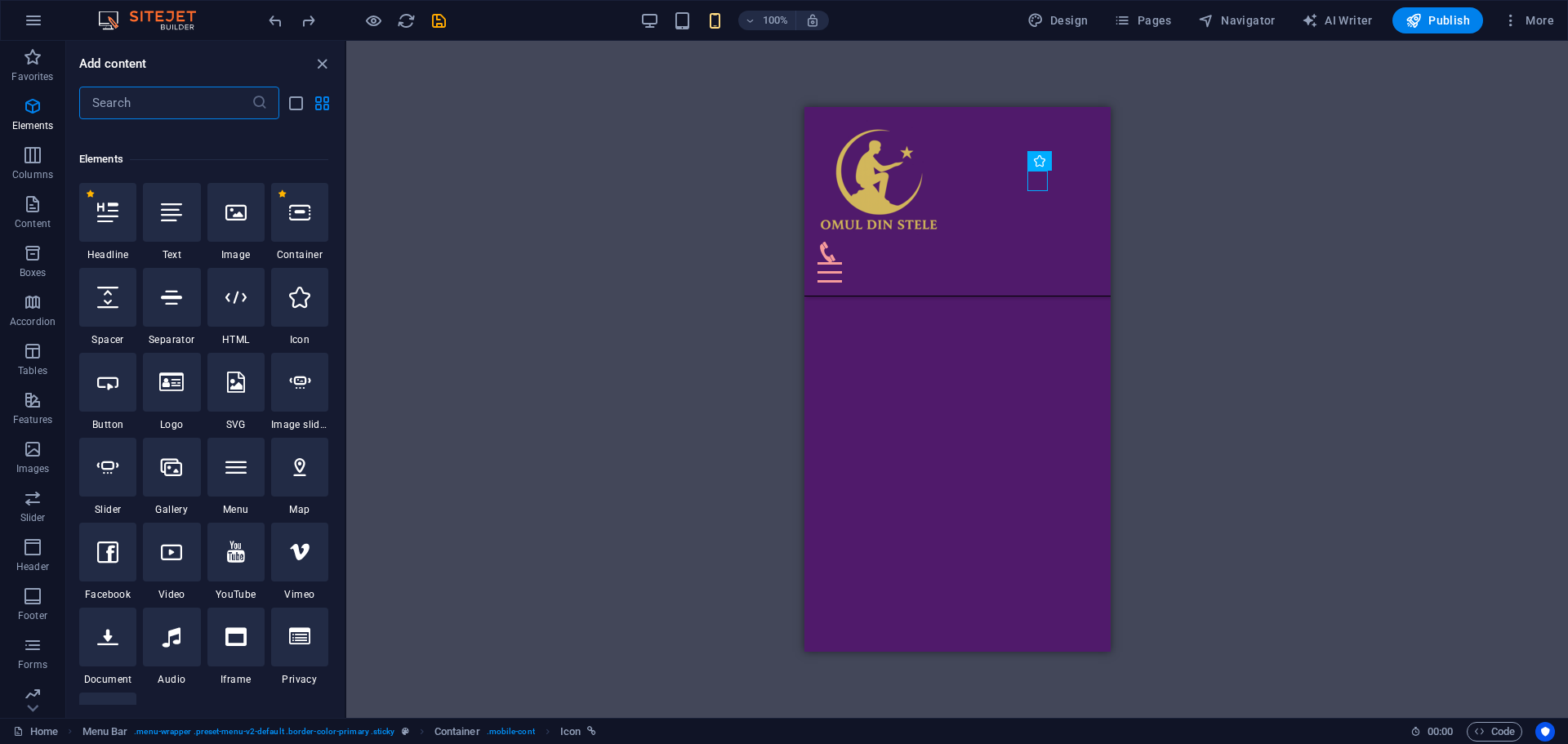
scroll to position [174, 0]
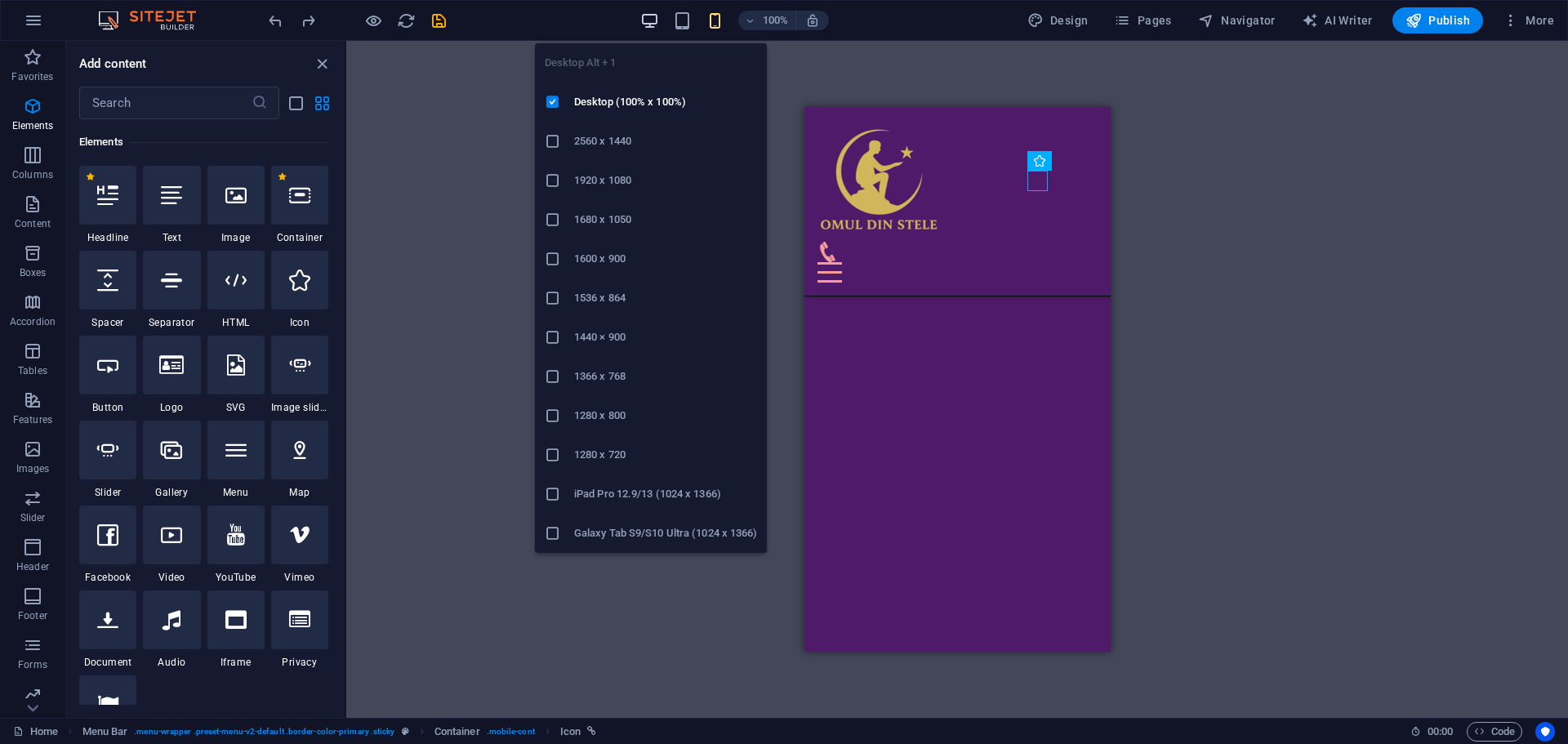
click at [657, 24] on icon "button" at bounding box center [649, 20] width 19 height 19
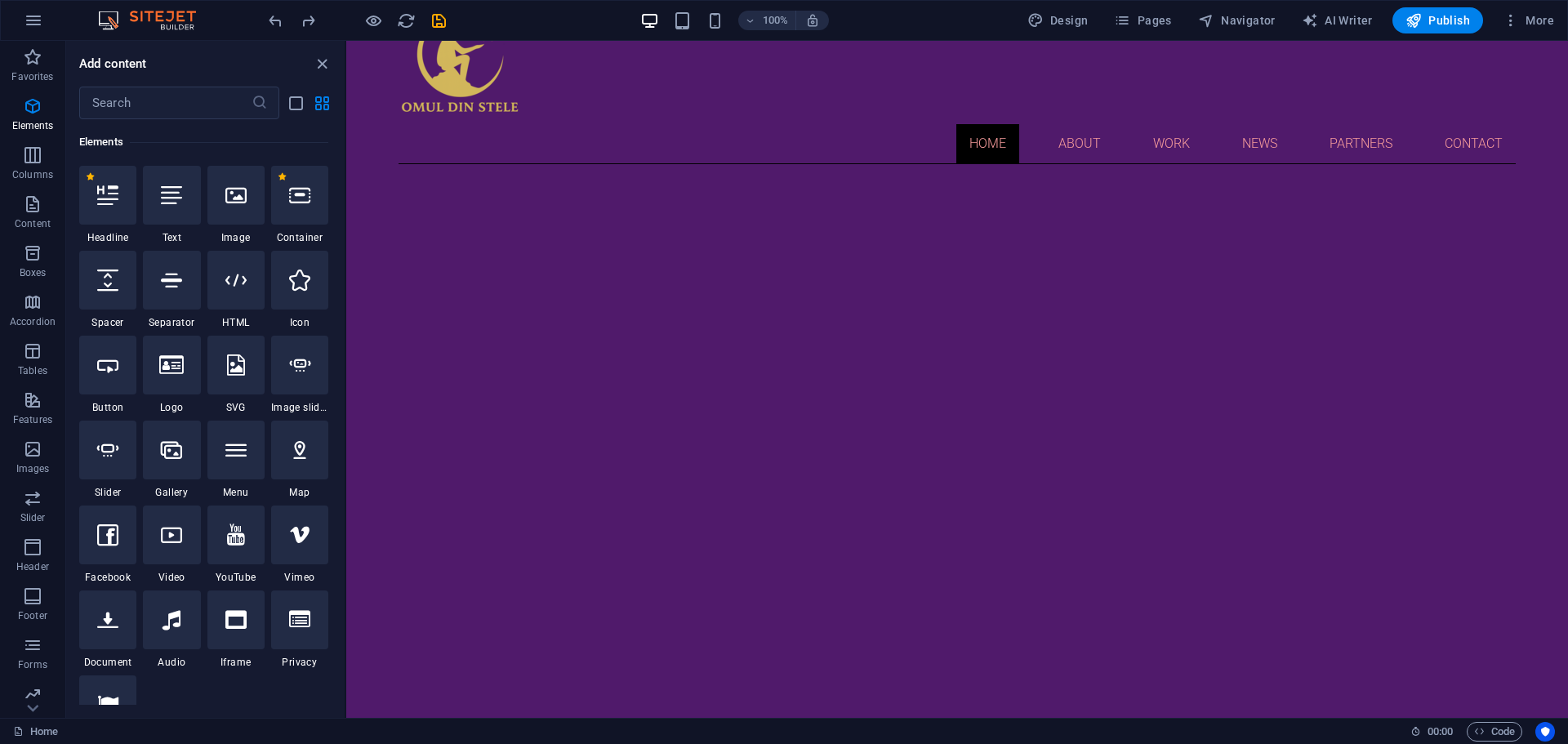
scroll to position [0, 0]
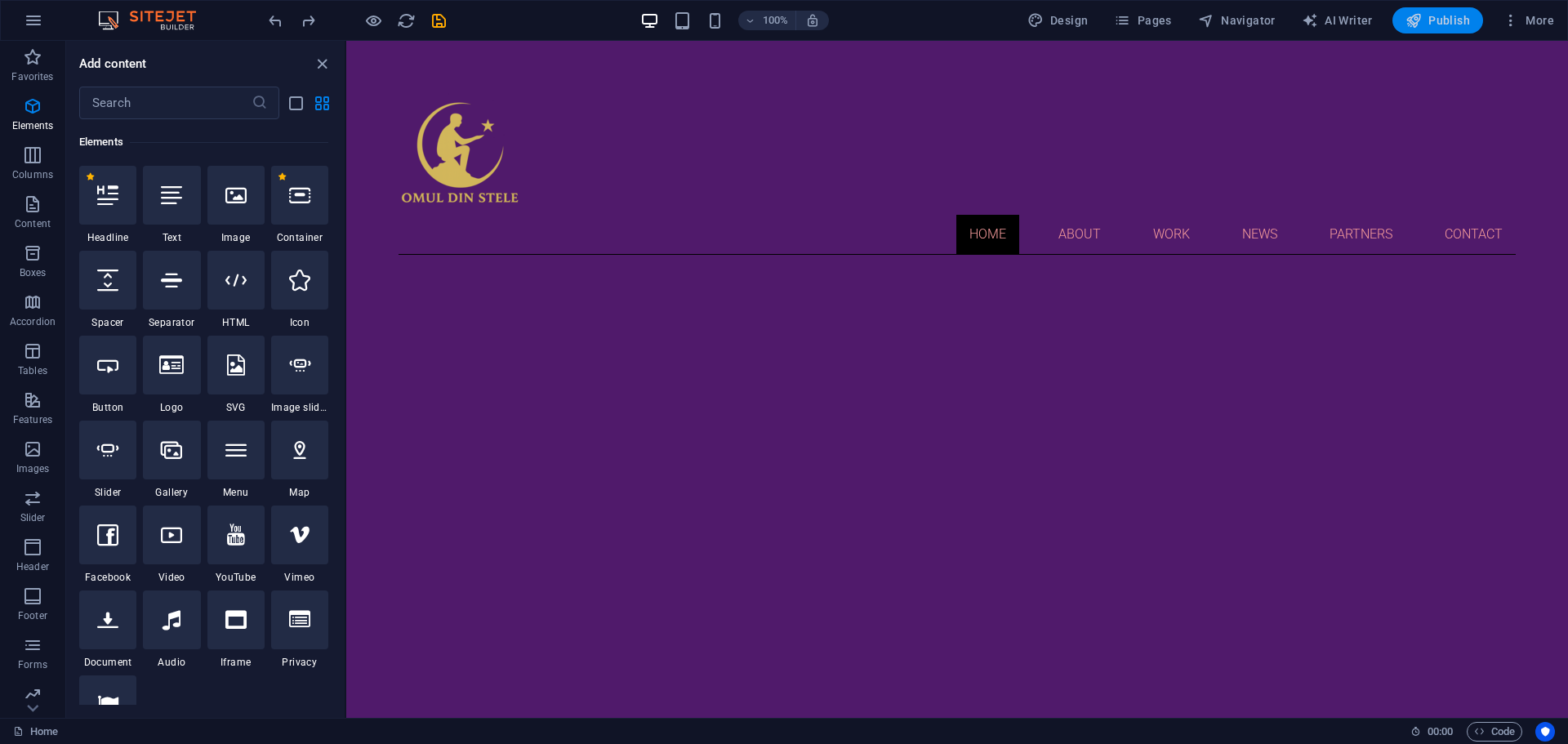
click at [1435, 17] on span "Publish" at bounding box center [1437, 20] width 65 height 16
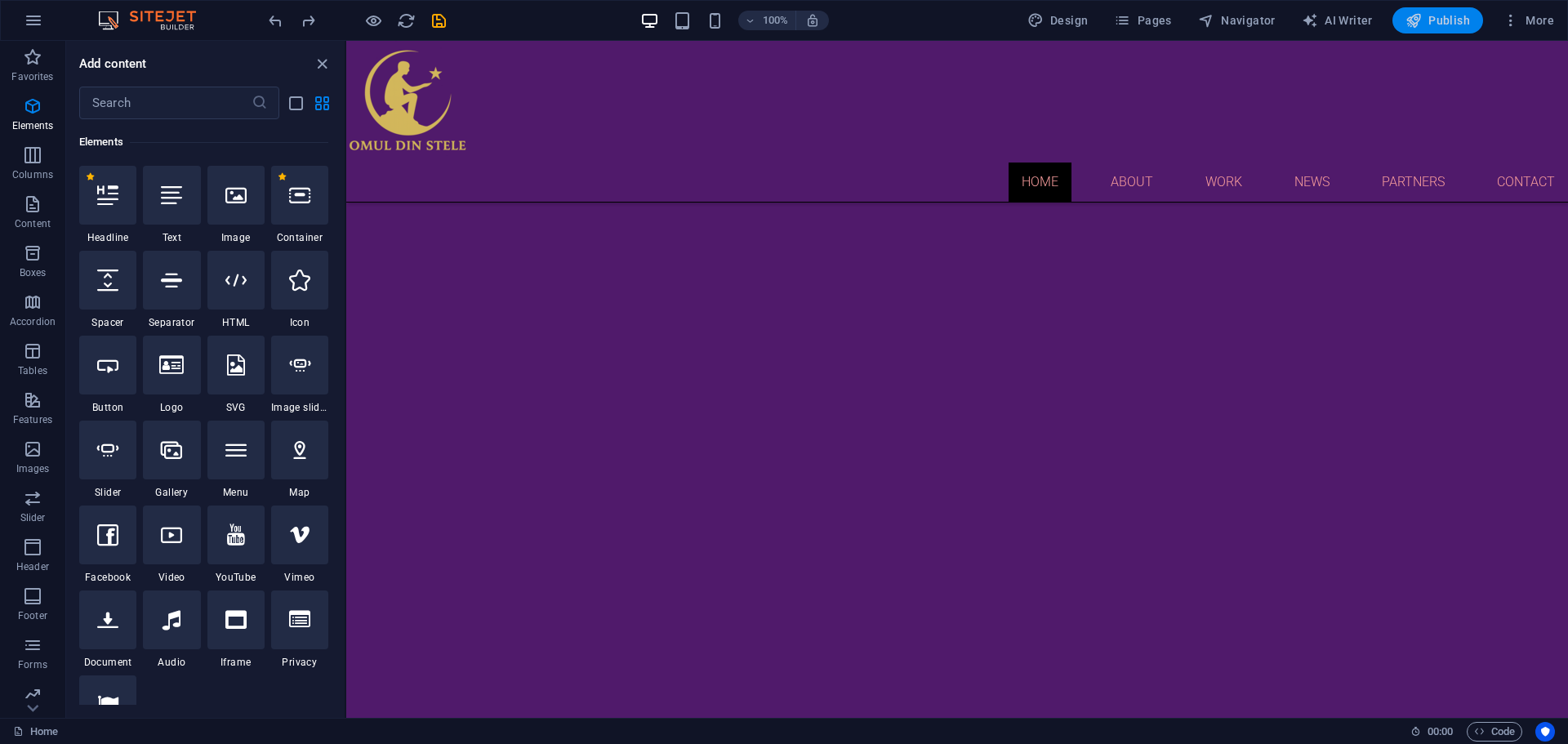
scroll to position [686, 0]
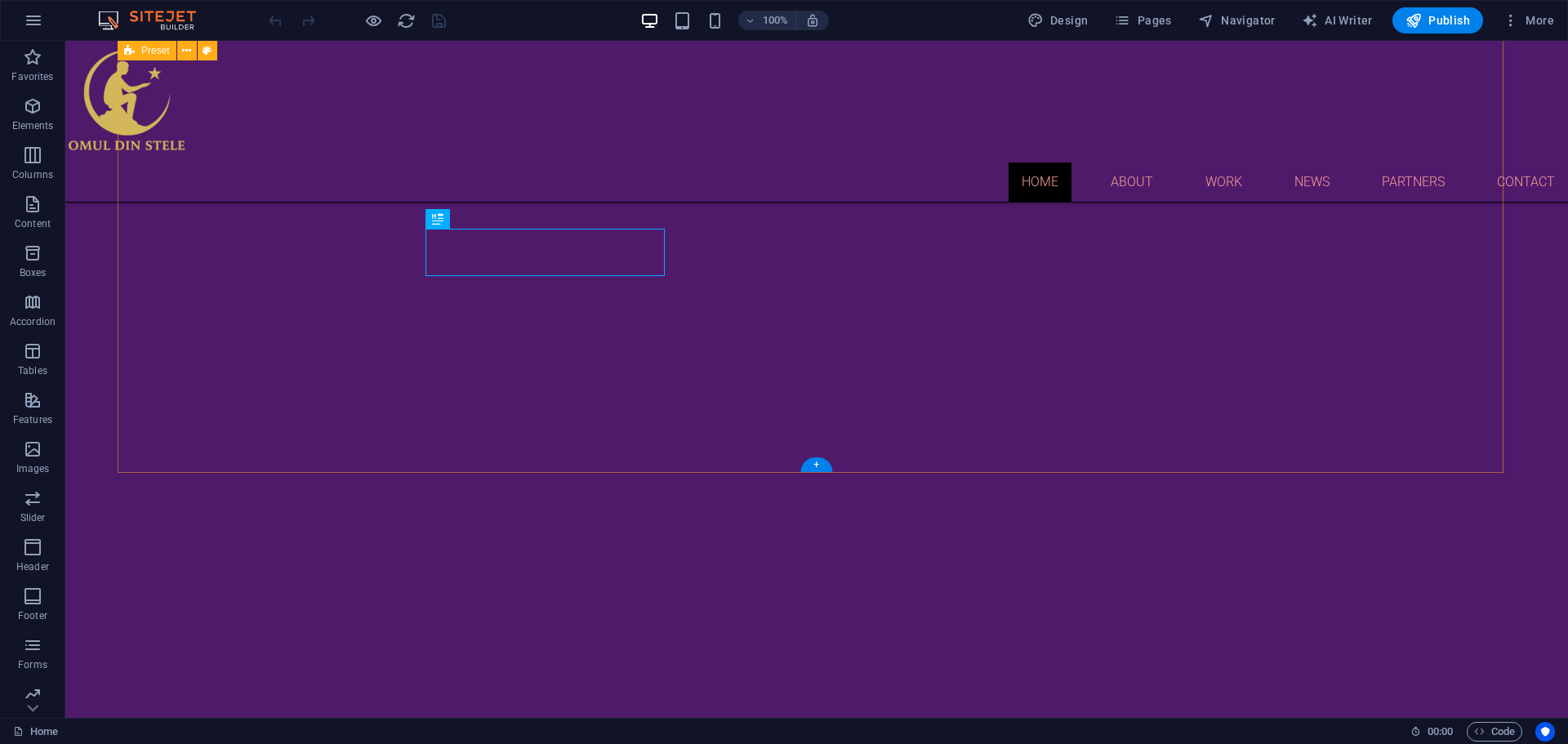
scroll to position [686, 0]
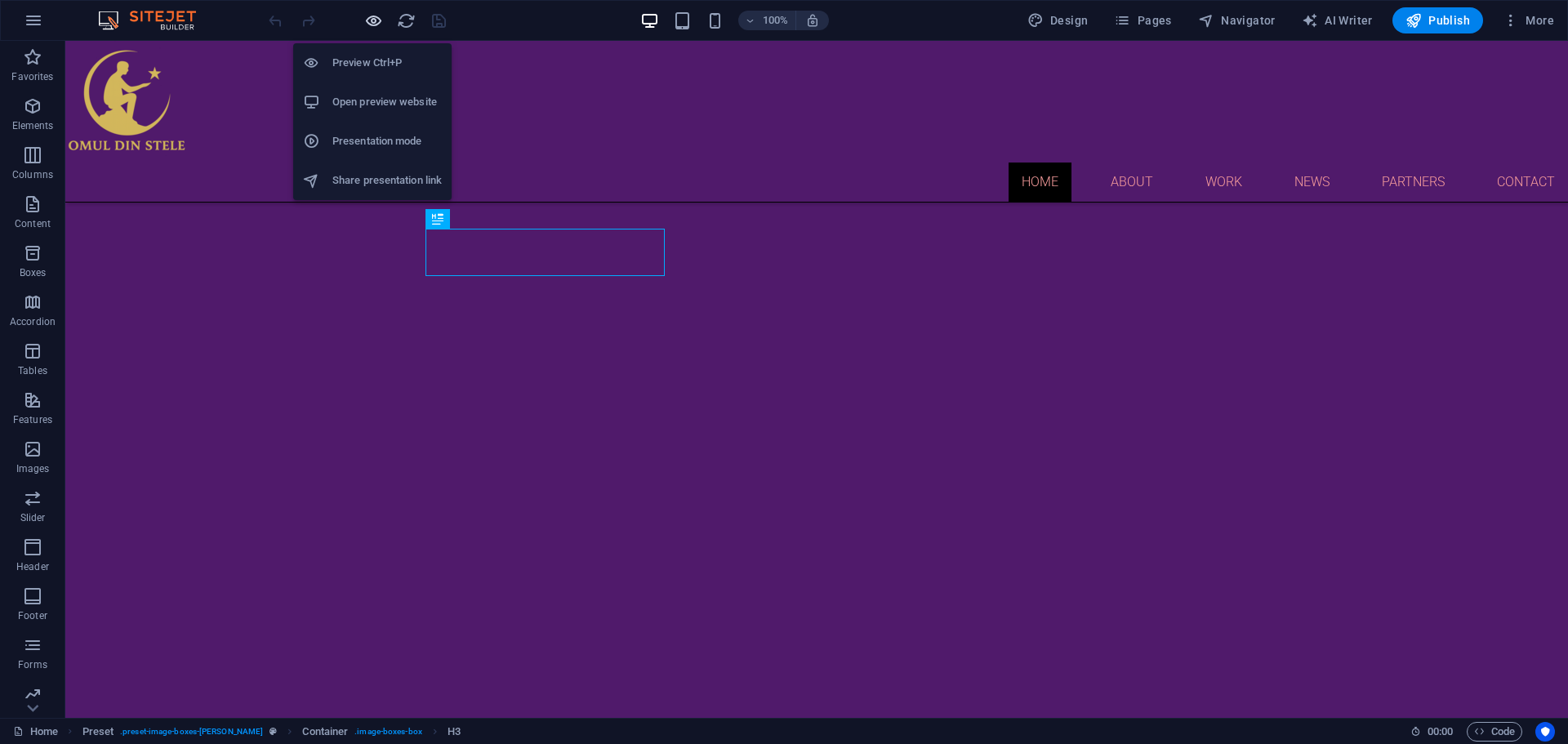
click at [370, 19] on icon "button" at bounding box center [373, 20] width 19 height 19
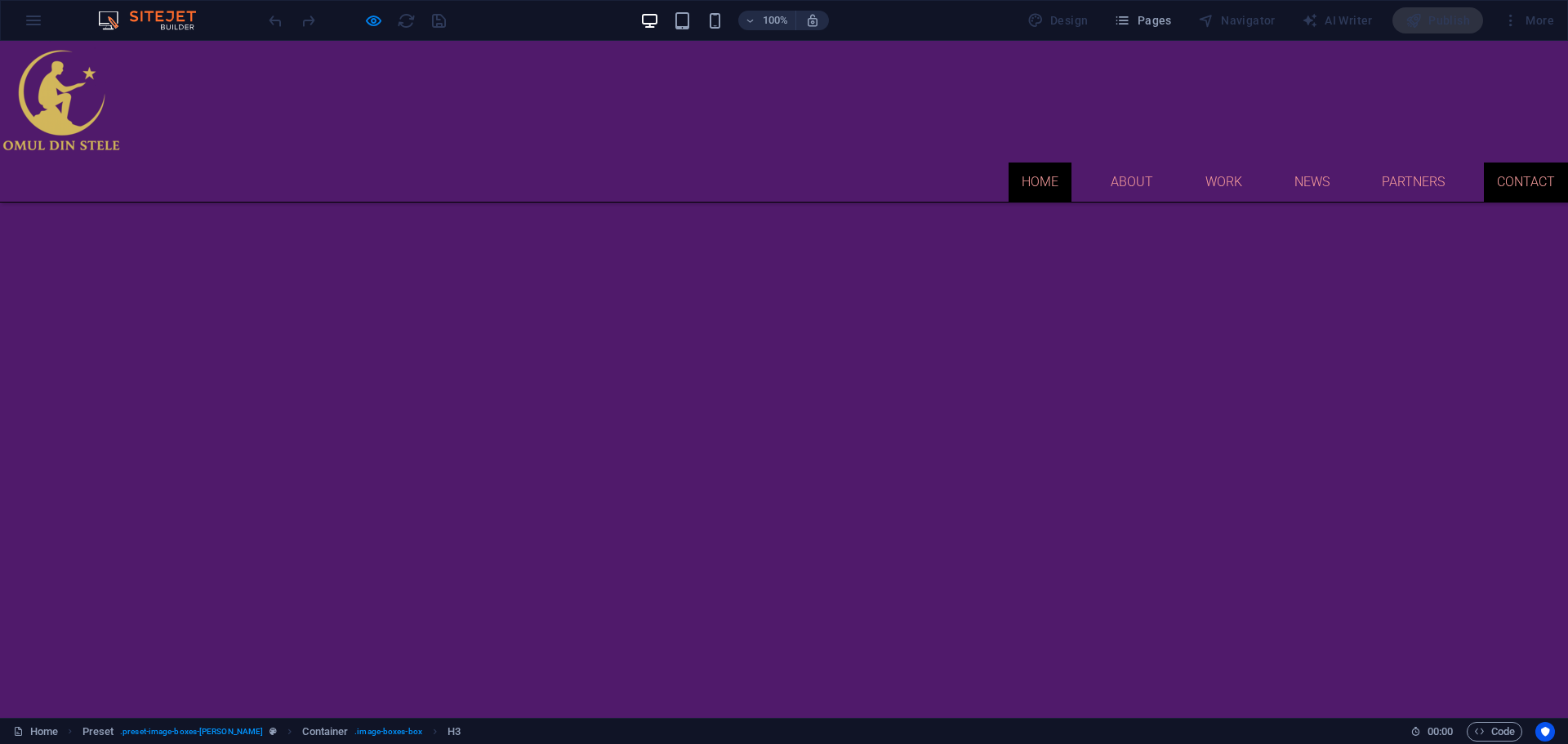
click at [1513, 163] on link "Contact" at bounding box center [1525, 182] width 84 height 39
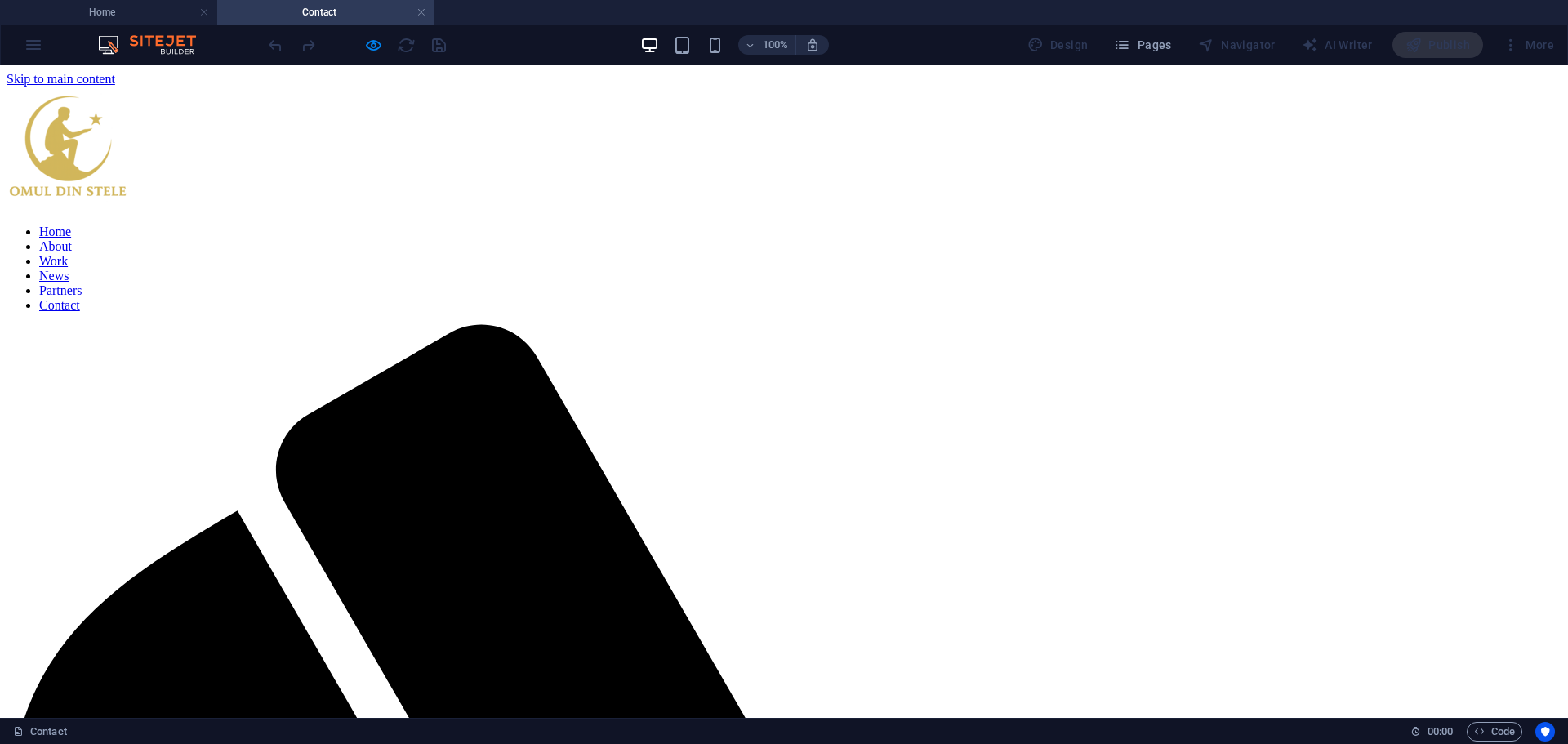
scroll to position [0, 0]
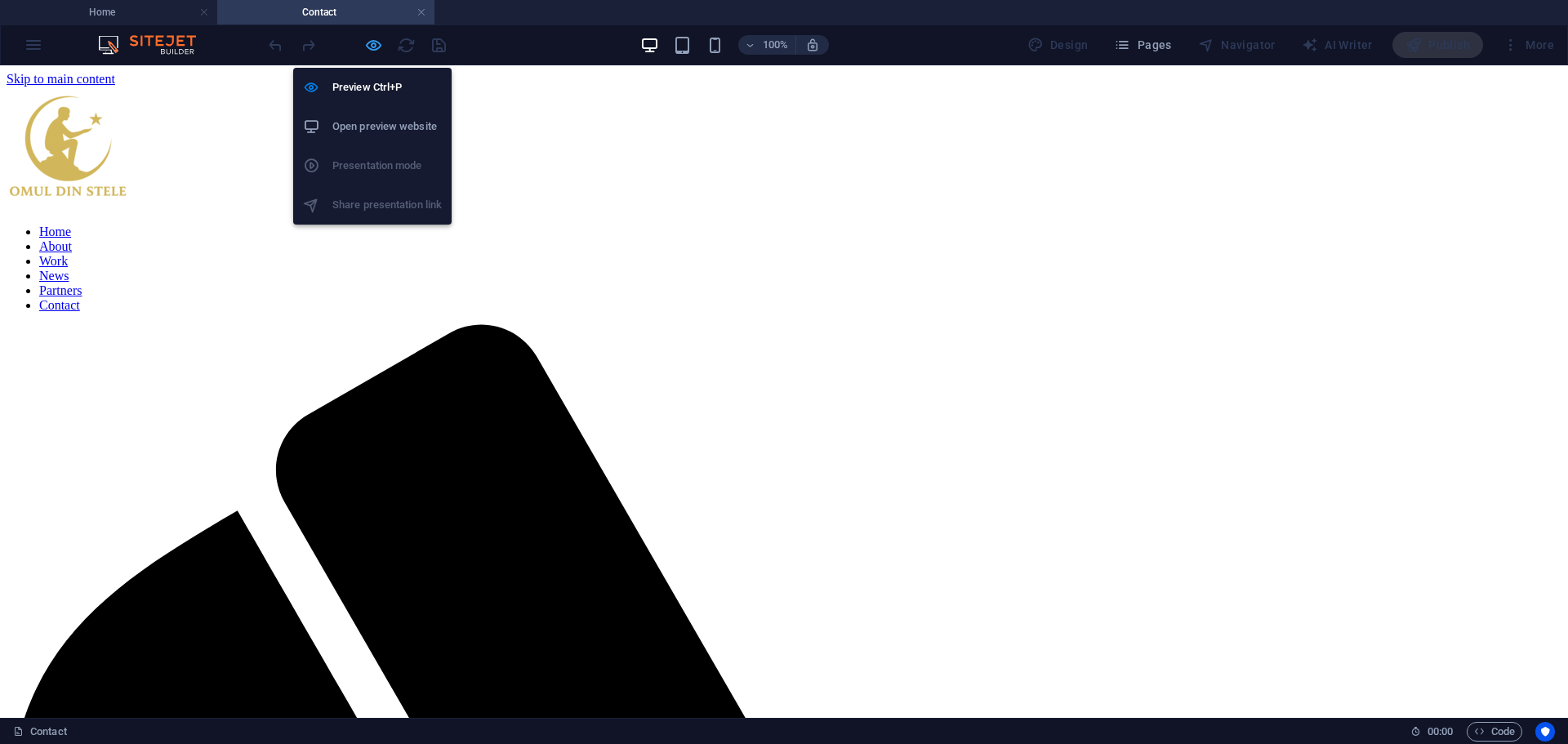
click at [375, 46] on icon "button" at bounding box center [373, 44] width 19 height 19
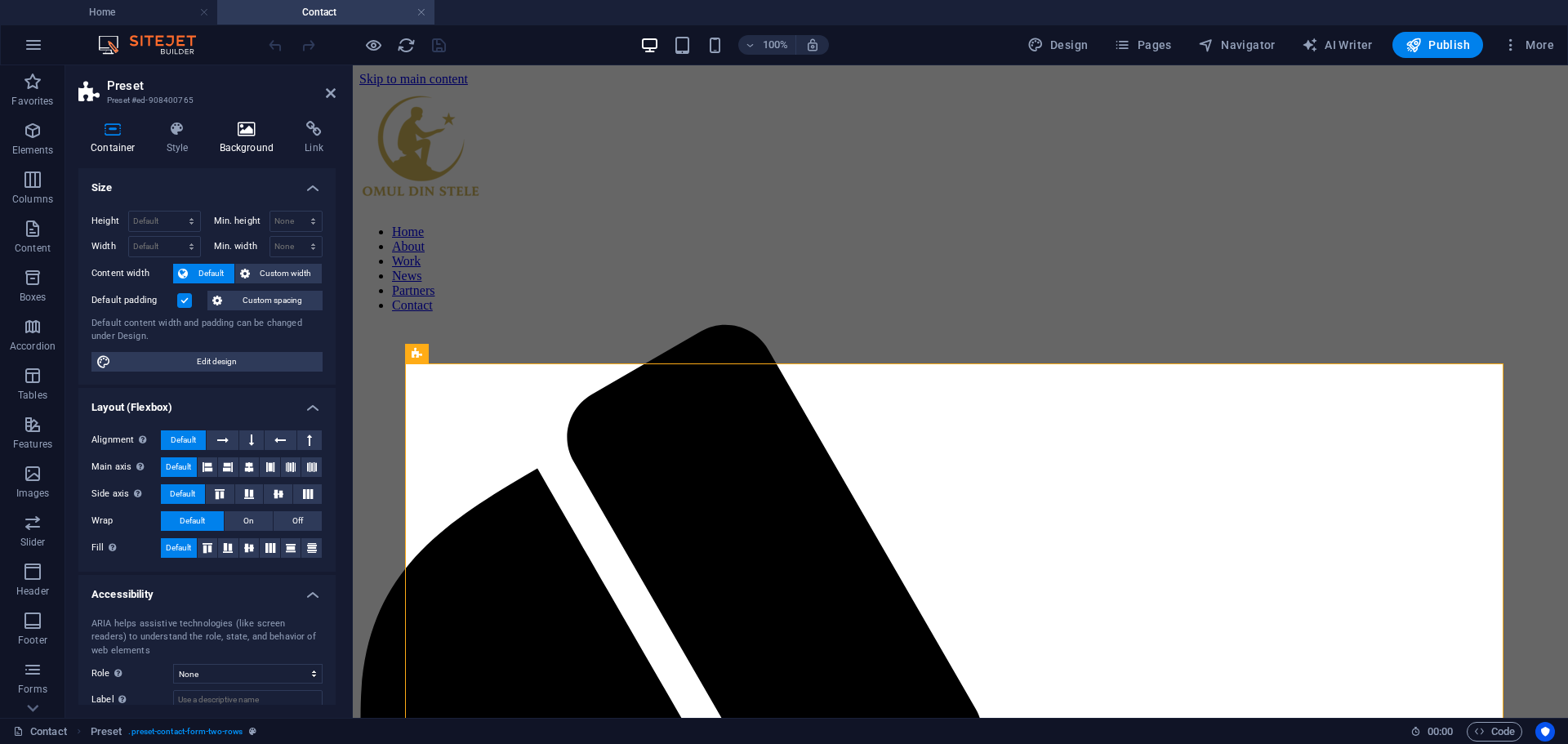
click at [238, 129] on icon at bounding box center [246, 129] width 79 height 16
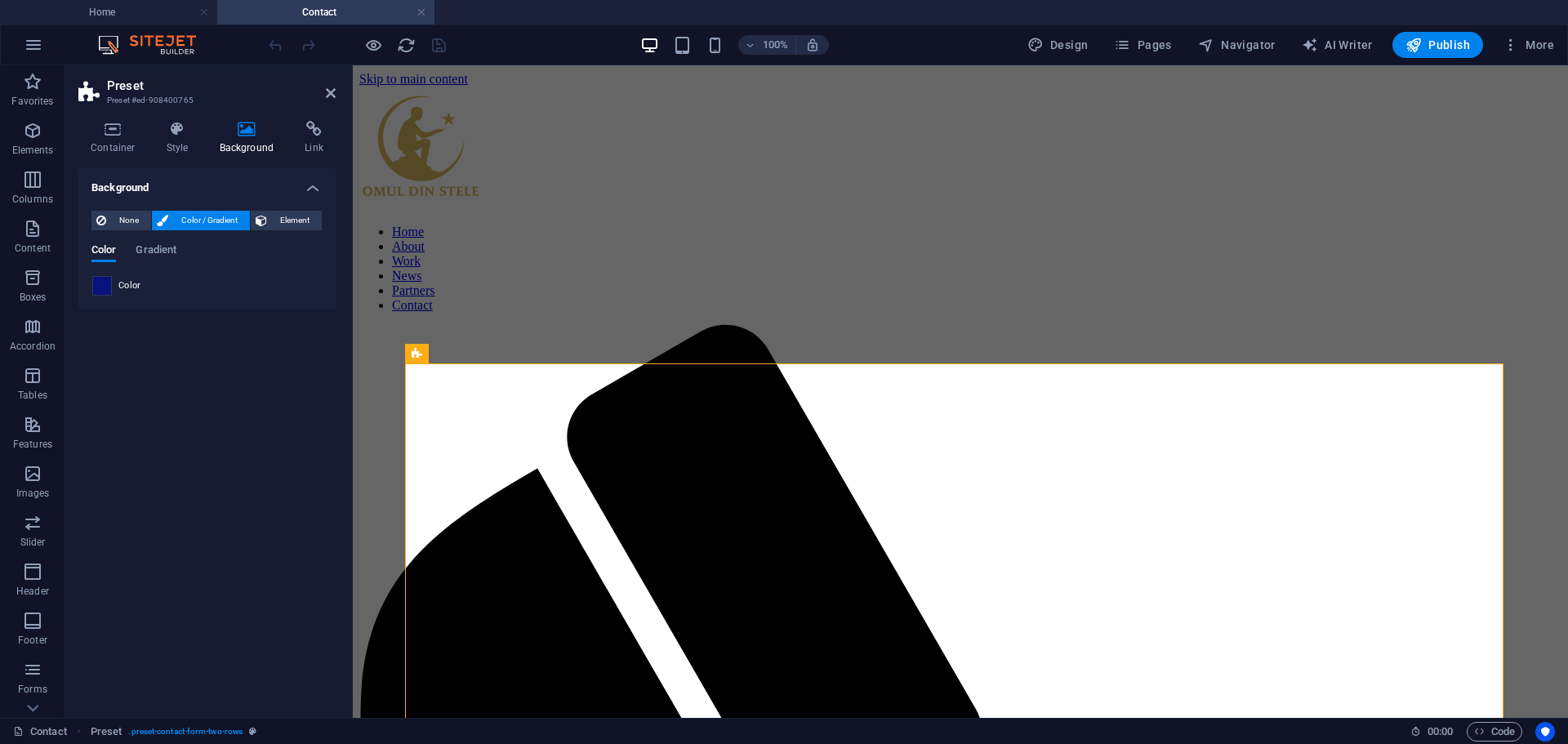
click at [107, 284] on span at bounding box center [102, 286] width 18 height 18
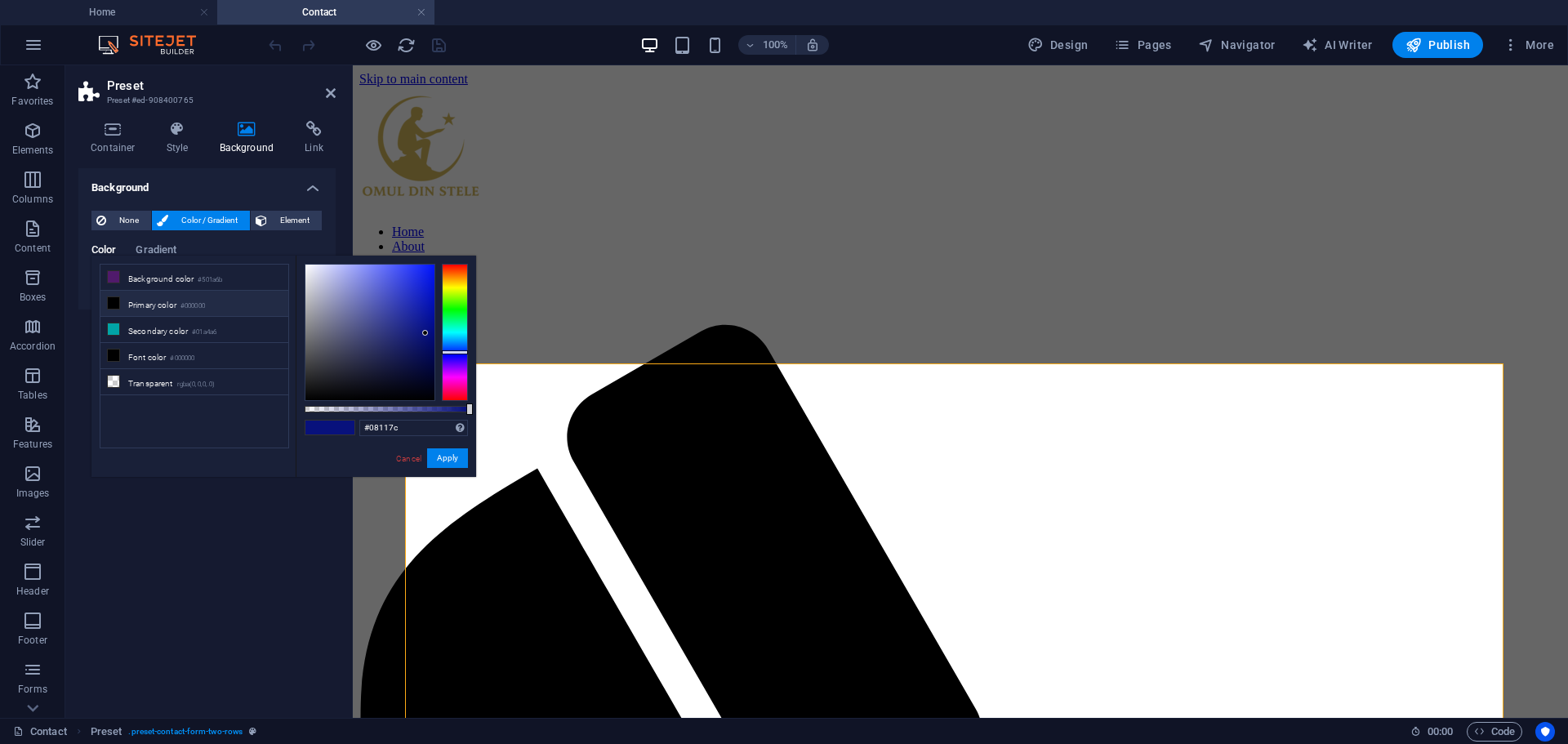
type input "#fdfdfe"
click at [305, 264] on div at bounding box center [369, 332] width 129 height 135
click at [449, 459] on button "Apply" at bounding box center [447, 458] width 41 height 20
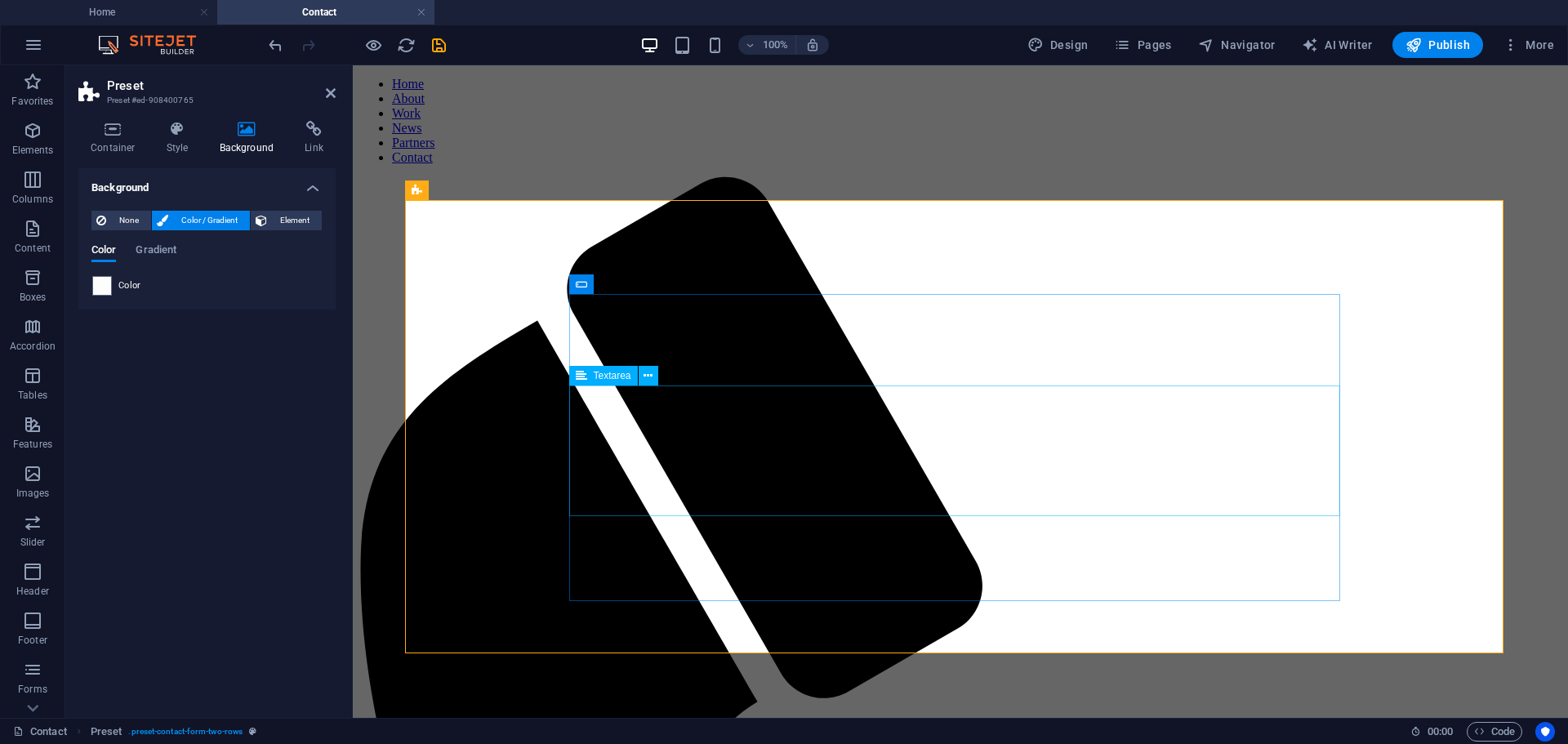
scroll to position [164, 0]
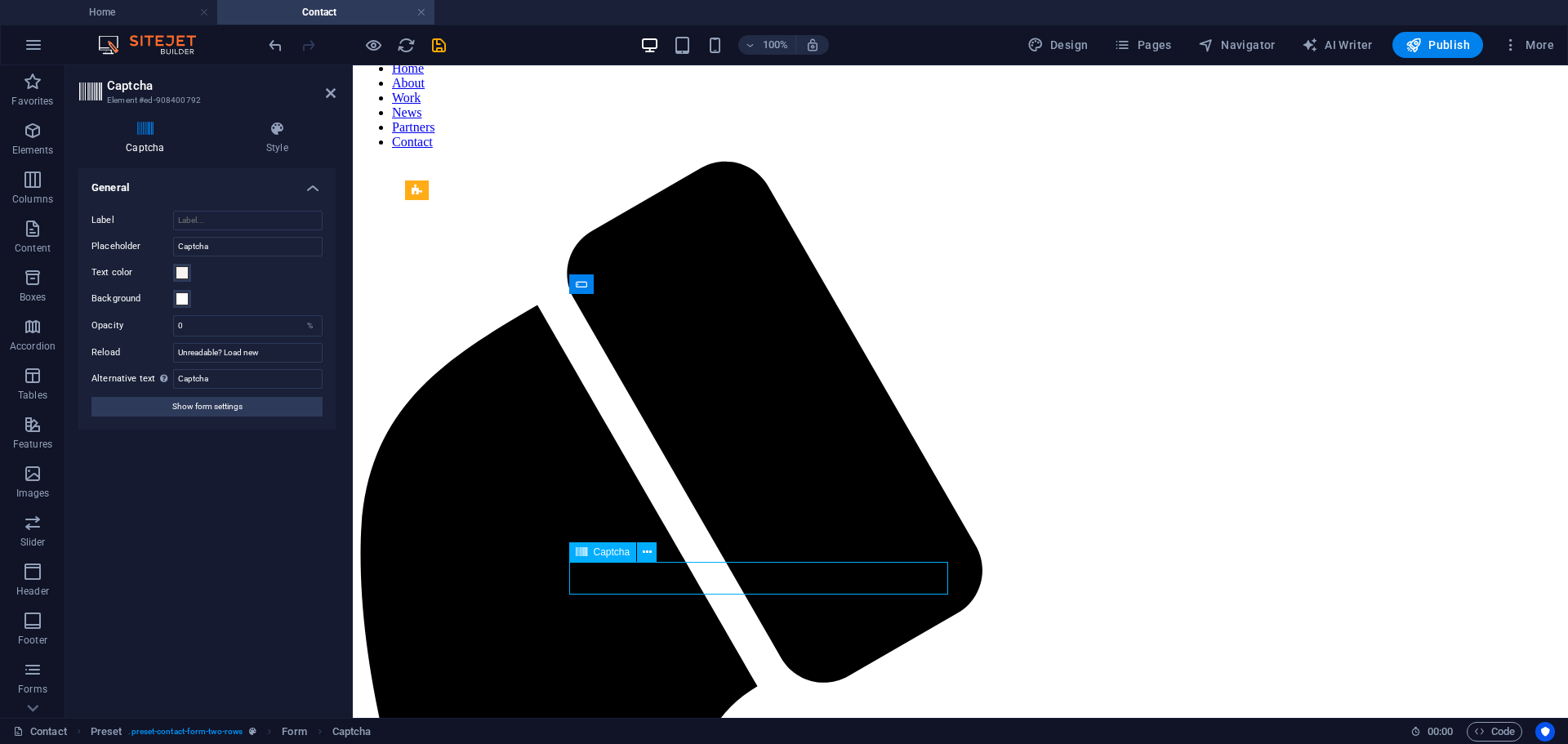
drag, startPoint x: 690, startPoint y: 582, endPoint x: 622, endPoint y: 571, distance: 68.9
click at [182, 271] on span at bounding box center [181, 272] width 13 height 13
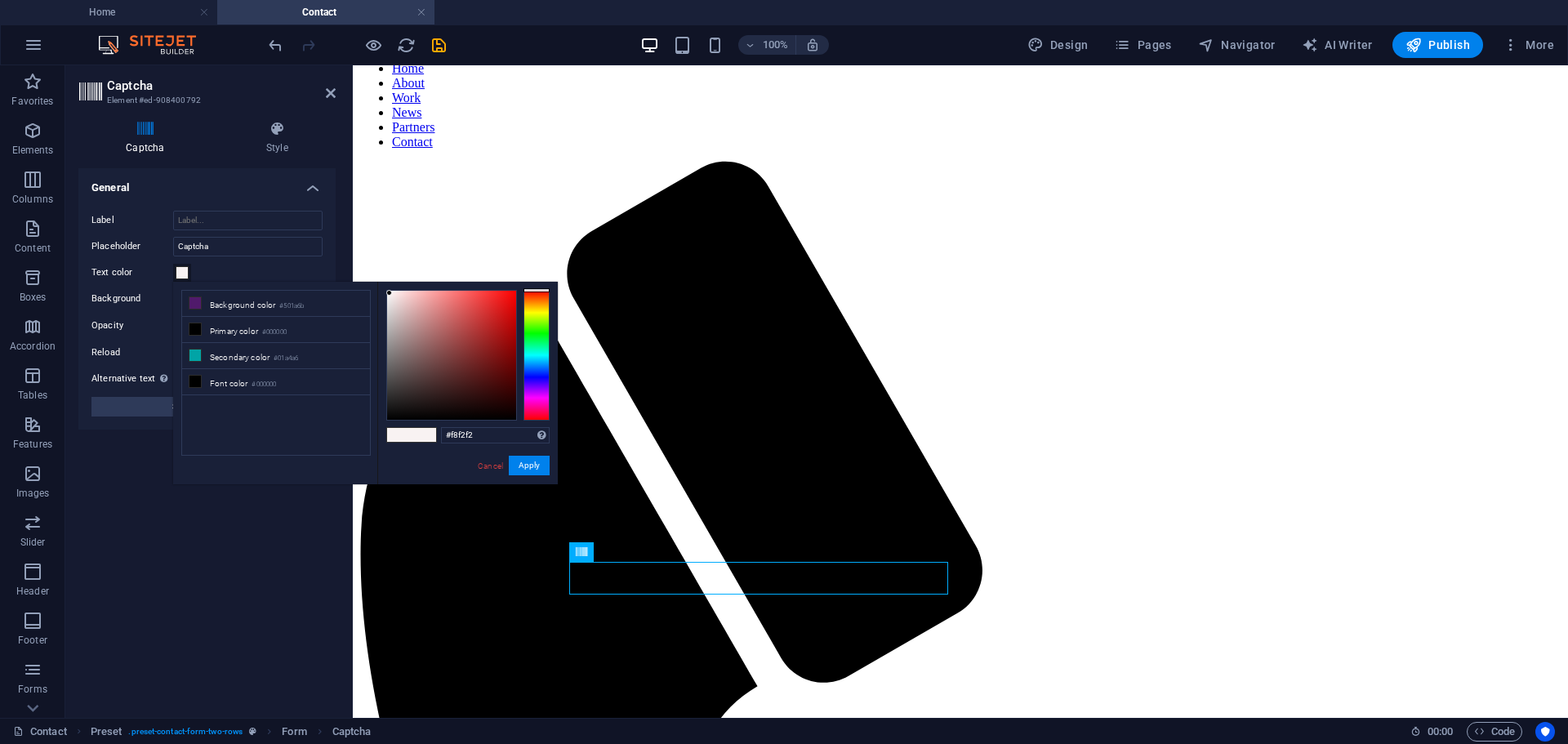
type input "#140202"
click at [503, 408] on div at bounding box center [451, 355] width 129 height 129
click at [523, 466] on button "Apply" at bounding box center [529, 465] width 41 height 20
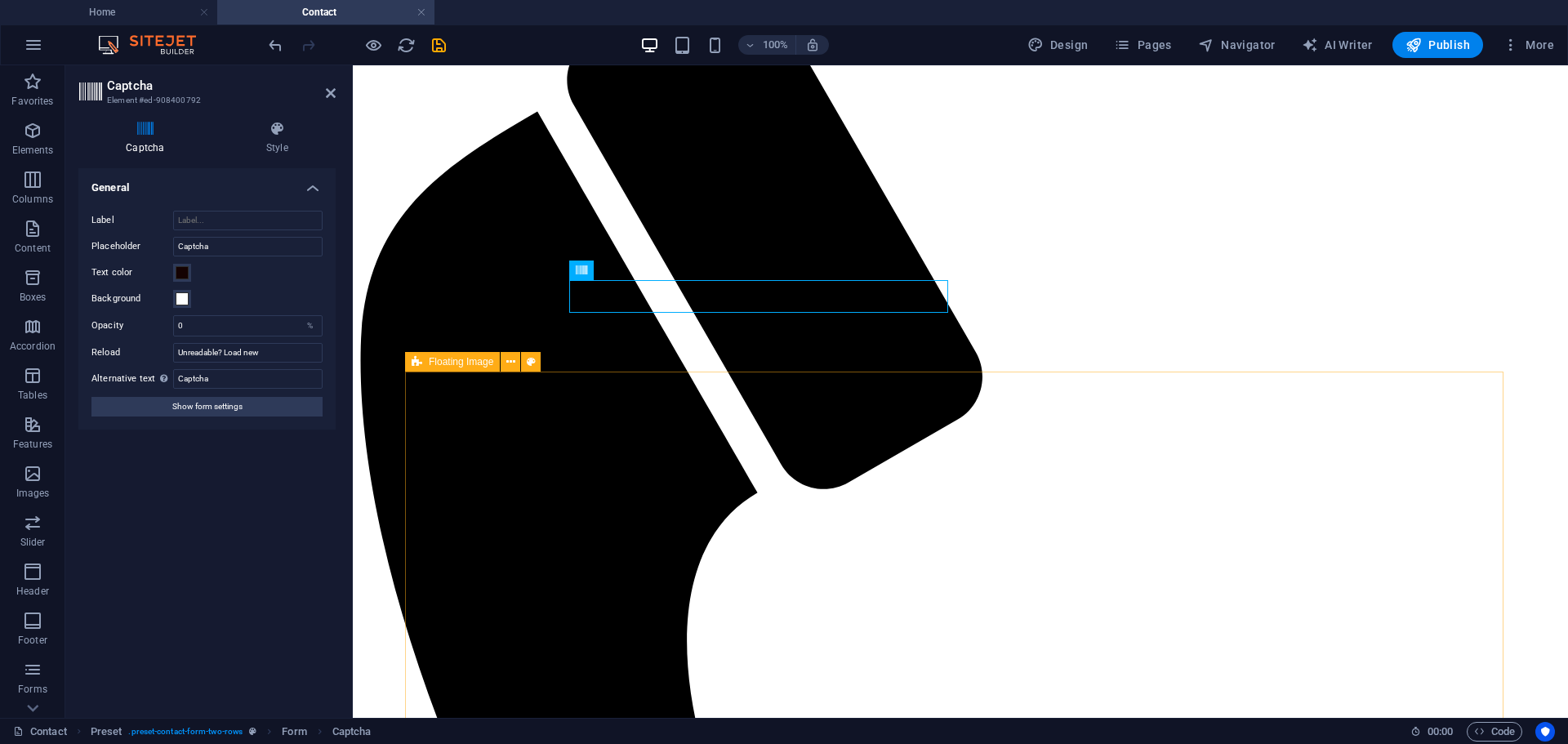
scroll to position [231, 0]
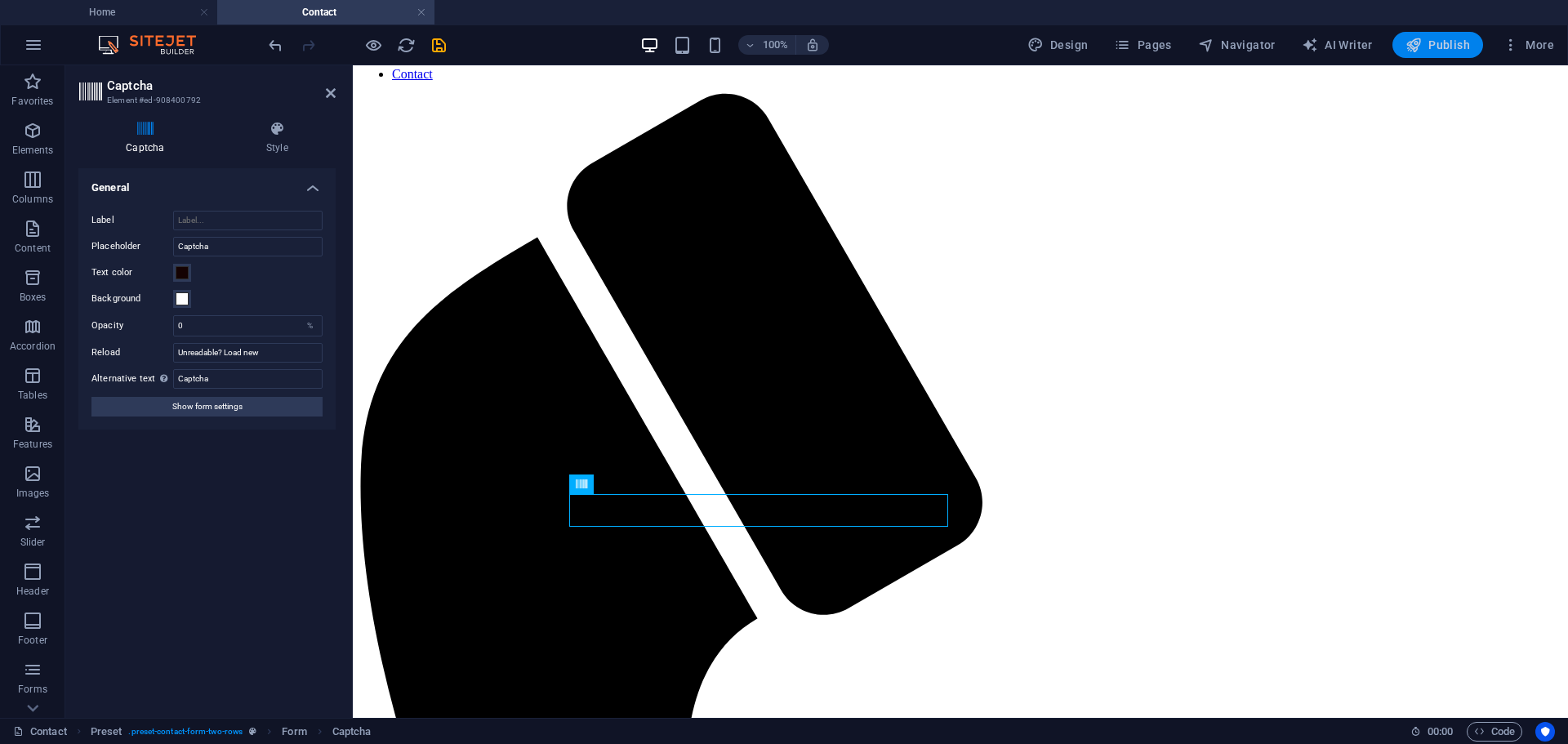
click at [1445, 47] on span "Publish" at bounding box center [1437, 44] width 65 height 16
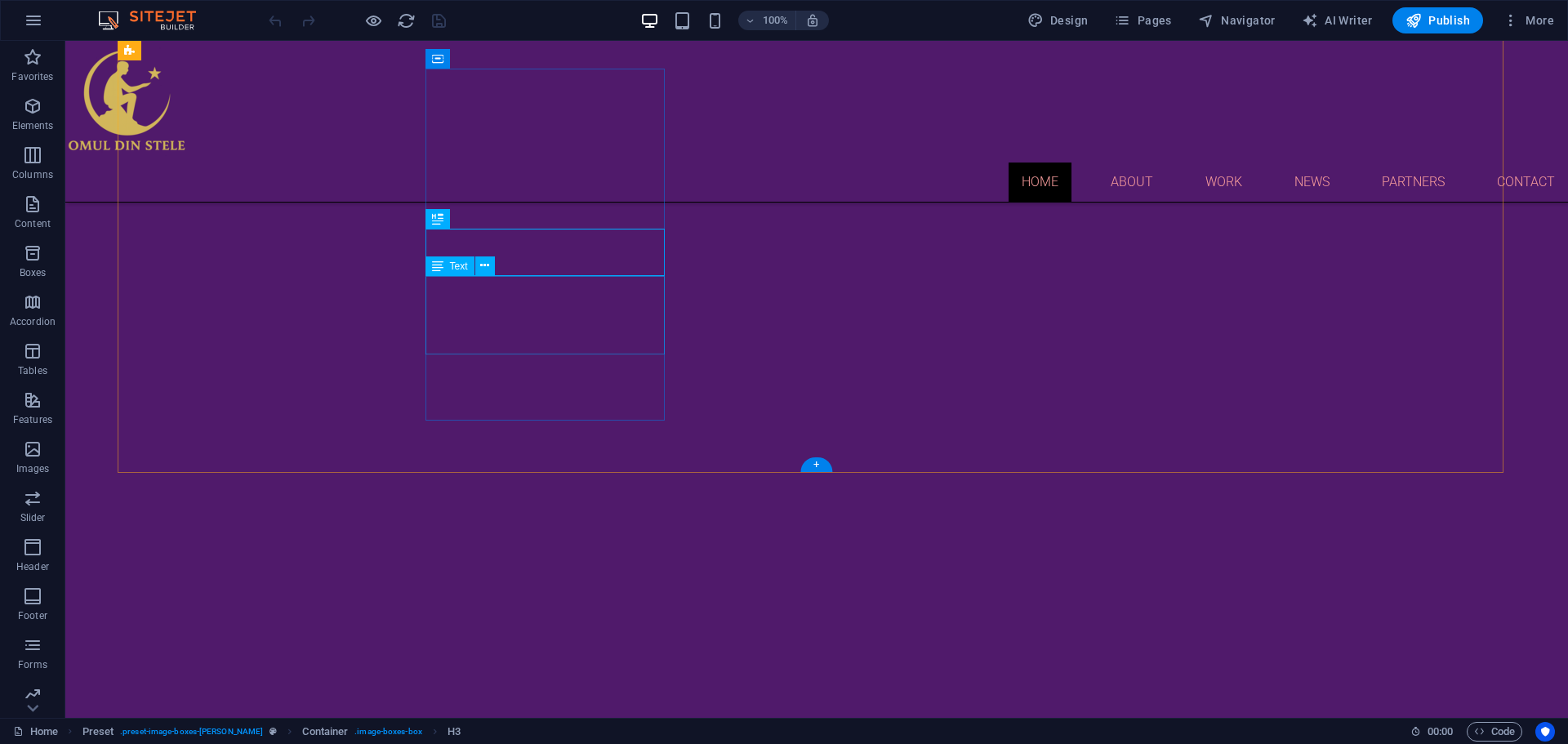
scroll to position [441, 0]
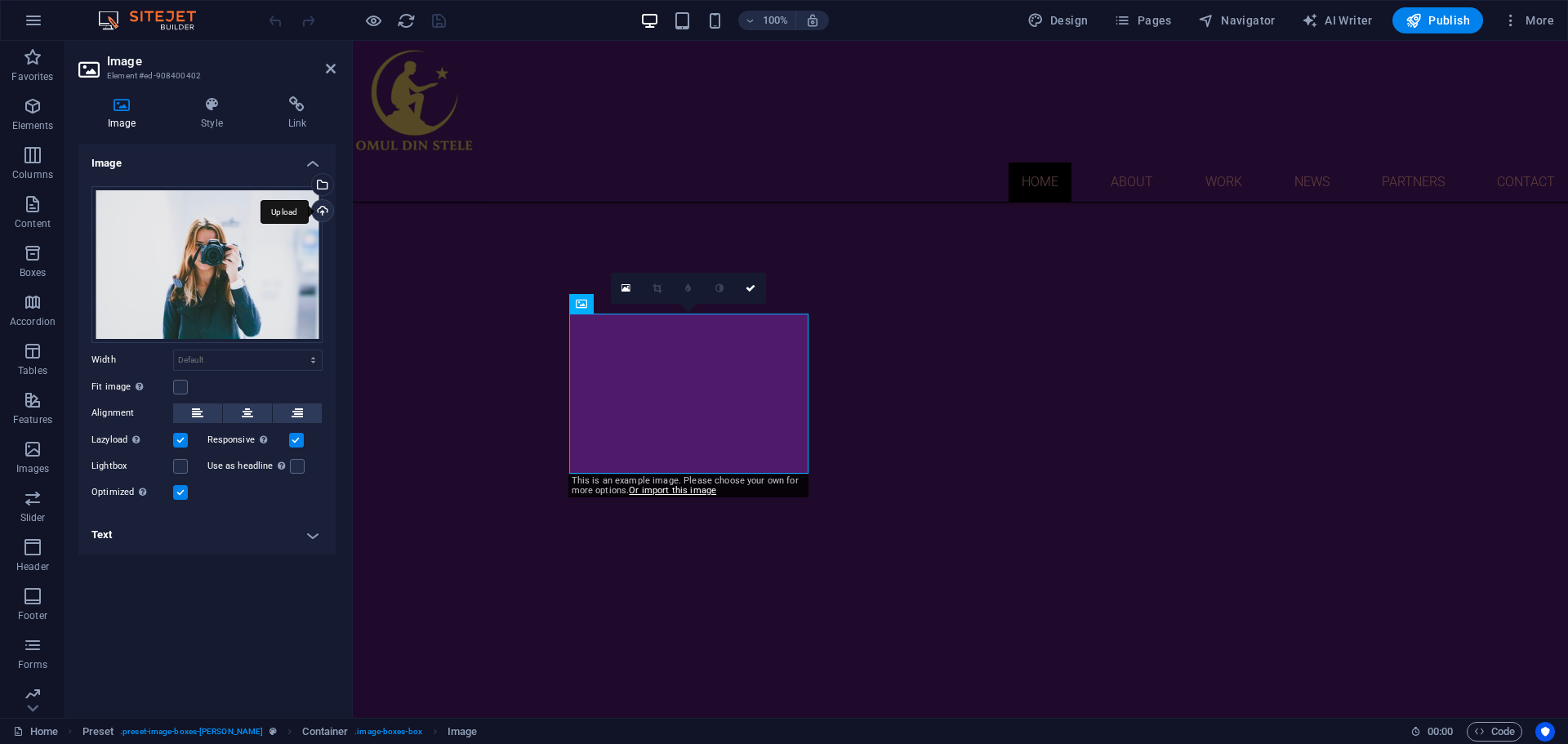
click at [325, 206] on div "Upload" at bounding box center [321, 213] width 25 height 25
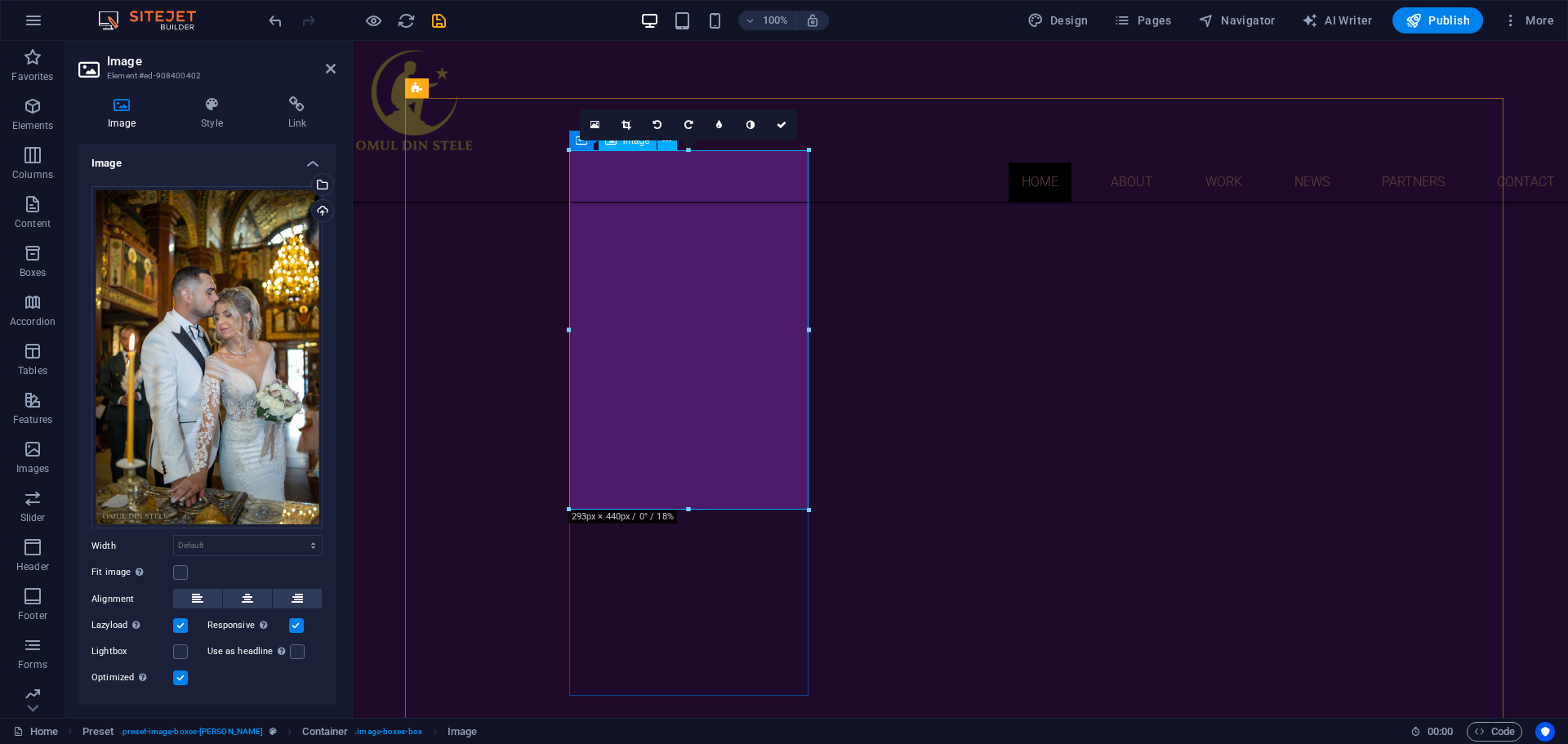
scroll to position [604, 0]
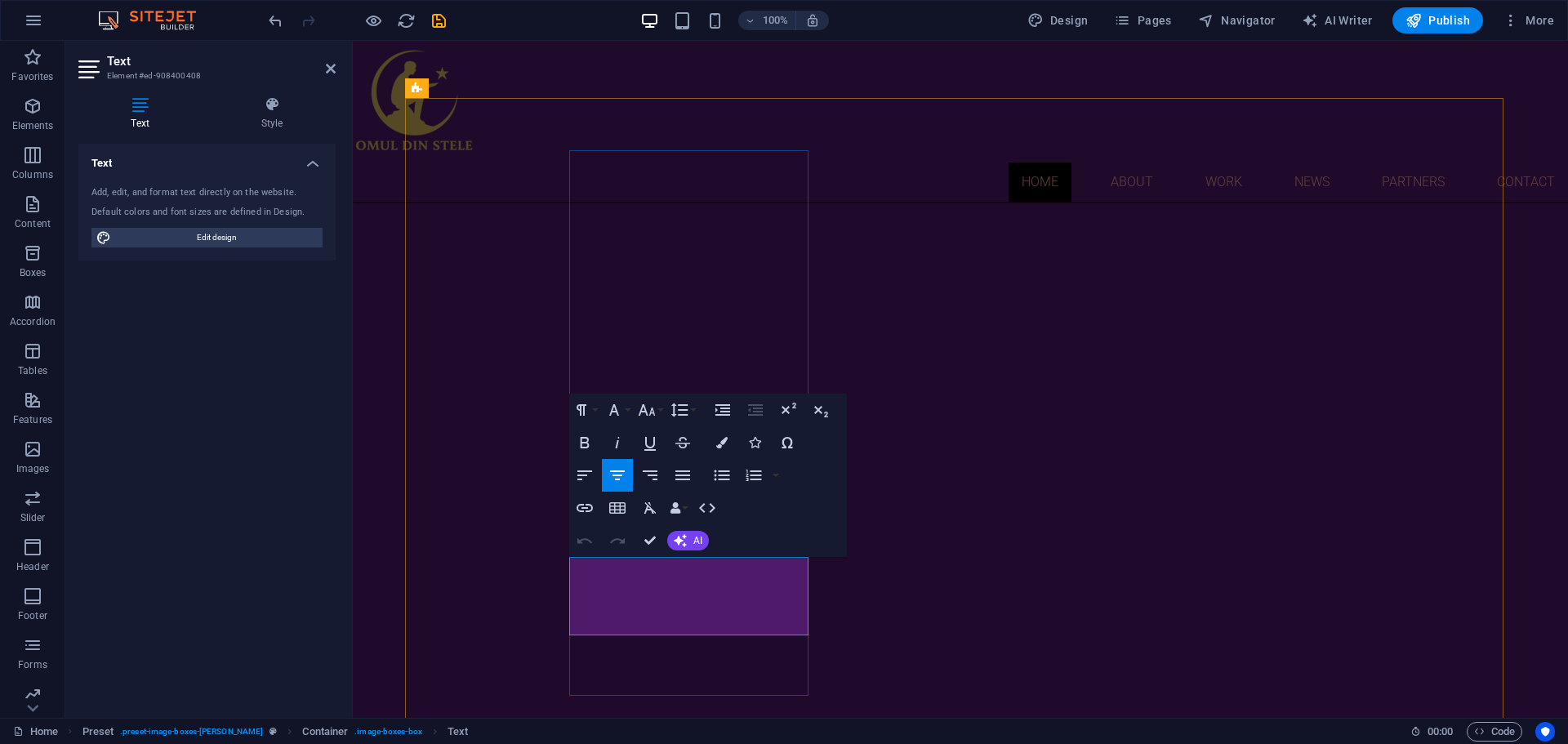
drag, startPoint x: 607, startPoint y: 570, endPoint x: 763, endPoint y: 626, distance: 165.7
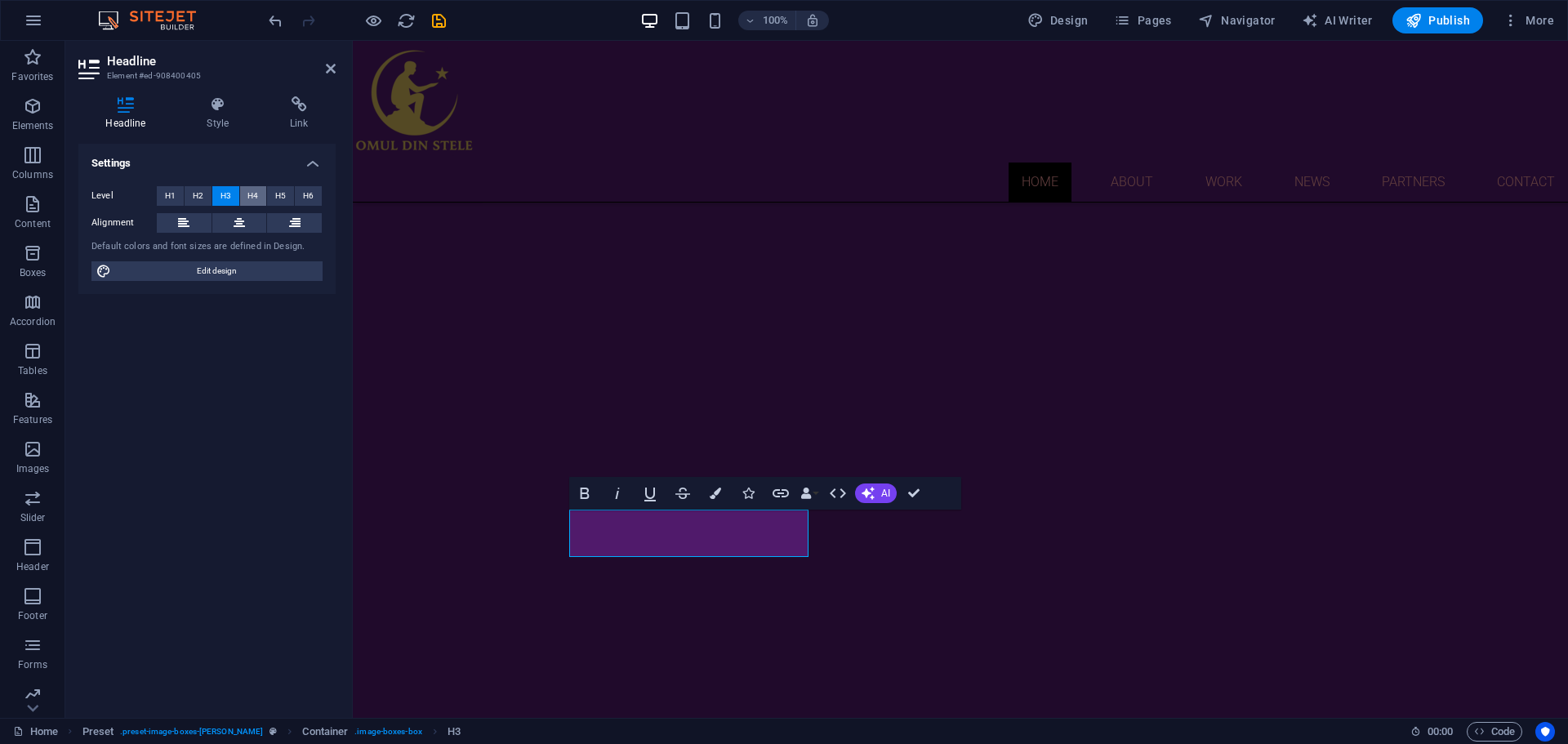
click at [252, 187] on span "H4" at bounding box center [253, 196] width 11 height 20
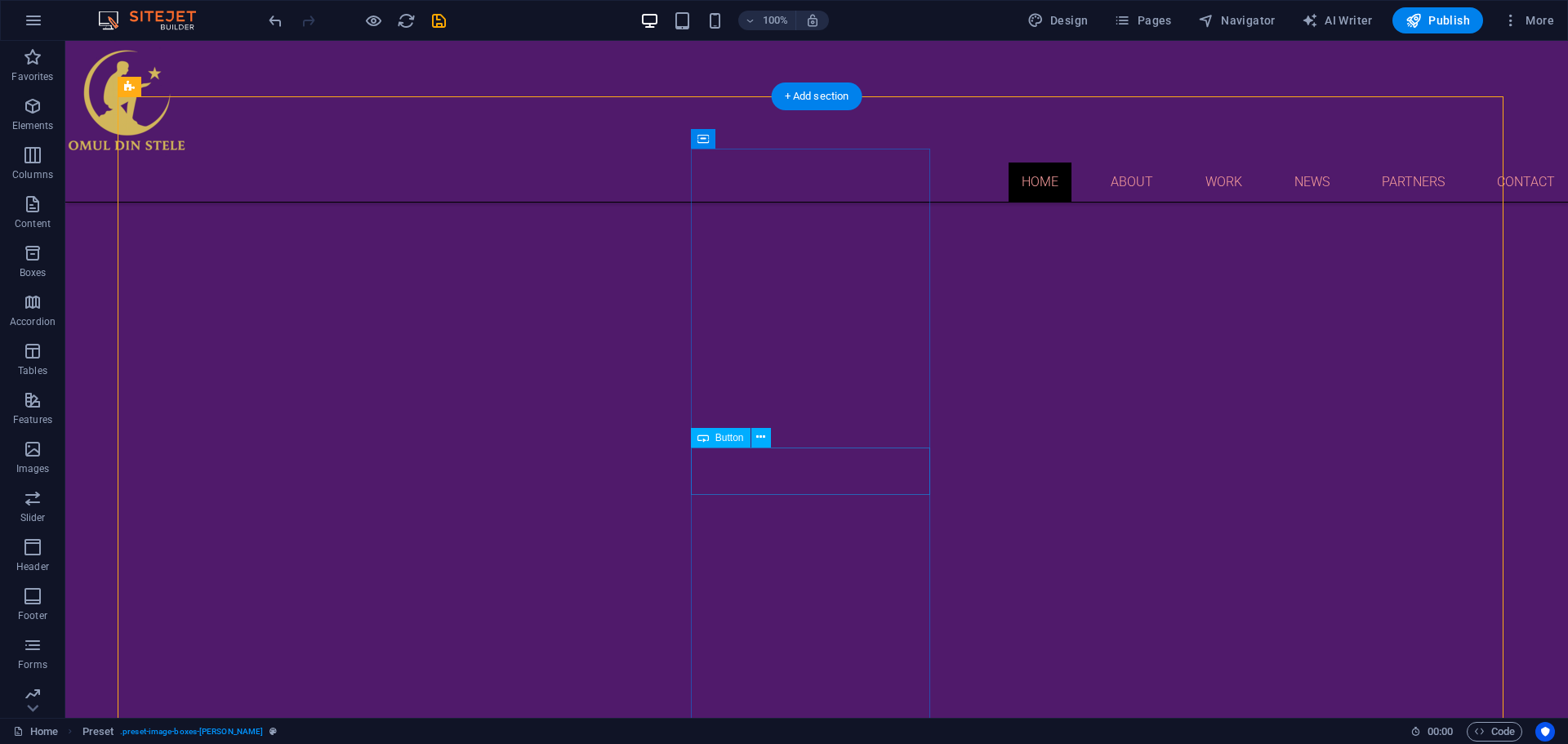
scroll to position [523, 0]
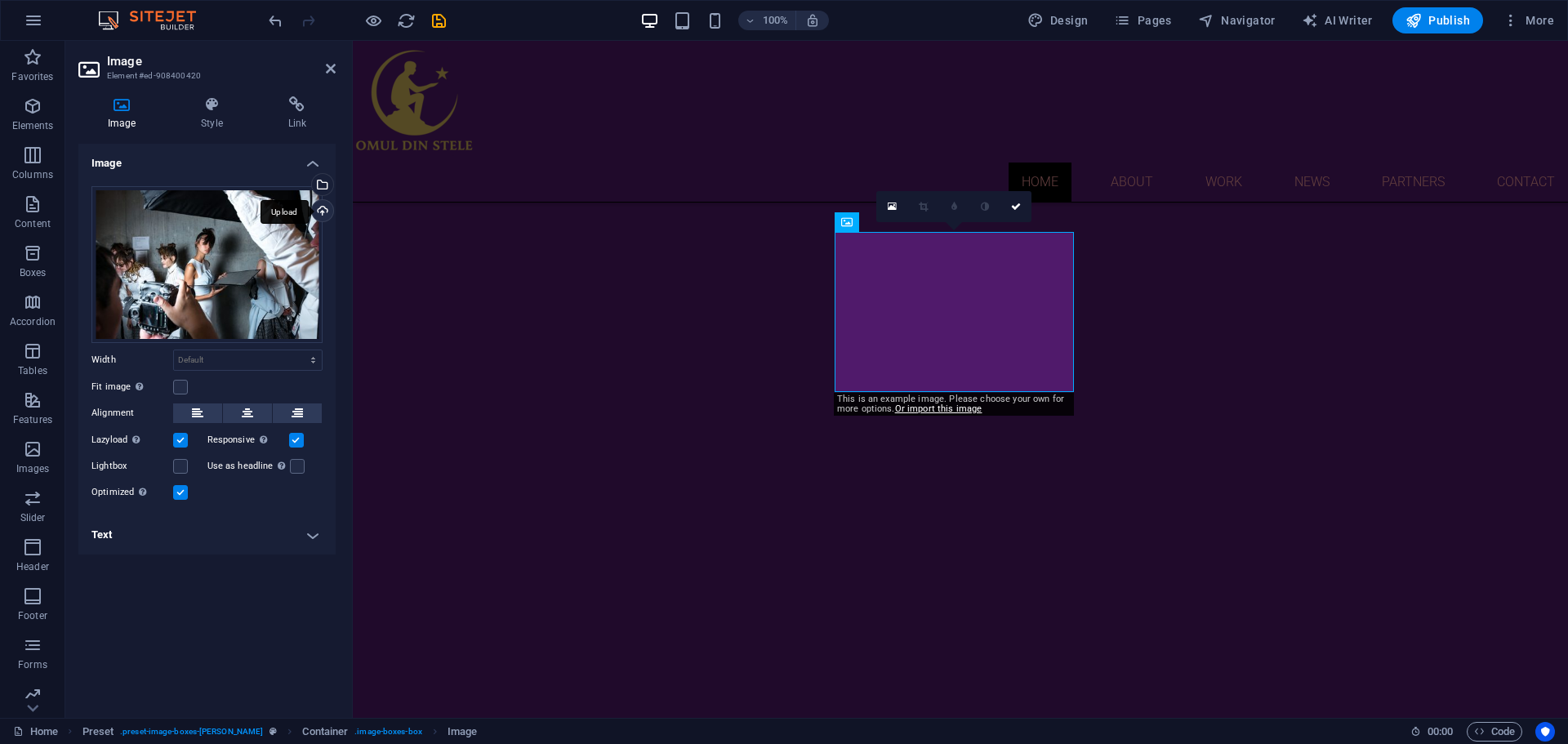
click at [324, 214] on div "Upload" at bounding box center [321, 213] width 25 height 25
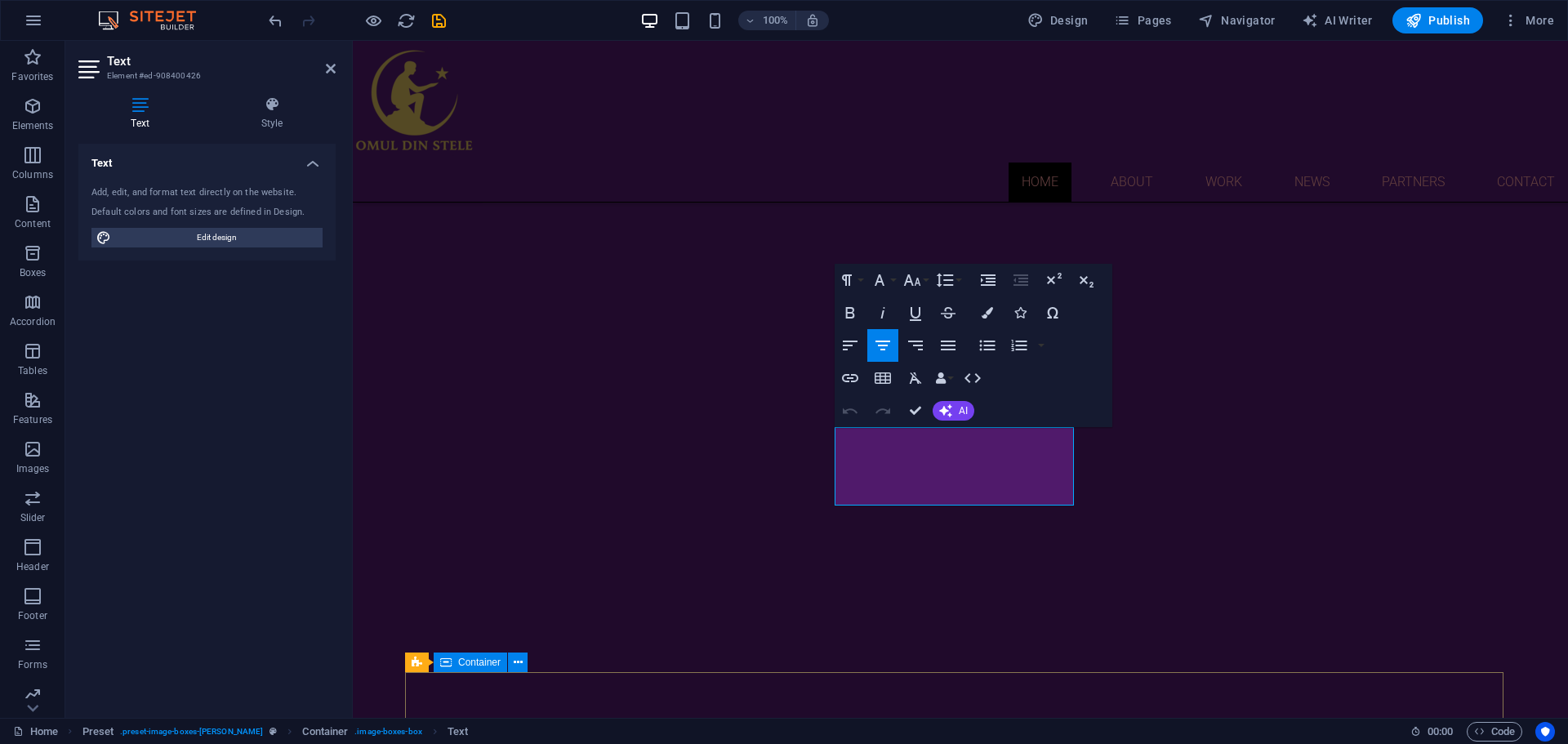
scroll to position [780, 0]
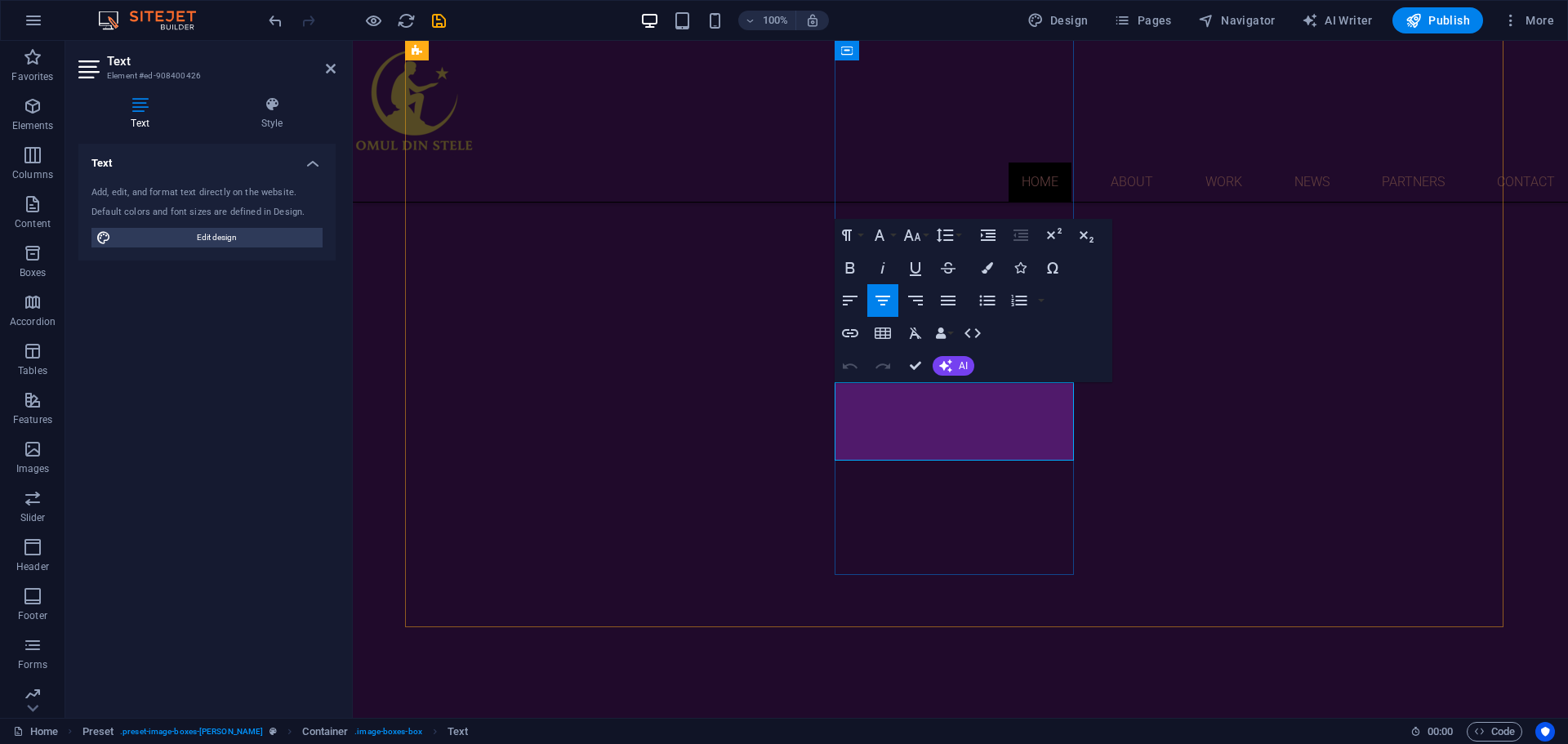
drag, startPoint x: 873, startPoint y: 651, endPoint x: 1048, endPoint y: 444, distance: 271.1
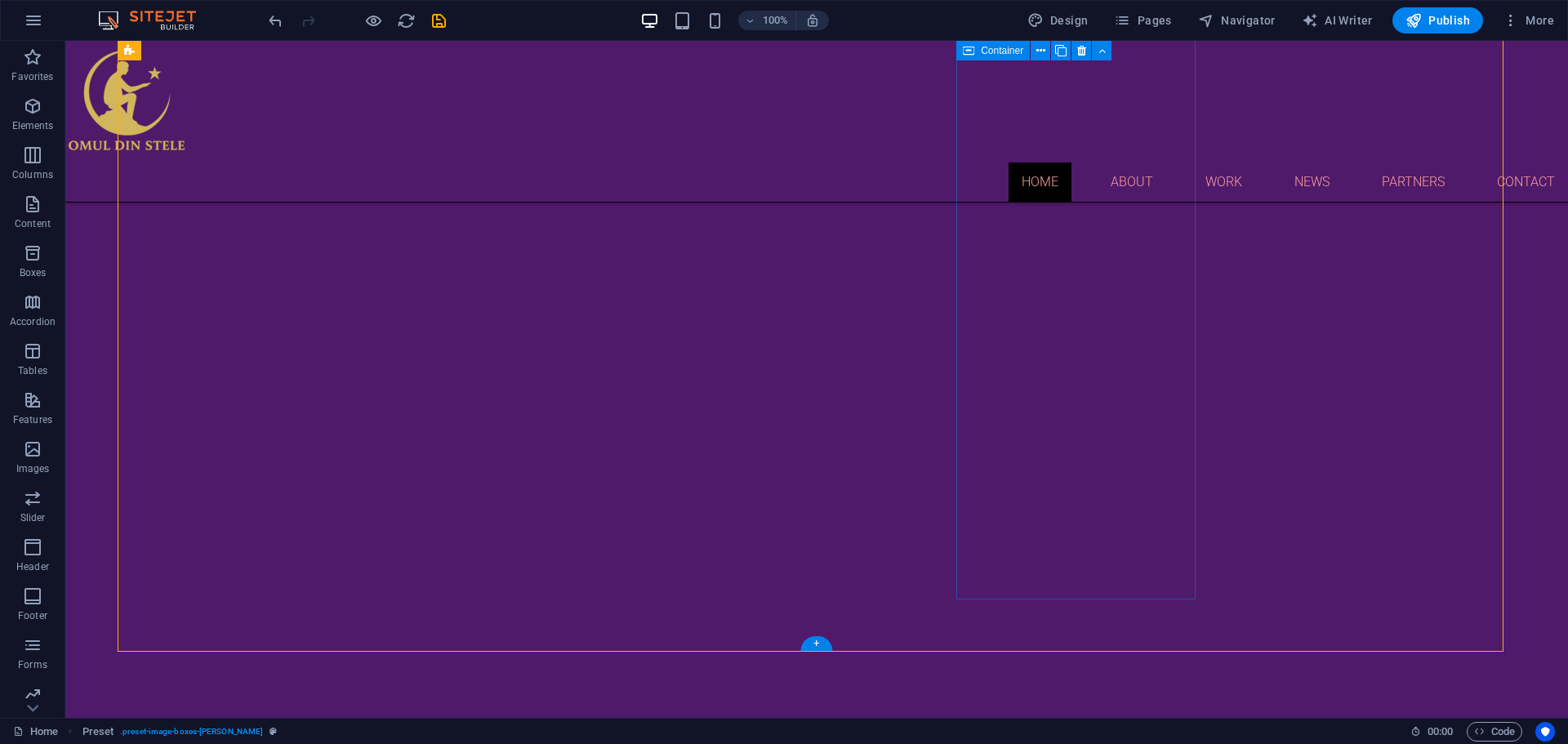
scroll to position [534, 0]
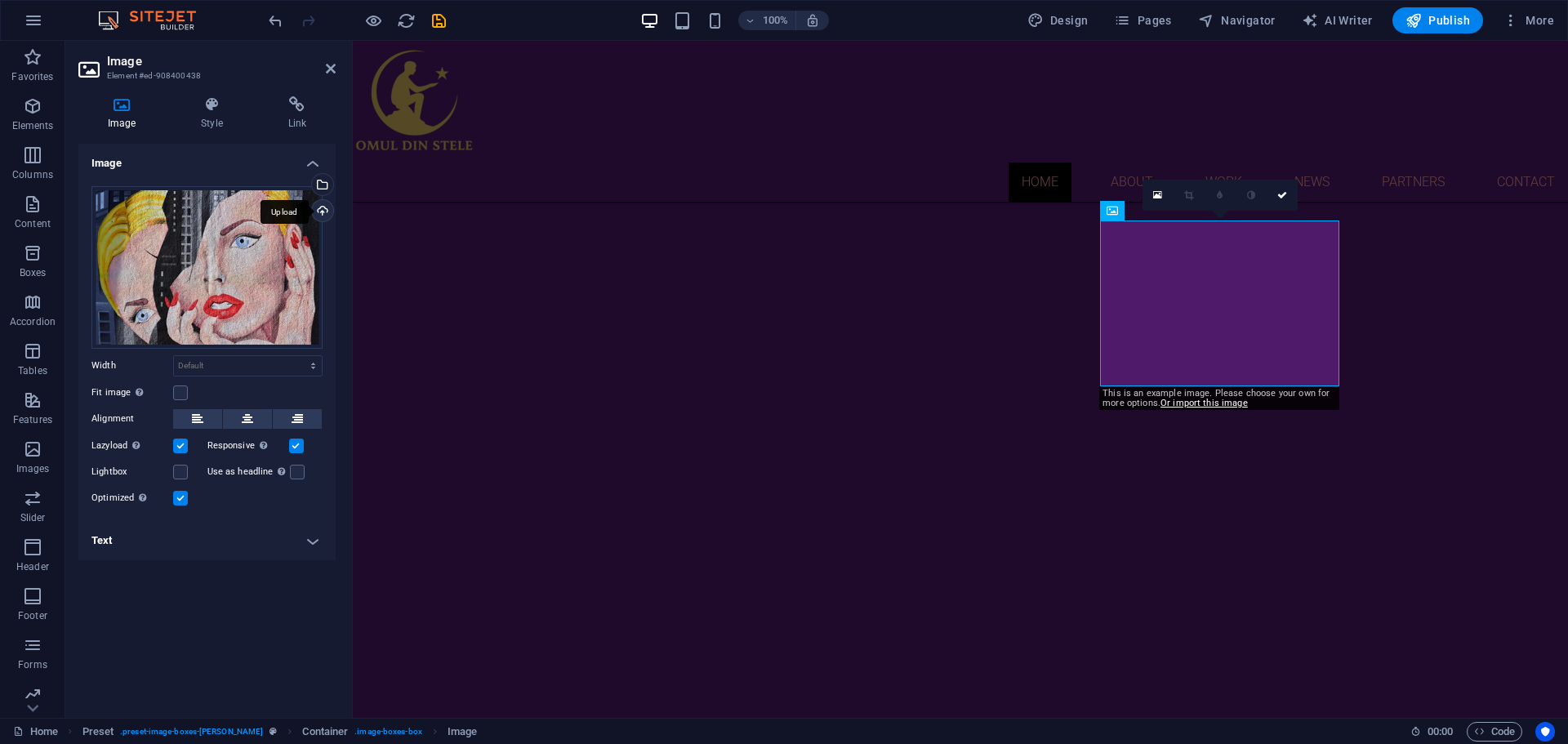
click at [321, 210] on div "Upload" at bounding box center [321, 213] width 25 height 25
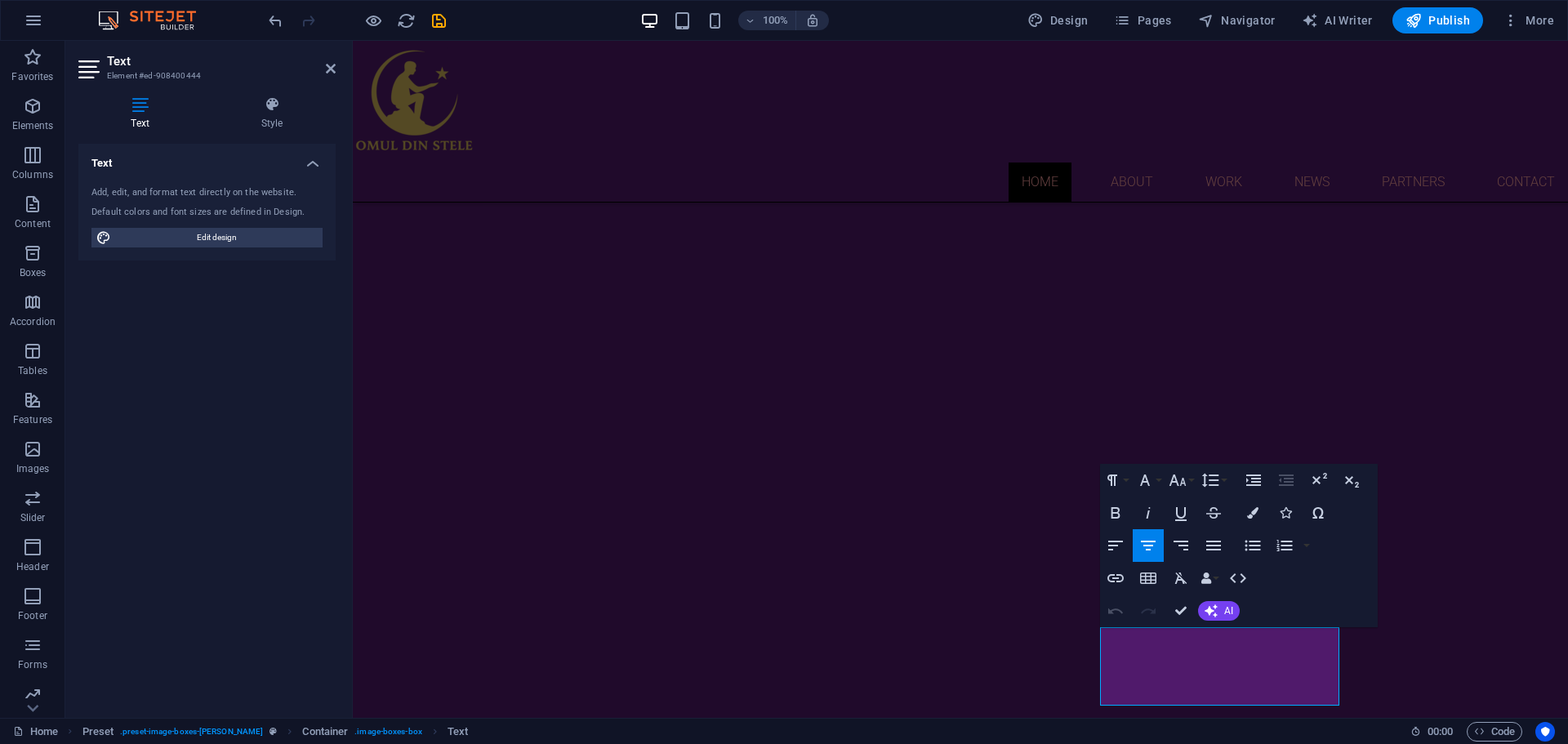
click at [1137, 627] on button "Redo" at bounding box center [1147, 611] width 31 height 33
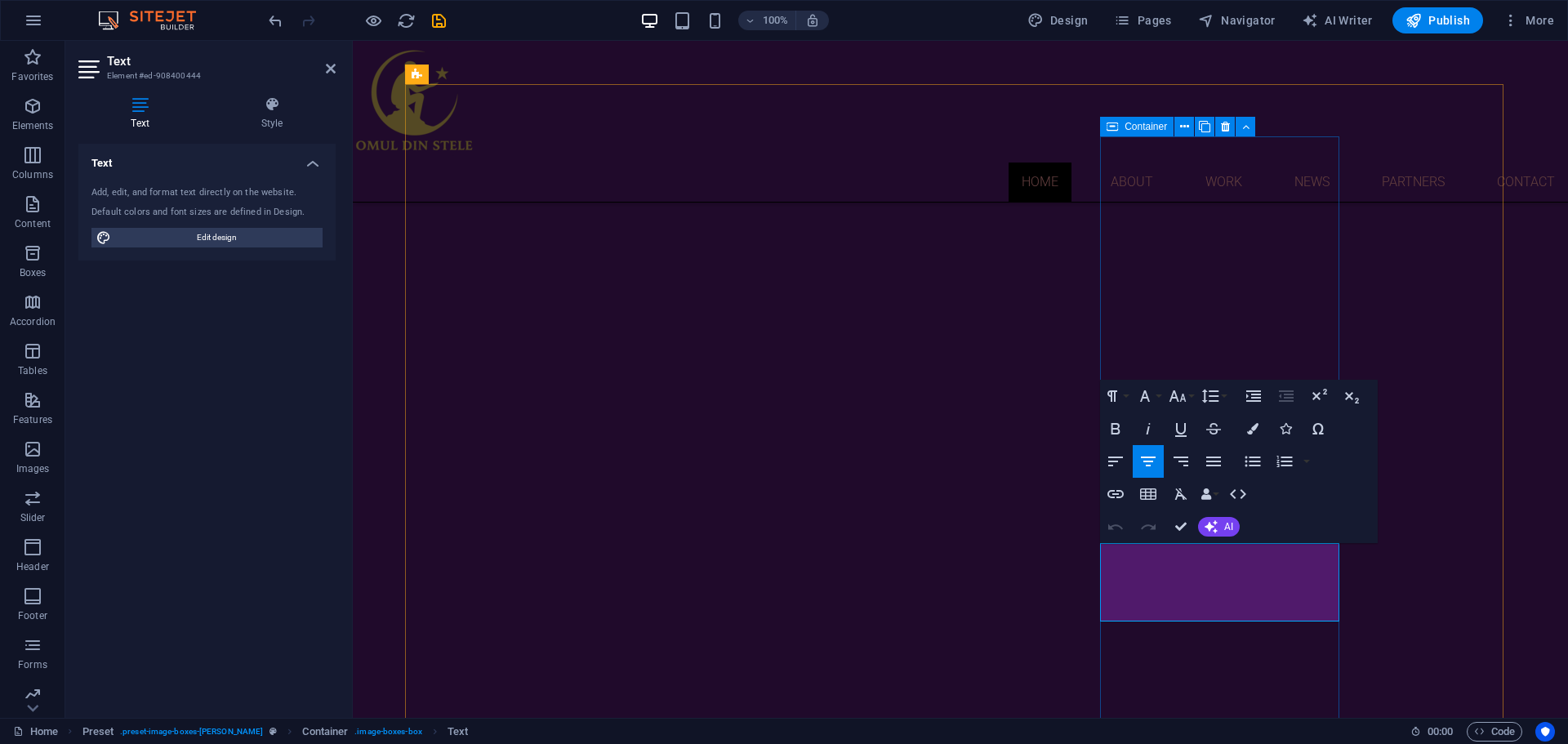
scroll to position [677, 0]
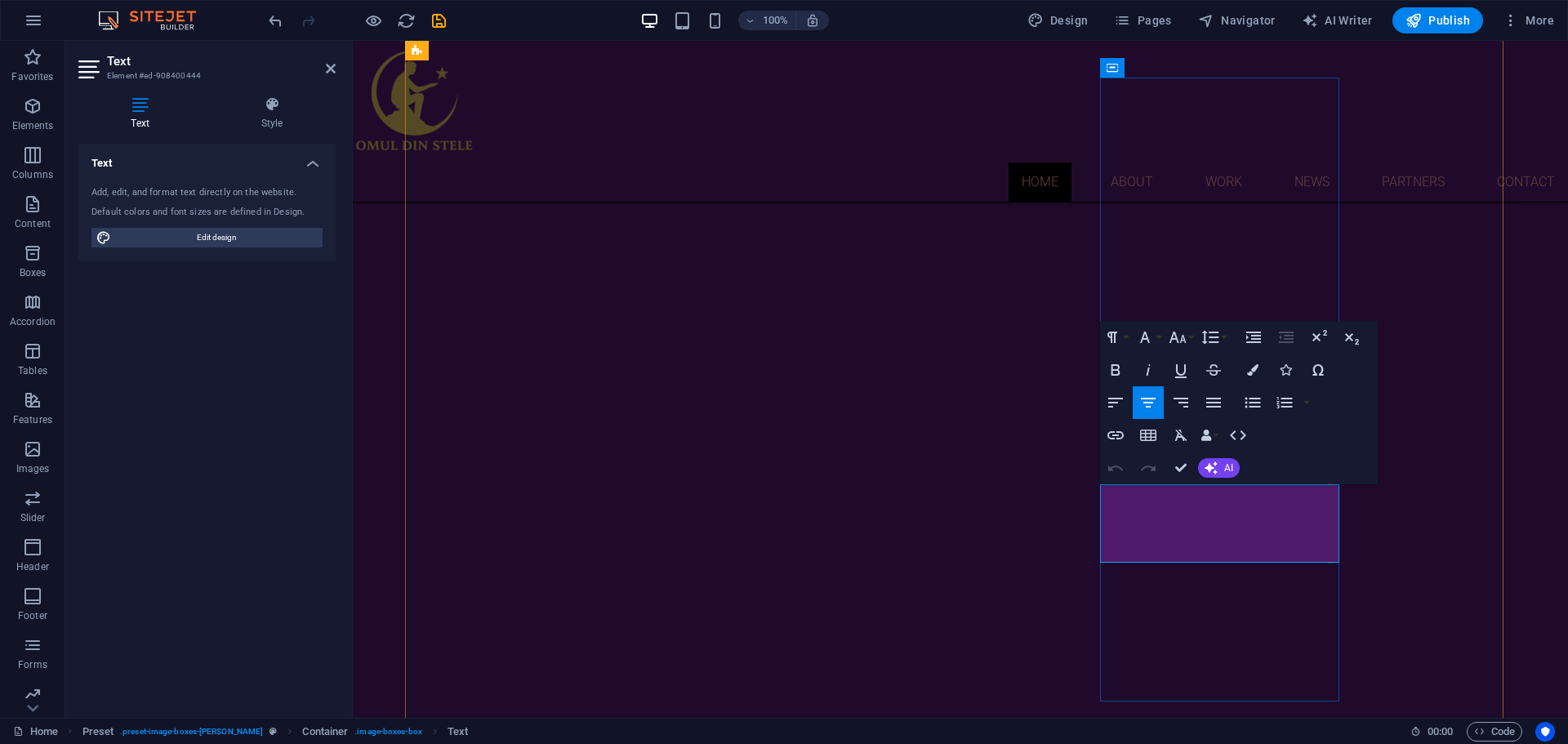
drag, startPoint x: 1136, startPoint y: 632, endPoint x: 1310, endPoint y: 546, distance: 194.1
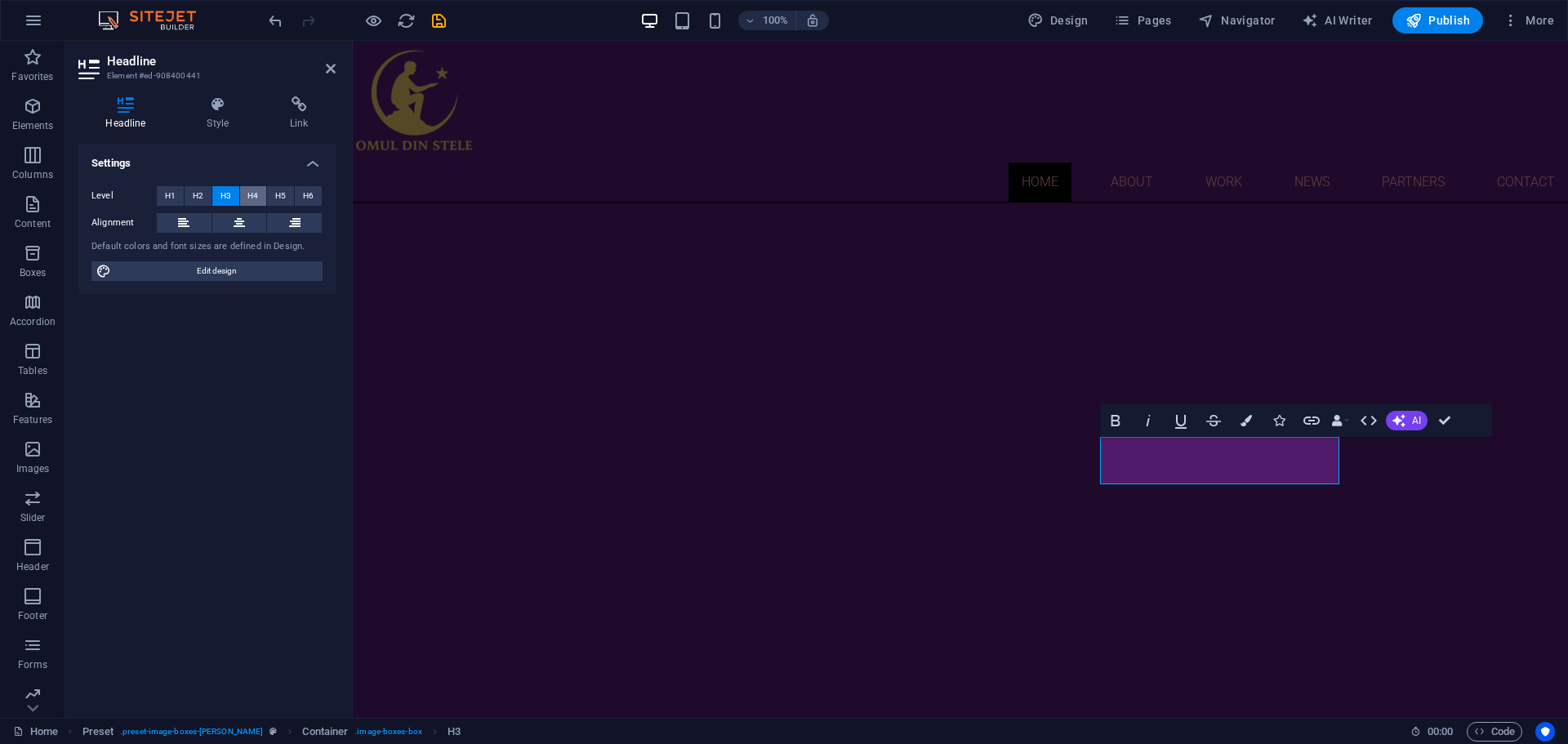
click at [259, 194] on button "H4" at bounding box center [253, 196] width 27 height 20
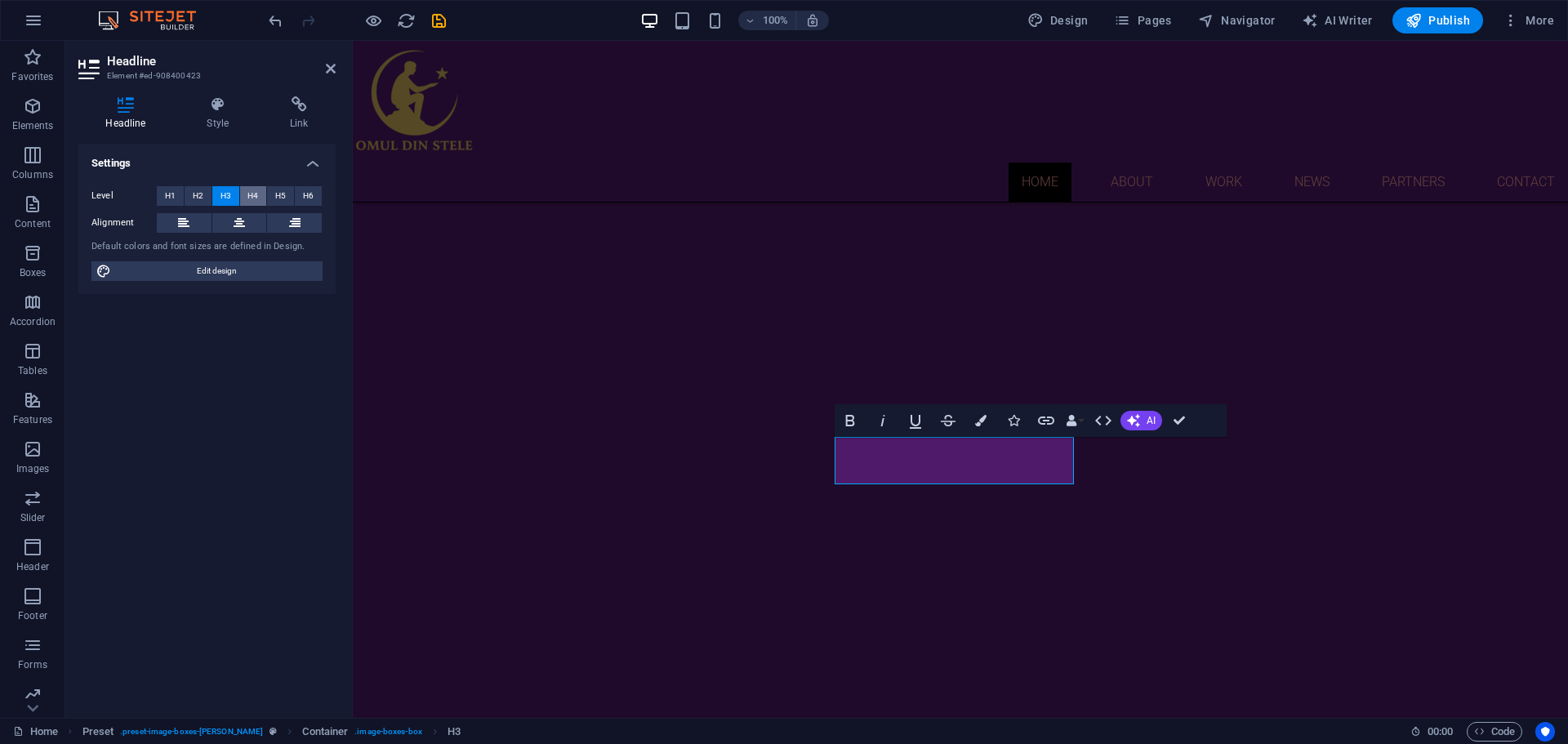
click at [254, 195] on span "H4" at bounding box center [253, 196] width 11 height 20
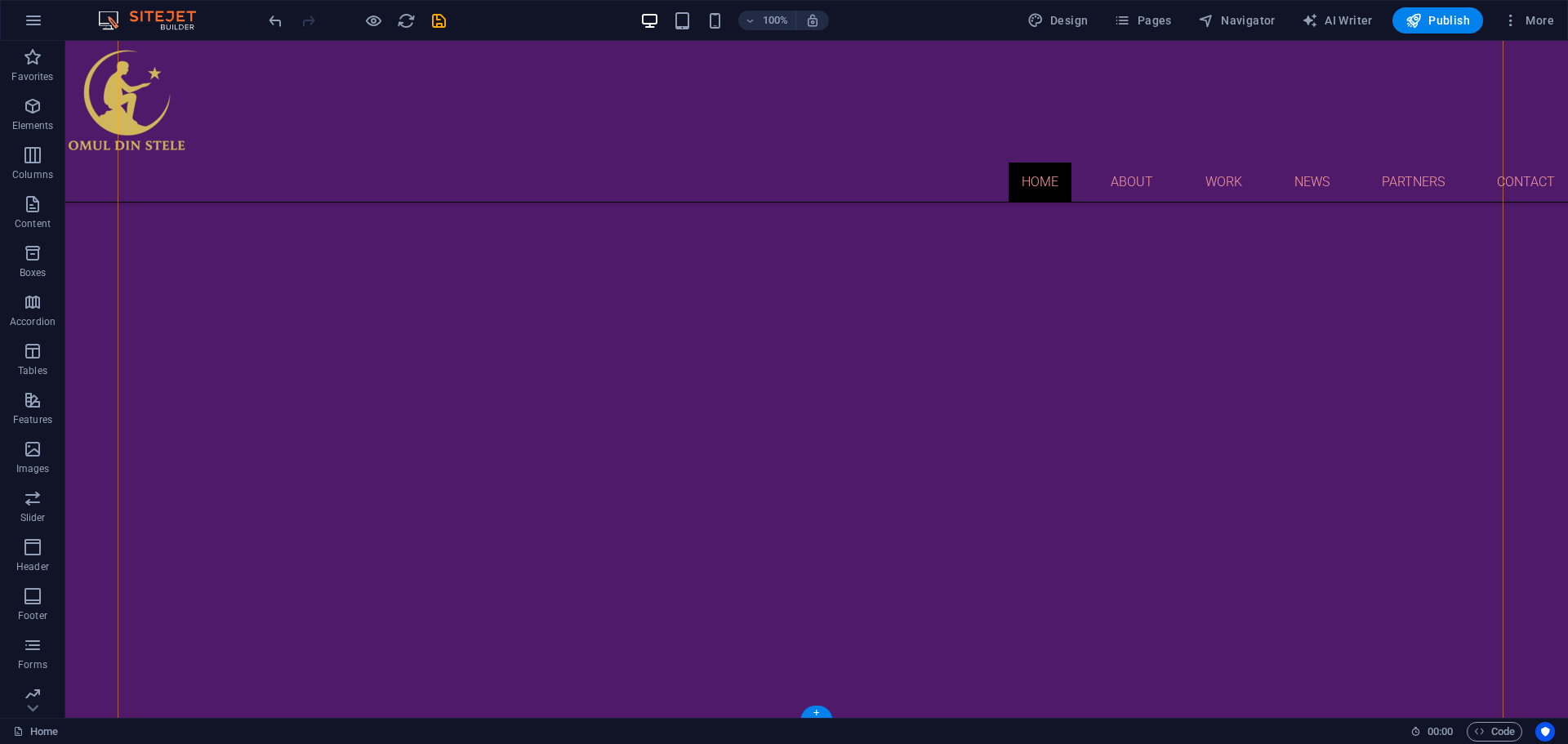
scroll to position [899, 0]
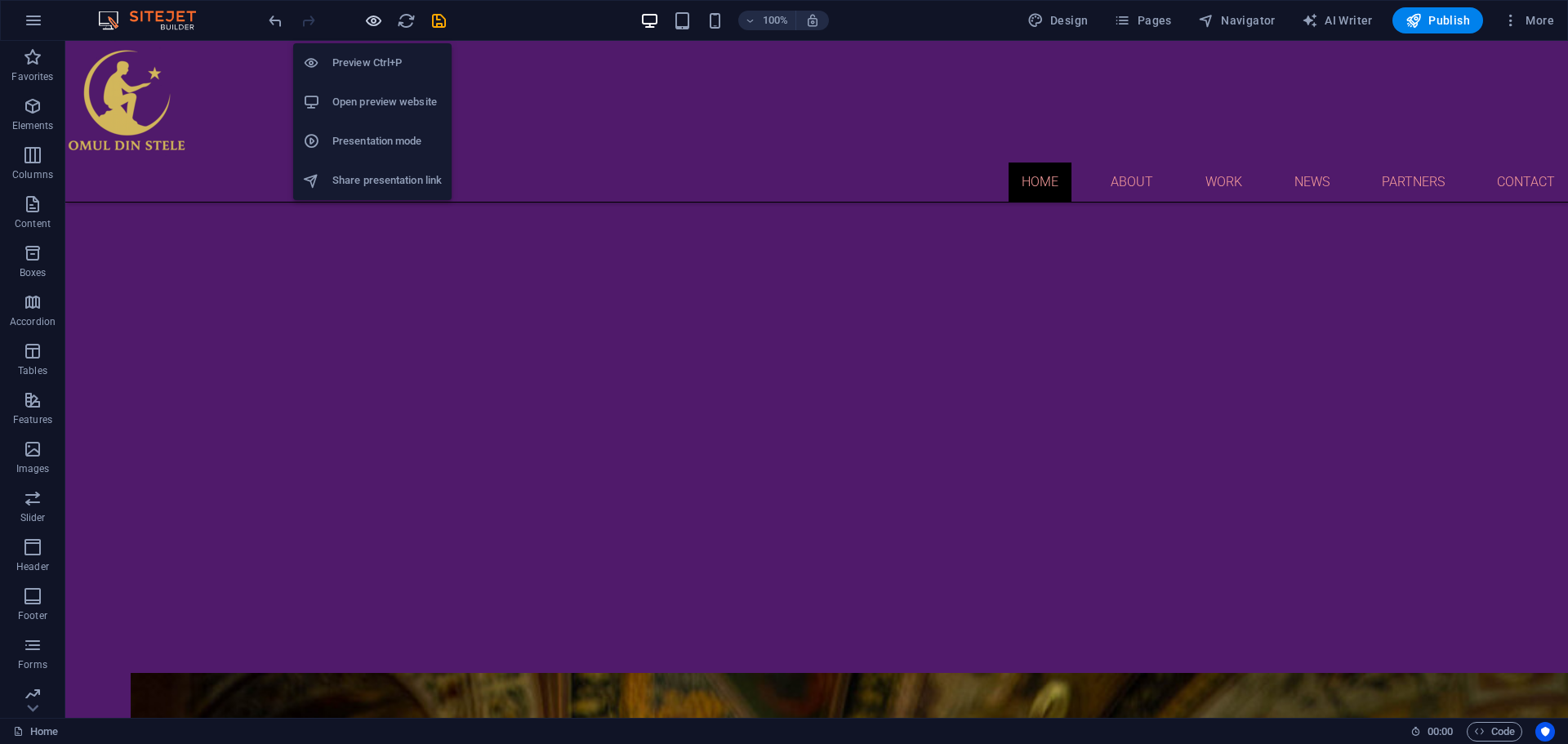
click at [379, 20] on icon "button" at bounding box center [373, 20] width 19 height 19
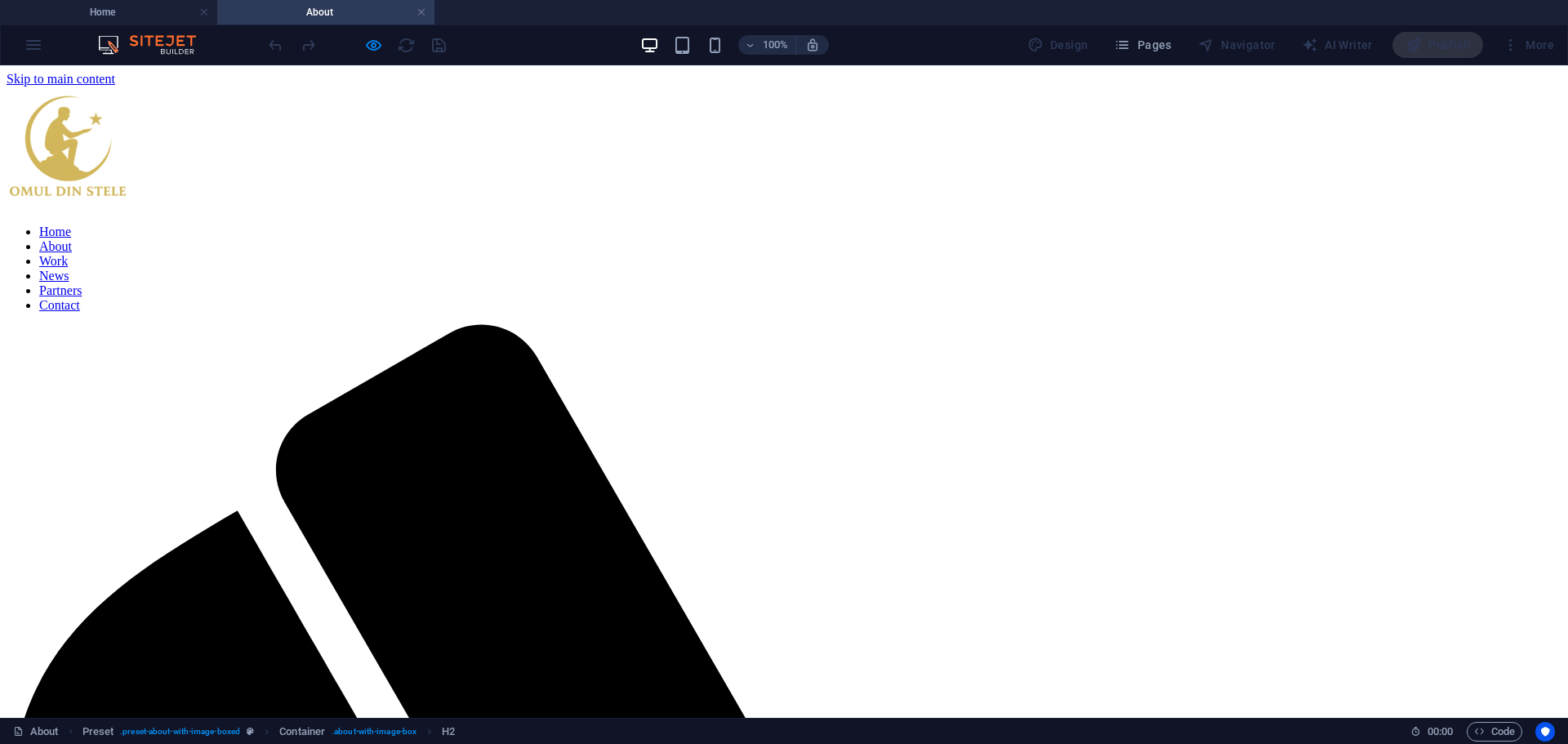
scroll to position [0, 0]
click at [154, 12] on h4 "Home" at bounding box center [109, 12] width 217 height 18
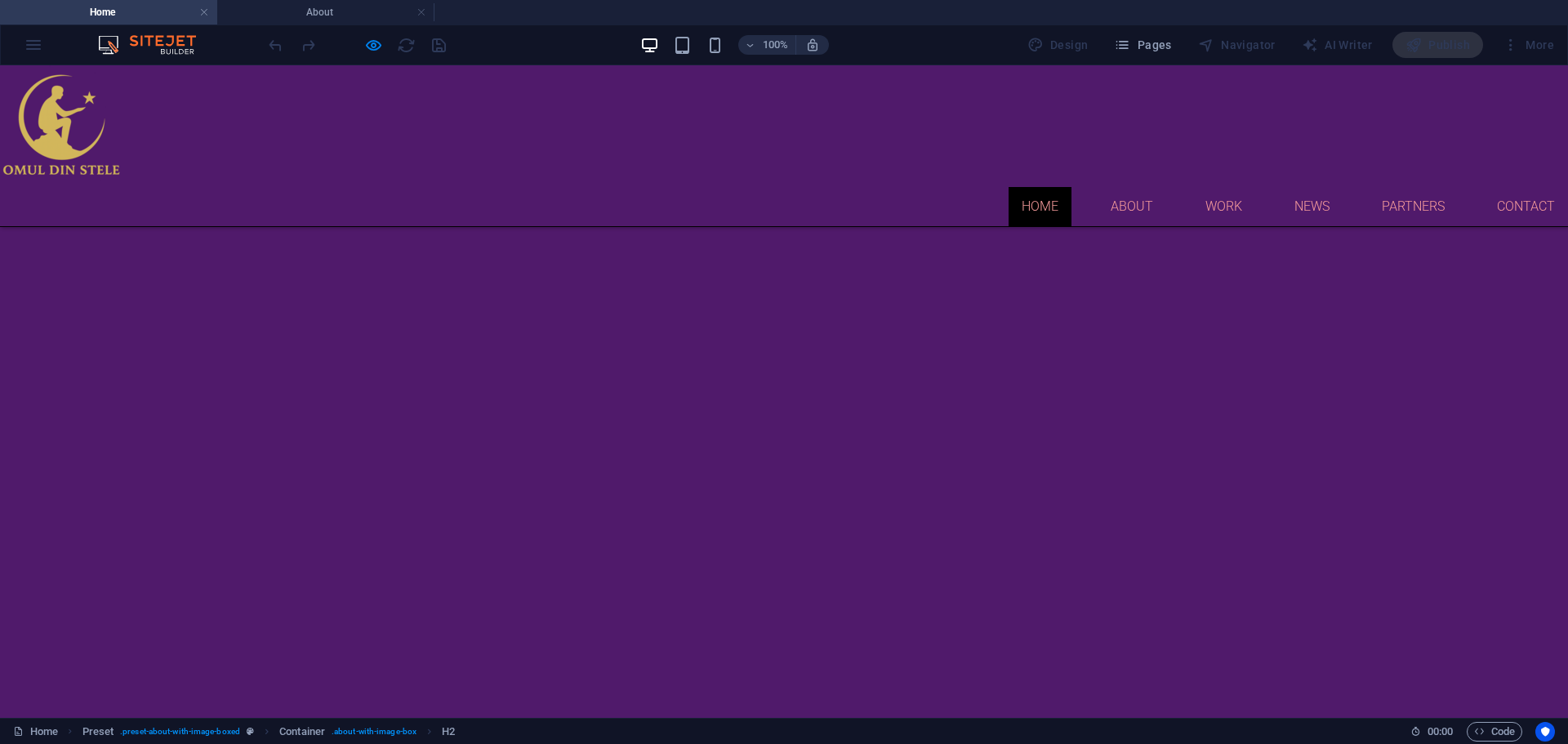
scroll to position [936, 0]
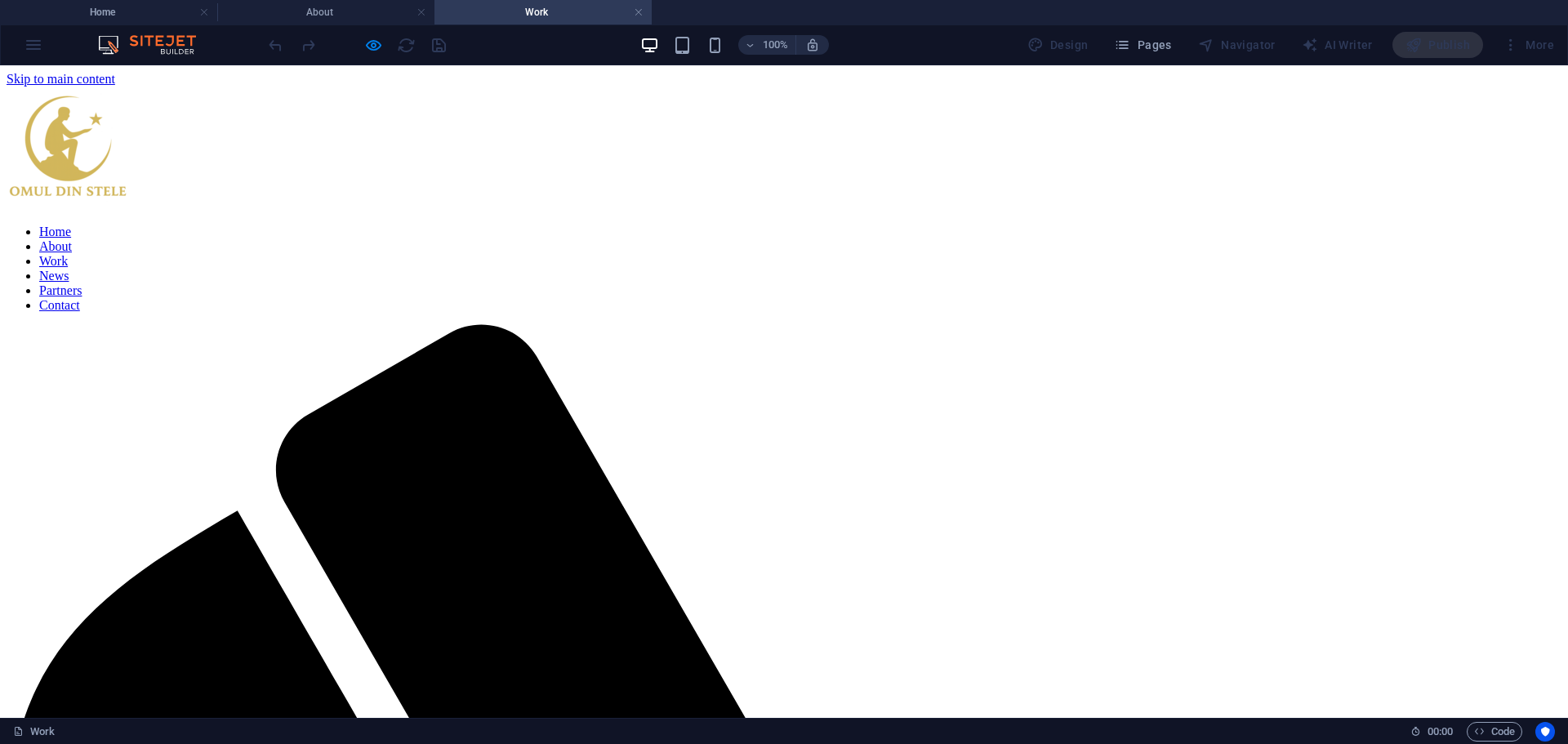
scroll to position [0, 0]
drag, startPoint x: 147, startPoint y: 3, endPoint x: 143, endPoint y: 10, distance: 8.1
click at [144, 9] on h4 "Home" at bounding box center [109, 12] width 217 height 18
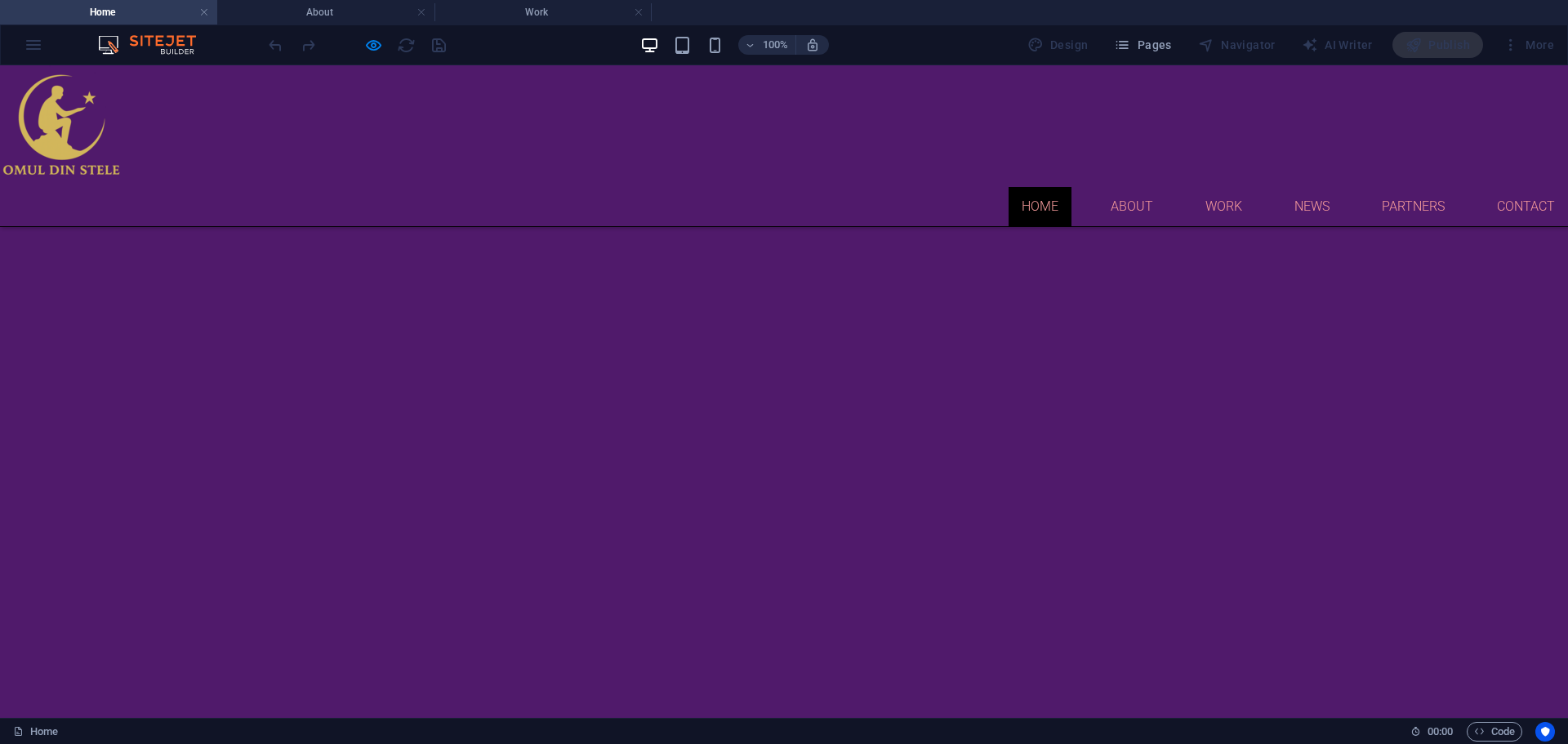
scroll to position [950, 0]
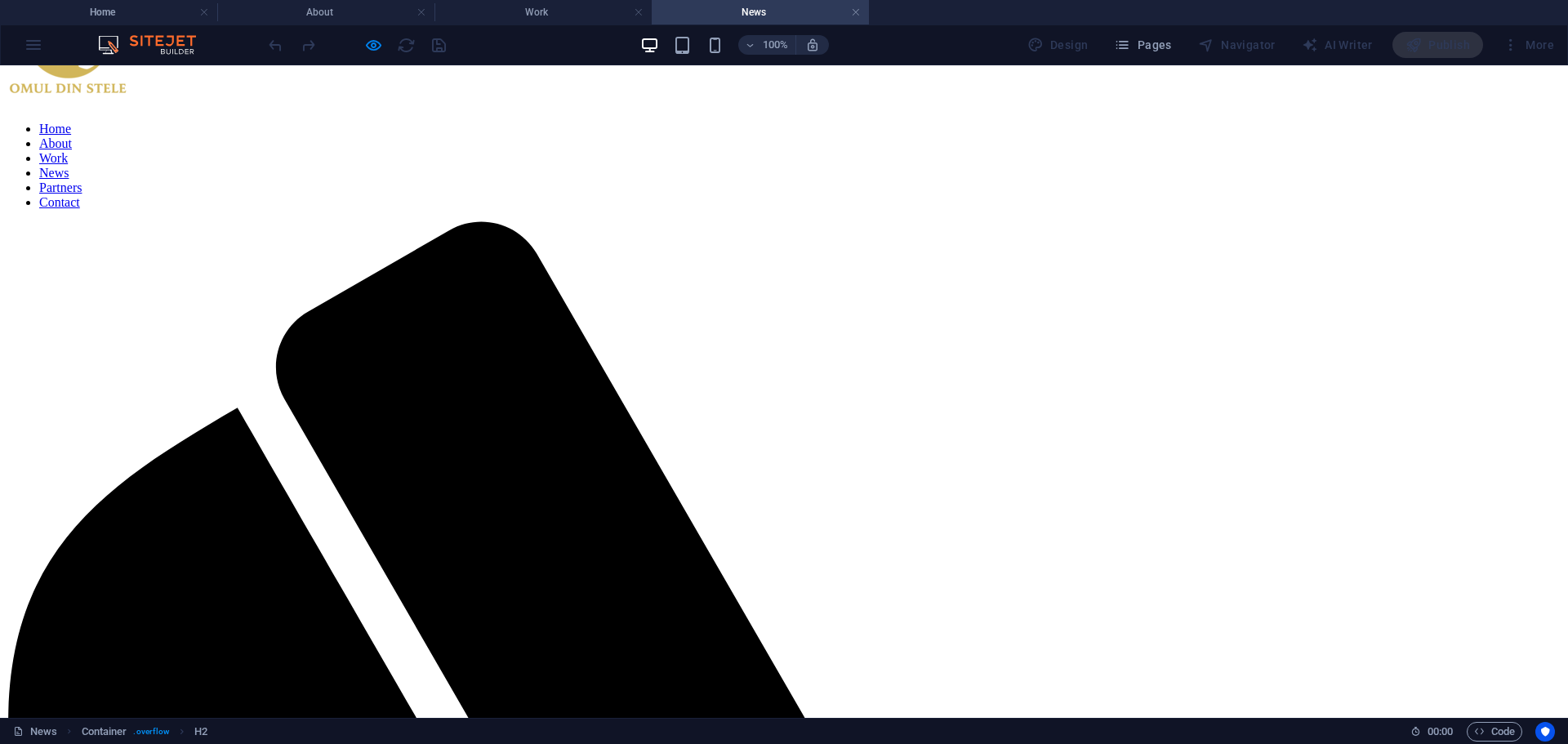
scroll to position [0, 0]
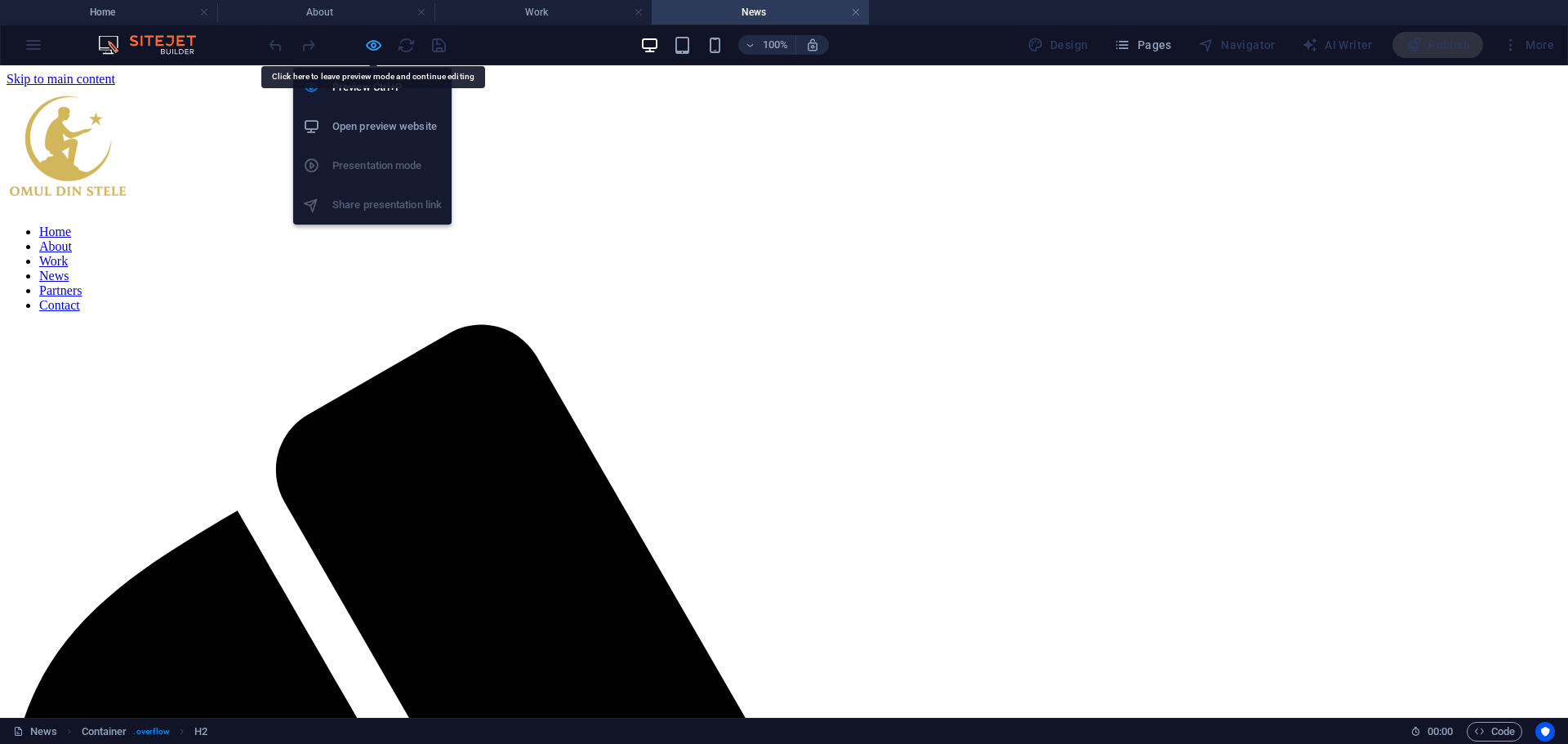
click at [370, 46] on icon "button" at bounding box center [373, 44] width 19 height 19
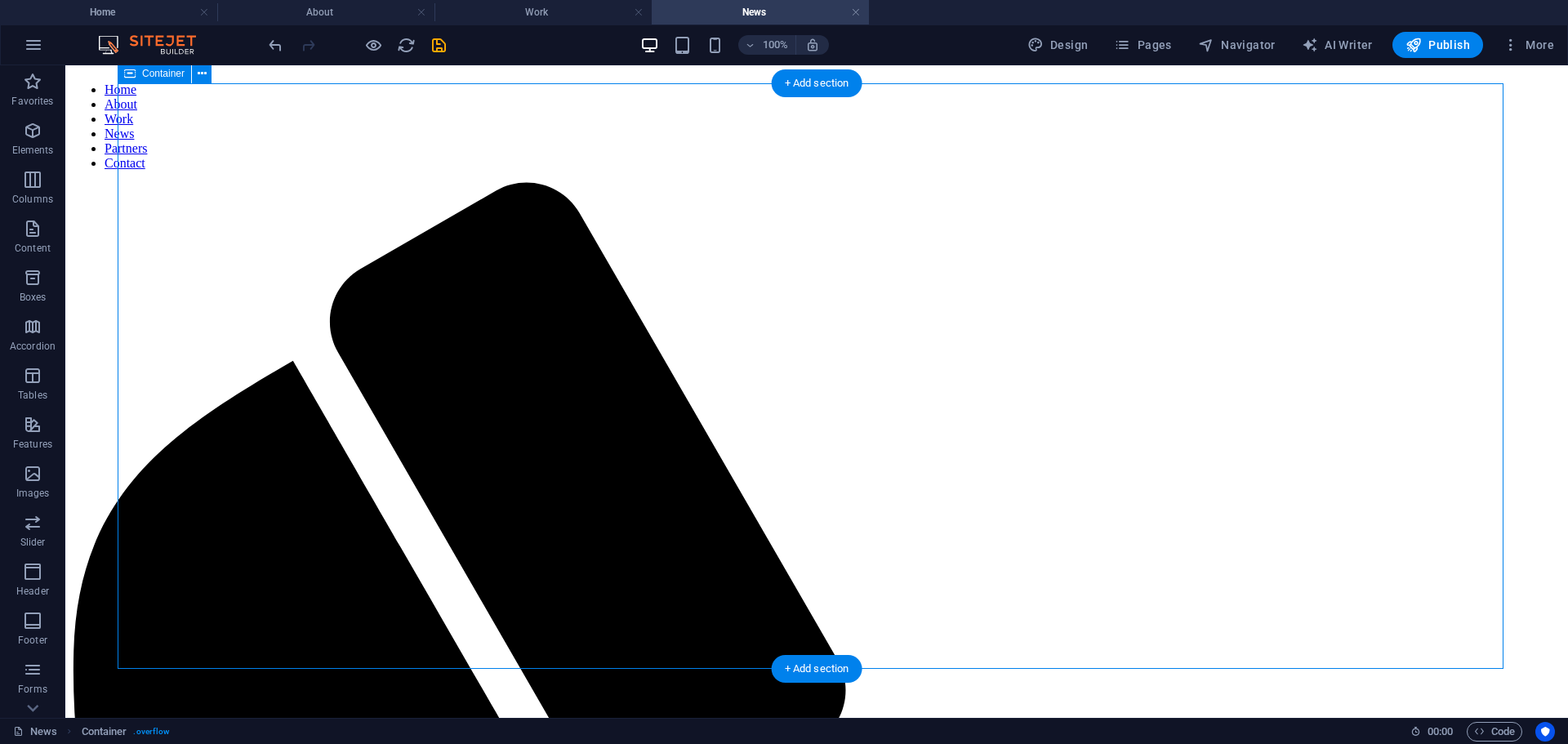
scroll to position [164, 0]
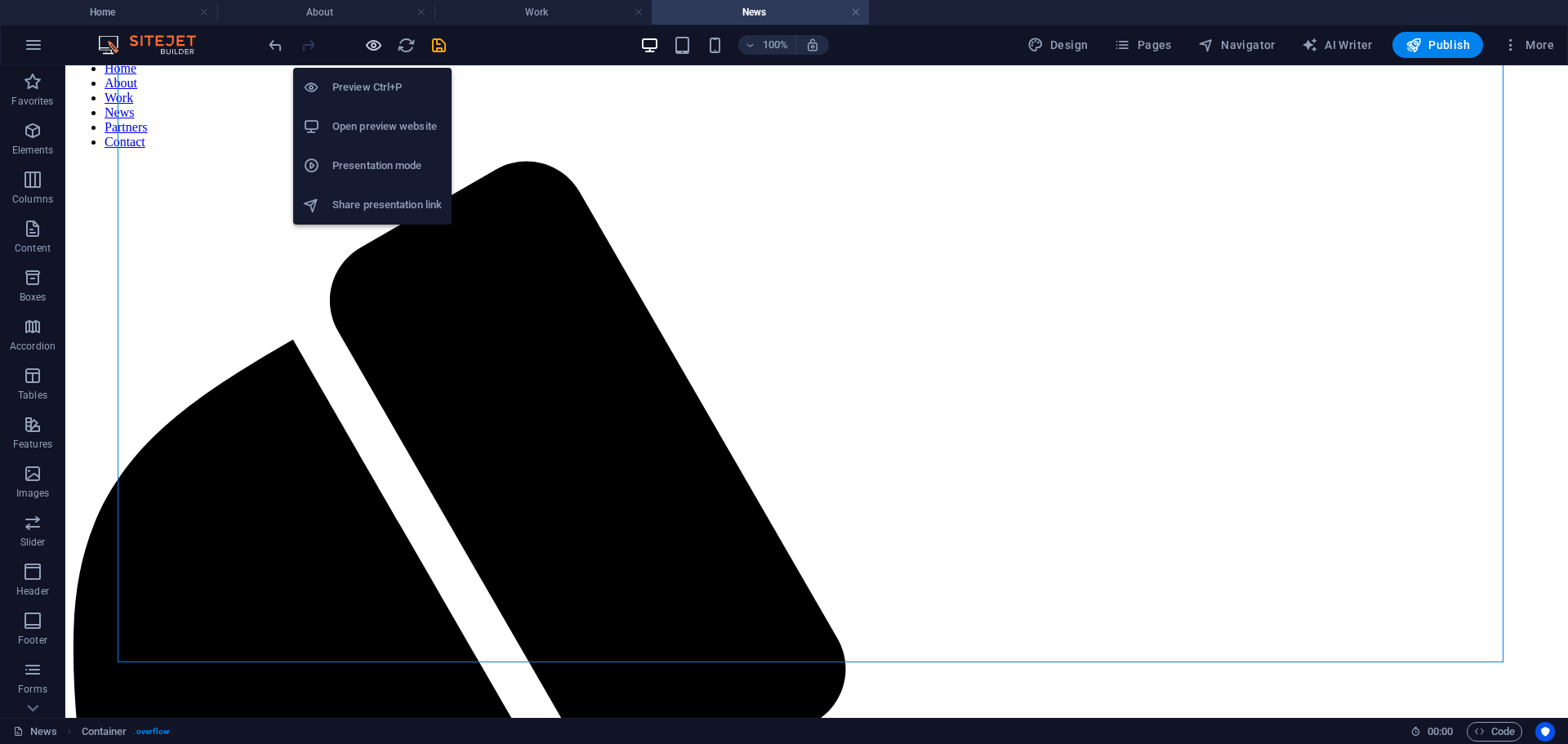
click at [368, 37] on icon "button" at bounding box center [373, 44] width 19 height 19
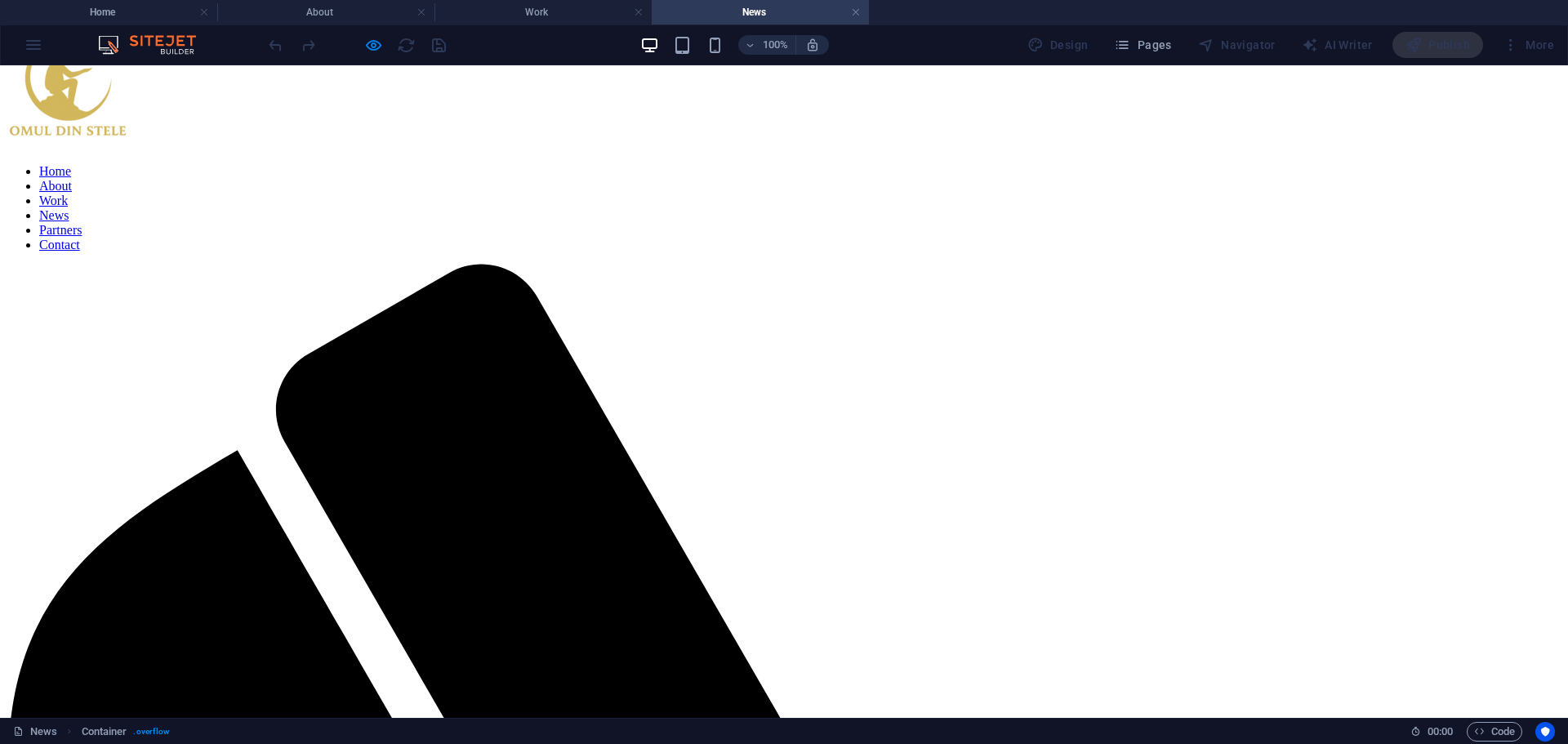
scroll to position [0, 0]
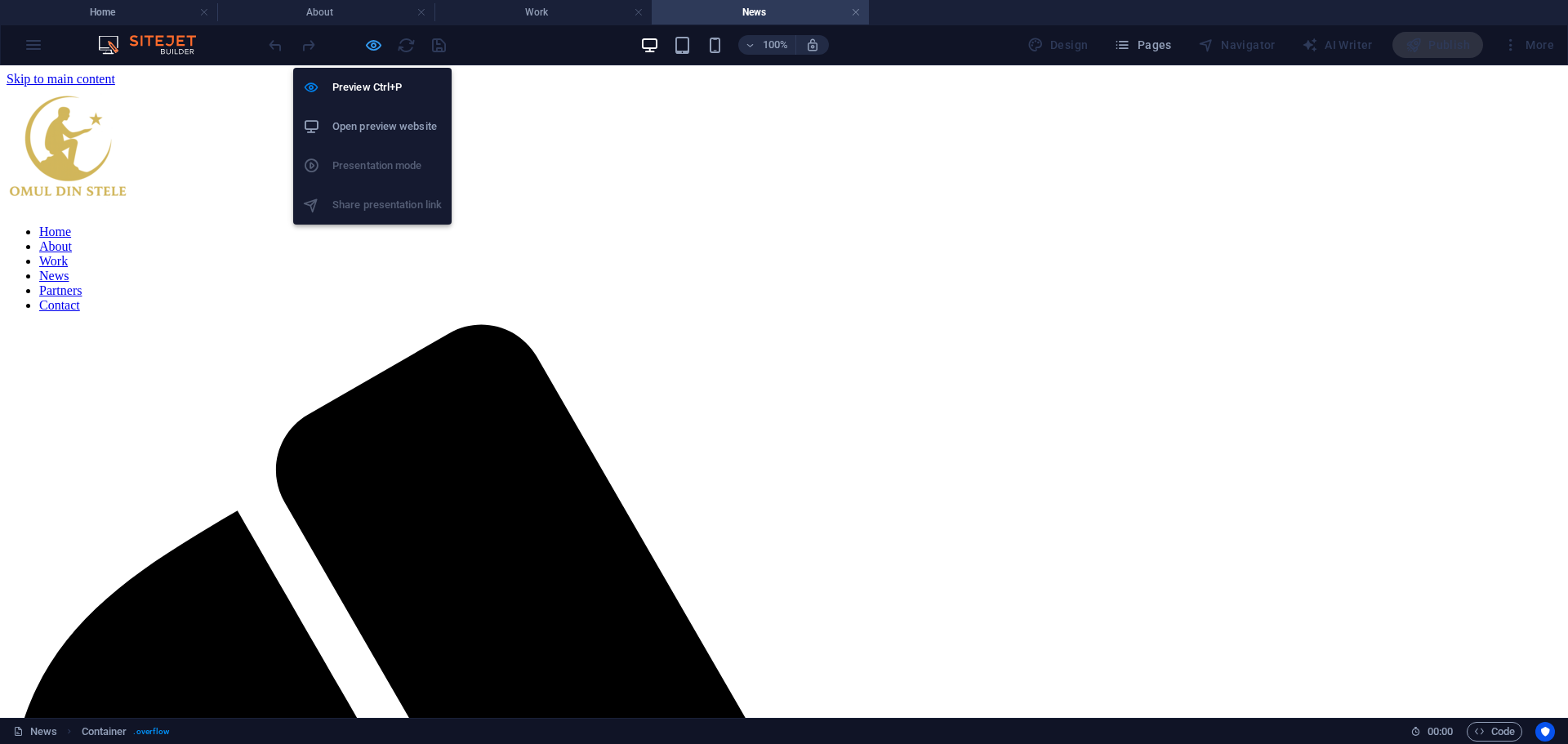
click at [368, 43] on icon "button" at bounding box center [373, 44] width 19 height 19
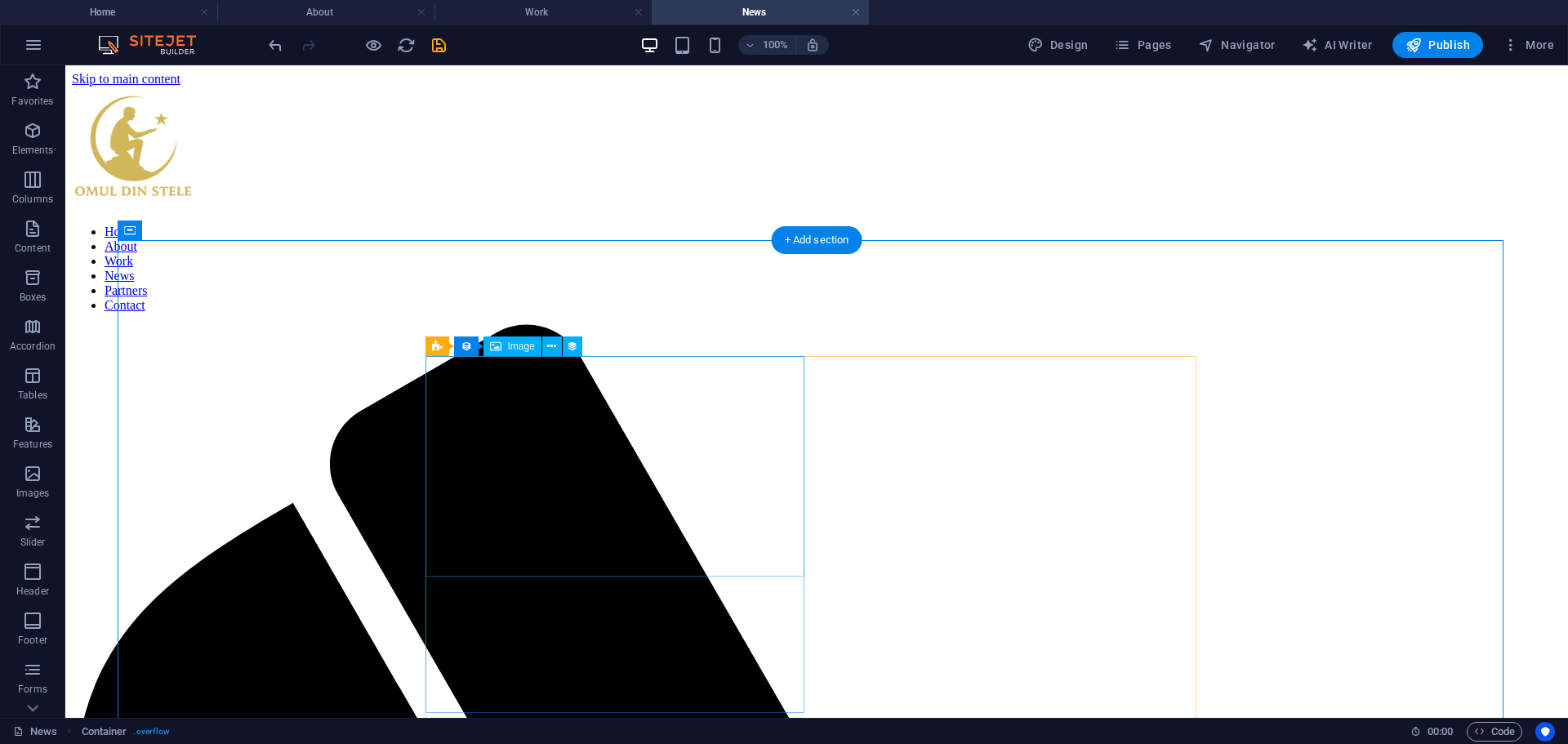
select select "px"
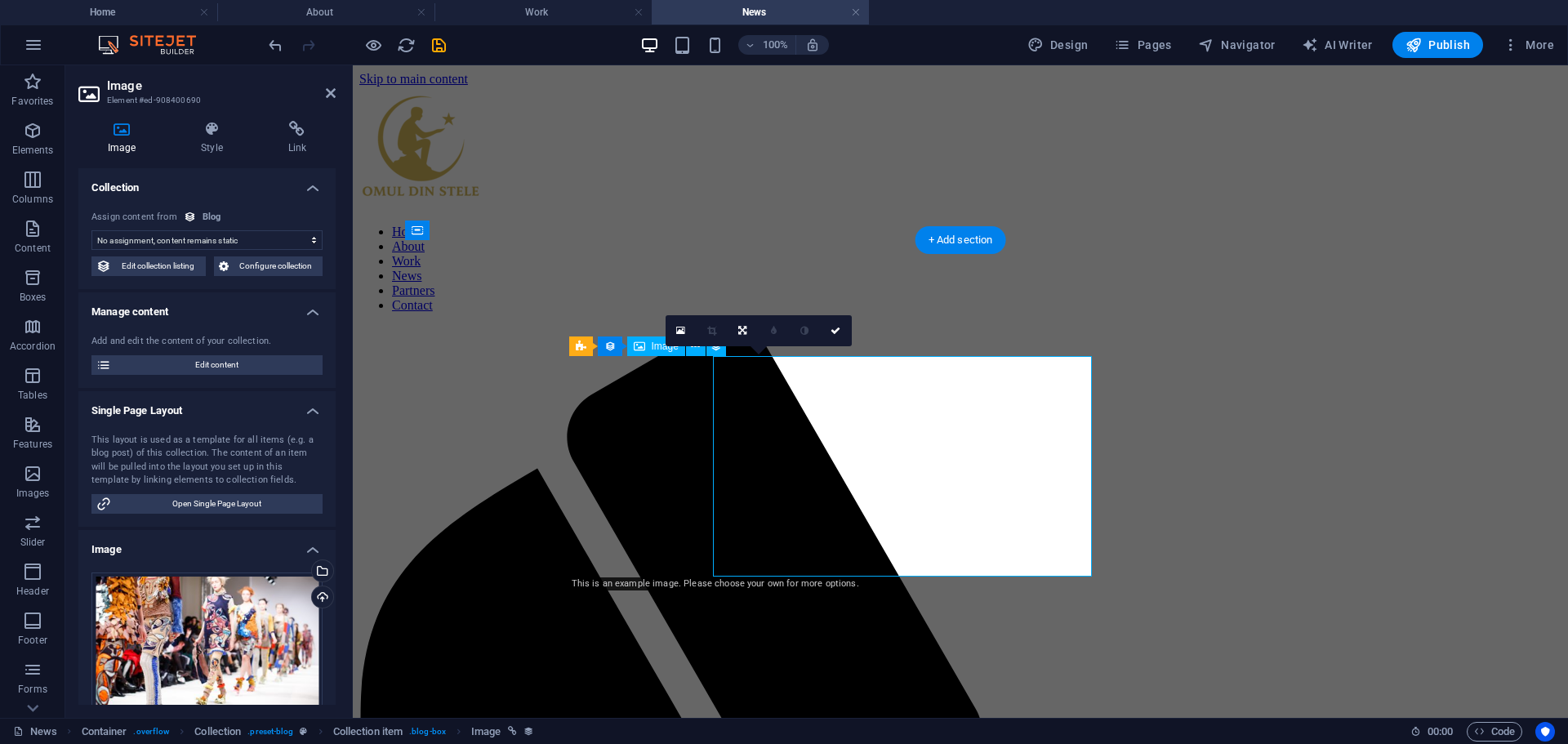
select select "image"
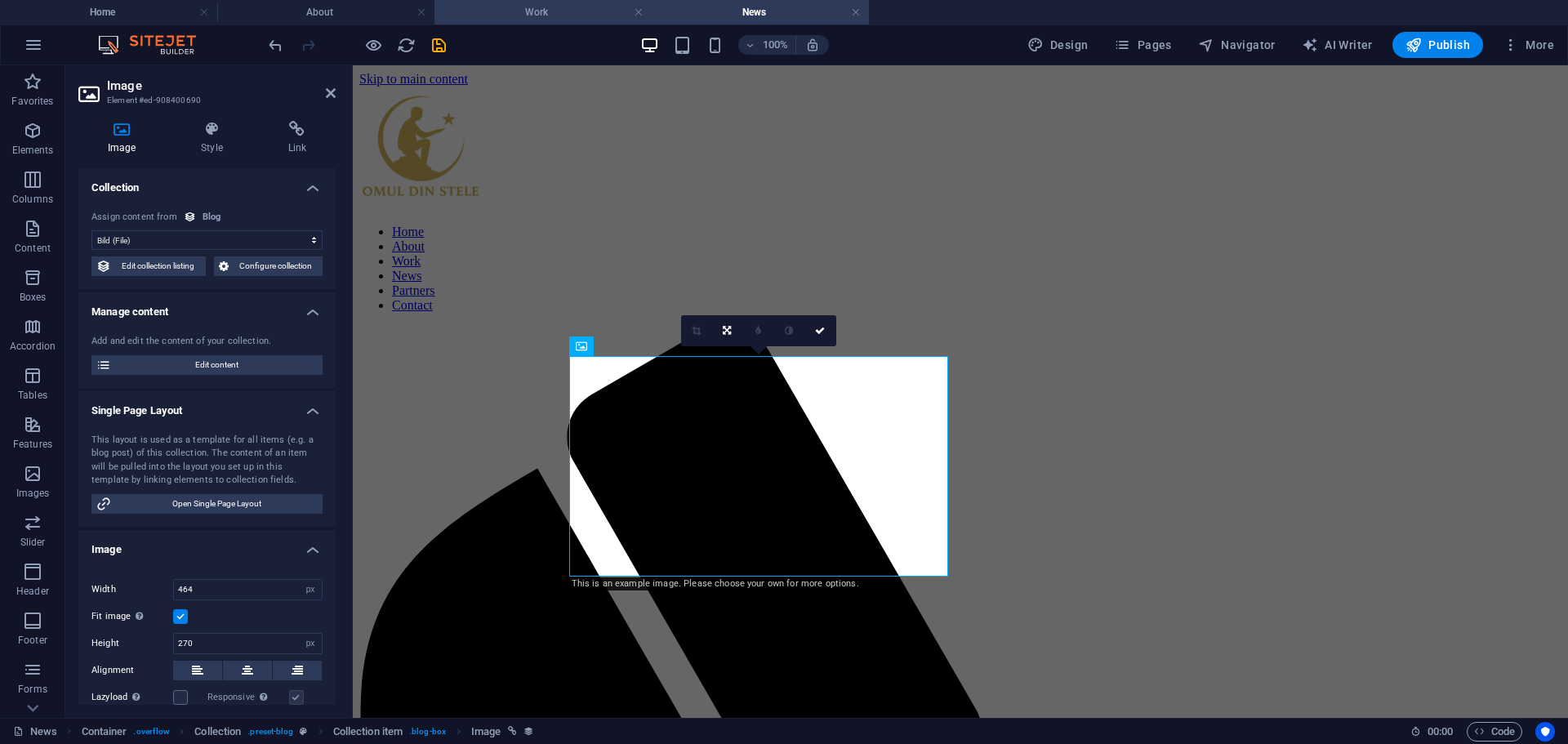
click at [566, 4] on h4 "Work" at bounding box center [543, 12] width 217 height 18
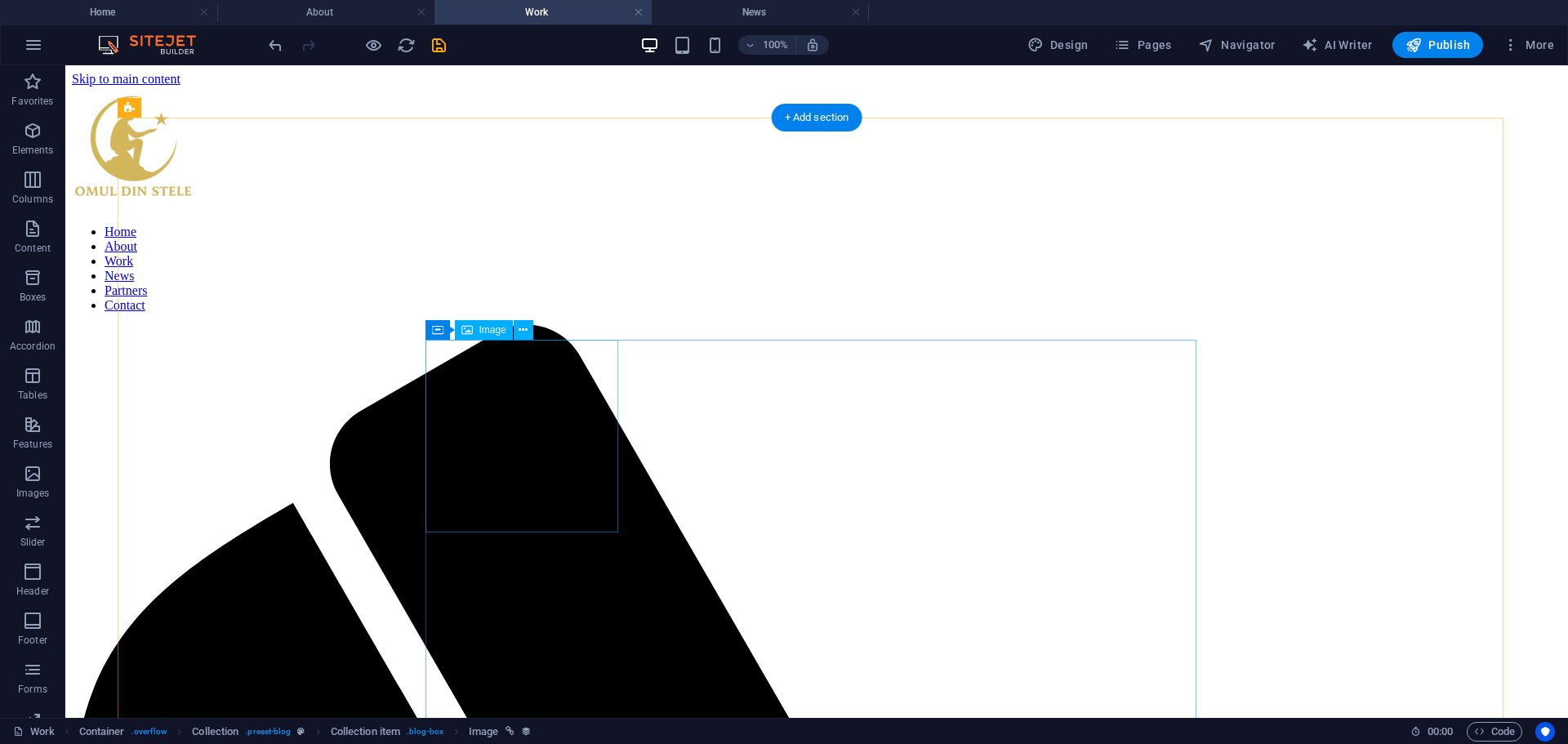
select select "%"
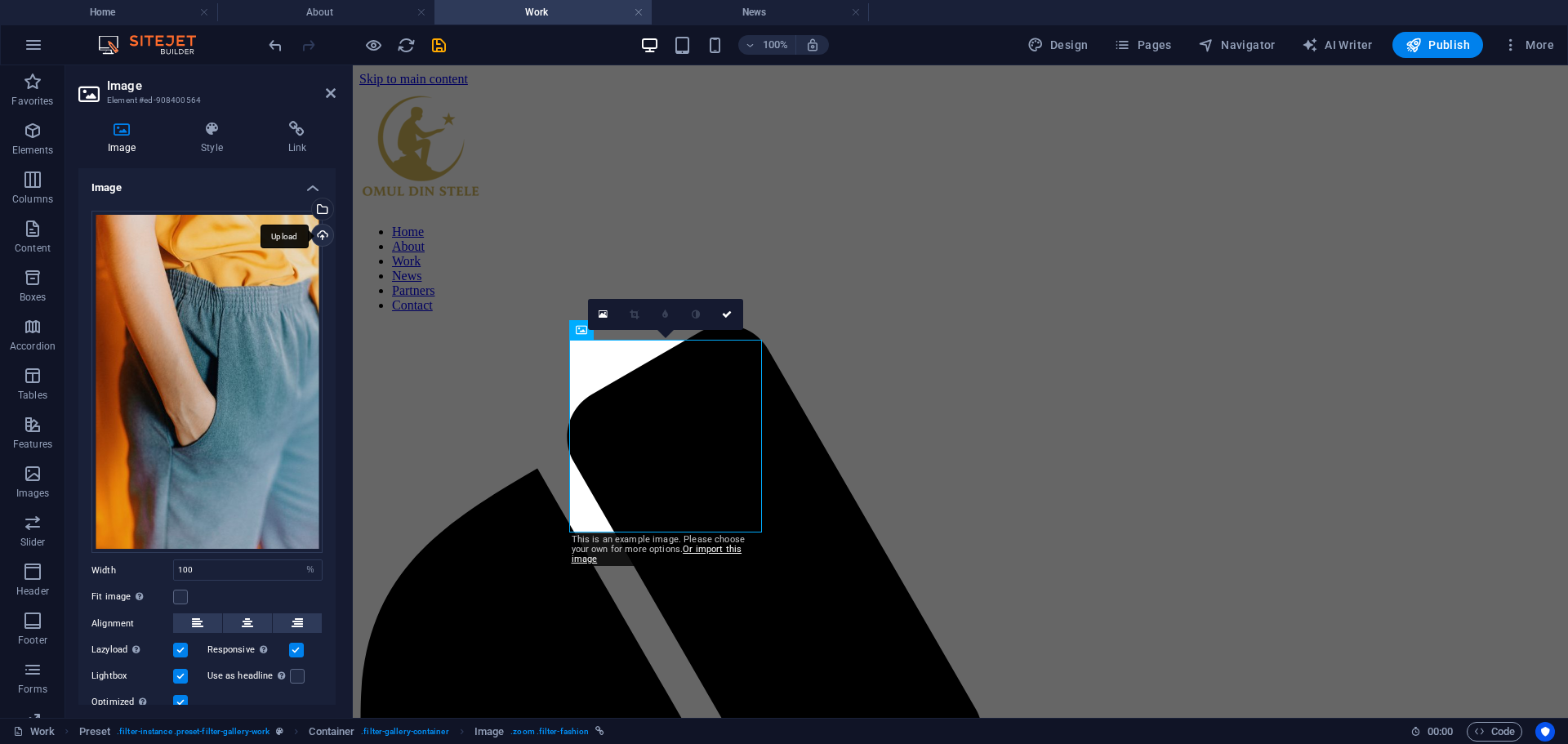
click at [321, 231] on div "Upload" at bounding box center [321, 237] width 25 height 25
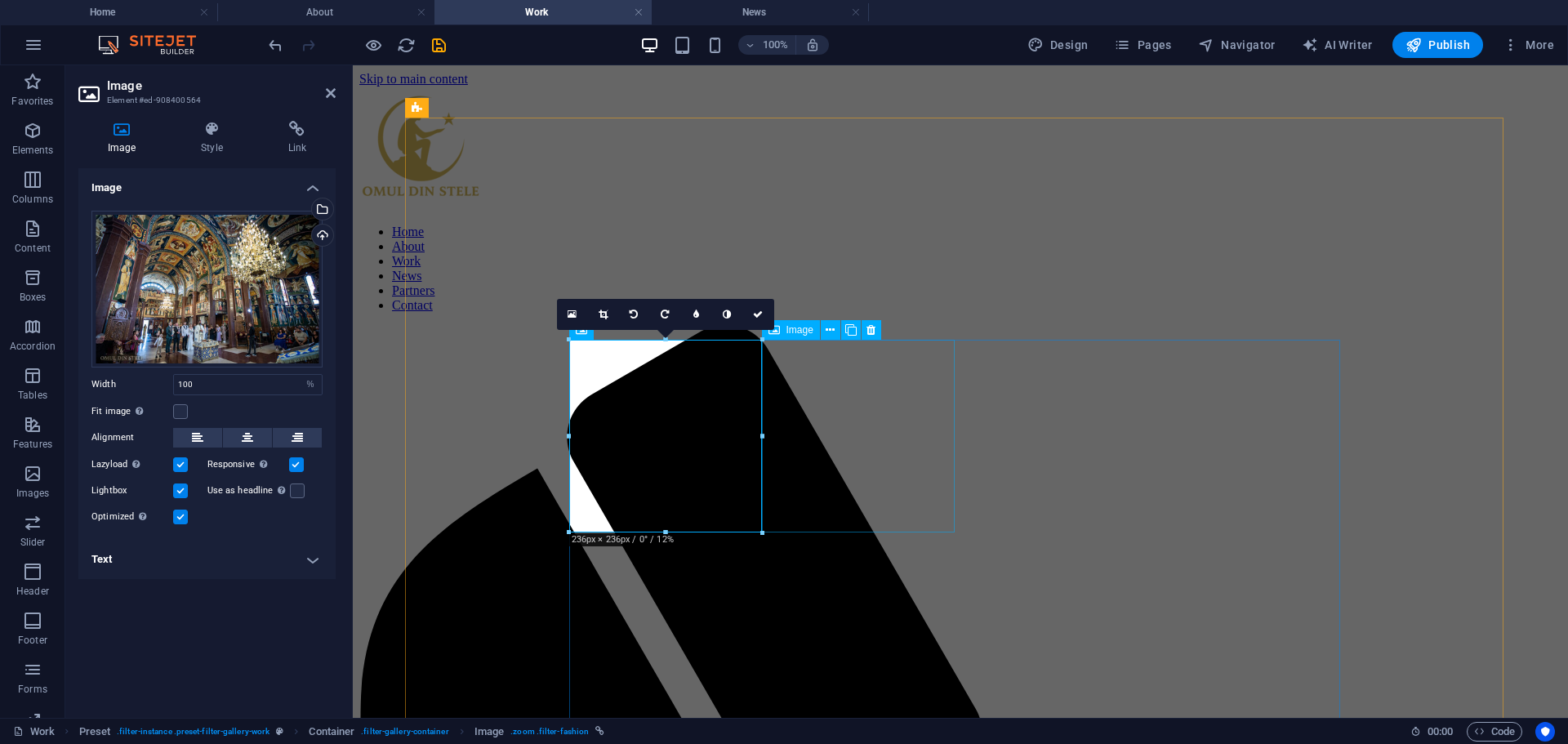
select select "%"
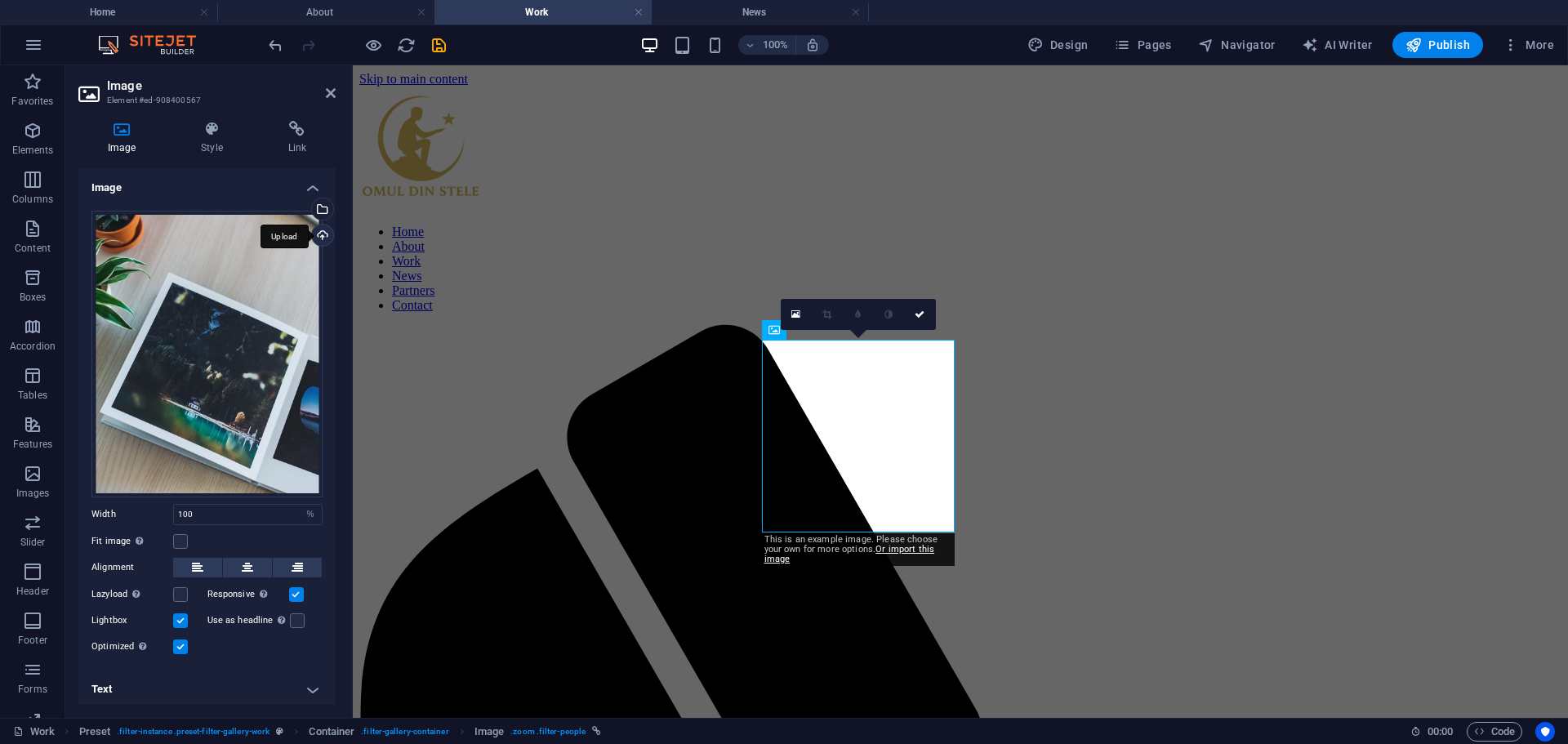
click at [322, 237] on div "Upload" at bounding box center [321, 237] width 25 height 25
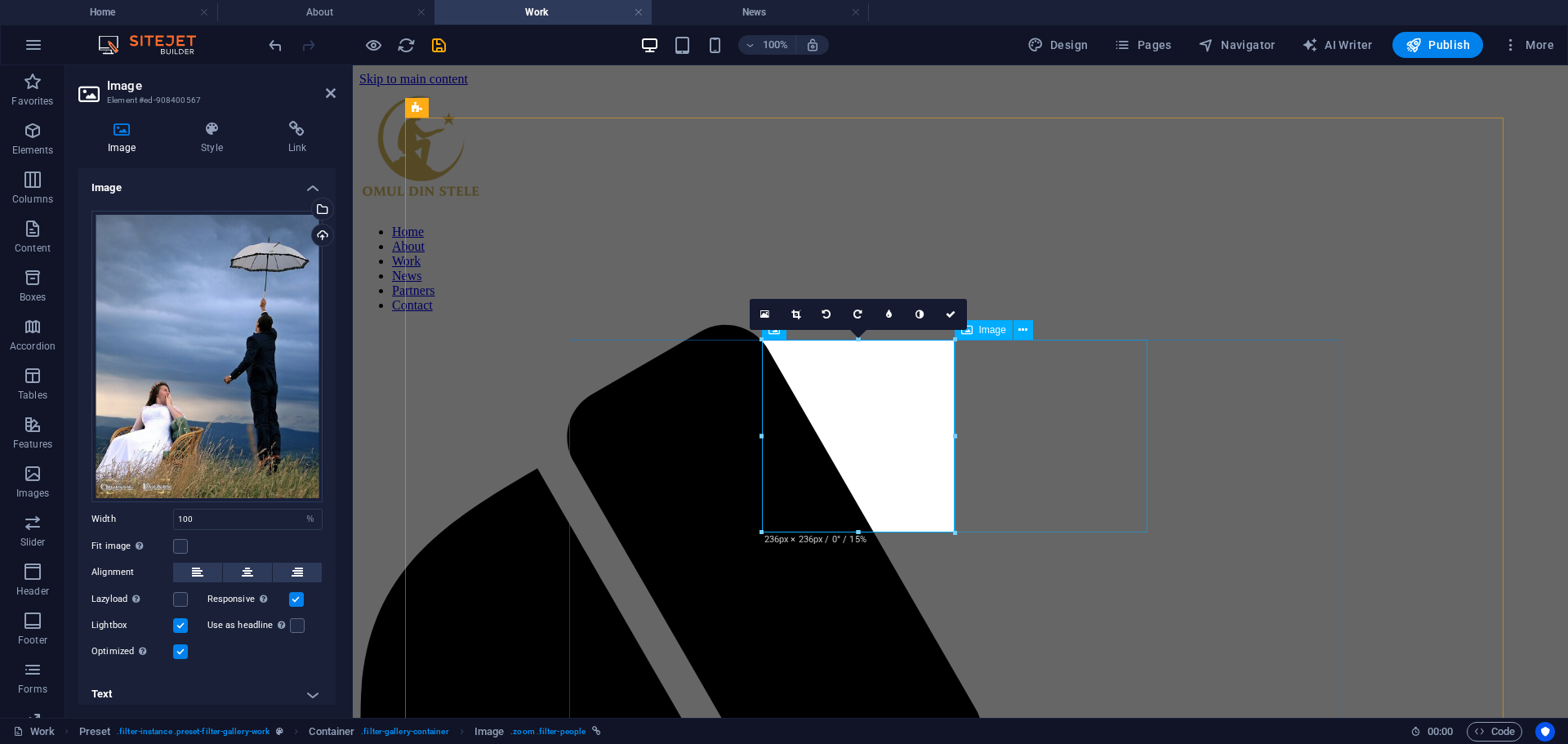
select select "%"
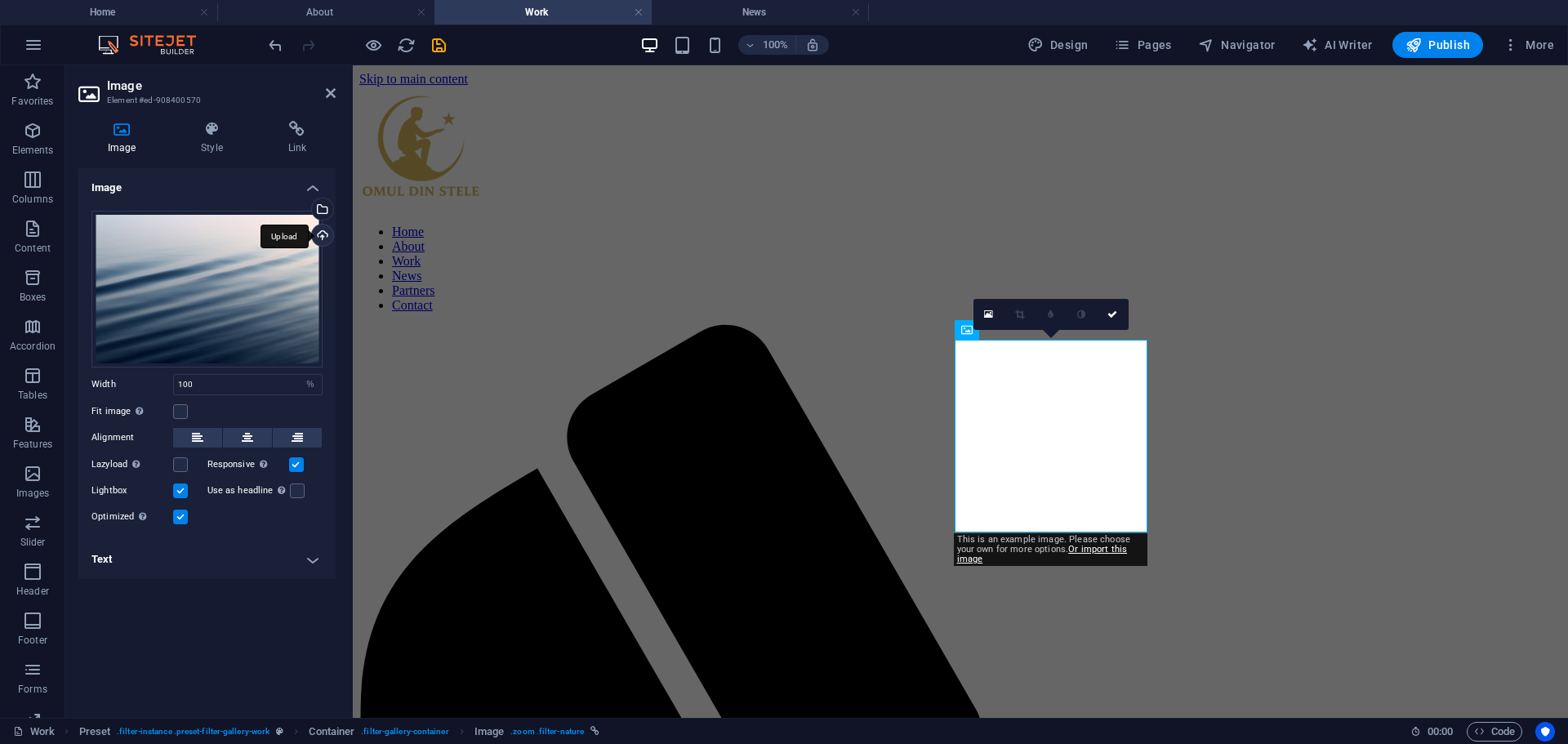
click at [326, 235] on div "Upload" at bounding box center [321, 237] width 25 height 25
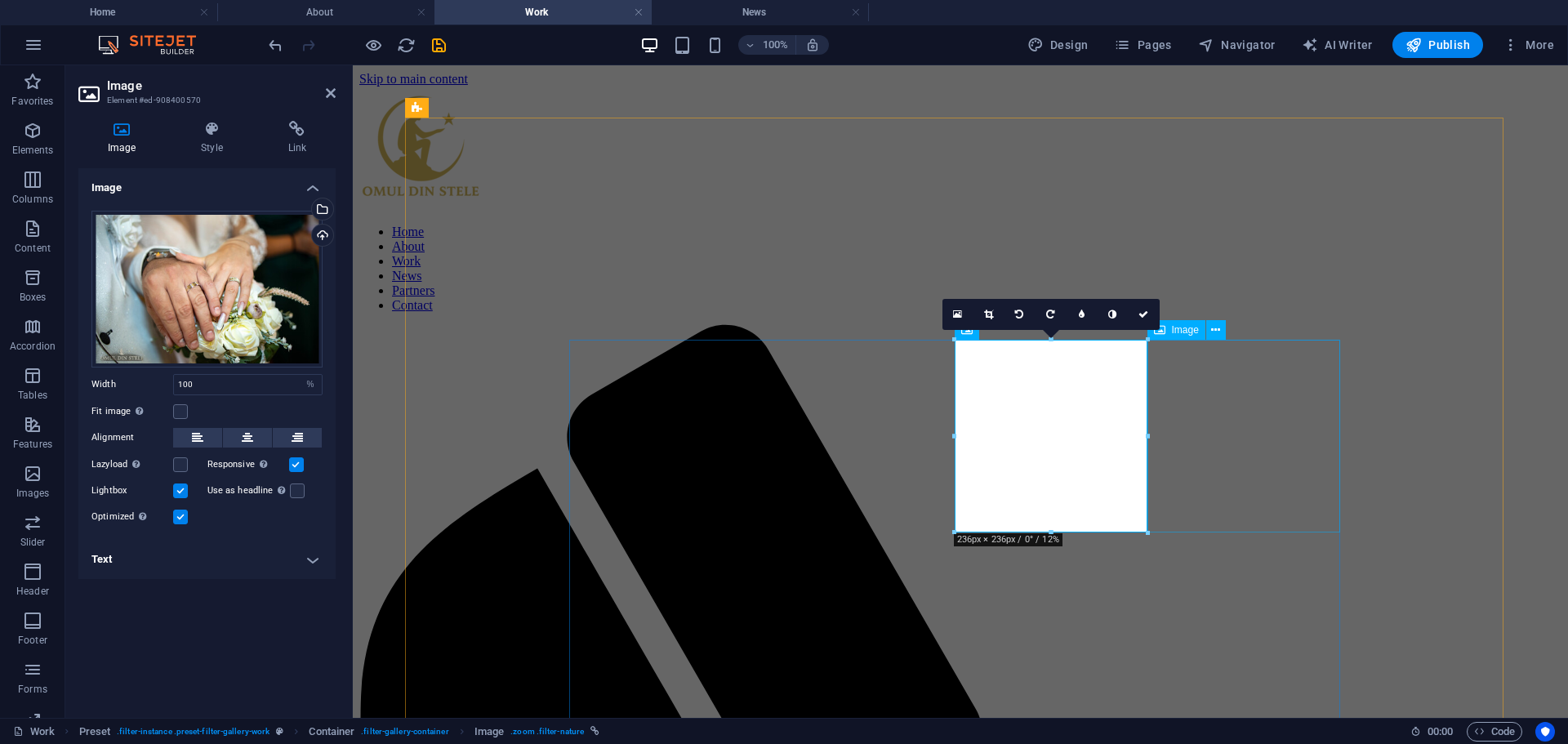
select select "%"
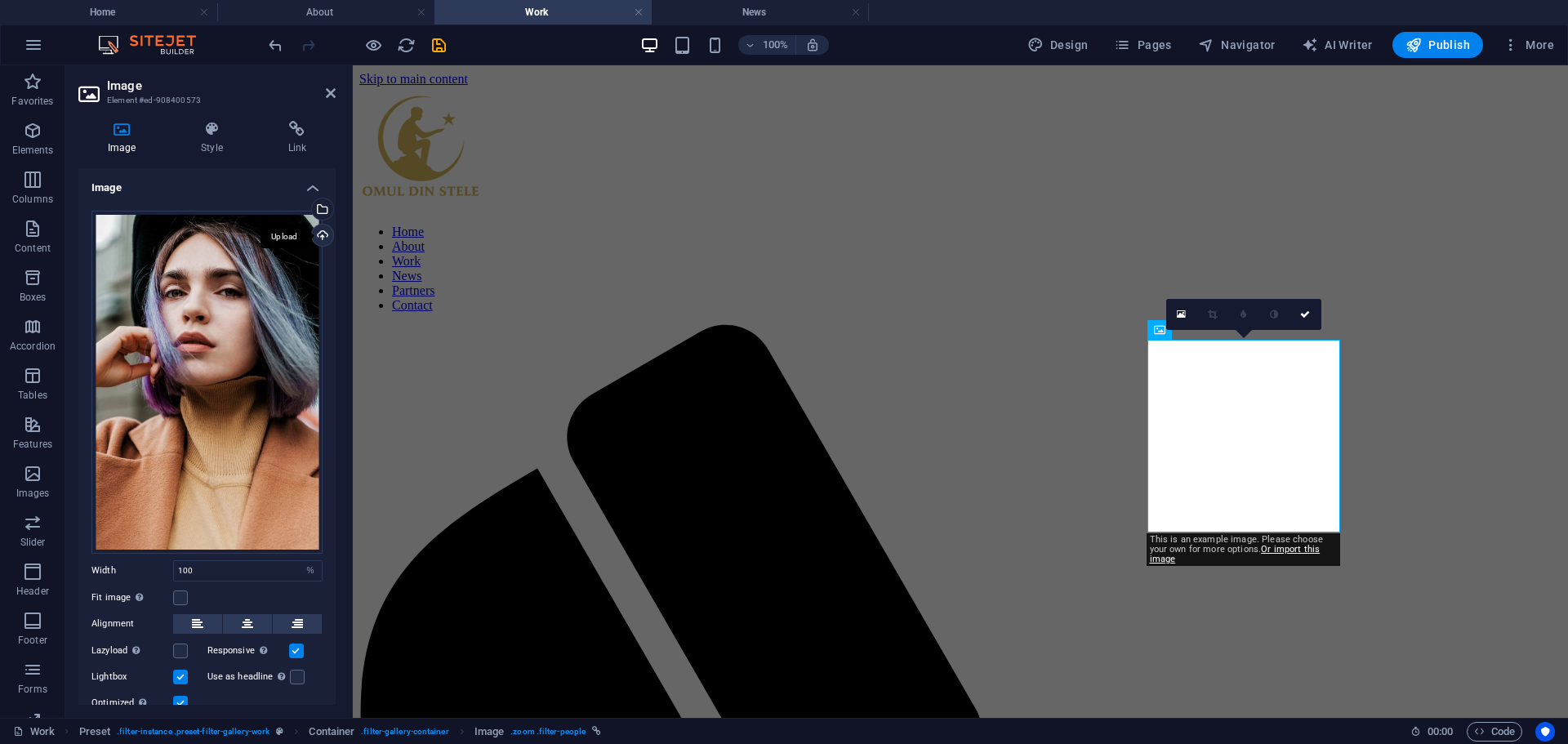
click at [318, 233] on div "Upload" at bounding box center [321, 237] width 25 height 25
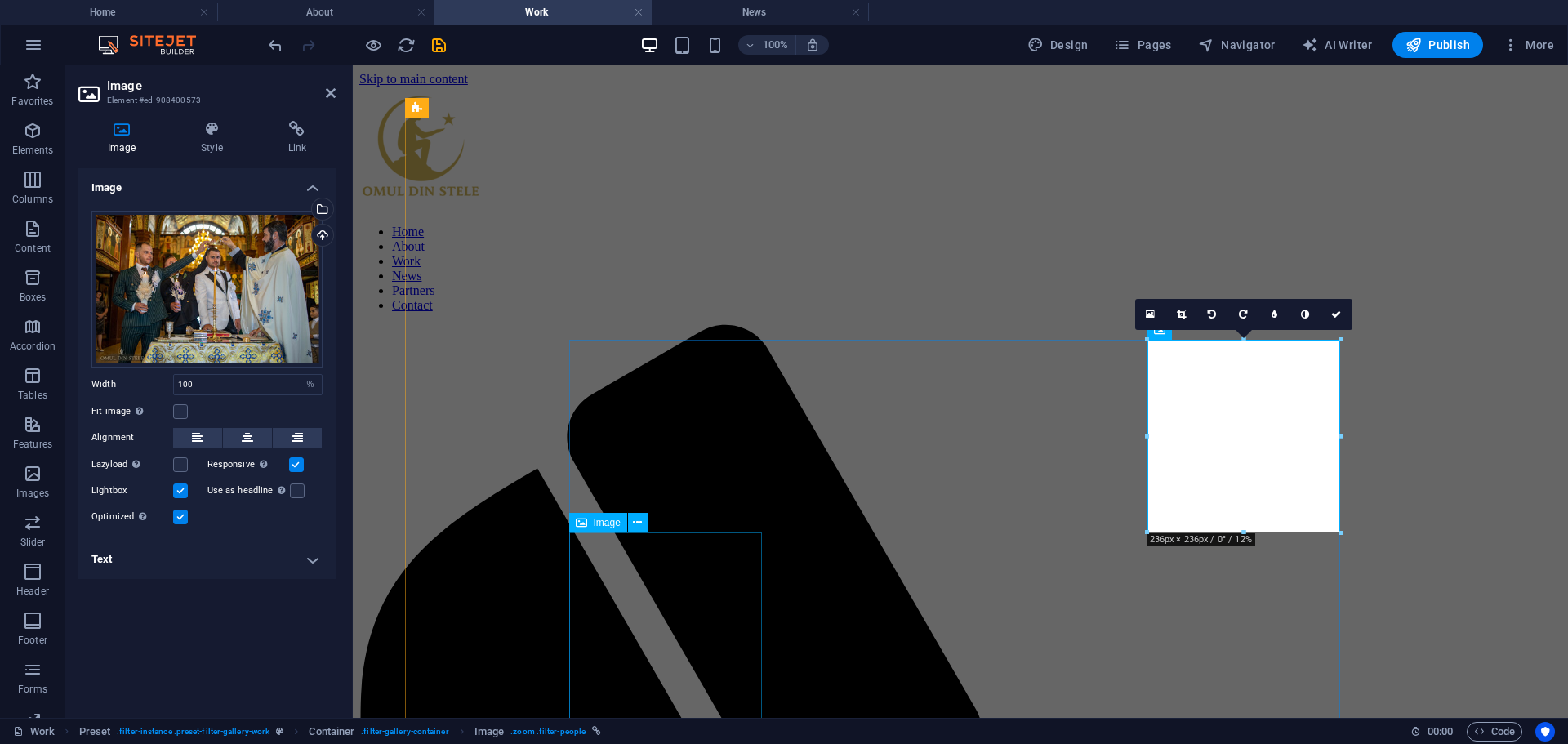
select select "%"
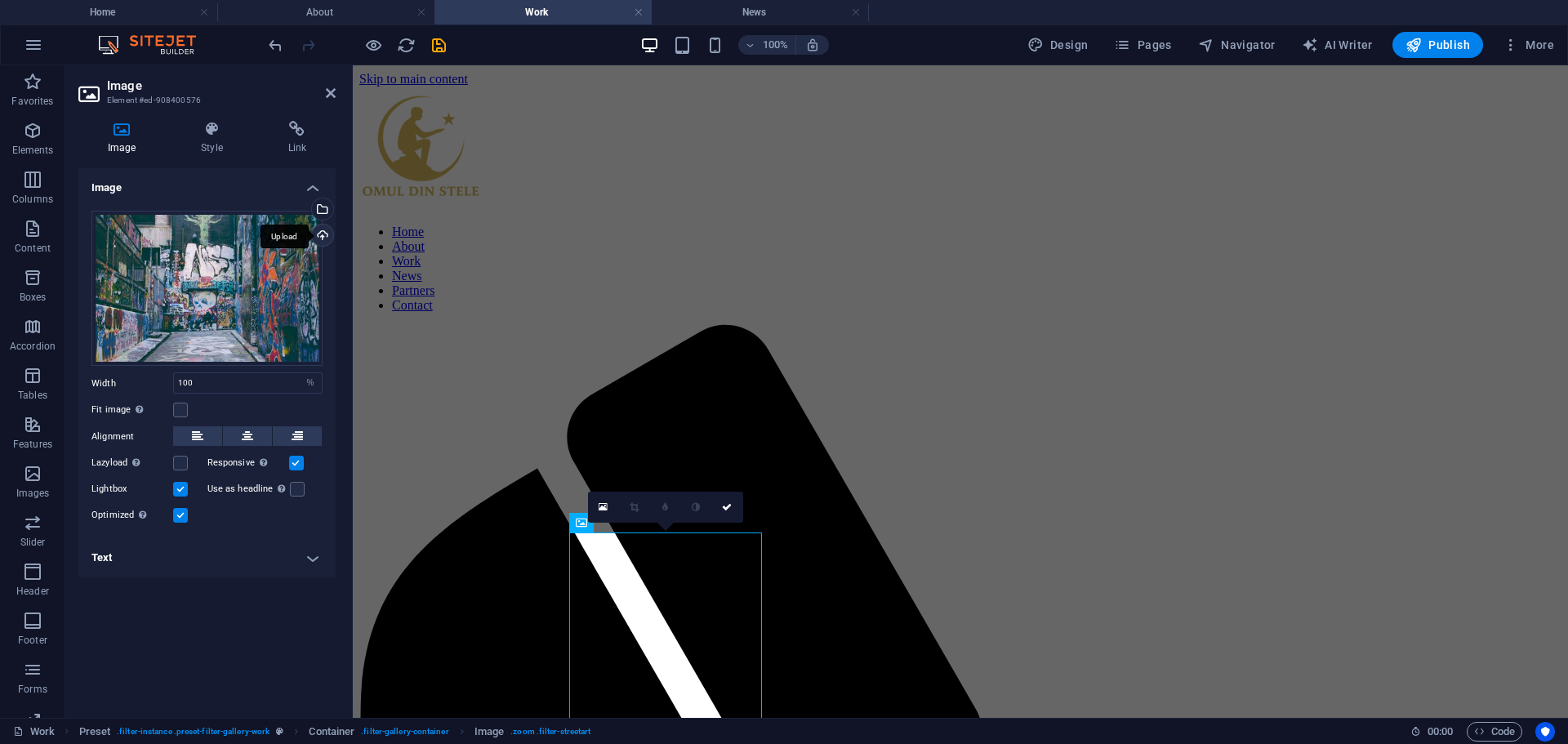
click at [325, 236] on div "Upload" at bounding box center [321, 237] width 25 height 25
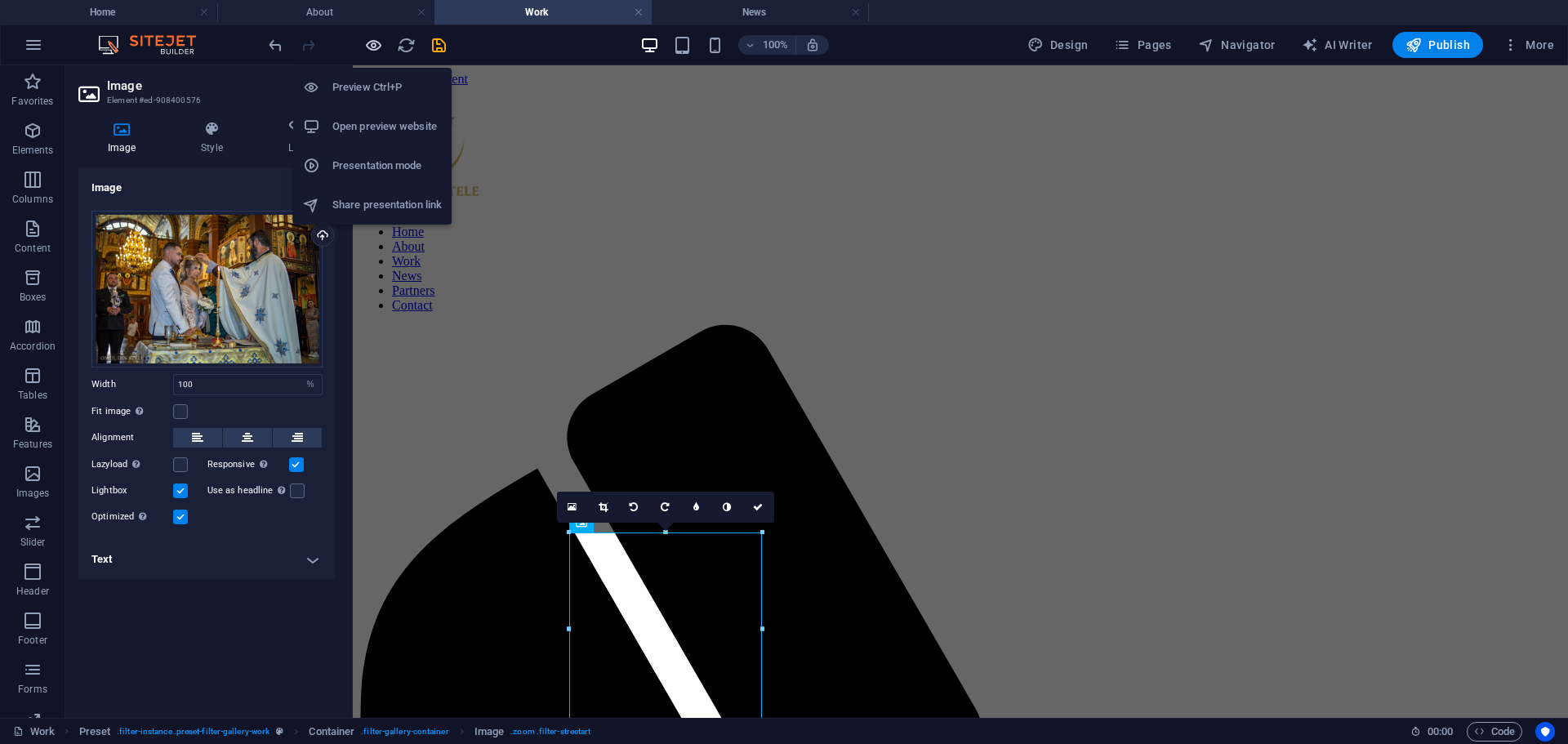
click at [370, 49] on icon "button" at bounding box center [373, 44] width 19 height 19
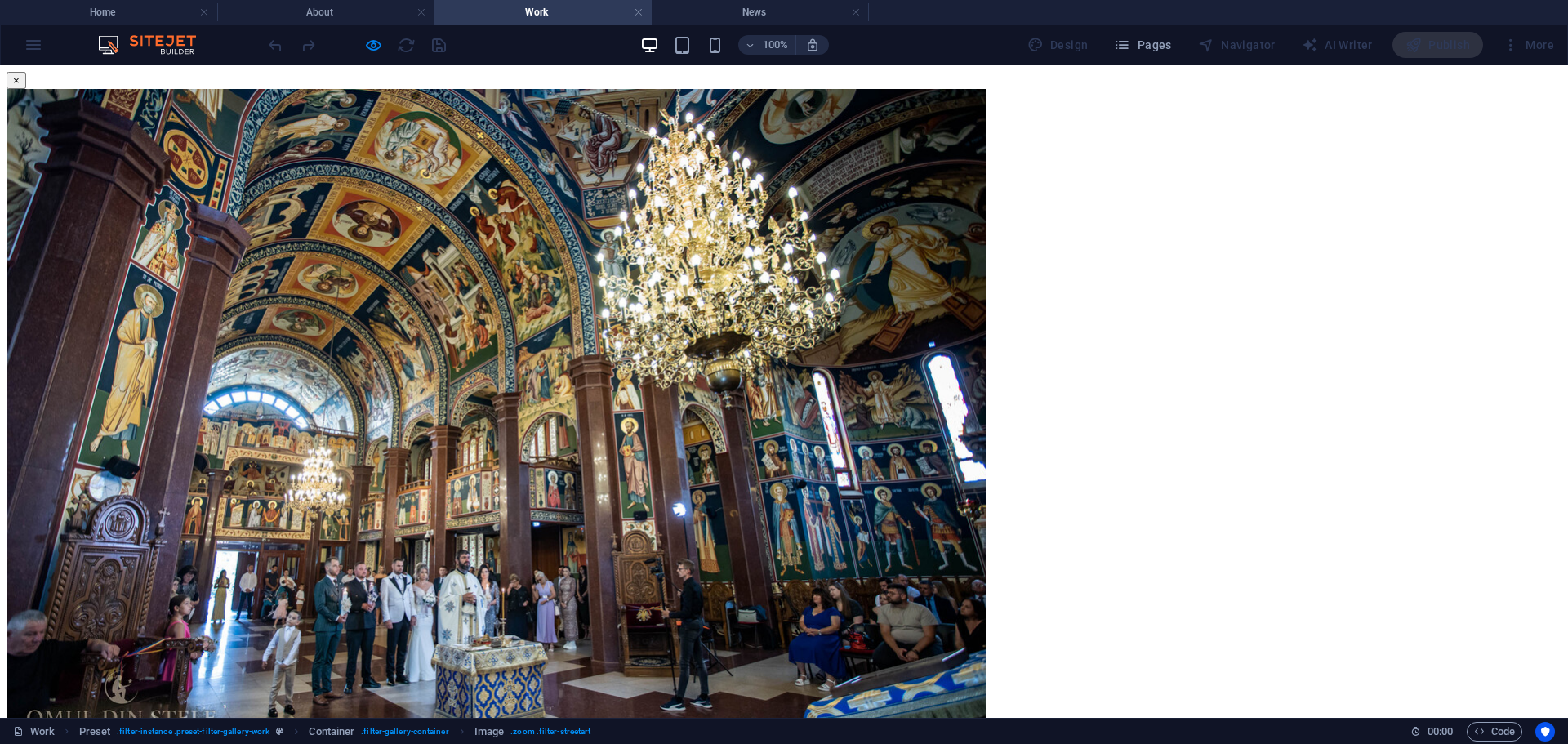
click at [1334, 226] on div "× ..." at bounding box center [777, 416] width 1542 height 688
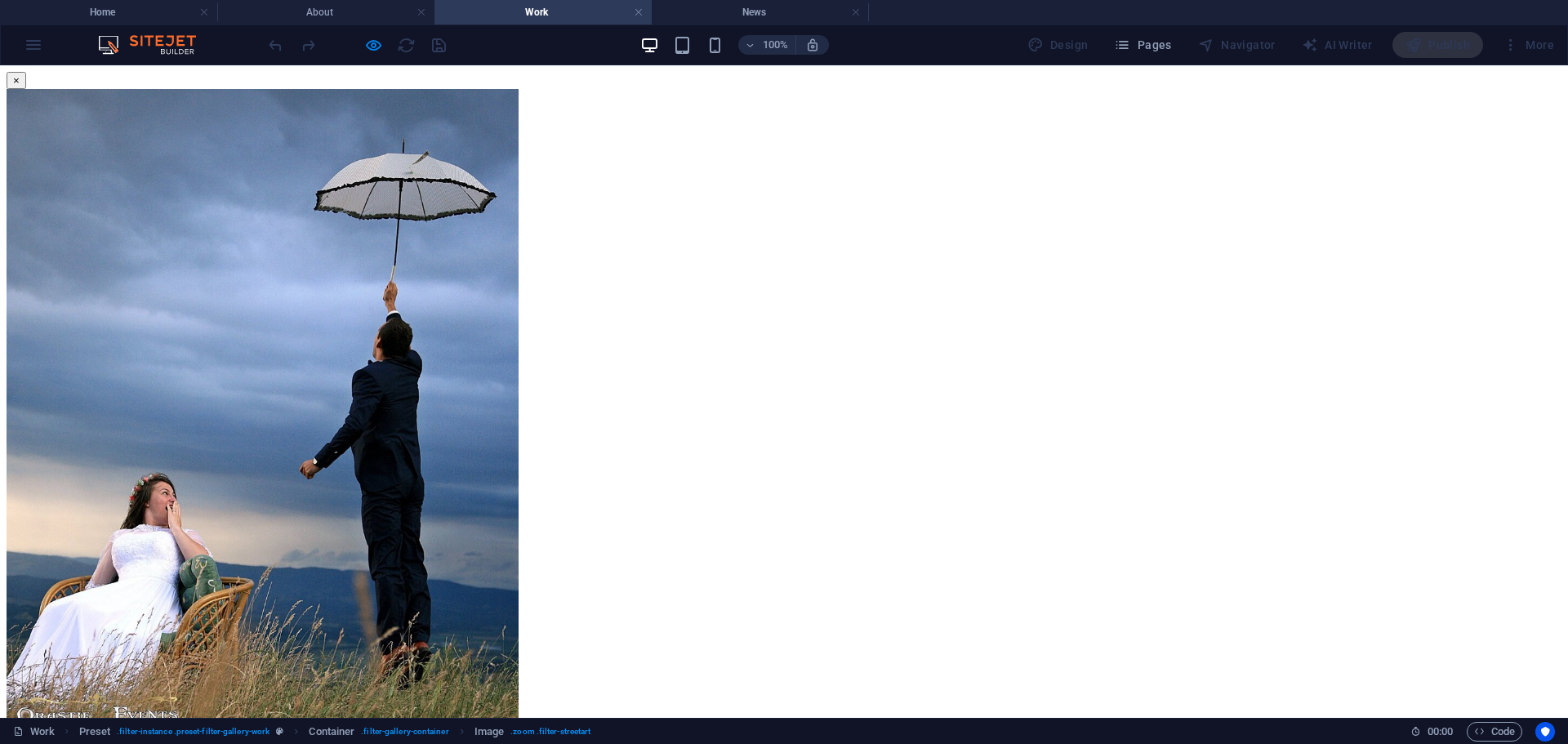
click at [1327, 339] on div "× ..." at bounding box center [777, 416] width 1542 height 688
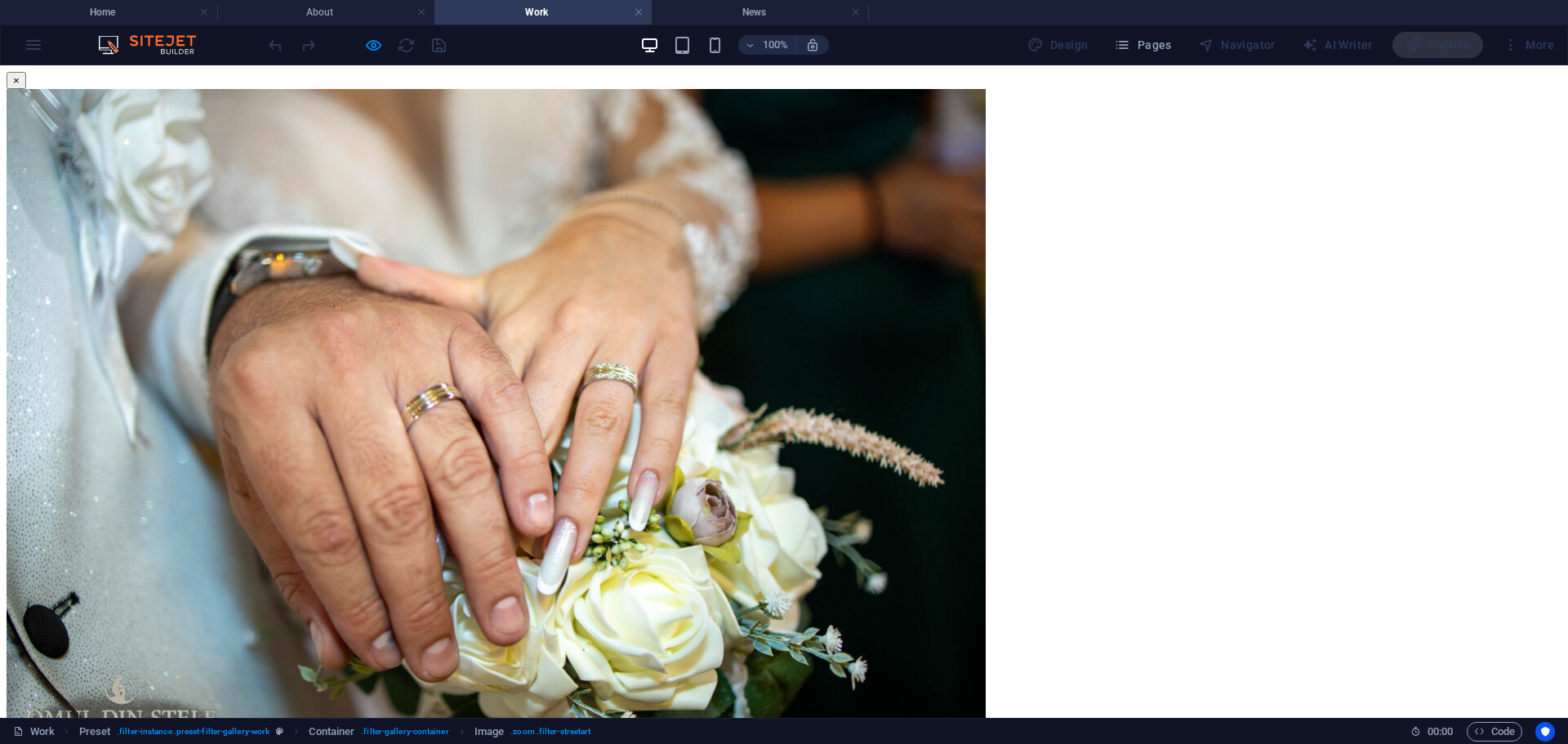
click at [1355, 359] on div "× ..." at bounding box center [777, 416] width 1542 height 688
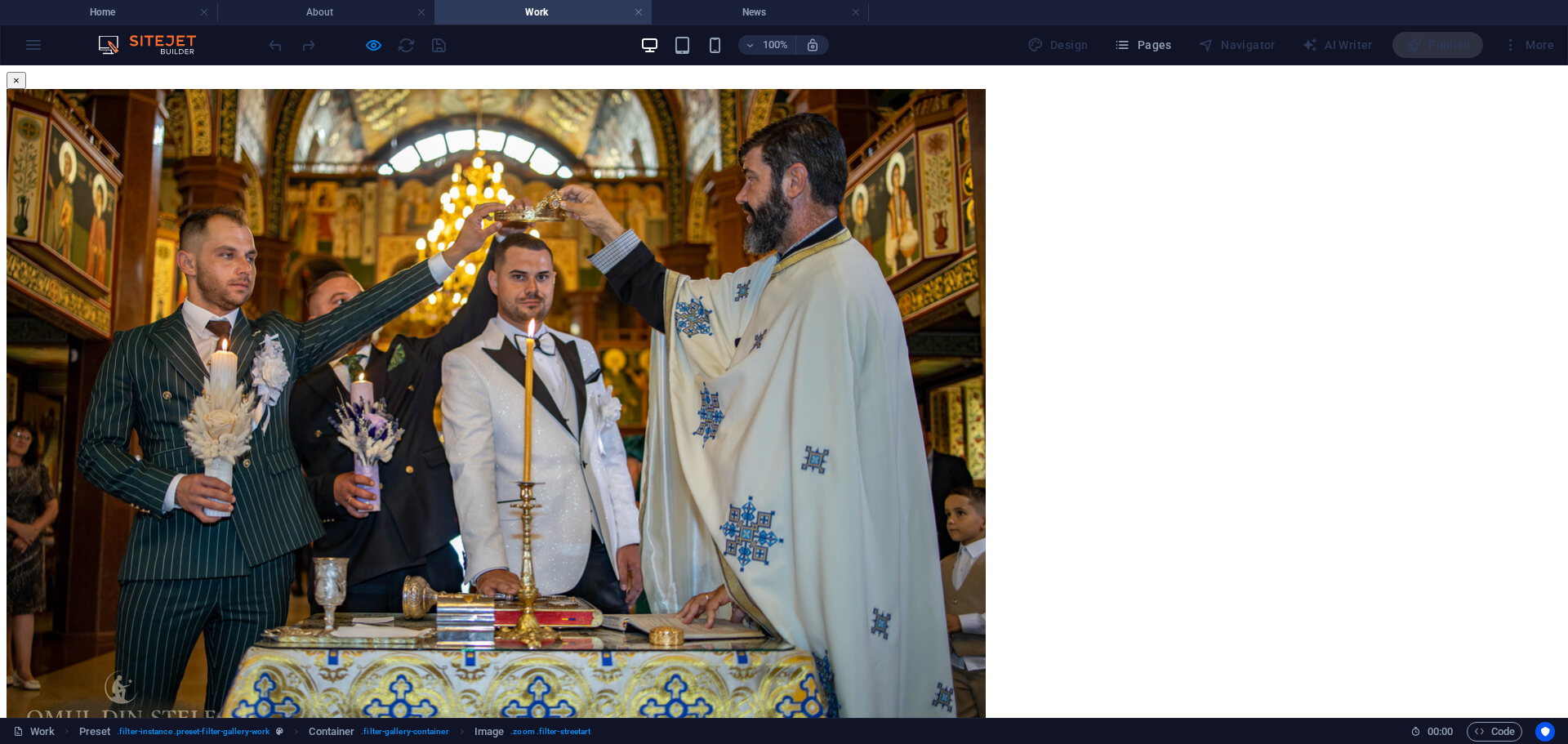
click at [1399, 396] on div "× ..." at bounding box center [777, 416] width 1542 height 688
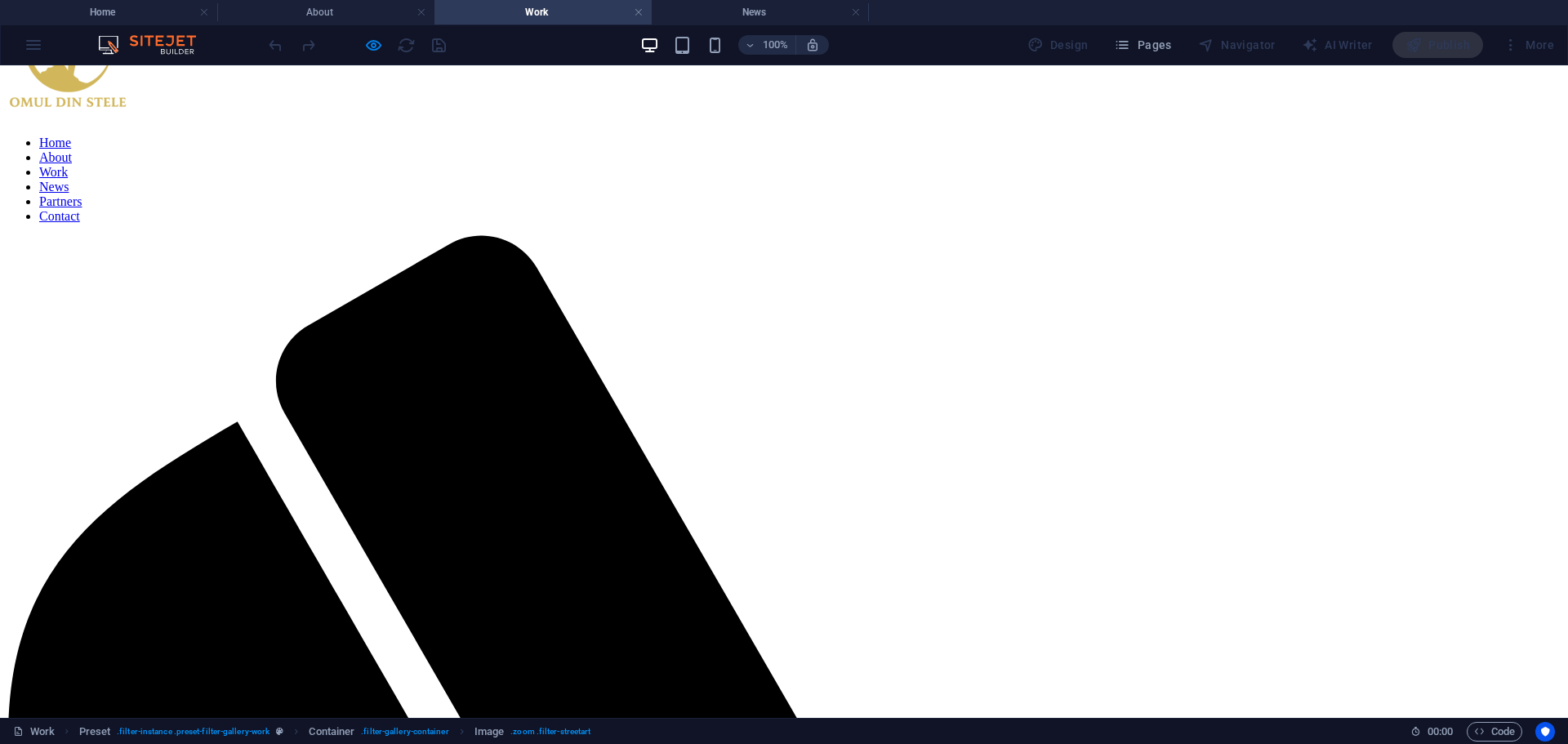
scroll to position [245, 0]
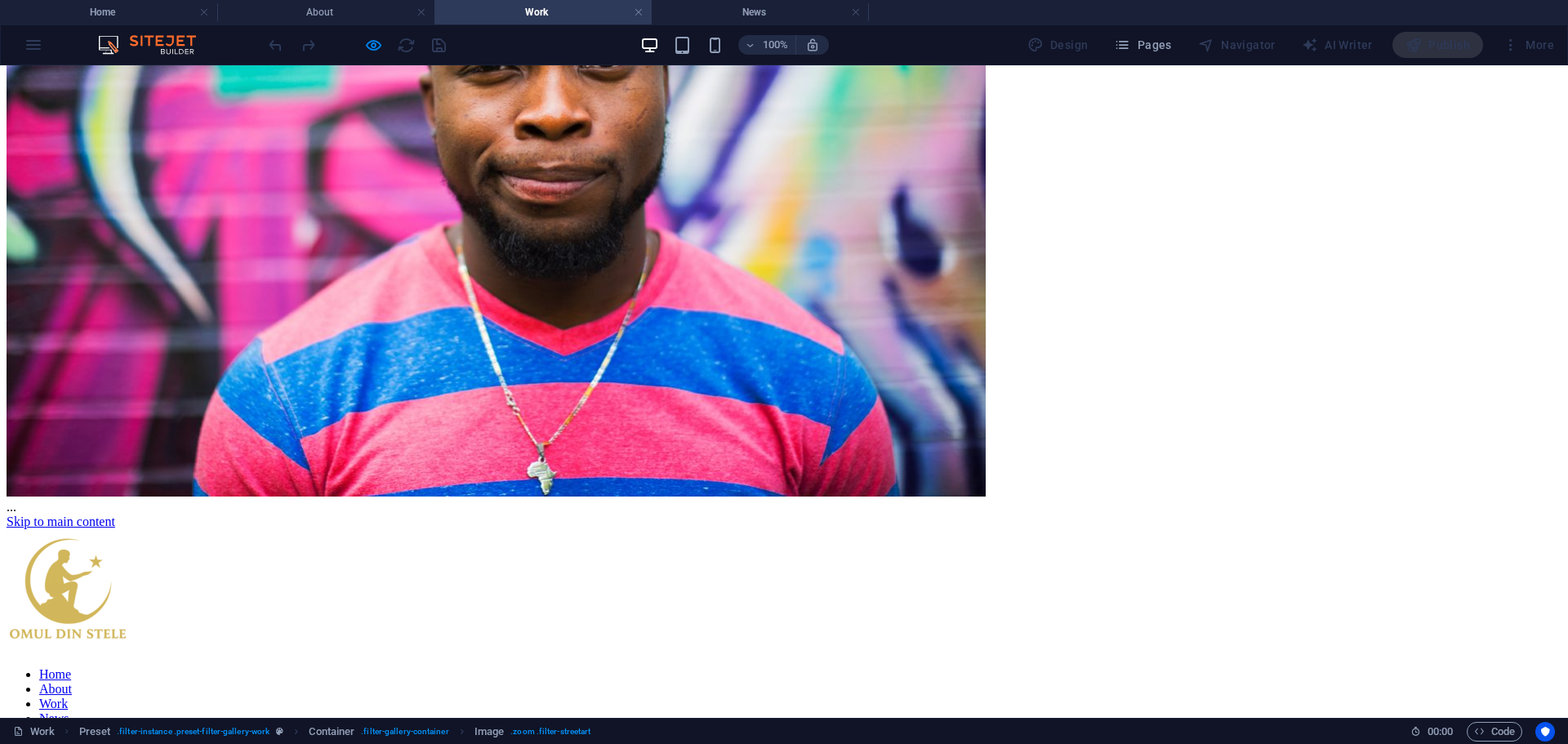
click at [1300, 323] on div "× ..." at bounding box center [777, 170] width 1542 height 688
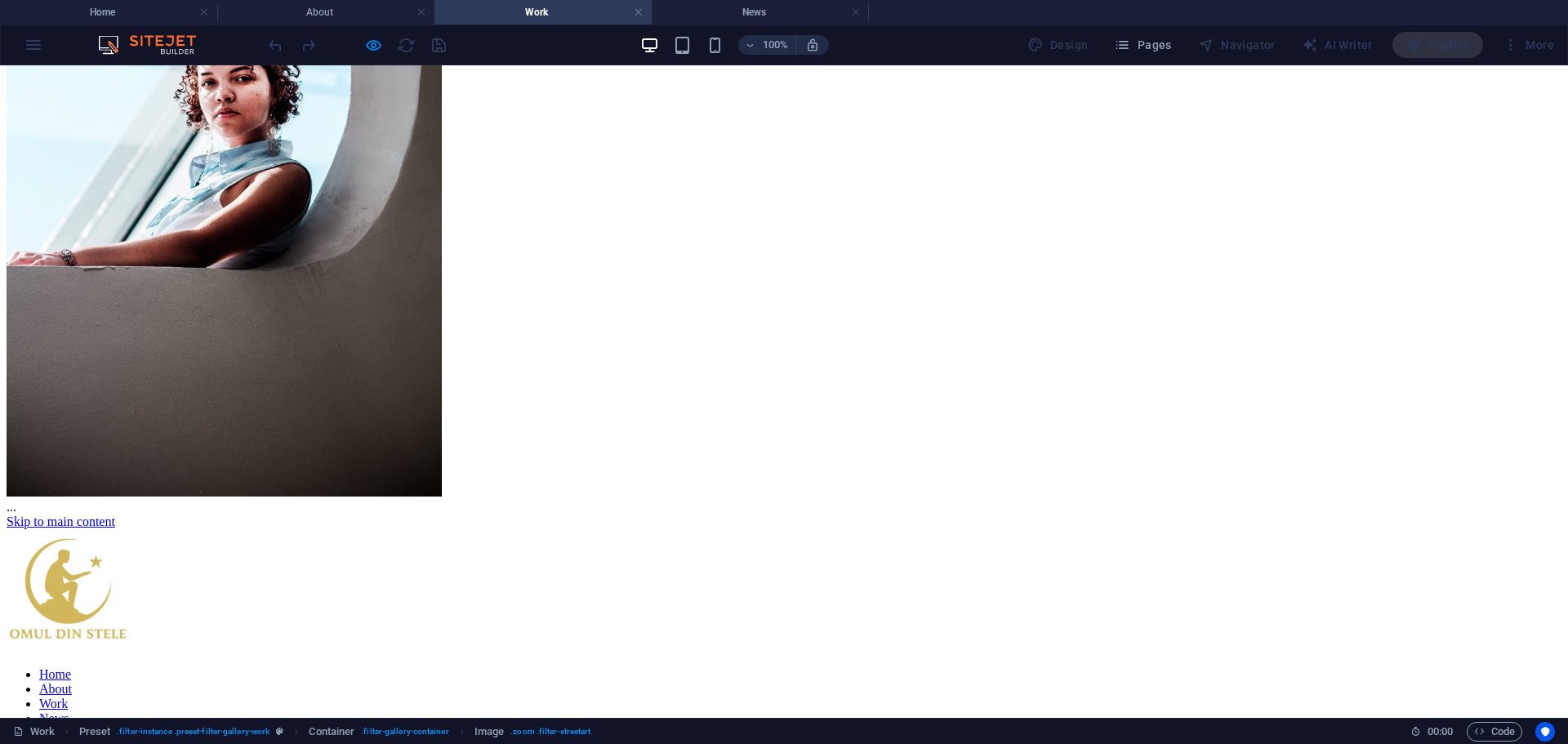
click at [1376, 344] on div "× ..." at bounding box center [777, 170] width 1542 height 688
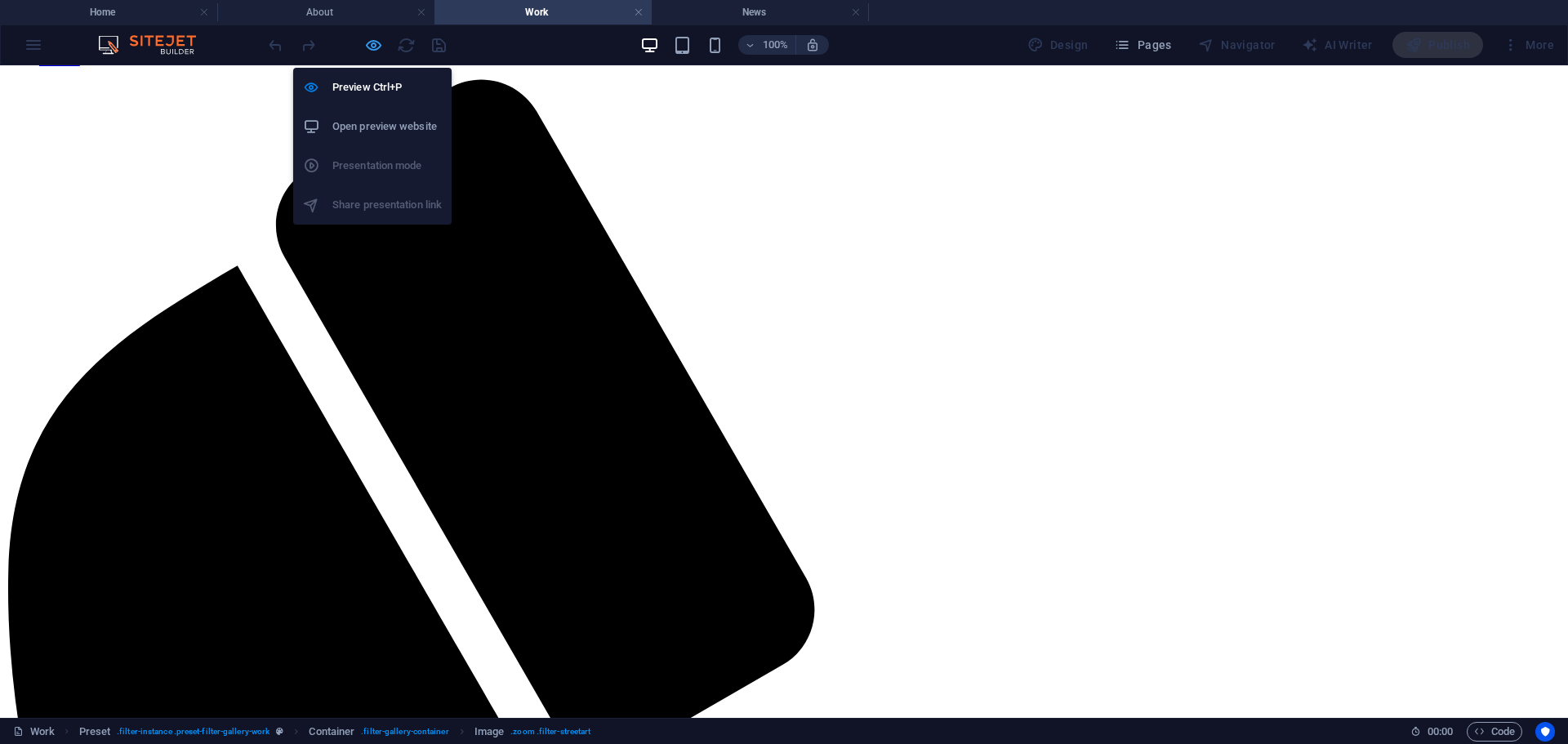
click at [367, 41] on icon "button" at bounding box center [373, 44] width 19 height 19
select select "%"
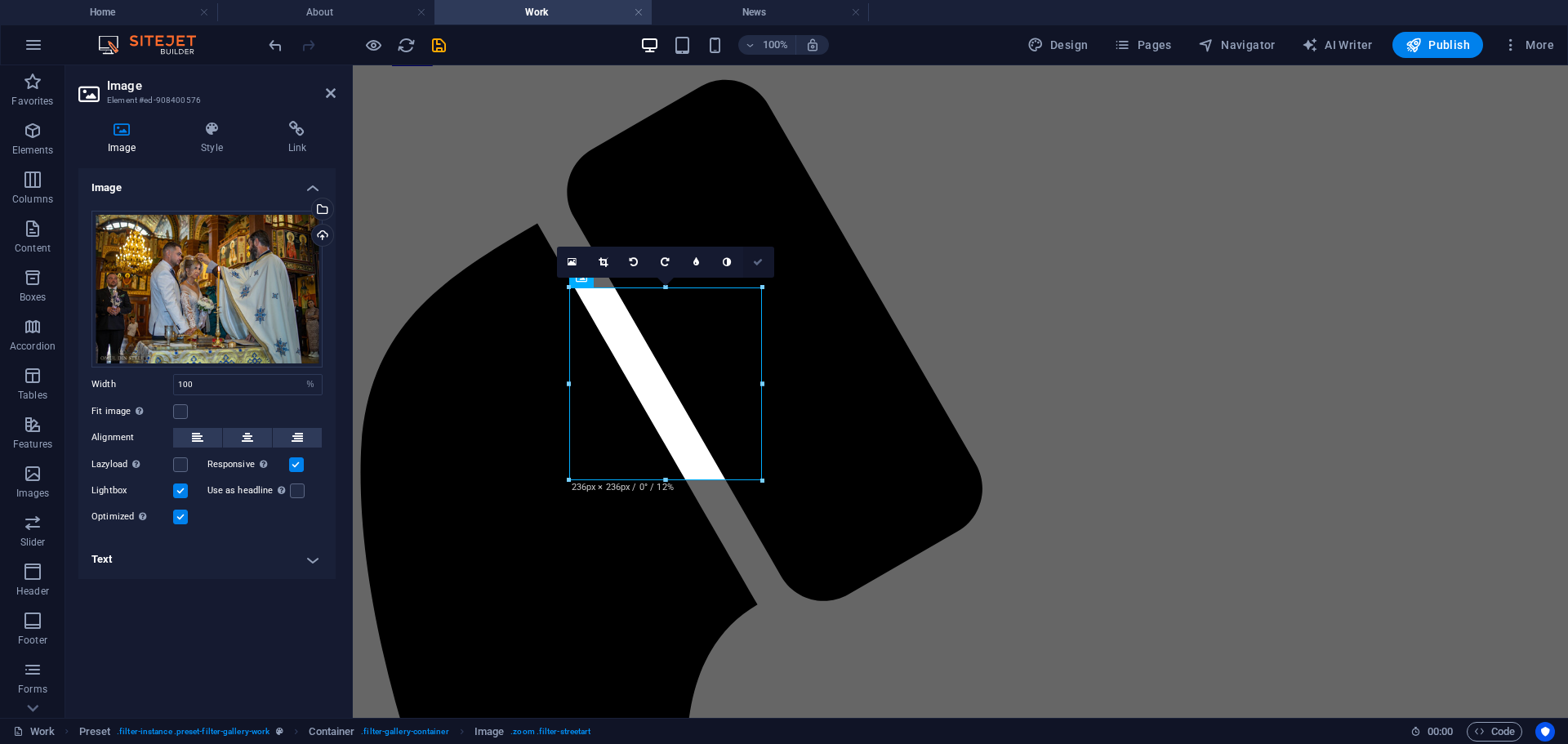
click at [761, 263] on icon at bounding box center [757, 262] width 10 height 10
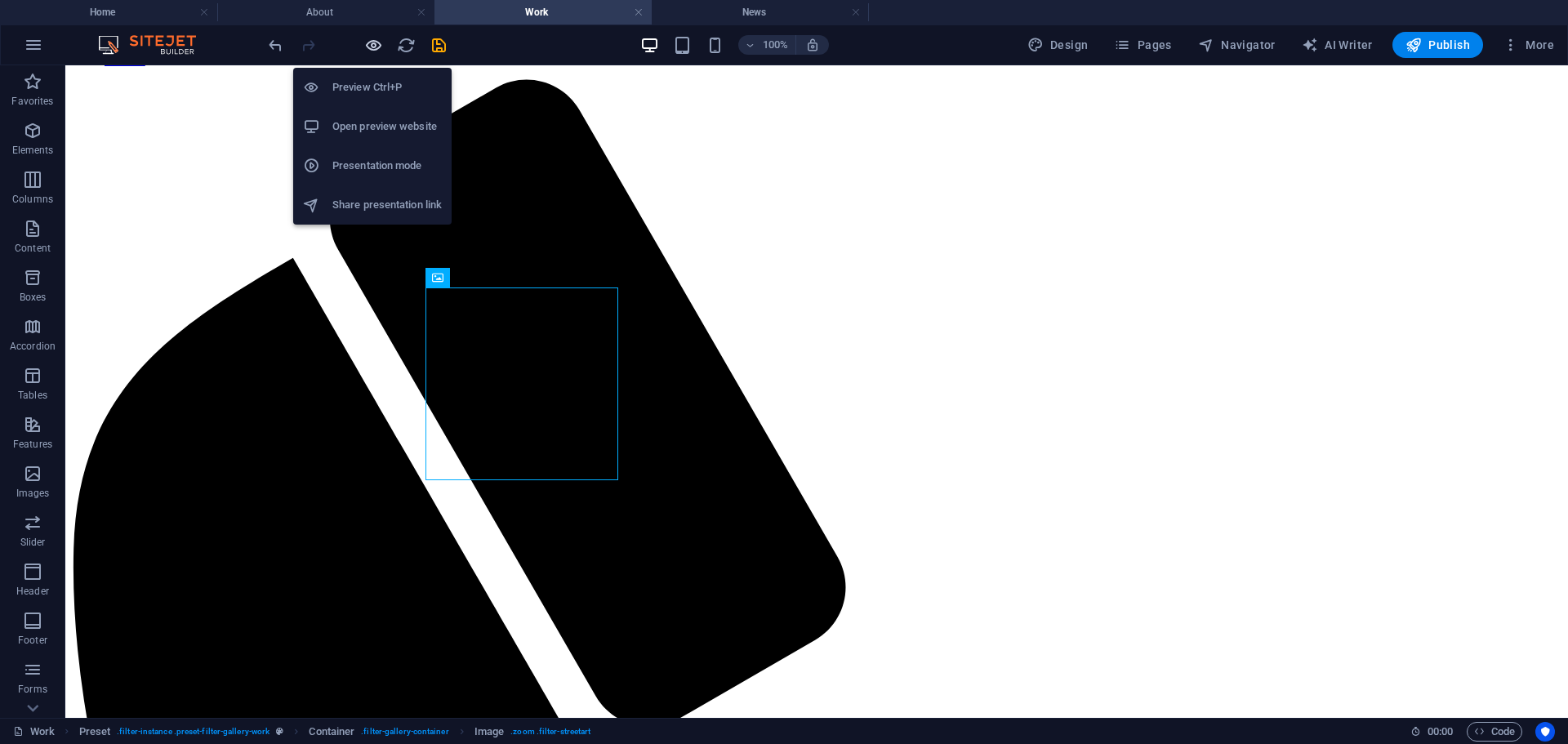
click at [373, 44] on icon "button" at bounding box center [373, 44] width 19 height 19
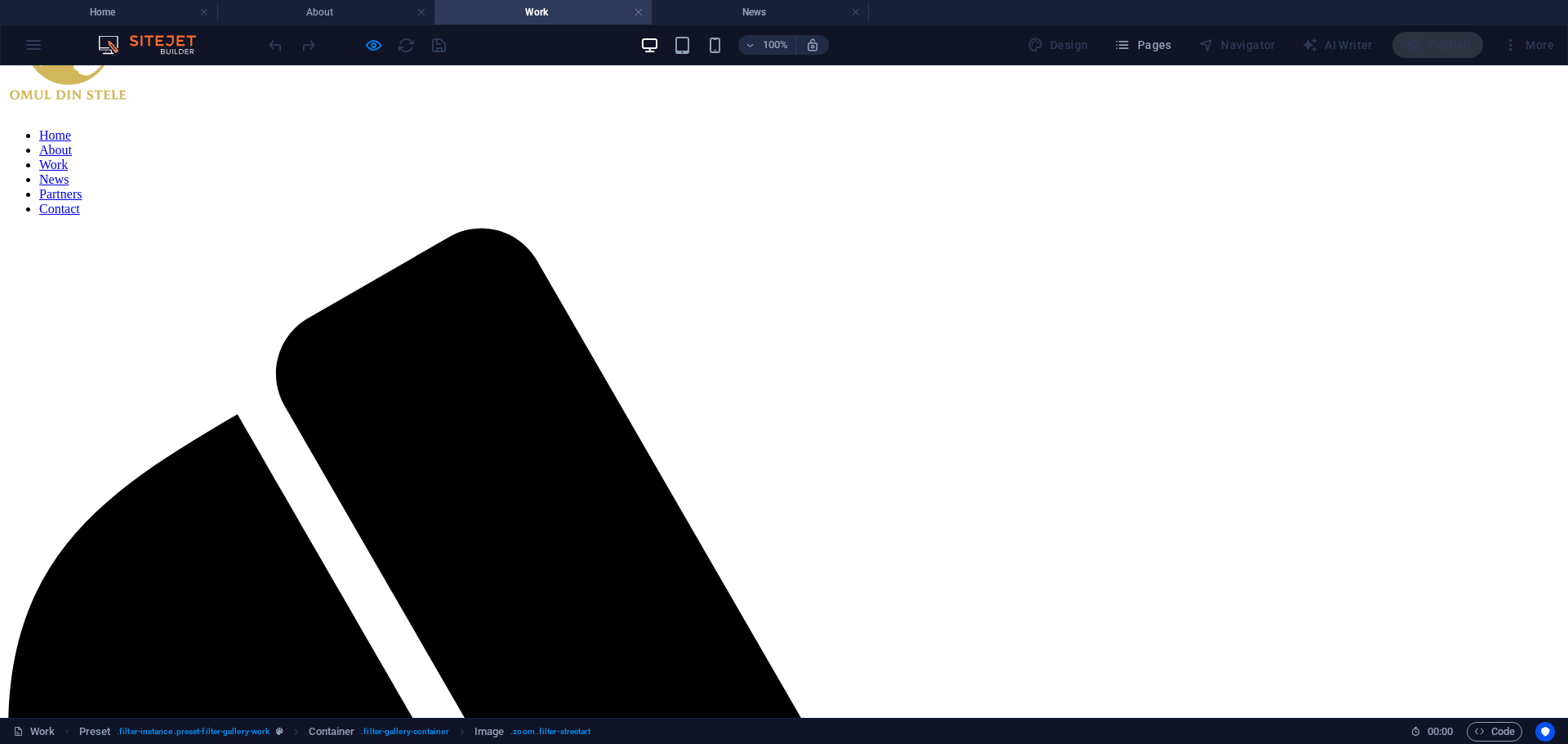
scroll to position [0, 0]
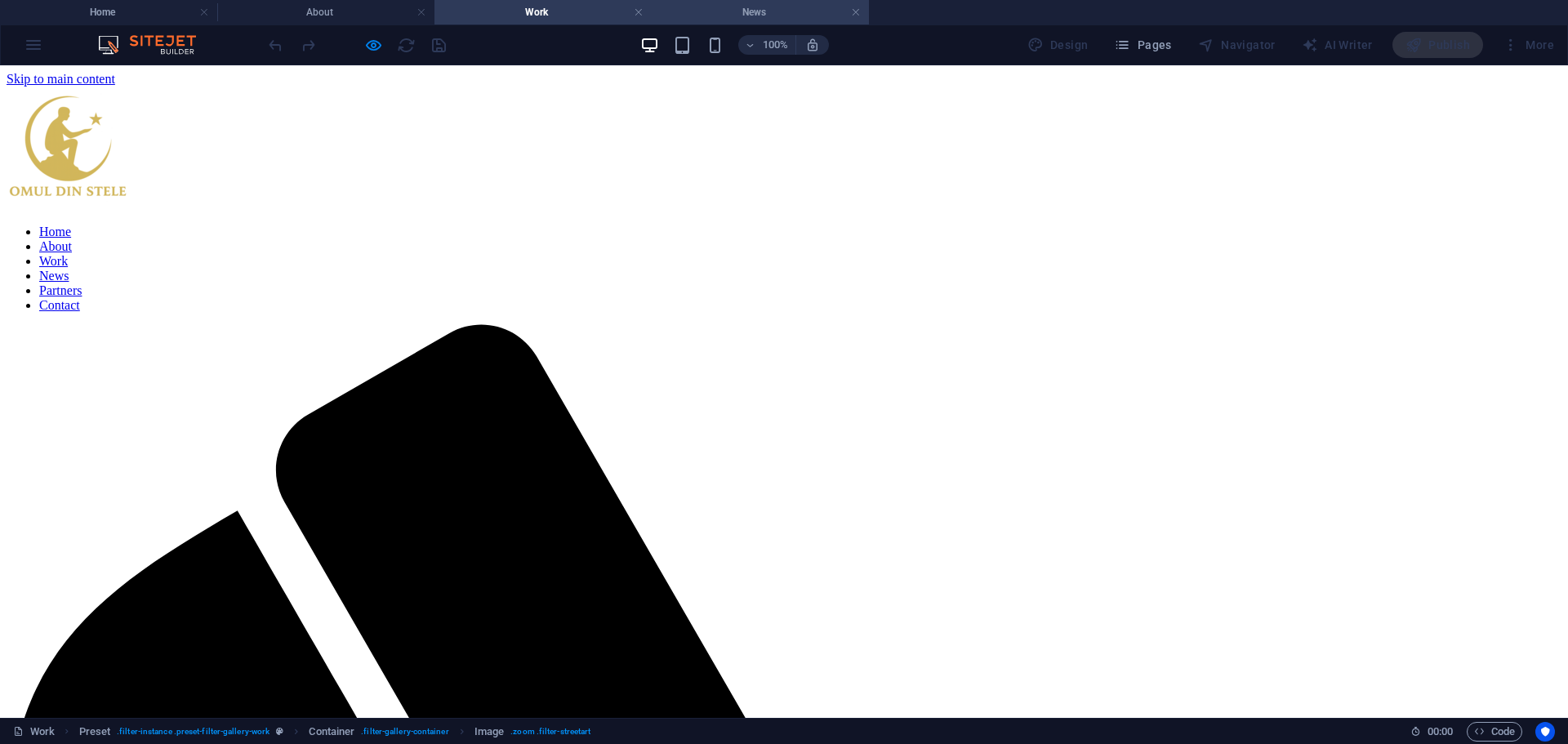
click at [771, 13] on h4 "News" at bounding box center [760, 12] width 217 height 18
click at [854, 14] on link at bounding box center [856, 12] width 10 height 15
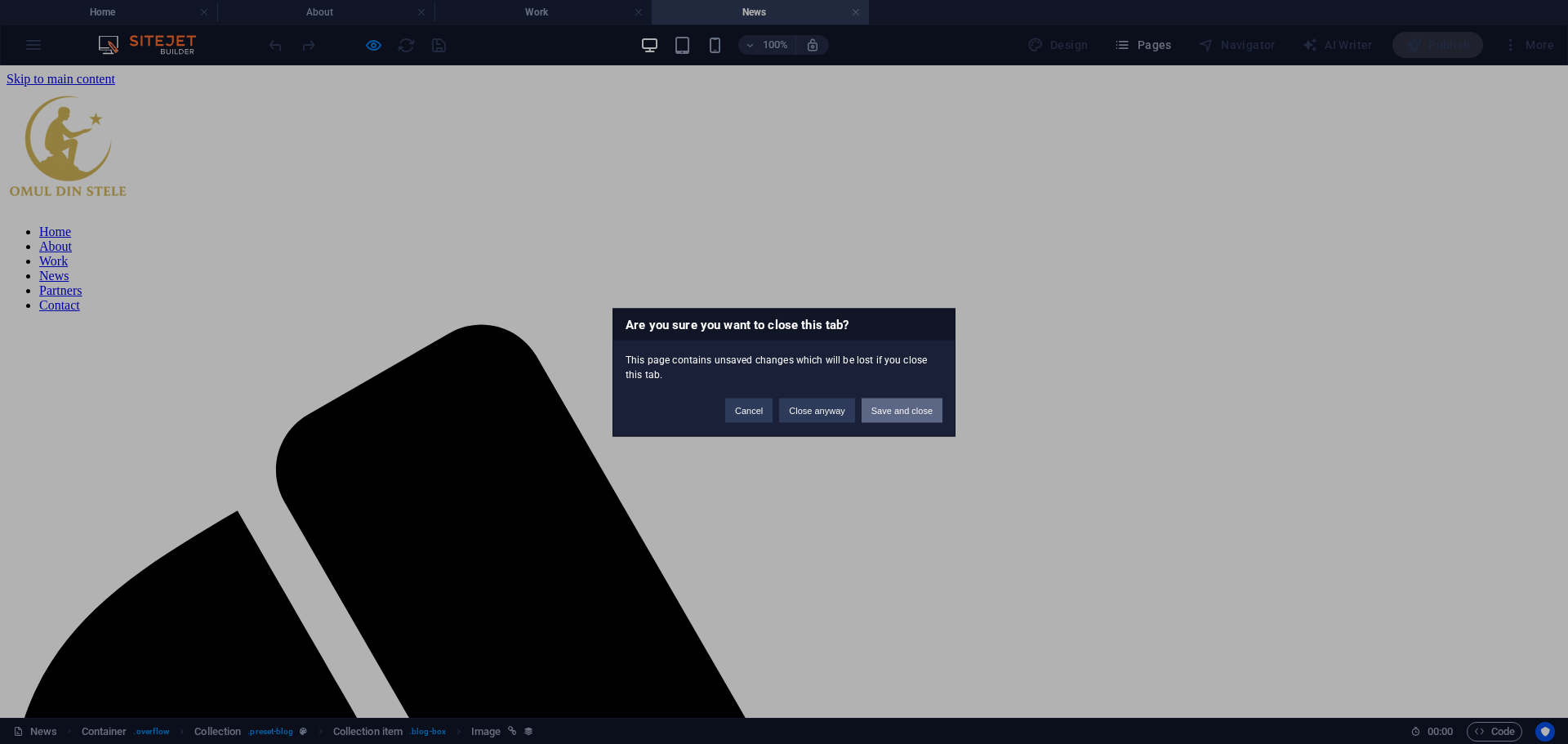
click at [894, 412] on button "Save and close" at bounding box center [902, 410] width 81 height 25
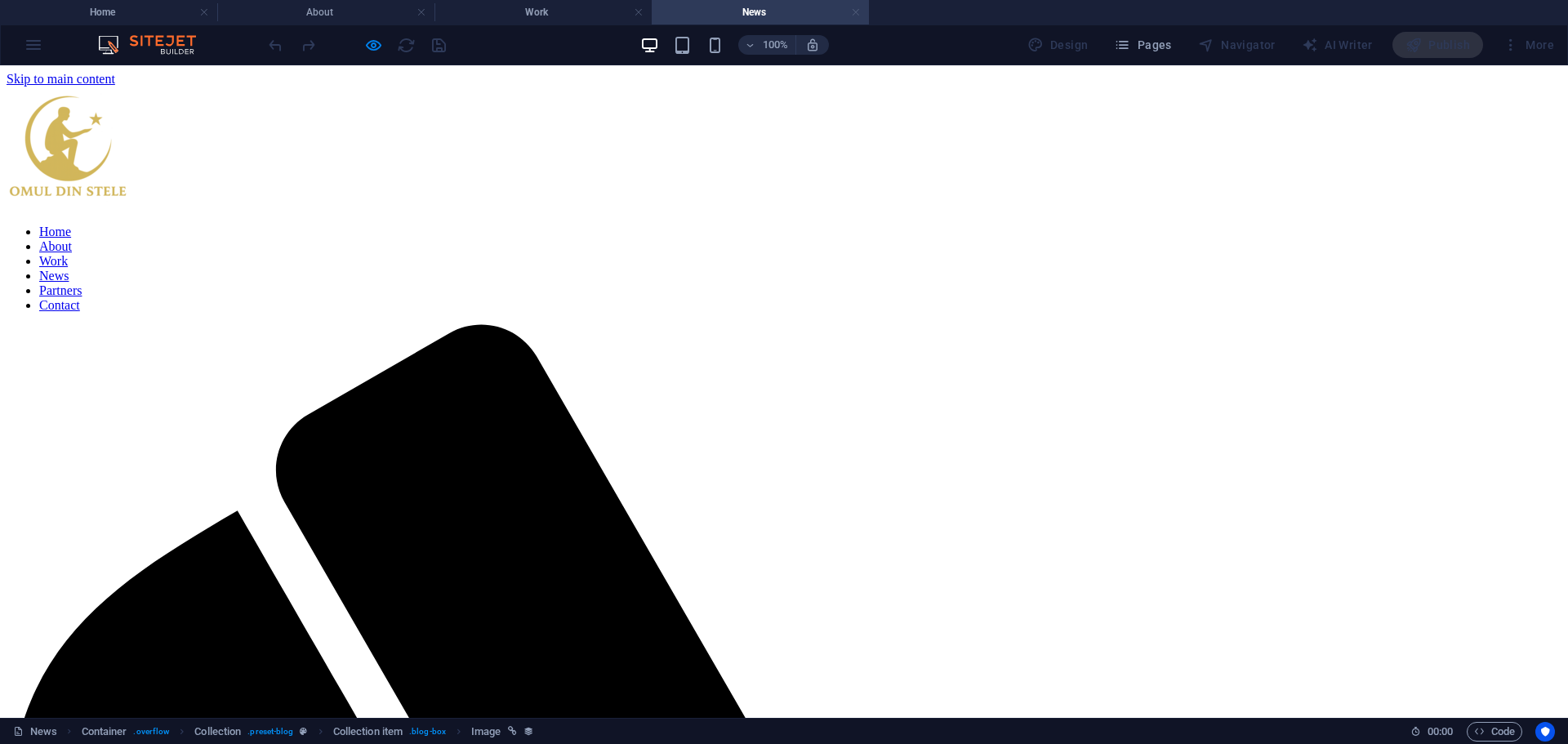
click at [854, 14] on link at bounding box center [856, 12] width 10 height 15
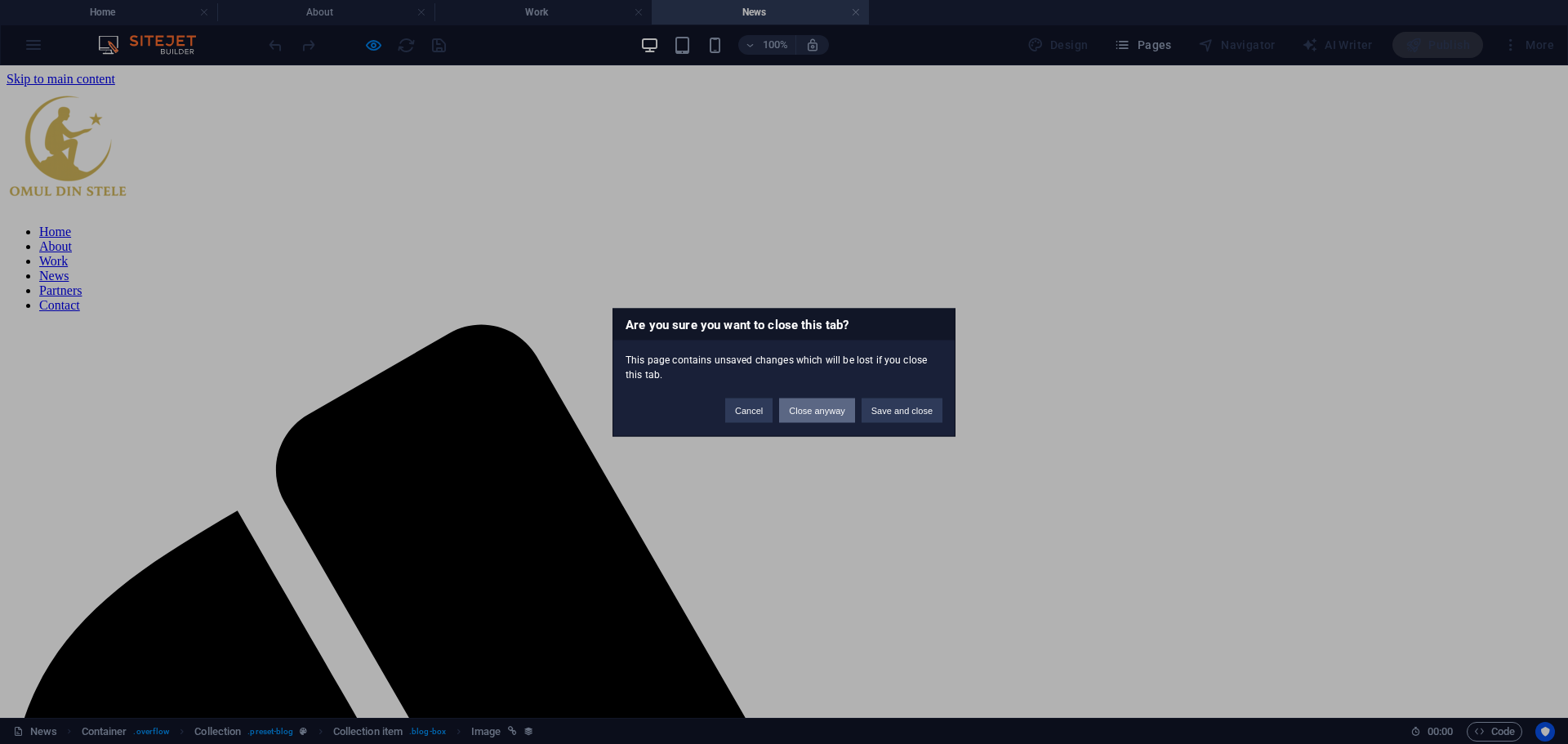
click at [833, 414] on button "Close anyway" at bounding box center [816, 410] width 75 height 25
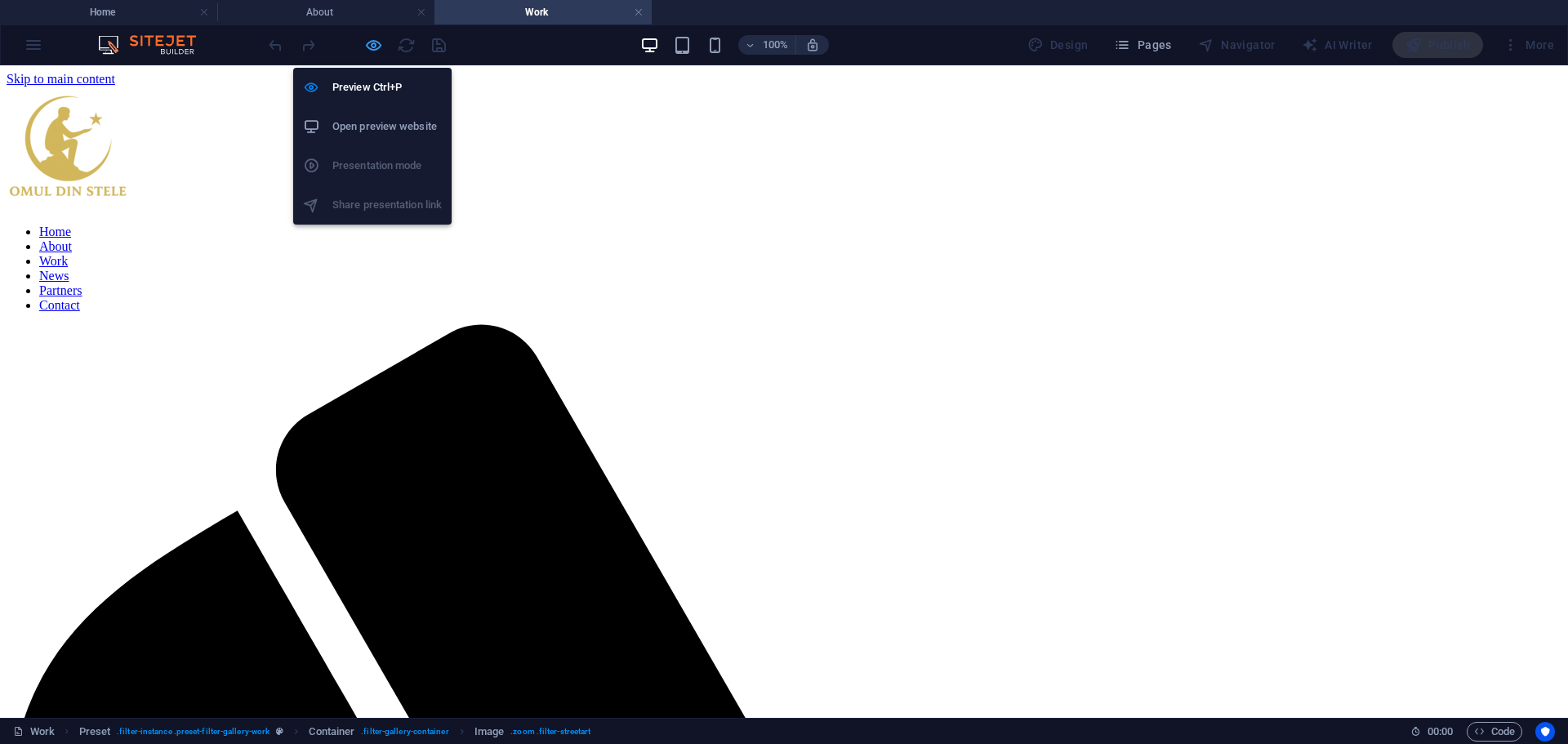
click at [371, 48] on icon "button" at bounding box center [373, 44] width 19 height 19
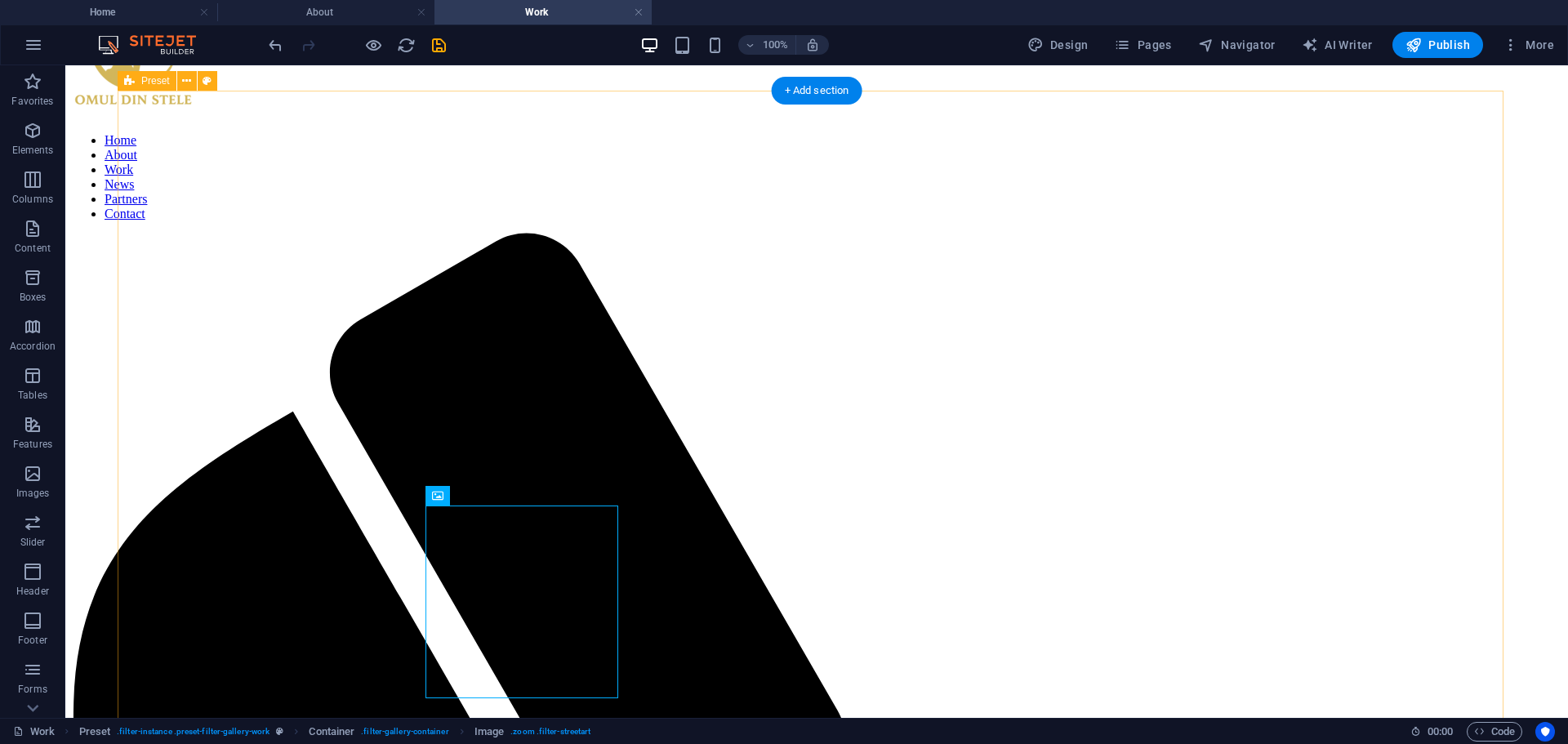
scroll to position [164, 0]
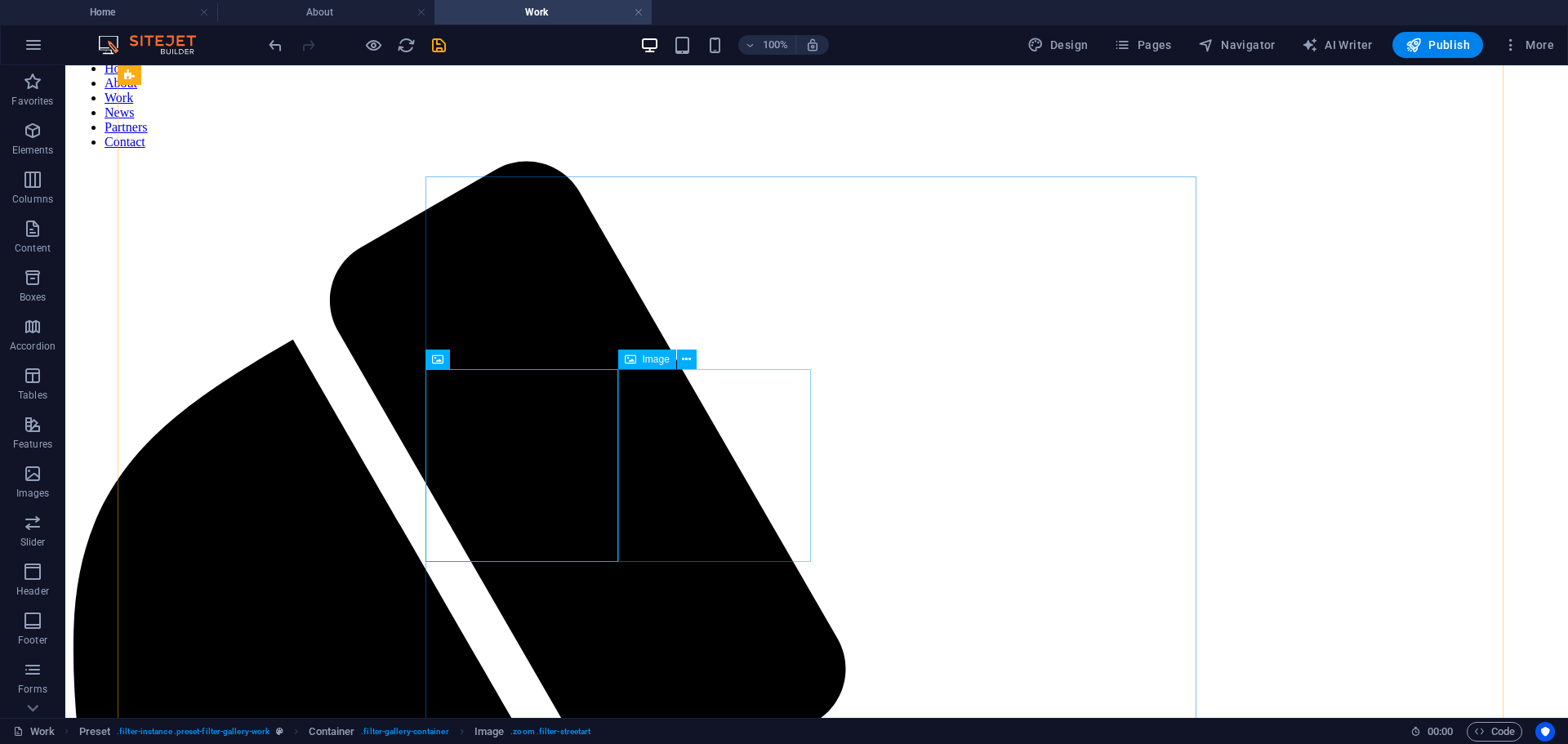
select select "%"
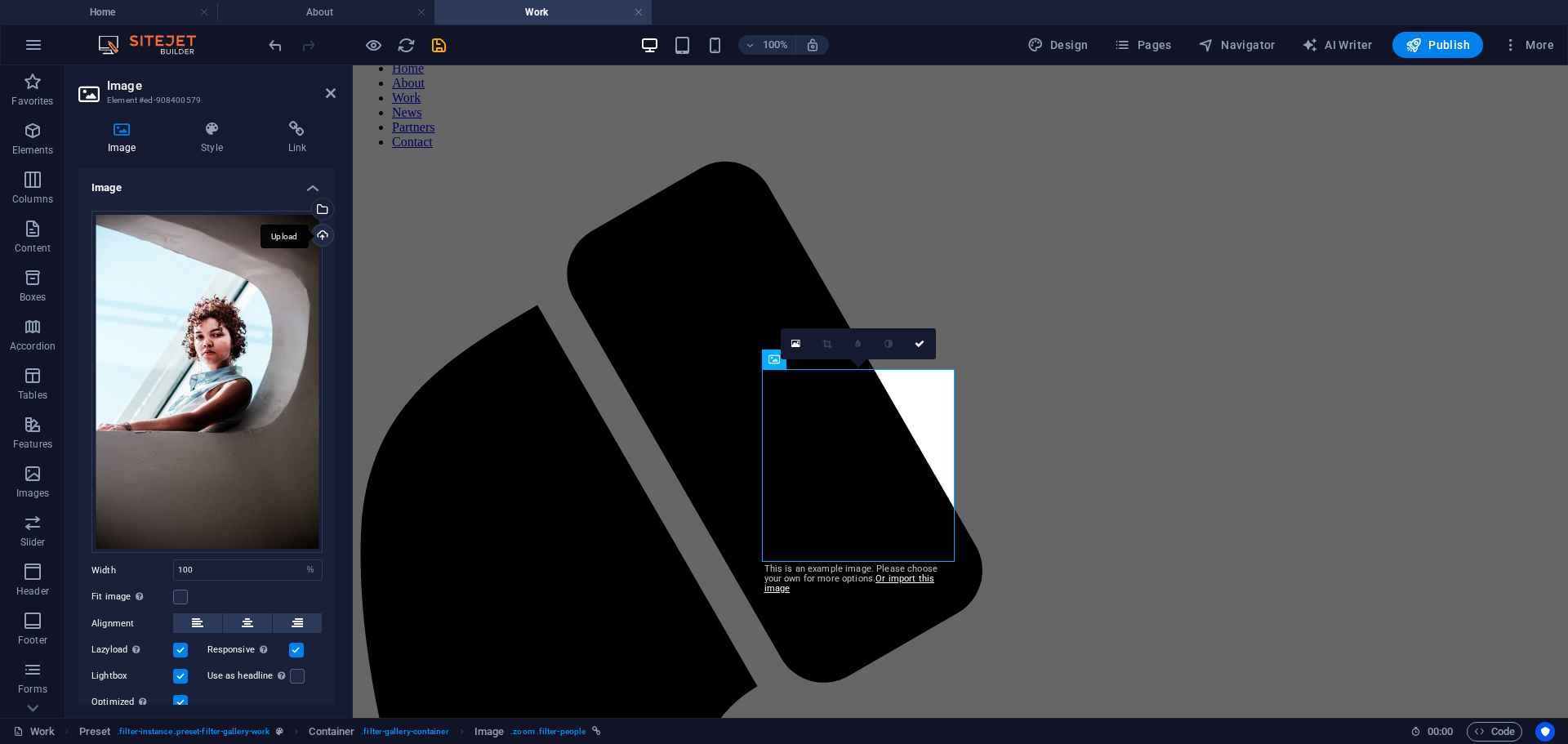
click at [320, 231] on div "Upload" at bounding box center [321, 237] width 25 height 25
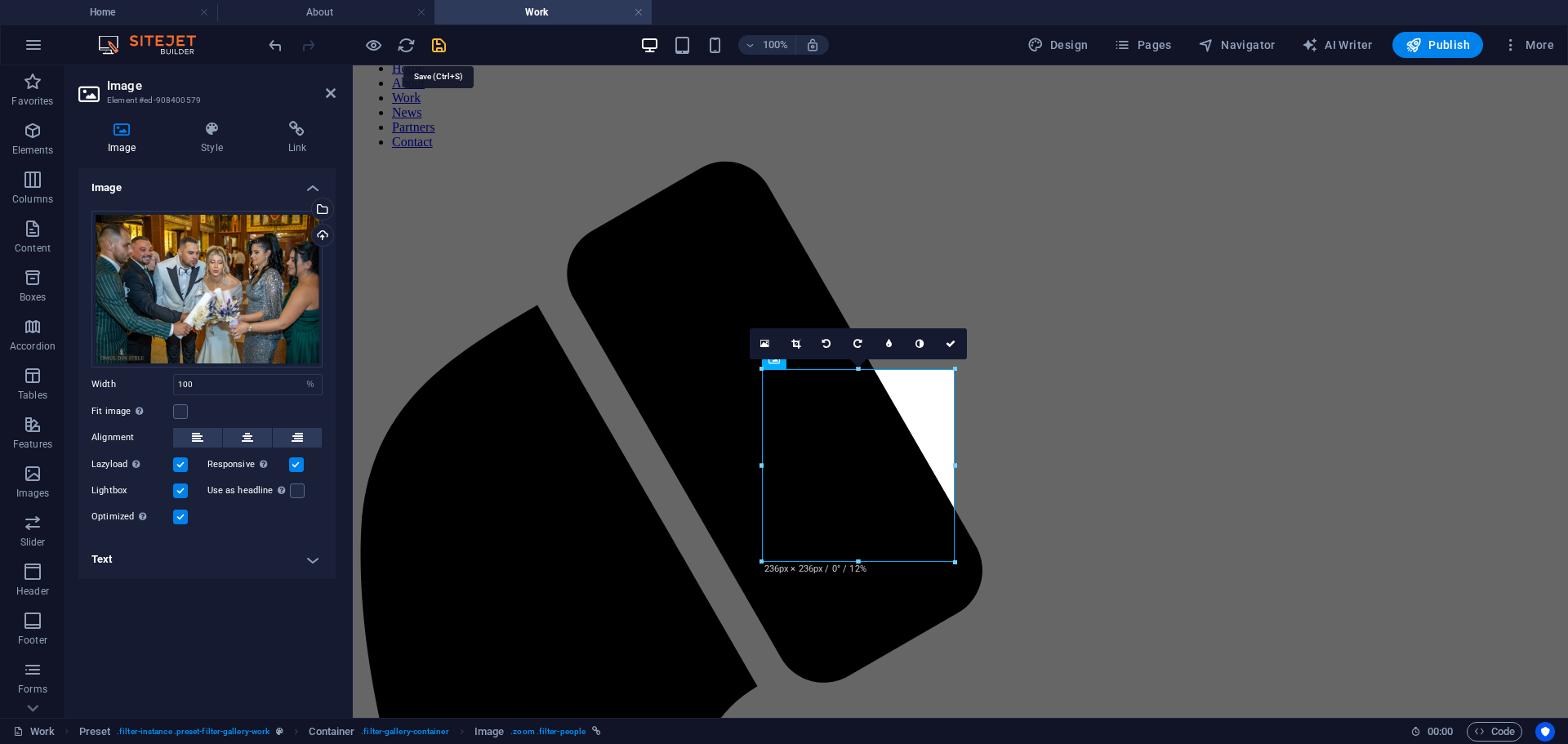
click at [440, 44] on icon "save" at bounding box center [438, 44] width 19 height 19
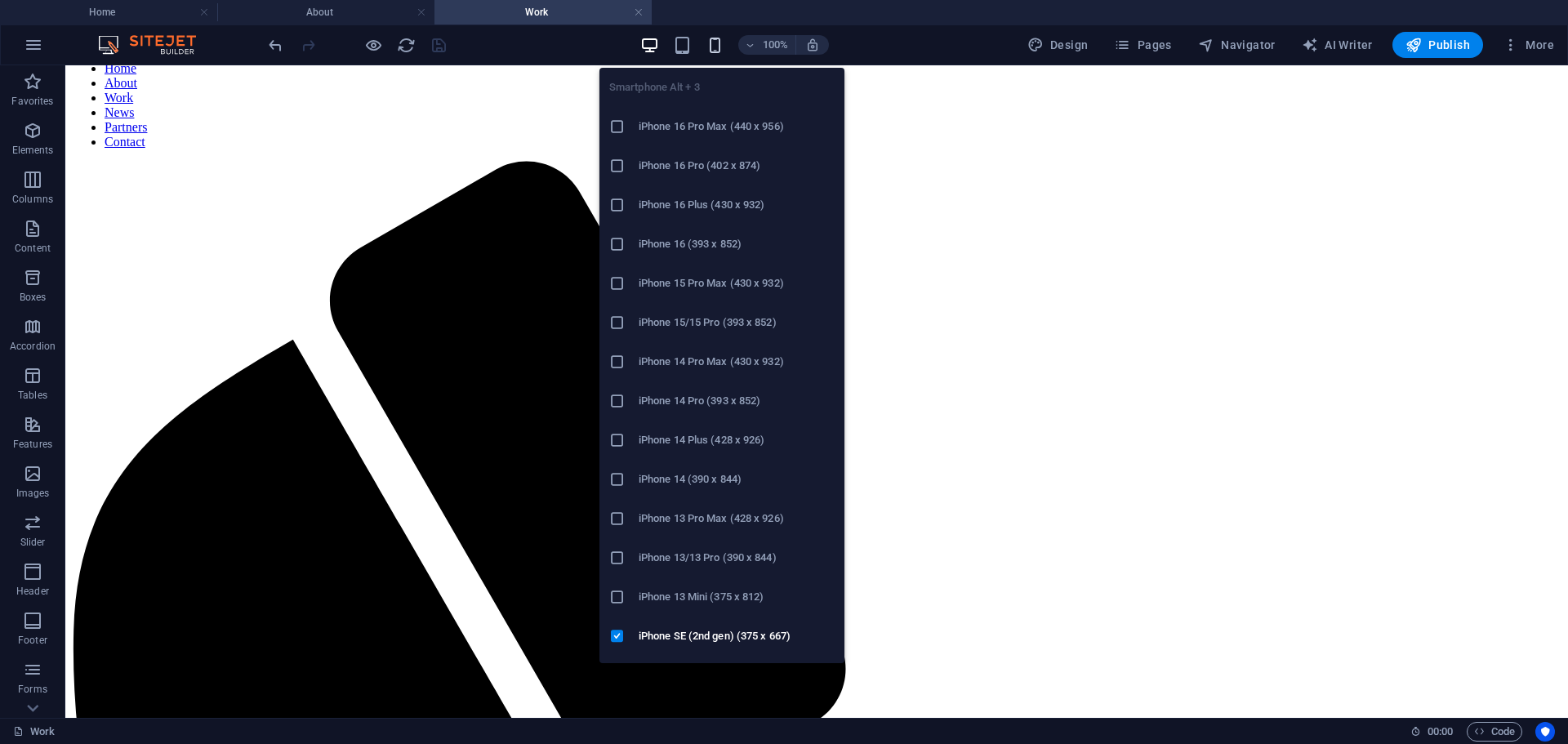
click at [720, 49] on icon "button" at bounding box center [714, 44] width 19 height 19
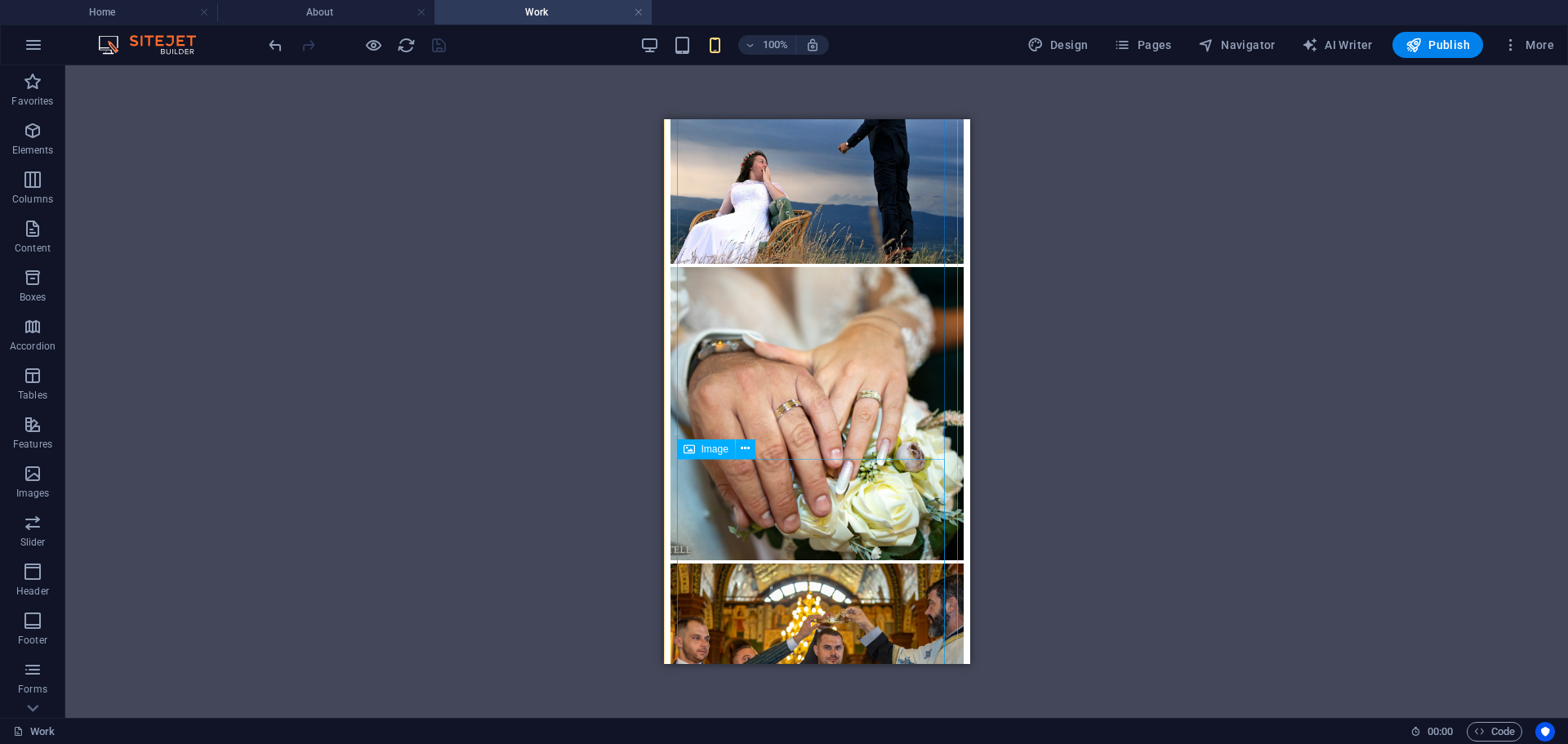
scroll to position [762, 0]
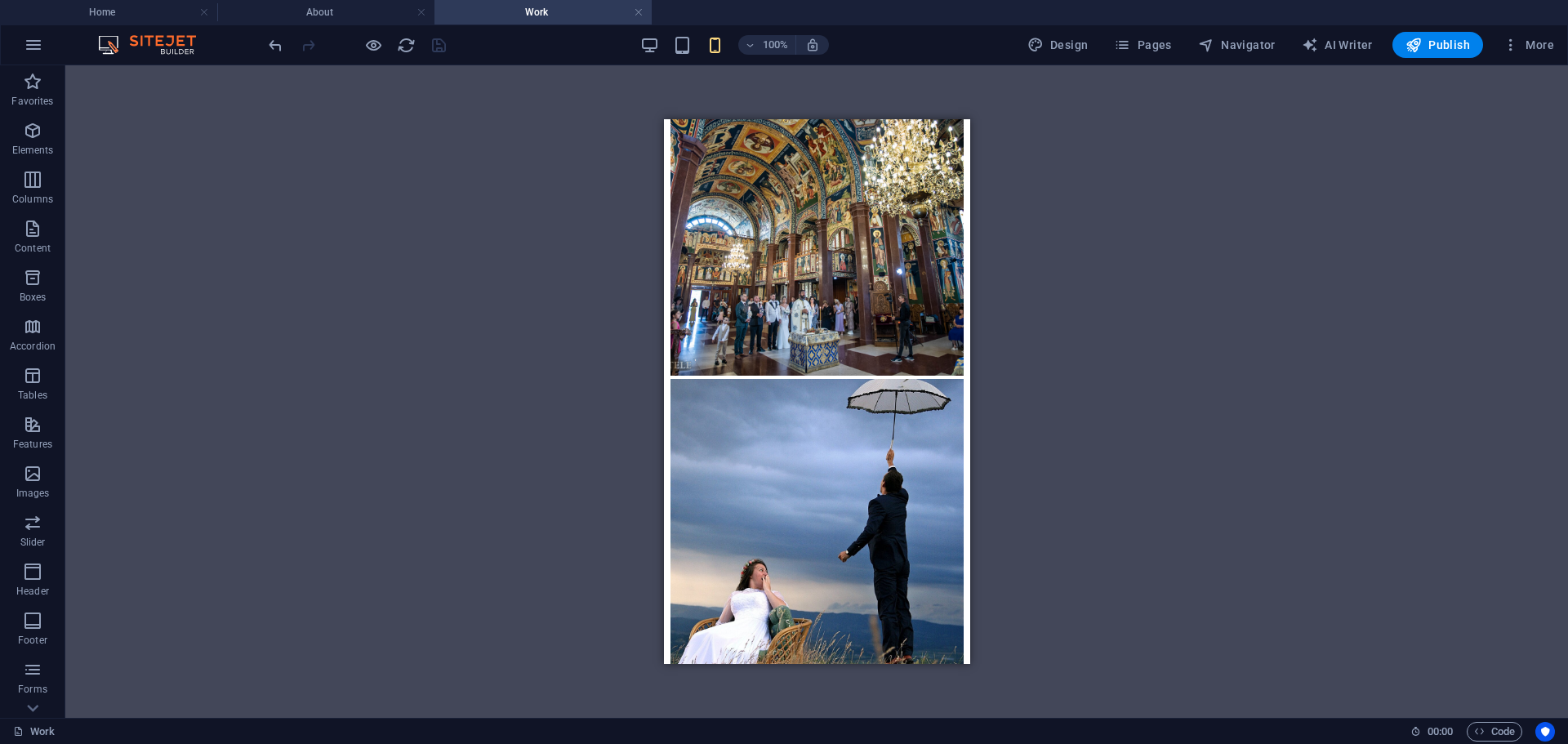
click at [644, 12] on h4 "Work" at bounding box center [543, 12] width 217 height 18
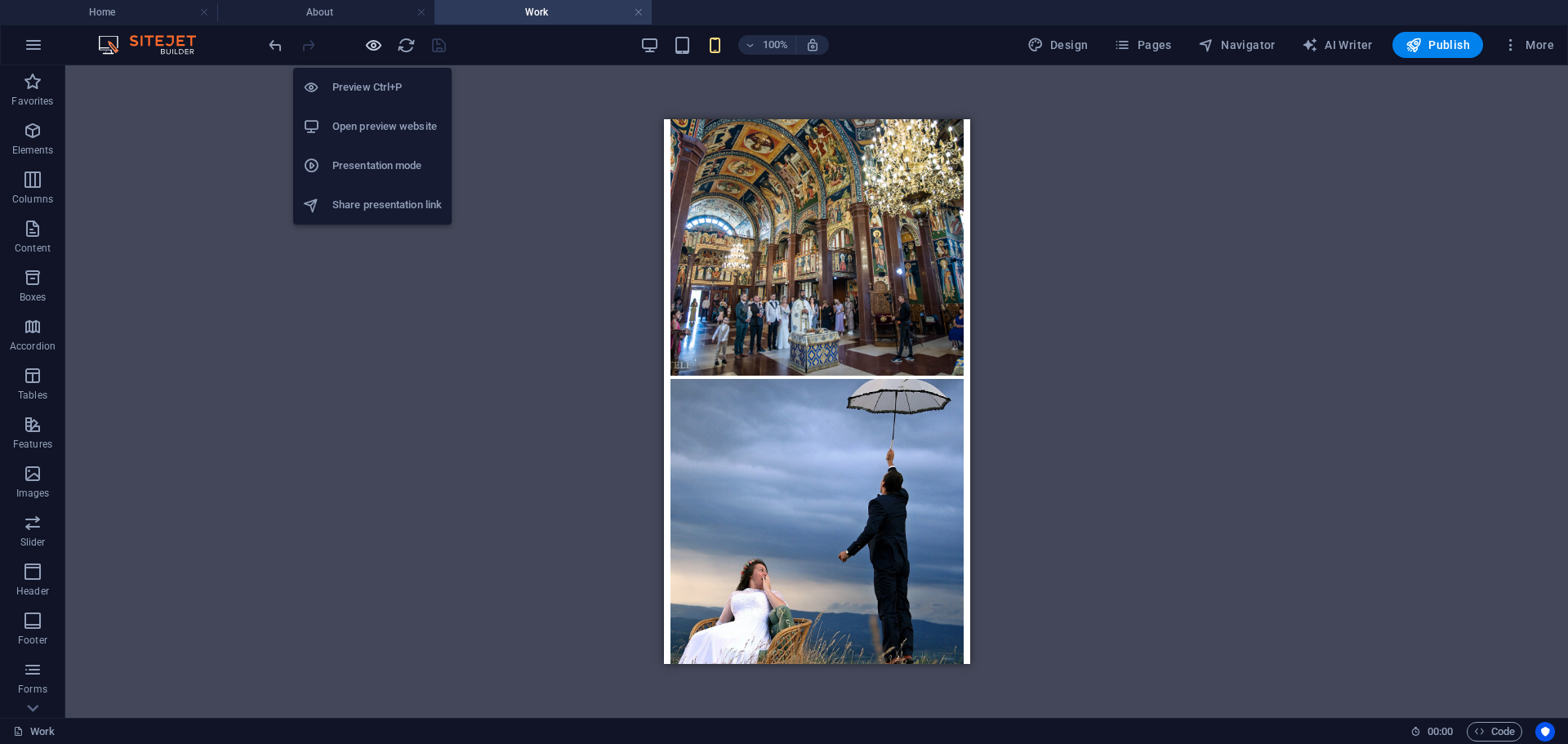
click at [366, 49] on icon "button" at bounding box center [373, 44] width 19 height 19
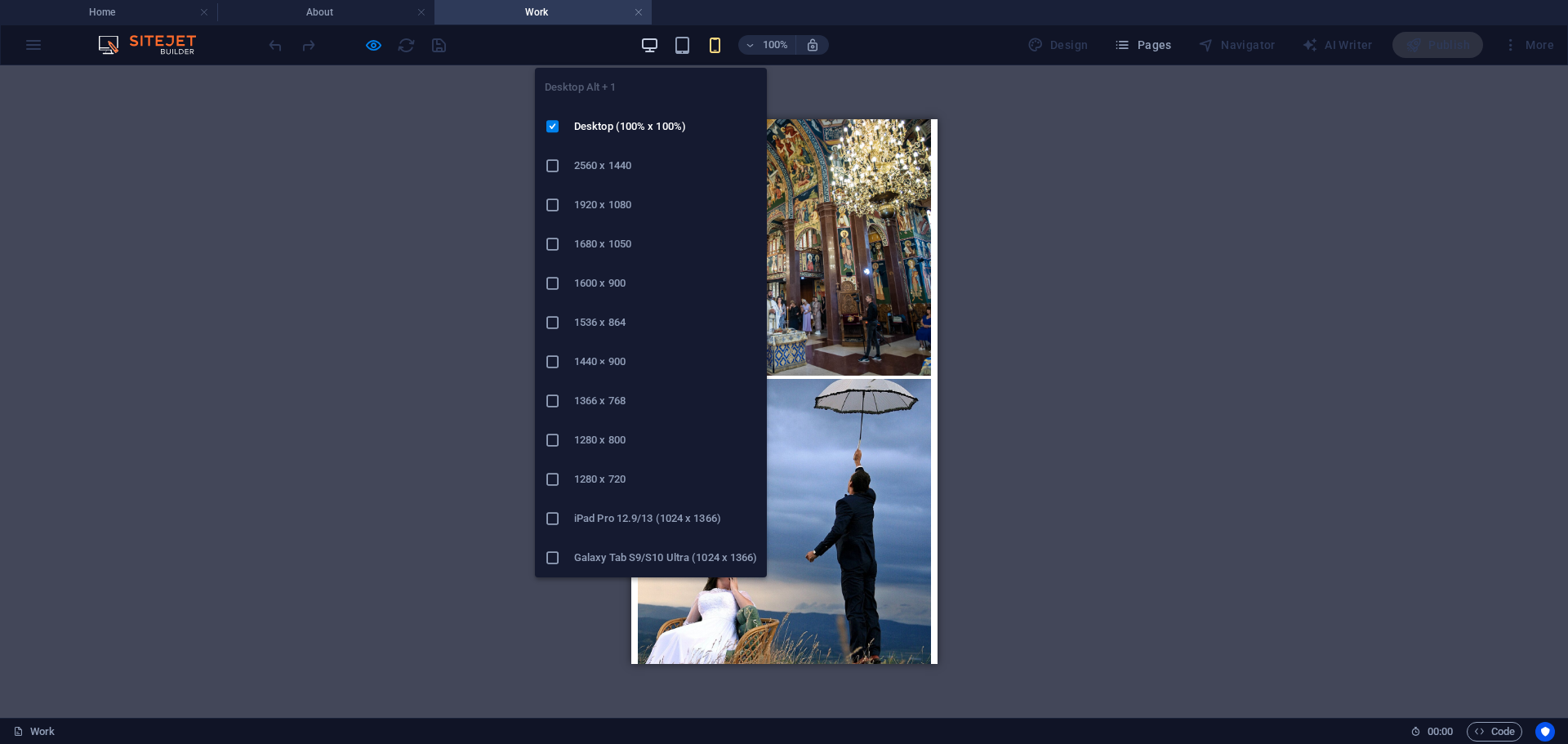
click at [646, 53] on icon "button" at bounding box center [649, 44] width 19 height 19
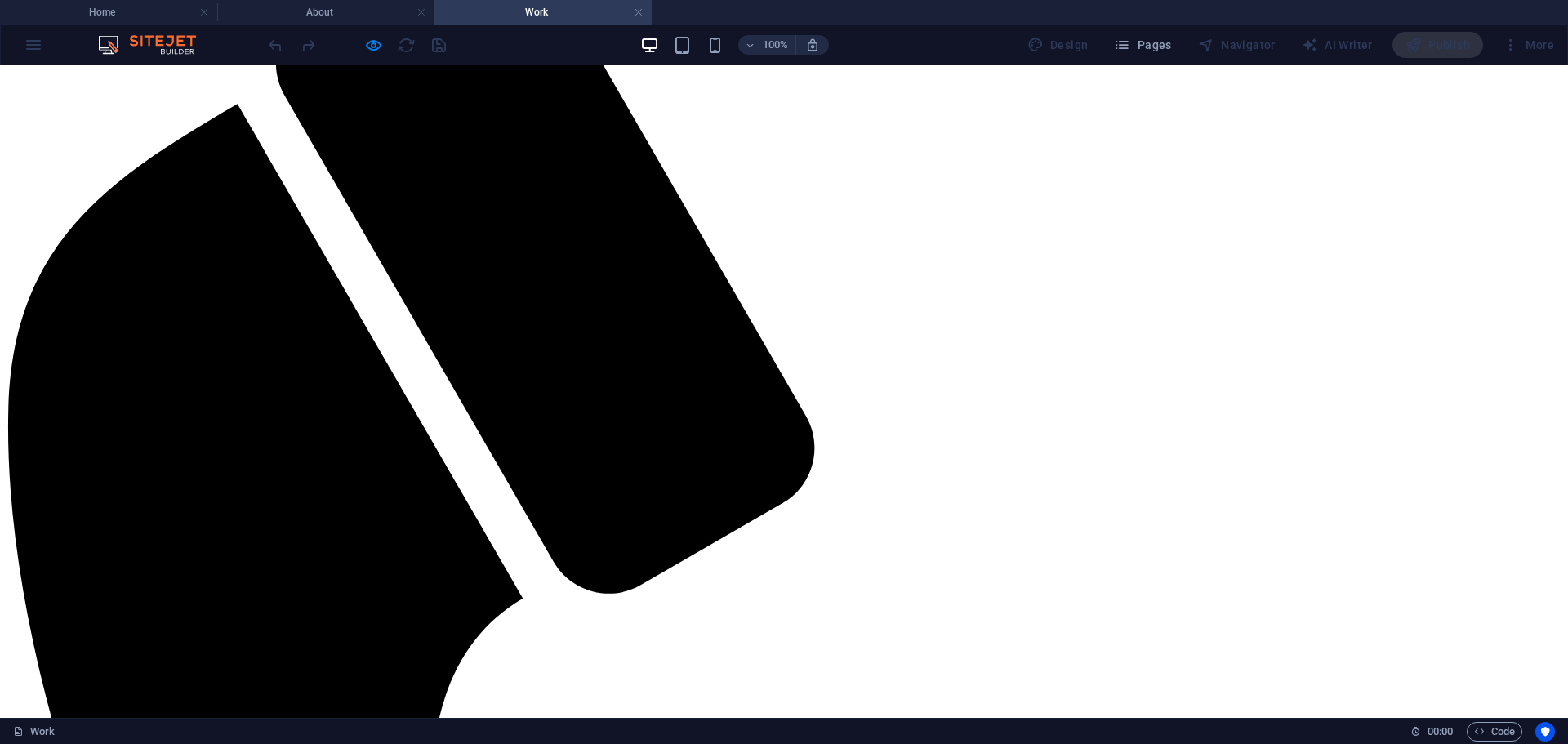
scroll to position [408, 0]
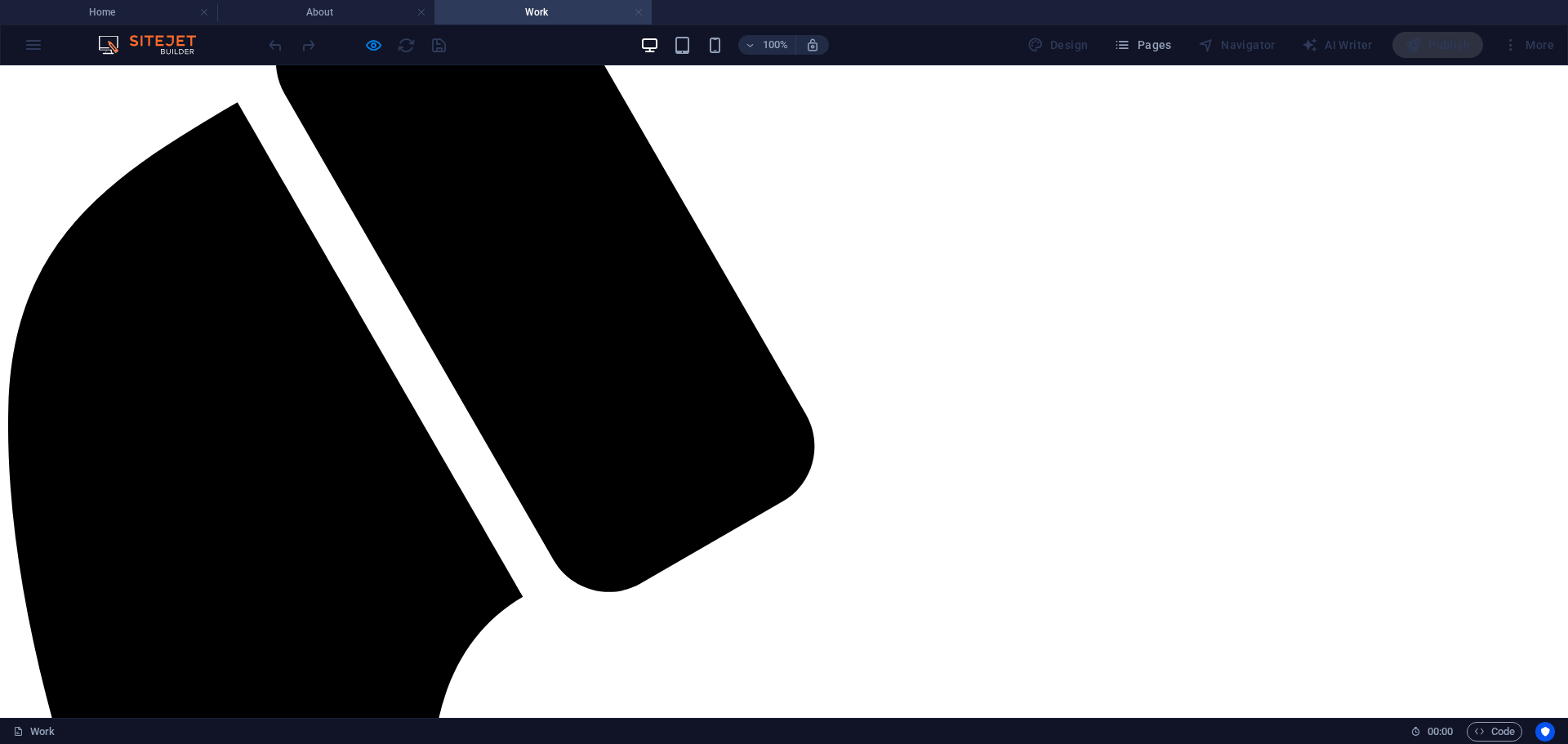
click at [637, 12] on link at bounding box center [638, 12] width 10 height 15
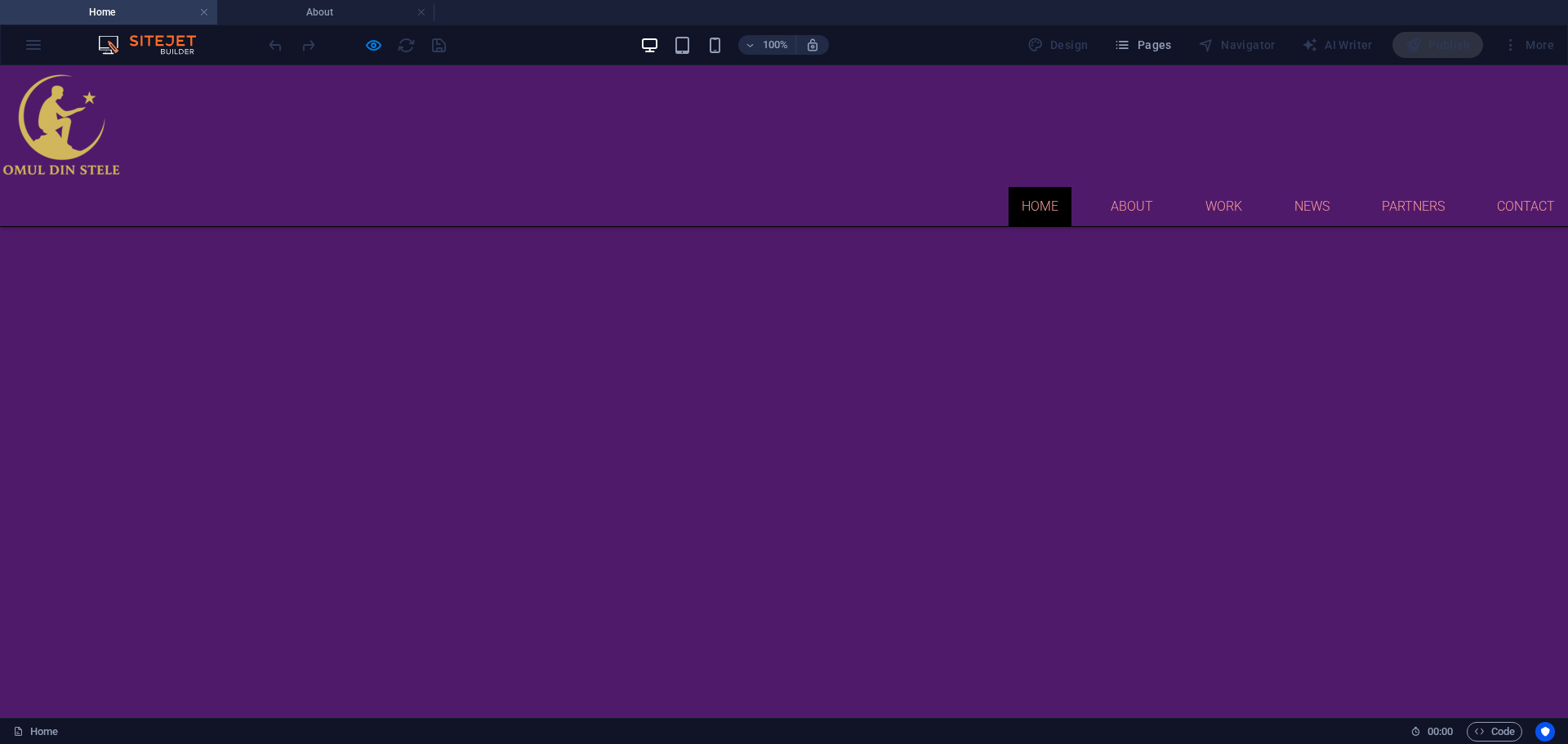
scroll to position [704, 0]
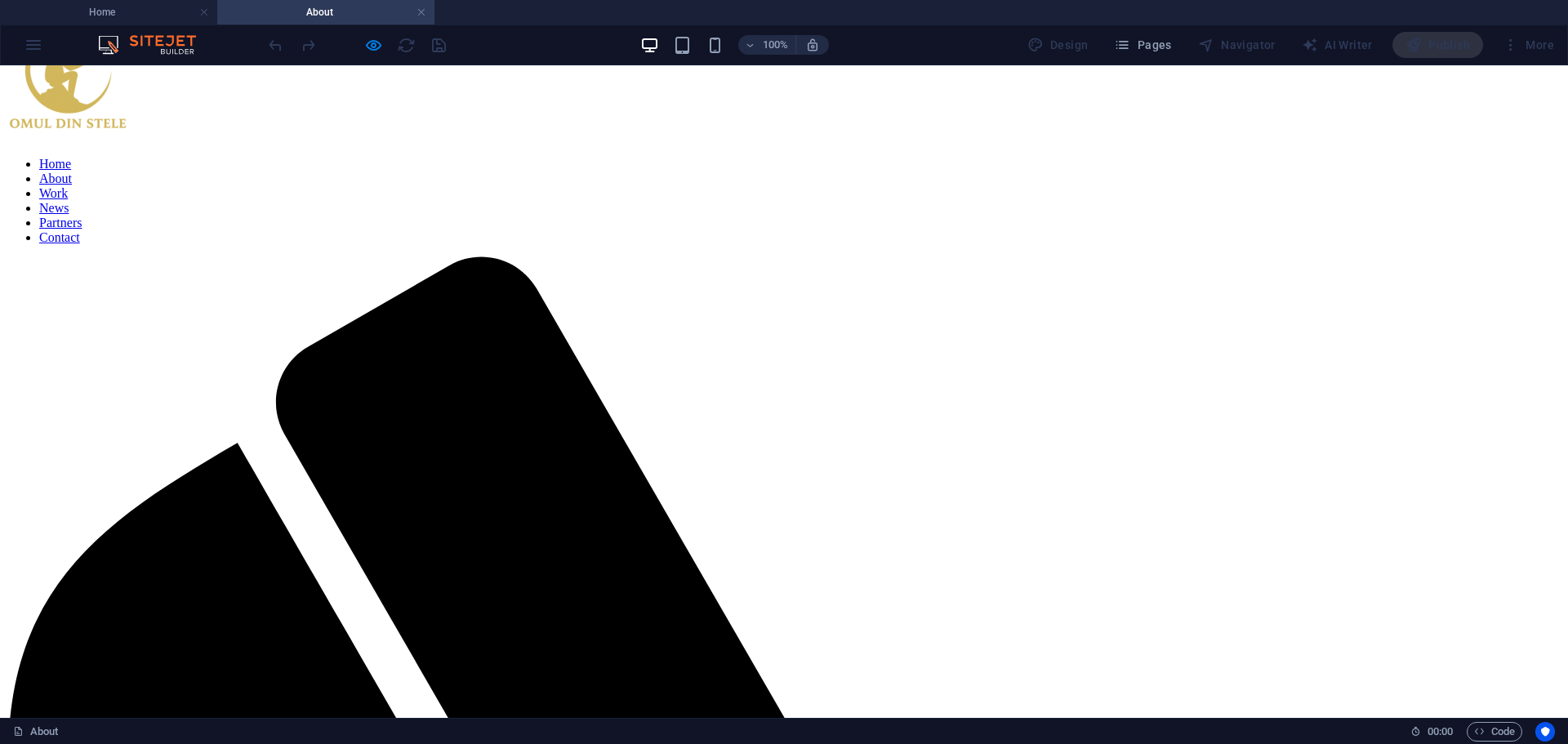
scroll to position [62, 0]
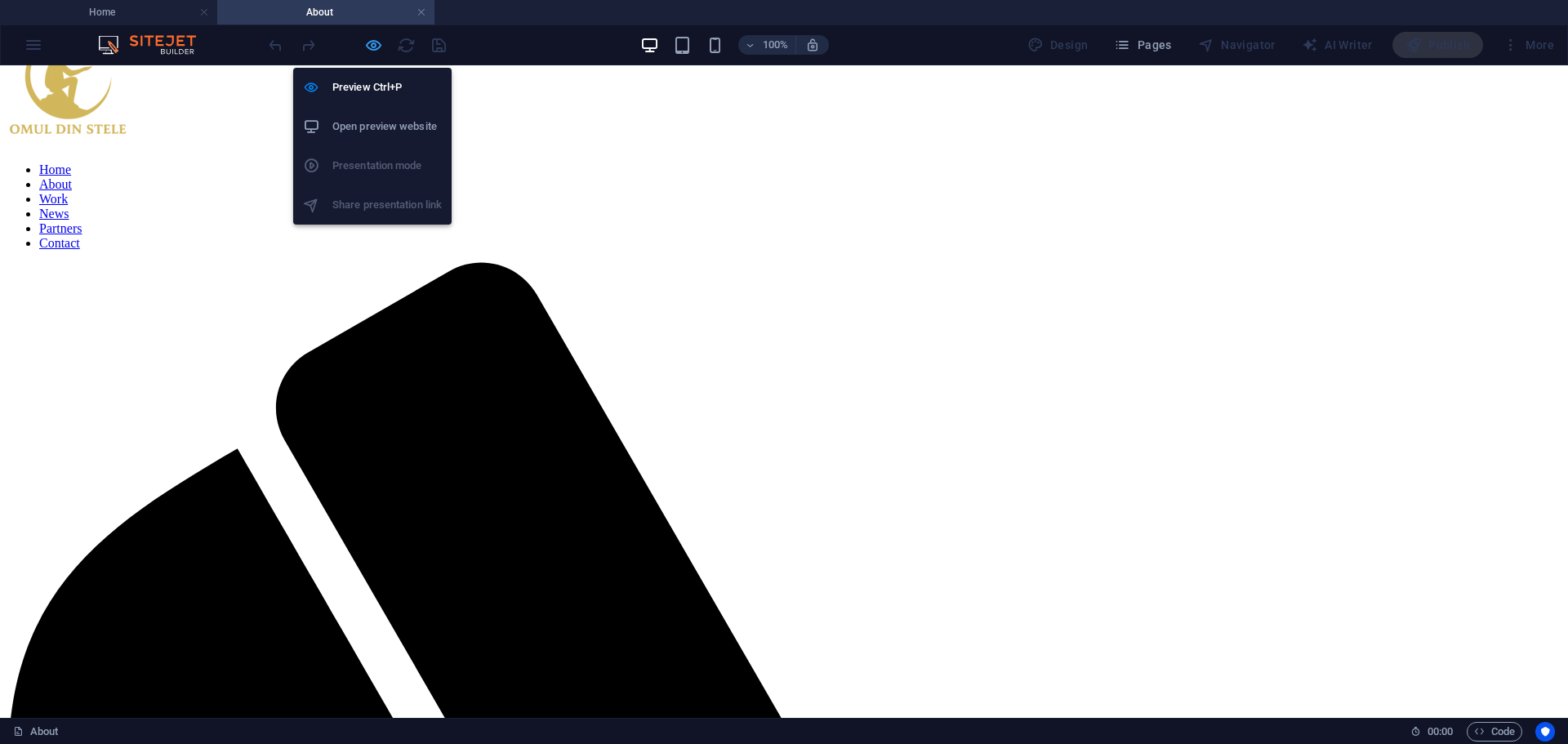
click at [367, 47] on icon "button" at bounding box center [373, 44] width 19 height 19
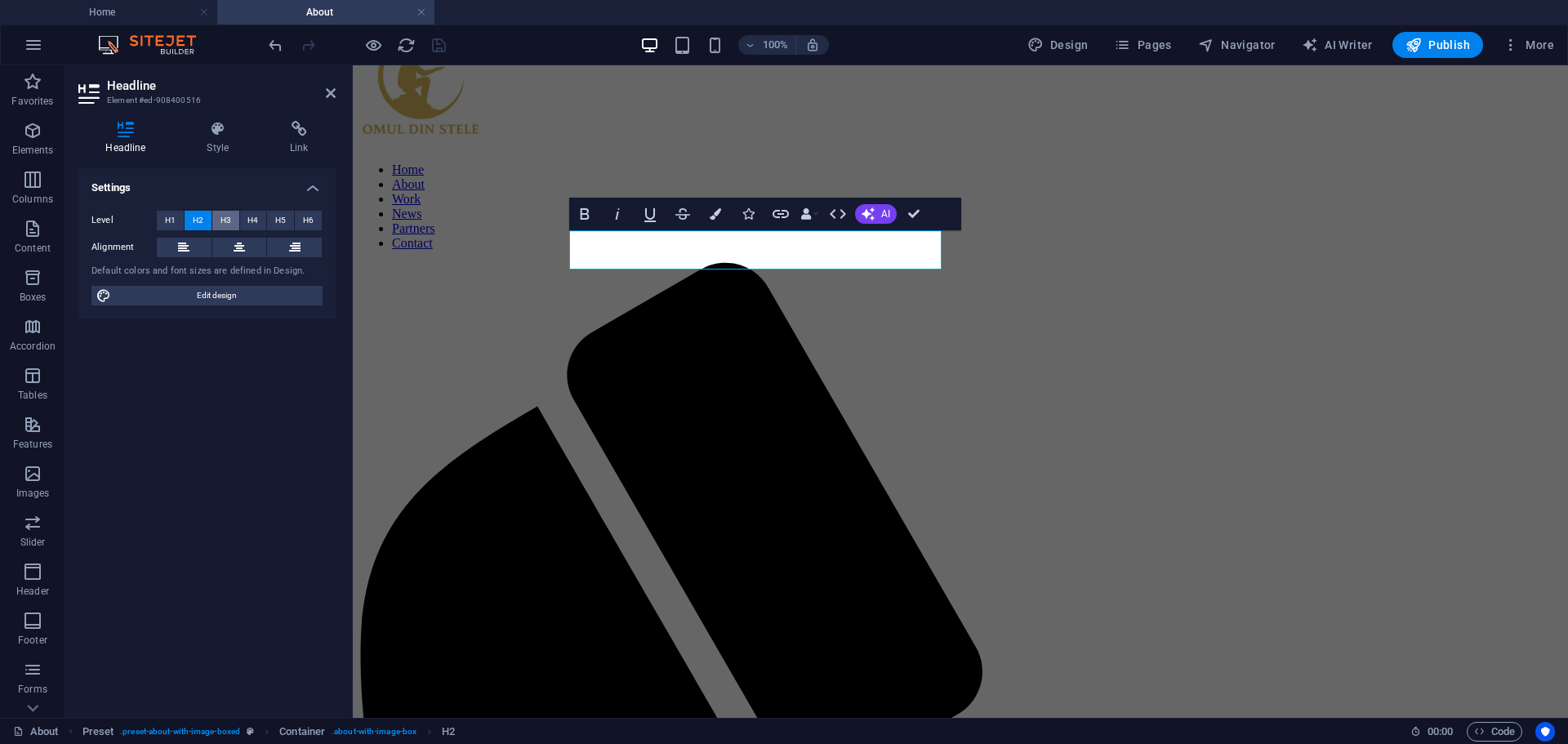
click at [226, 222] on span "H3" at bounding box center [226, 221] width 11 height 20
click at [249, 220] on span "H4" at bounding box center [253, 221] width 11 height 20
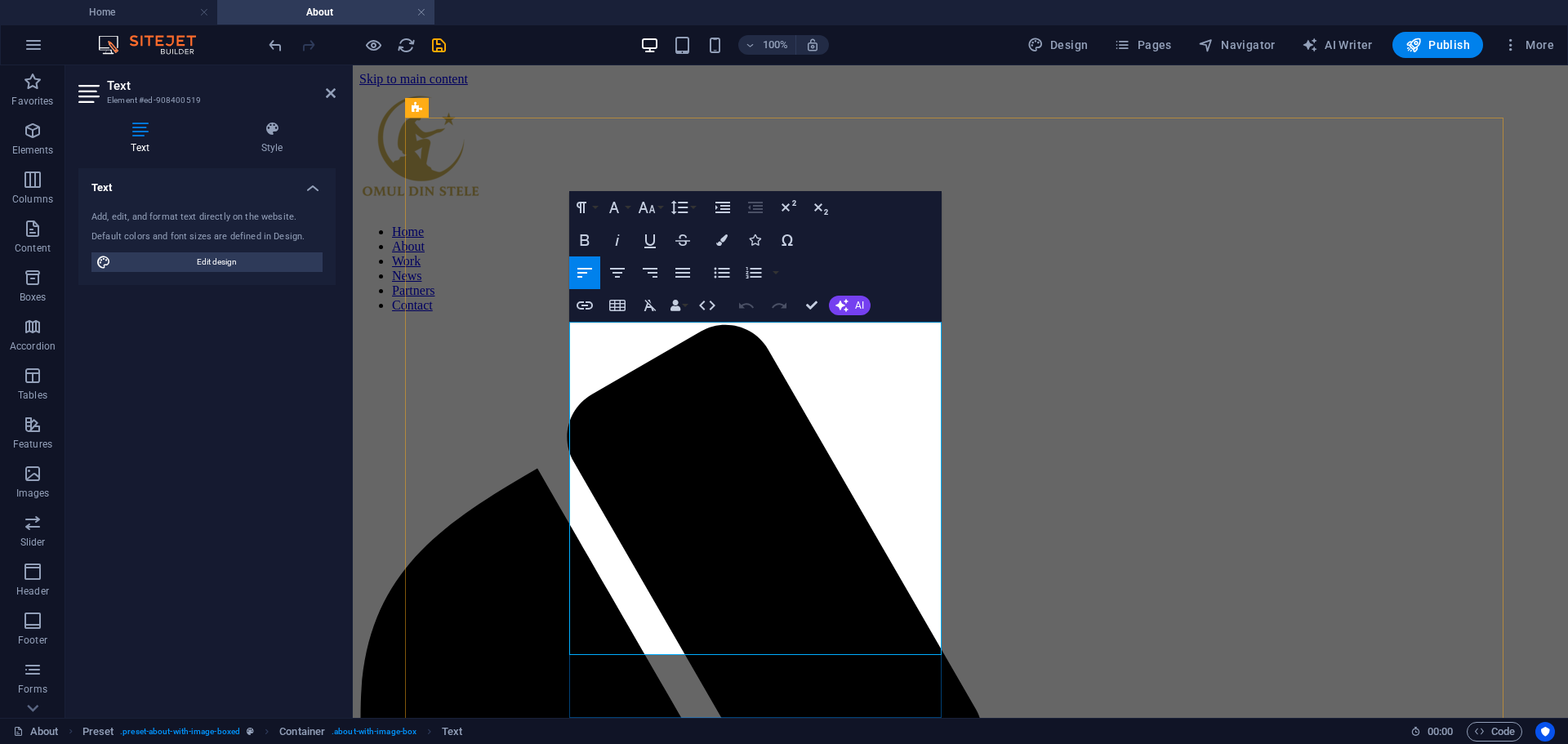
drag, startPoint x: 569, startPoint y: 329, endPoint x: 815, endPoint y: 643, distance: 398.9
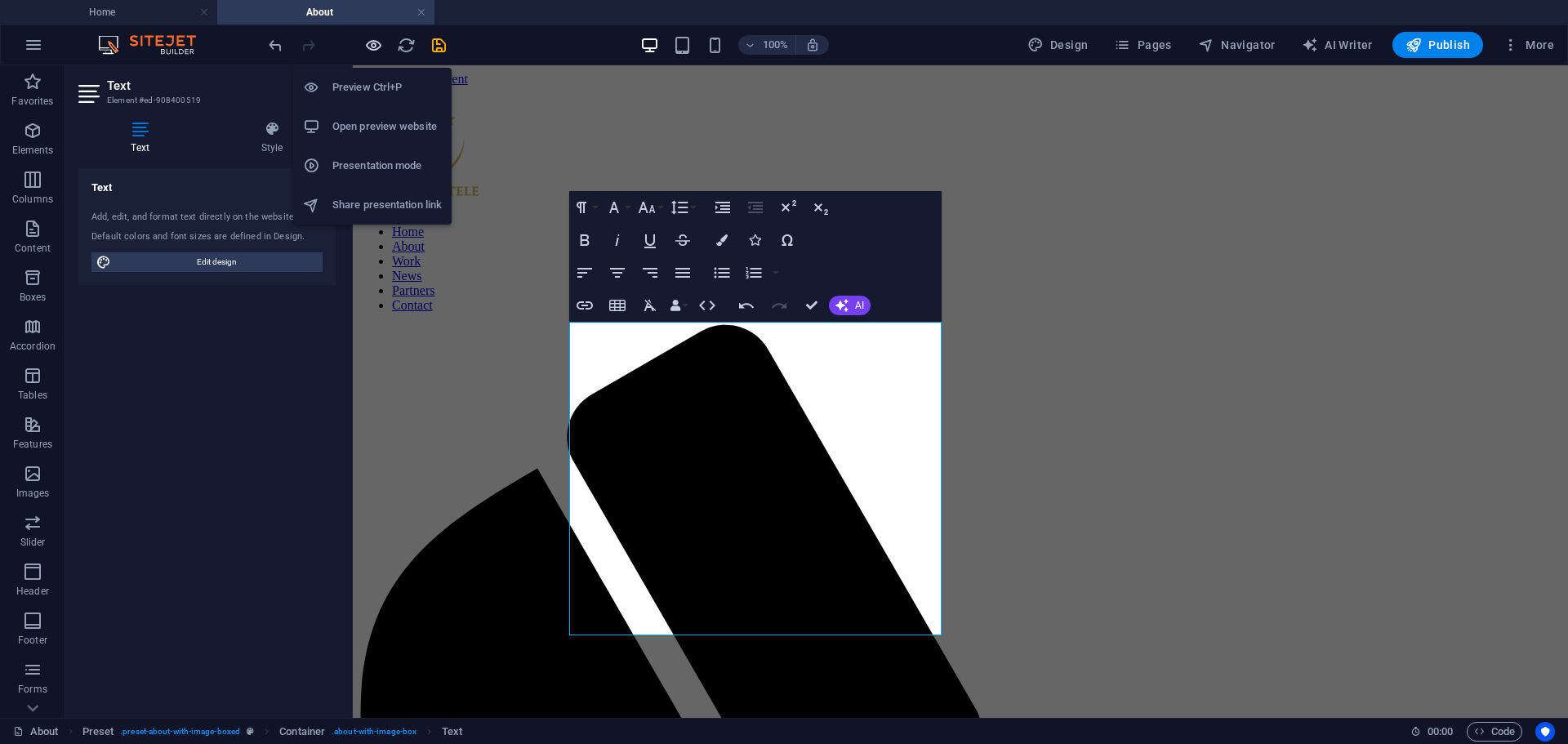
click at [374, 44] on icon "button" at bounding box center [373, 44] width 19 height 19
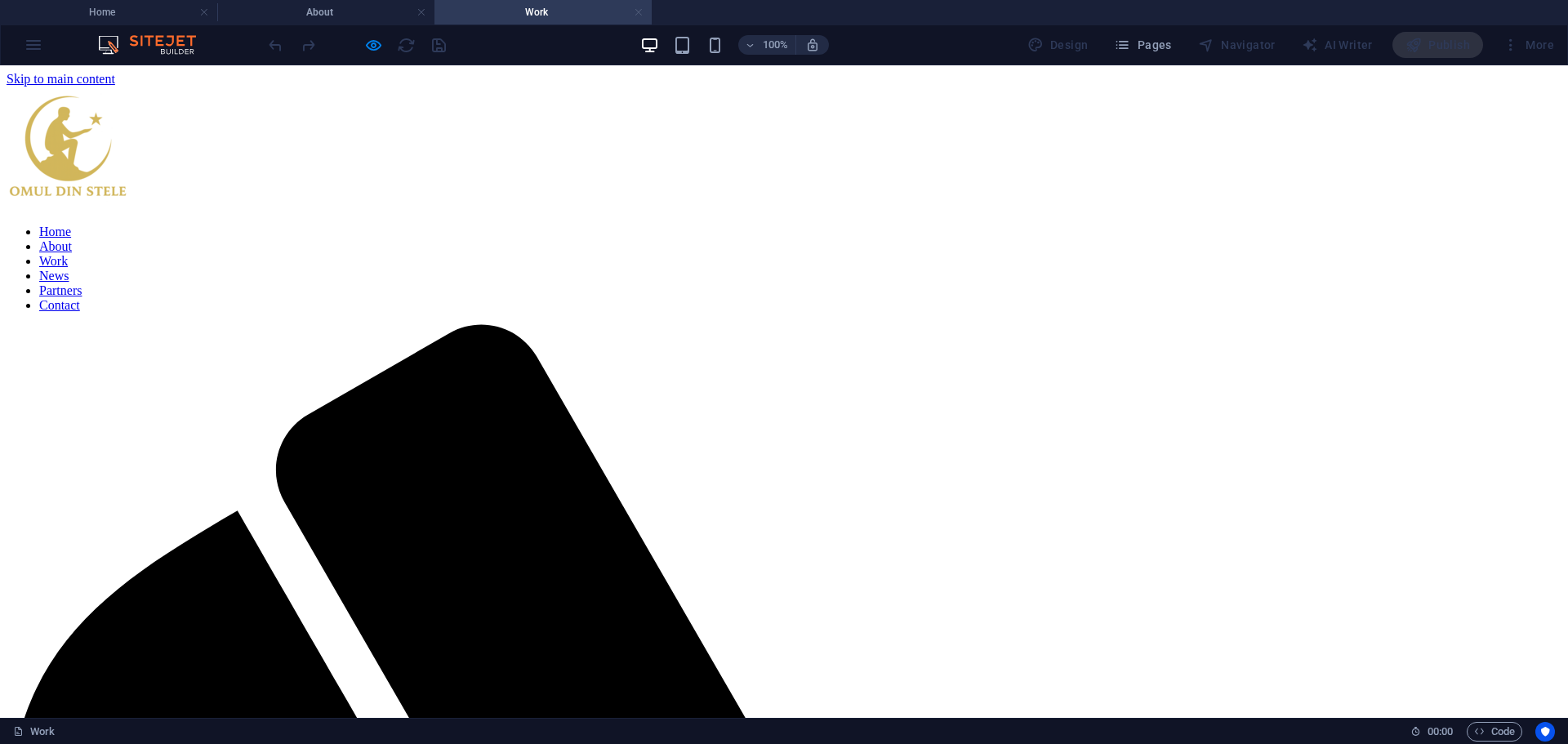
click at [639, 10] on link at bounding box center [638, 12] width 10 height 15
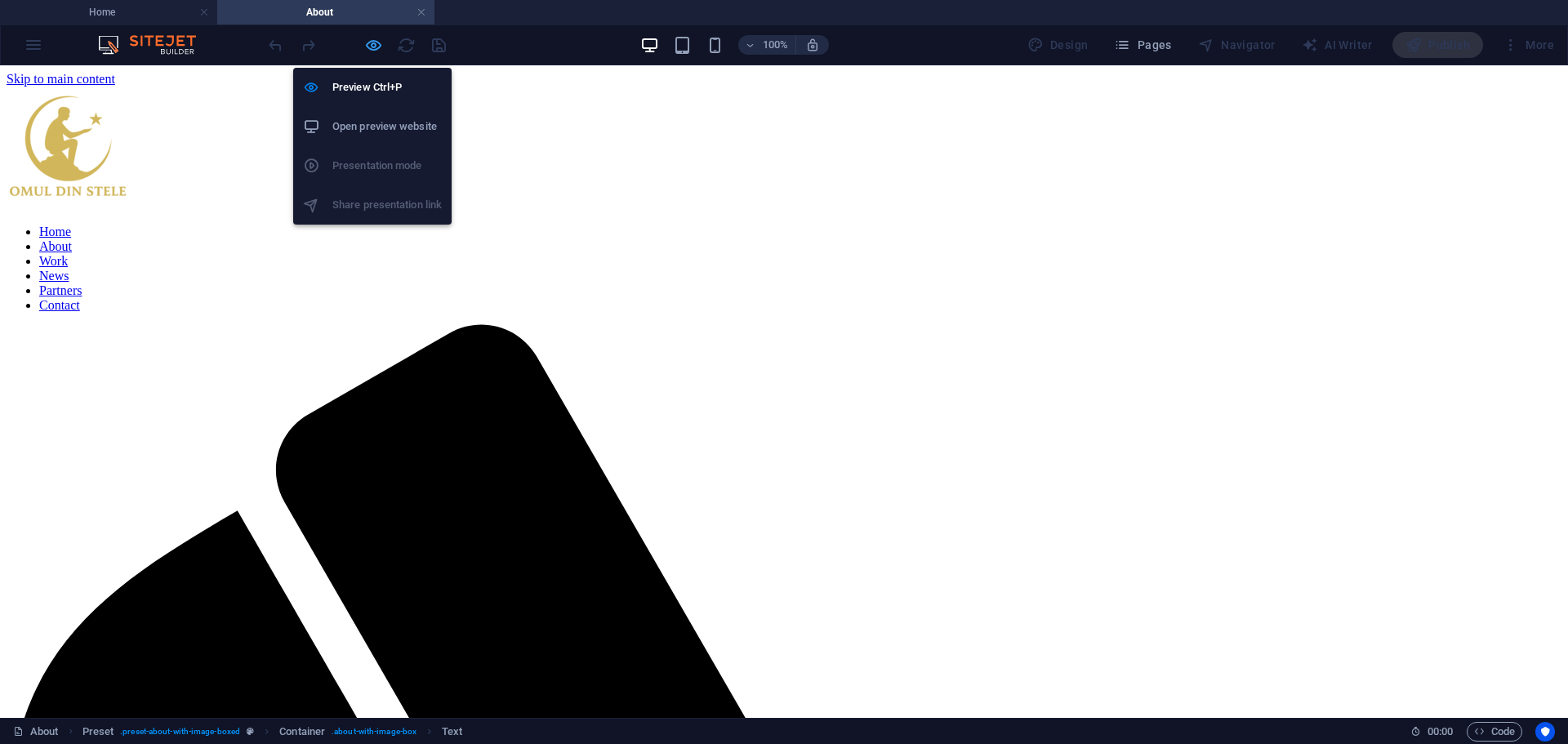
click at [365, 38] on icon "button" at bounding box center [373, 44] width 19 height 19
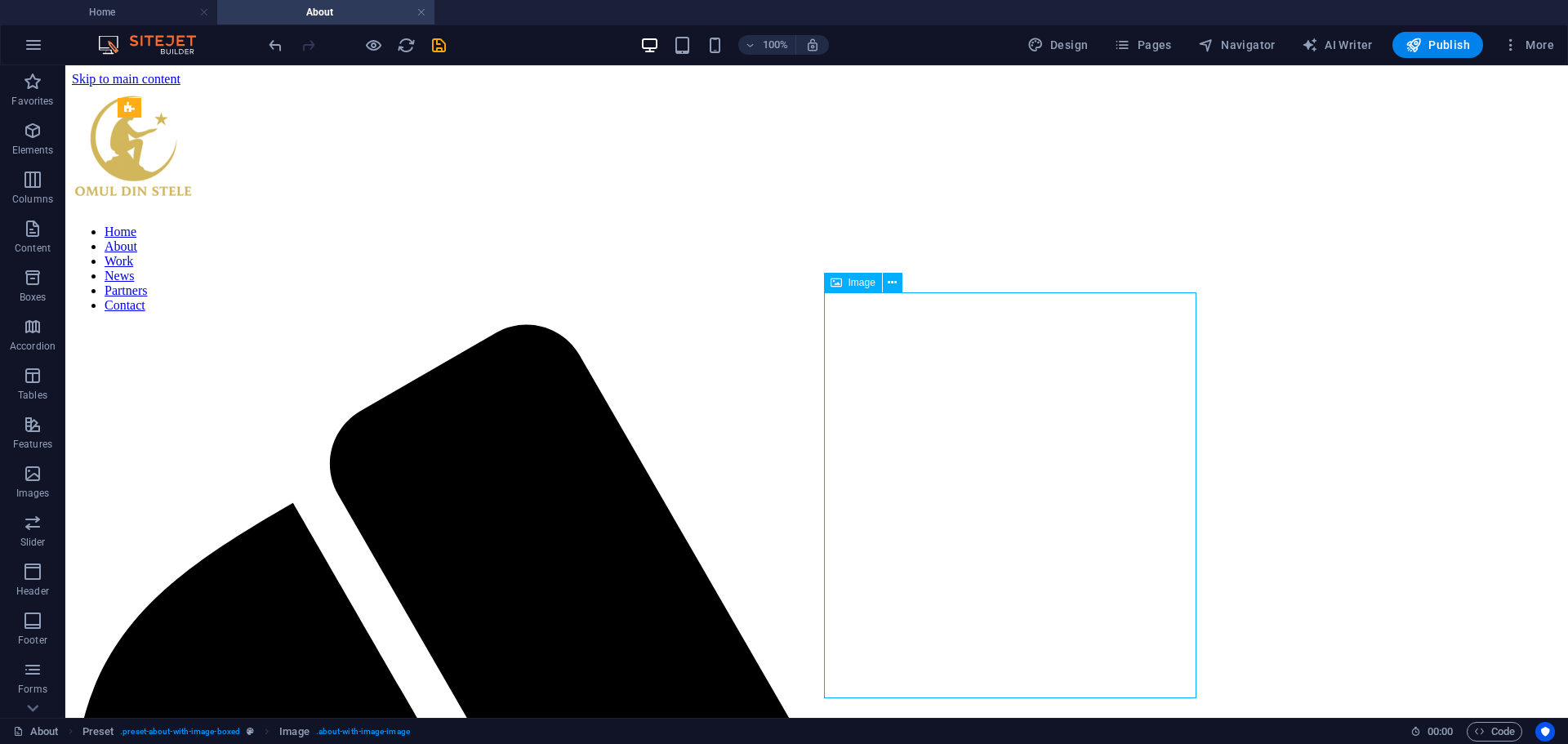
select select "%"
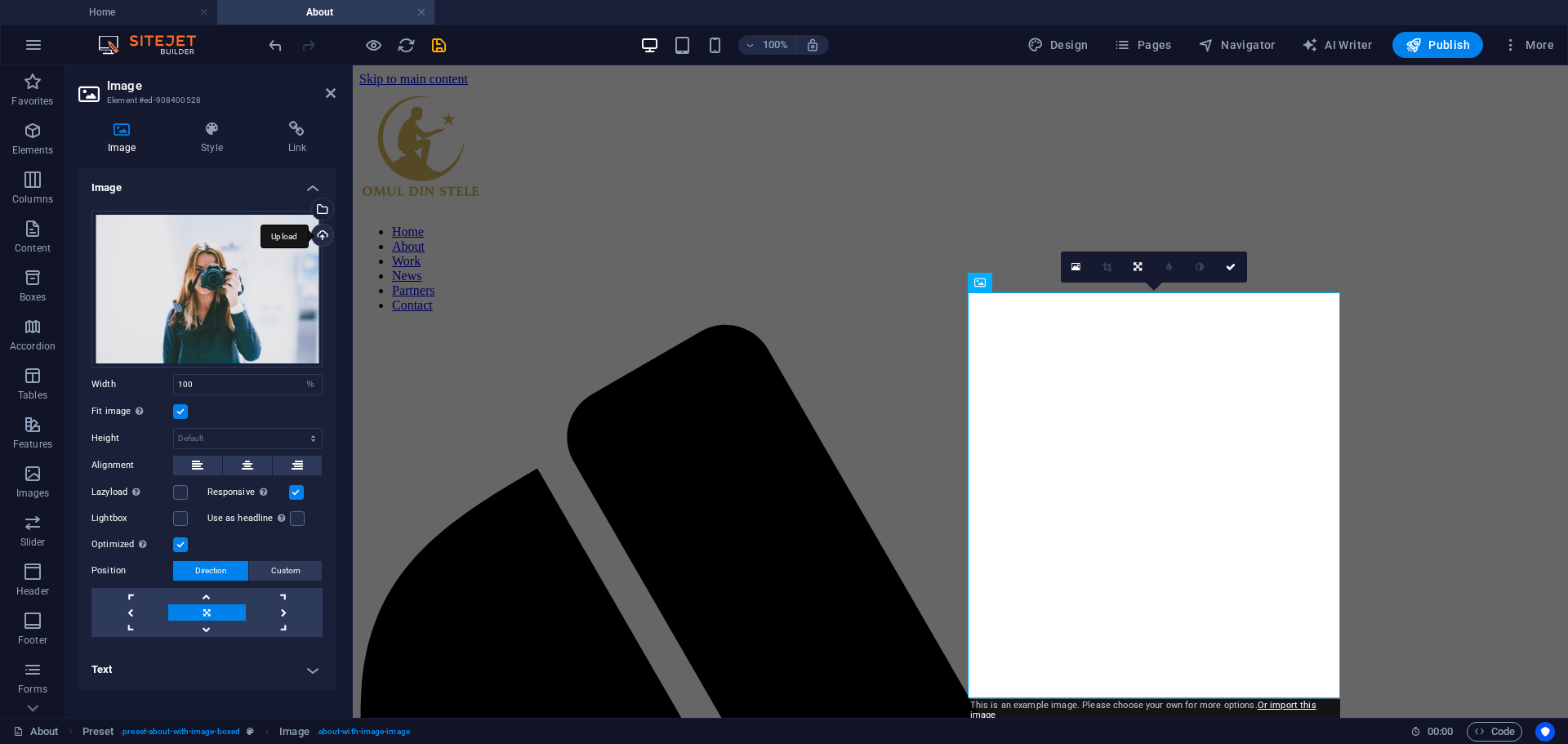
click at [324, 231] on div "Upload" at bounding box center [321, 237] width 25 height 25
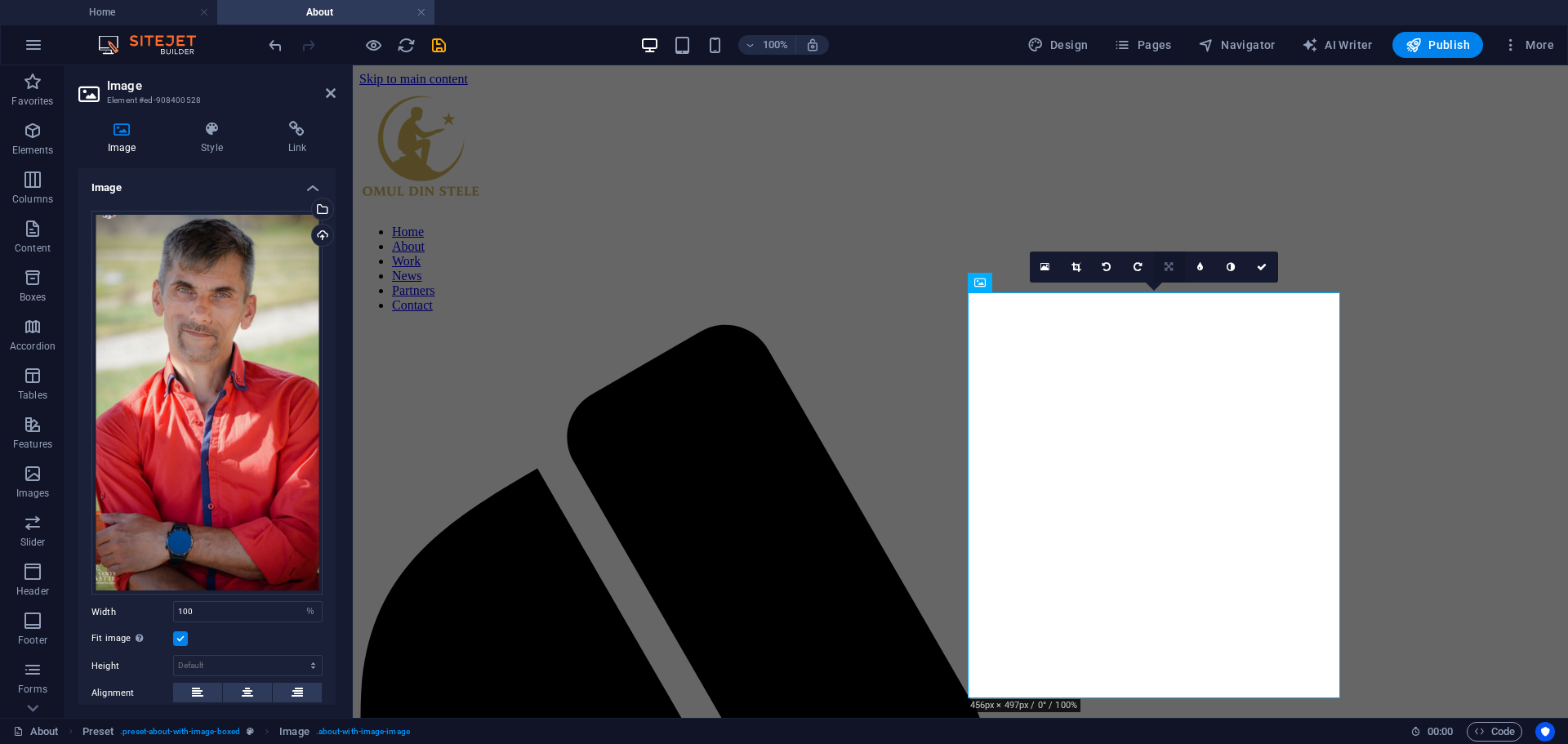
click at [1169, 271] on icon at bounding box center [1168, 267] width 8 height 10
click at [1171, 236] on icon at bounding box center [1168, 236] width 10 height 10
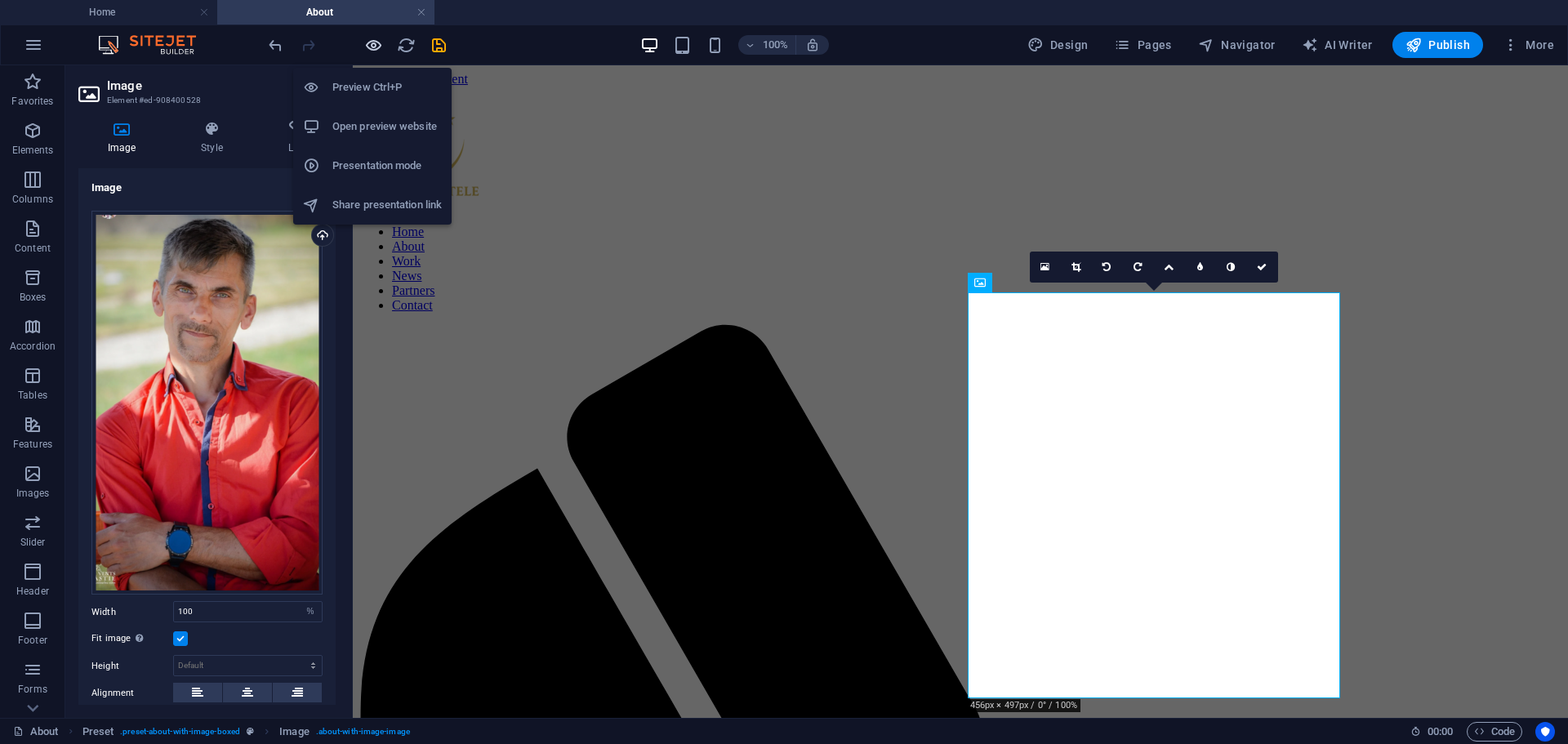
click at [374, 44] on icon "button" at bounding box center [373, 44] width 19 height 19
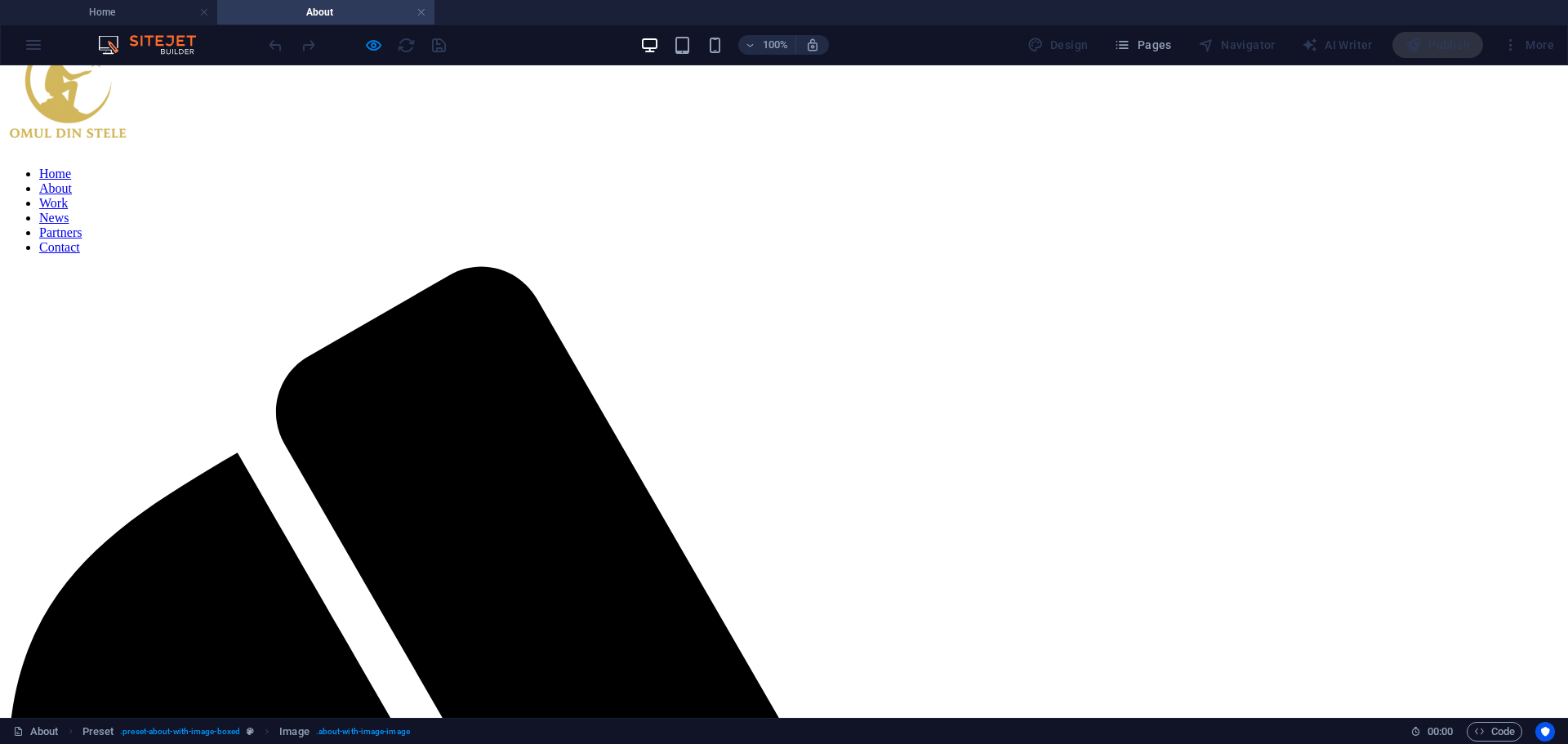
scroll to position [82, 0]
